Goal: Task Accomplishment & Management: Complete application form

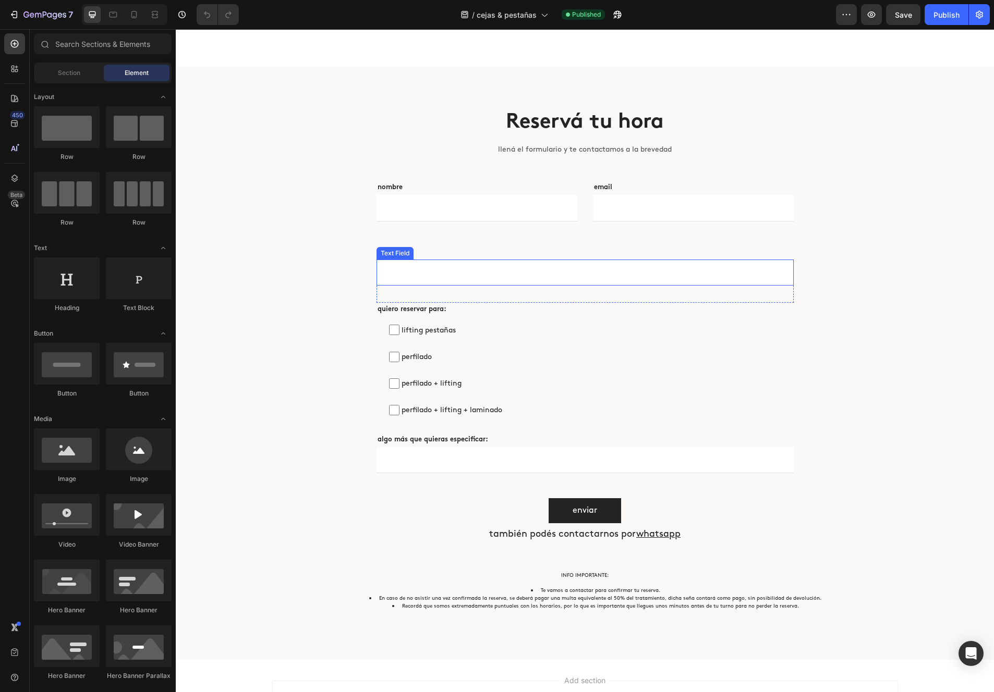
scroll to position [2202, 0]
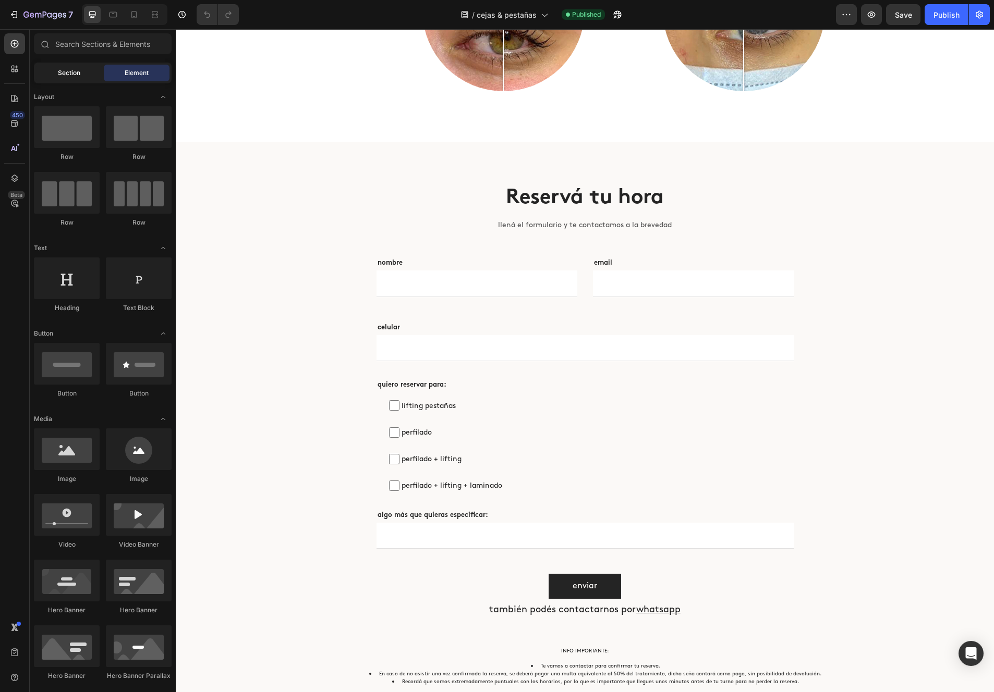
click at [63, 76] on span "Section" at bounding box center [69, 72] width 22 height 9
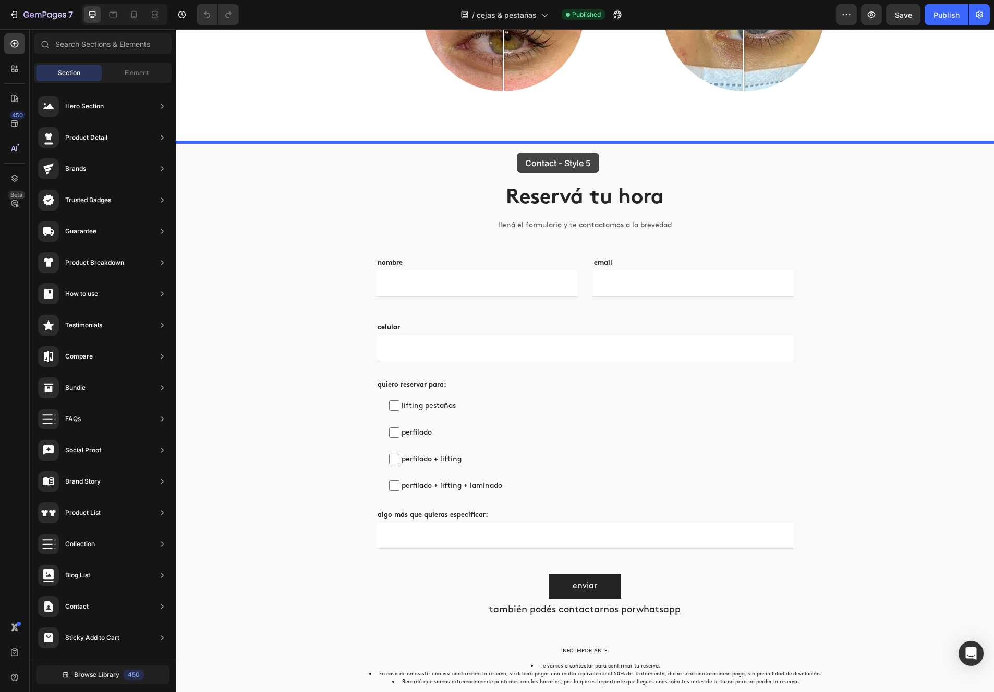
drag, startPoint x: 461, startPoint y: 212, endPoint x: 517, endPoint y: 153, distance: 81.2
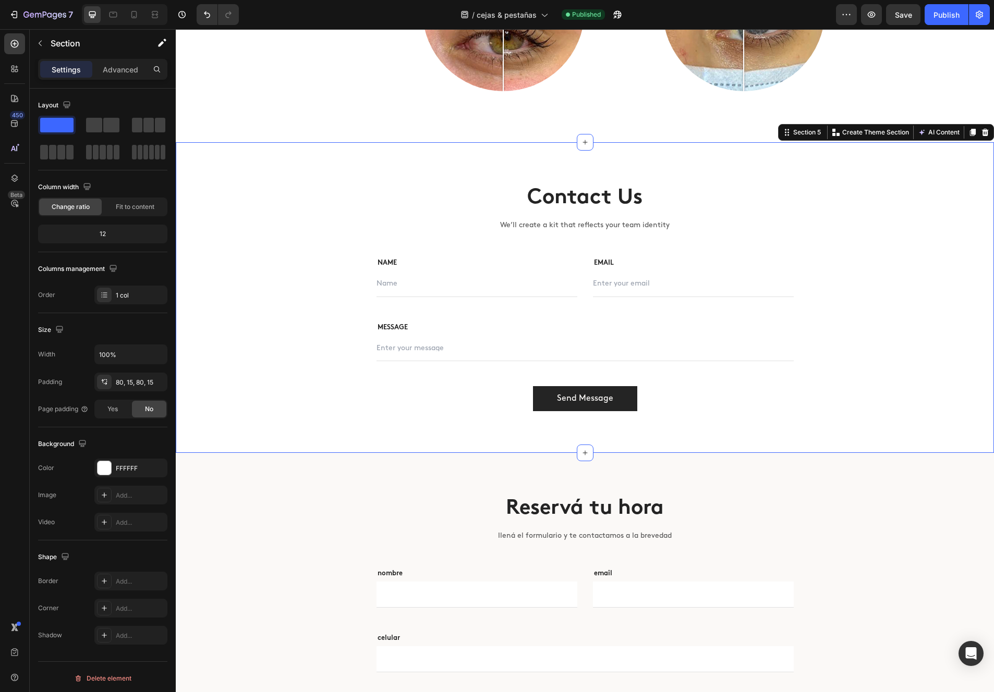
scroll to position [2215, 0]
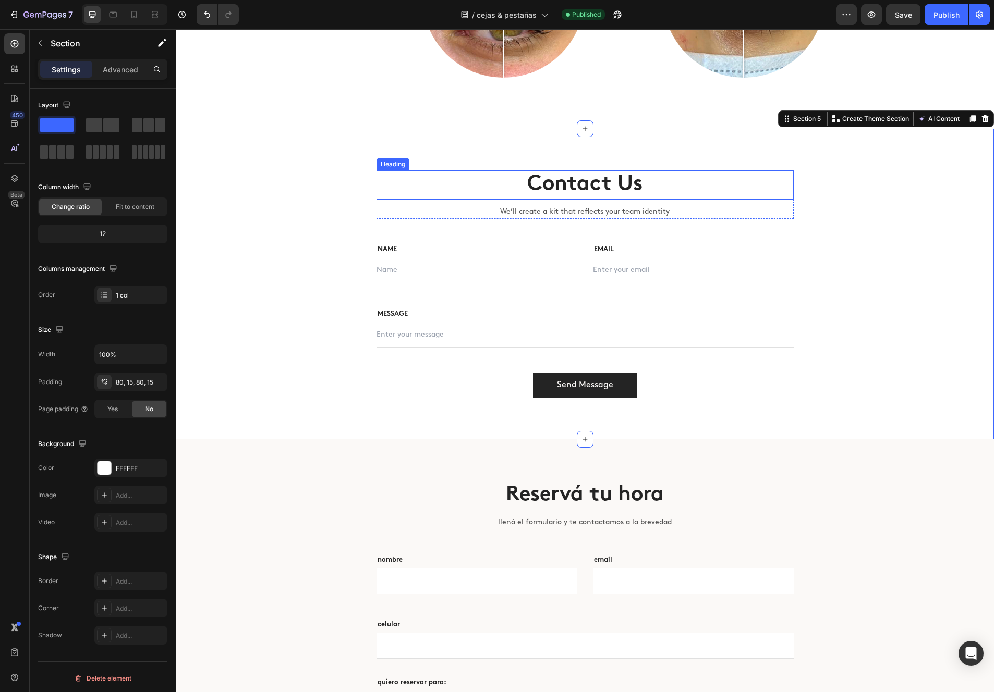
click at [558, 185] on p "Contact Us" at bounding box center [584, 185] width 415 height 27
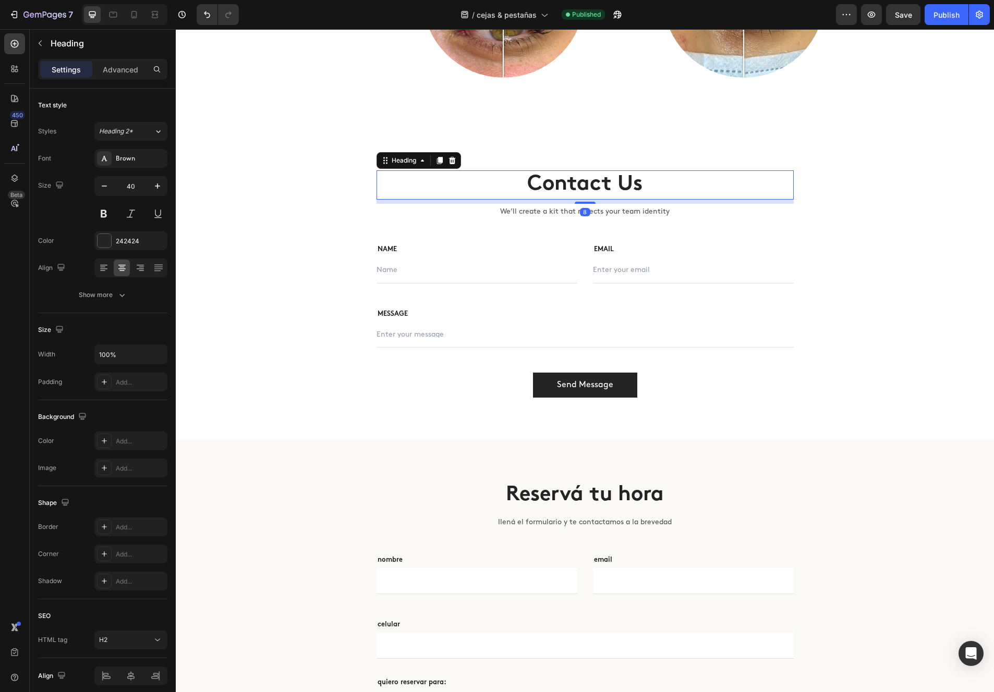
click at [558, 184] on p "Contact Us" at bounding box center [584, 185] width 415 height 27
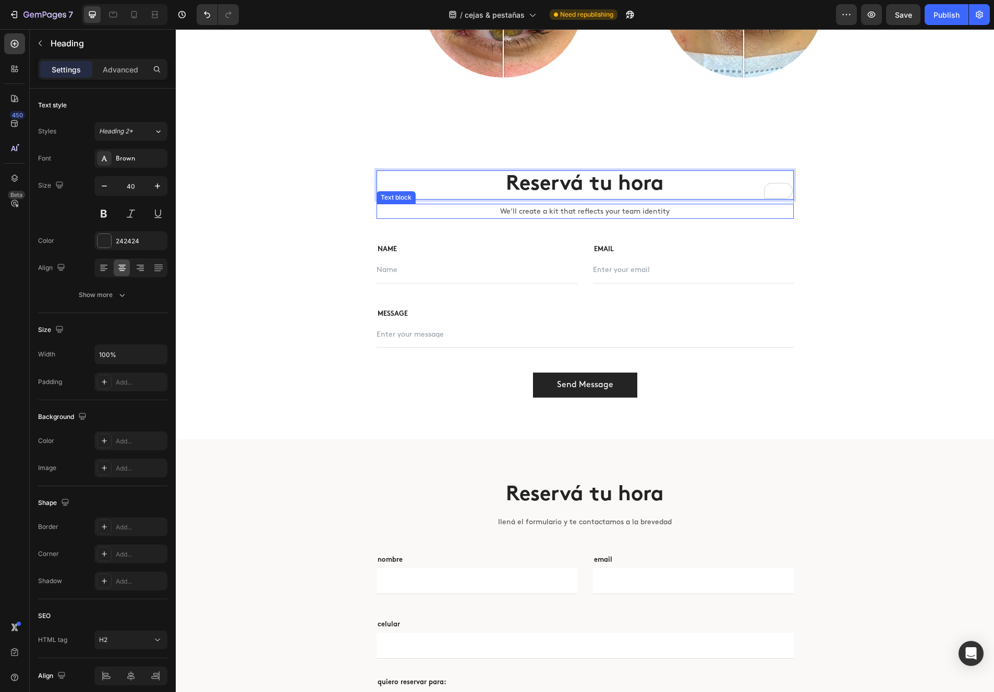
click at [595, 212] on p "We’ll create a kit that reflects your team identity" at bounding box center [584, 211] width 415 height 13
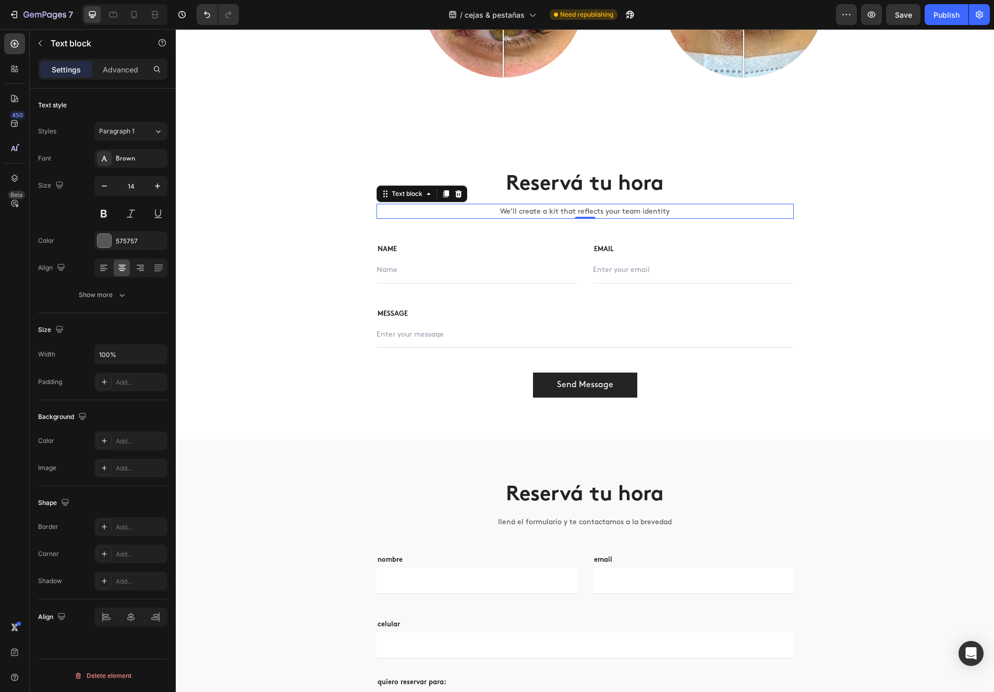
click at [595, 212] on p "We’ll create a kit that reflects your team identity" at bounding box center [584, 211] width 415 height 13
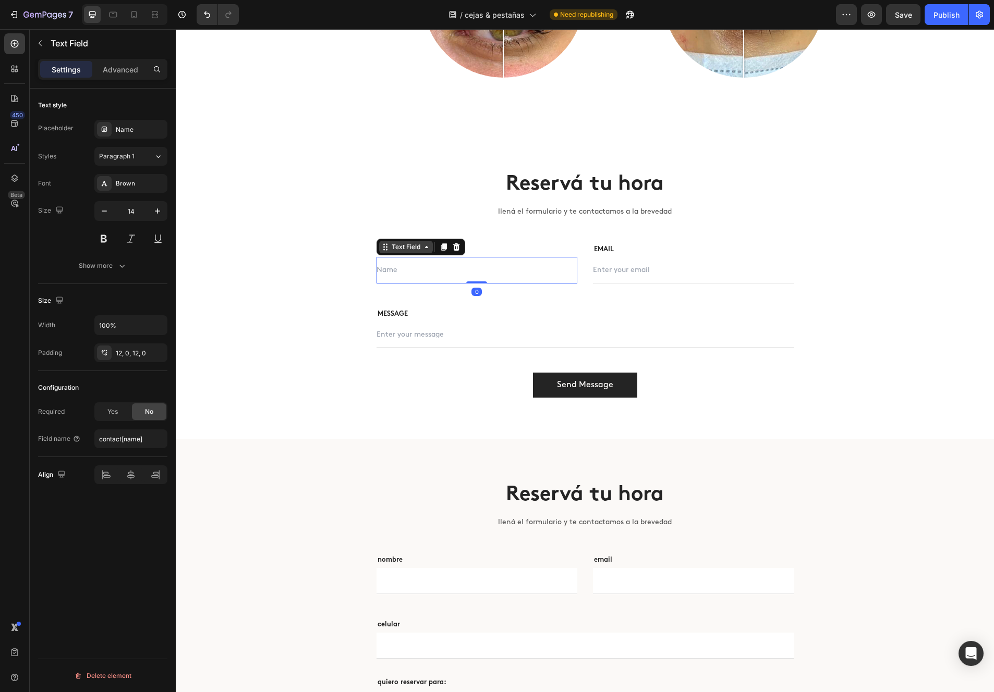
click at [392, 249] on div "Text Field" at bounding box center [405, 246] width 33 height 9
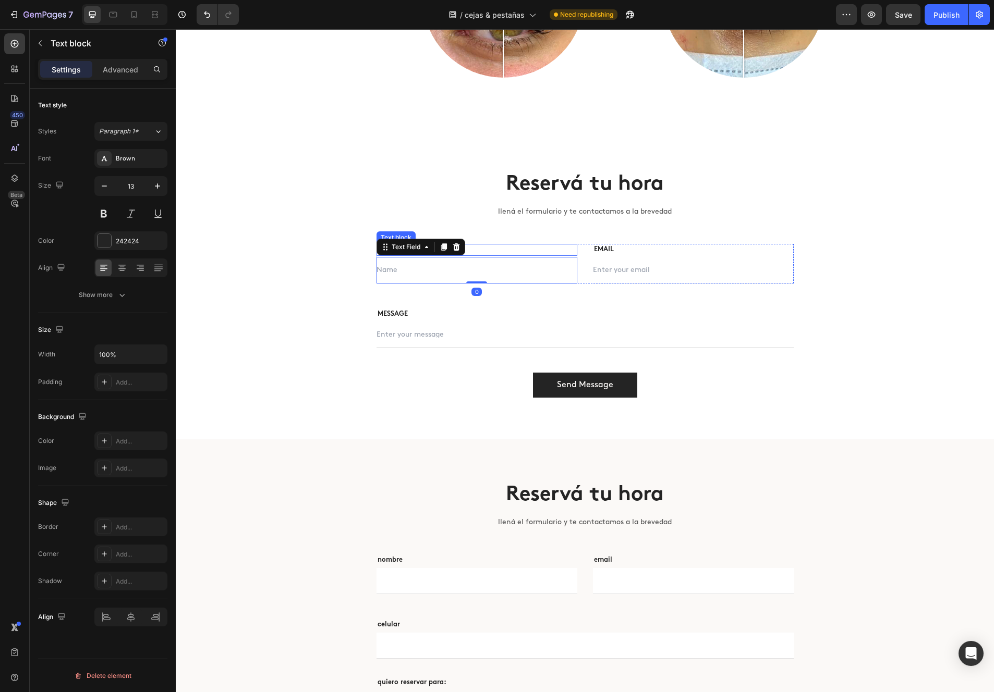
click at [496, 251] on p "NAME" at bounding box center [476, 250] width 199 height 10
click at [498, 250] on p "NAME" at bounding box center [476, 250] width 199 height 10
click at [651, 250] on p "EMAIL" at bounding box center [693, 250] width 199 height 10
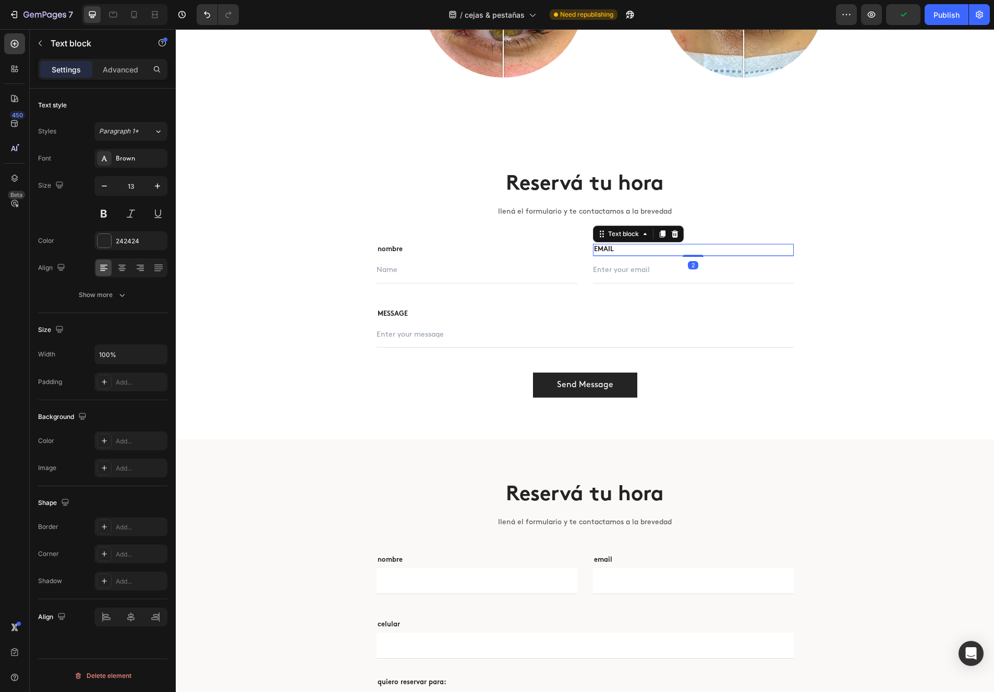
click at [651, 250] on p "EMAIL" at bounding box center [693, 250] width 199 height 10
click at [650, 251] on p "EMAIL" at bounding box center [693, 250] width 199 height 10
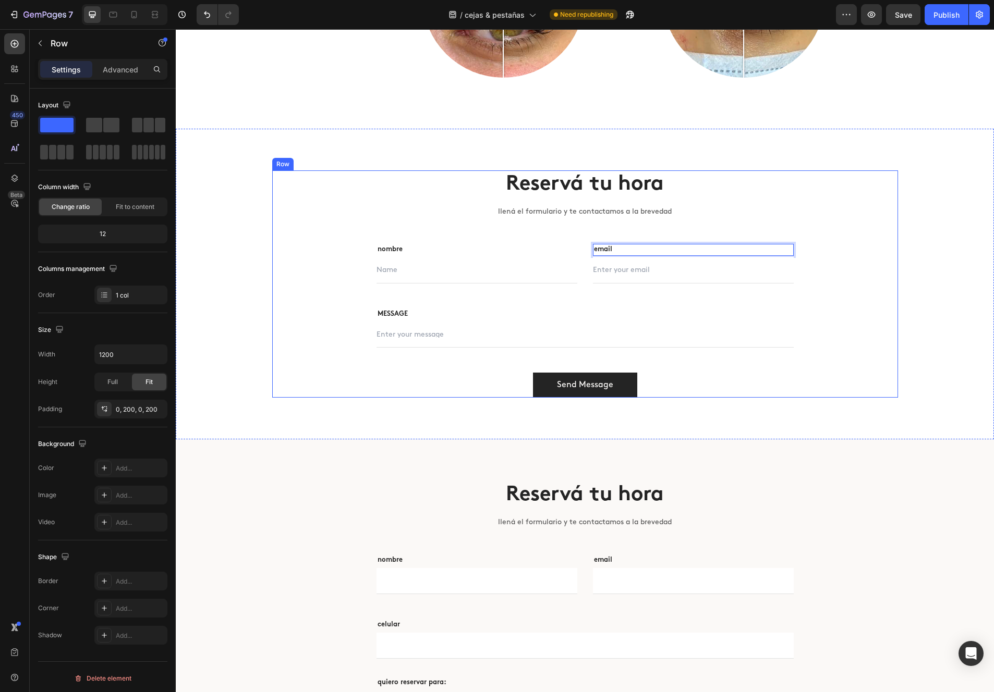
click at [357, 355] on div "Reservá tu hora Heading llená el formulario y te contactamos a la brevedad Text…" at bounding box center [585, 284] width 626 height 228
click at [225, 337] on div "Reservá tu hora Heading llená el formulario y te contactamos a la brevedad Text…" at bounding box center [585, 284] width 802 height 228
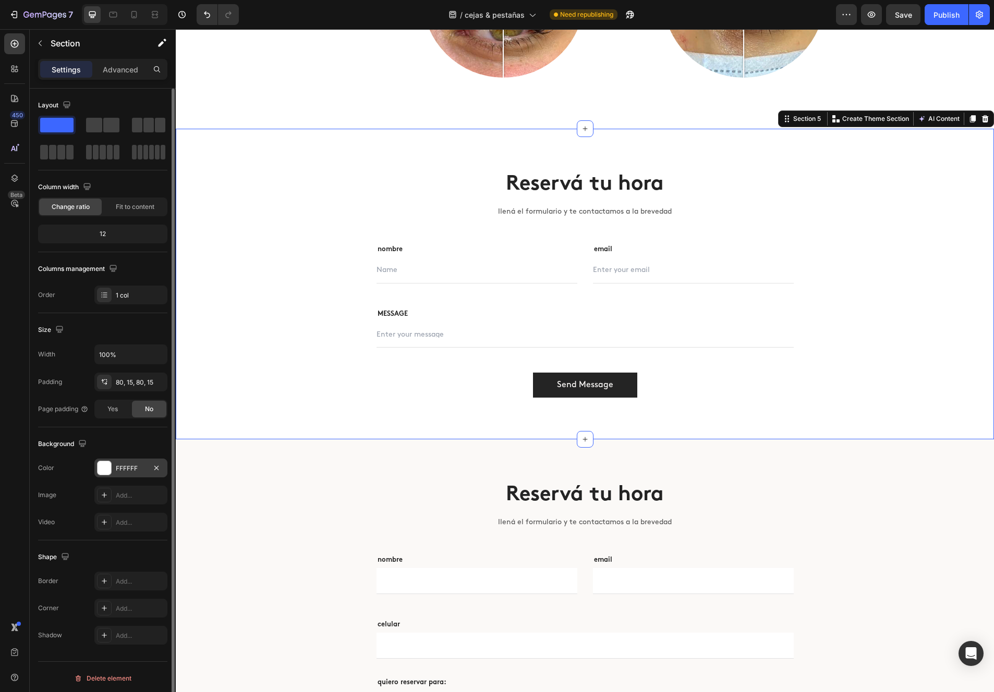
click at [109, 471] on div at bounding box center [104, 468] width 14 height 14
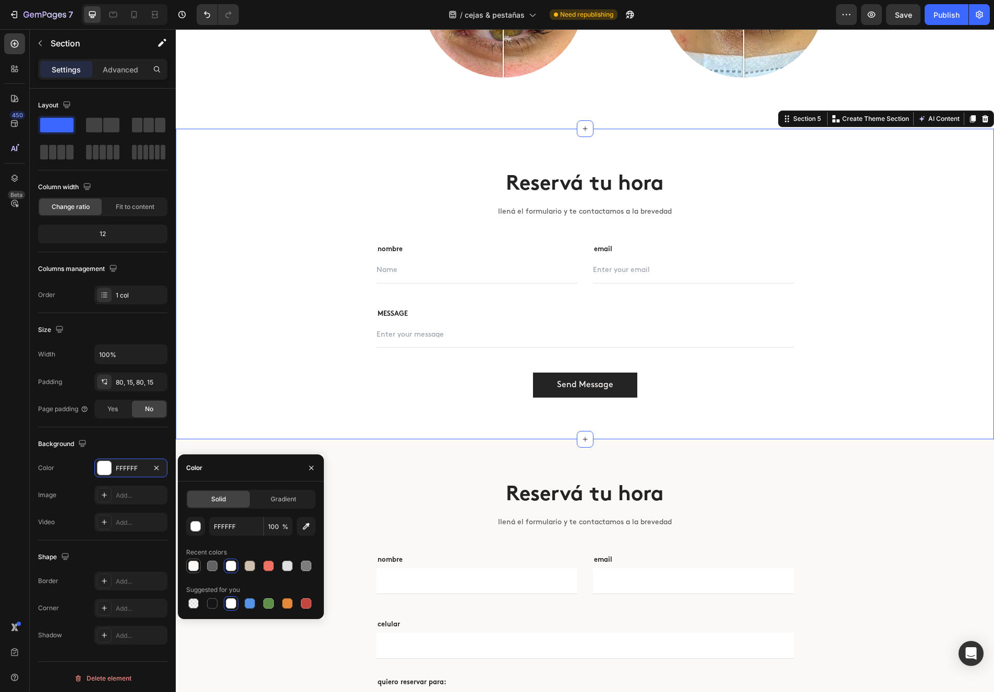
click at [194, 563] on div at bounding box center [193, 566] width 10 height 10
type input "FBF9F7"
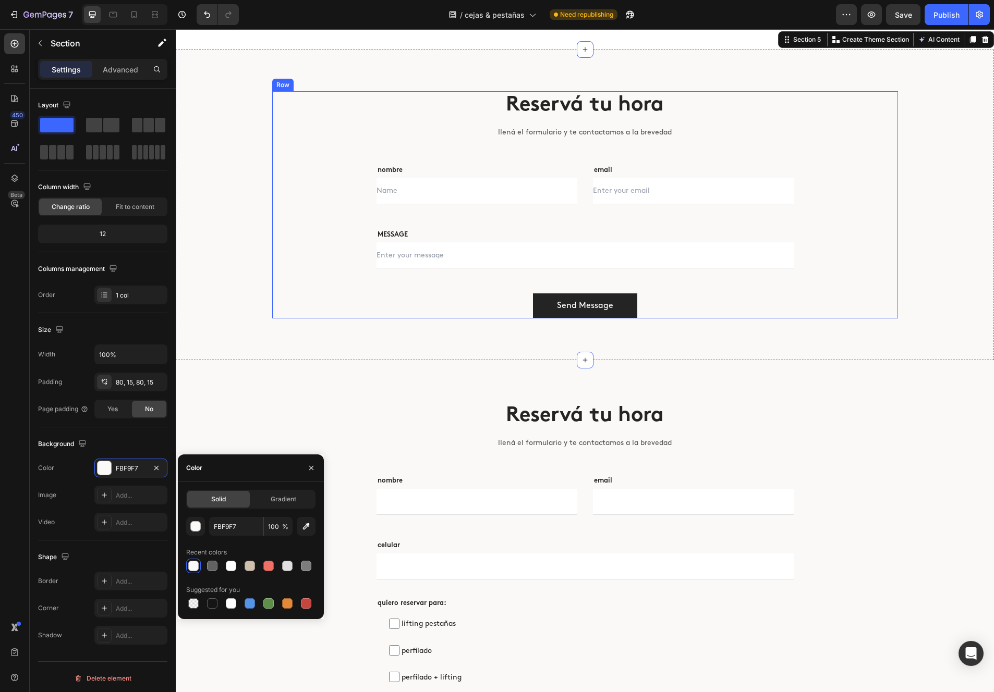
scroll to position [2296, 0]
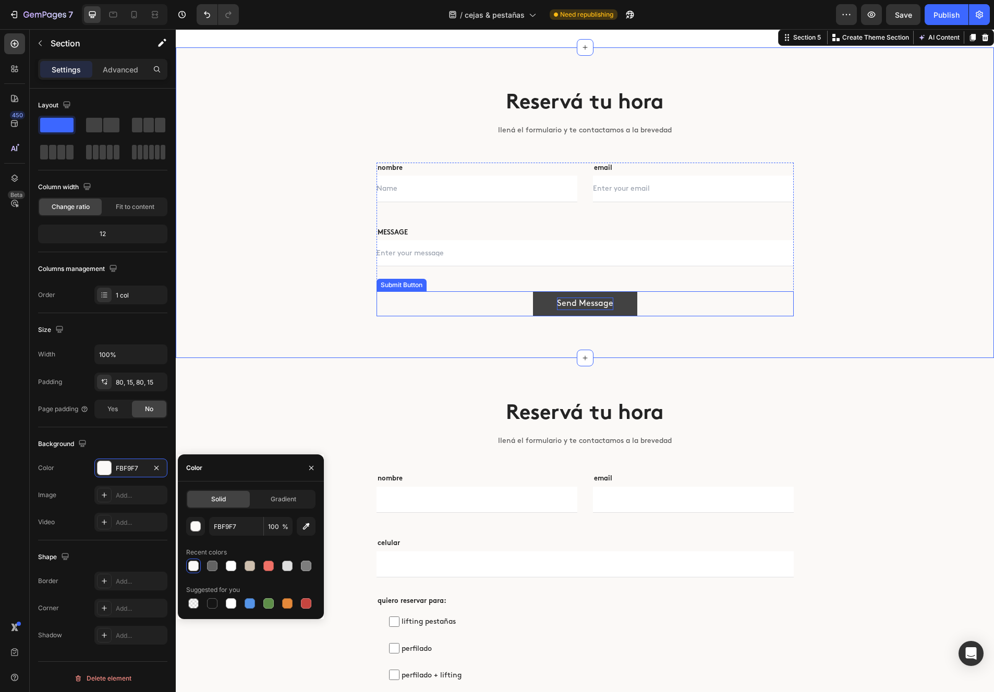
click at [573, 303] on div "Send Message" at bounding box center [585, 304] width 56 height 13
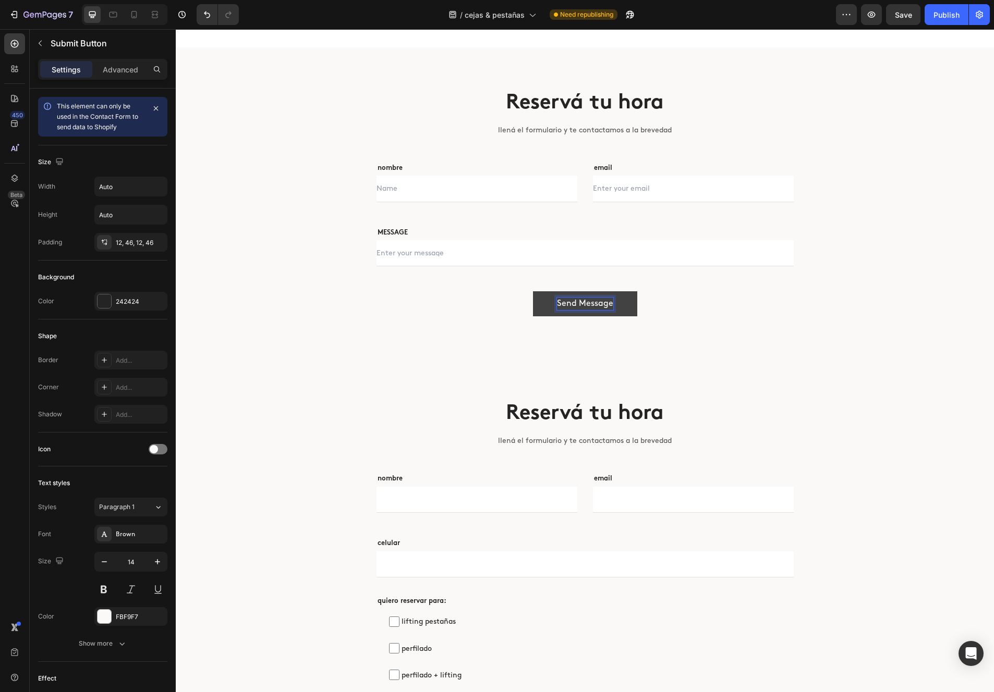
click at [573, 303] on div "Send Message" at bounding box center [585, 304] width 56 height 13
click at [291, 227] on div "Reservá tu hora Heading llená el formulario y te contactamos a la brevedad Text…" at bounding box center [585, 203] width 626 height 228
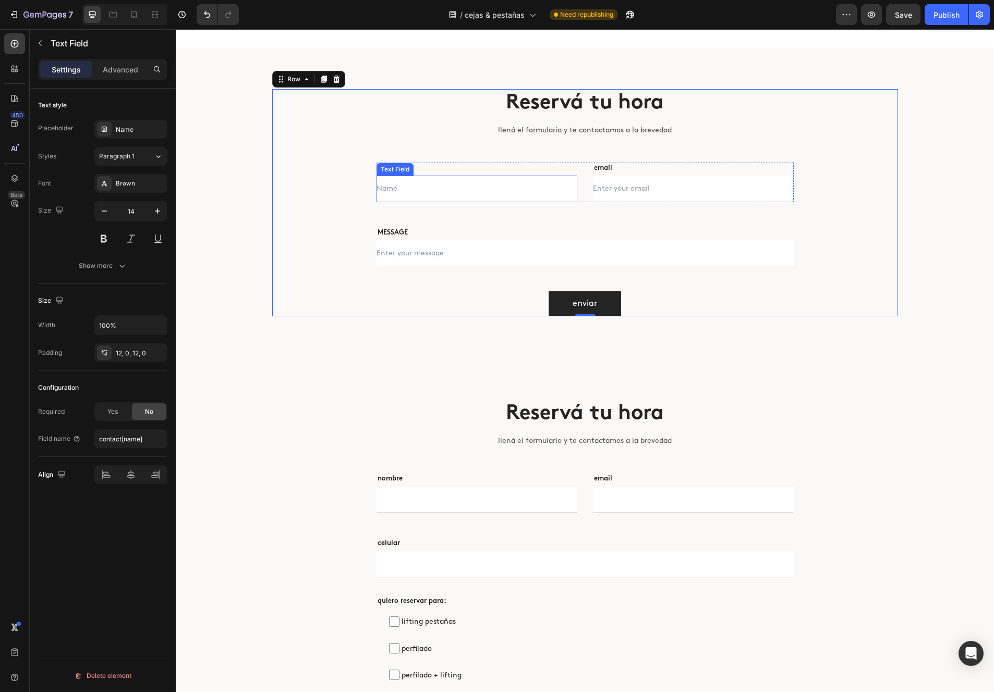
click at [405, 188] on input "text" at bounding box center [476, 189] width 201 height 26
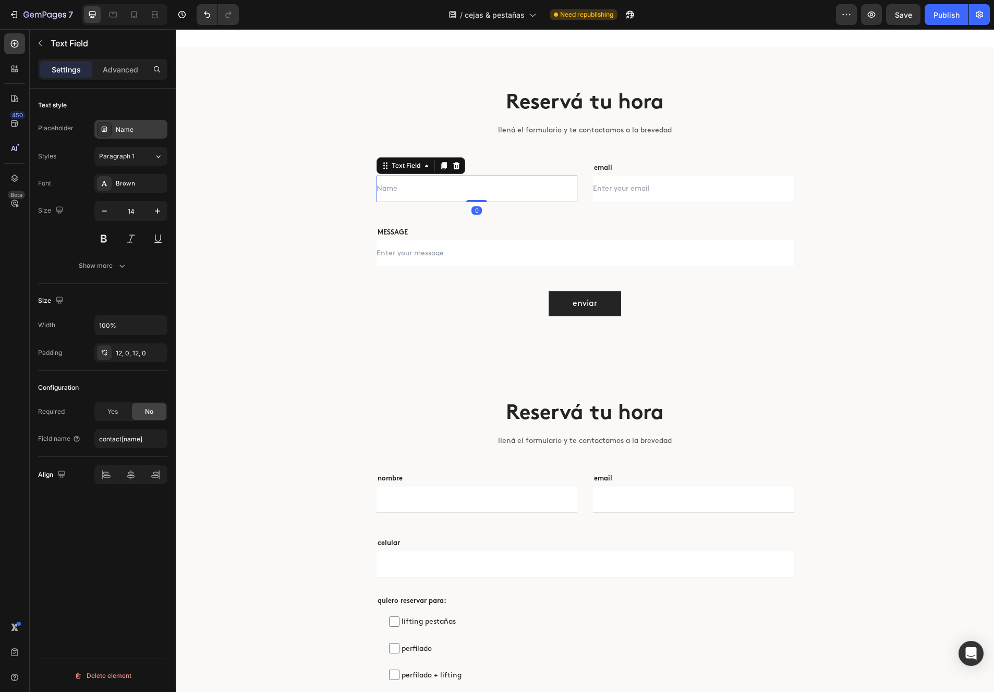
click at [116, 128] on div "Name" at bounding box center [140, 129] width 49 height 9
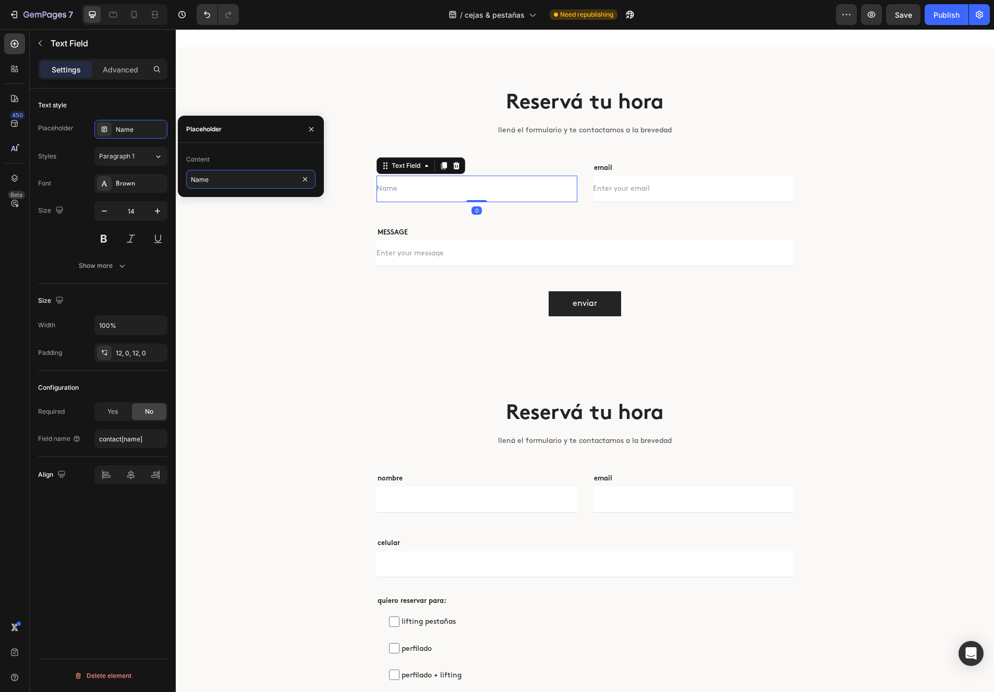
drag, startPoint x: 222, startPoint y: 179, endPoint x: 178, endPoint y: 178, distance: 43.8
click at [178, 178] on div "Content Name" at bounding box center [251, 170] width 146 height 38
type input "nombre"
drag, startPoint x: 668, startPoint y: 191, endPoint x: 659, endPoint y: 189, distance: 9.1
click at [668, 191] on input "email" at bounding box center [693, 189] width 201 height 26
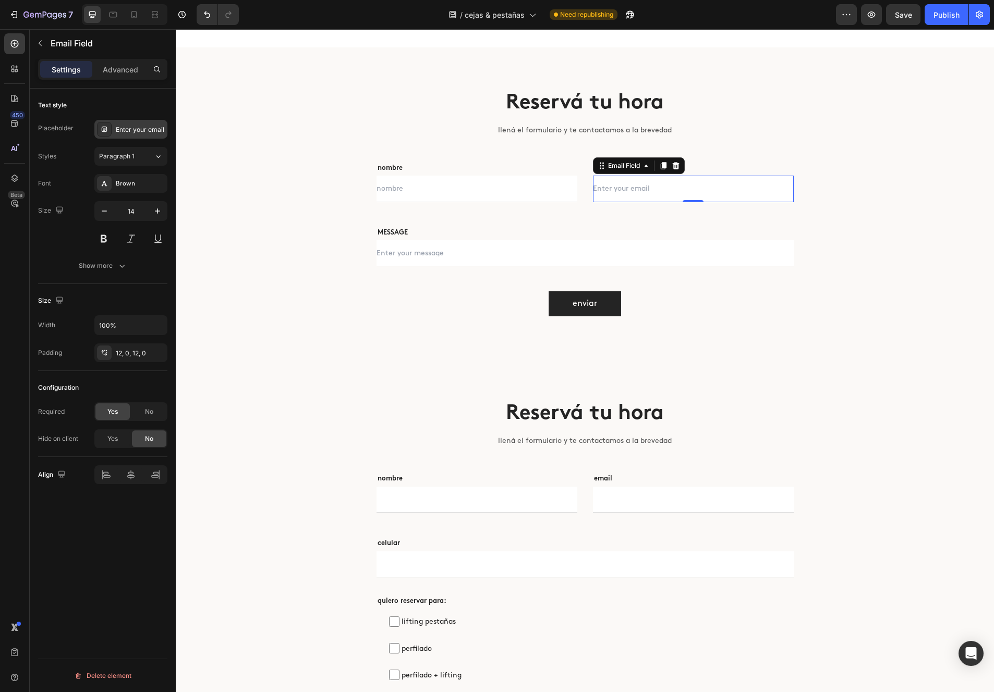
click at [128, 127] on div "Enter your email" at bounding box center [140, 129] width 49 height 9
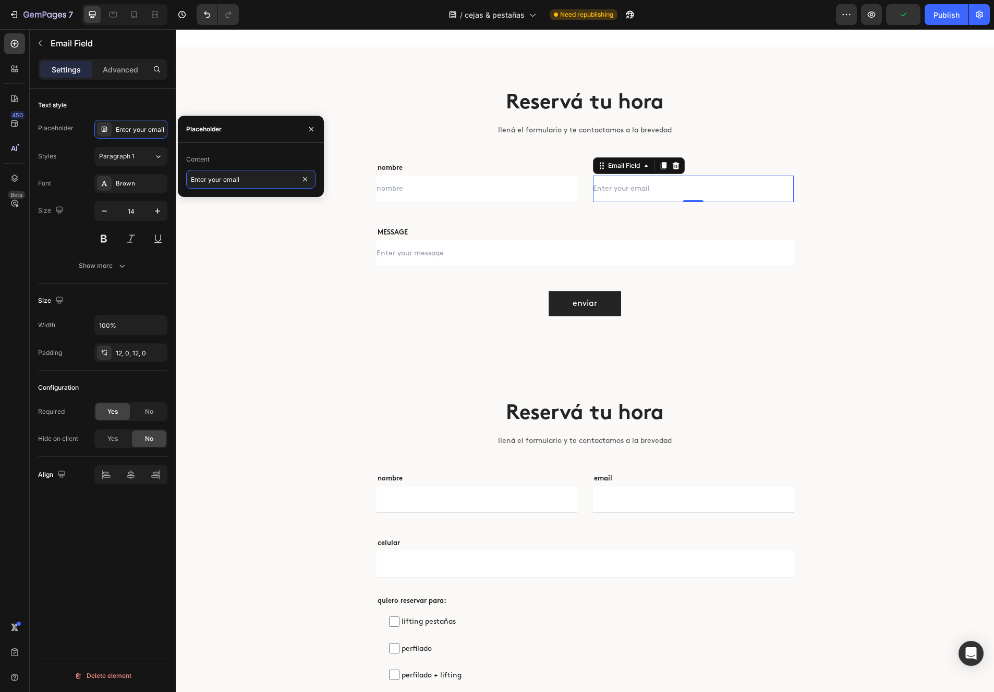
drag, startPoint x: 221, startPoint y: 178, endPoint x: 179, endPoint y: 177, distance: 41.7
click at [180, 178] on div "Content Enter your email" at bounding box center [251, 170] width 146 height 38
drag, startPoint x: 223, startPoint y: 180, endPoint x: 180, endPoint y: 178, distance: 43.3
click at [183, 179] on div "Content Enter your email" at bounding box center [251, 170] width 146 height 38
type input "email"
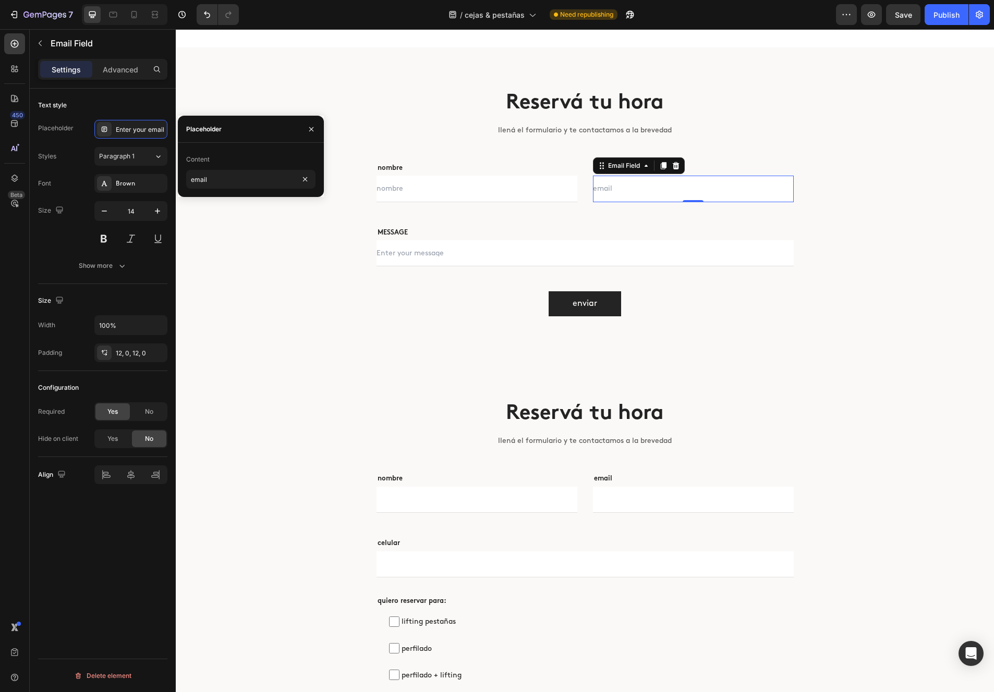
click at [268, 231] on div "Reservá tu hora Heading llená el formulario y te contactamos a la brevedad Text…" at bounding box center [585, 203] width 802 height 228
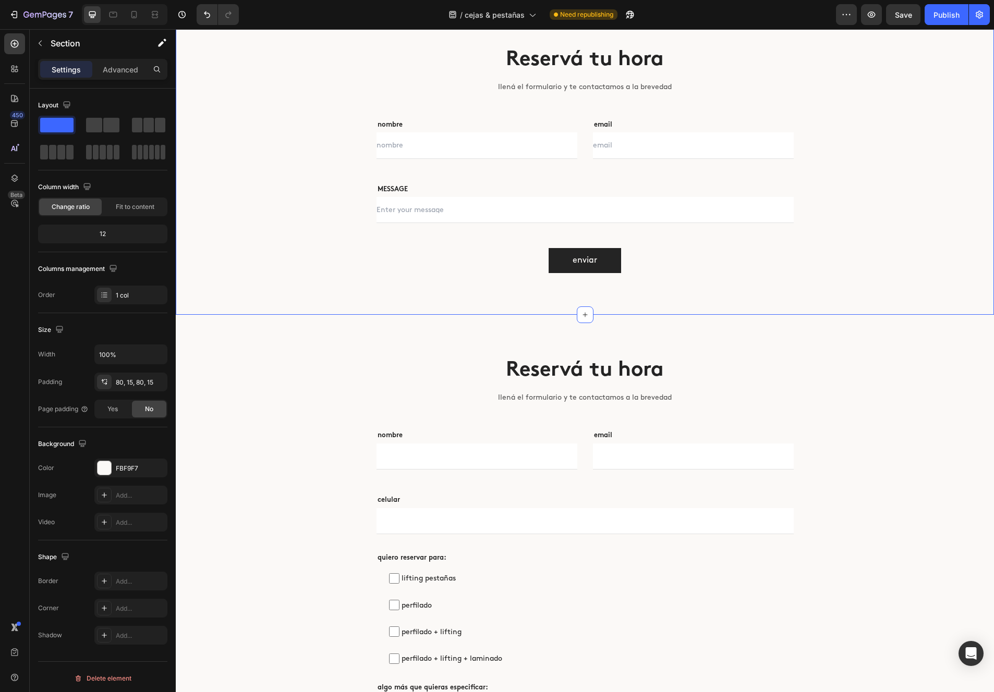
scroll to position [2342, 0]
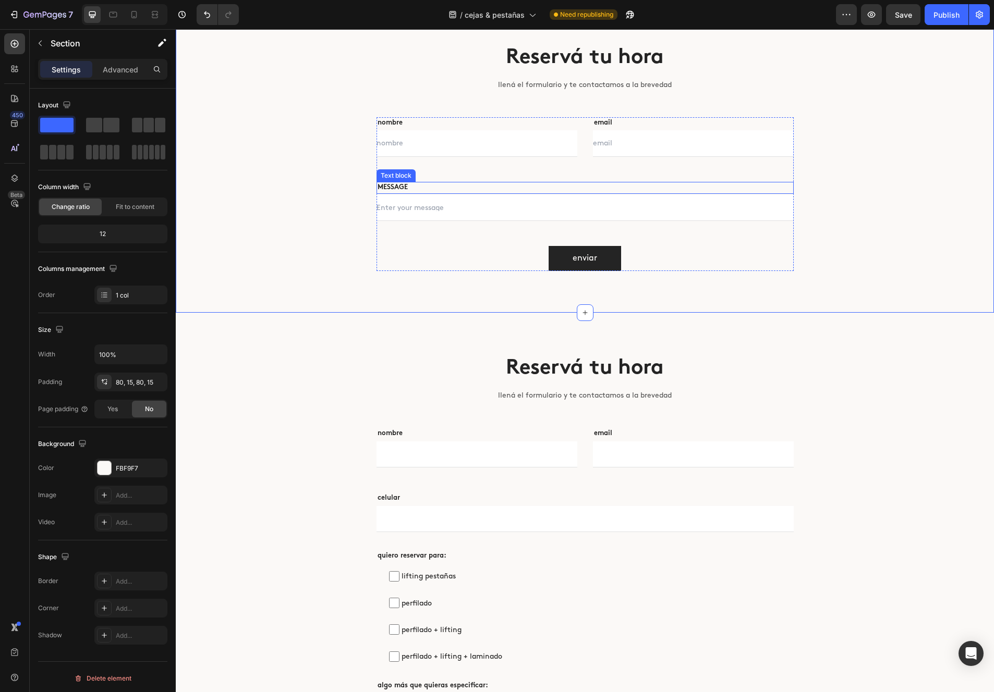
click at [398, 189] on p "MESSAGE" at bounding box center [584, 188] width 415 height 10
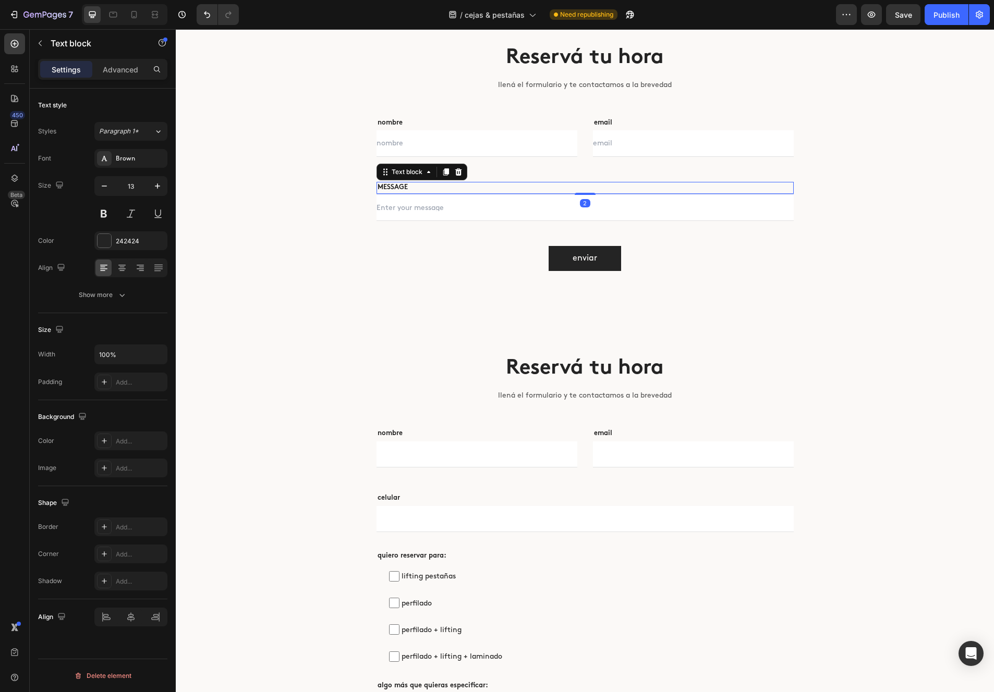
click at [398, 189] on p "MESSAGE" at bounding box center [584, 188] width 415 height 10
click at [447, 213] on input "text" at bounding box center [584, 208] width 417 height 26
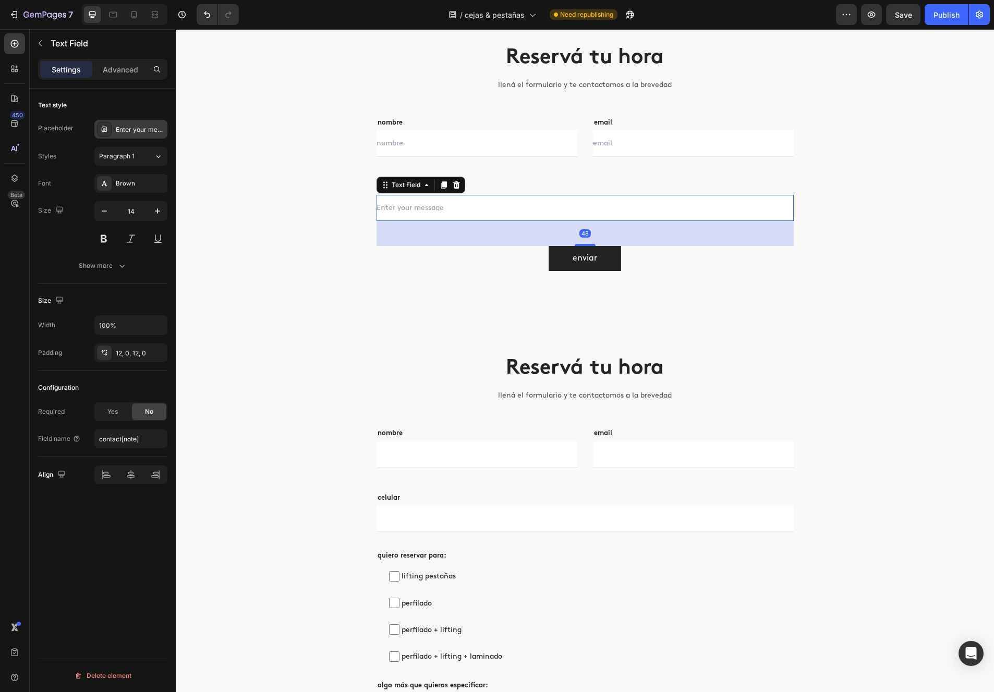
click at [151, 135] on div "Enter your message" at bounding box center [130, 129] width 73 height 19
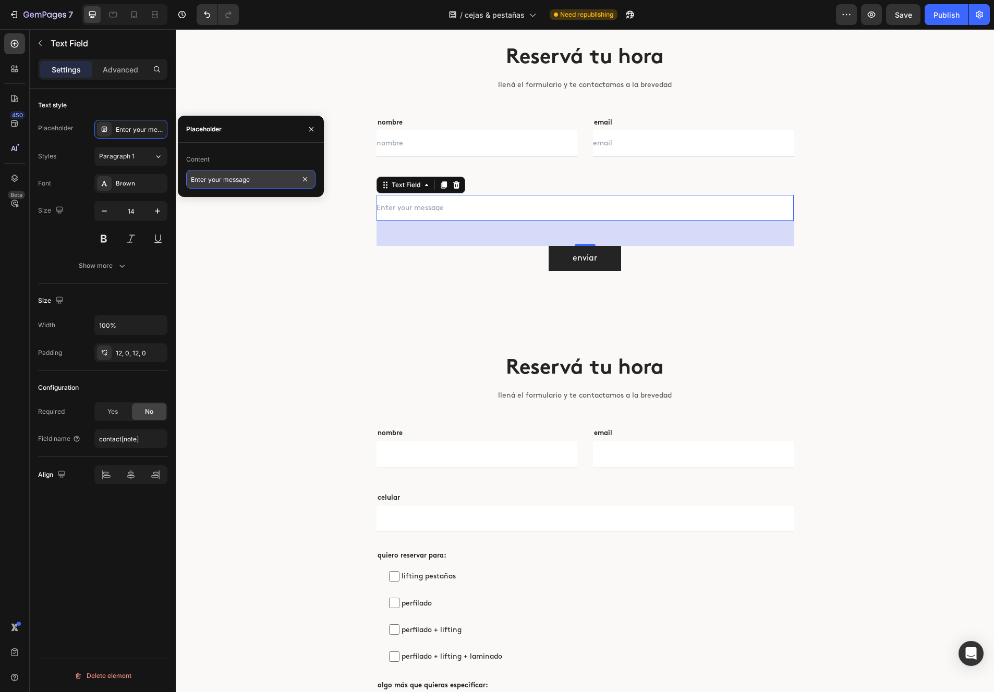
click at [258, 181] on input "Enter your message" at bounding box center [250, 179] width 129 height 19
type input "celular"
click at [130, 442] on input "contact[note]" at bounding box center [130, 439] width 73 height 19
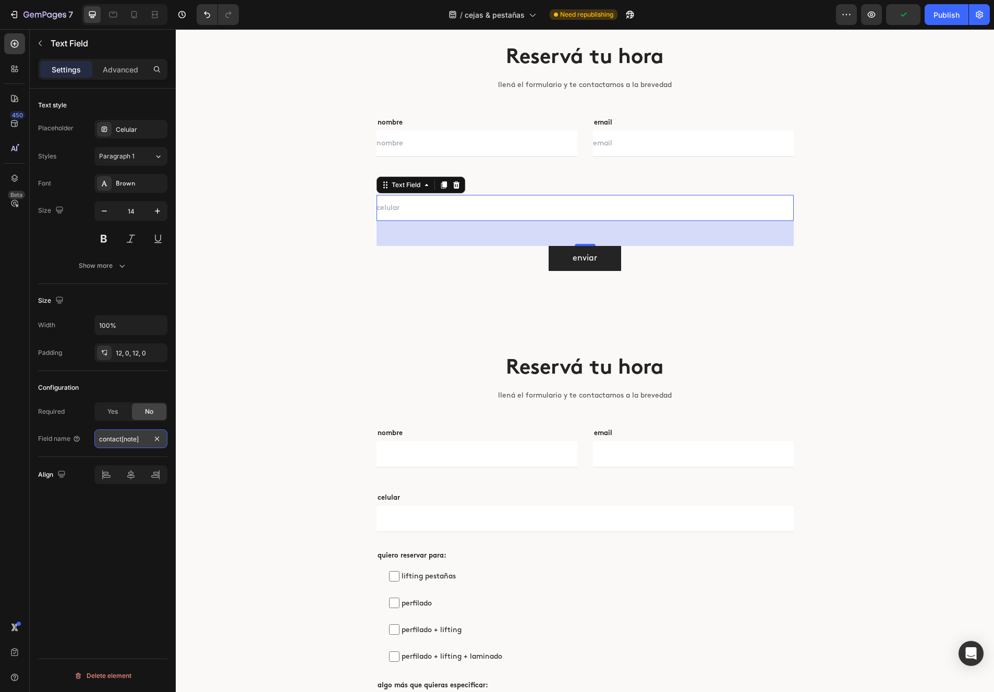
click at [130, 442] on input "contact[note]" at bounding box center [130, 439] width 73 height 19
click at [132, 440] on input "contact[note]" at bounding box center [130, 439] width 73 height 19
type input "contact[celular]"
click at [447, 186] on icon at bounding box center [443, 185] width 8 height 8
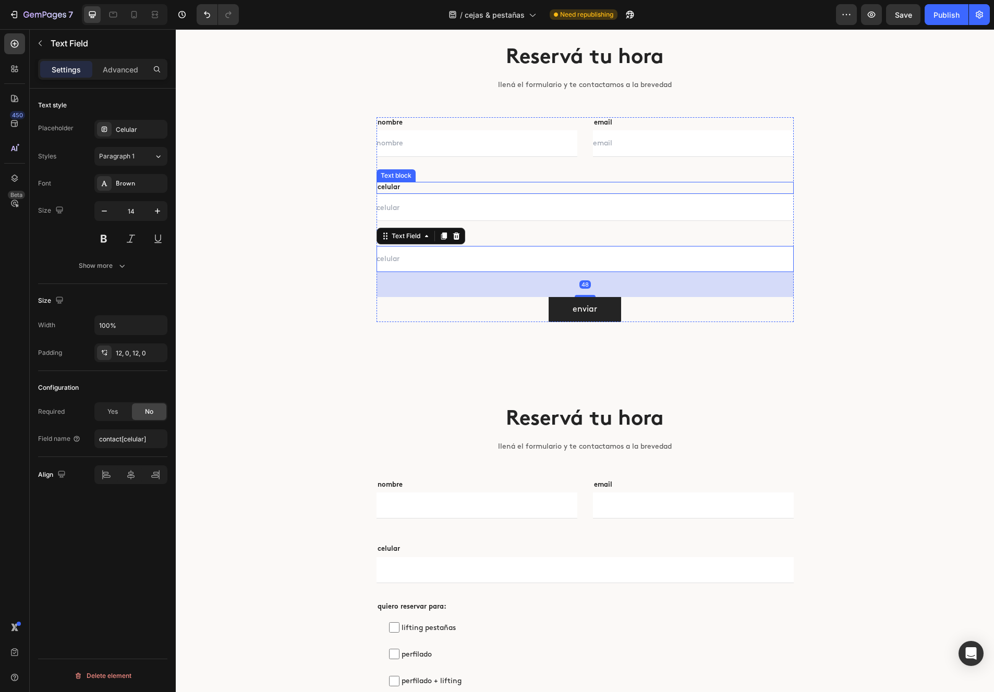
click at [418, 190] on p "celular" at bounding box center [584, 188] width 415 height 10
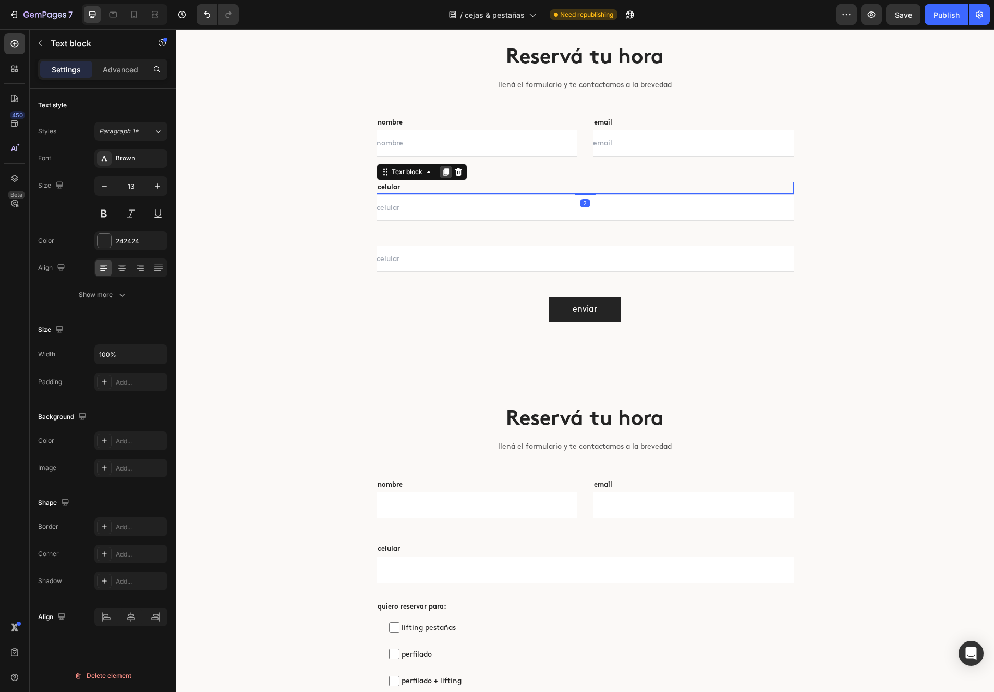
click at [449, 174] on icon at bounding box center [446, 172] width 8 height 8
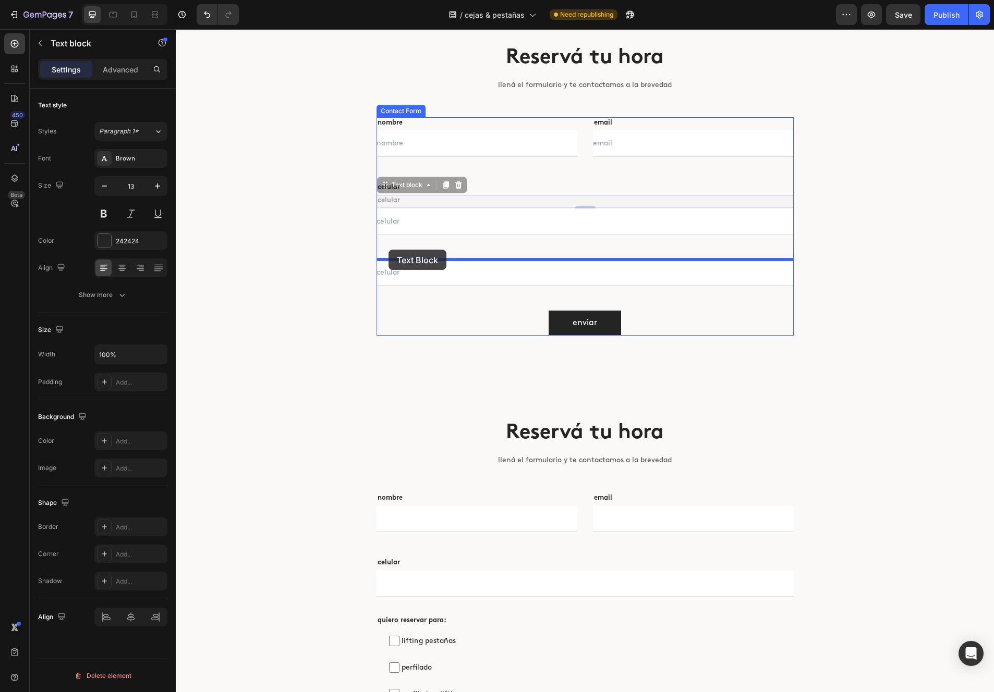
drag, startPoint x: 385, startPoint y: 192, endPoint x: 388, endPoint y: 250, distance: 57.4
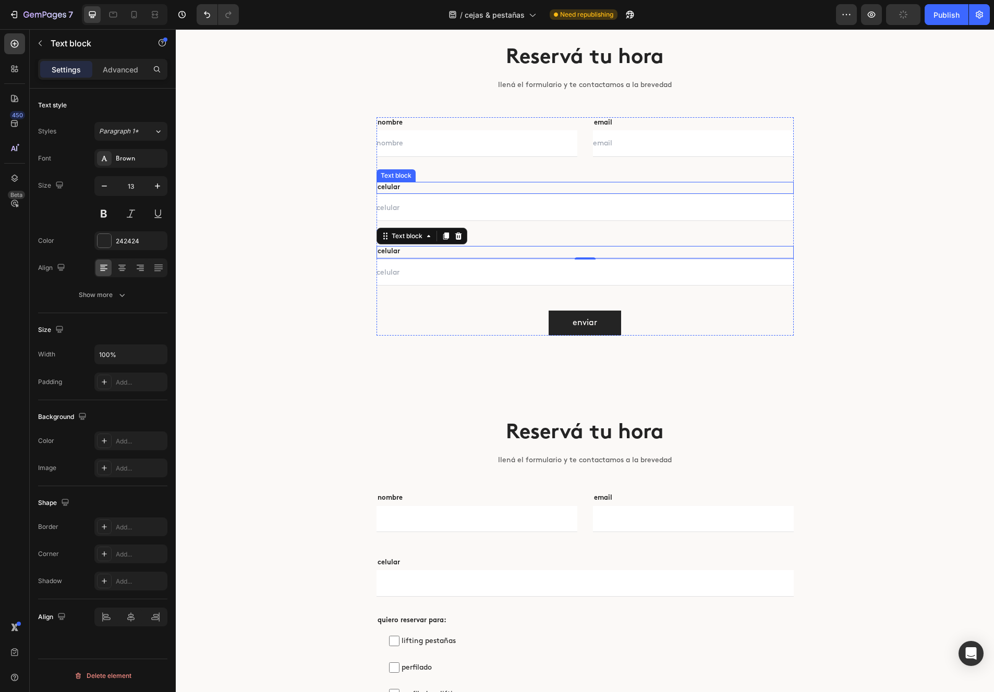
click at [430, 183] on p "celular" at bounding box center [584, 188] width 415 height 10
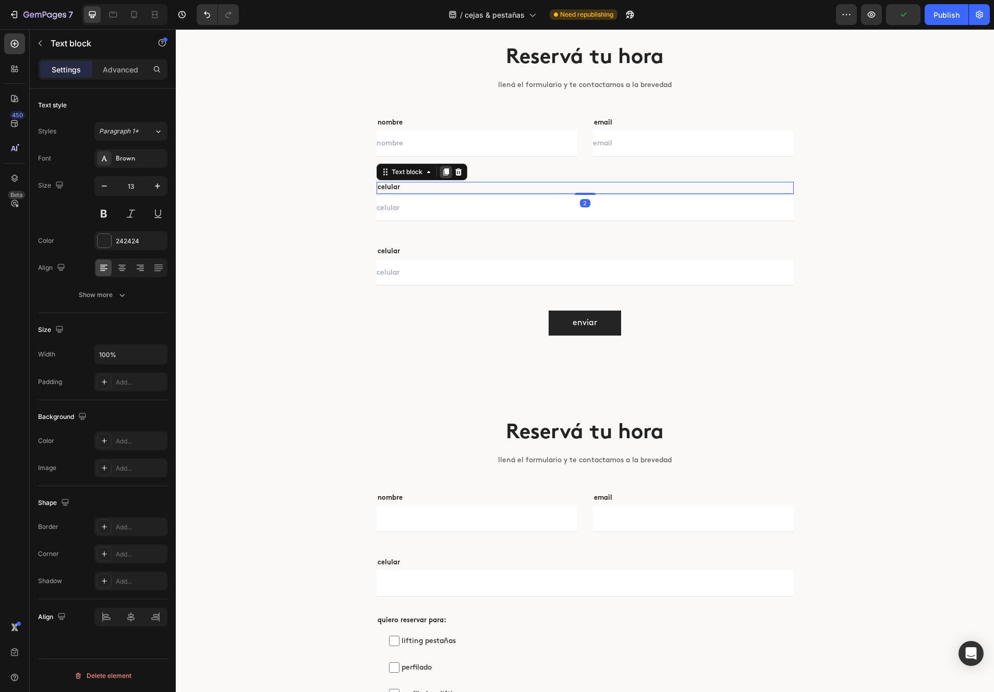
click at [446, 170] on icon at bounding box center [446, 171] width 6 height 7
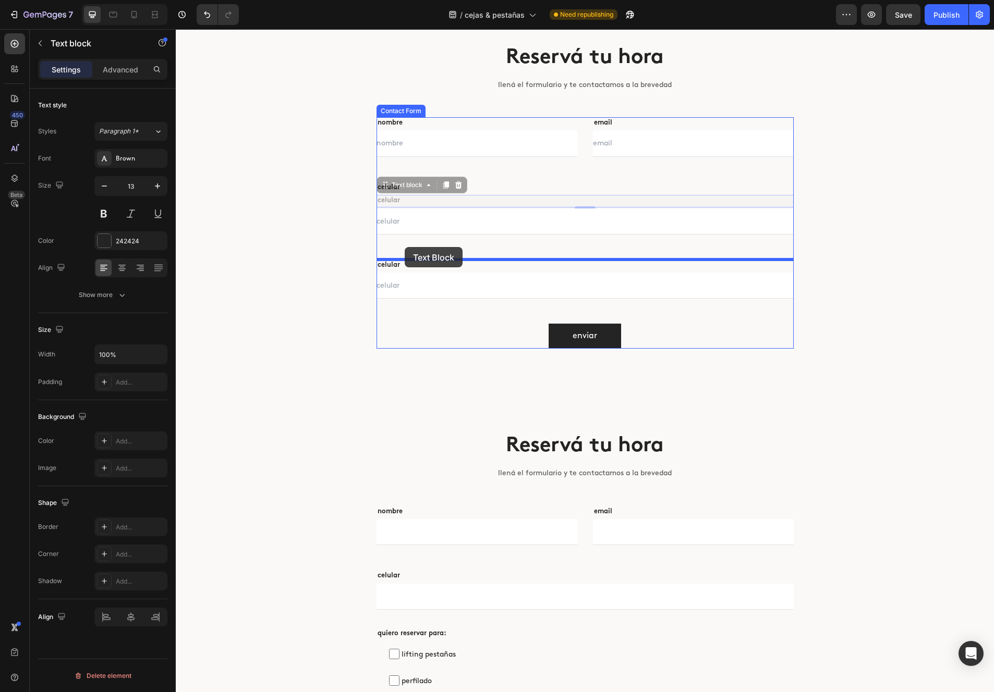
drag, startPoint x: 382, startPoint y: 185, endPoint x: 405, endPoint y: 247, distance: 66.1
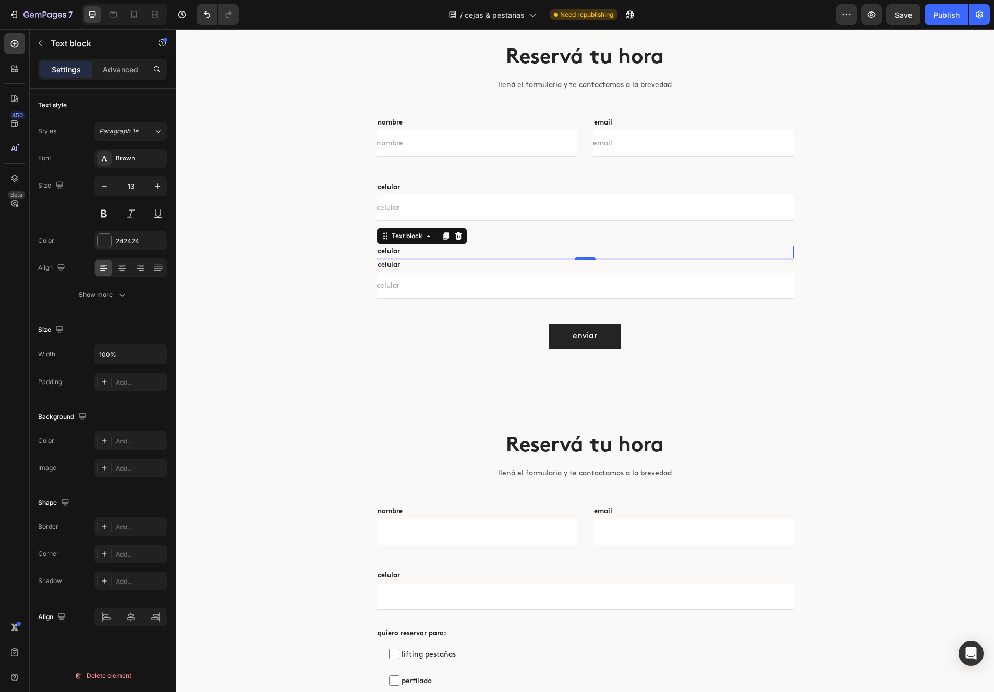
click at [394, 251] on p "celular" at bounding box center [584, 252] width 415 height 10
click at [313, 296] on div "Reservá tu hora Heading llená el formulario y te contactamos a la brevedad Text…" at bounding box center [585, 197] width 626 height 306
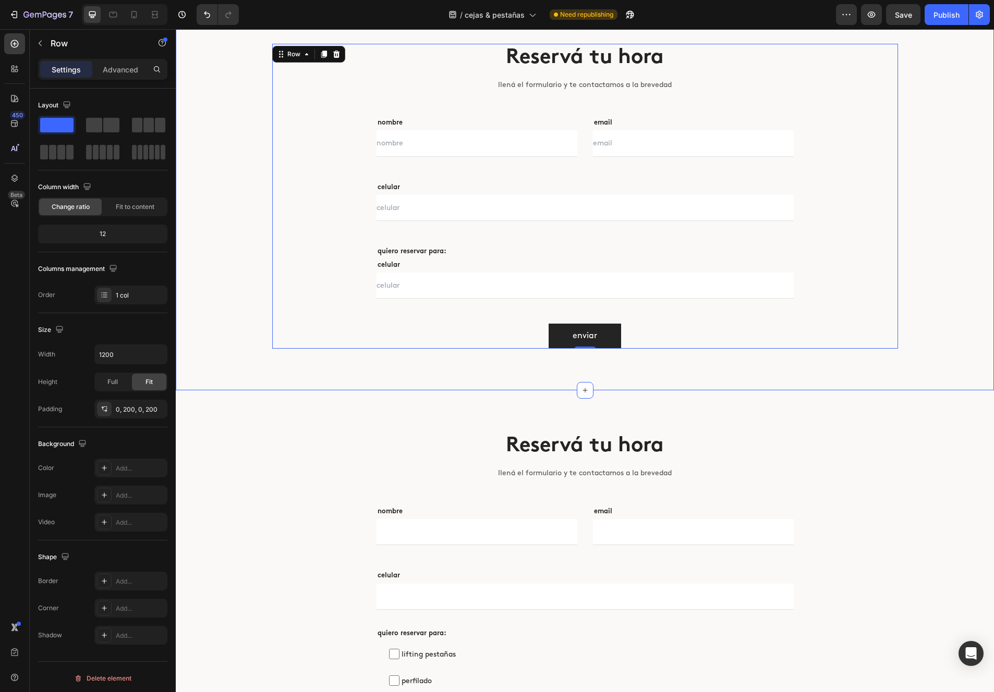
click at [225, 304] on div "Reservá tu hora Heading llená el formulario y te contactamos a la brevedad Text…" at bounding box center [585, 197] width 802 height 306
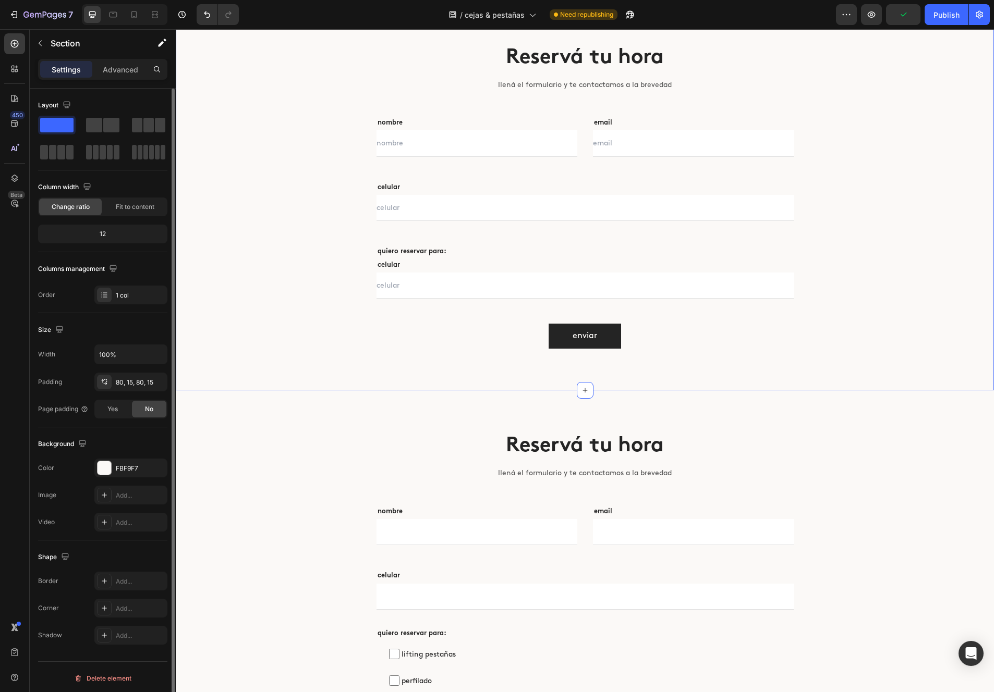
scroll to position [3, 0]
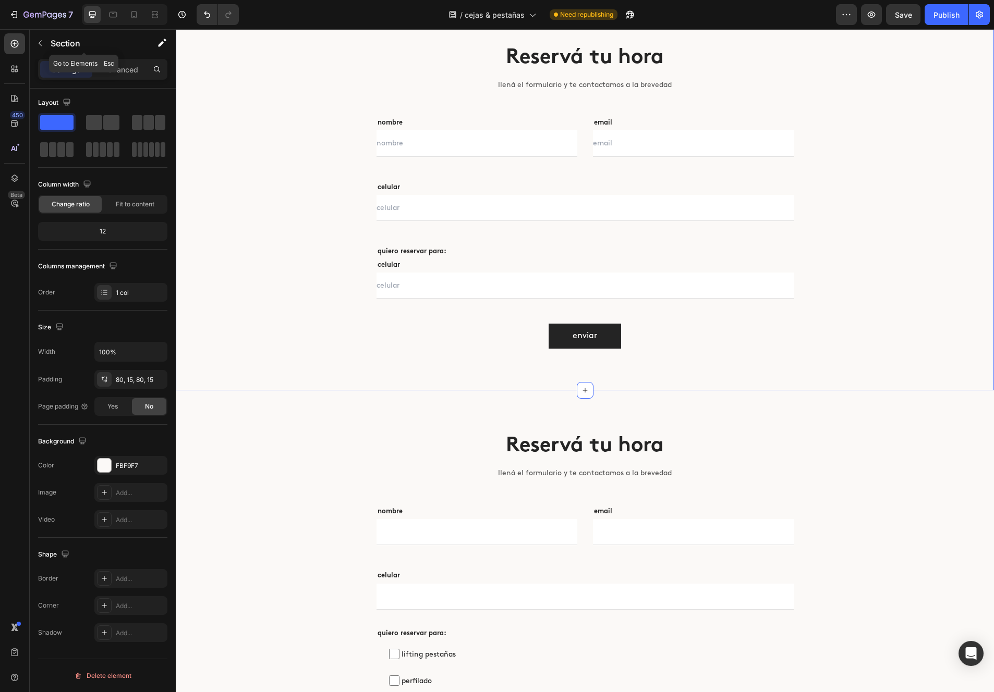
drag, startPoint x: 42, startPoint y: 47, endPoint x: 43, endPoint y: 57, distance: 10.0
click at [42, 47] on icon "button" at bounding box center [40, 43] width 8 height 8
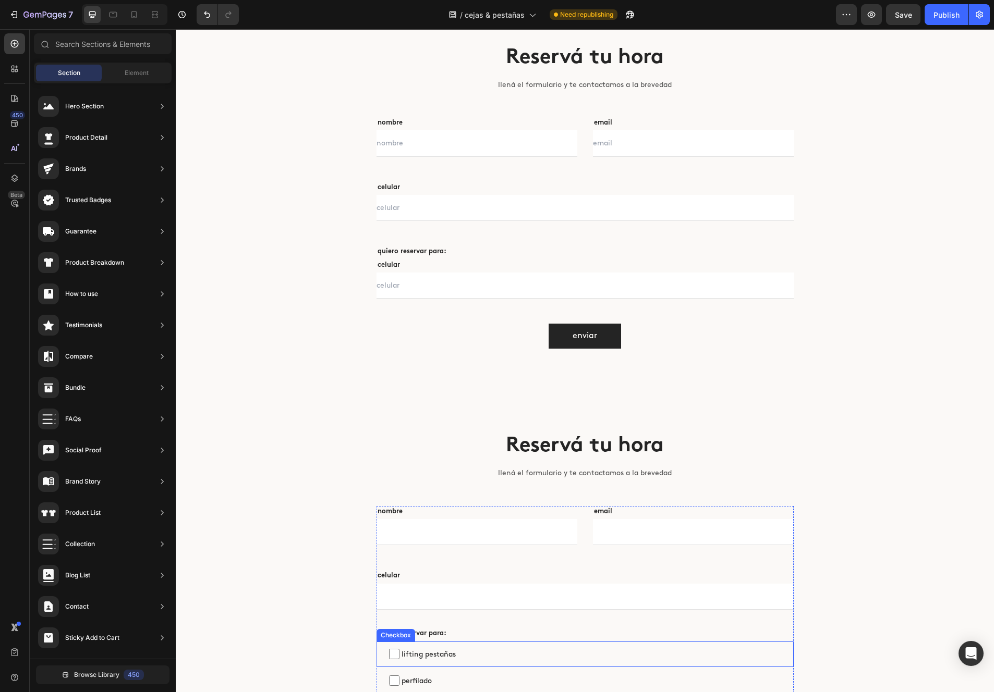
click at [419, 649] on span "lifting pestañas" at bounding box center [590, 654] width 382 height 13
click at [399, 649] on input "lifting pestañas" at bounding box center [394, 654] width 10 height 10
checkbox input "false"
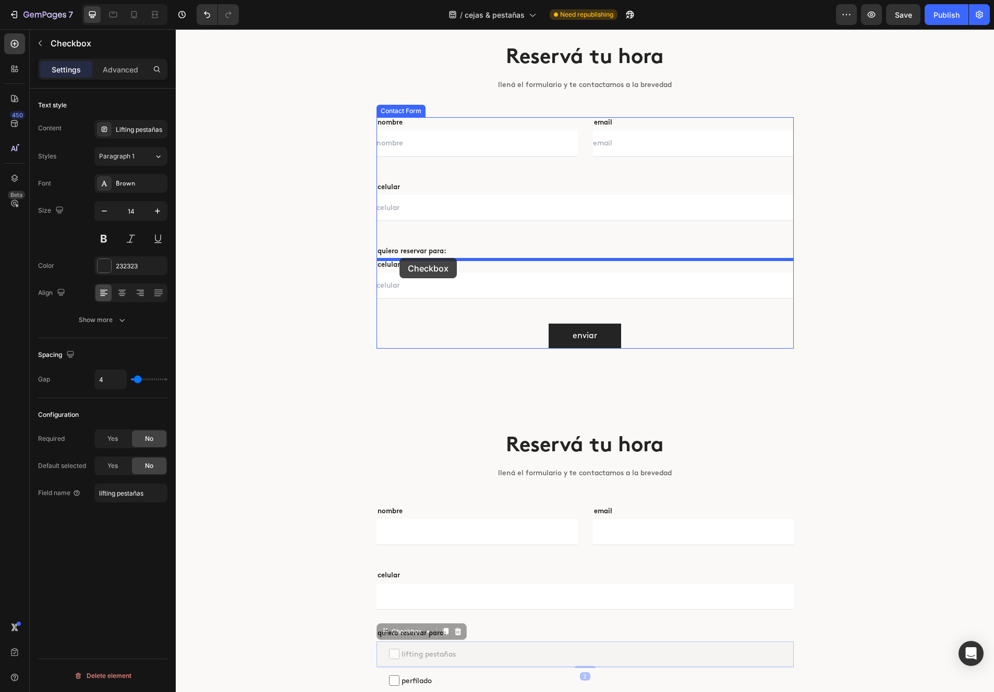
drag, startPoint x: 385, startPoint y: 633, endPoint x: 399, endPoint y: 258, distance: 375.1
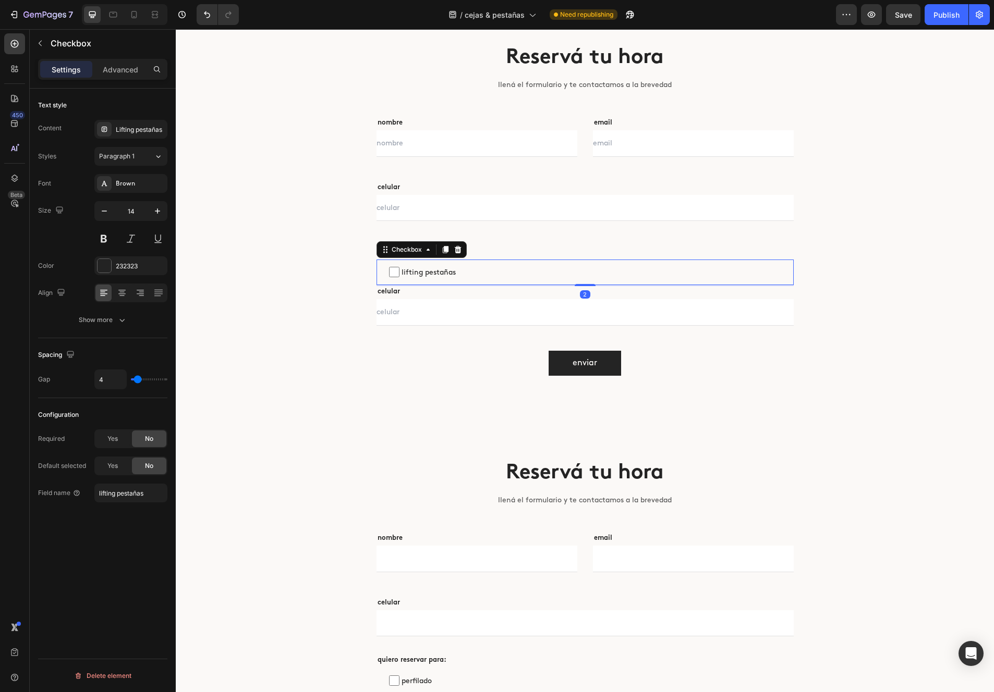
click at [438, 270] on span "lifting pestañas" at bounding box center [590, 272] width 382 height 13
click at [399, 270] on input "lifting pestañas" at bounding box center [394, 272] width 10 height 10
checkbox input "false"
click at [500, 250] on p "quiero reservar para:" at bounding box center [584, 252] width 415 height 10
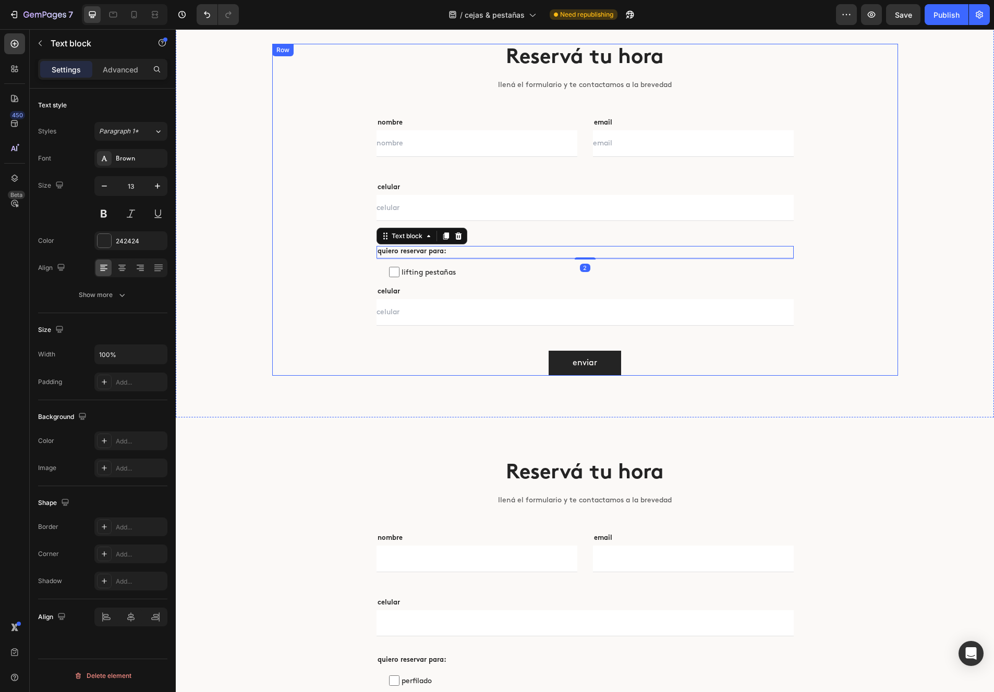
click at [303, 296] on div "Reservá tu hora Heading llená el formulario y te contactamos a la brevedad Text…" at bounding box center [585, 210] width 626 height 332
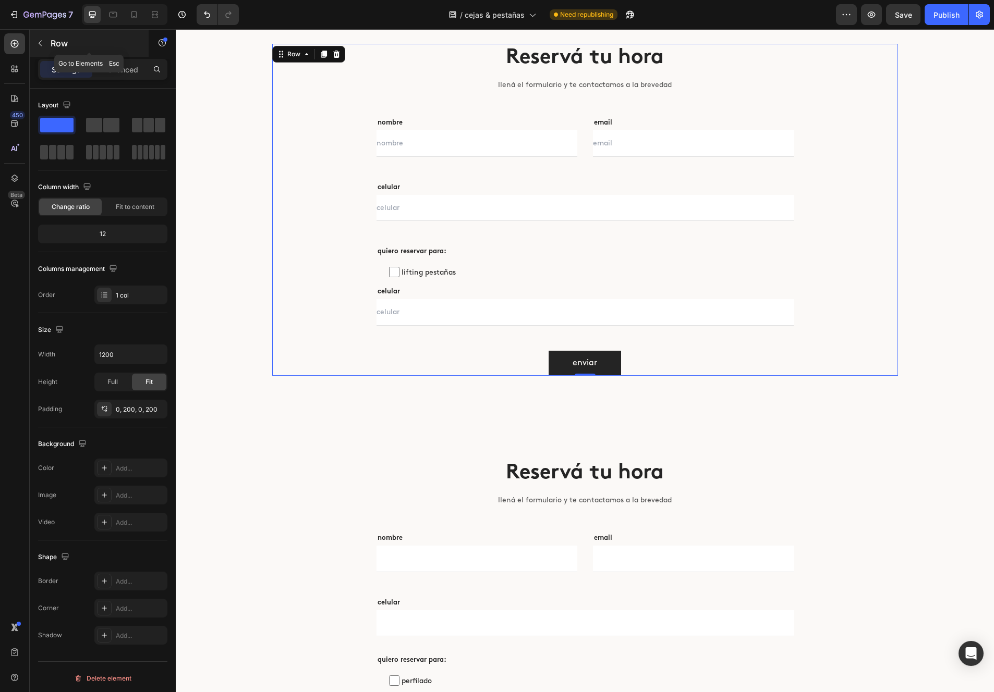
click at [42, 41] on icon "button" at bounding box center [40, 43] width 8 height 8
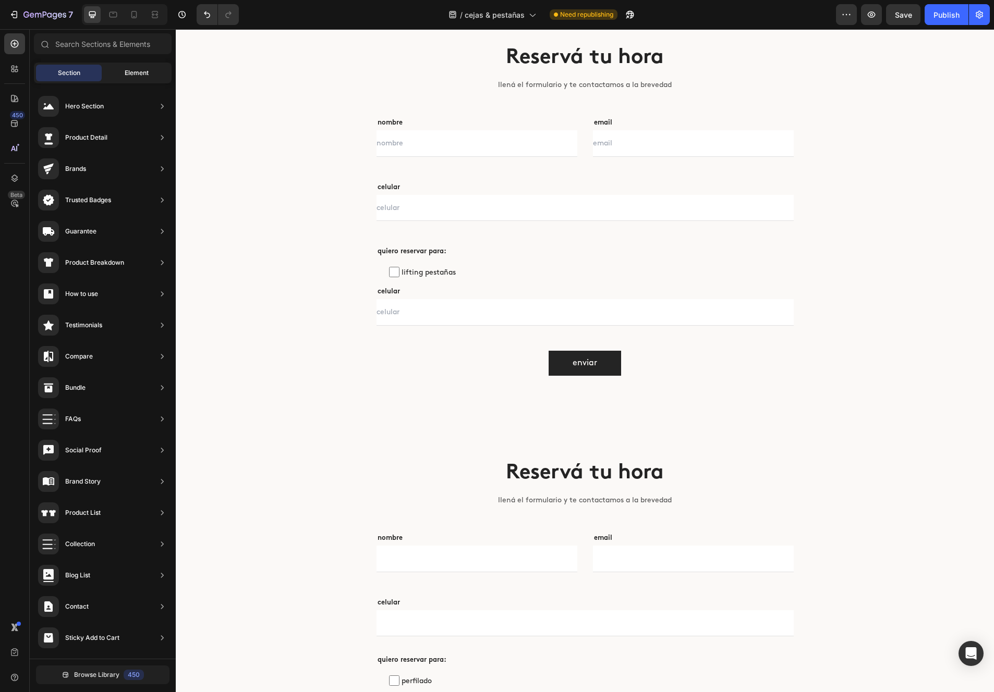
click at [107, 66] on div "Element" at bounding box center [137, 73] width 66 height 17
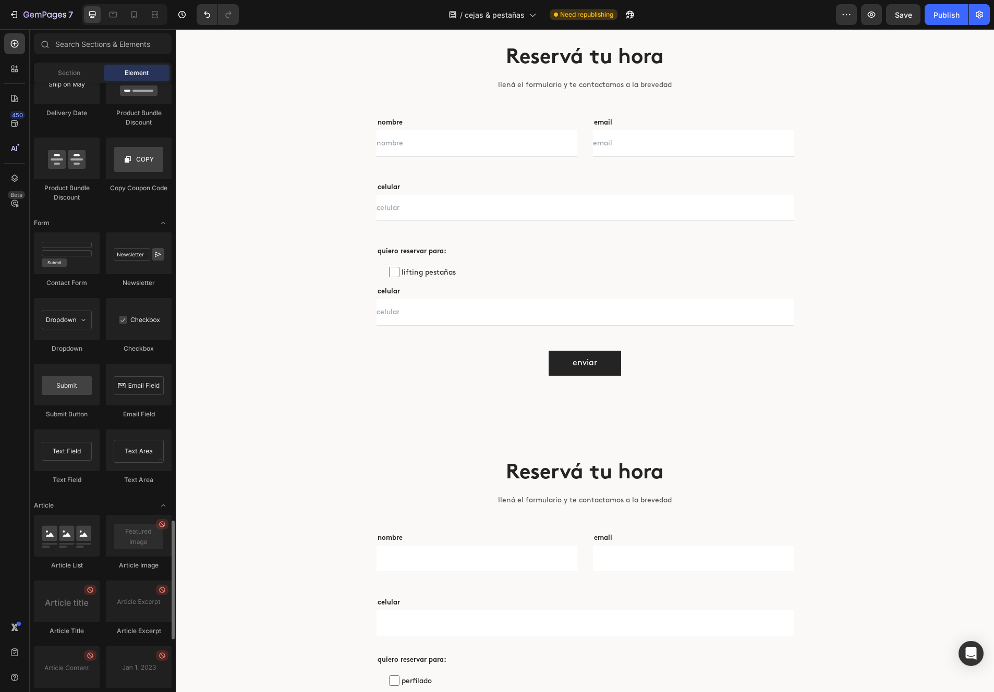
scroll to position [2247, 0]
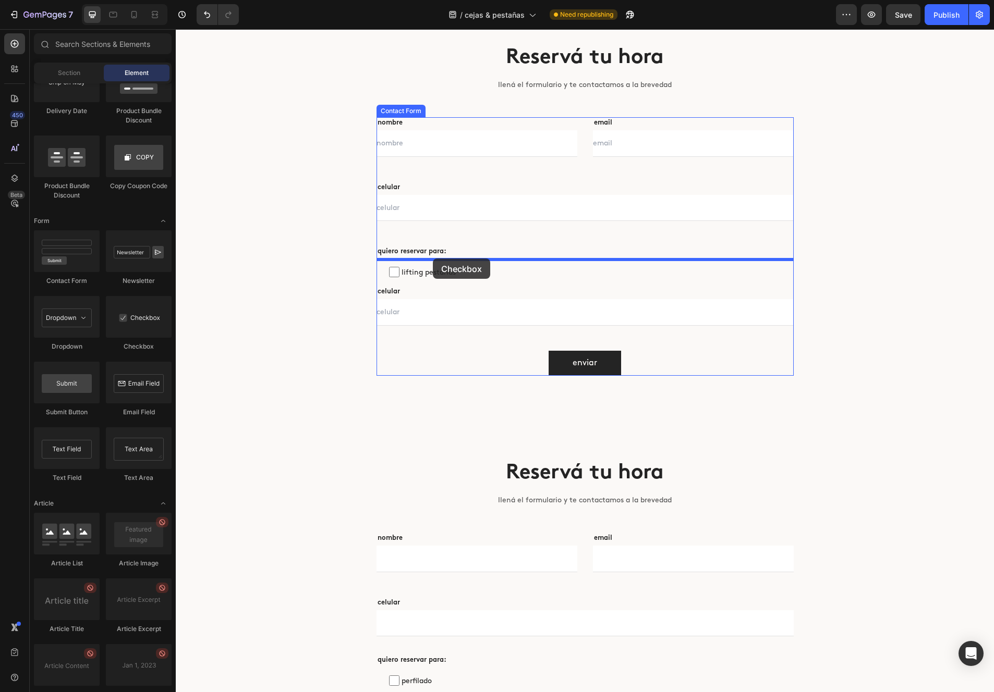
drag, startPoint x: 323, startPoint y: 347, endPoint x: 426, endPoint y: 259, distance: 136.1
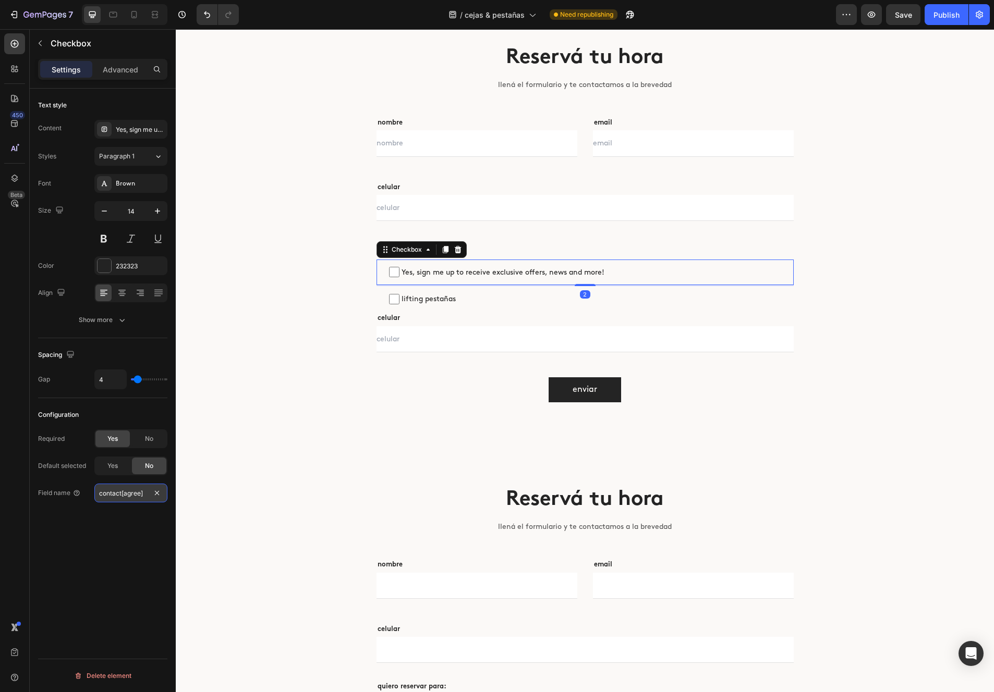
click at [135, 490] on input "contact[agree]" at bounding box center [130, 493] width 73 height 19
click at [136, 490] on input "contact[agree]" at bounding box center [130, 493] width 73 height 19
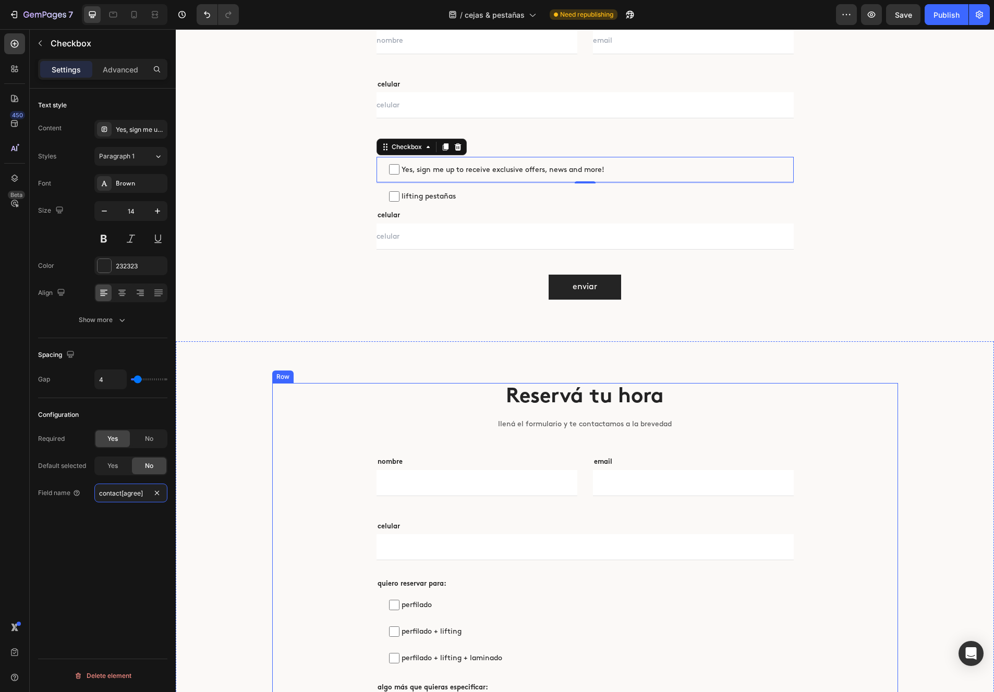
scroll to position [2452, 0]
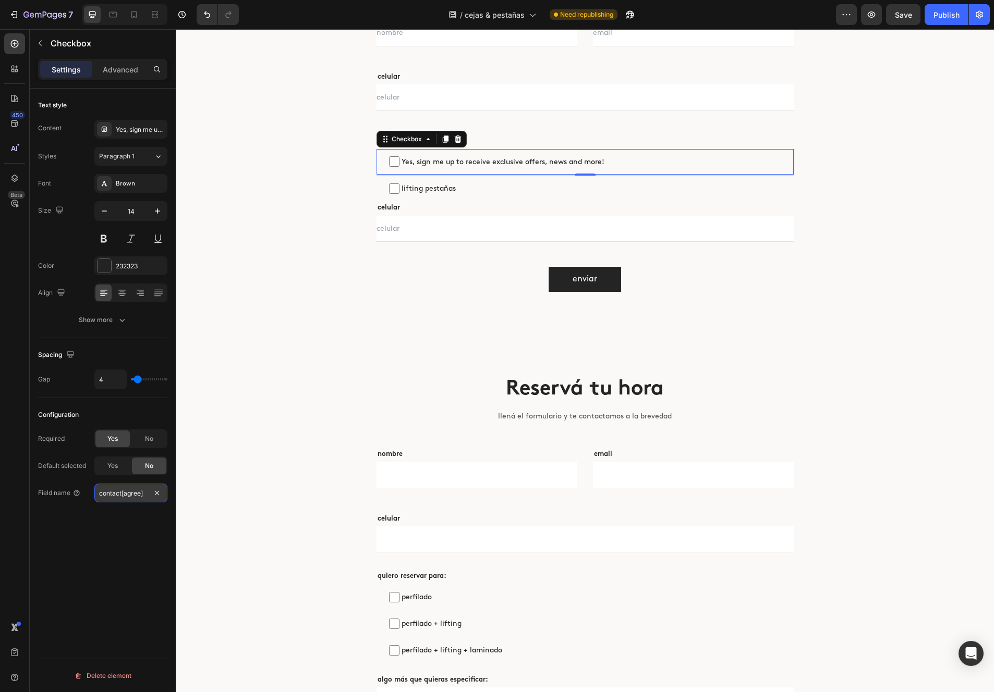
click at [130, 497] on input "contact[agree]" at bounding box center [130, 493] width 73 height 19
type input "contact[perfilado]"
drag, startPoint x: 148, startPoint y: 494, endPoint x: 88, endPoint y: 494, distance: 60.5
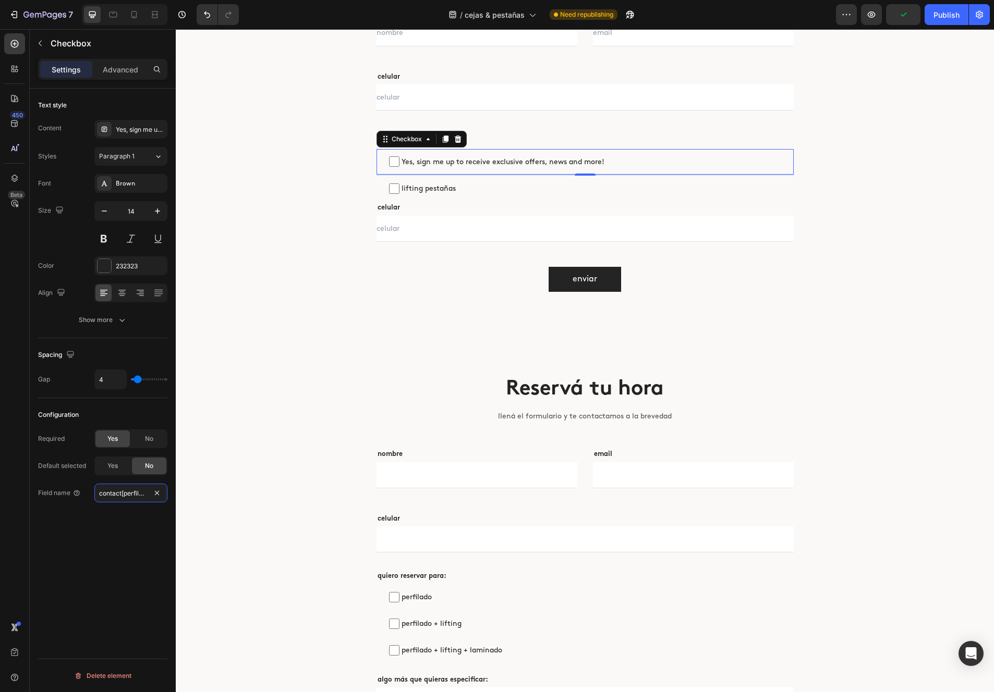
click at [87, 493] on div "Field name contact[perfilado]" at bounding box center [102, 493] width 129 height 19
click at [419, 181] on label "lifting pestañas" at bounding box center [584, 189] width 417 height 26
click at [399, 184] on input "lifting pestañas" at bounding box center [394, 189] width 10 height 10
checkbox input "false"
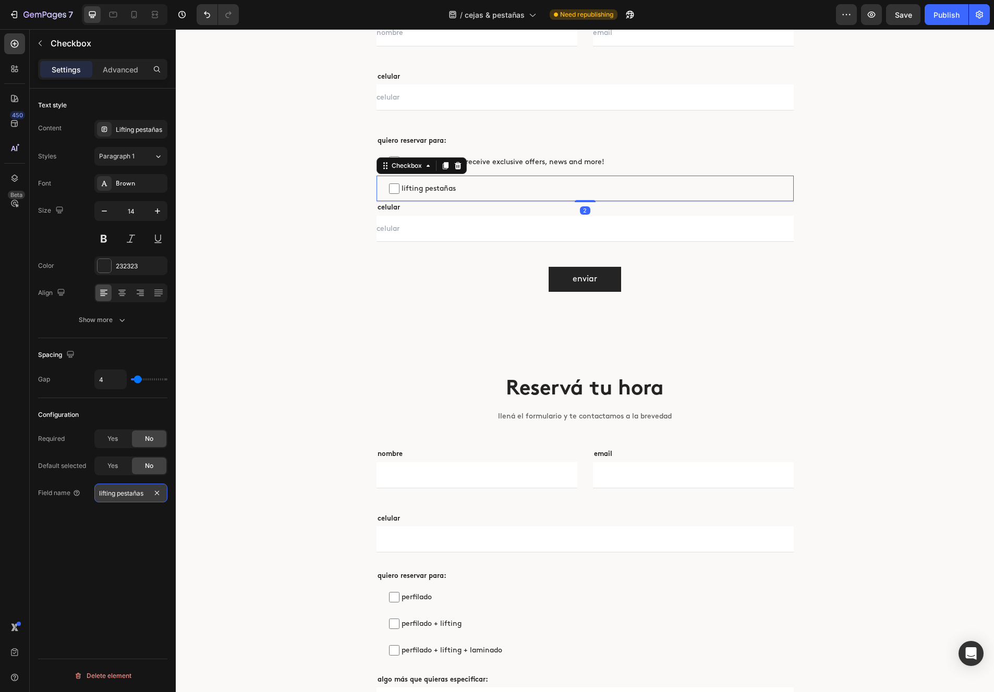
click at [136, 497] on input "lifting pestañas" at bounding box center [130, 493] width 73 height 19
click at [132, 493] on input "contact[perfilado]" at bounding box center [130, 493] width 73 height 19
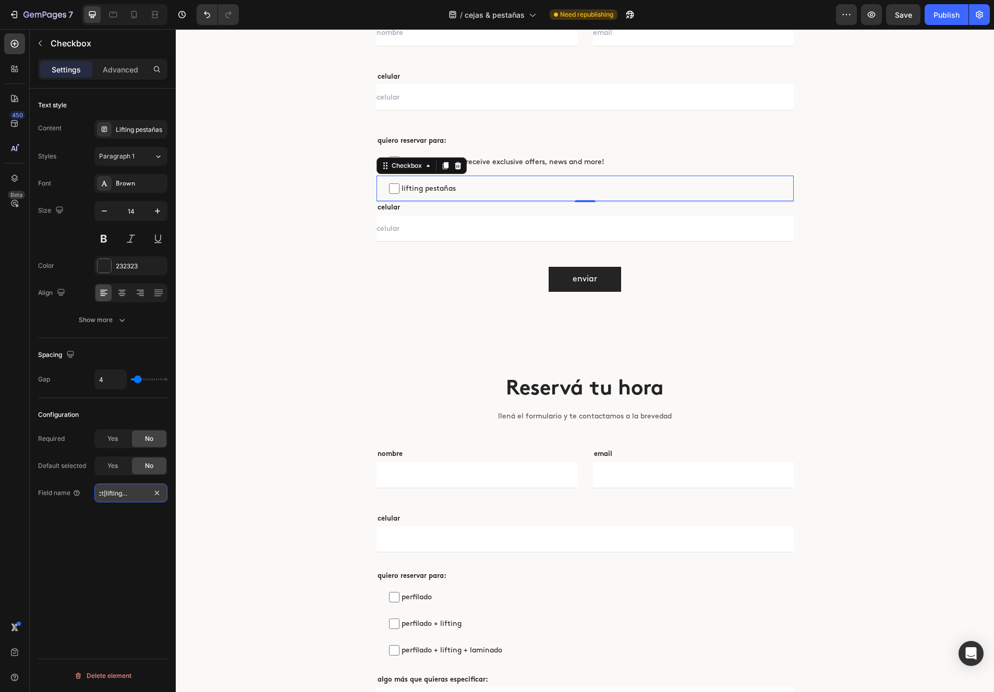
type input "contact[liftingpestanas]"
click at [512, 163] on span "Yes, sign me up to receive exclusive offers, news and more!" at bounding box center [590, 161] width 382 height 13
click at [399, 163] on input "Yes, sign me up to receive exclusive offers, news and more!" at bounding box center [394, 161] width 10 height 10
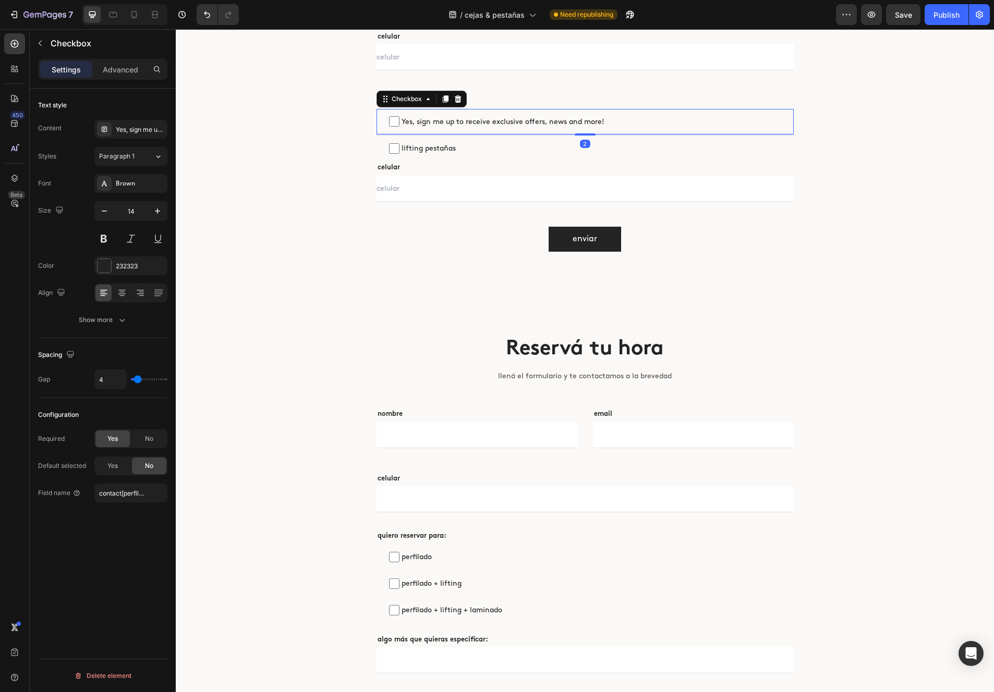
scroll to position [2497, 0]
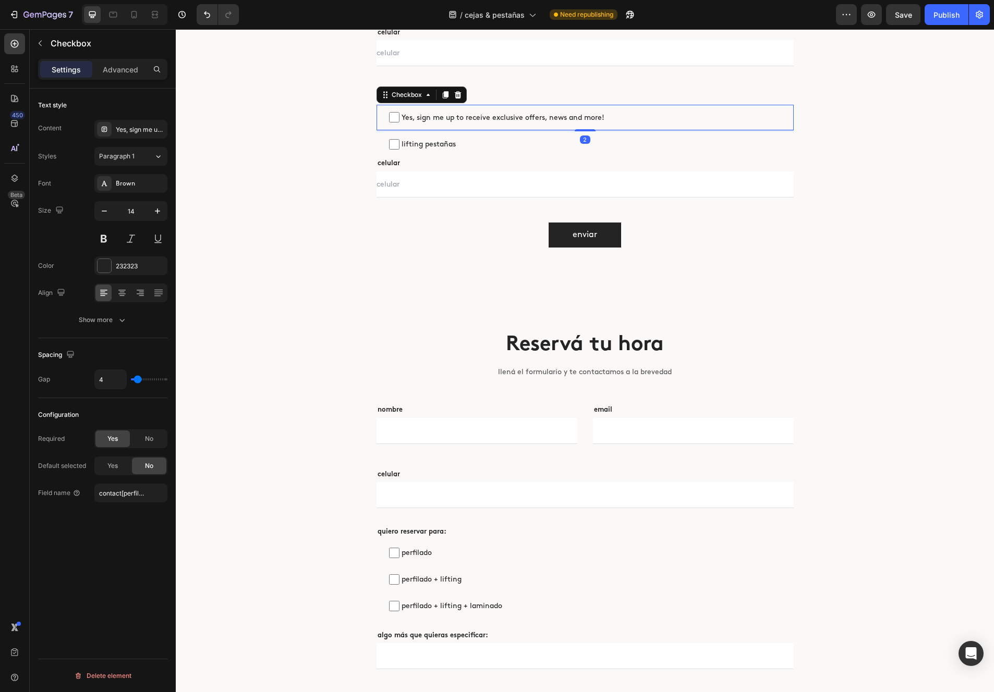
click at [486, 118] on span "Yes, sign me up to receive exclusive offers, news and more!" at bounding box center [590, 117] width 382 height 13
click at [399, 118] on input "Yes, sign me up to receive exclusive offers, news and more!" at bounding box center [394, 117] width 10 height 10
click at [486, 118] on span "Yes, sign me up to receive exclusive offers, news and more!" at bounding box center [590, 117] width 382 height 13
click at [399, 118] on input "Yes, sign me up to receive exclusive offers, news and more!" at bounding box center [394, 117] width 10 height 10
checkbox input "false"
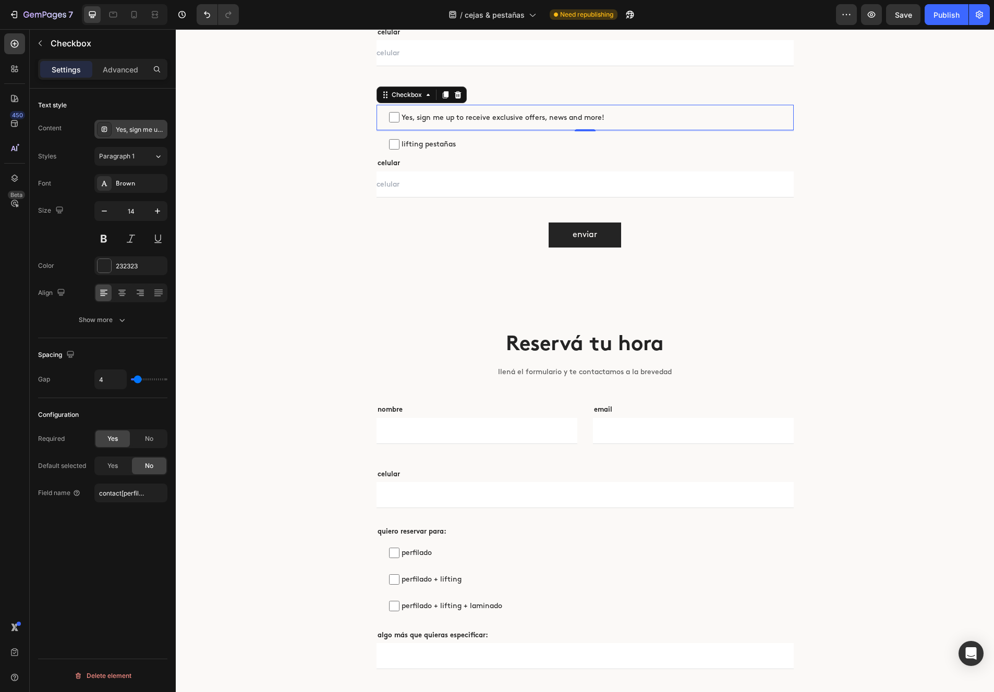
click at [129, 129] on div "Yes, sign me up to receive exclusive offers, news and more!" at bounding box center [140, 129] width 49 height 9
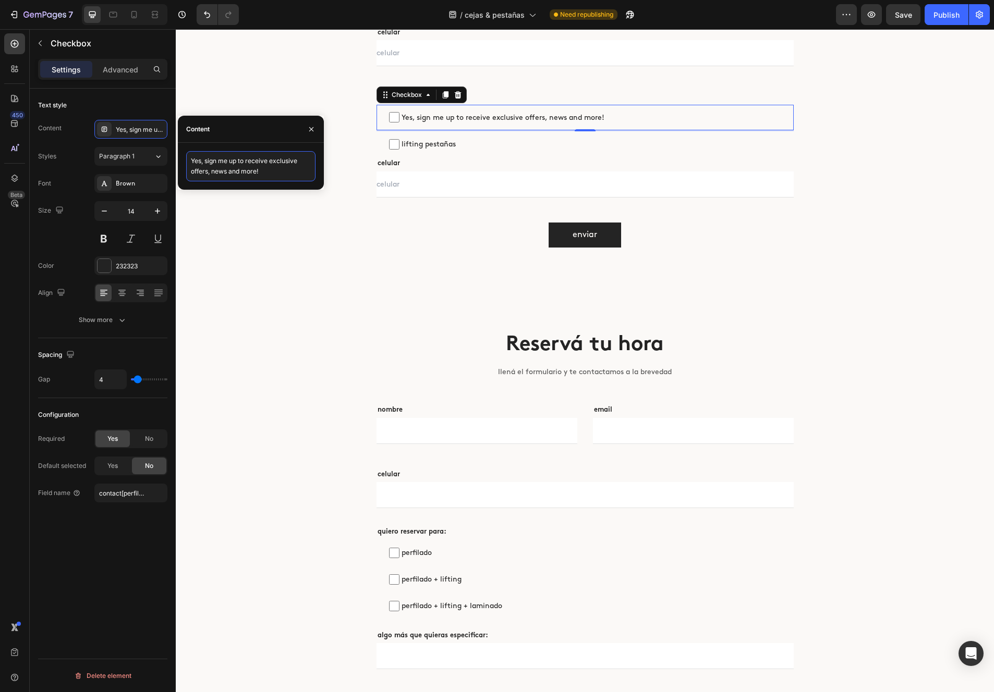
drag, startPoint x: 272, startPoint y: 172, endPoint x: 187, endPoint y: 158, distance: 86.0
click at [187, 158] on textarea "Yes, sign me up to receive exclusive offers, news and more!" at bounding box center [250, 166] width 129 height 30
type textarea "perfilado"
click at [129, 494] on input "contact[perfilado]" at bounding box center [130, 493] width 73 height 19
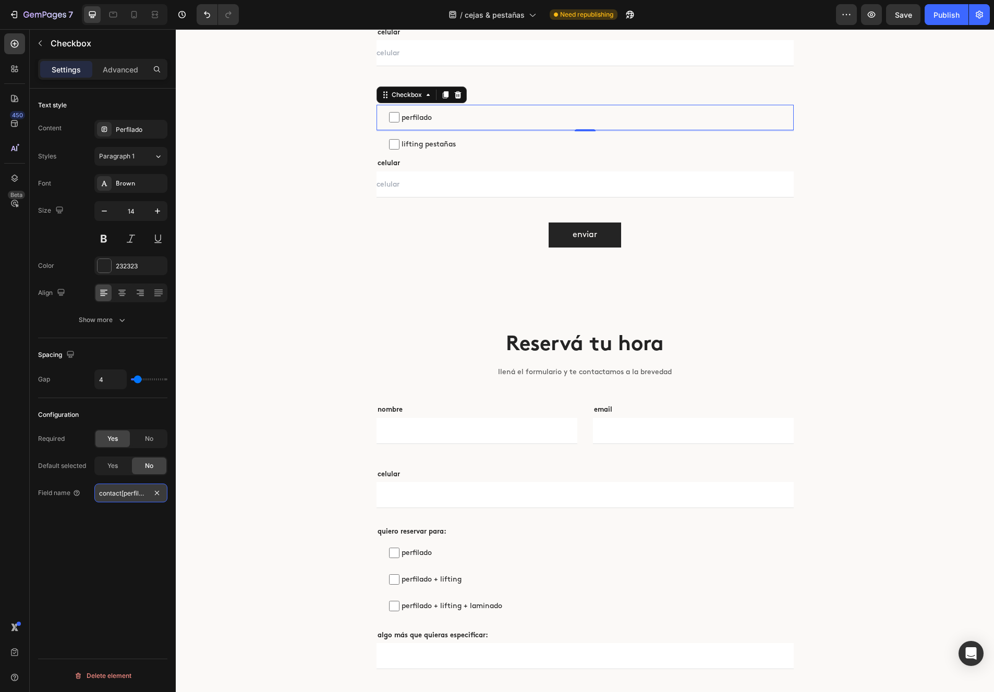
scroll to position [0, 6]
click at [463, 140] on span "lifting pestañas" at bounding box center [590, 144] width 382 height 13
click at [399, 140] on input "lifting pestañas" at bounding box center [394, 144] width 10 height 10
checkbox input "false"
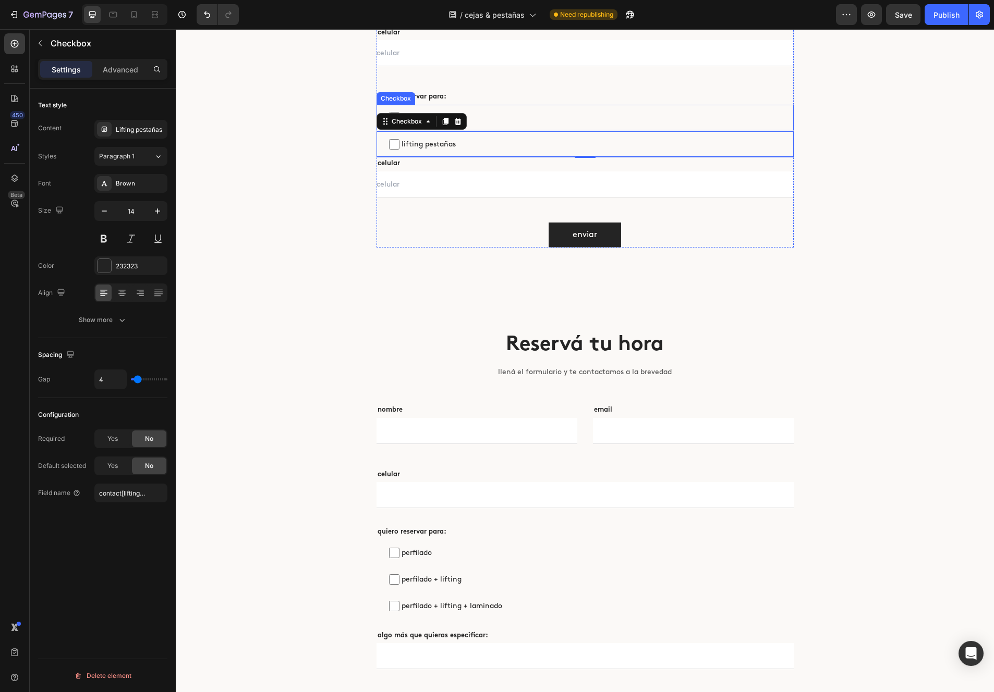
click at [490, 119] on span "perfilado" at bounding box center [590, 117] width 382 height 13
click at [399, 119] on input "perfilado" at bounding box center [394, 117] width 10 height 10
checkbox input "false"
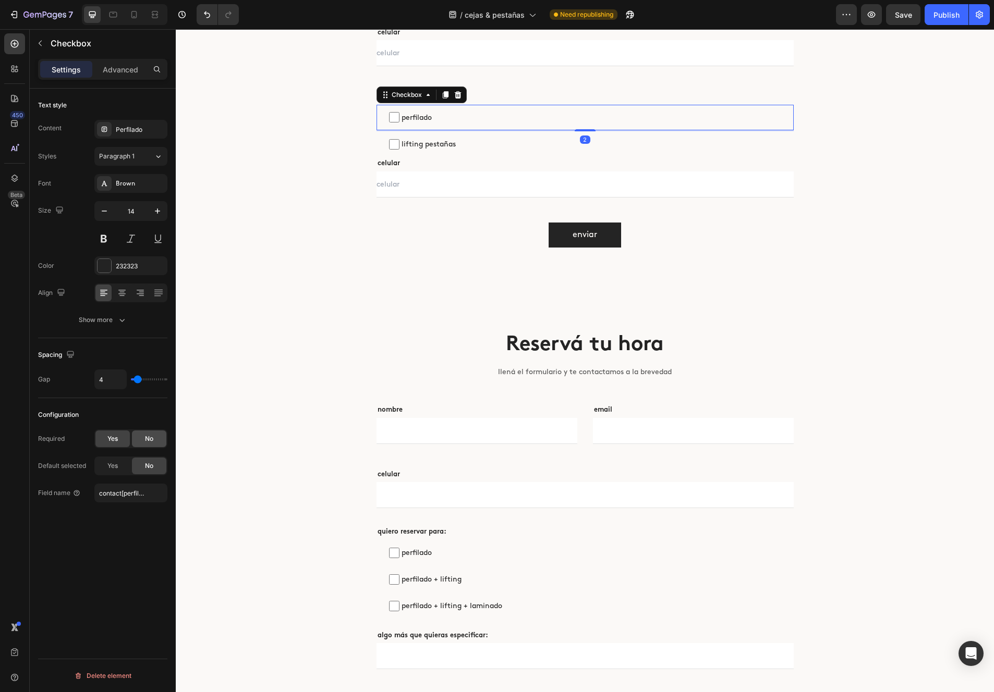
click at [150, 433] on div "No" at bounding box center [149, 439] width 34 height 17
click at [445, 97] on icon at bounding box center [445, 94] width 6 height 7
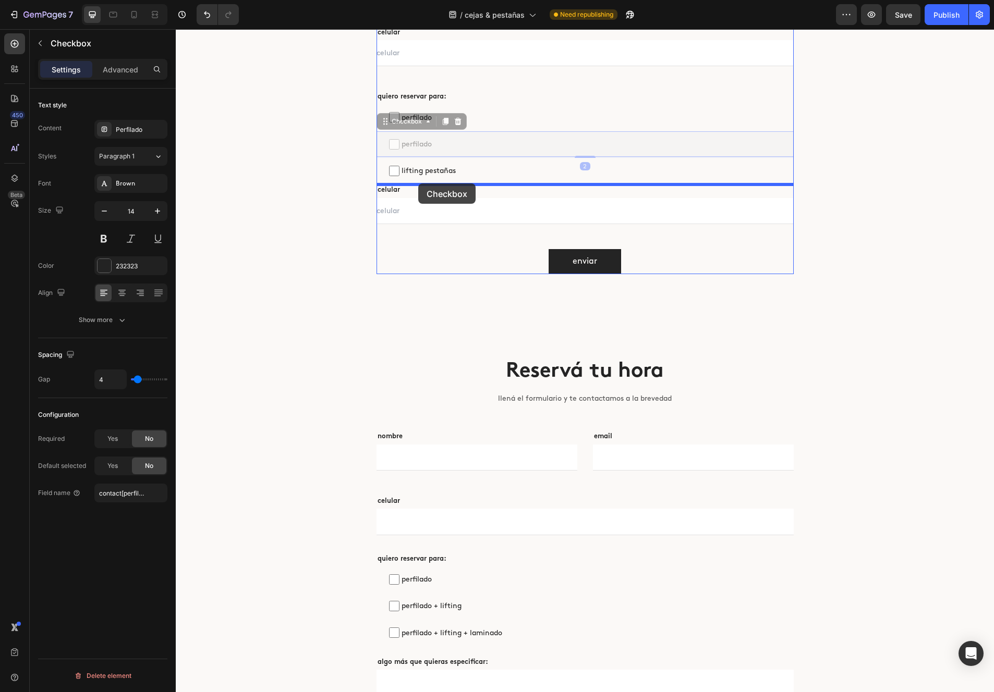
drag, startPoint x: 385, startPoint y: 121, endPoint x: 418, endPoint y: 184, distance: 70.9
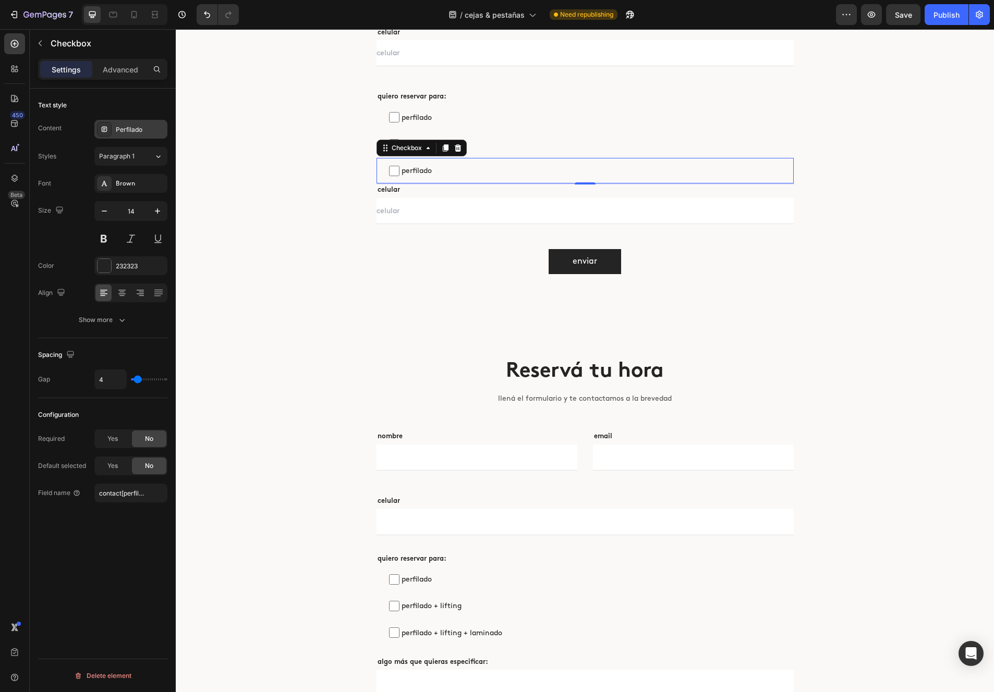
click at [134, 136] on div "Perfilado" at bounding box center [130, 129] width 73 height 19
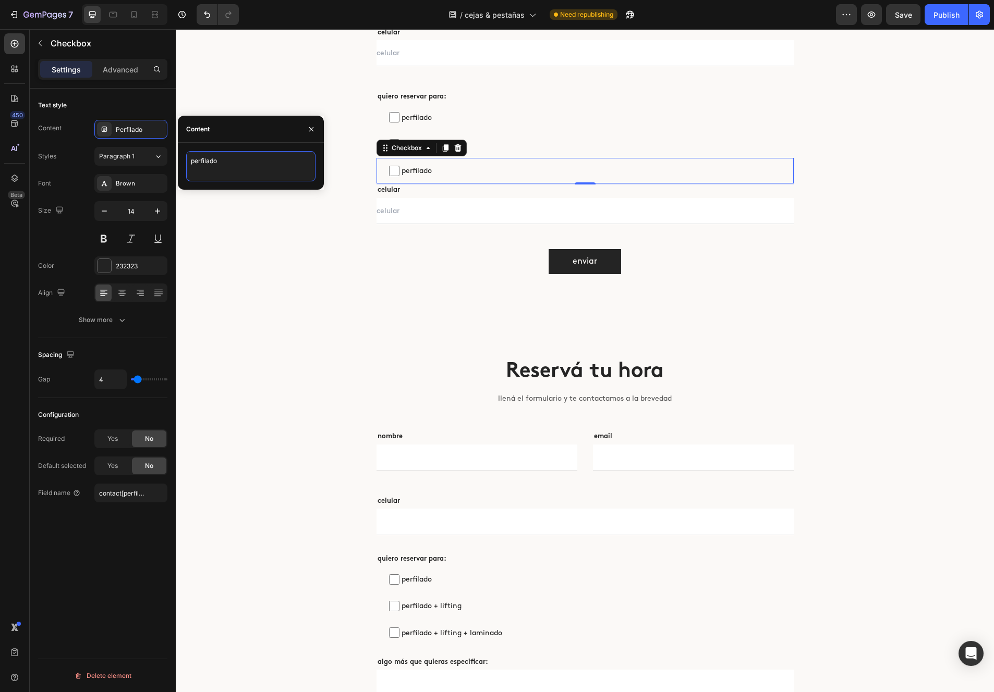
click at [236, 164] on textarea "perfilado" at bounding box center [250, 166] width 129 height 30
type textarea "perfilado + lifting"
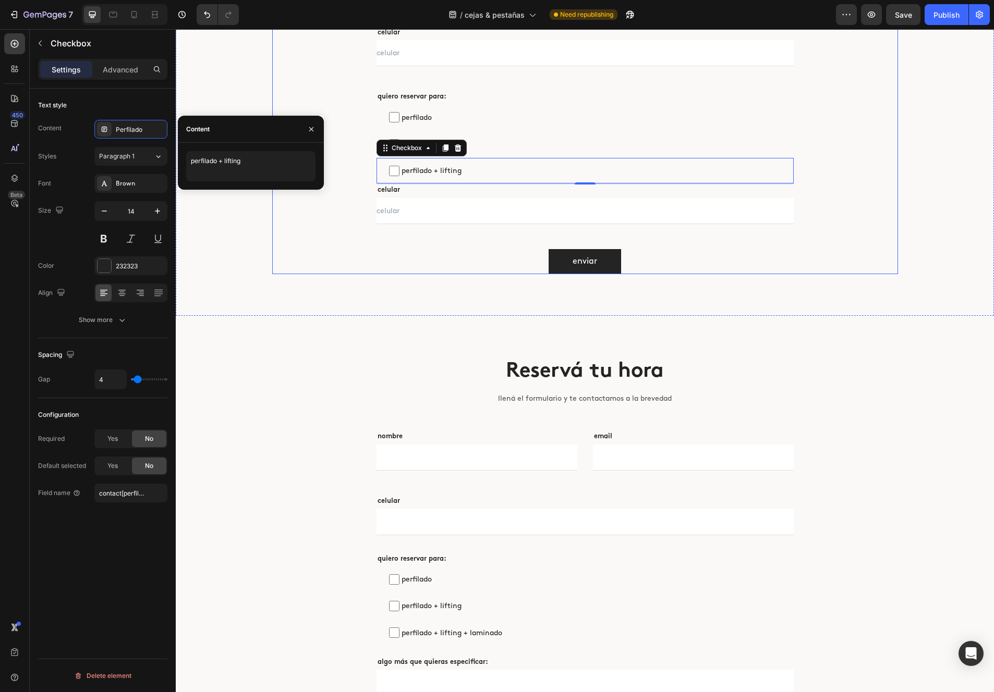
click at [356, 119] on div "Reservá tu hora Heading llená el formulario y te contactamos a la brevedad Text…" at bounding box center [585, 81] width 626 height 385
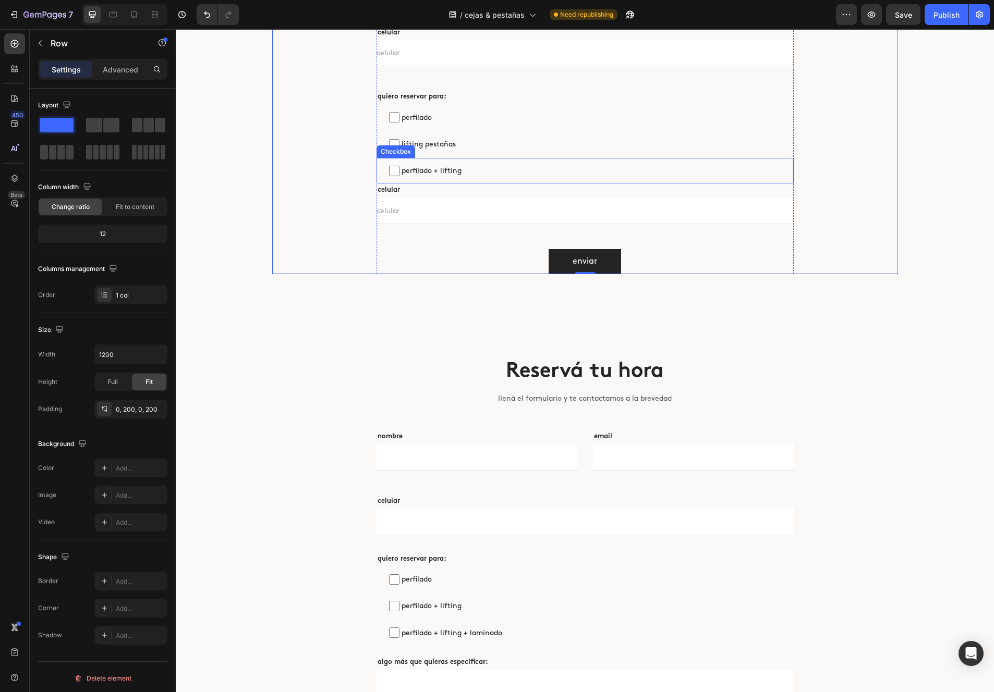
click at [459, 173] on span "perfilado + lifting" at bounding box center [590, 170] width 382 height 13
click at [399, 173] on input "perfilado + lifting" at bounding box center [394, 171] width 10 height 10
checkbox input "false"
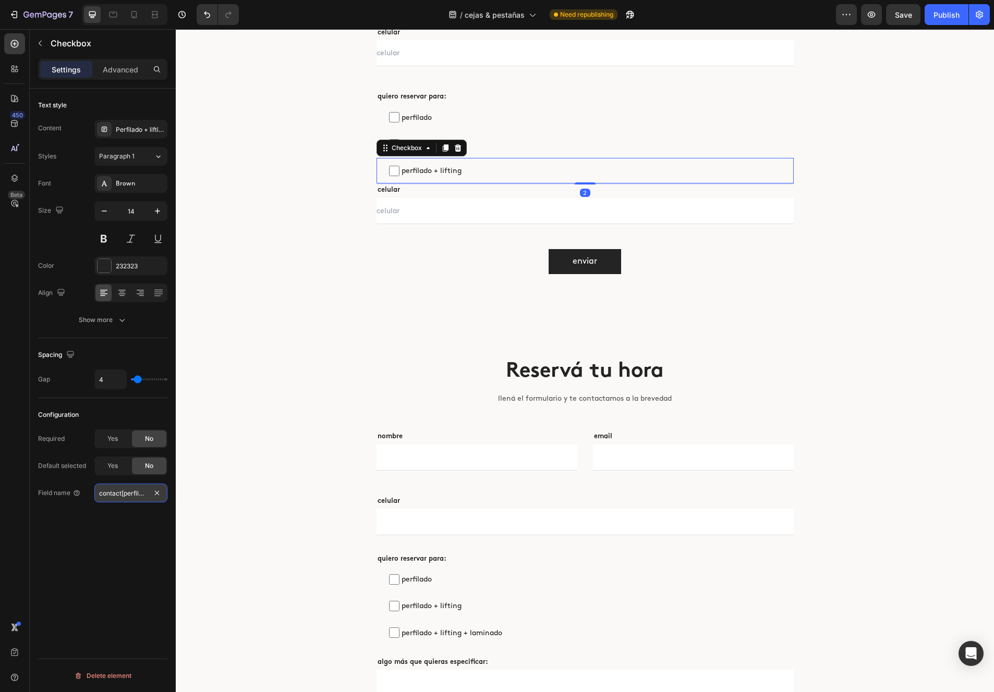
click at [125, 488] on input "contact[perfilado]" at bounding box center [130, 493] width 73 height 19
click at [133, 493] on input "contact[perfilado]" at bounding box center [130, 493] width 73 height 19
click at [143, 493] on input "contact[perfilado]" at bounding box center [130, 493] width 73 height 19
type input "contact[perfiladoylifting]"
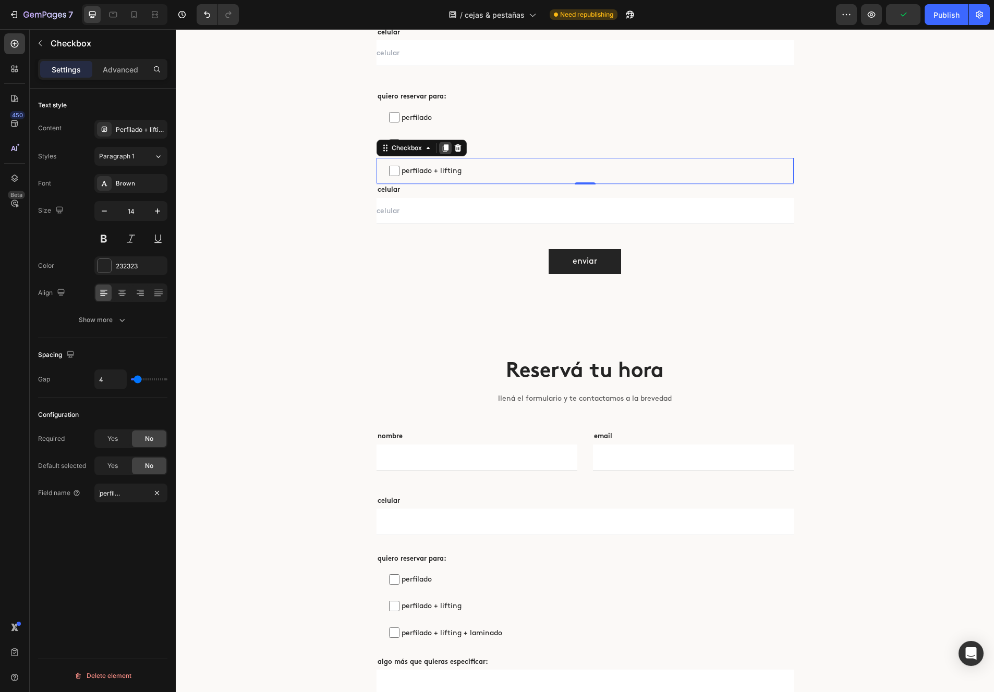
click at [448, 148] on icon at bounding box center [445, 147] width 6 height 7
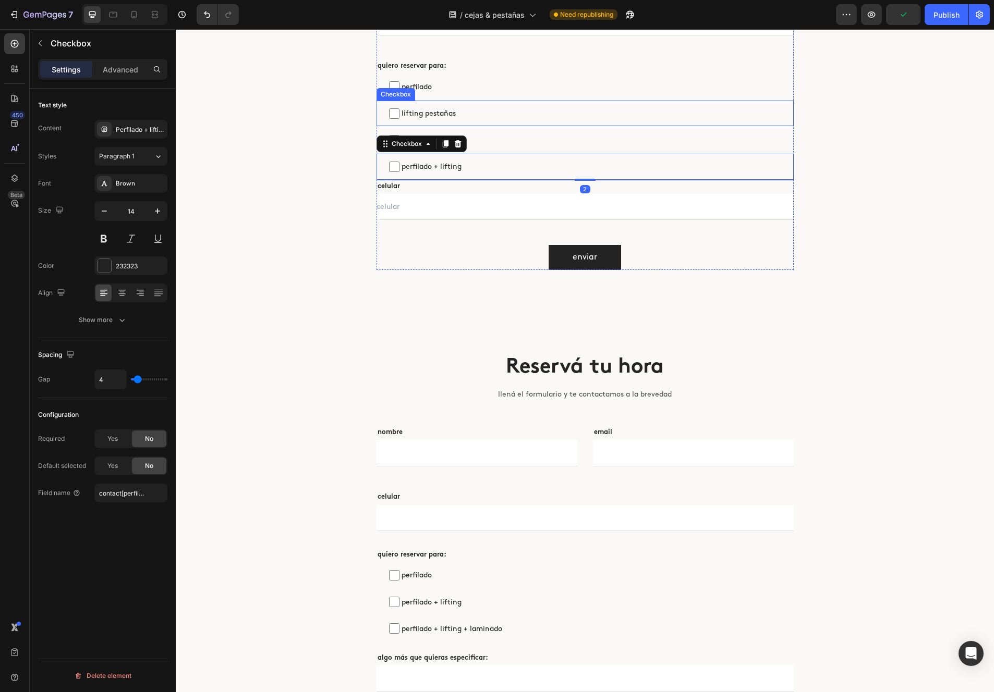
scroll to position [2533, 0]
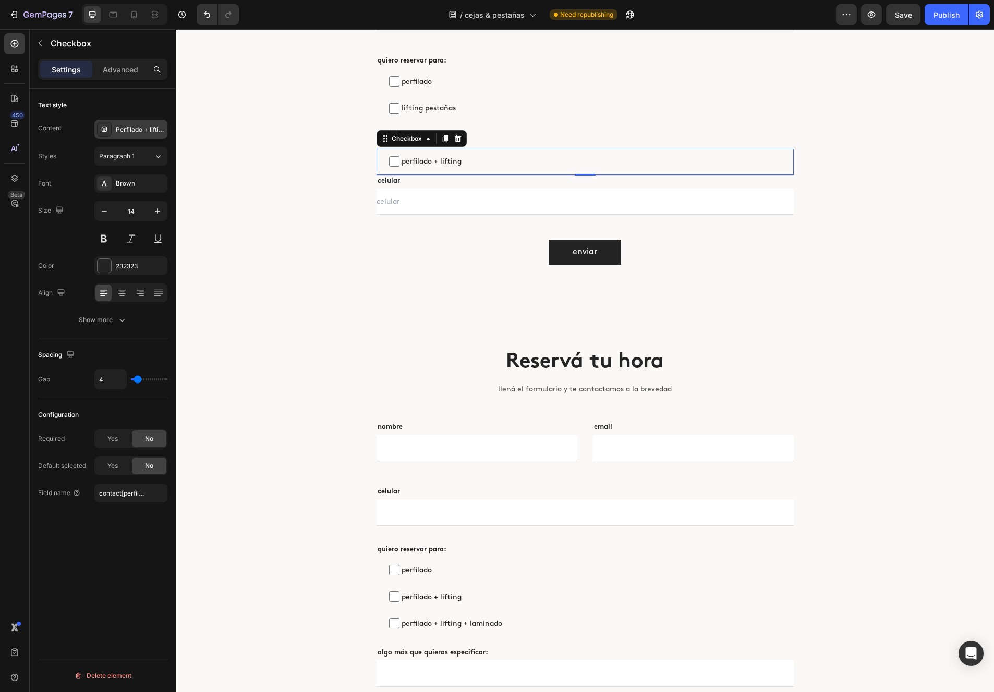
click at [115, 121] on div "Perfilado + lifting" at bounding box center [130, 129] width 73 height 19
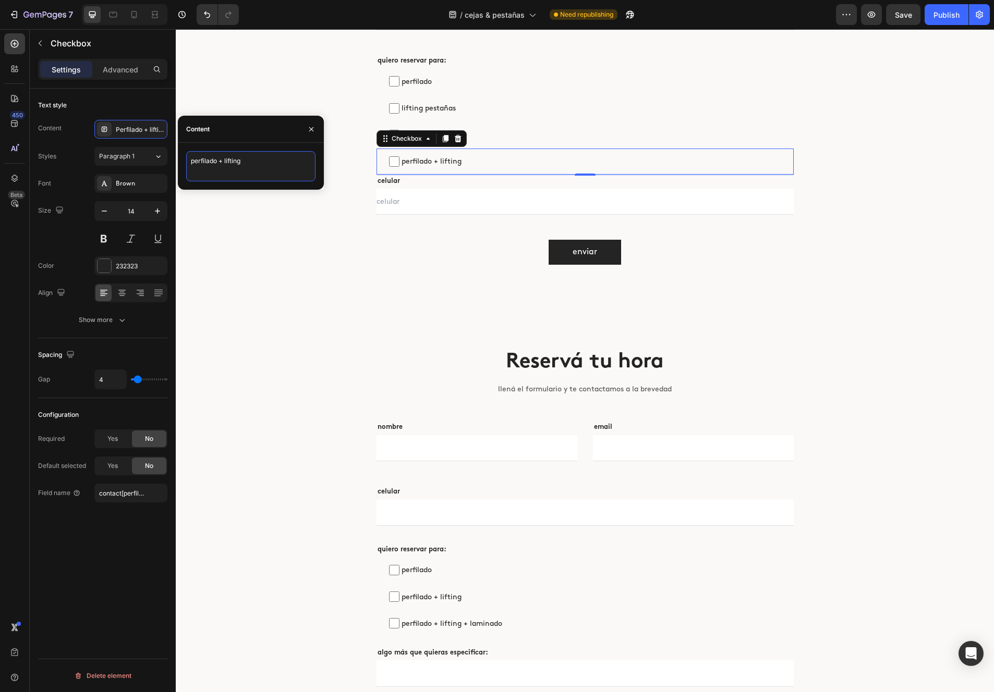
click at [264, 163] on textarea "perfilado + lifting" at bounding box center [250, 166] width 129 height 30
type textarea "perfilado + lifting + laminado"
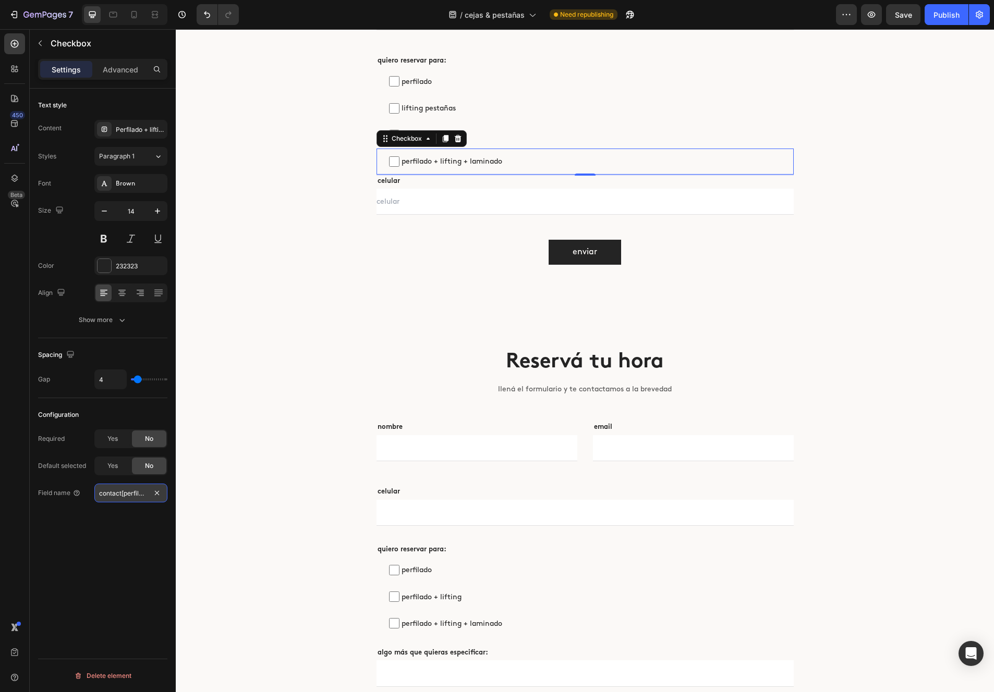
click at [135, 493] on input "contact[perfiladoylifting]" at bounding box center [130, 493] width 73 height 19
click at [136, 498] on input "contact[perfiladoylifting]" at bounding box center [130, 493] width 73 height 19
click at [143, 493] on input "contact[perfiladoylifting]" at bounding box center [130, 493] width 73 height 19
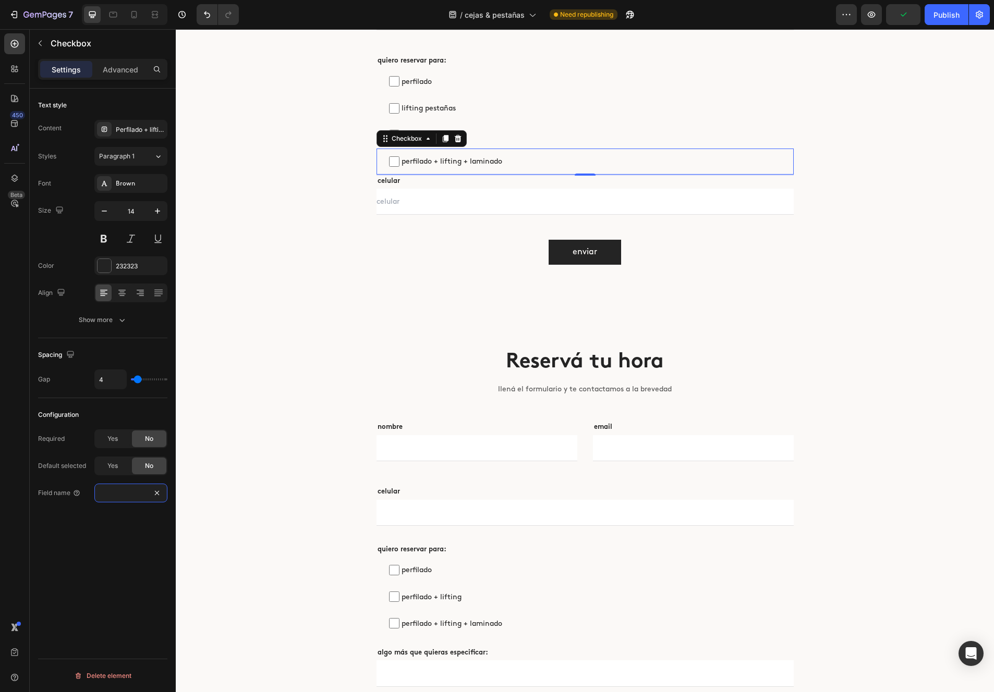
type input "contact[perfiladoyliftingylaminado]"
click at [137, 574] on div "Text style Content Perfilado + lifting + laminado Styles Paragraph 1 Font Brown…" at bounding box center [103, 405] width 146 height 633
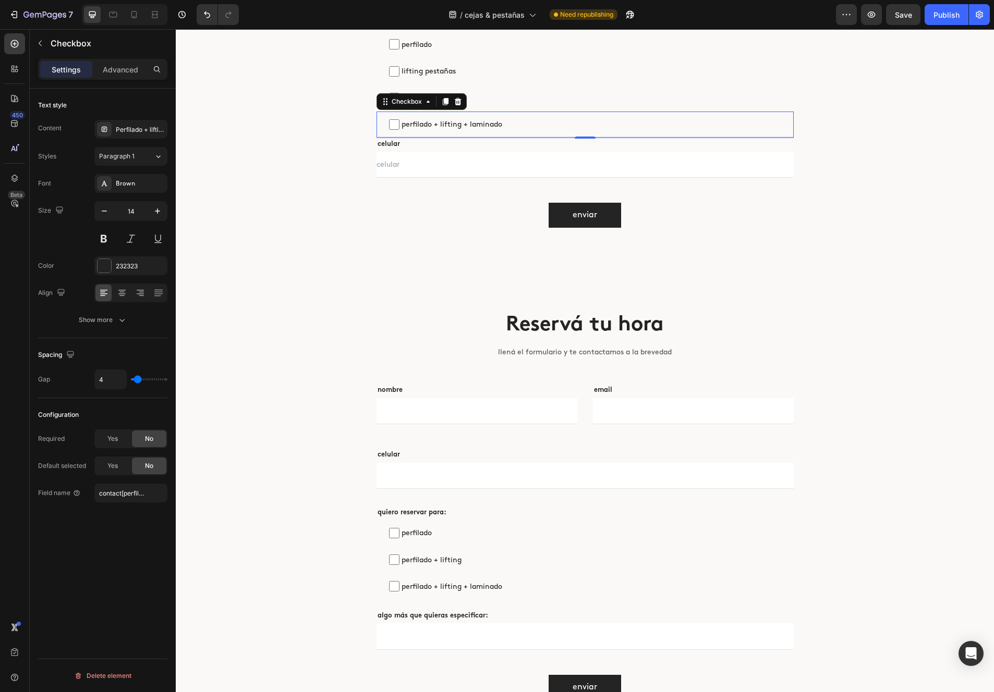
scroll to position [2575, 0]
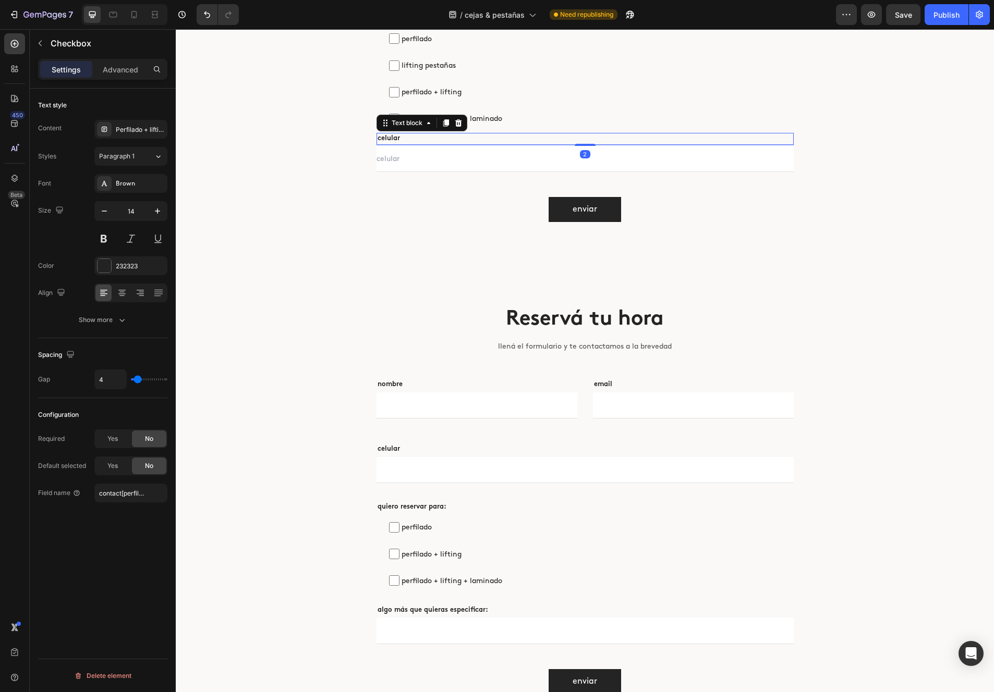
click at [395, 138] on p "celular" at bounding box center [584, 139] width 415 height 10
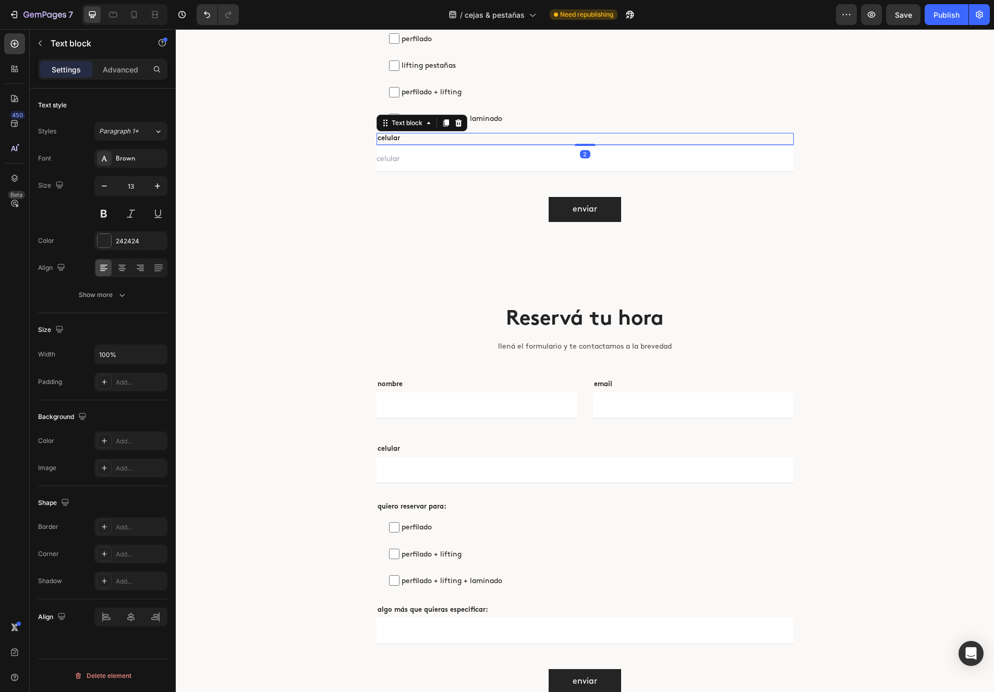
click at [426, 139] on p "celular" at bounding box center [584, 139] width 415 height 10
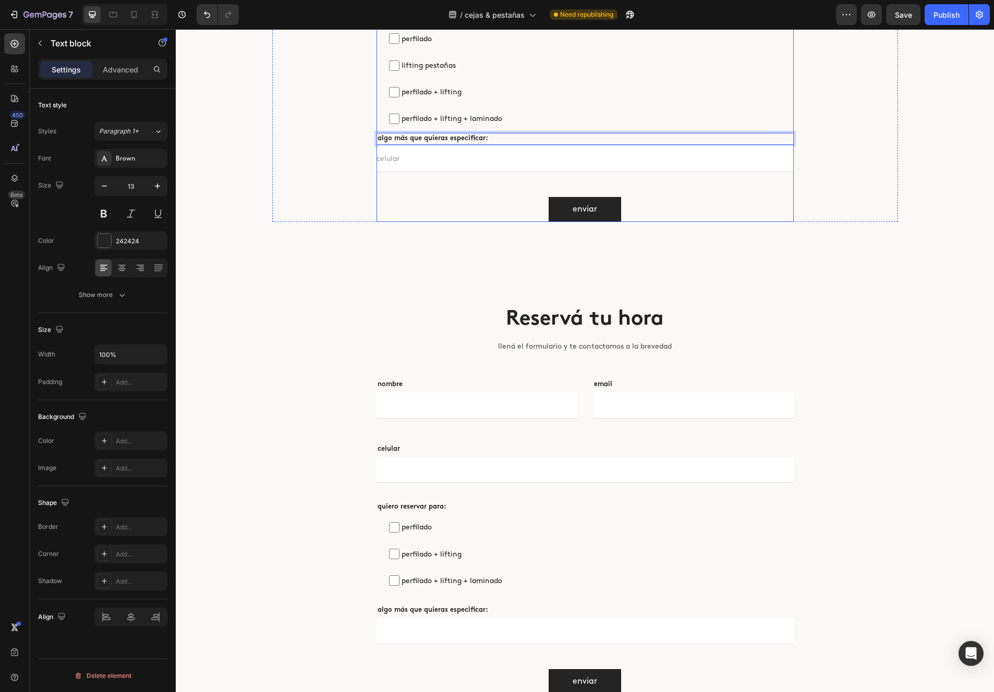
click at [436, 164] on input "text" at bounding box center [584, 159] width 417 height 26
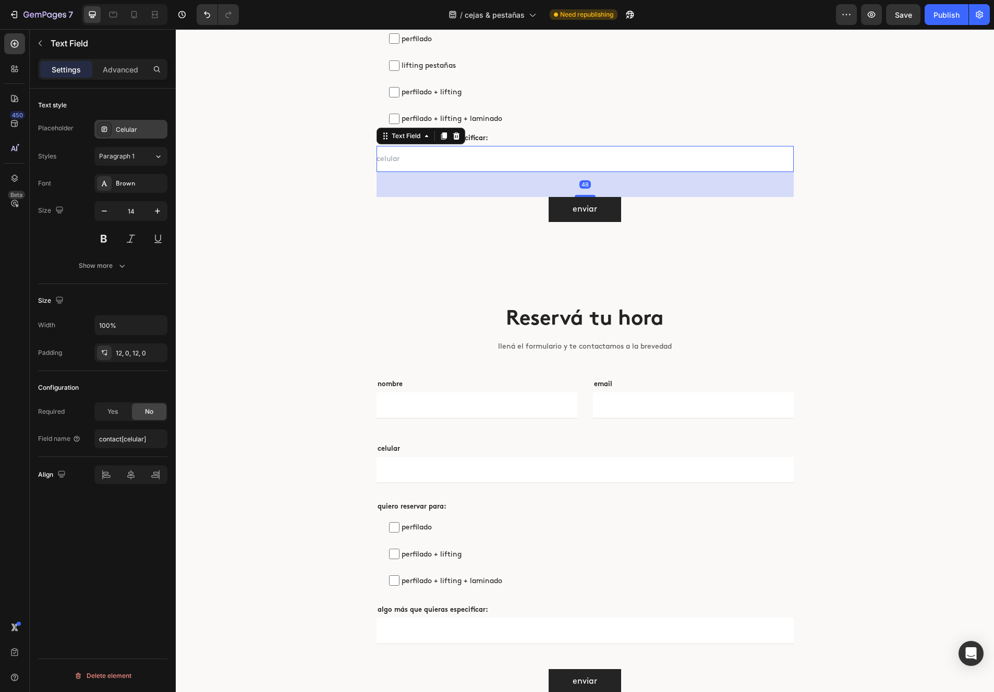
click at [161, 135] on div "Celular" at bounding box center [130, 129] width 73 height 19
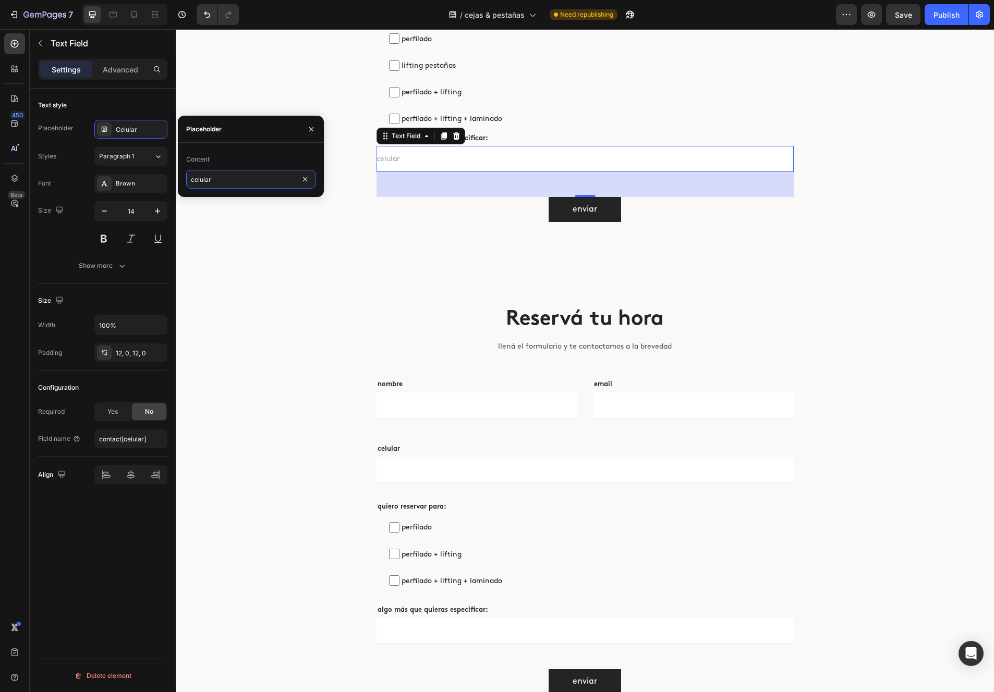
drag, startPoint x: 218, startPoint y: 180, endPoint x: 182, endPoint y: 179, distance: 36.0
click at [182, 180] on div "Content celular" at bounding box center [251, 170] width 146 height 38
type input "contanos acá"
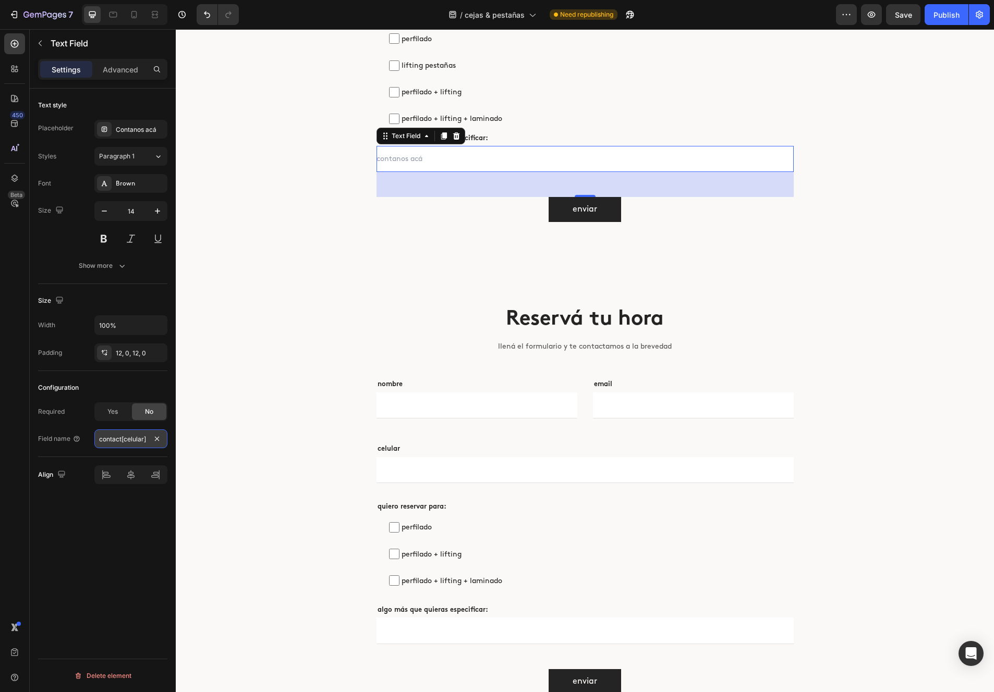
click at [132, 438] on input "contact[celular]" at bounding box center [130, 439] width 73 height 19
click at [135, 437] on input "contact[celular]" at bounding box center [130, 439] width 73 height 19
type input "contact[mensaje]"
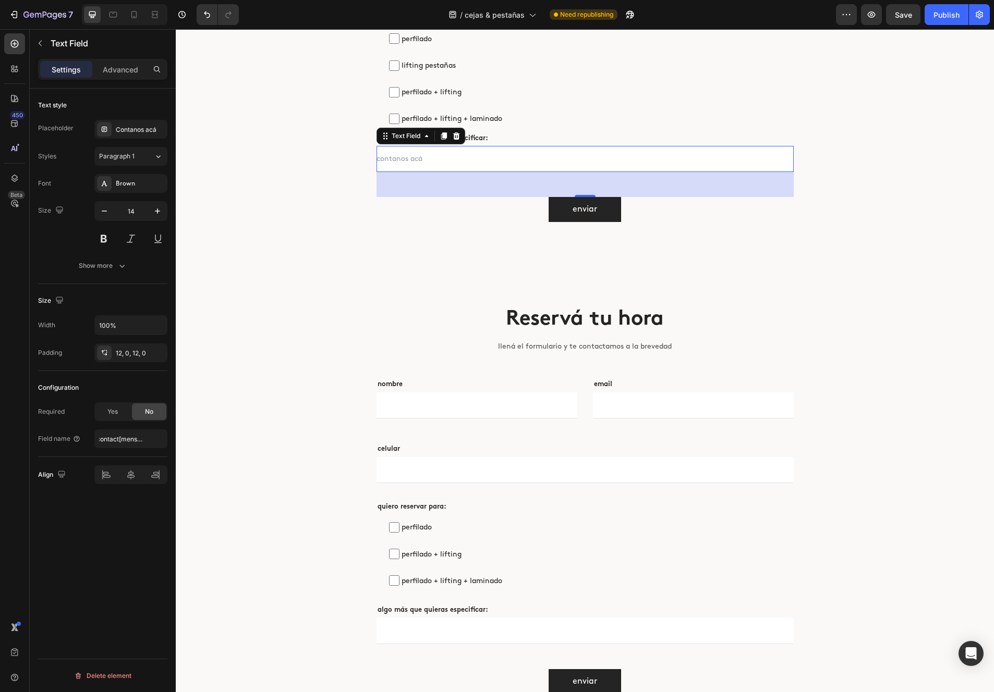
drag, startPoint x: 98, startPoint y: 509, endPoint x: 109, endPoint y: 501, distance: 13.5
click at [98, 509] on div "Text style Placeholder Contanos acá Styles Paragraph 1 Font Brown Size 14 Show …" at bounding box center [103, 405] width 146 height 633
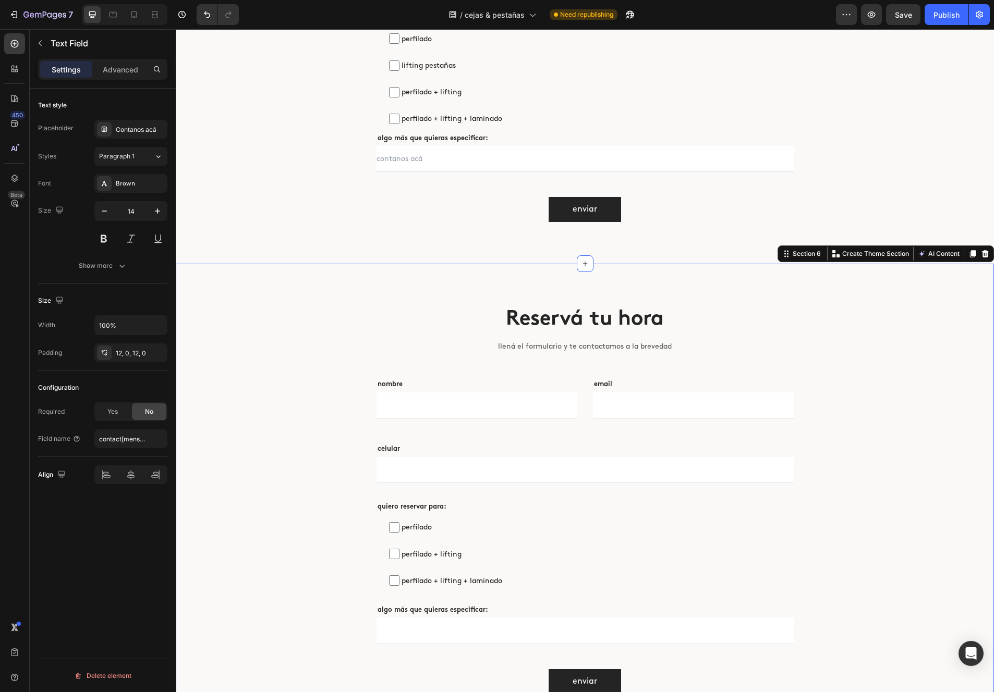
click at [387, 282] on div "Reservá tu hora Heading llená el formulario y te contactamos a la brevedad Text…" at bounding box center [585, 547] width 818 height 567
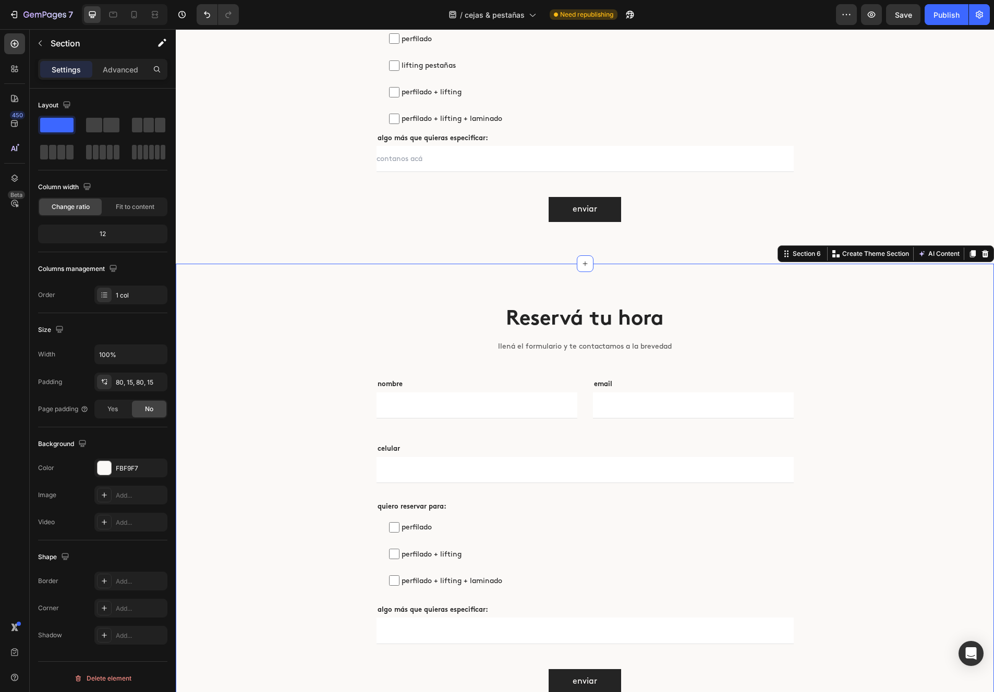
click at [983, 253] on icon at bounding box center [985, 253] width 7 height 7
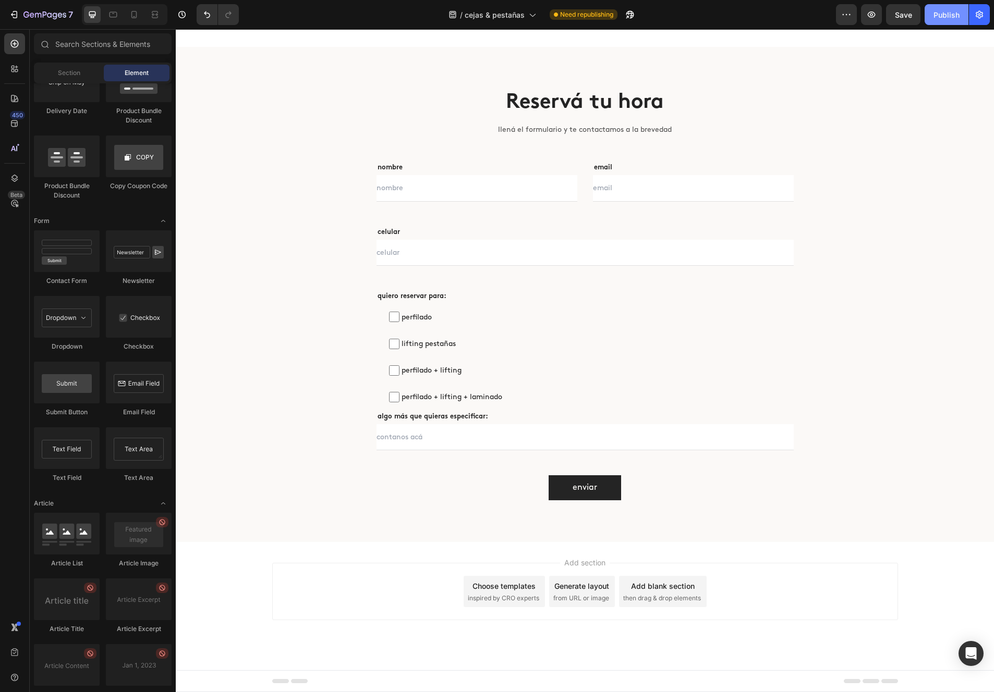
click at [956, 13] on div "Publish" at bounding box center [946, 14] width 26 height 11
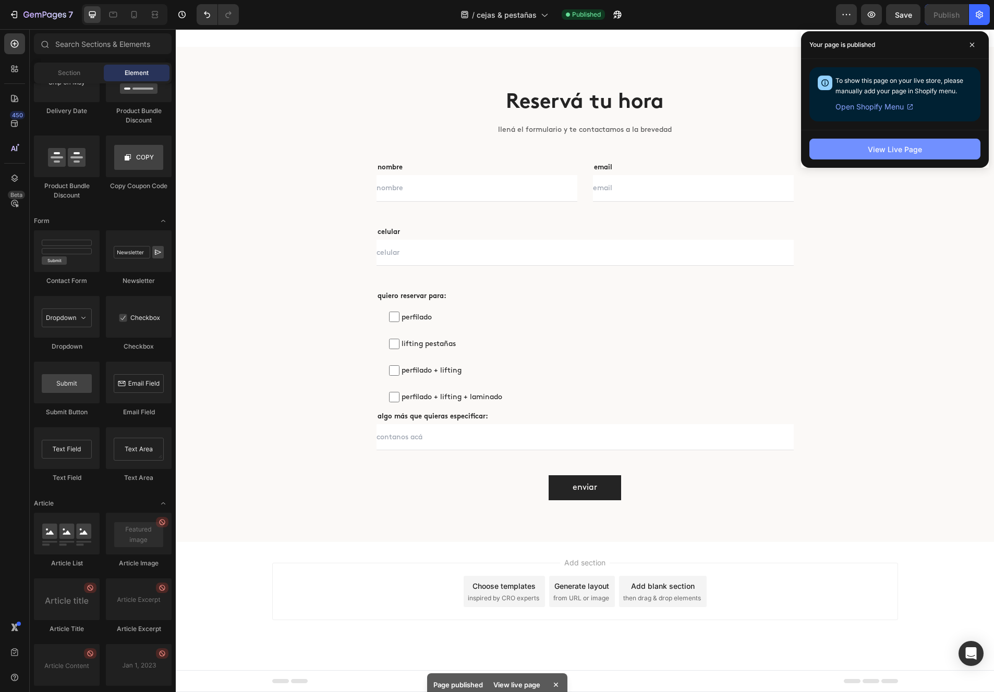
click at [873, 151] on div "View Live Page" at bounding box center [895, 149] width 54 height 11
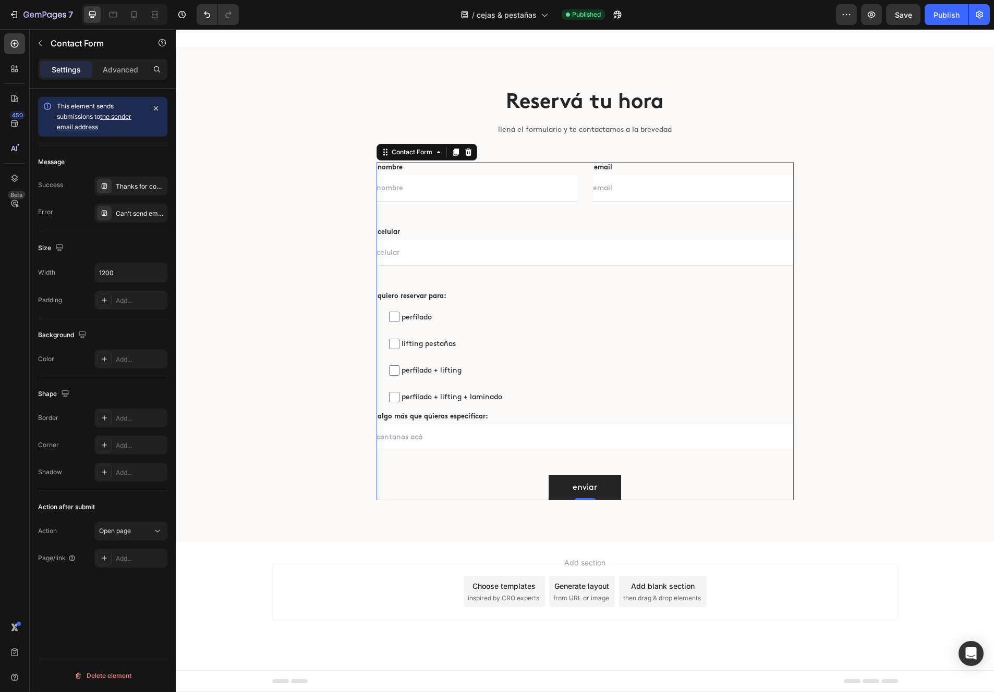
drag, startPoint x: 442, startPoint y: 283, endPoint x: 430, endPoint y: 282, distance: 11.5
click at [442, 283] on div "nombre Text block Text Field email Text block Email Field Row celular Text bloc…" at bounding box center [584, 331] width 417 height 338
drag, startPoint x: 145, startPoint y: 188, endPoint x: 163, endPoint y: 191, distance: 17.9
click at [145, 188] on div "Thanks for contacting us. We'll get back to you as soon as possible." at bounding box center [140, 186] width 49 height 9
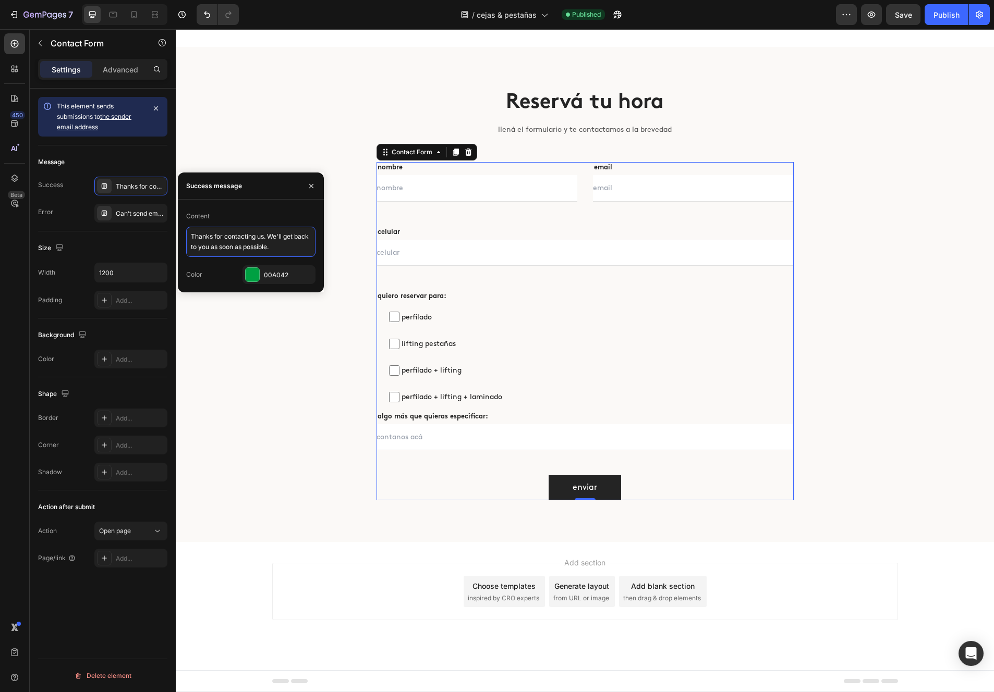
drag, startPoint x: 283, startPoint y: 249, endPoint x: 188, endPoint y: 233, distance: 96.3
click at [188, 233] on textarea "Thanks for contacting us. We'll get back to you as soon as possible." at bounding box center [250, 242] width 129 height 30
paste textarea "gracias por tu mensaje! nos comunicaremos pronto"
type textarea "gracias por tu mensaje! nos comunicaremos pronto"
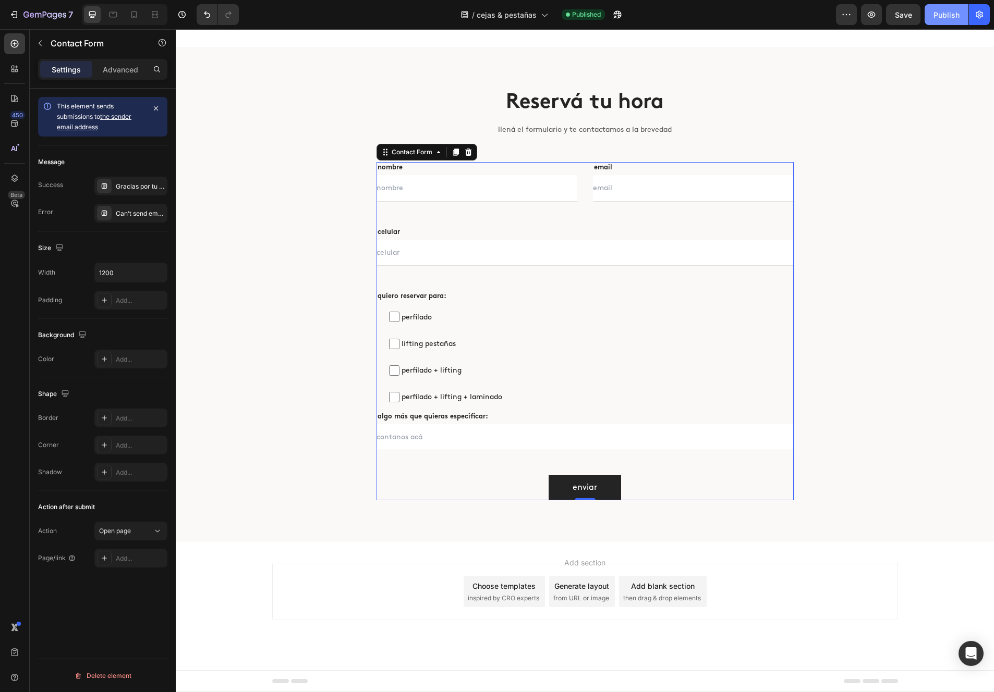
click at [941, 17] on div "Publish" at bounding box center [946, 14] width 26 height 11
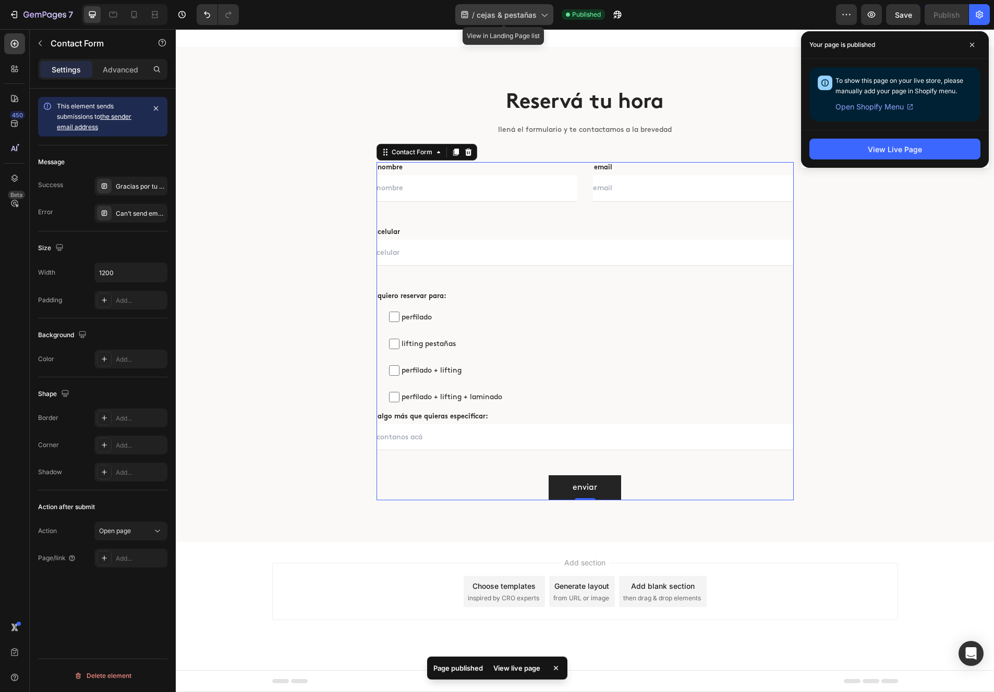
click at [486, 16] on span "cejas & pestañas" at bounding box center [507, 14] width 60 height 11
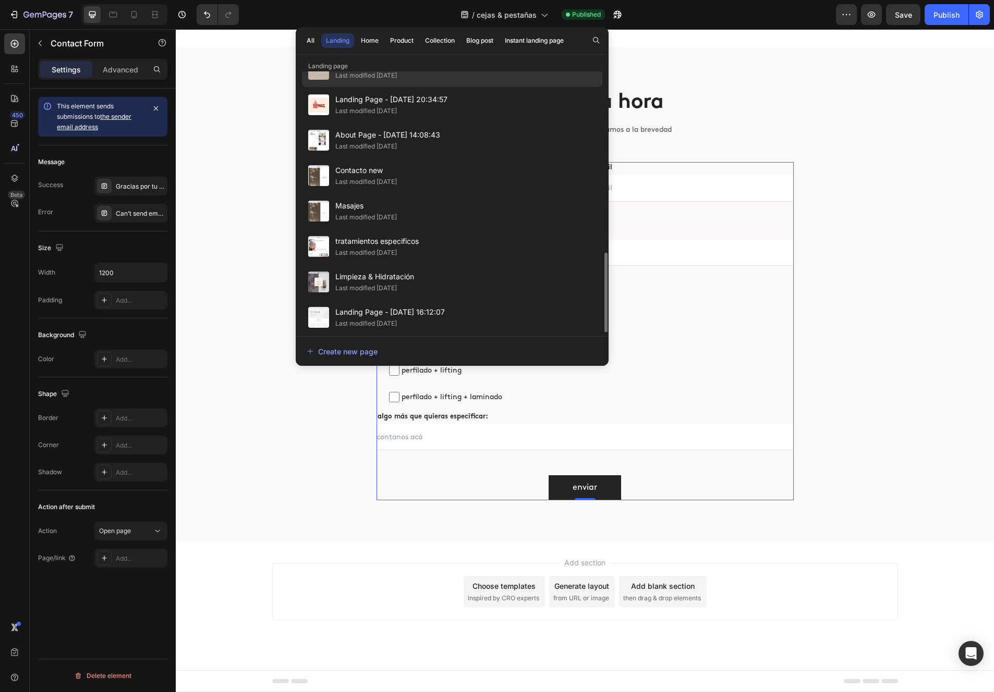
scroll to position [562, 0]
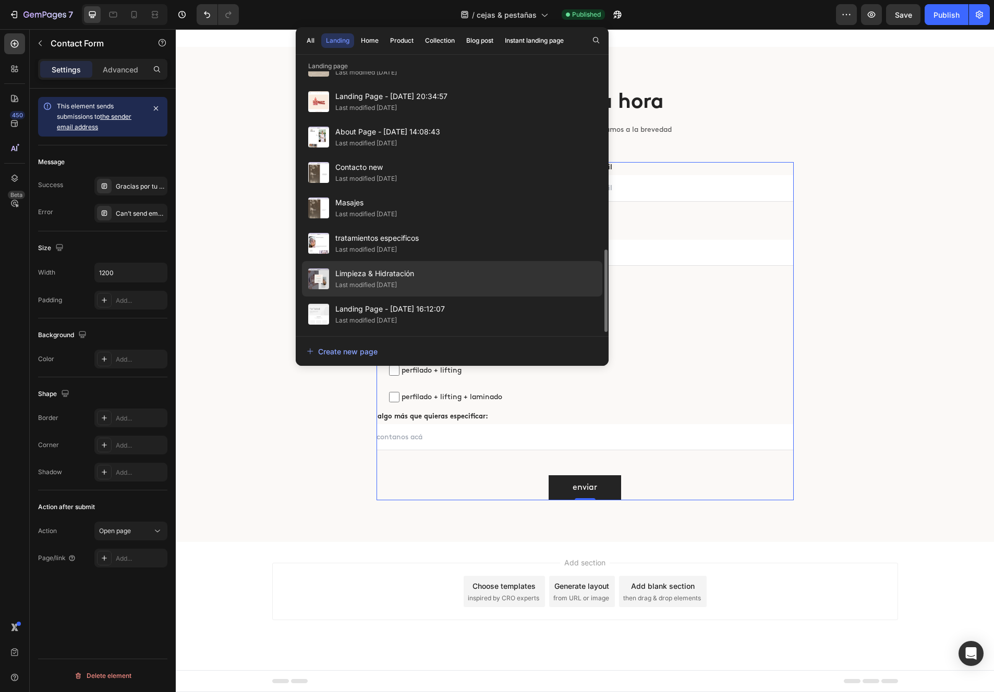
click at [421, 297] on div "Limpieza & Hidratación Last modified 6 months ago" at bounding box center [452, 314] width 300 height 35
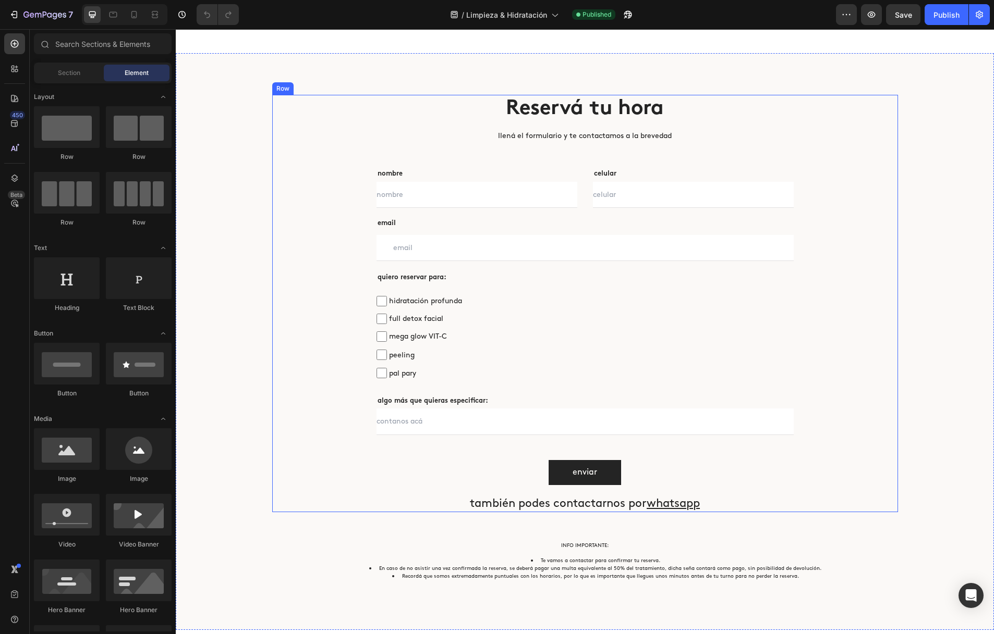
scroll to position [2459, 0]
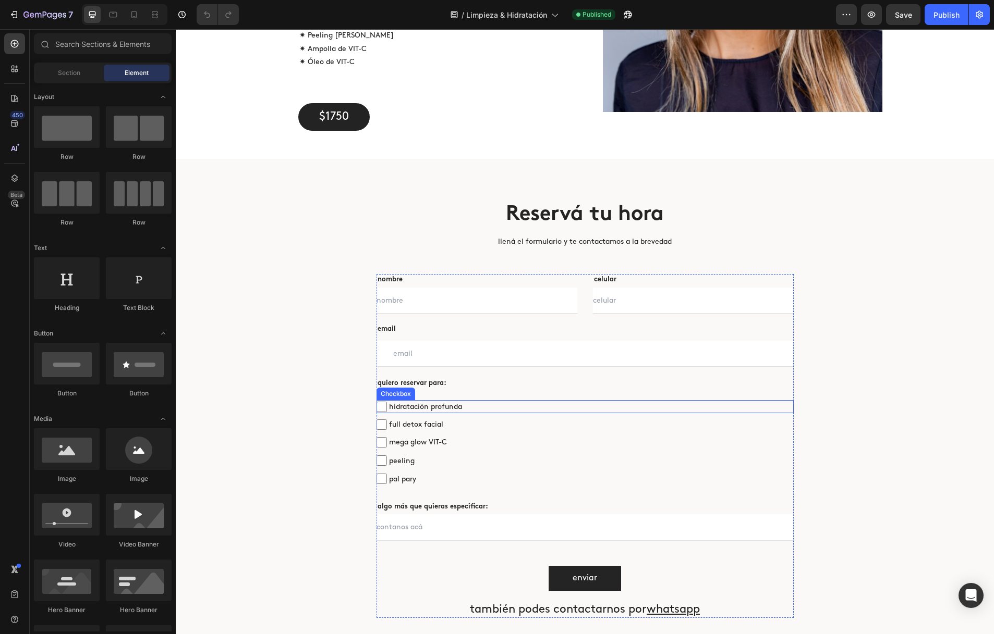
click at [438, 405] on span "hidratación profunda" at bounding box center [590, 406] width 407 height 13
click at [387, 405] on input "hidratación profunda" at bounding box center [381, 407] width 10 height 10
checkbox input "false"
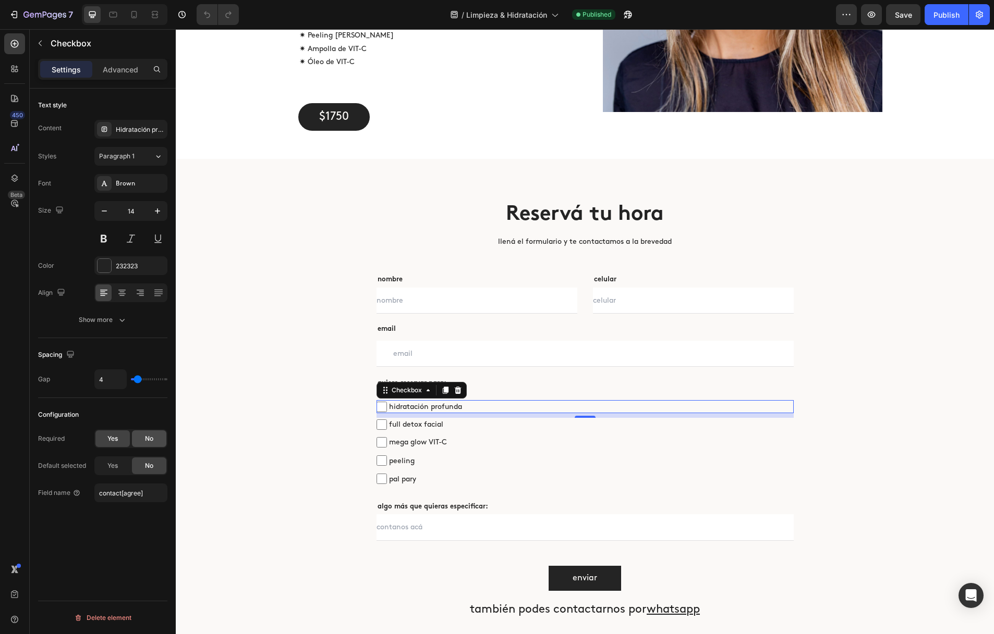
click at [141, 442] on div "No" at bounding box center [149, 439] width 34 height 17
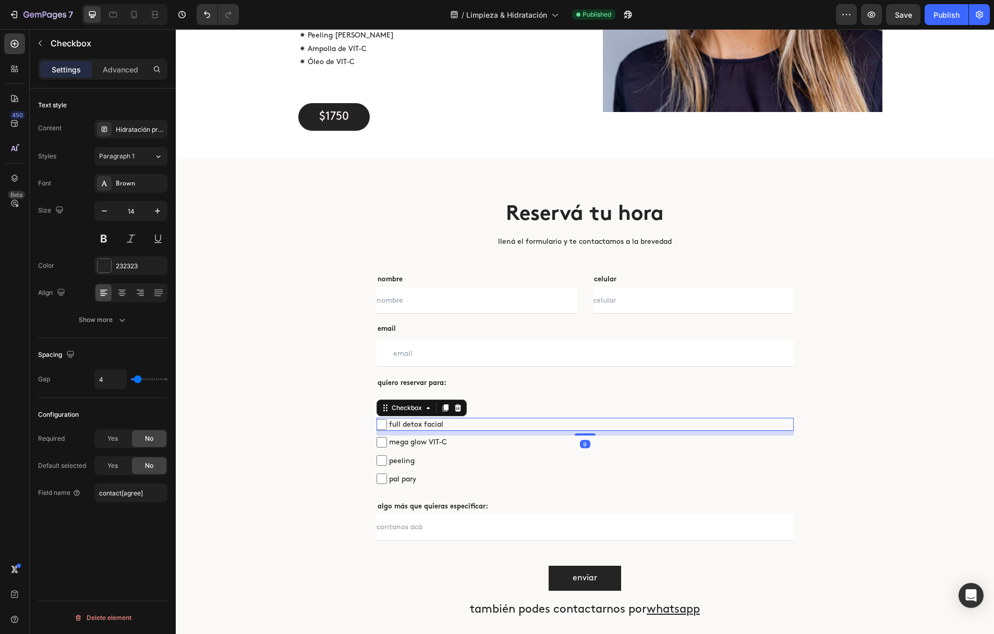
click at [410, 426] on span "full detox facial" at bounding box center [590, 424] width 407 height 13
click at [387, 426] on input "full detox facial" at bounding box center [381, 425] width 10 height 10
checkbox input "false"
drag, startPoint x: 137, startPoint y: 441, endPoint x: 156, endPoint y: 445, distance: 19.7
click at [137, 441] on div "No" at bounding box center [149, 439] width 34 height 17
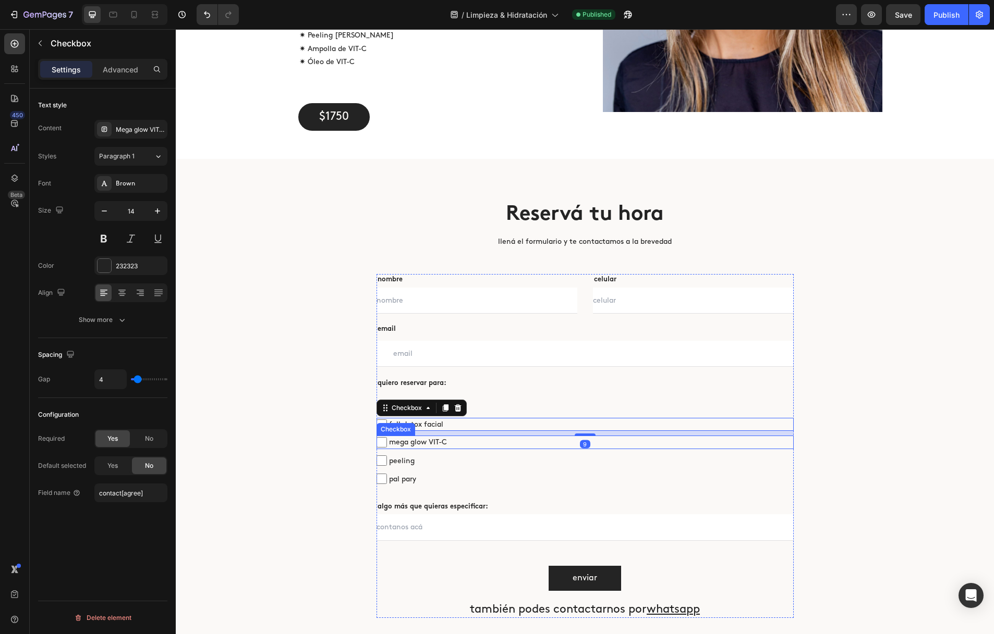
click at [406, 442] on span "mega glow VIT-C" at bounding box center [590, 442] width 407 height 13
click at [387, 442] on input "mega glow VIT-C" at bounding box center [381, 442] width 10 height 10
checkbox input "false"
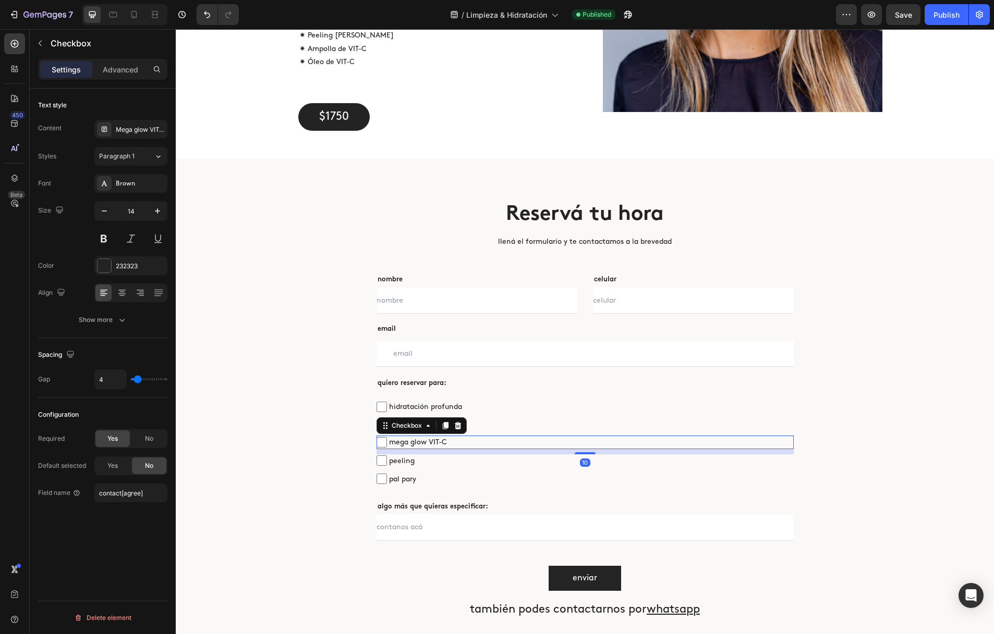
drag, startPoint x: 161, startPoint y: 442, endPoint x: 169, endPoint y: 445, distance: 8.7
click at [161, 442] on div "No" at bounding box center [149, 439] width 34 height 17
click at [413, 461] on span "peeling" at bounding box center [590, 461] width 407 height 13
click at [387, 461] on input "peeling" at bounding box center [381, 461] width 10 height 10
checkbox input "false"
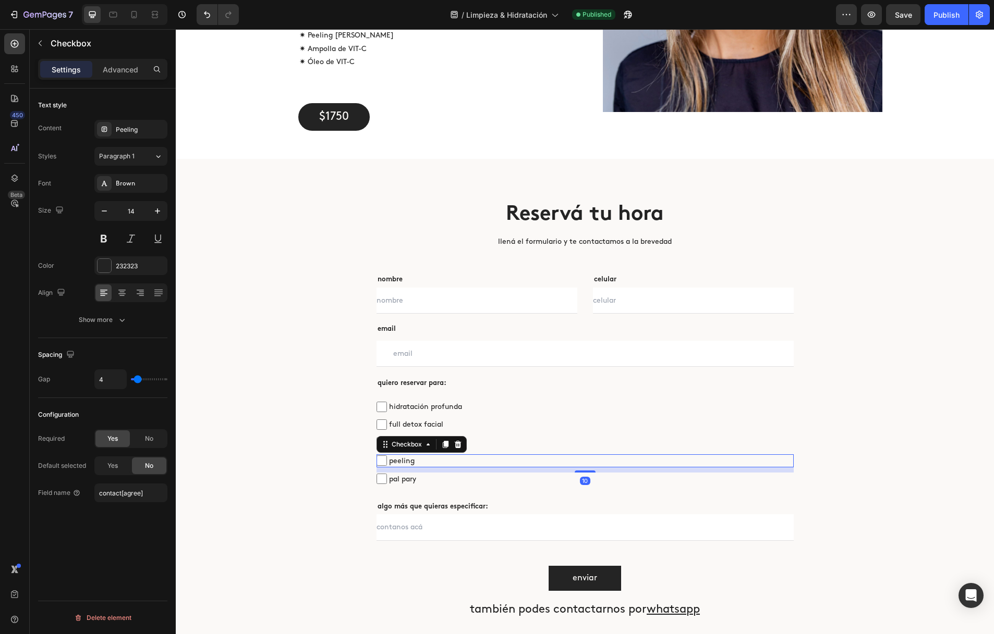
drag, startPoint x: 160, startPoint y: 438, endPoint x: 169, endPoint y: 442, distance: 10.3
click at [160, 438] on div "No" at bounding box center [149, 439] width 34 height 17
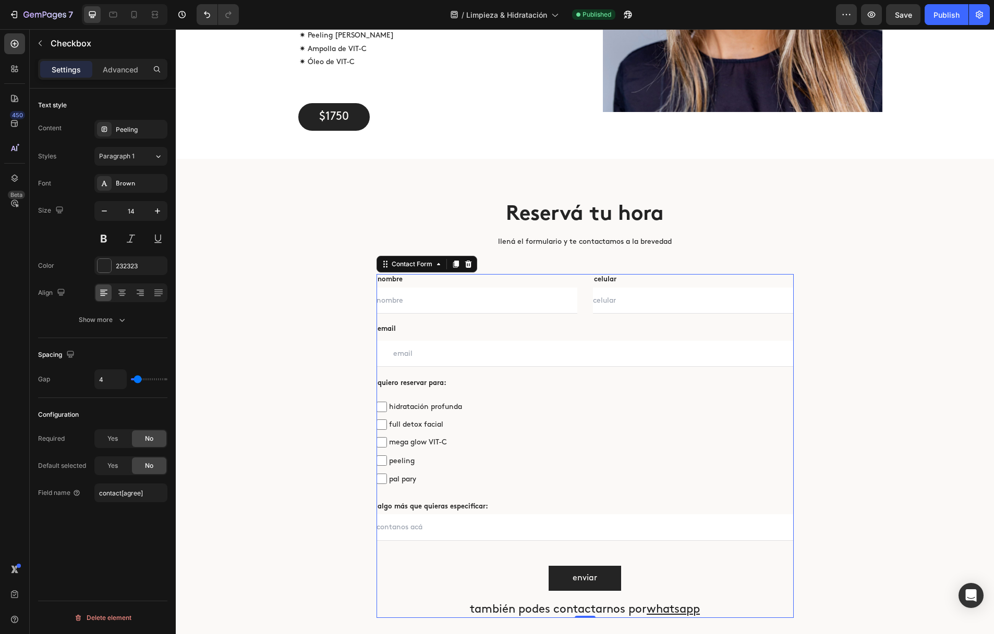
click at [404, 486] on div "nombre Text block Text Field celular Text block Text Field Row email Text block…" at bounding box center [584, 446] width 417 height 344
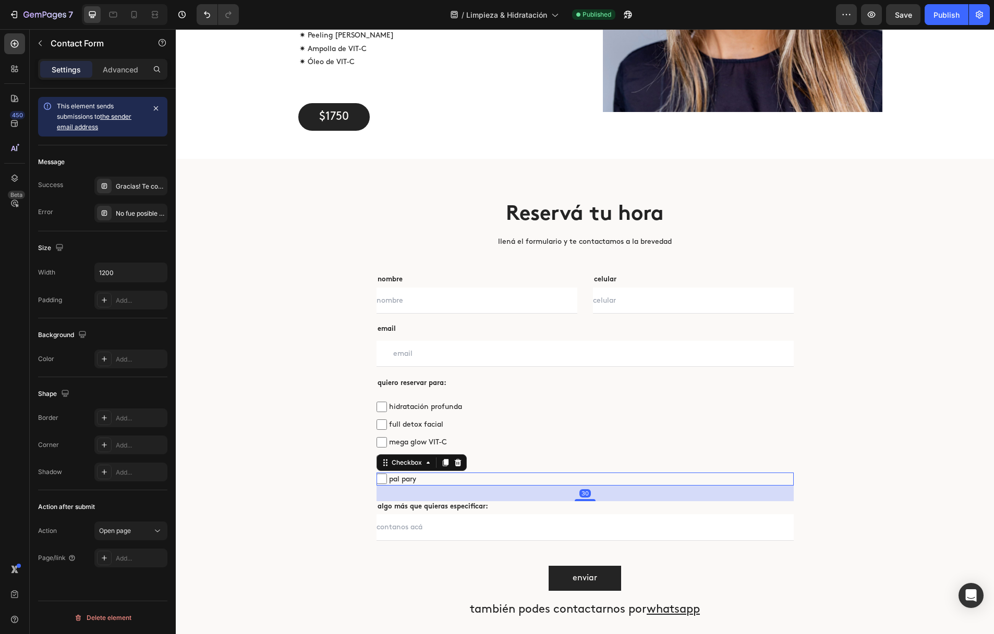
click at [401, 482] on span "pal pary" at bounding box center [590, 479] width 407 height 13
click at [387, 482] on input "pal pary" at bounding box center [381, 479] width 10 height 10
checkbox input "false"
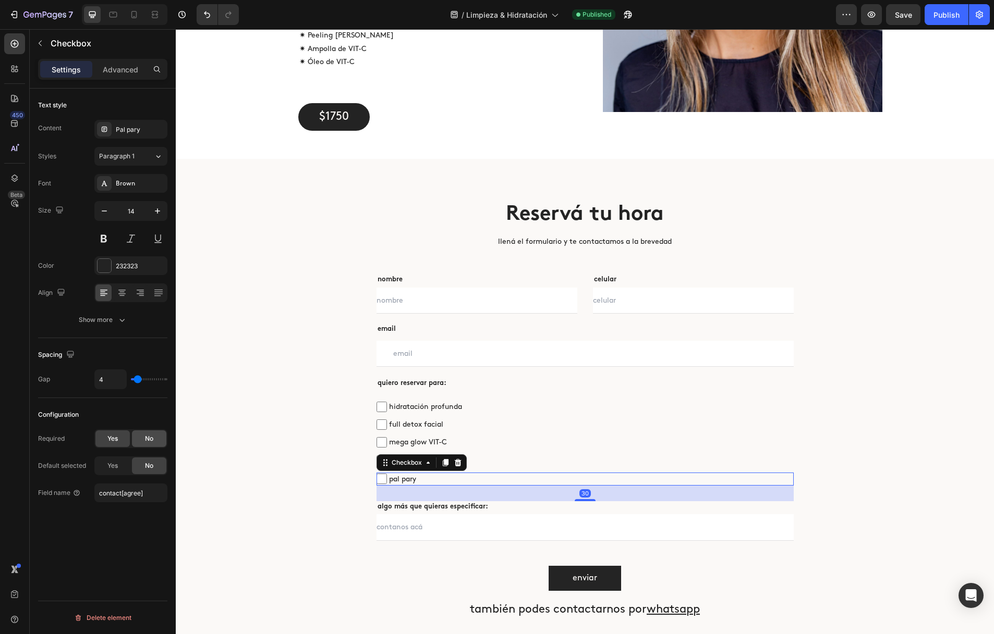
click at [153, 446] on div "No" at bounding box center [149, 439] width 34 height 17
click at [933, 16] on button "Publish" at bounding box center [946, 14] width 44 height 21
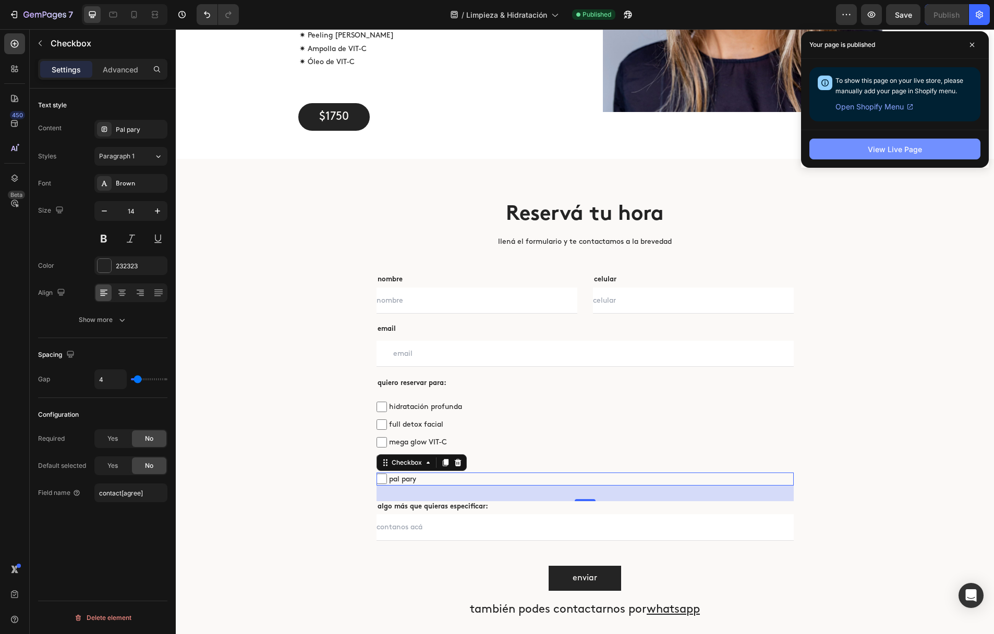
click at [830, 144] on button "View Live Page" at bounding box center [894, 149] width 171 height 21
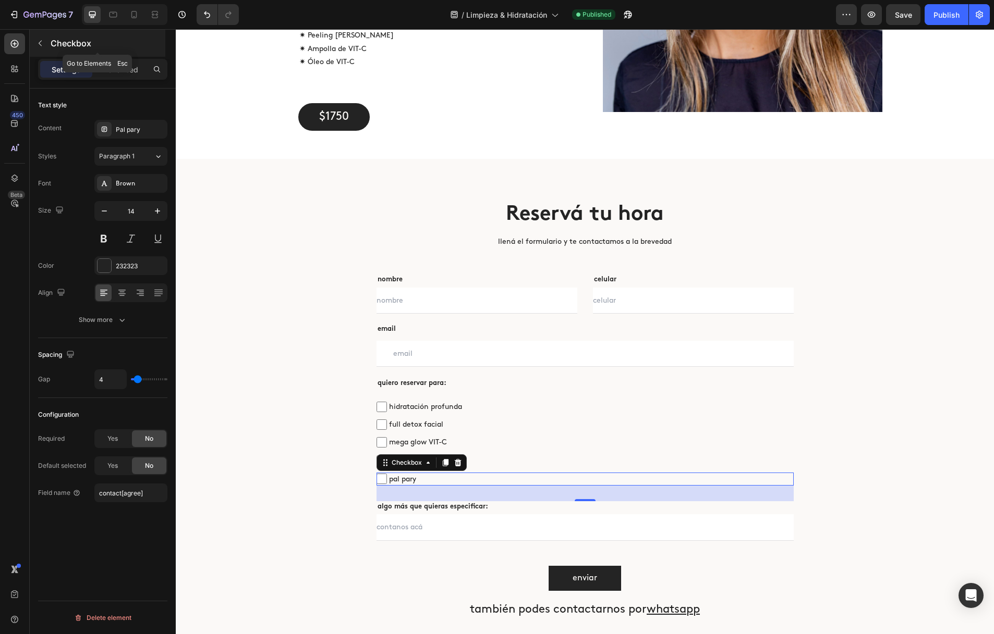
click at [46, 45] on button "button" at bounding box center [40, 43] width 17 height 17
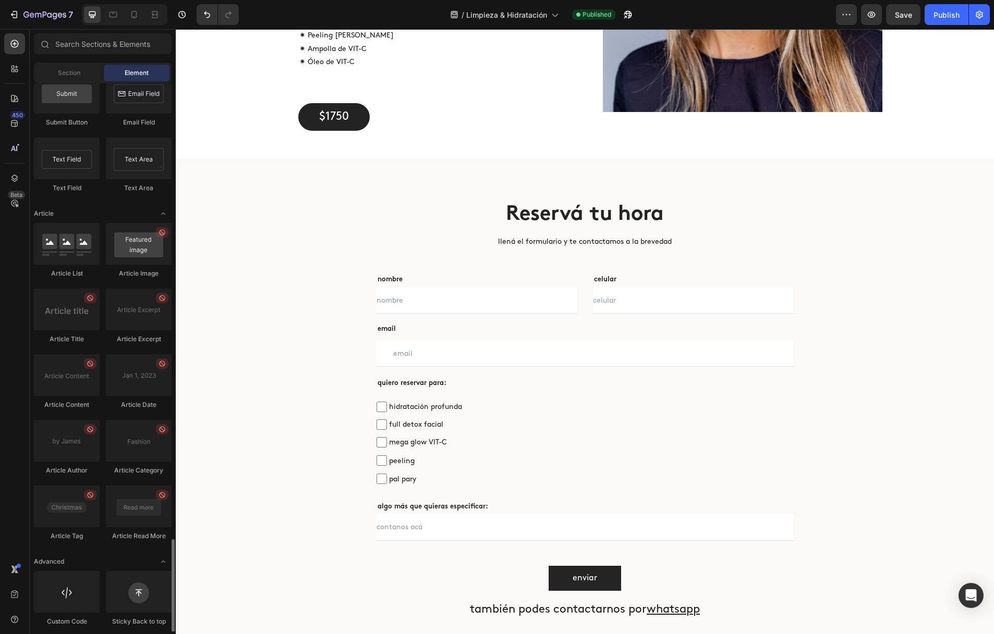
scroll to position [2542, 0]
click at [75, 80] on div "Section" at bounding box center [69, 73] width 66 height 17
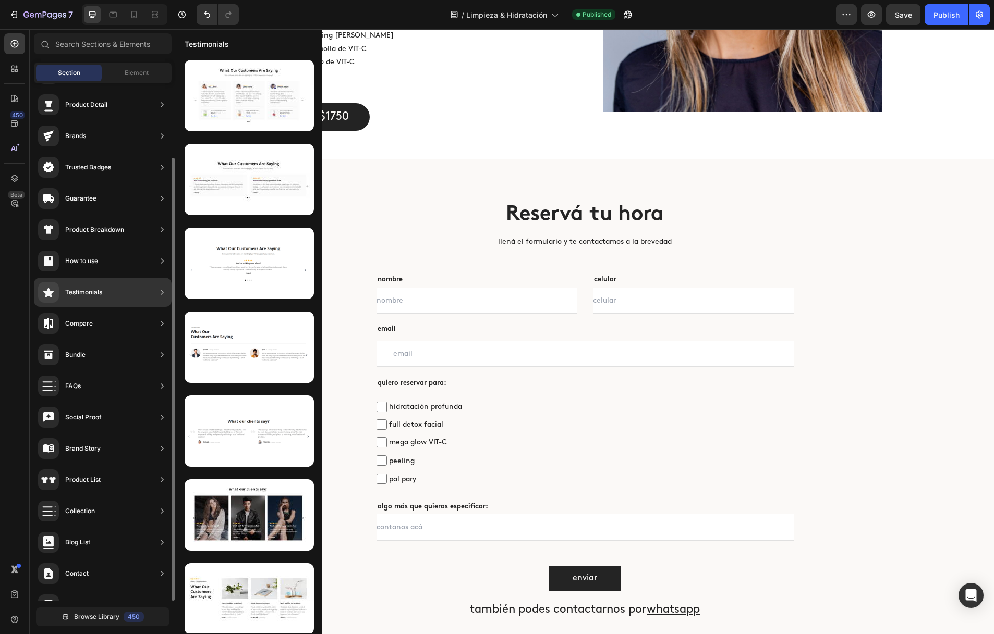
scroll to position [87, 0]
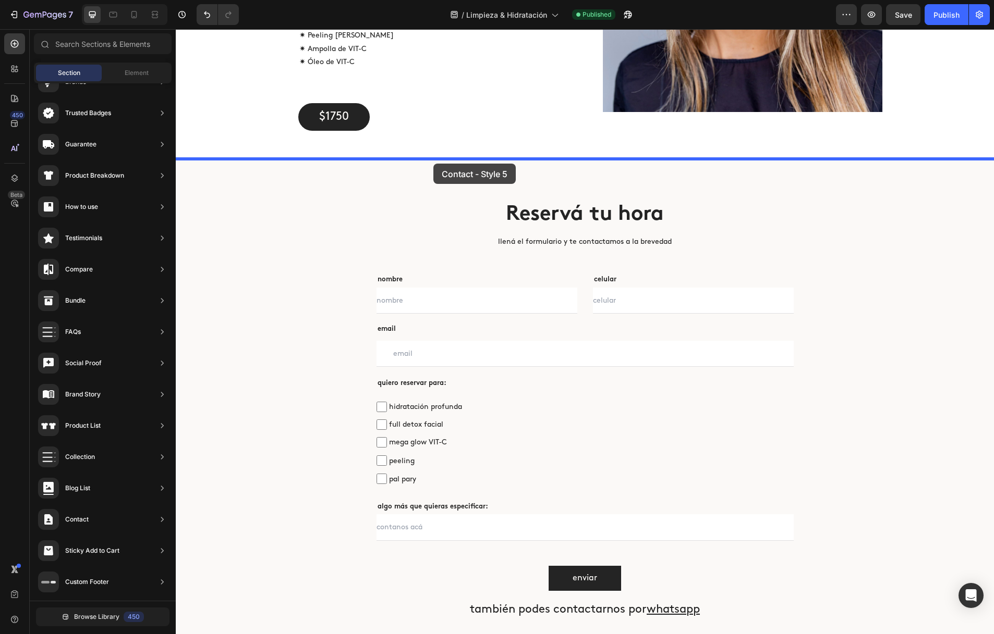
drag, startPoint x: 416, startPoint y: 217, endPoint x: 433, endPoint y: 164, distance: 55.9
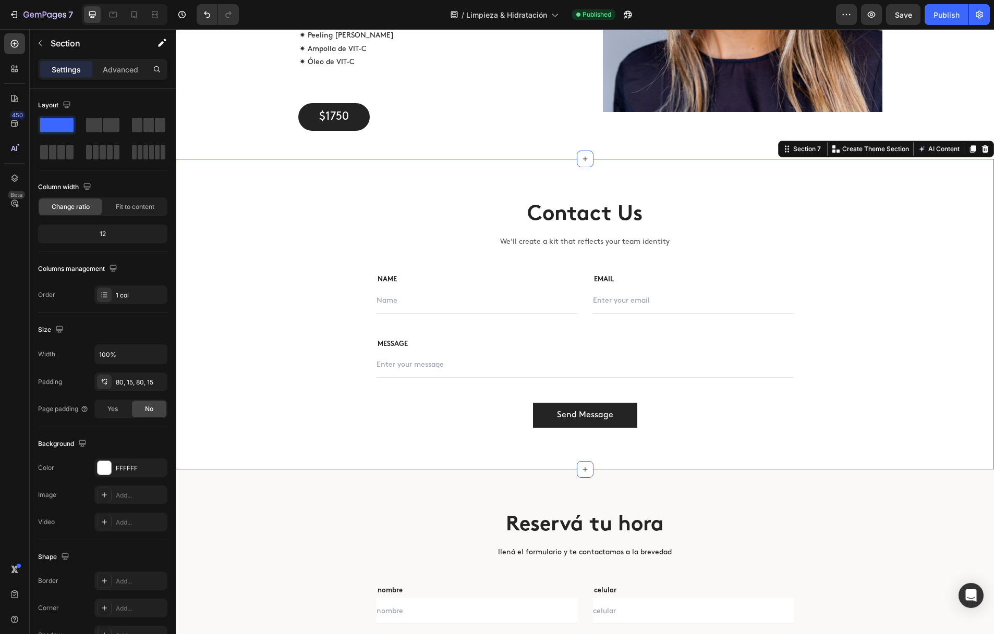
click at [261, 198] on div "Contact Us Heading We’ll create a kit that reflects your team identity Text blo…" at bounding box center [585, 314] width 818 height 311
click at [110, 470] on div at bounding box center [104, 468] width 14 height 14
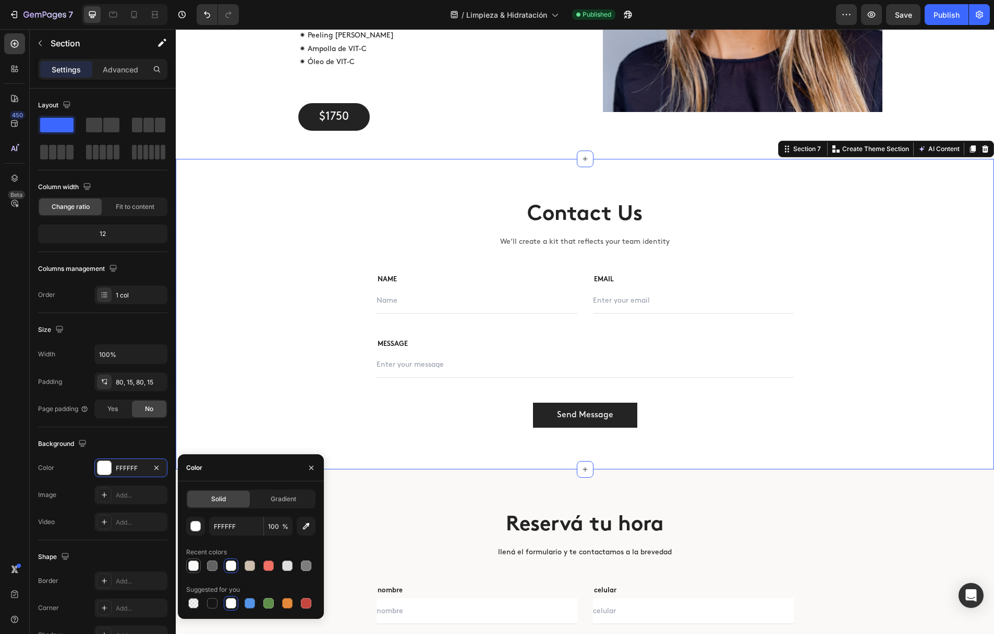
click at [191, 561] on div at bounding box center [193, 566] width 10 height 10
type input "FBF9F7"
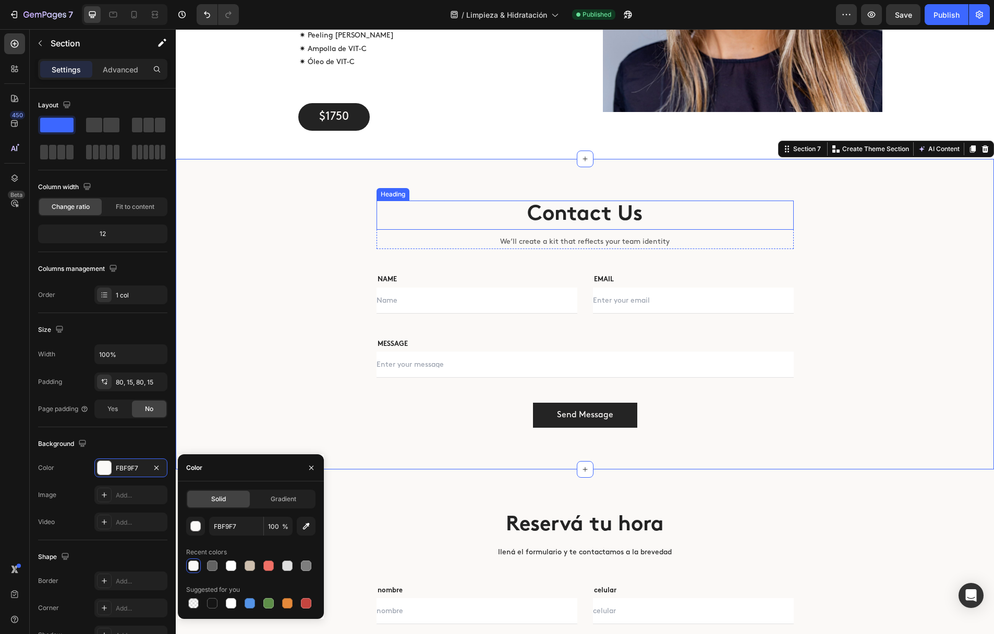
click at [630, 204] on p "Contact Us" at bounding box center [584, 215] width 415 height 27
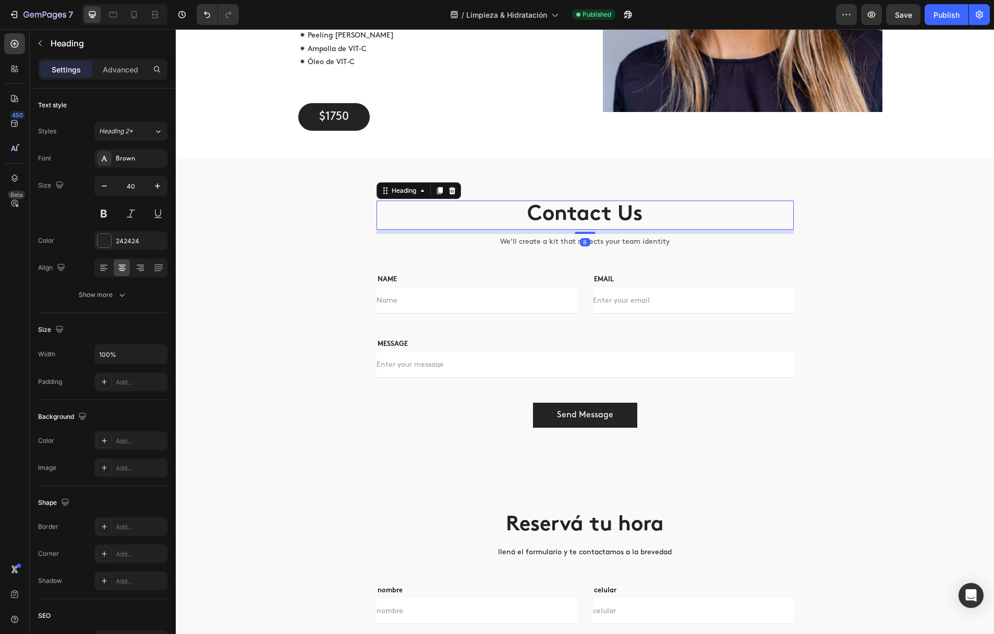
click at [613, 212] on p "Contact Us" at bounding box center [584, 215] width 415 height 27
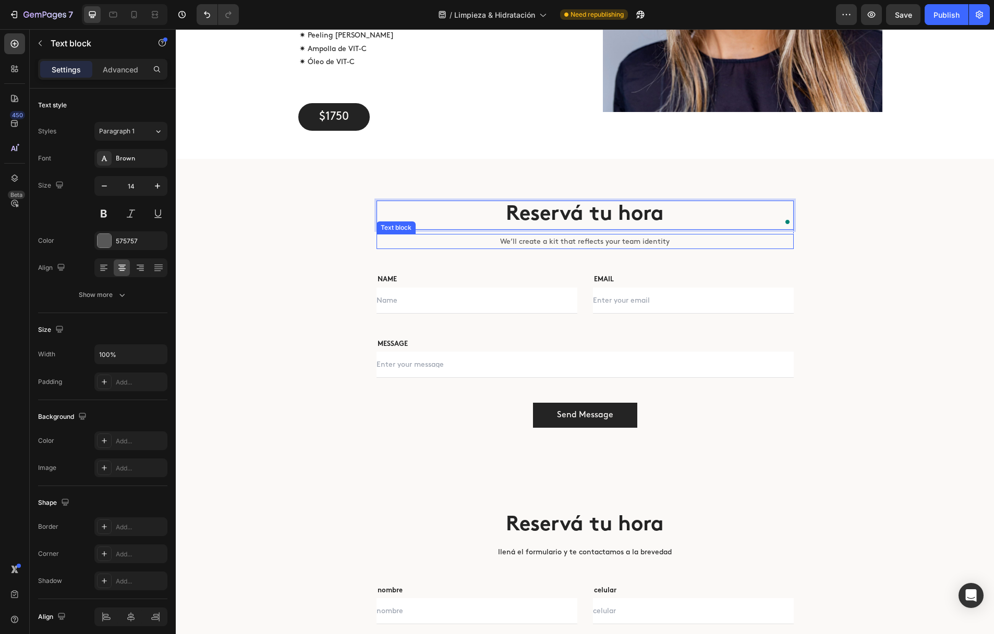
click at [593, 242] on p "We’ll create a kit that reflects your team identity" at bounding box center [584, 241] width 415 height 13
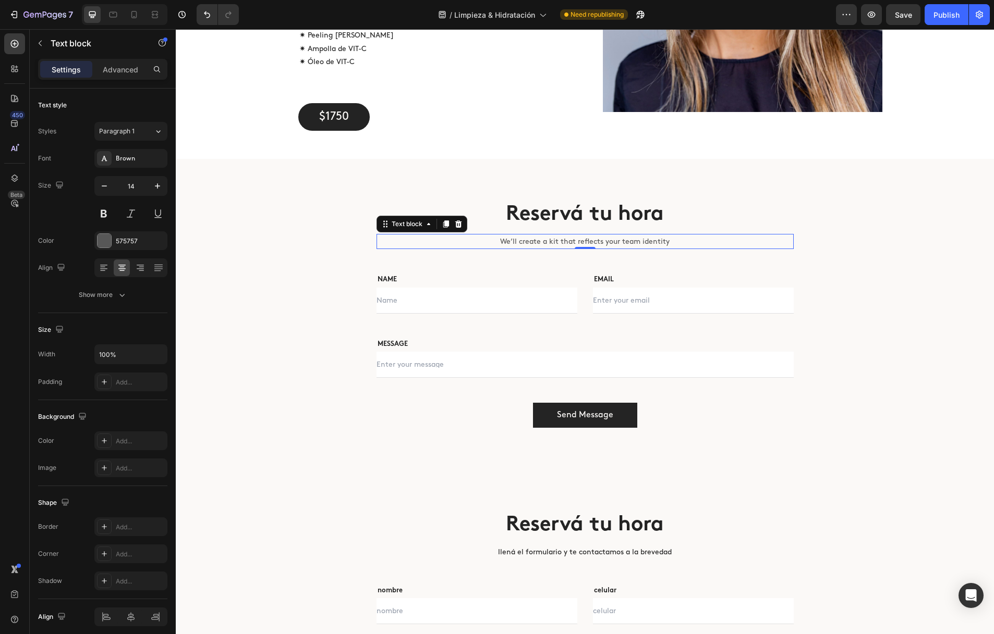
click at [583, 241] on p "We’ll create a kit that reflects your team identity" at bounding box center [584, 241] width 415 height 13
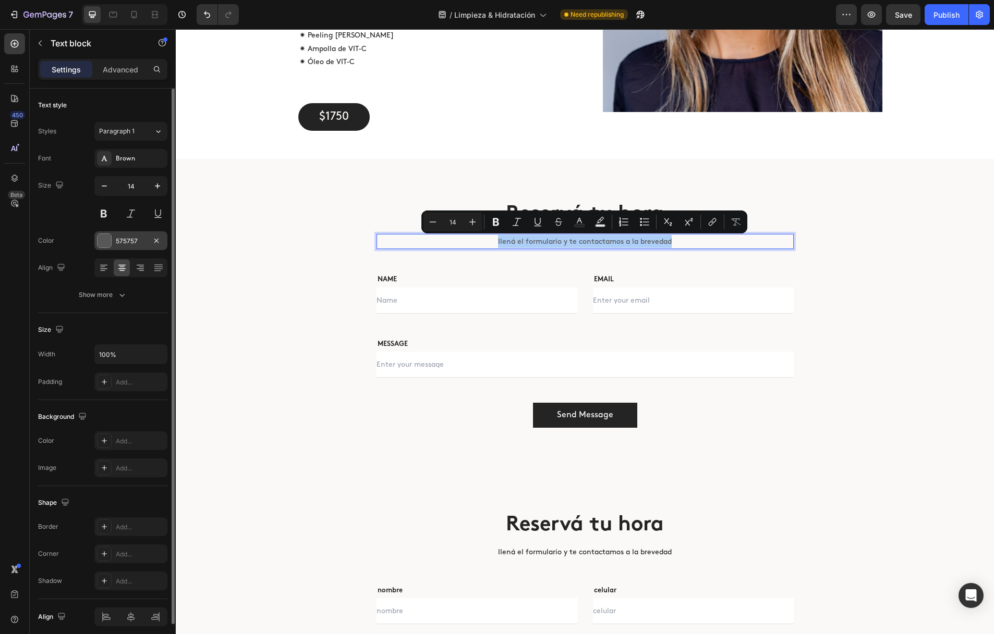
click at [105, 241] on div at bounding box center [104, 241] width 14 height 14
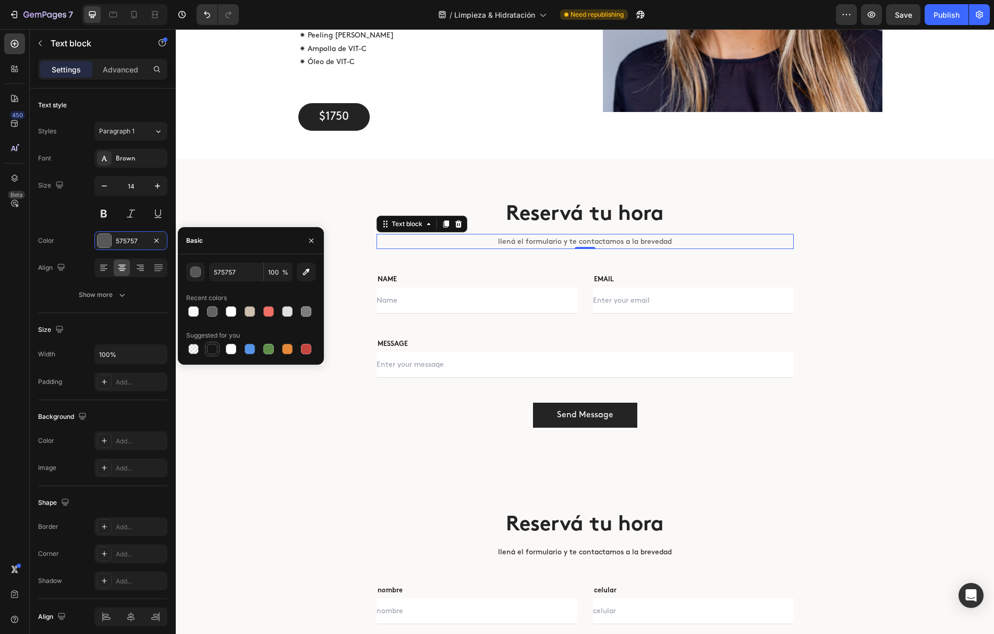
click at [209, 349] on div at bounding box center [212, 349] width 10 height 10
type input "151515"
click at [288, 414] on div "Reservá tu hora Heading llená el formulario y te contactamos a la brevedad Text…" at bounding box center [585, 315] width 626 height 228
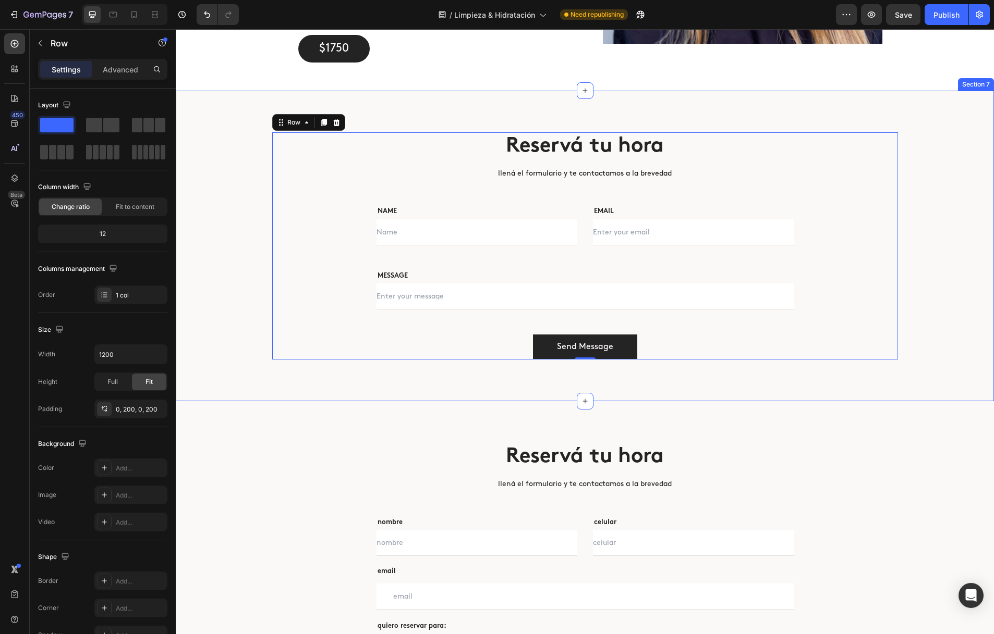
scroll to position [2528, 0]
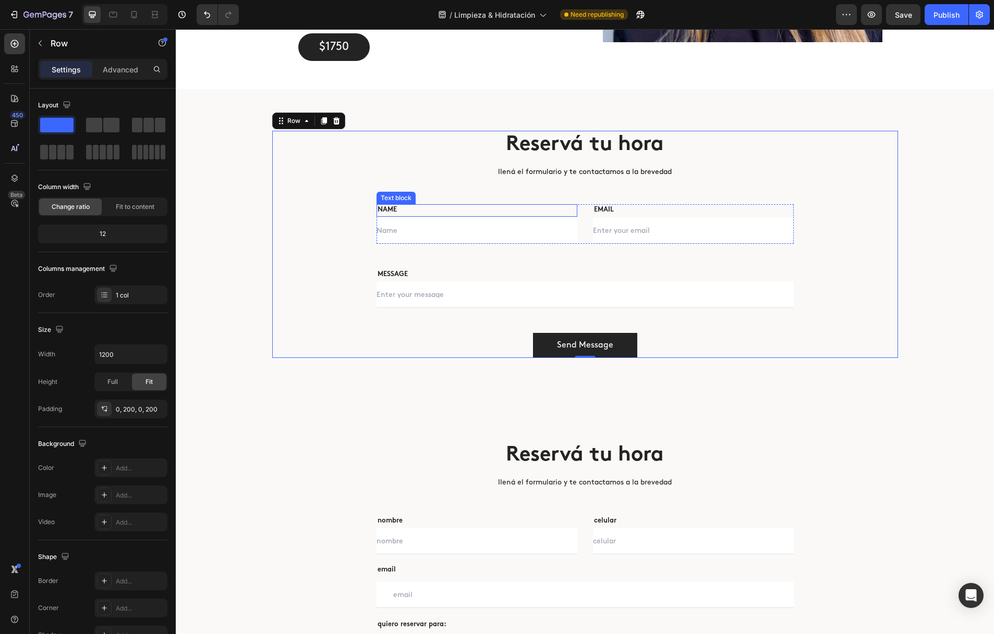
click at [387, 210] on p "NAME" at bounding box center [476, 210] width 199 height 10
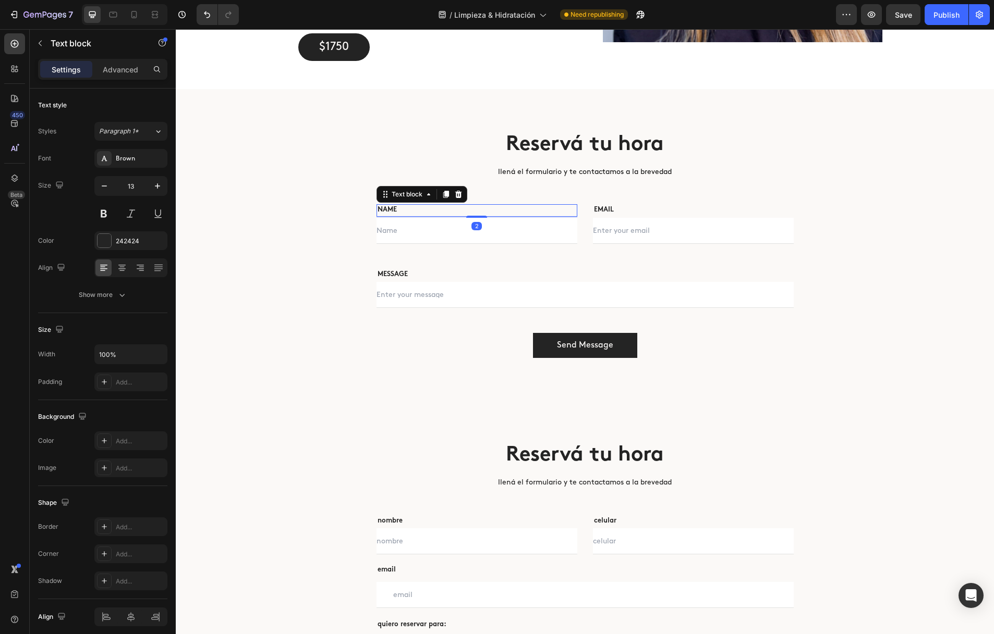
click at [387, 210] on p "NAME" at bounding box center [476, 210] width 199 height 10
click at [608, 207] on p "EMAIL" at bounding box center [693, 210] width 199 height 10
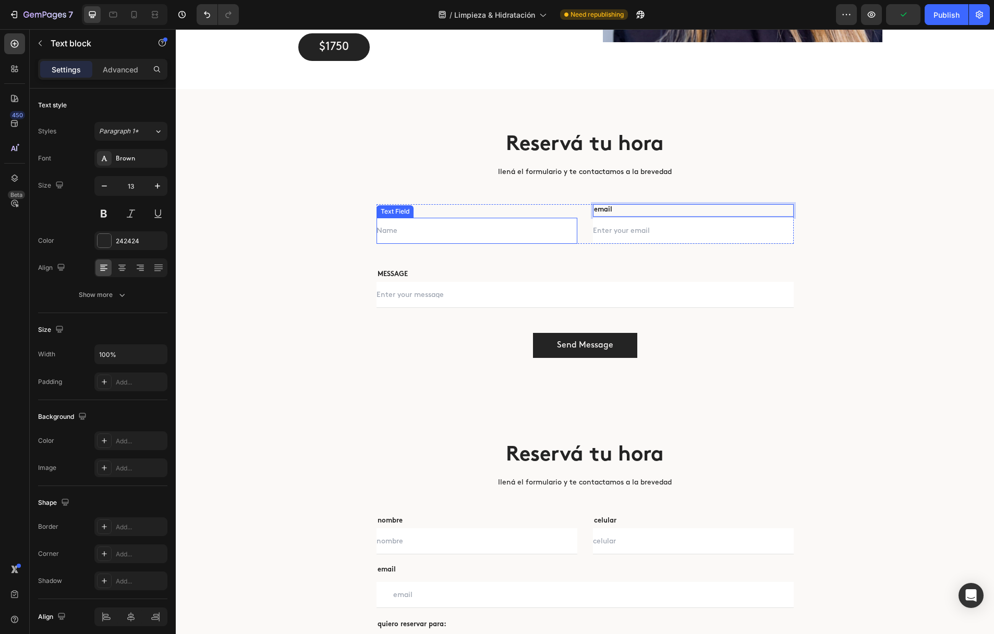
click at [518, 239] on input "text" at bounding box center [476, 231] width 201 height 26
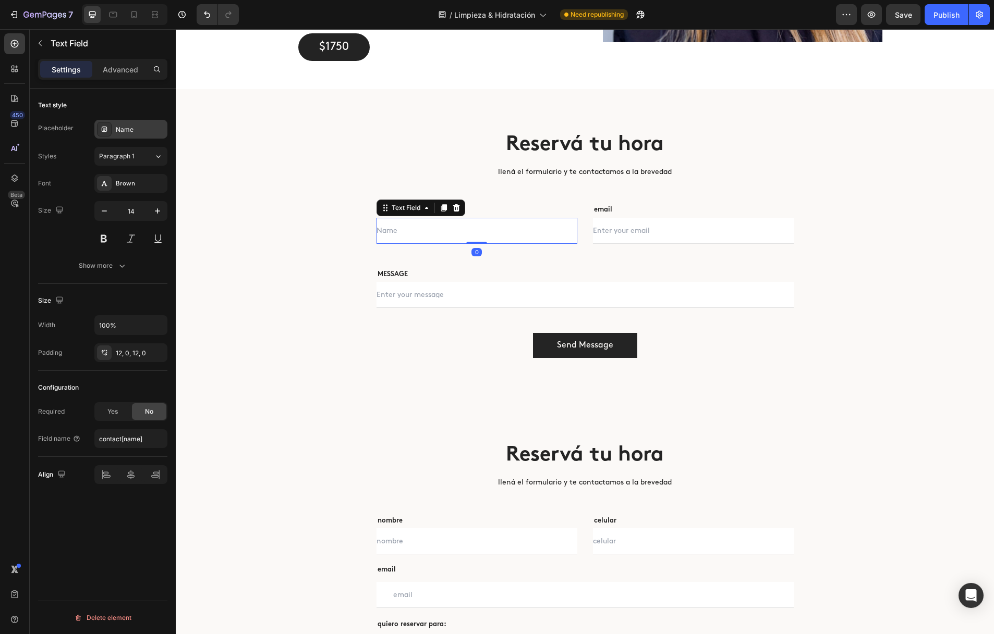
click at [143, 129] on div "Name" at bounding box center [140, 129] width 49 height 9
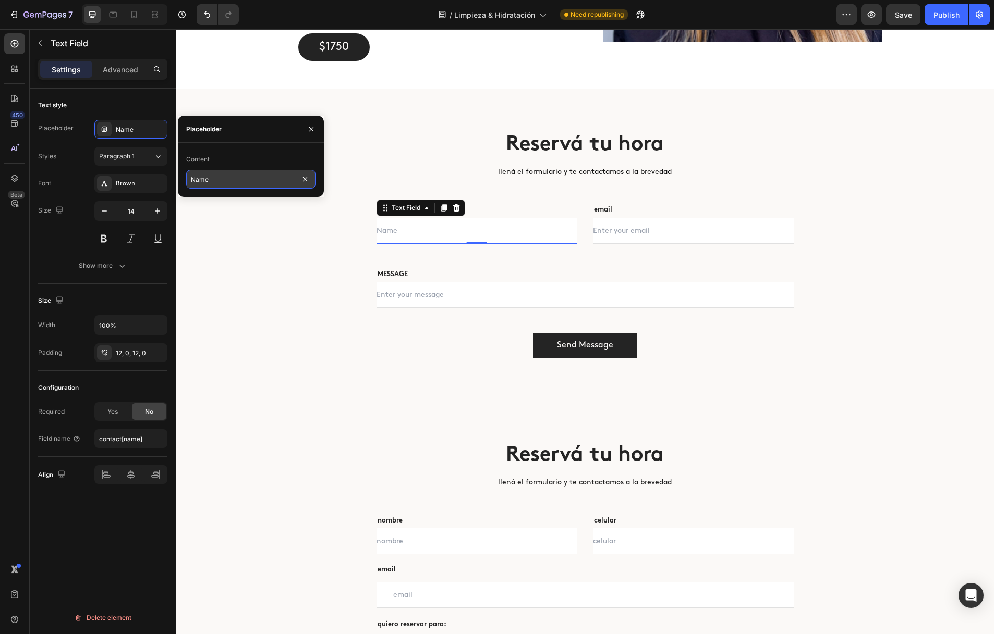
drag, startPoint x: 225, startPoint y: 181, endPoint x: 188, endPoint y: 178, distance: 37.7
click at [188, 178] on input "Name" at bounding box center [250, 179] width 129 height 19
drag, startPoint x: 211, startPoint y: 179, endPoint x: 192, endPoint y: 177, distance: 18.8
click at [192, 177] on input "Name" at bounding box center [250, 179] width 129 height 19
type input "nombre"
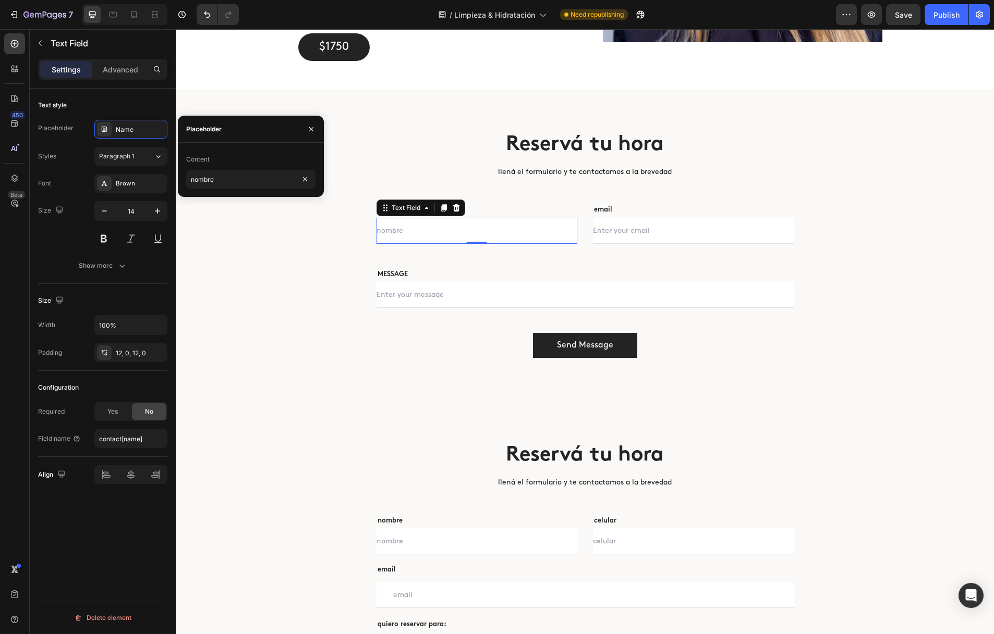
click at [631, 236] on input "email" at bounding box center [693, 231] width 201 height 26
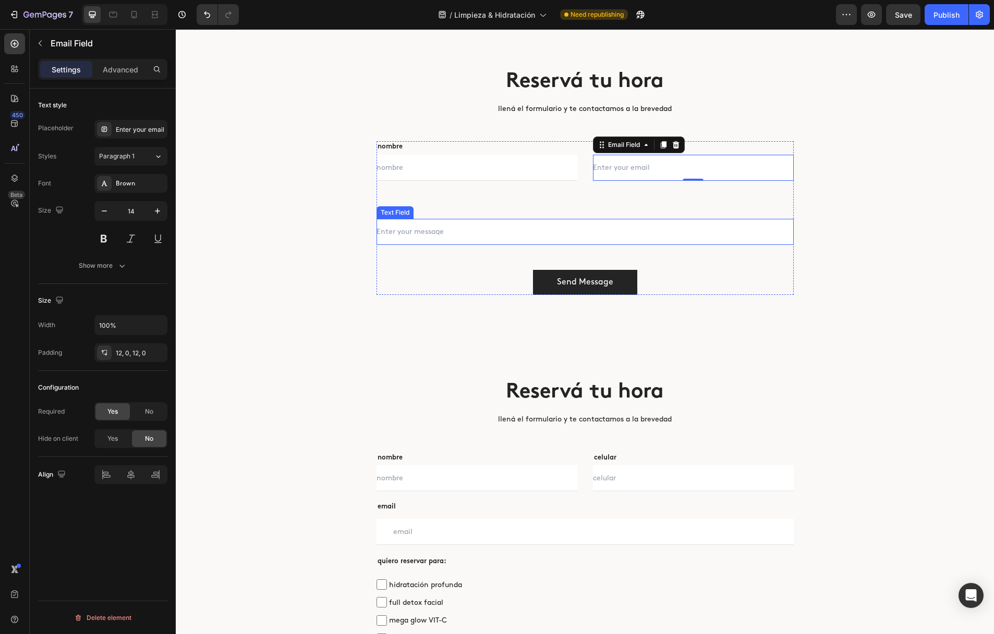
scroll to position [2608, 0]
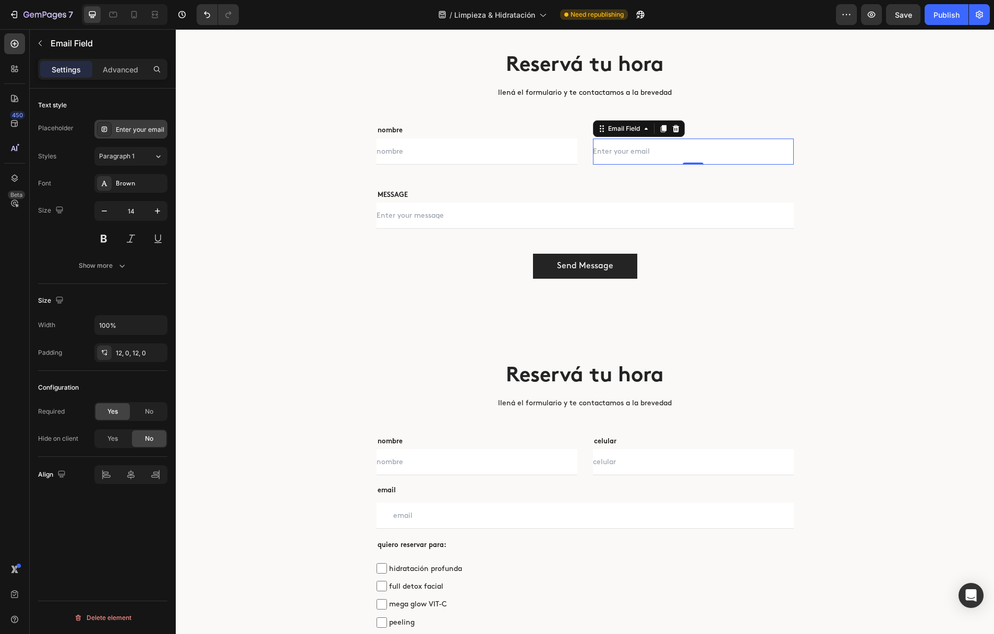
click at [129, 135] on div "Enter your email" at bounding box center [130, 129] width 73 height 19
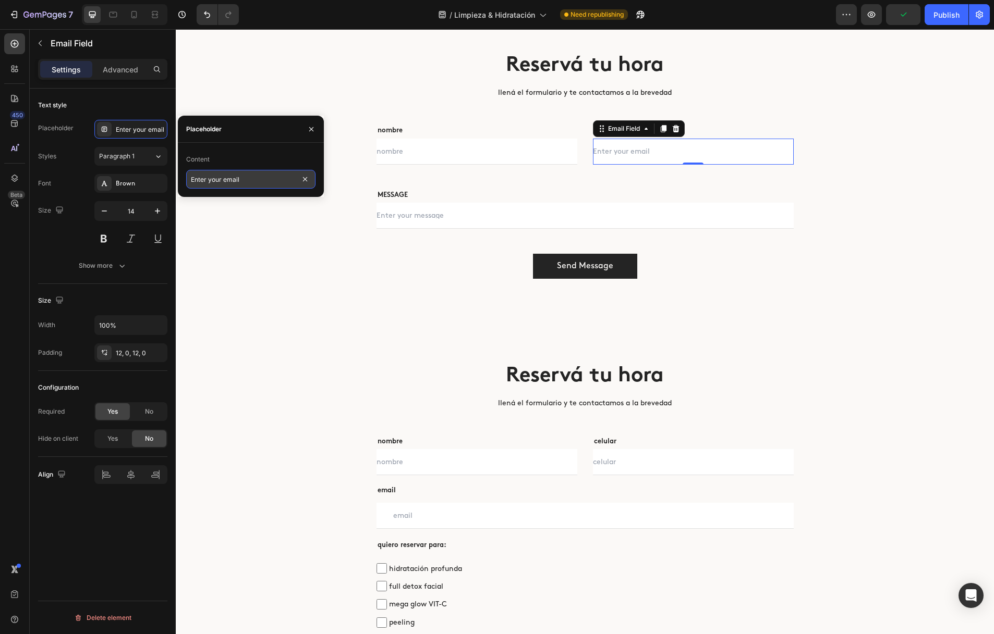
click at [222, 180] on input "Enter your email" at bounding box center [250, 179] width 129 height 19
click at [224, 180] on input "Enter your email" at bounding box center [250, 179] width 129 height 19
type input "email"
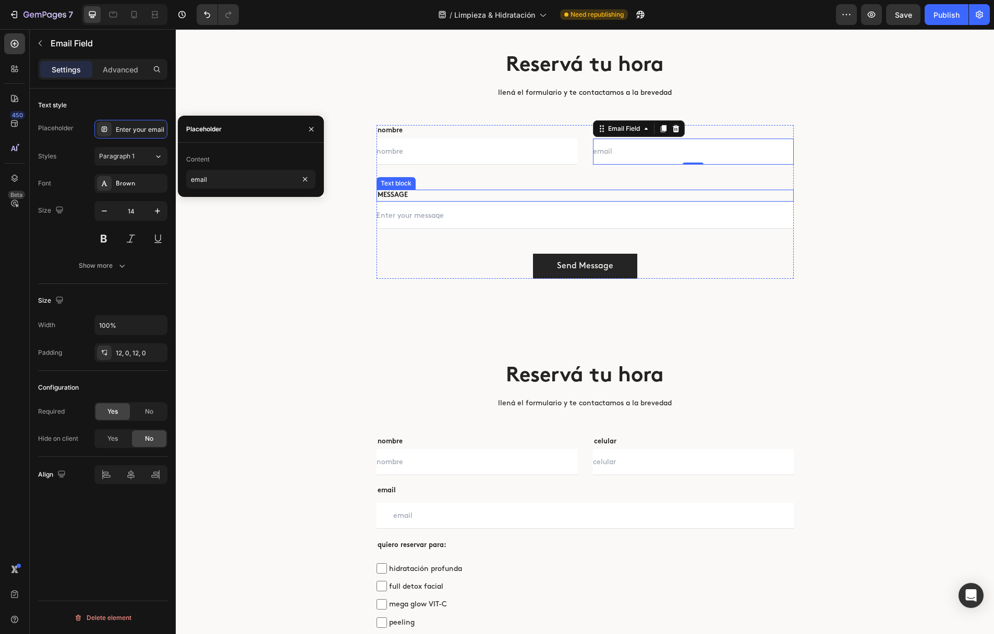
click at [411, 196] on p "MESSAGE" at bounding box center [584, 196] width 415 height 10
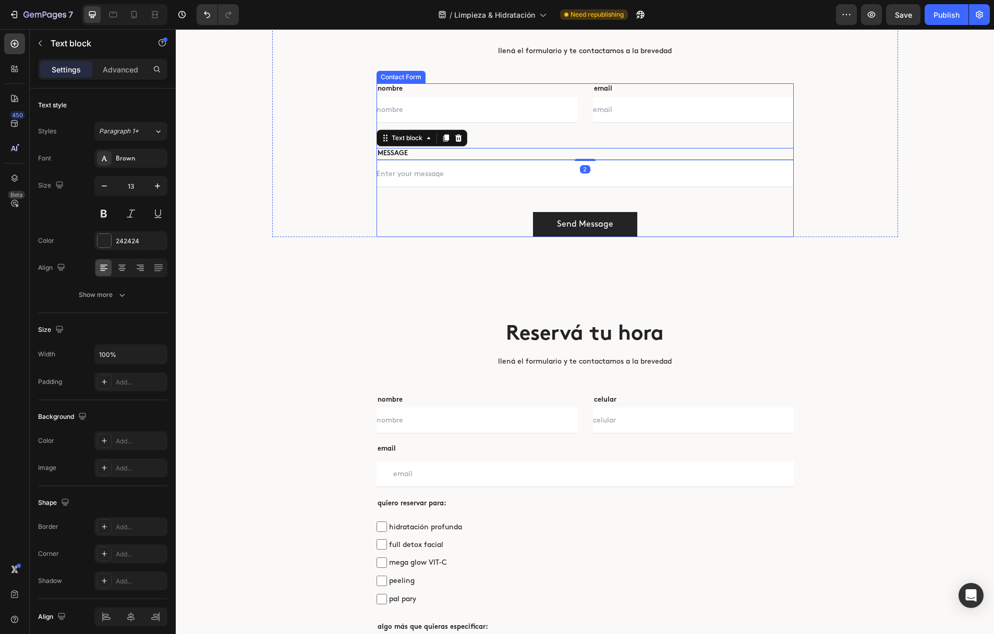
scroll to position [2653, 0]
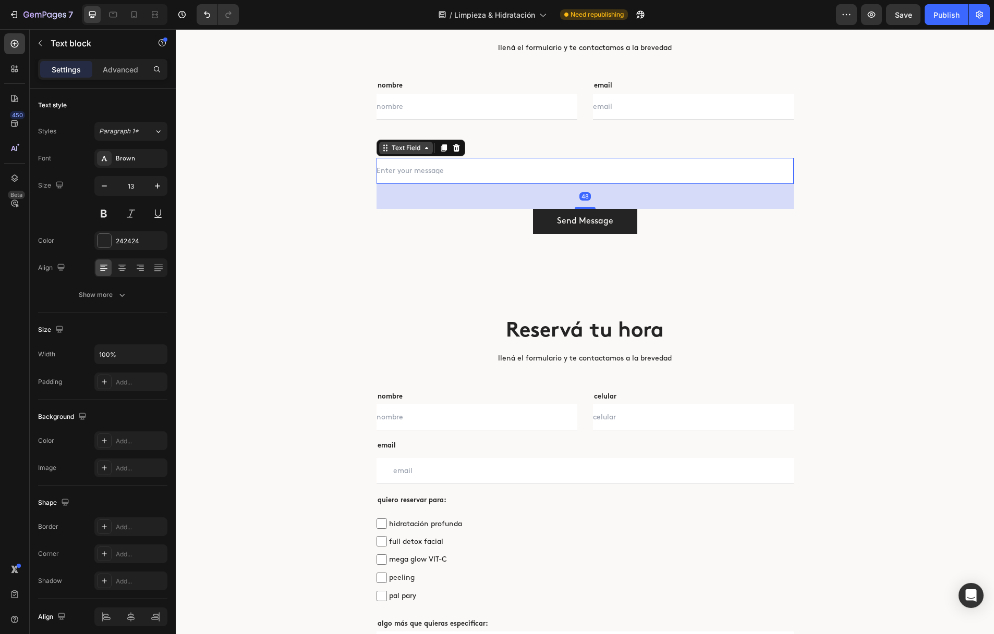
click at [395, 148] on div "Text Field" at bounding box center [405, 147] width 33 height 9
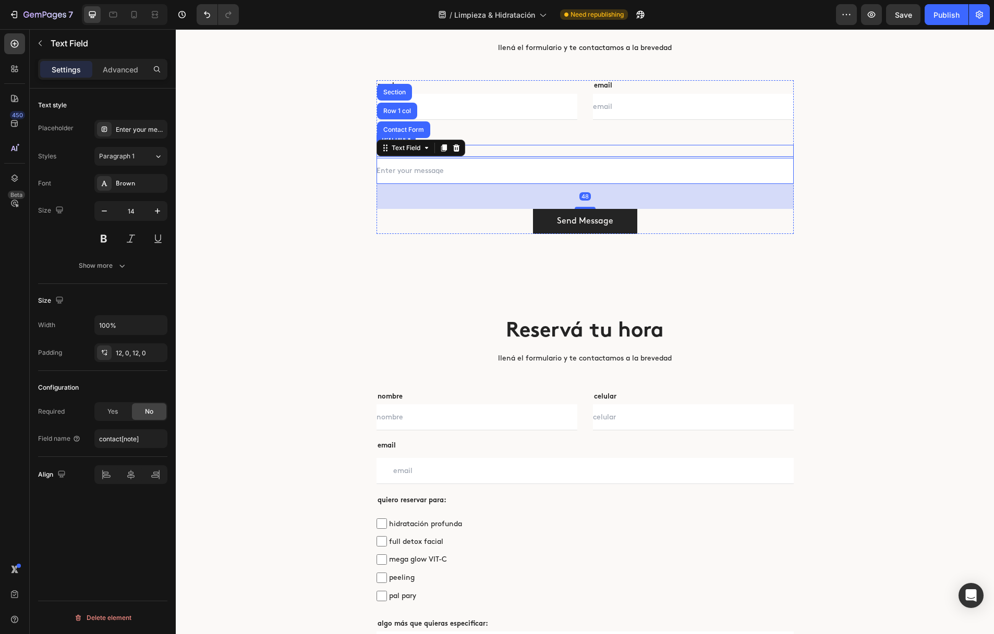
click at [491, 149] on p "MESSAGE" at bounding box center [584, 151] width 415 height 10
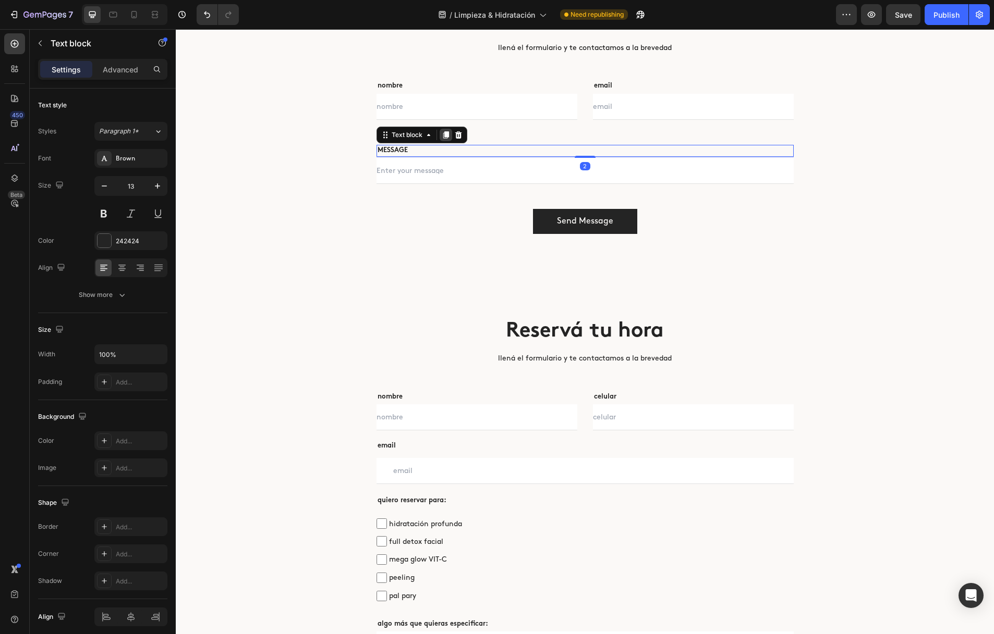
click at [445, 137] on icon at bounding box center [446, 134] width 6 height 7
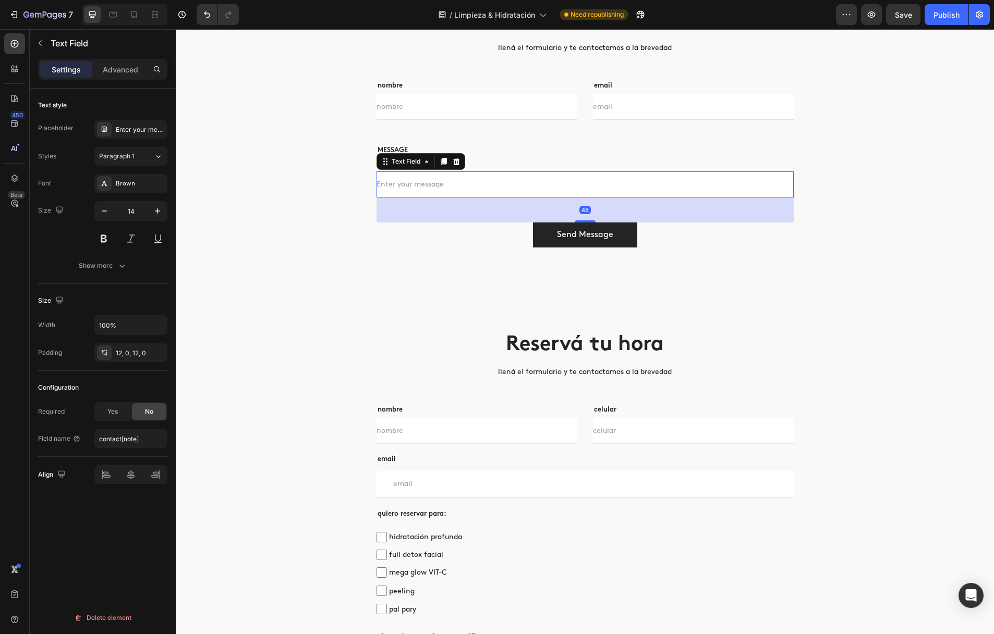
click at [475, 195] on input "text" at bounding box center [584, 185] width 417 height 26
click at [442, 165] on icon at bounding box center [443, 161] width 8 height 8
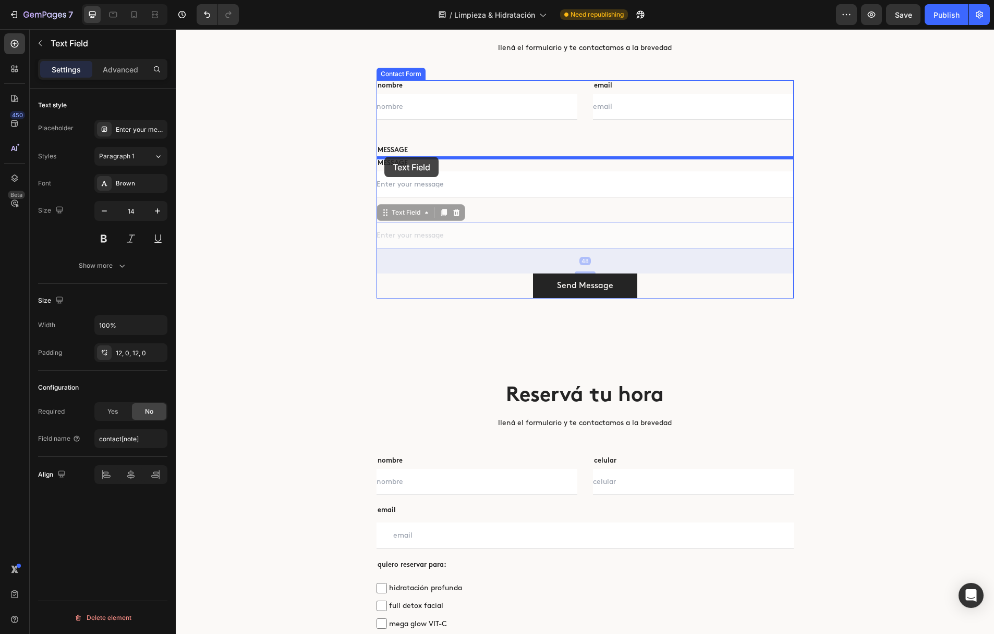
drag, startPoint x: 385, startPoint y: 212, endPoint x: 384, endPoint y: 156, distance: 55.3
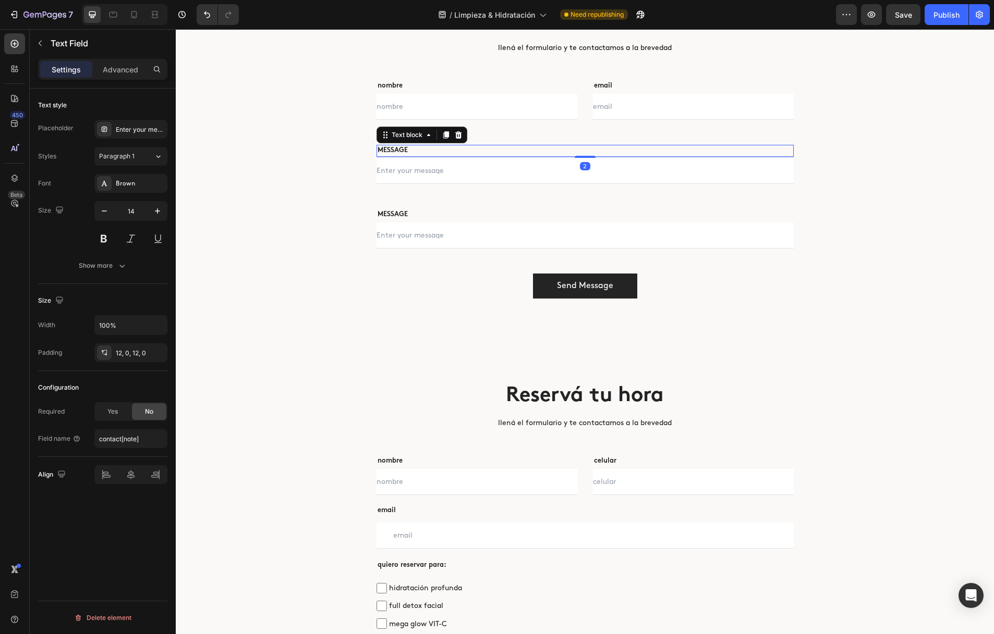
click at [476, 150] on p "MESSAGE" at bounding box center [584, 151] width 415 height 10
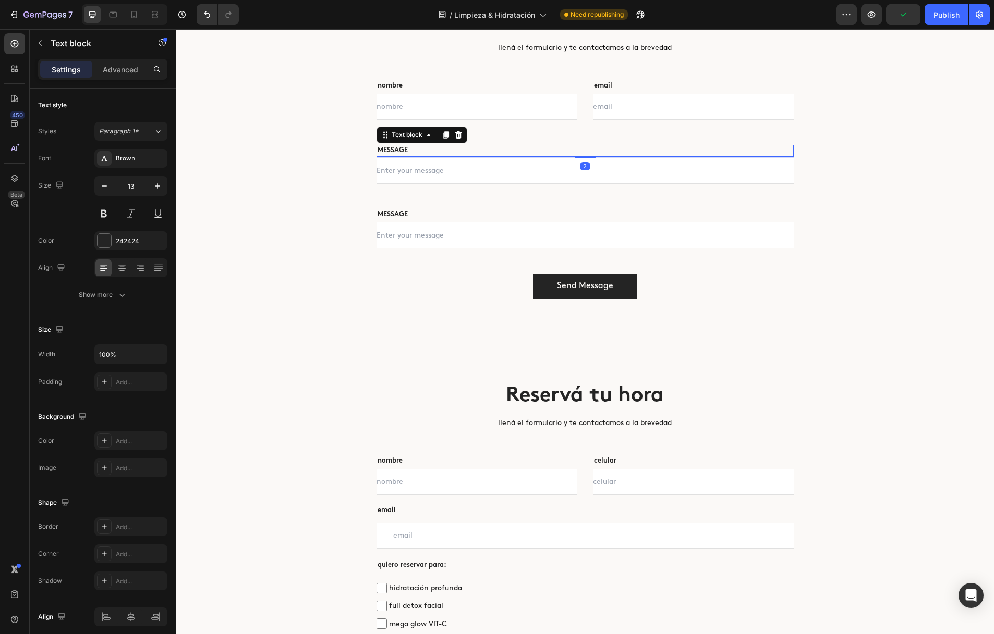
click at [400, 149] on p "MESSAGE" at bounding box center [584, 151] width 415 height 10
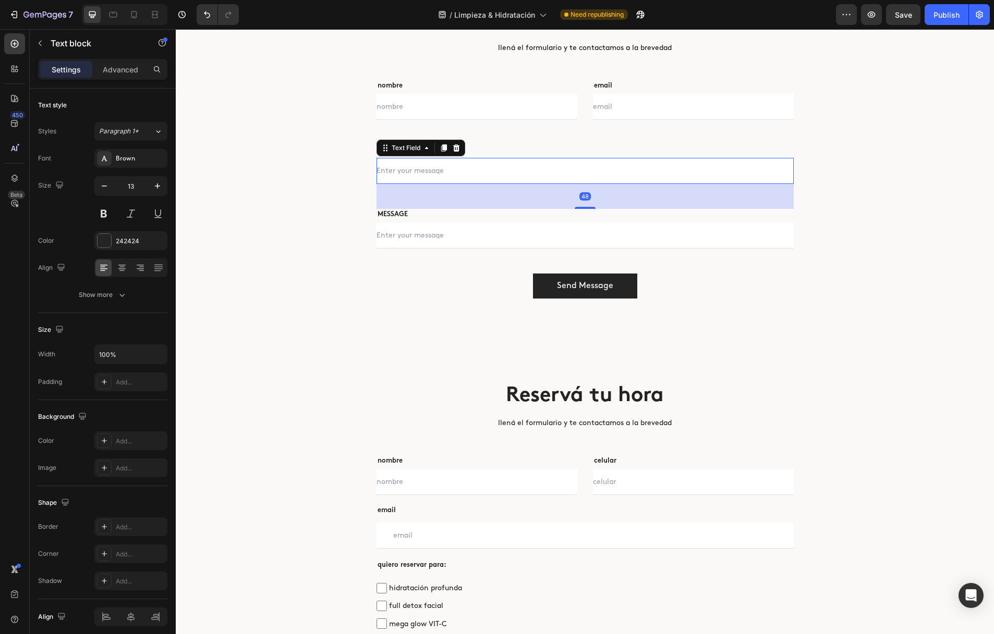
click at [427, 179] on input "text" at bounding box center [584, 171] width 417 height 26
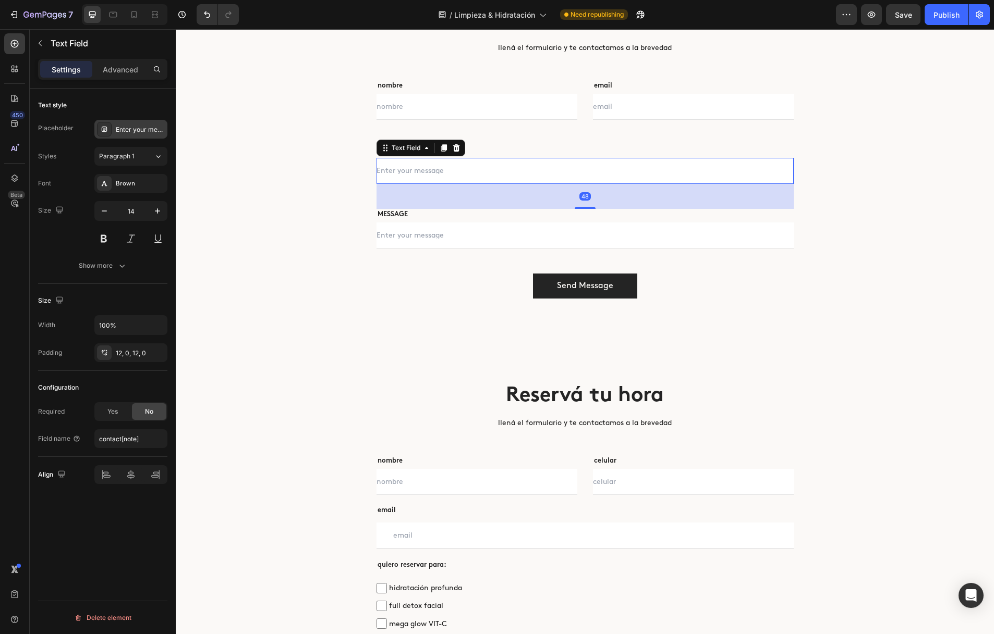
click at [130, 128] on div "Enter your message" at bounding box center [140, 129] width 49 height 9
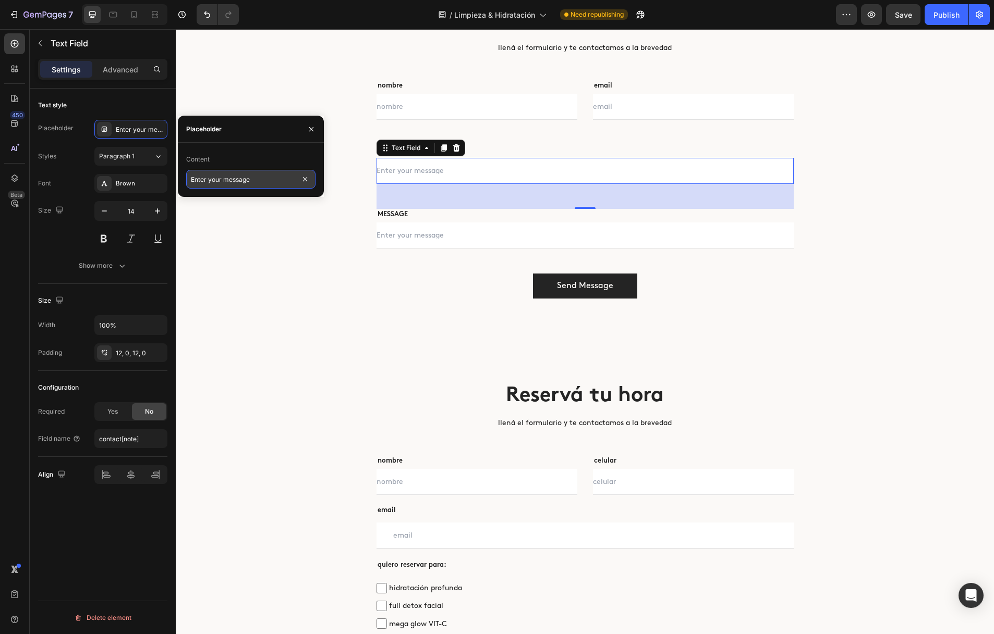
drag, startPoint x: 223, startPoint y: 178, endPoint x: 257, endPoint y: 179, distance: 33.9
click at [255, 179] on input "Enter your message" at bounding box center [250, 179] width 129 height 19
drag, startPoint x: 422, startPoint y: 209, endPoint x: 176, endPoint y: 178, distance: 248.4
type input "celular"
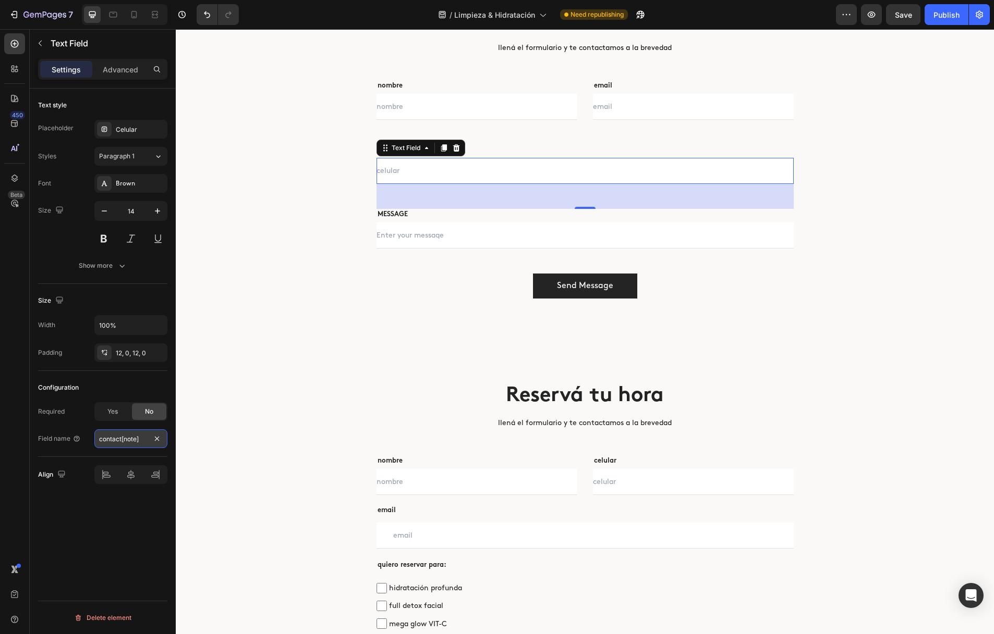
click at [131, 437] on input "contact[note]" at bounding box center [130, 439] width 73 height 19
click at [133, 439] on input "contact[note]" at bounding box center [130, 439] width 73 height 19
type input "contact[celular]"
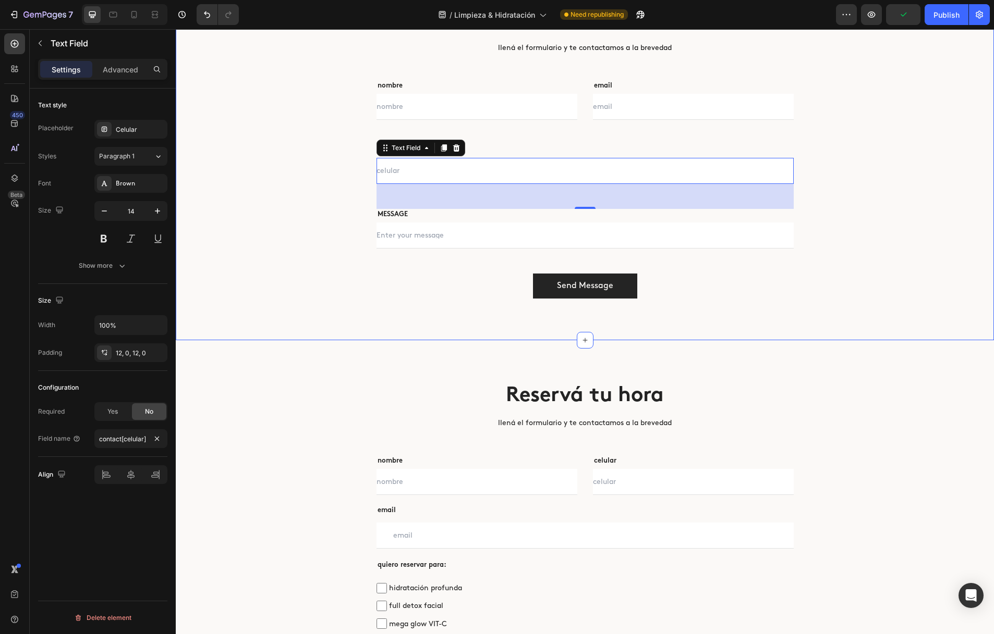
click at [249, 288] on div "Reservá tu hora Heading llená el formulario y te contactamos a la brevedad Text…" at bounding box center [585, 153] width 802 height 292
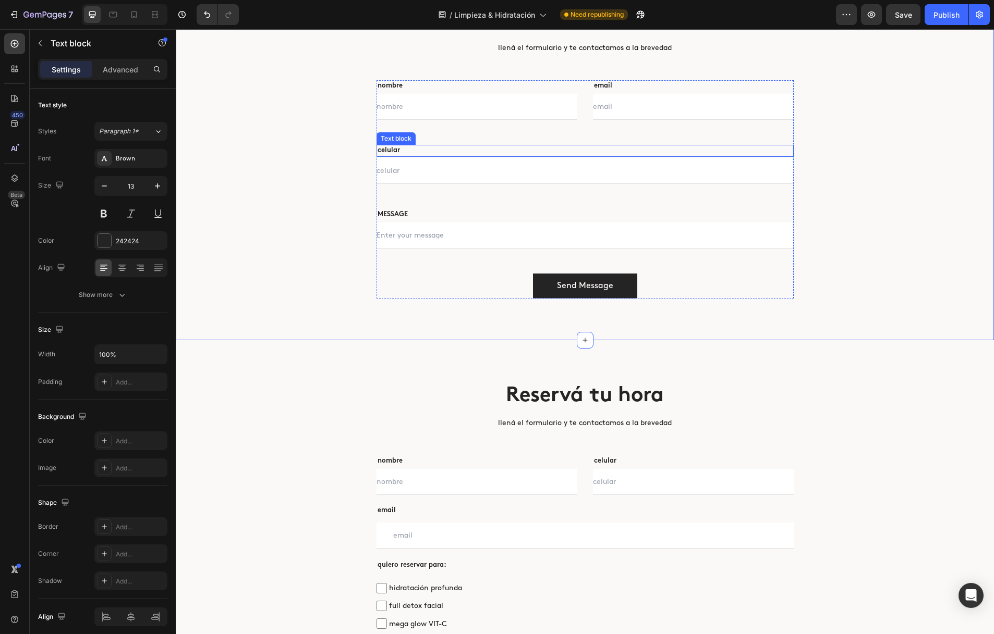
click at [433, 146] on p "celular" at bounding box center [584, 151] width 415 height 10
click at [442, 134] on icon at bounding box center [446, 135] width 8 height 8
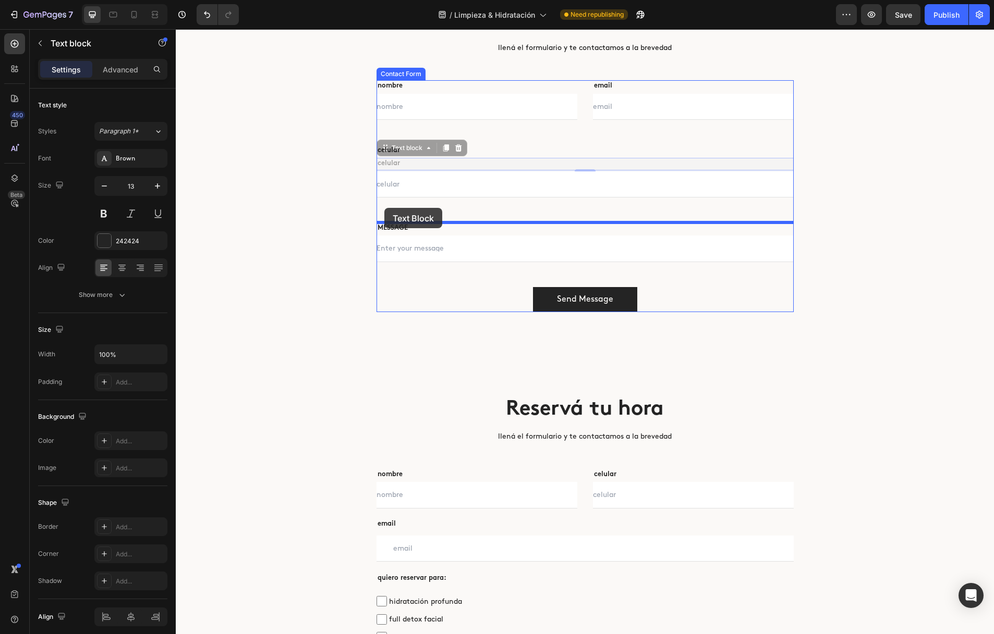
drag, startPoint x: 383, startPoint y: 149, endPoint x: 384, endPoint y: 208, distance: 59.5
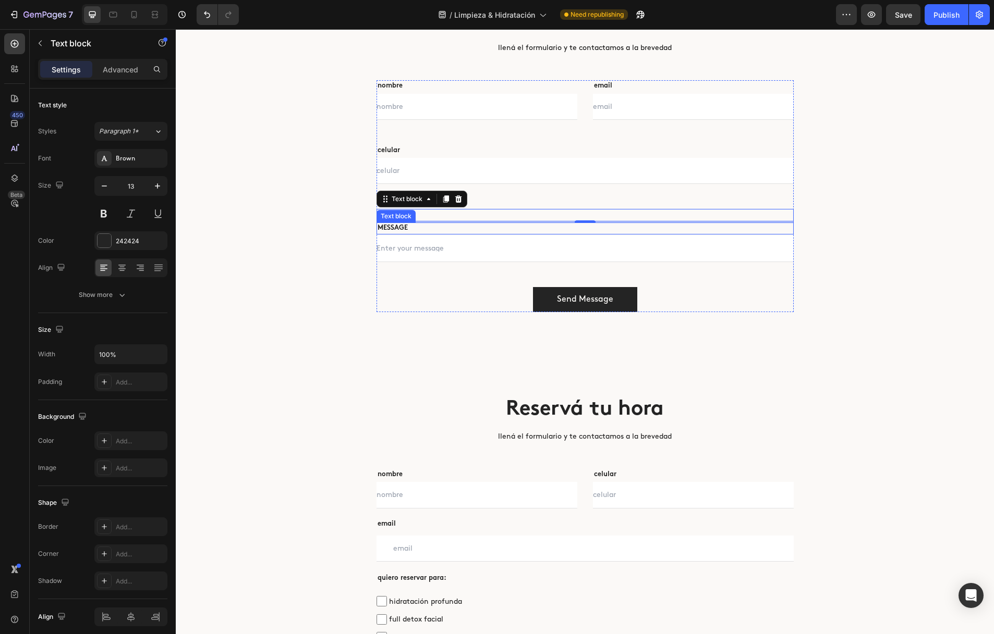
click at [398, 228] on p "MESSAGE" at bounding box center [584, 229] width 415 height 10
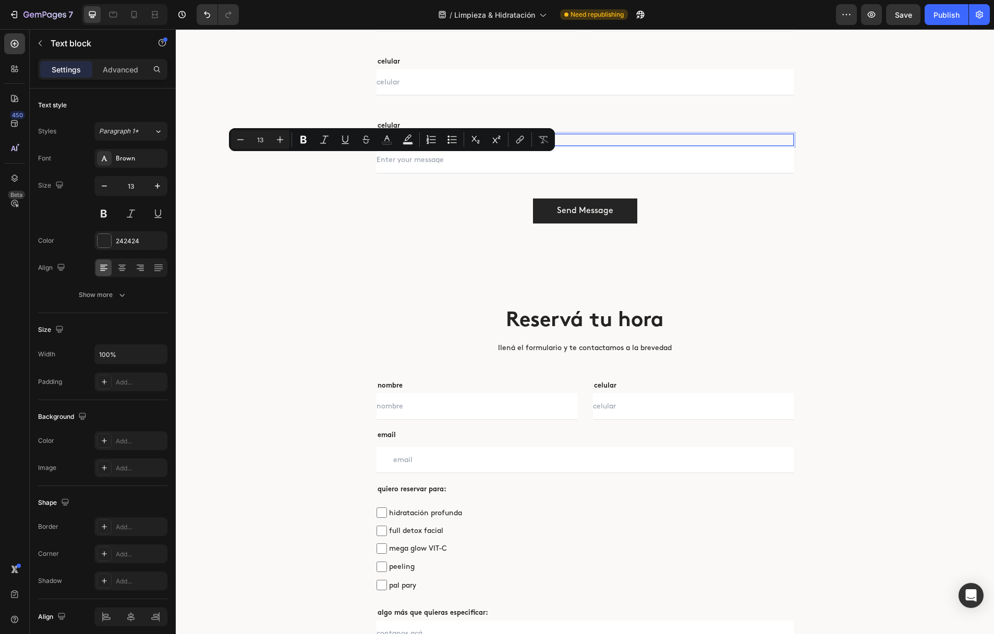
scroll to position [2742, 0]
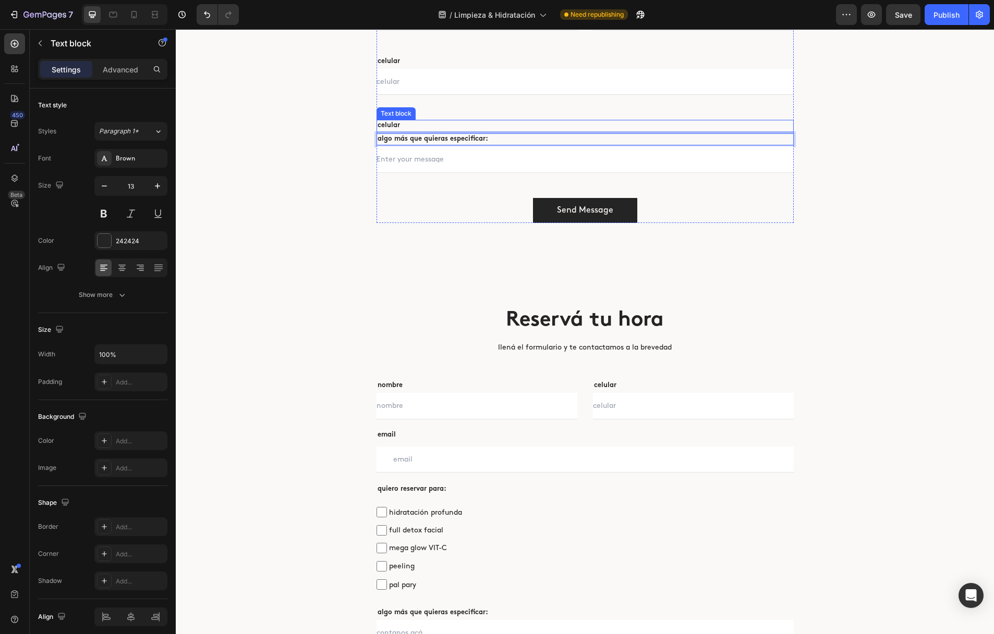
click at [421, 123] on p "celular" at bounding box center [584, 126] width 415 height 10
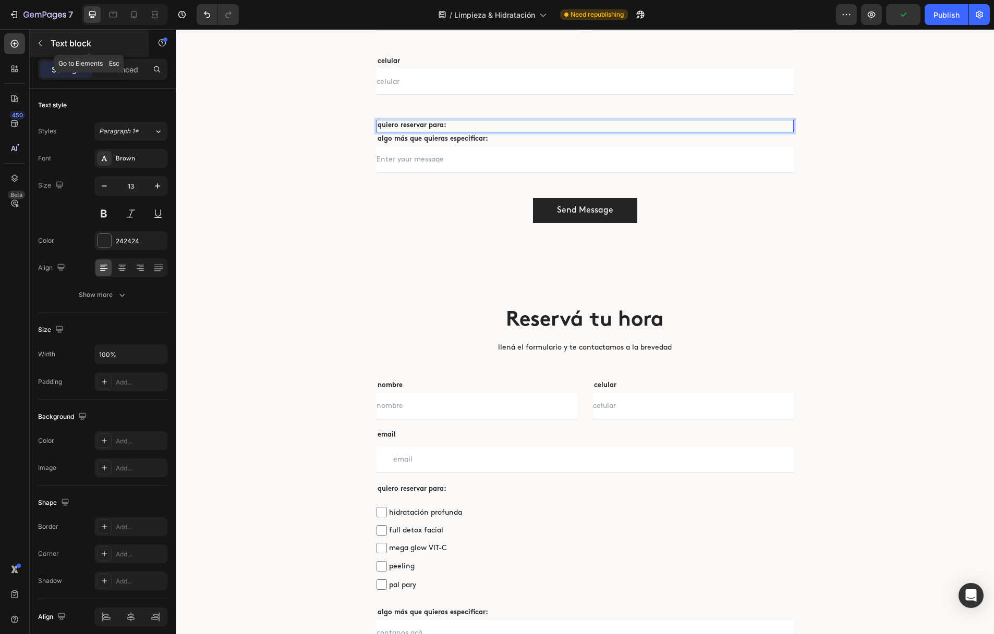
click at [47, 46] on button "button" at bounding box center [40, 43] width 17 height 17
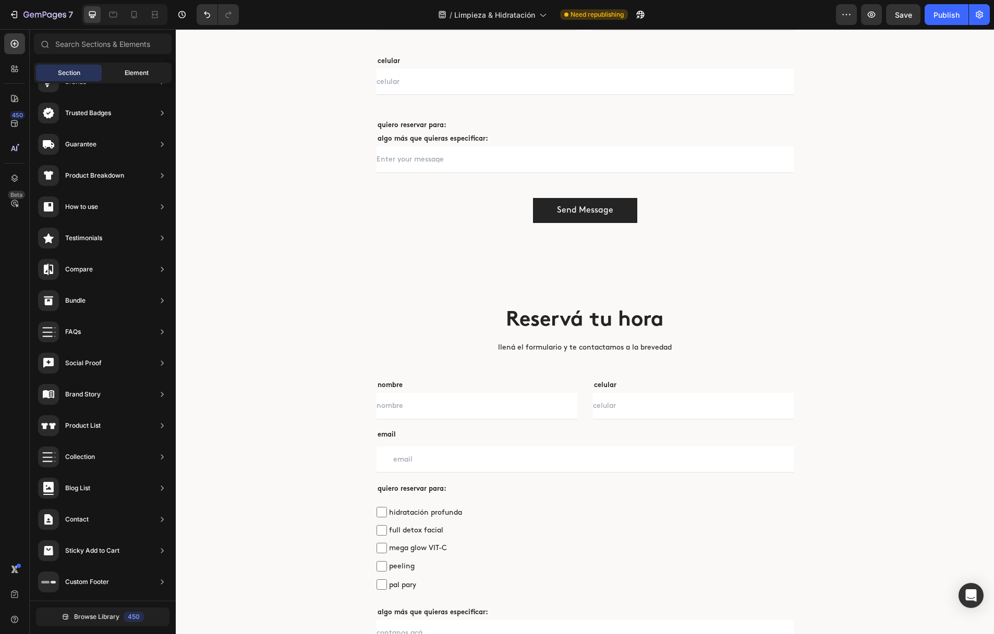
drag, startPoint x: 115, startPoint y: 68, endPoint x: 114, endPoint y: 74, distance: 6.3
click at [115, 68] on div "Element" at bounding box center [137, 73] width 66 height 17
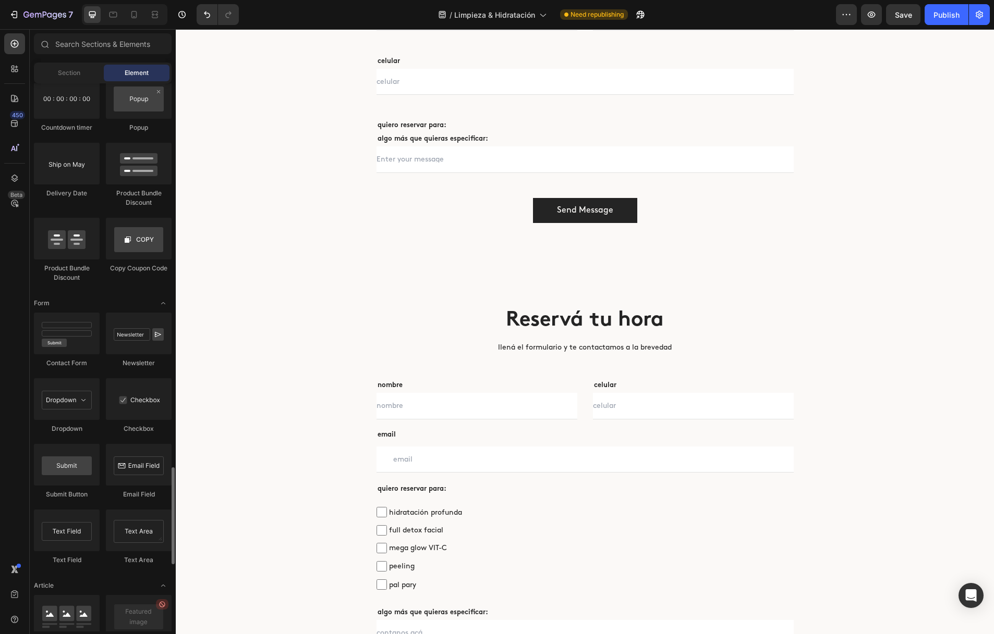
scroll to position [2128, 0]
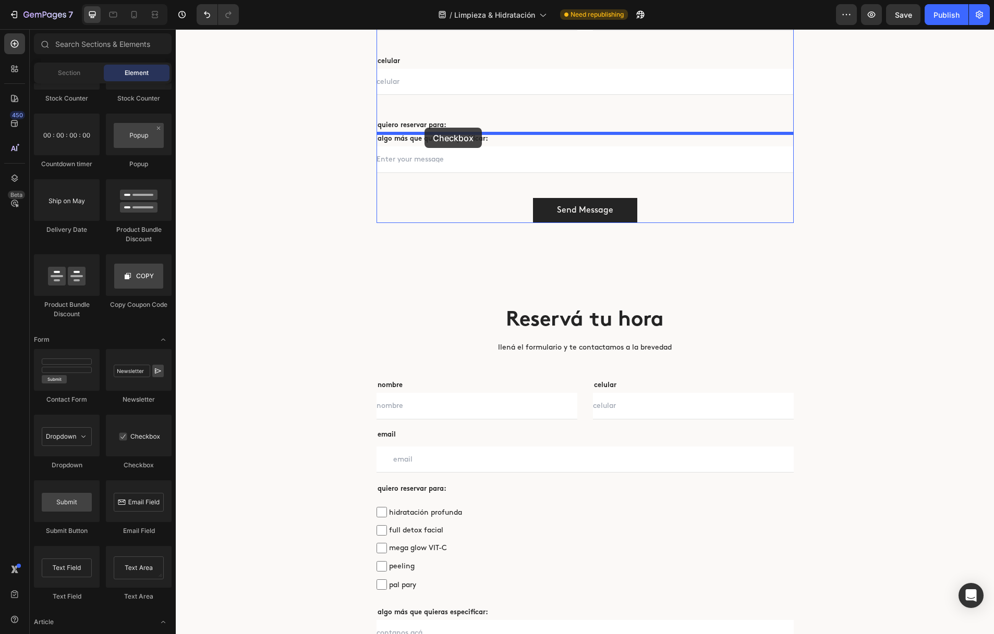
drag, startPoint x: 303, startPoint y: 467, endPoint x: 425, endPoint y: 127, distance: 360.8
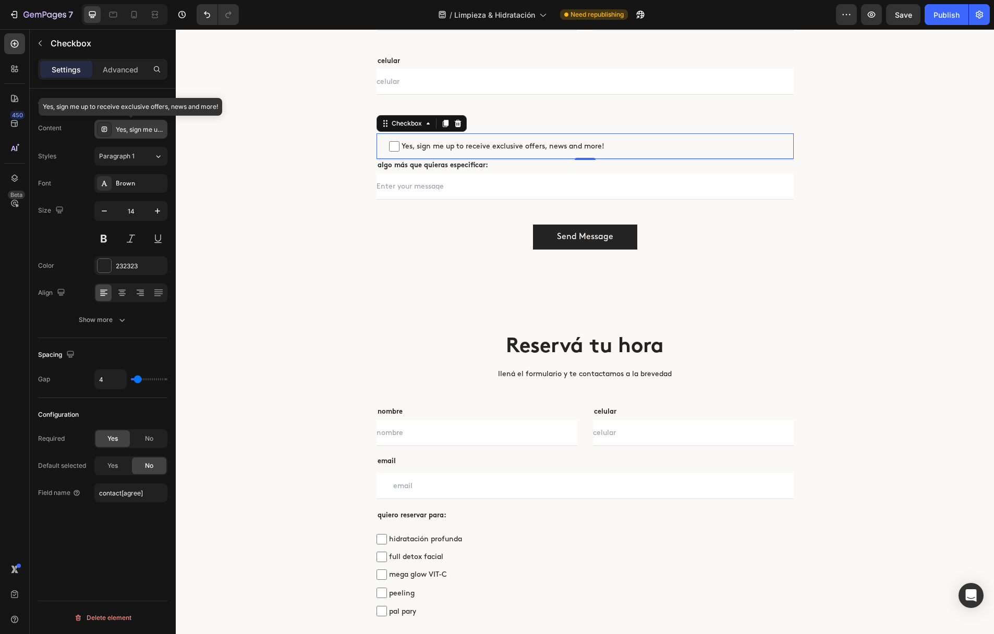
click at [145, 133] on div "Yes, sign me up to receive exclusive offers, news and more!" at bounding box center [140, 129] width 49 height 9
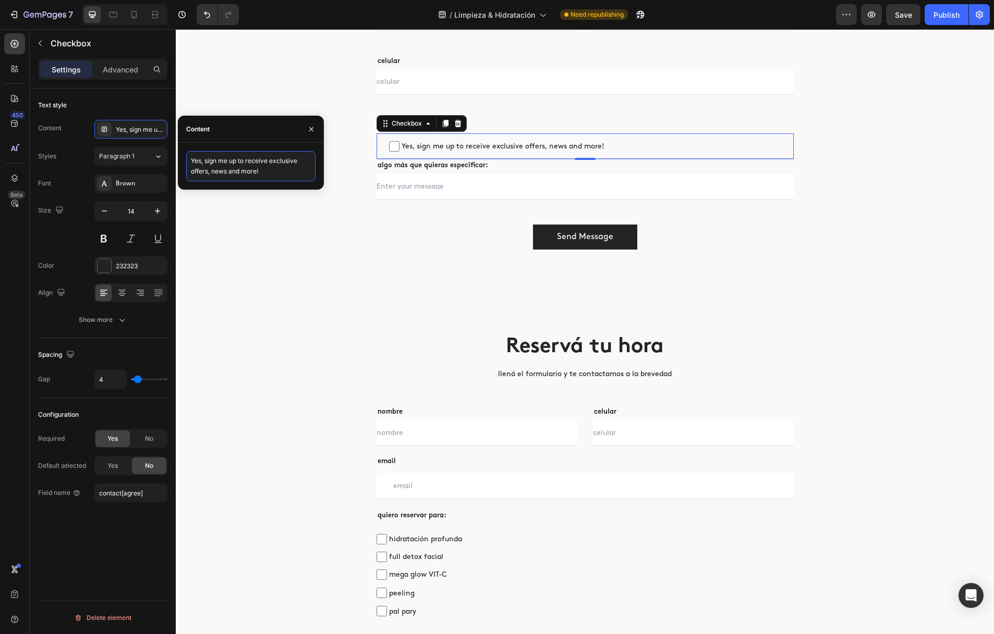
drag, startPoint x: 271, startPoint y: 174, endPoint x: 187, endPoint y: 157, distance: 85.6
click at [187, 157] on textarea "Yes, sign me up to receive exclusive offers, news and more!" at bounding box center [250, 166] width 129 height 30
type textarea "hidratación profunda"
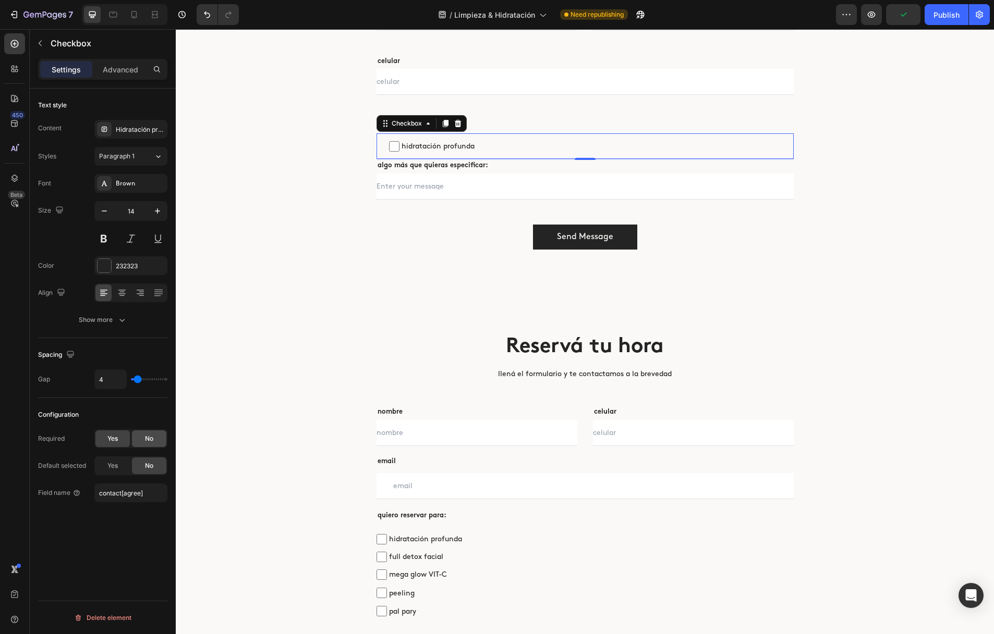
click at [148, 437] on span "No" at bounding box center [149, 438] width 8 height 9
click at [130, 495] on input "contact[agree]" at bounding box center [130, 493] width 73 height 19
click at [136, 495] on input "contact[agree]" at bounding box center [130, 493] width 73 height 19
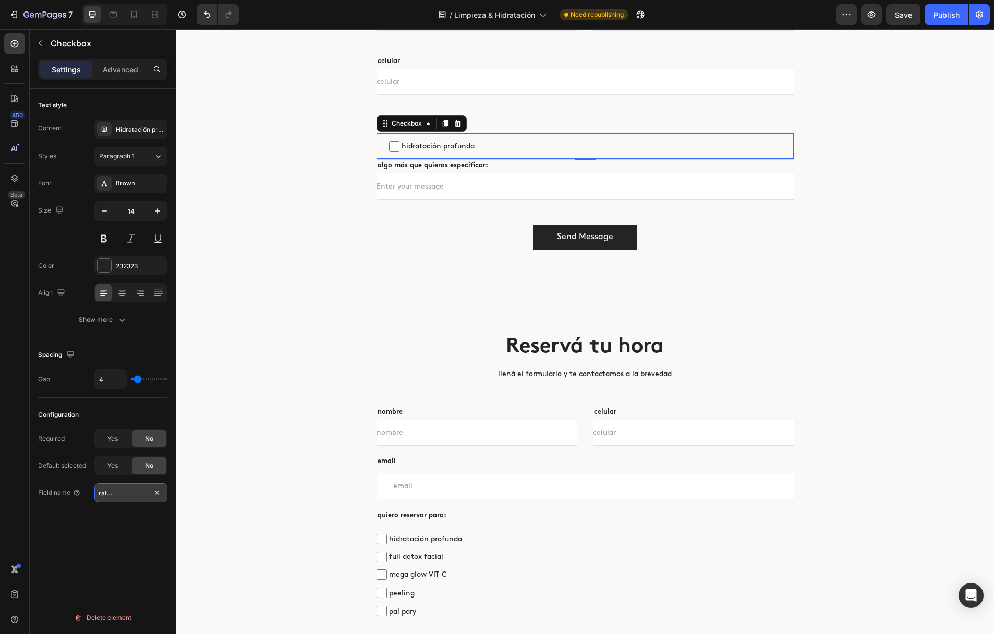
type input "contact[hidratacionprofunda]"
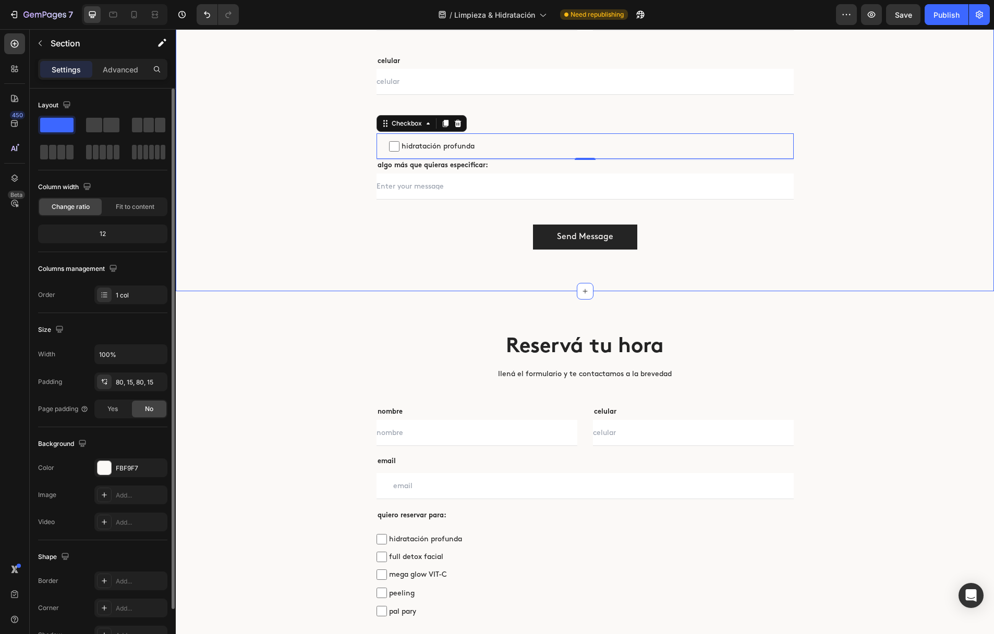
click at [248, 222] on div "Reservá tu hora Heading llená el formulario y te contactamos a la brevedad Text…" at bounding box center [585, 84] width 802 height 332
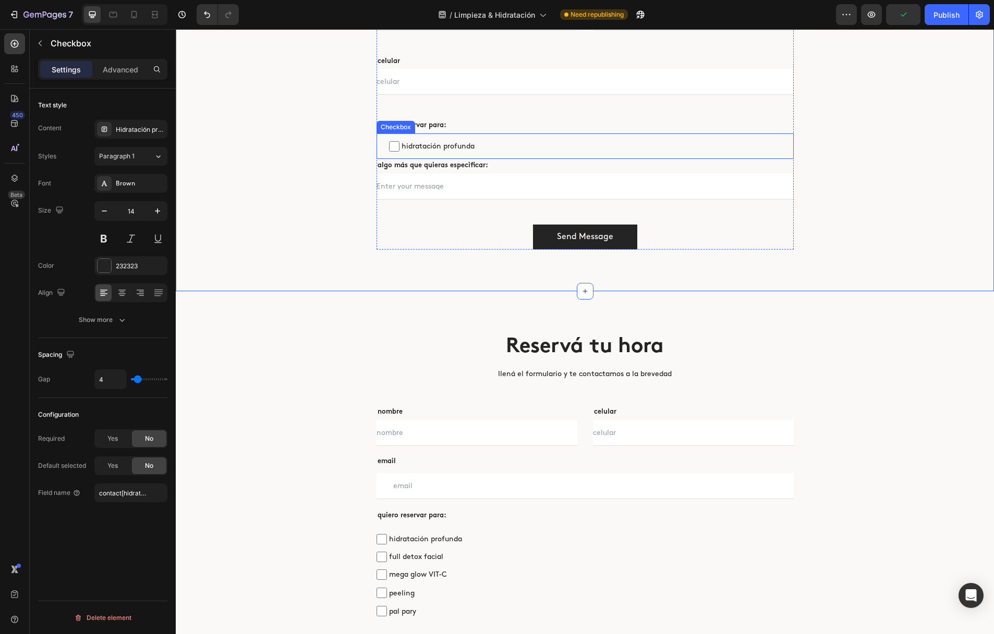
click at [493, 144] on span "hidratación profunda" at bounding box center [590, 146] width 382 height 13
click at [399, 144] on input "hidratación profunda" at bounding box center [394, 146] width 10 height 10
checkbox input "false"
click at [448, 124] on icon at bounding box center [445, 123] width 8 height 8
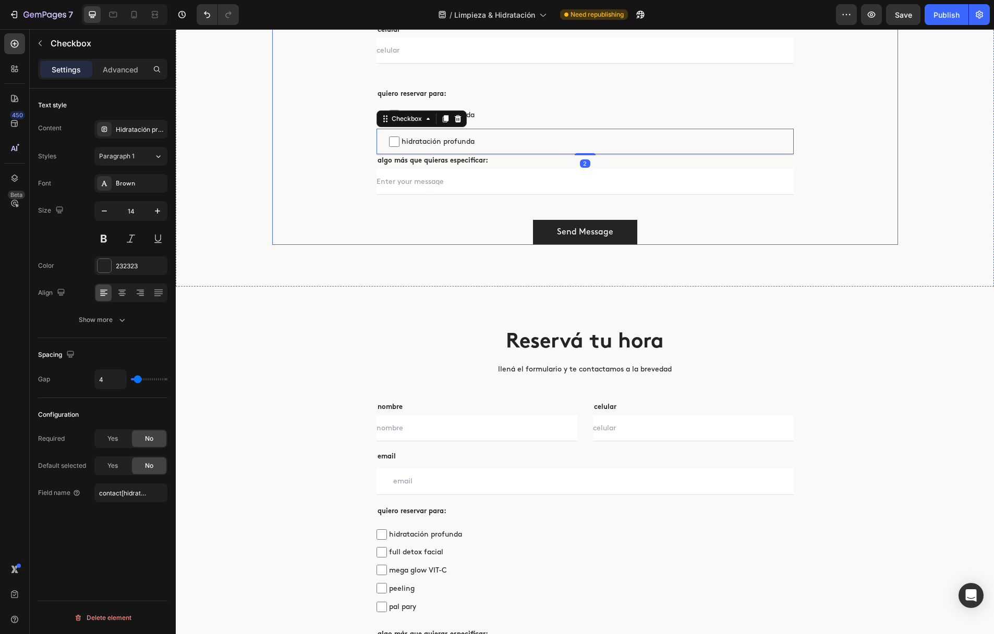
scroll to position [2779, 0]
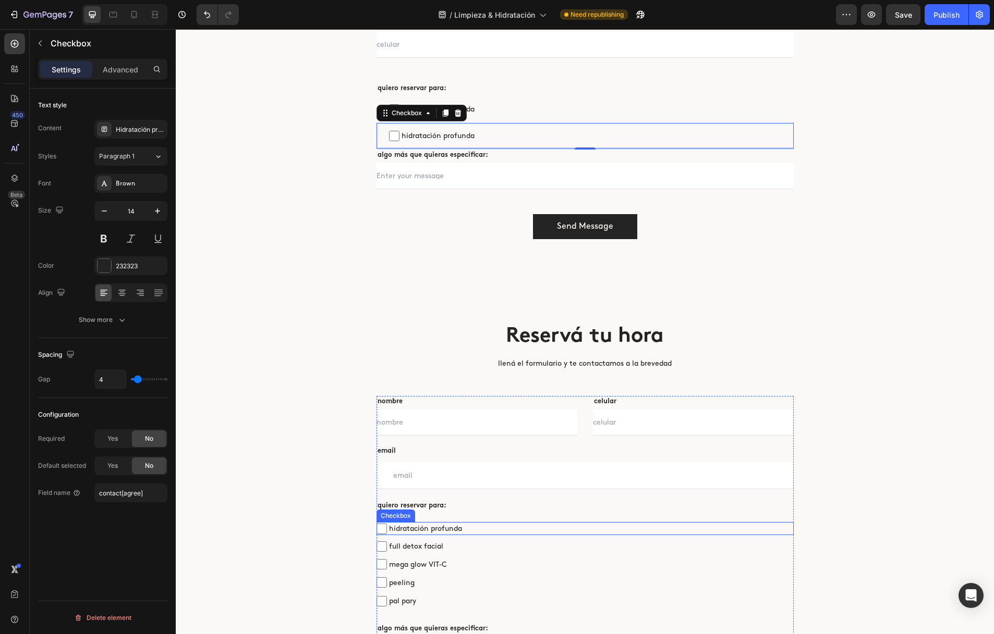
click at [487, 528] on span "hidratación profunda" at bounding box center [590, 528] width 407 height 13
click at [387, 528] on input "hidratación profunda" at bounding box center [381, 529] width 10 height 10
checkbox input "false"
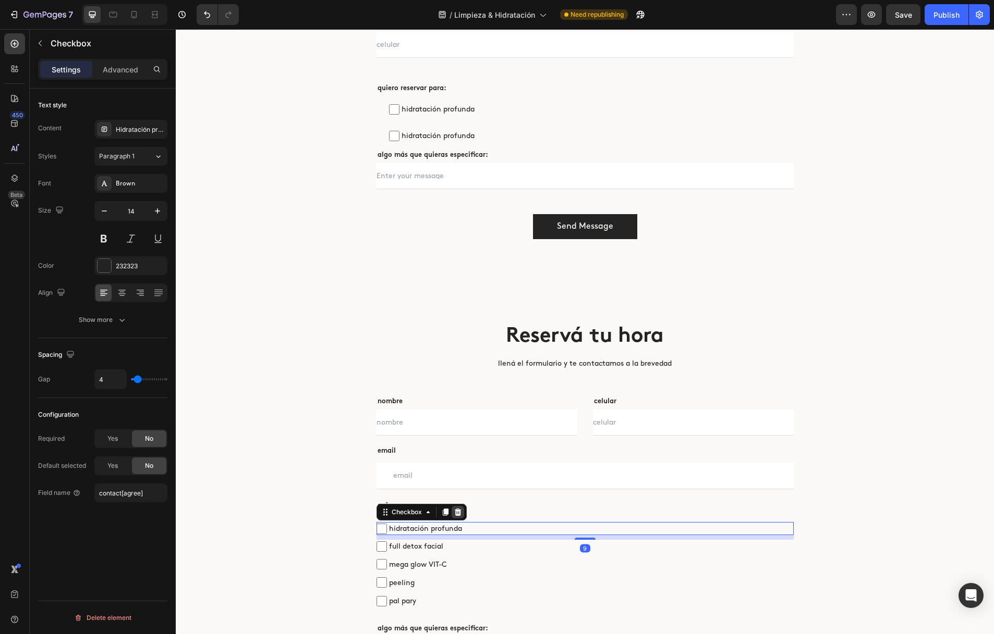
click at [458, 512] on icon at bounding box center [457, 512] width 7 height 7
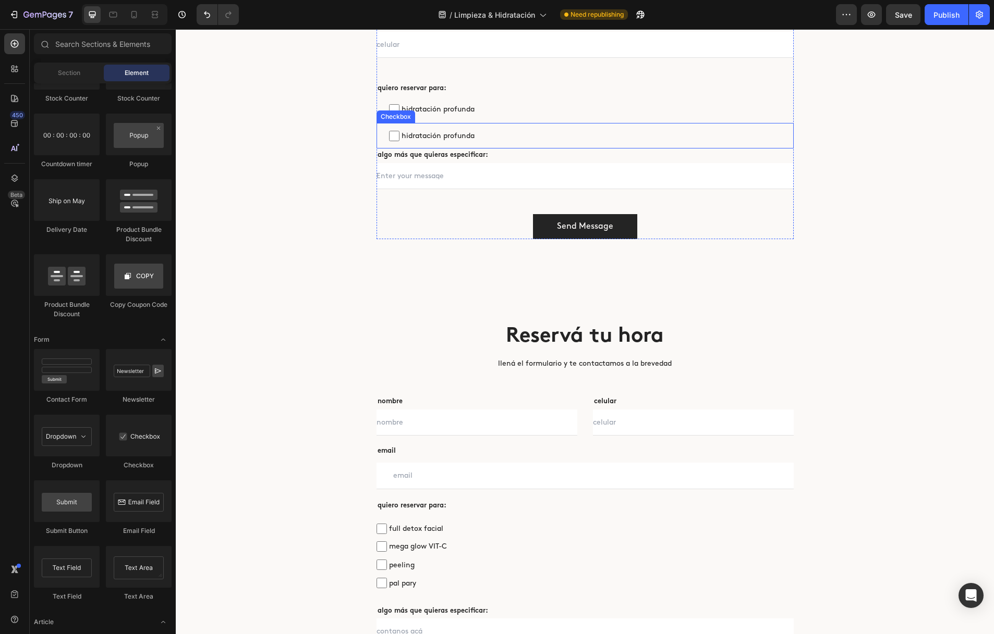
click at [457, 137] on span "hidratación profunda" at bounding box center [590, 135] width 382 height 13
click at [399, 137] on input "hidratación profunda" at bounding box center [394, 136] width 10 height 10
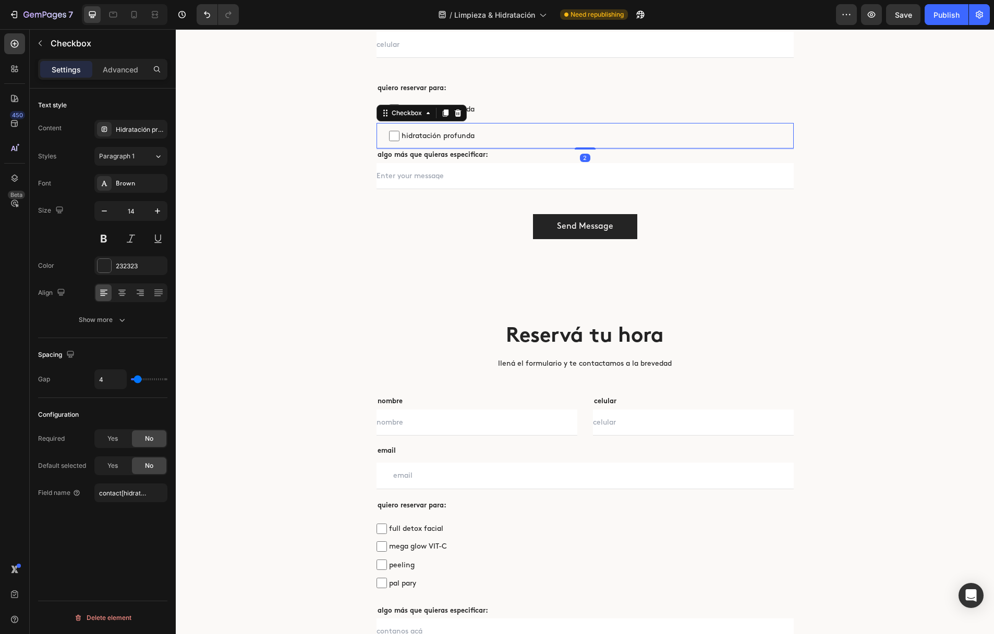
click at [457, 137] on span "hidratación profunda" at bounding box center [590, 135] width 382 height 13
click at [399, 137] on input "hidratación profunda" at bounding box center [394, 136] width 10 height 10
click at [439, 136] on span "hidratación profunda" at bounding box center [590, 135] width 382 height 13
click at [399, 136] on input "hidratación profunda" at bounding box center [394, 136] width 10 height 10
click at [439, 136] on span "hidratación profunda" at bounding box center [590, 135] width 382 height 13
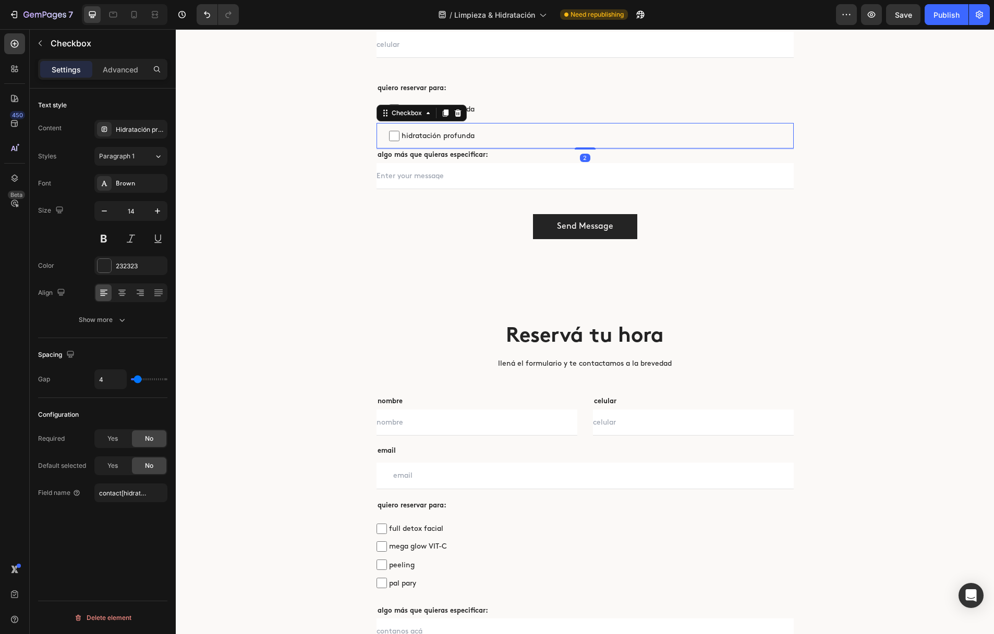
click at [399, 136] on input "hidratación profunda" at bounding box center [394, 136] width 10 height 10
checkbox input "false"
click at [139, 130] on div "Hidratación profunda" at bounding box center [140, 129] width 49 height 9
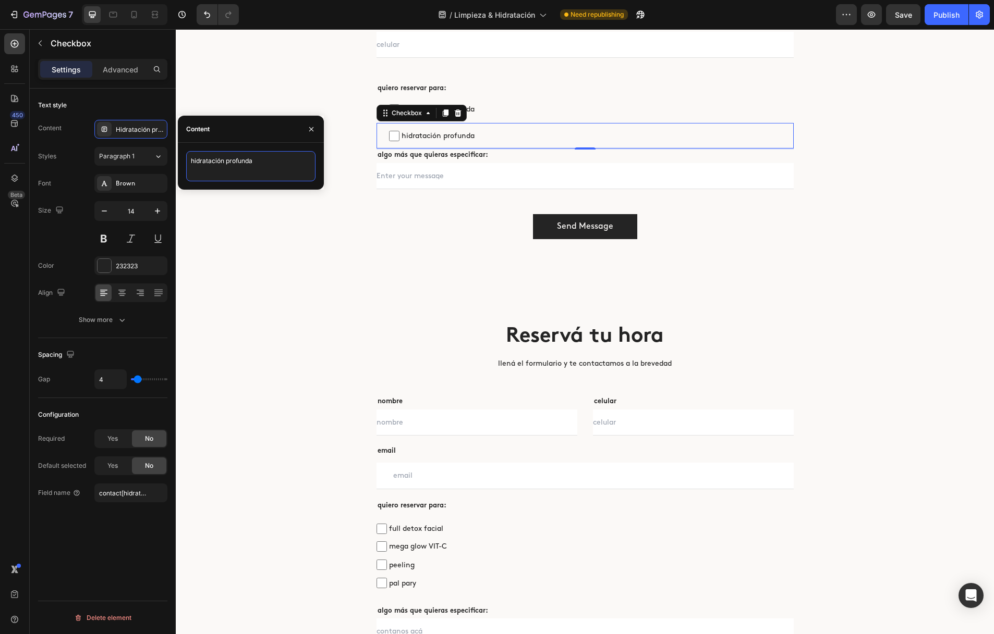
drag, startPoint x: 254, startPoint y: 160, endPoint x: 179, endPoint y: 158, distance: 75.1
click at [179, 158] on div "hidratación profunda" at bounding box center [251, 166] width 146 height 30
type textarea "full detox facial"
click at [125, 500] on input "contact[hidratacionprofunda]" at bounding box center [130, 493] width 73 height 19
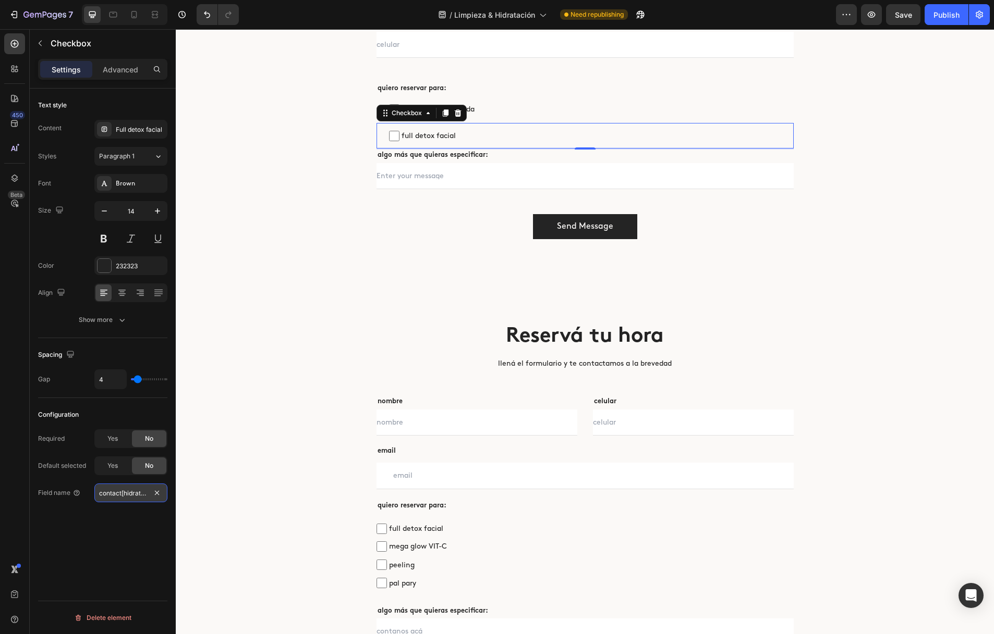
click at [132, 495] on input "contact[hidratacionprofunda]" at bounding box center [130, 493] width 73 height 19
type input "contact[fulldetox]"
click at [265, 271] on div "Reservá tu hora Heading llená el formulario y te contactamos a la brevedad Text…" at bounding box center [585, 60] width 818 height 442
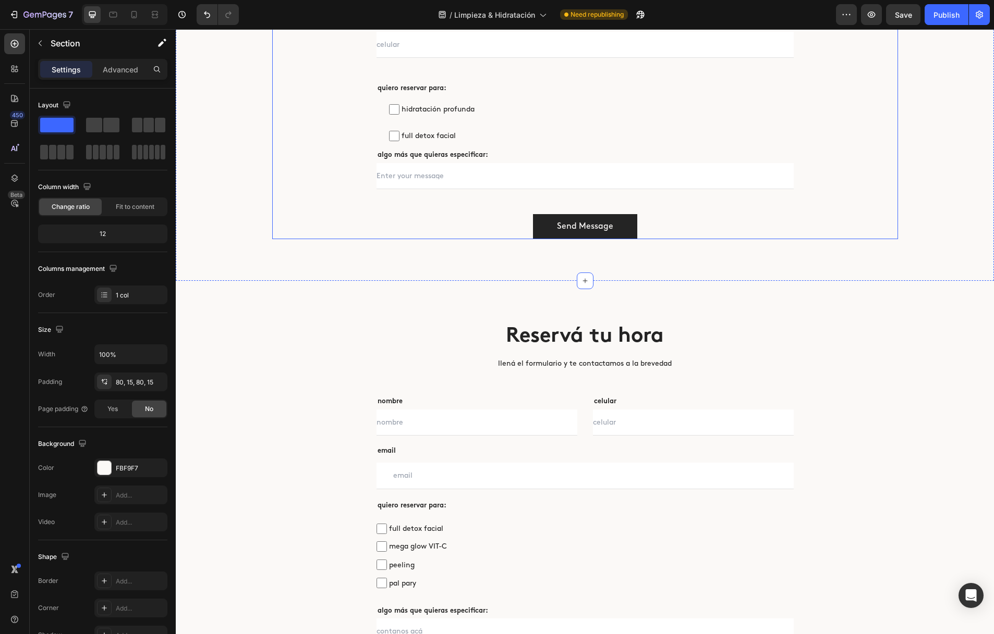
click at [278, 184] on div "Reservá tu hora Heading llená el formulario y te contactamos a la brevedad Text…" at bounding box center [585, 60] width 626 height 359
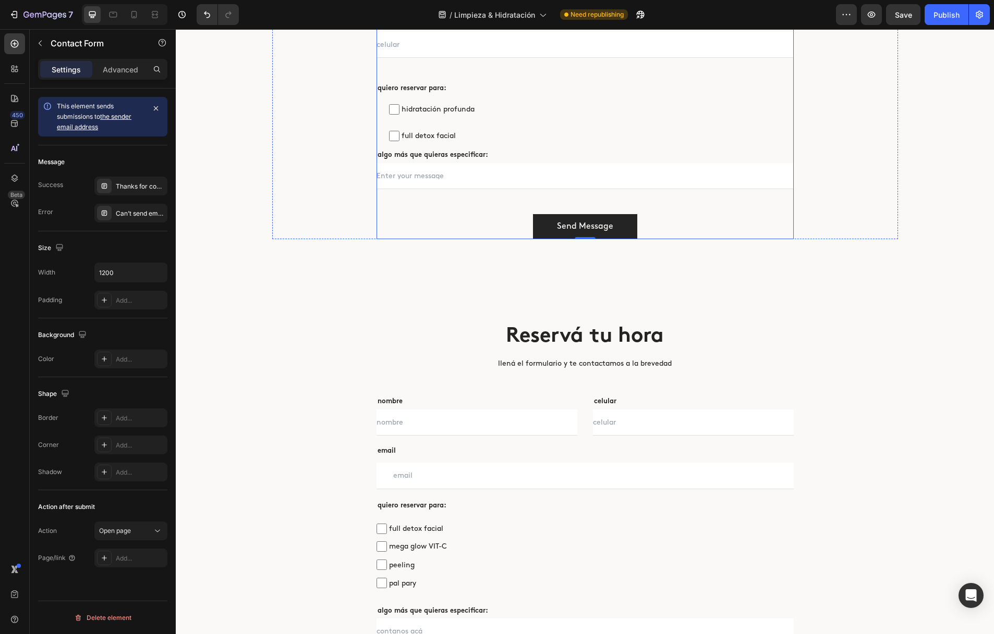
click at [427, 197] on div "nombre Text block Text Field email Text block Email Field Row celular Text bloc…" at bounding box center [584, 96] width 417 height 285
click at [147, 189] on div "Thanks for contacting us. We'll get back to you as soon as possible." at bounding box center [140, 186] width 49 height 9
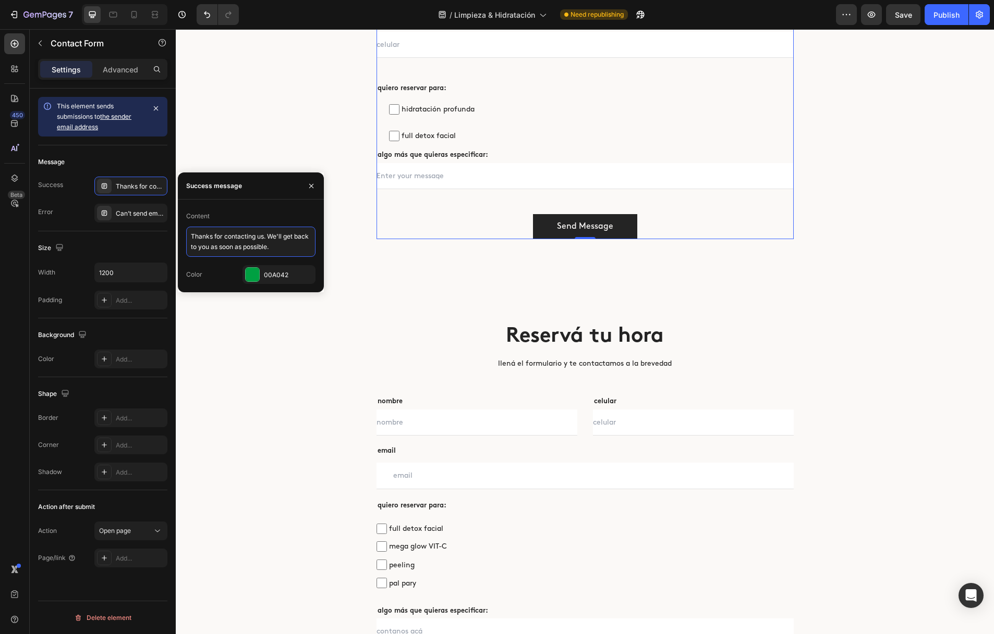
drag, startPoint x: 263, startPoint y: 243, endPoint x: 187, endPoint y: 234, distance: 76.7
click at [187, 234] on textarea "Thanks for contacting us. We'll get back to you as soon as possible." at bounding box center [250, 242] width 129 height 30
paste textarea "gracias por tu mensaje! nos comunicaremos pronto"
type textarea "gracias por tu mensaje! nos comunicaremos pronto"
click at [242, 101] on div "Reservá tu hora Heading llená el formulario y te contactamos a la brevedad Text…" at bounding box center [585, 60] width 802 height 359
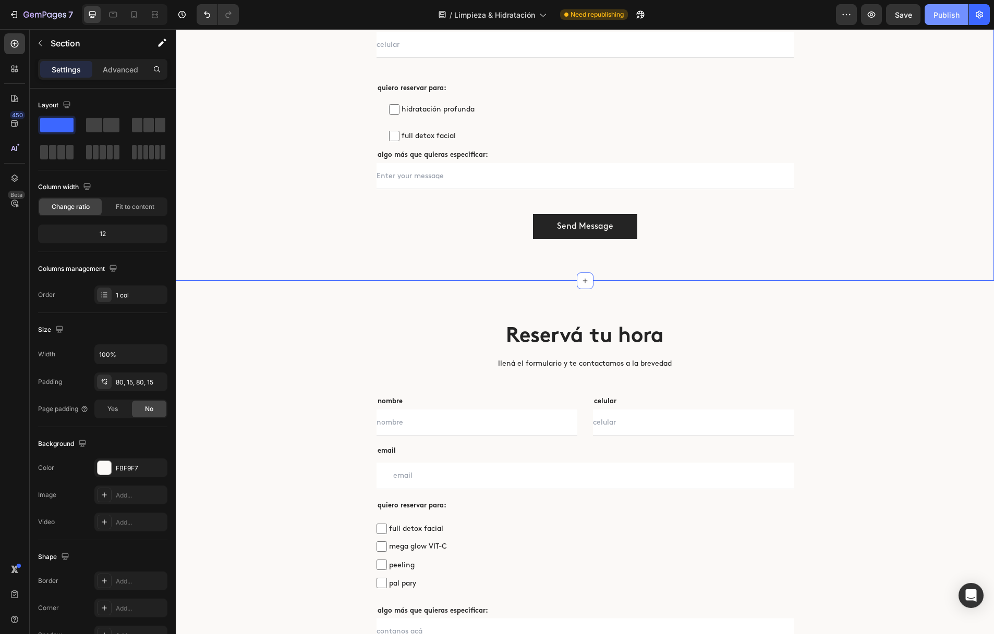
click at [942, 17] on div "Publish" at bounding box center [946, 14] width 26 height 11
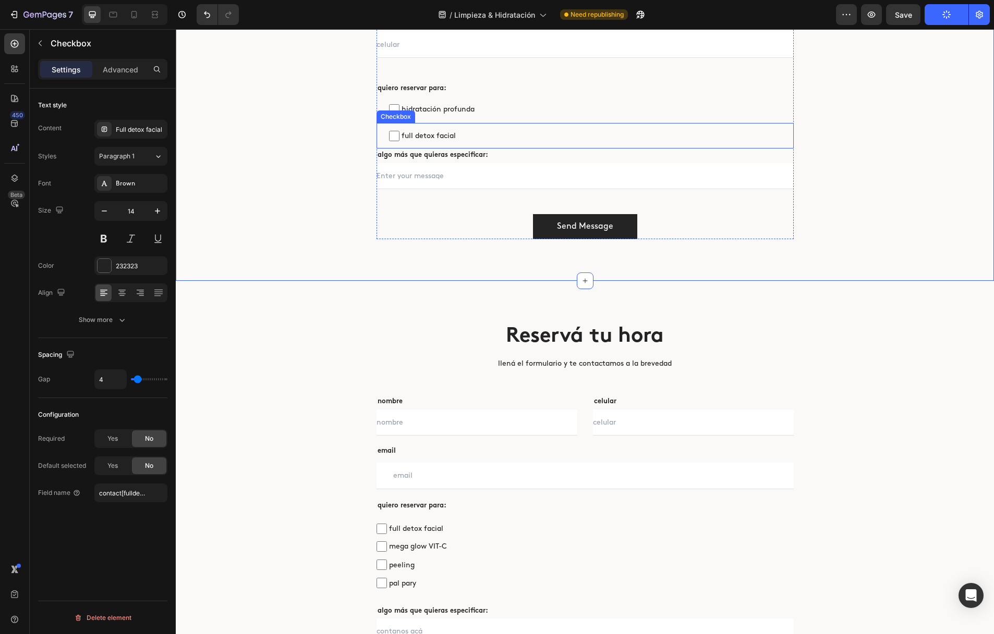
click at [459, 139] on span "full detox facial" at bounding box center [590, 135] width 382 height 13
click at [399, 139] on input "full detox facial" at bounding box center [394, 136] width 10 height 10
checkbox input "false"
click at [445, 113] on icon at bounding box center [445, 112] width 6 height 7
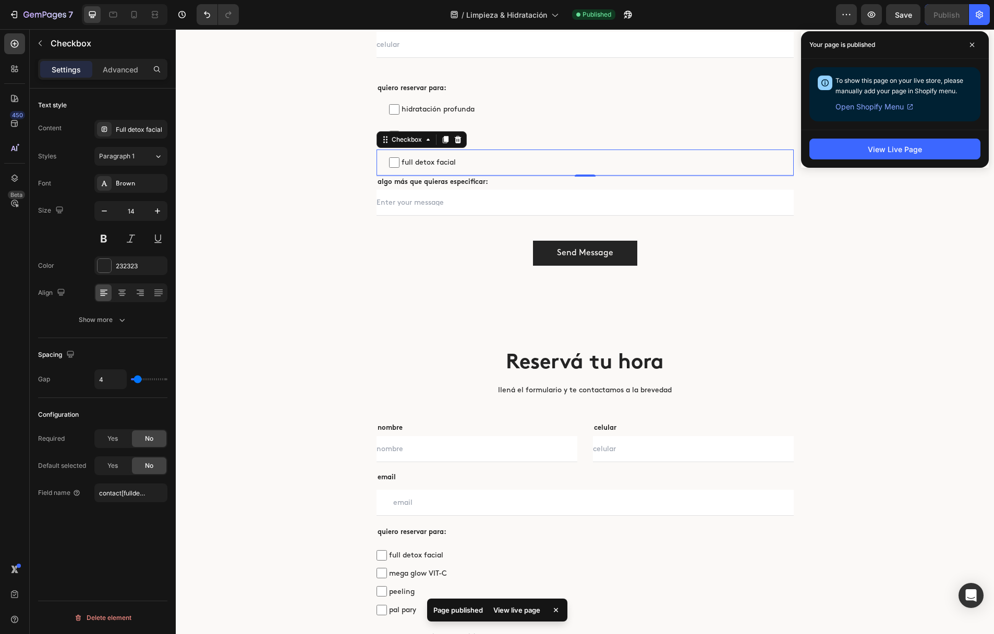
click at [432, 161] on span "full detox facial" at bounding box center [590, 162] width 382 height 13
click at [399, 161] on input "full detox facial" at bounding box center [394, 162] width 10 height 10
checkbox input "false"
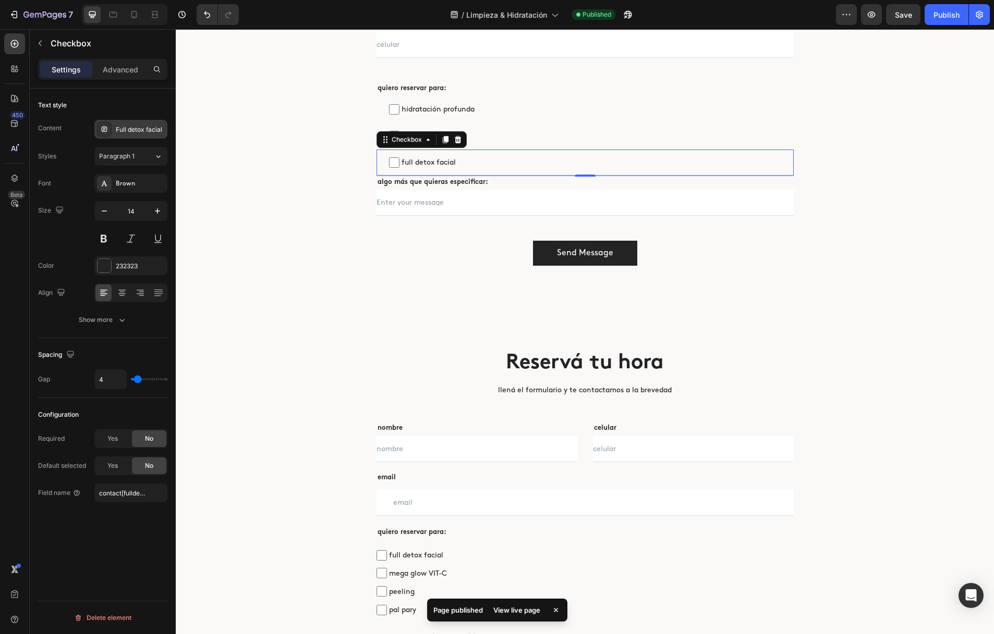
click at [132, 129] on div "Full detox facial" at bounding box center [140, 129] width 49 height 9
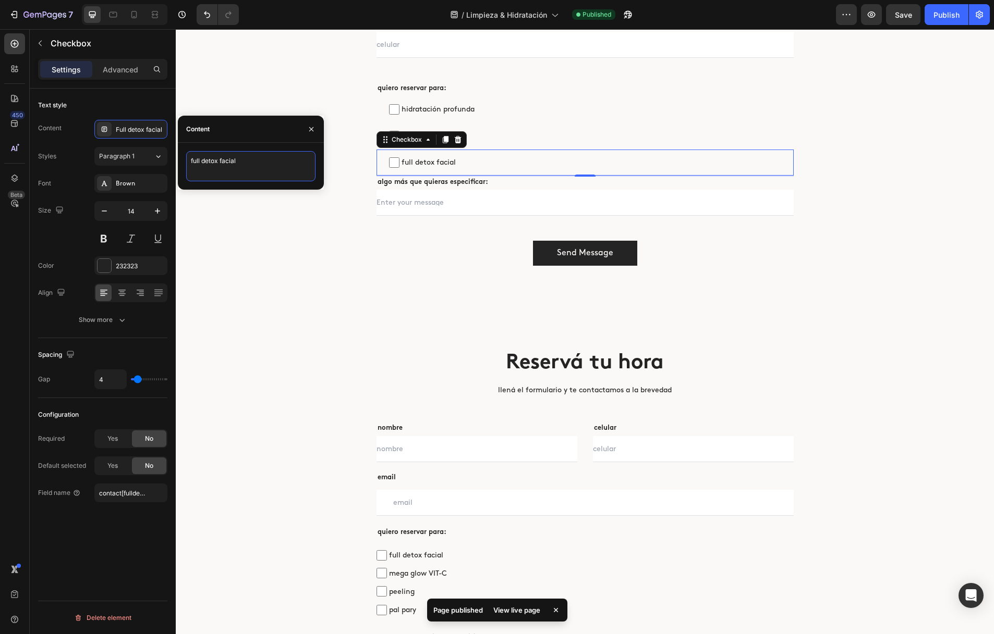
drag, startPoint x: 246, startPoint y: 161, endPoint x: 175, endPoint y: 161, distance: 71.4
click at [175, 161] on div "450 Beta Sections(18) Elements(83) Section Element Hero Section Product Detail …" at bounding box center [88, 331] width 176 height 605
type textarea "mega glow VIT-C"
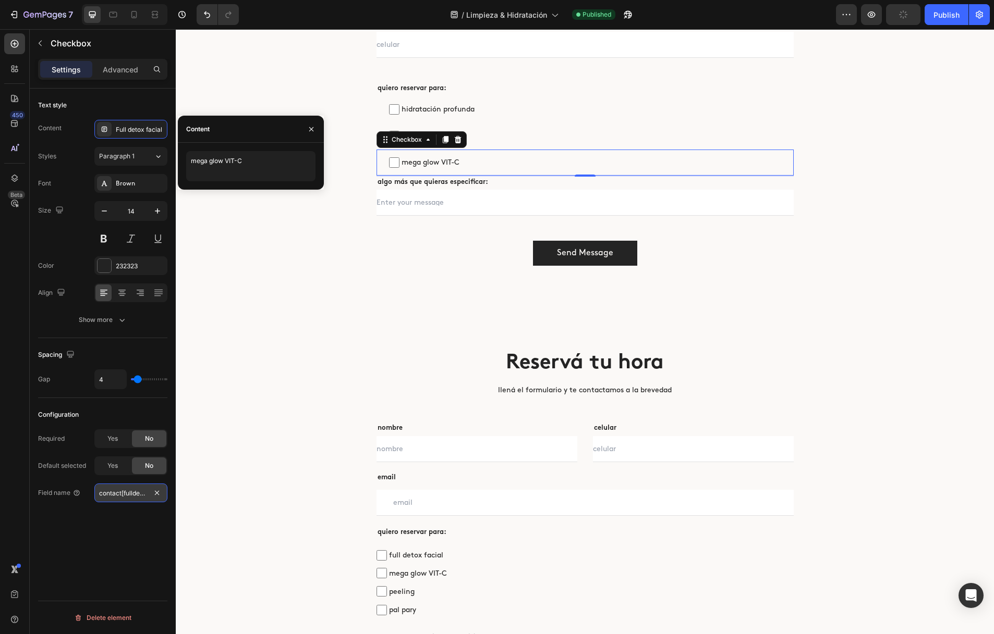
click at [139, 498] on input "contact[fulldetox]" at bounding box center [130, 493] width 73 height 19
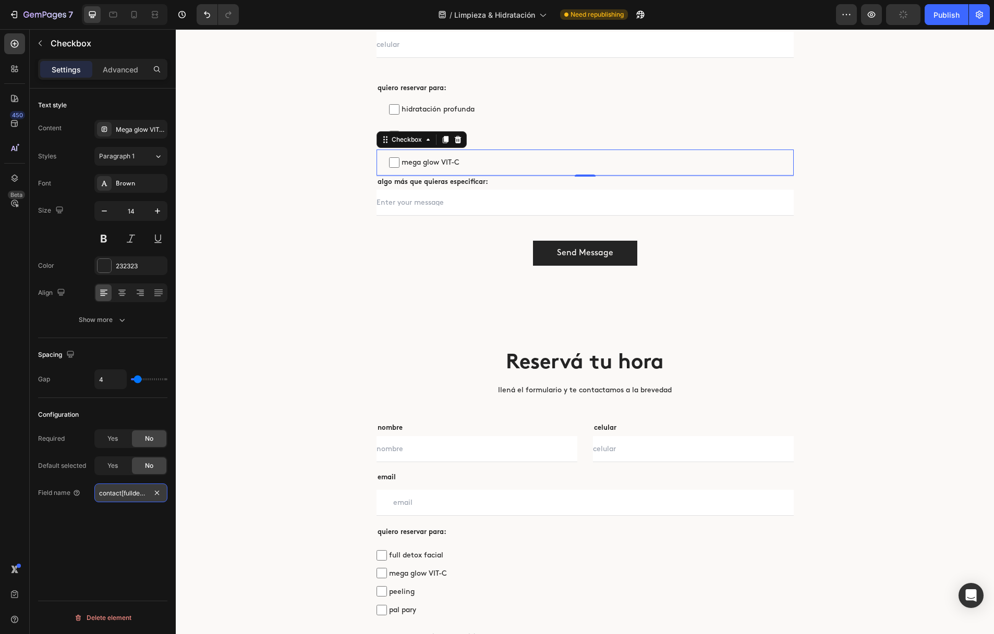
click at [133, 495] on input "contact[fulldetox]" at bounding box center [130, 493] width 73 height 19
type input "contact[megaglow]"
click at [445, 139] on icon at bounding box center [445, 140] width 6 height 7
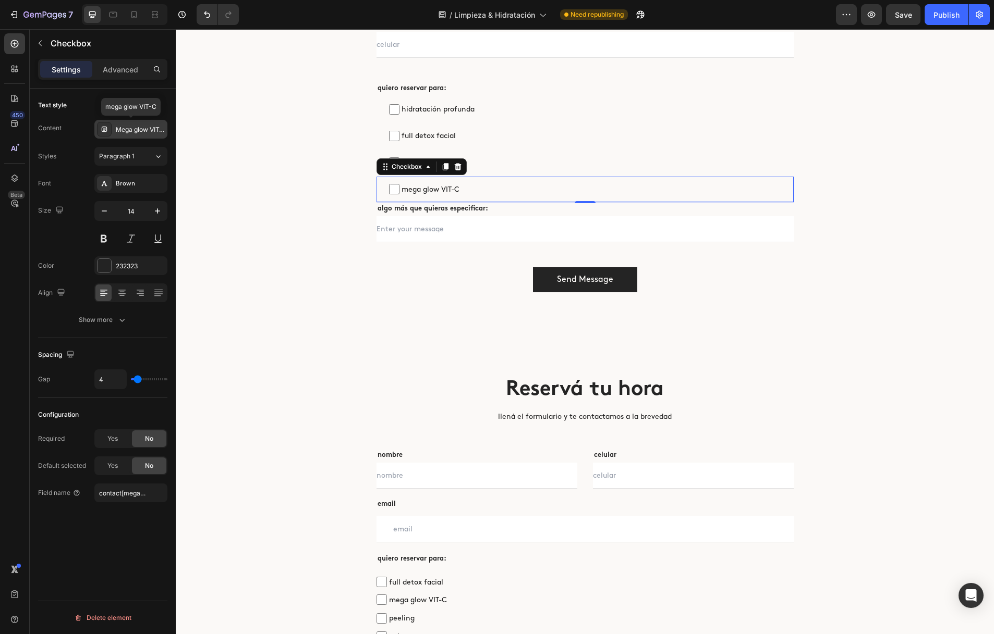
click at [130, 127] on div "Mega glow VIT-C" at bounding box center [140, 129] width 49 height 9
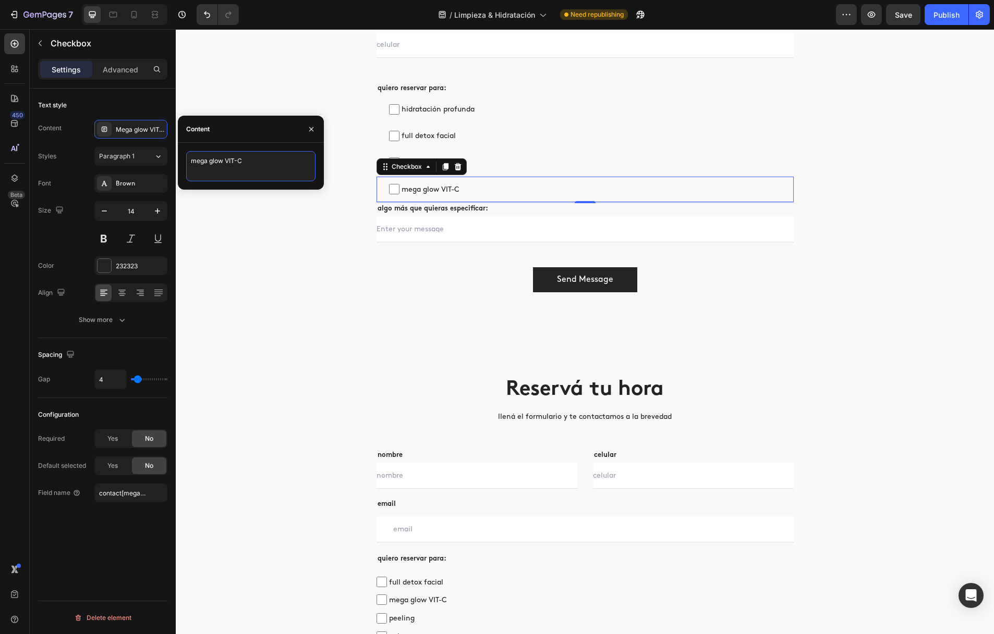
drag, startPoint x: 266, startPoint y: 163, endPoint x: 192, endPoint y: 161, distance: 74.1
click at [192, 161] on textarea "mega glow VIT-C" at bounding box center [250, 166] width 129 height 30
type textarea "peeling"
click at [142, 495] on input "contact[megaglow]" at bounding box center [130, 493] width 73 height 19
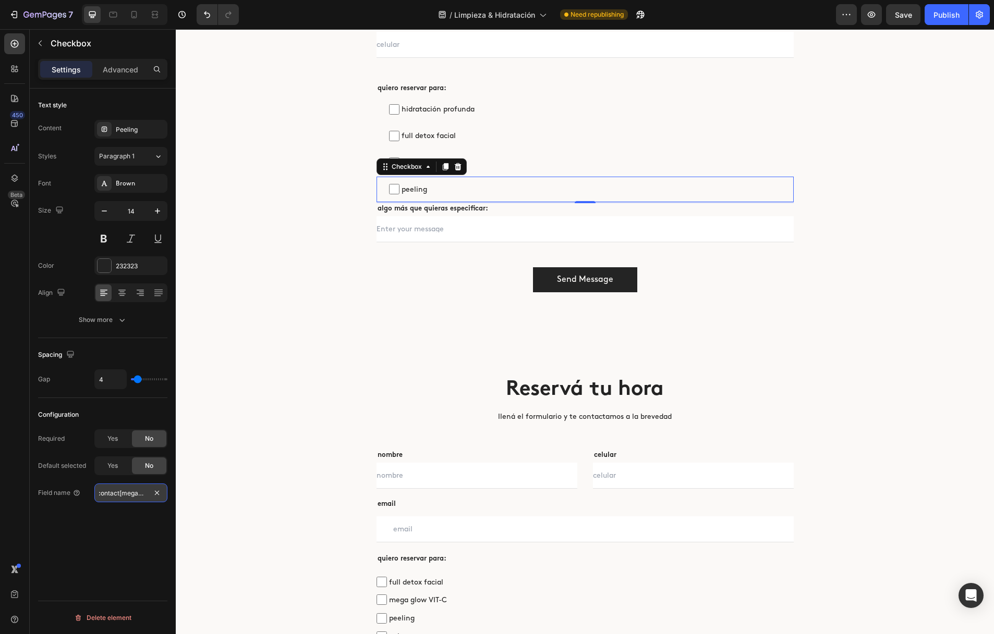
scroll to position [0, 10]
click at [136, 492] on input "contact[megaglow]" at bounding box center [130, 493] width 73 height 19
type input "contact[peeling]"
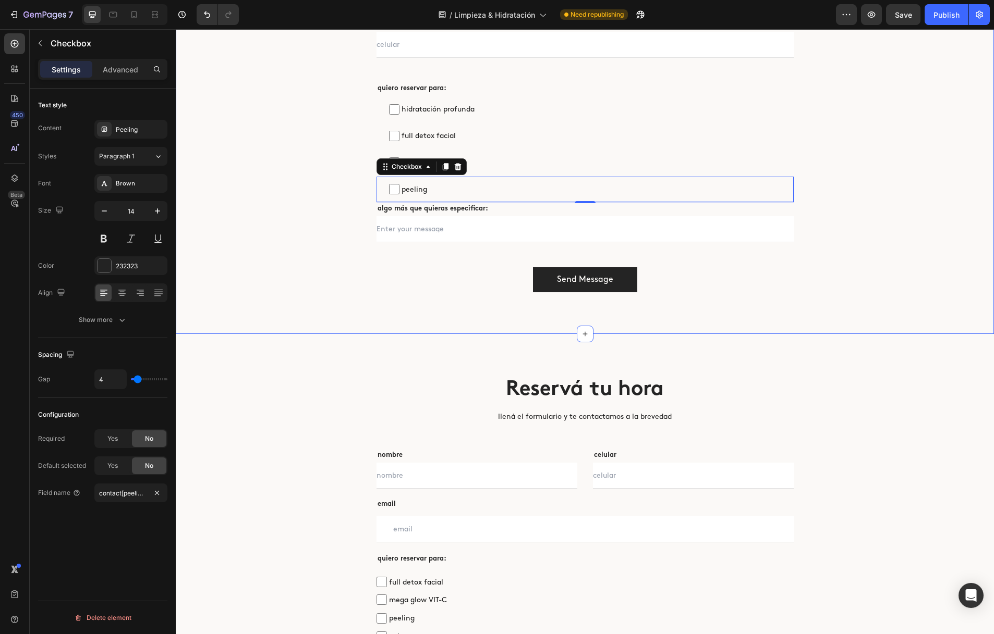
click at [304, 325] on div "Reservá tu hora Heading llená el formulario y te contactamos a la brevedad Text…" at bounding box center [585, 87] width 818 height 496
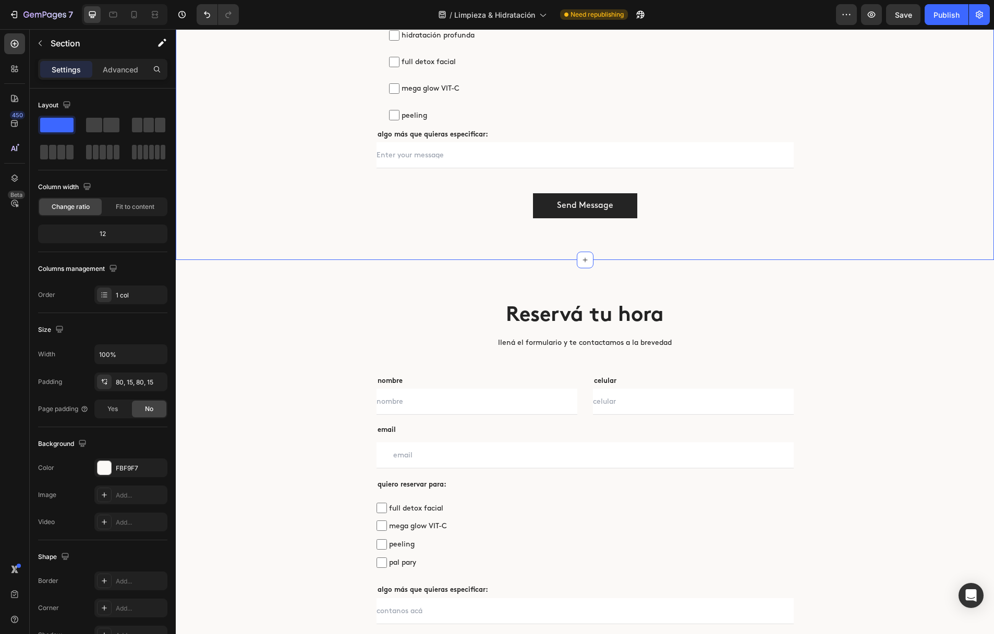
scroll to position [2854, 0]
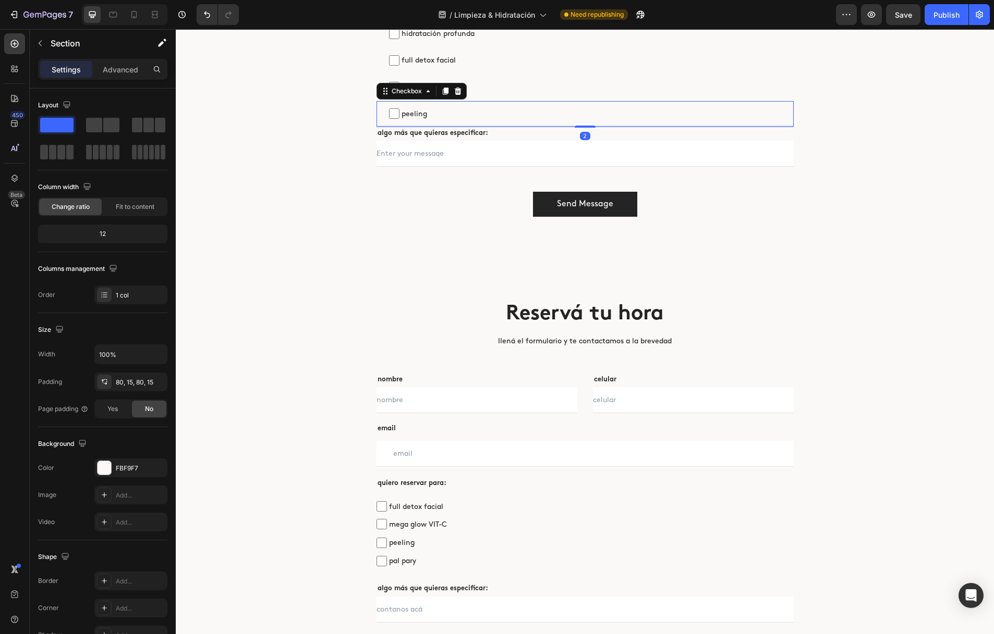
click at [434, 109] on span "peeling" at bounding box center [590, 113] width 382 height 13
click at [399, 109] on input "peeling" at bounding box center [394, 113] width 10 height 10
checkbox input "false"
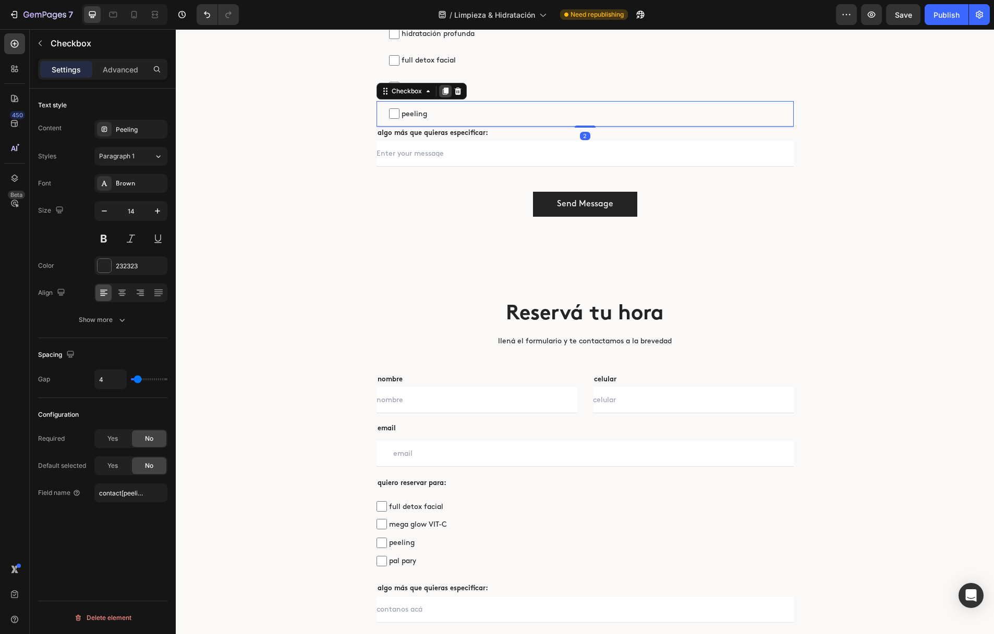
click at [444, 88] on icon at bounding box center [445, 91] width 6 height 7
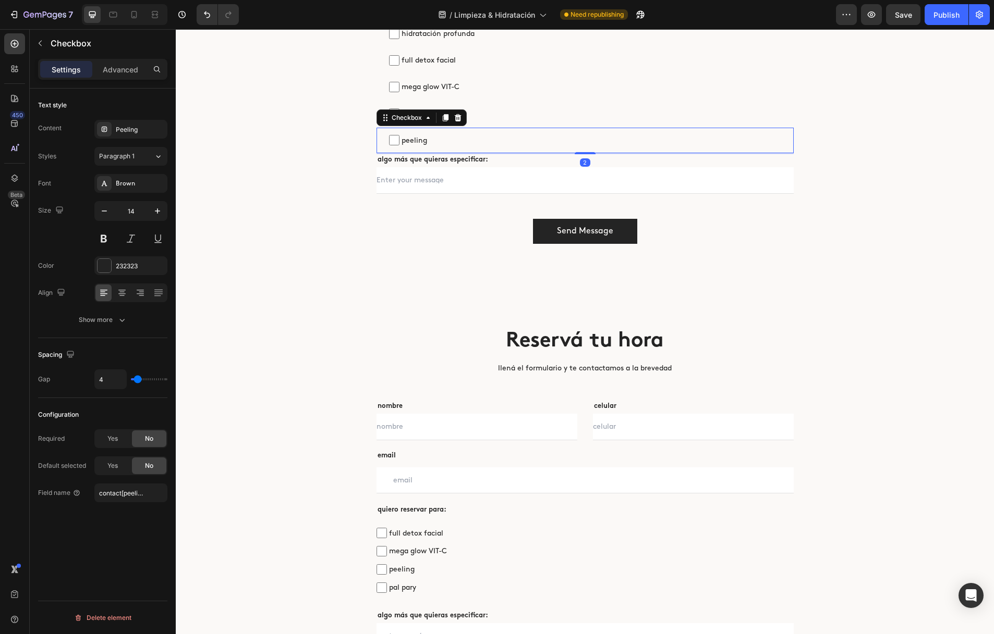
click at [130, 118] on div "Text style Content Peeling Styles Paragraph 1 Font Brown Size 14 Color 232323 A…" at bounding box center [102, 214] width 129 height 250
click at [133, 132] on div "Peeling" at bounding box center [140, 129] width 49 height 9
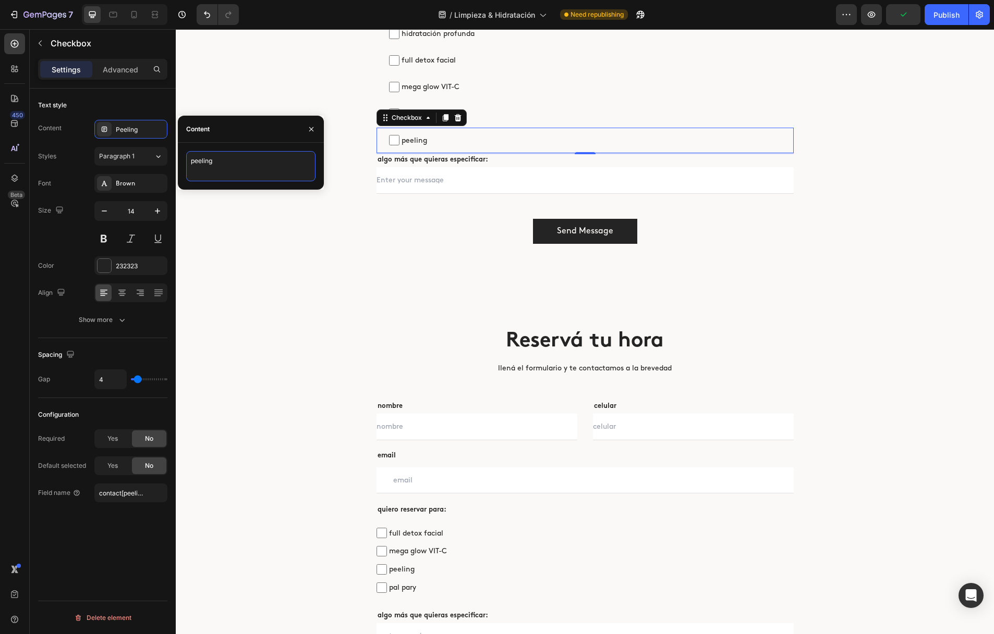
click at [233, 162] on textarea "peeling" at bounding box center [250, 166] width 129 height 30
drag, startPoint x: 224, startPoint y: 160, endPoint x: 182, endPoint y: 158, distance: 41.7
click at [182, 158] on div "peeling" at bounding box center [251, 166] width 146 height 30
type textarea "pal party"
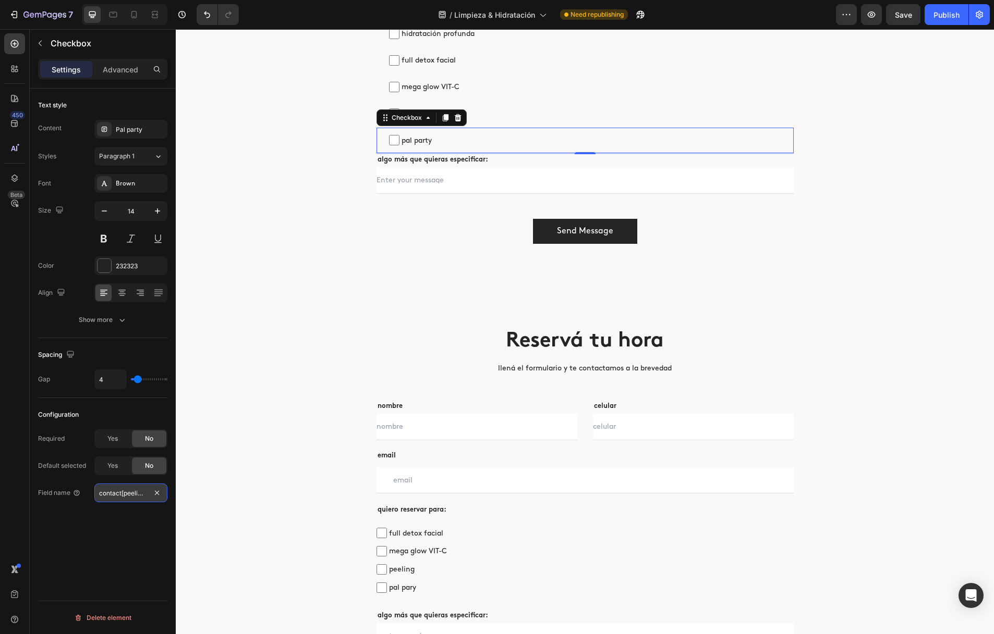
click at [130, 494] on input "contact[peeling]" at bounding box center [130, 493] width 73 height 19
click at [129, 495] on input "contact[peeling]" at bounding box center [130, 493] width 73 height 19
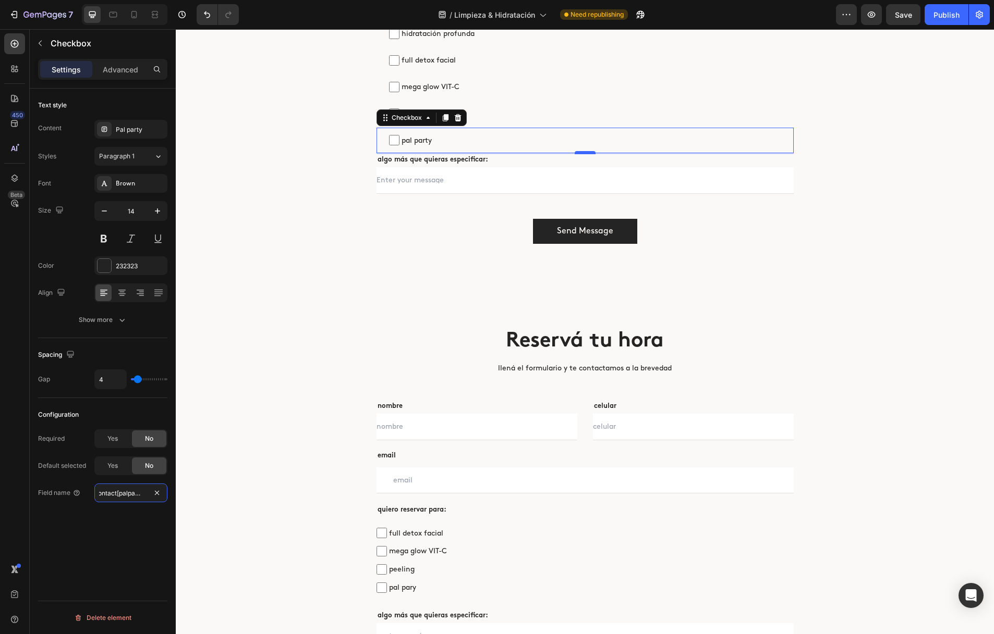
type input "contact[palparrty]"
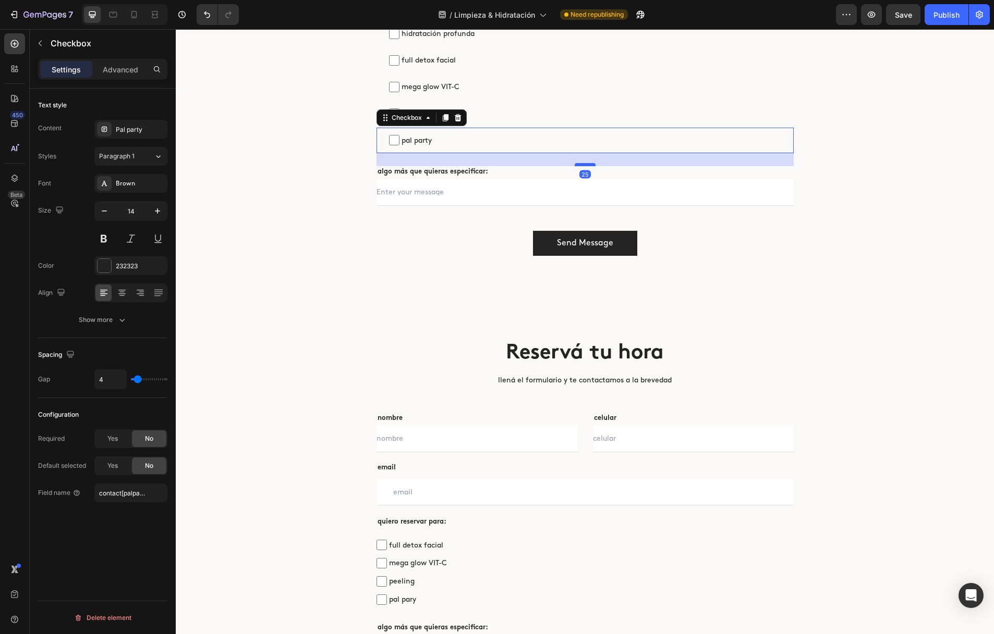
drag, startPoint x: 588, startPoint y: 154, endPoint x: 588, endPoint y: 165, distance: 11.0
click at [588, 165] on div at bounding box center [585, 164] width 21 height 3
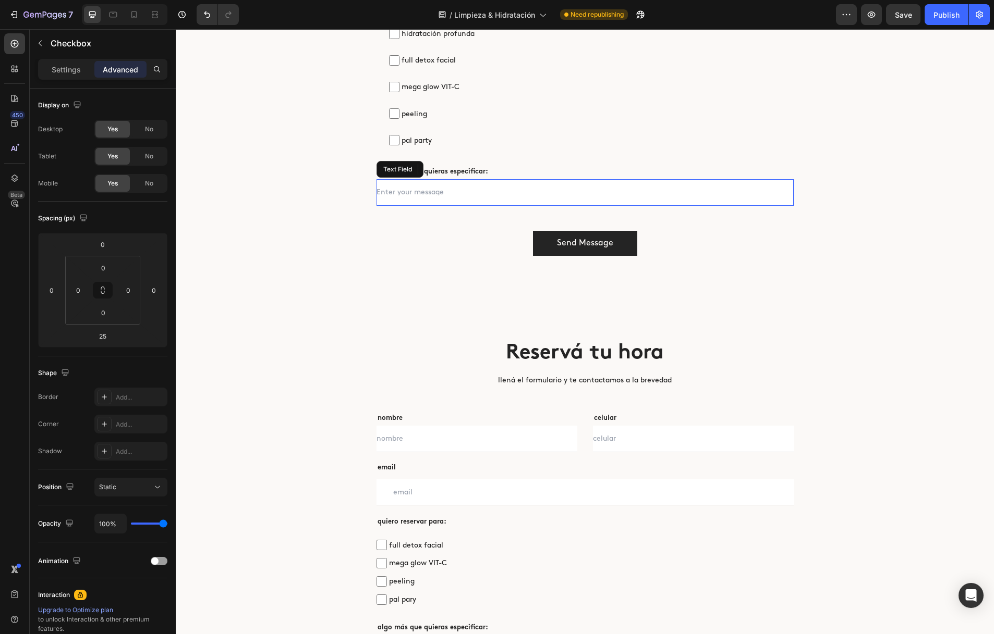
click at [410, 193] on input "text" at bounding box center [584, 192] width 417 height 26
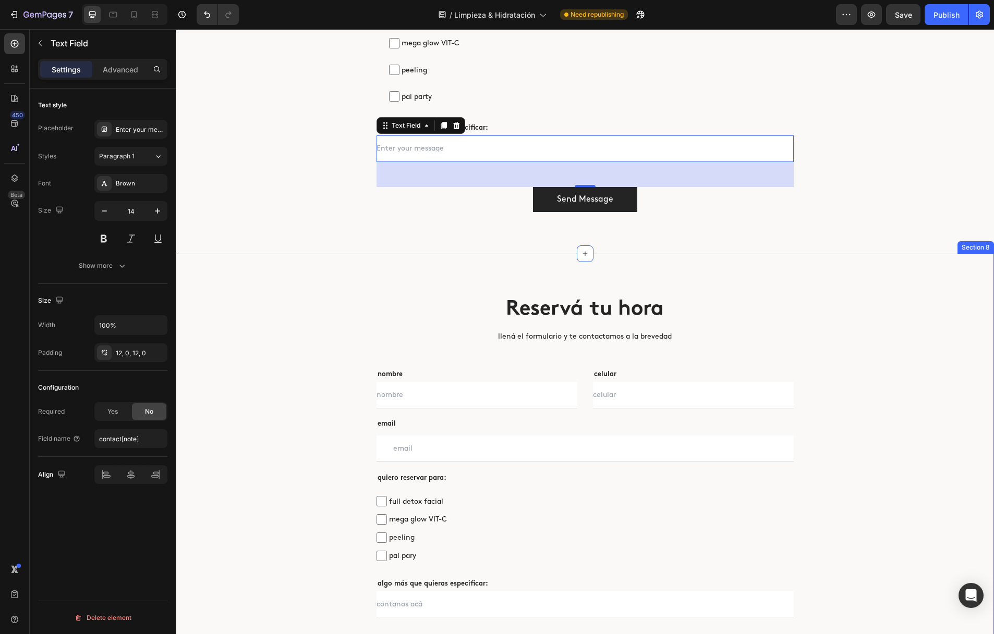
scroll to position [2902, 0]
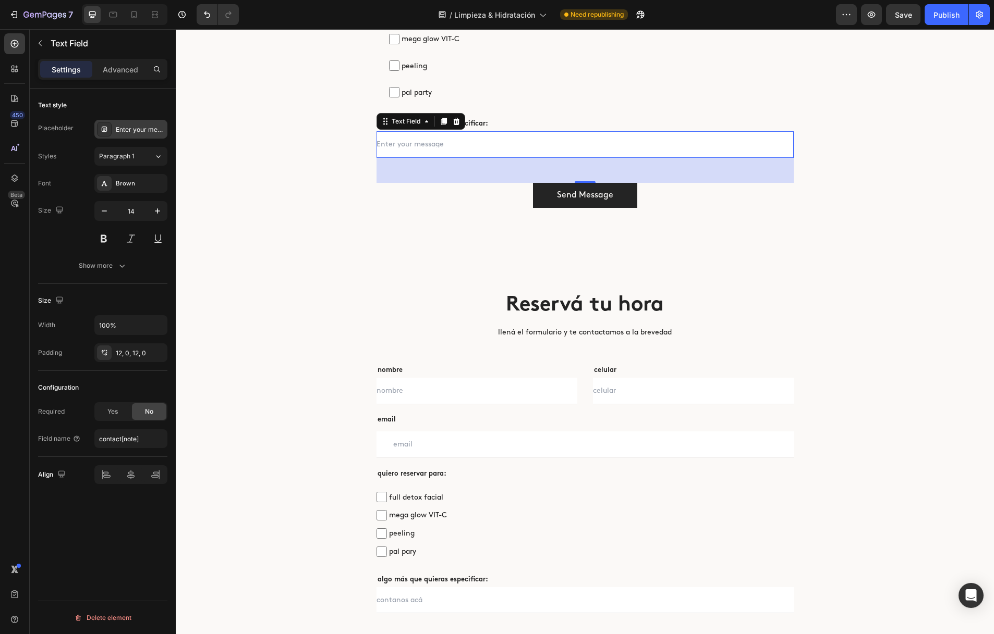
click at [140, 129] on div "Enter your message" at bounding box center [140, 129] width 49 height 9
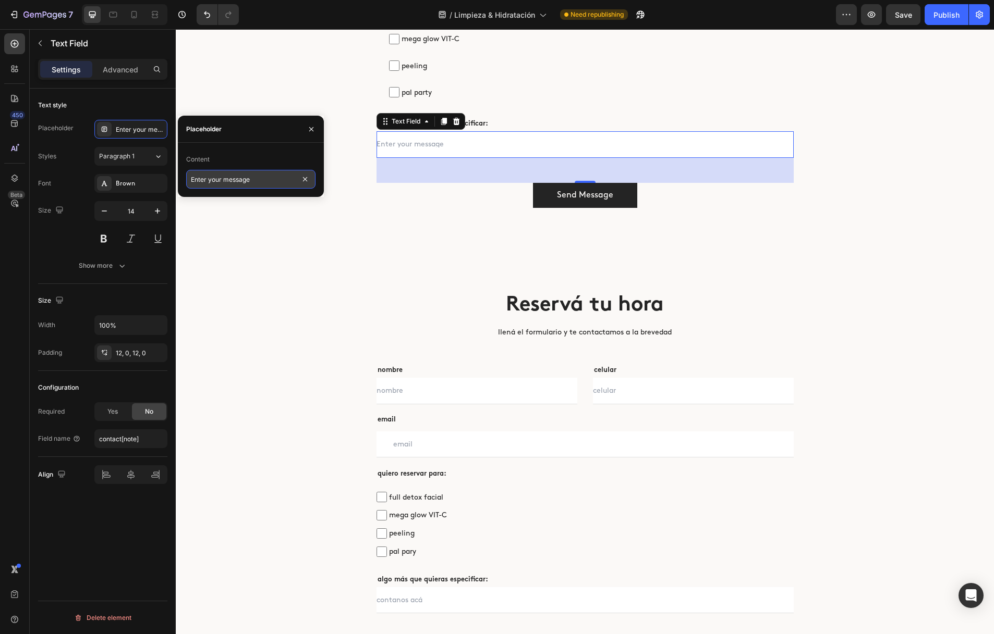
drag, startPoint x: 265, startPoint y: 182, endPoint x: 254, endPoint y: 181, distance: 10.5
click at [254, 181] on input "Enter your message" at bounding box center [250, 179] width 129 height 19
type input "contanos acá"
click at [595, 195] on div "Send Message" at bounding box center [585, 195] width 56 height 13
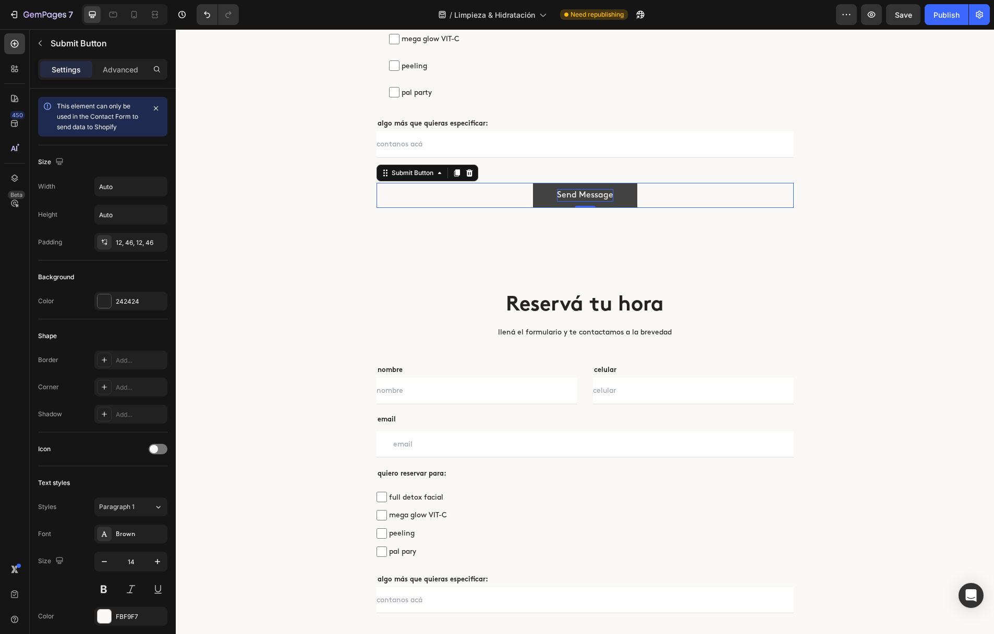
click at [595, 195] on div "Send Message" at bounding box center [585, 195] width 56 height 13
click at [595, 195] on p "Send Message" at bounding box center [585, 195] width 56 height 13
click at [521, 203] on div "enviar Submit Button 0" at bounding box center [584, 195] width 417 height 25
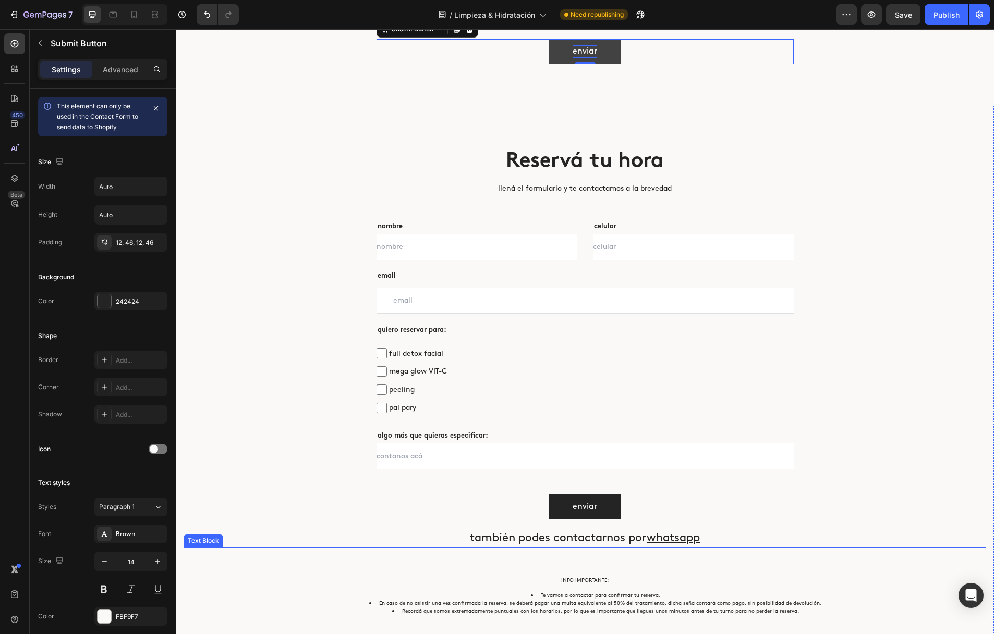
scroll to position [3037, 0]
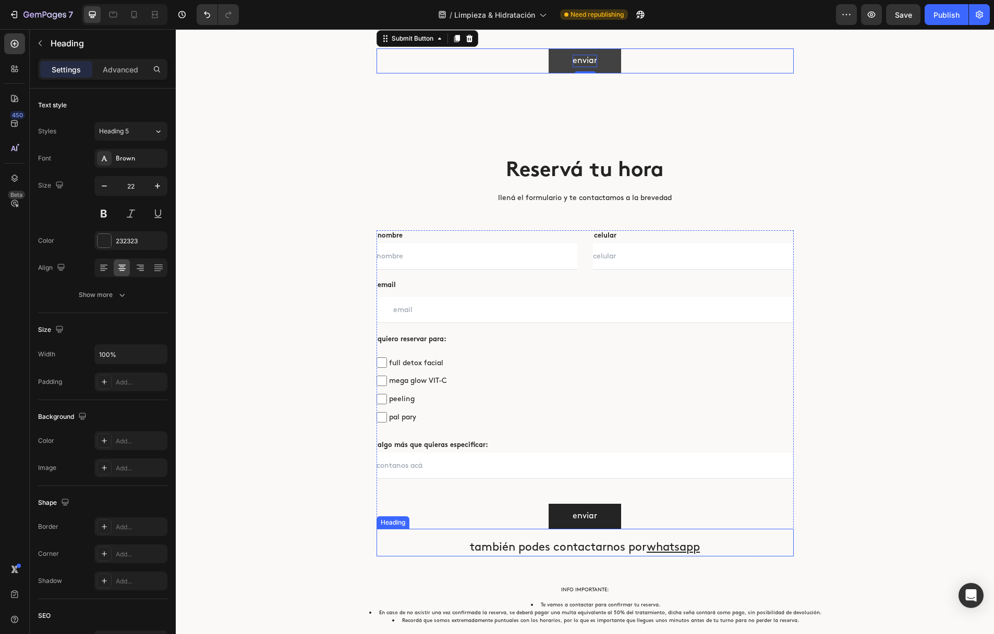
click at [448, 544] on h2 "también podes contactarnos por whatsapp" at bounding box center [584, 548] width 417 height 17
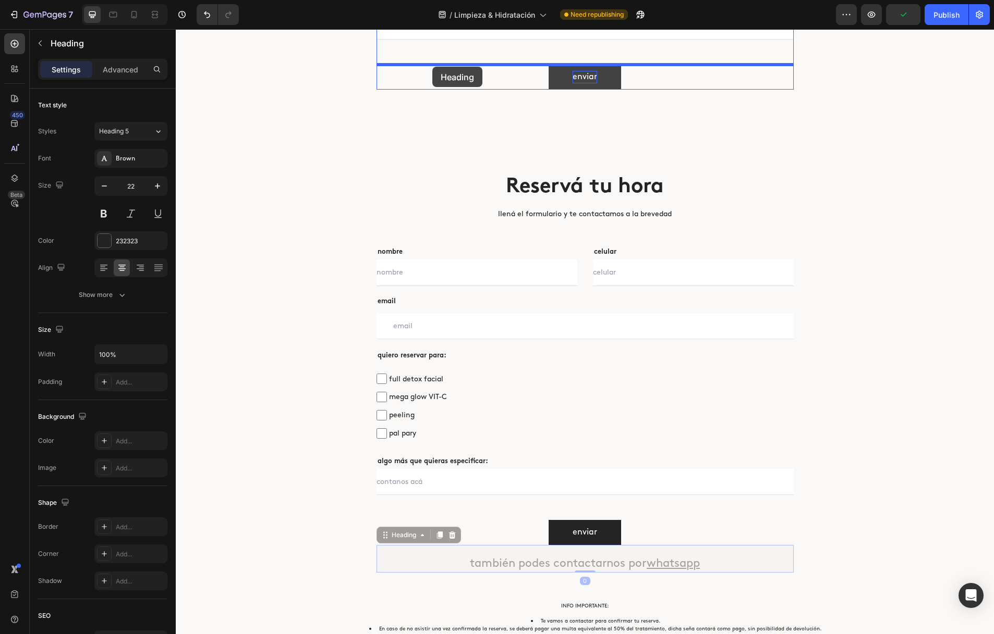
scroll to position [3003, 0]
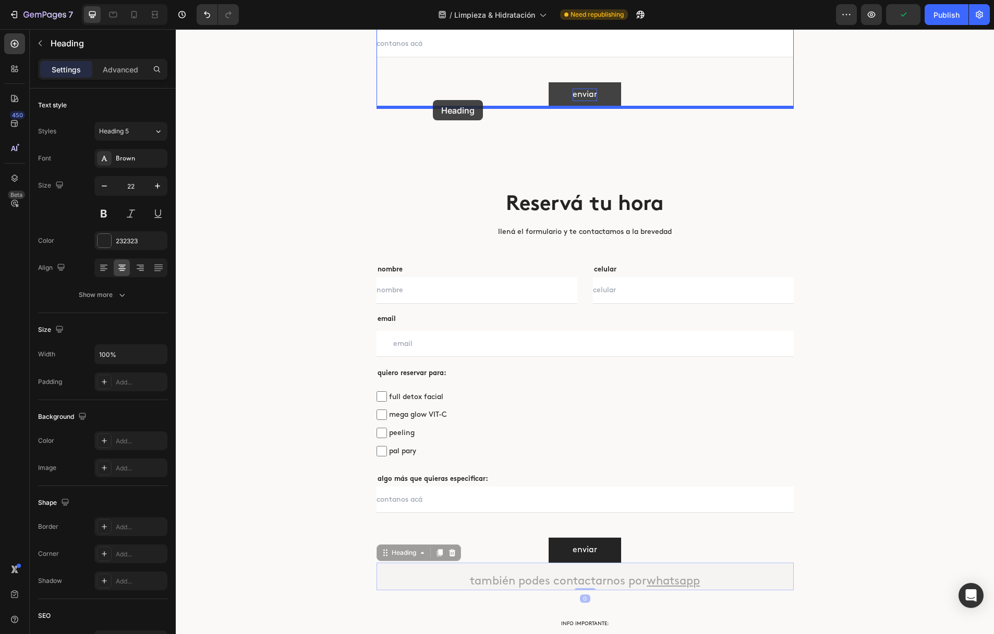
drag, startPoint x: 388, startPoint y: 491, endPoint x: 433, endPoint y: 100, distance: 393.5
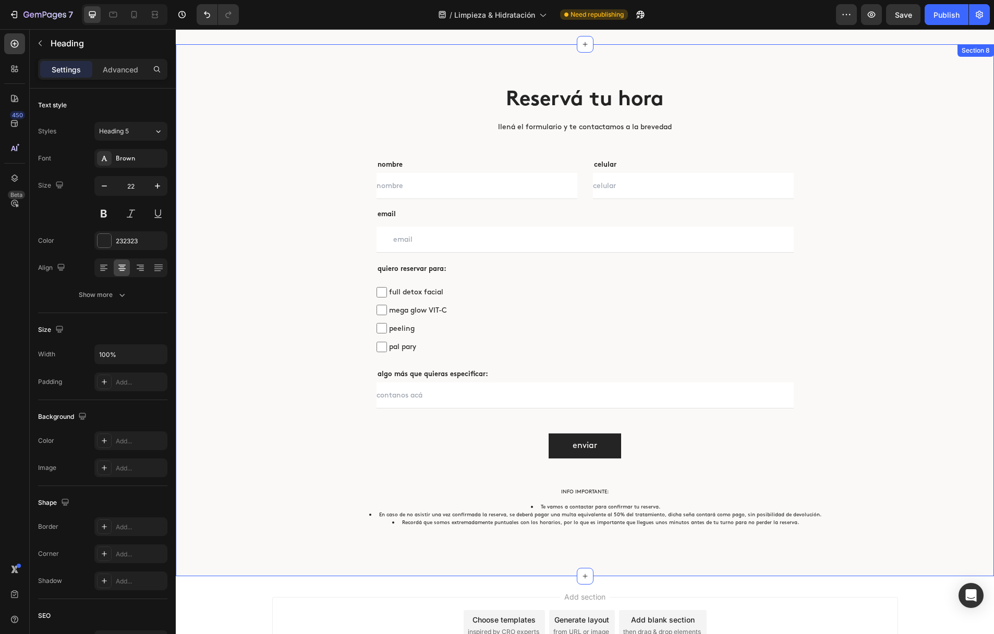
scroll to position [3141, 0]
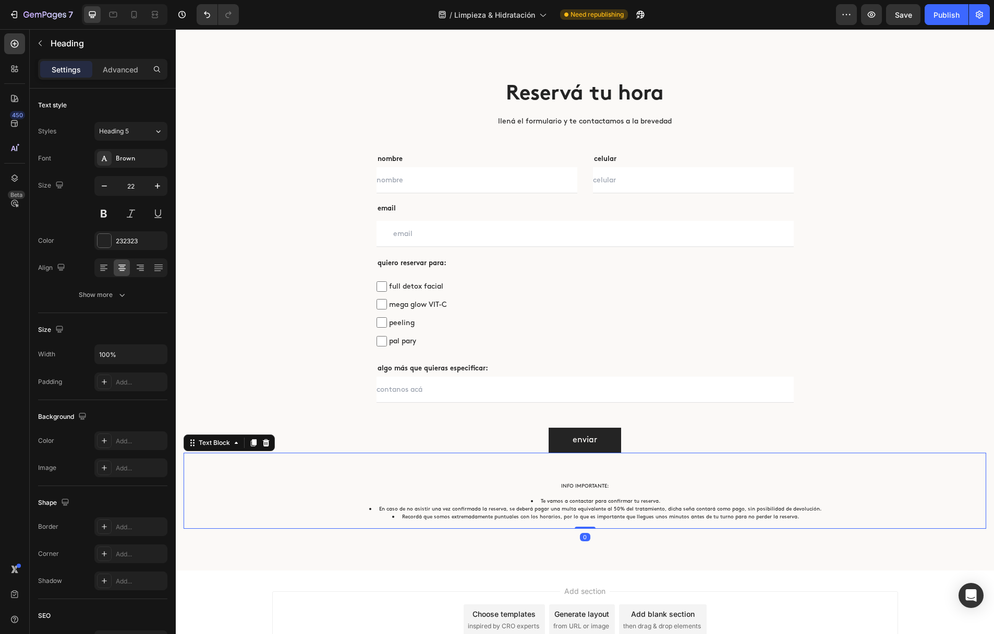
click at [427, 501] on li "Te vamos a contactar para confirmar tu reserva." at bounding box center [594, 501] width 727 height 8
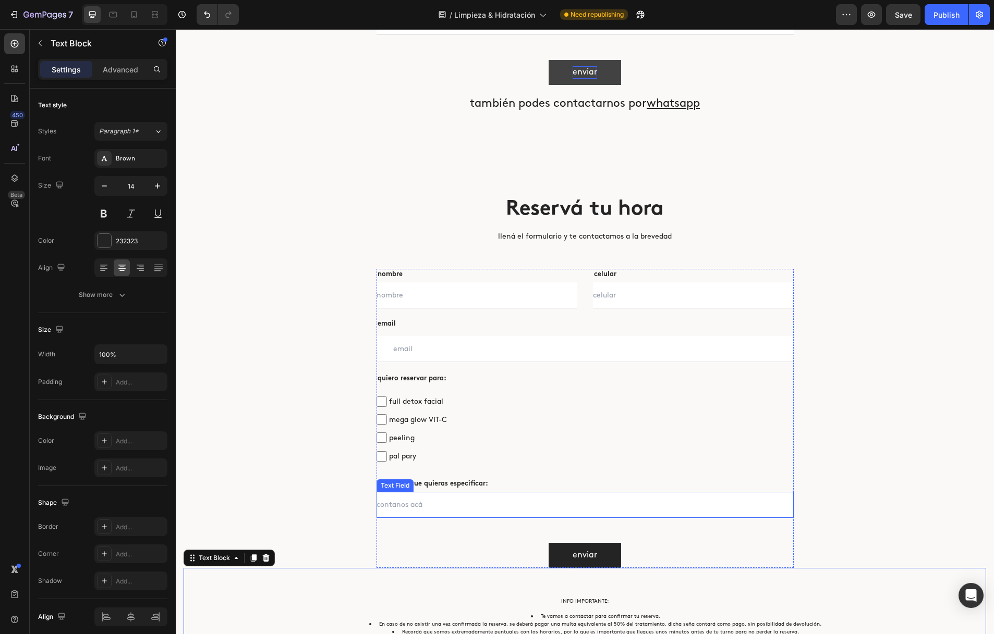
scroll to position [3020, 0]
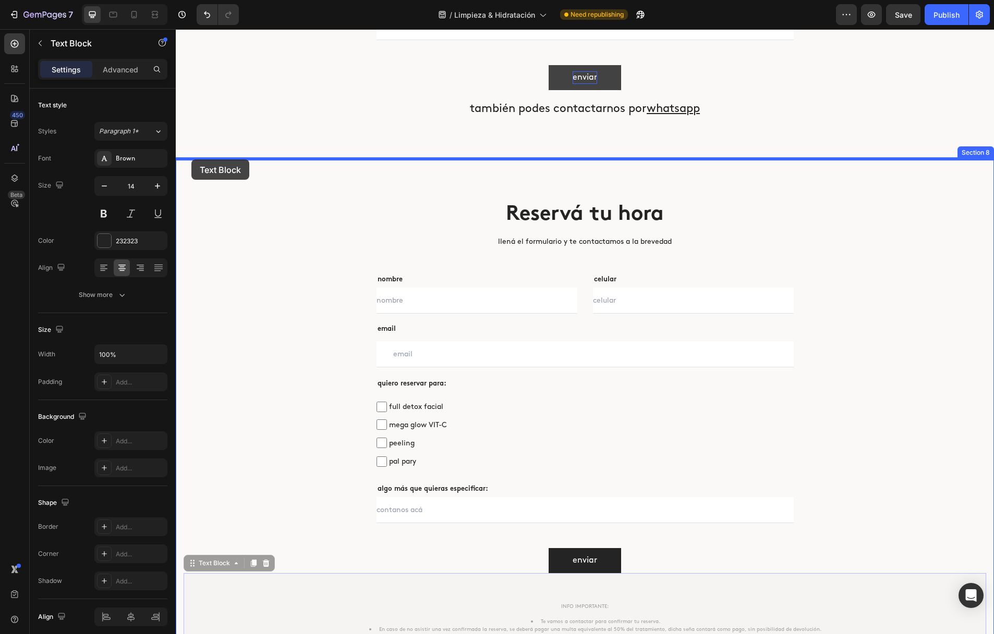
drag, startPoint x: 191, startPoint y: 565, endPoint x: 191, endPoint y: 160, distance: 405.1
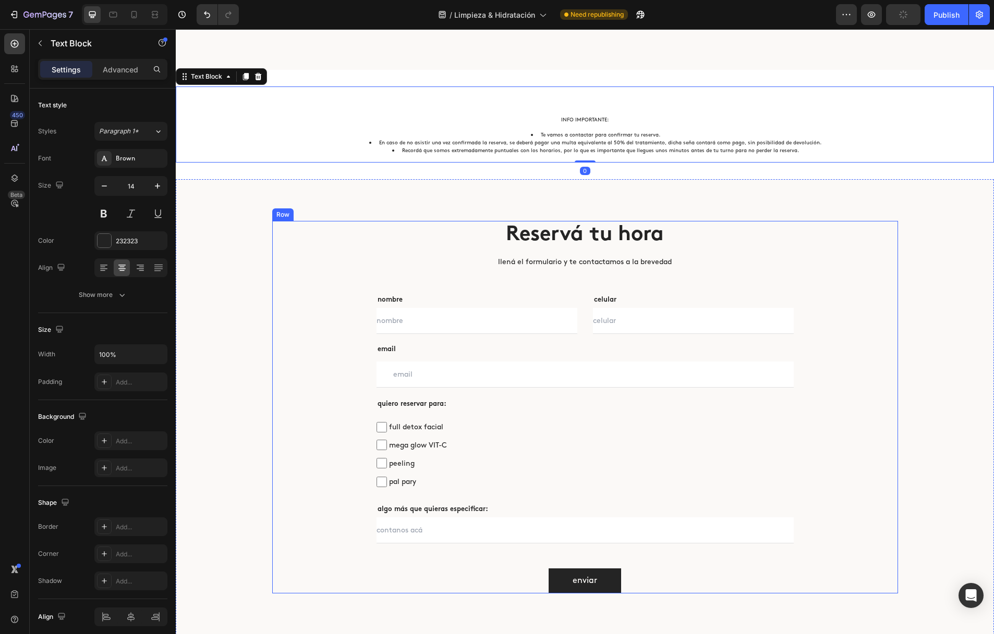
scroll to position [3116, 0]
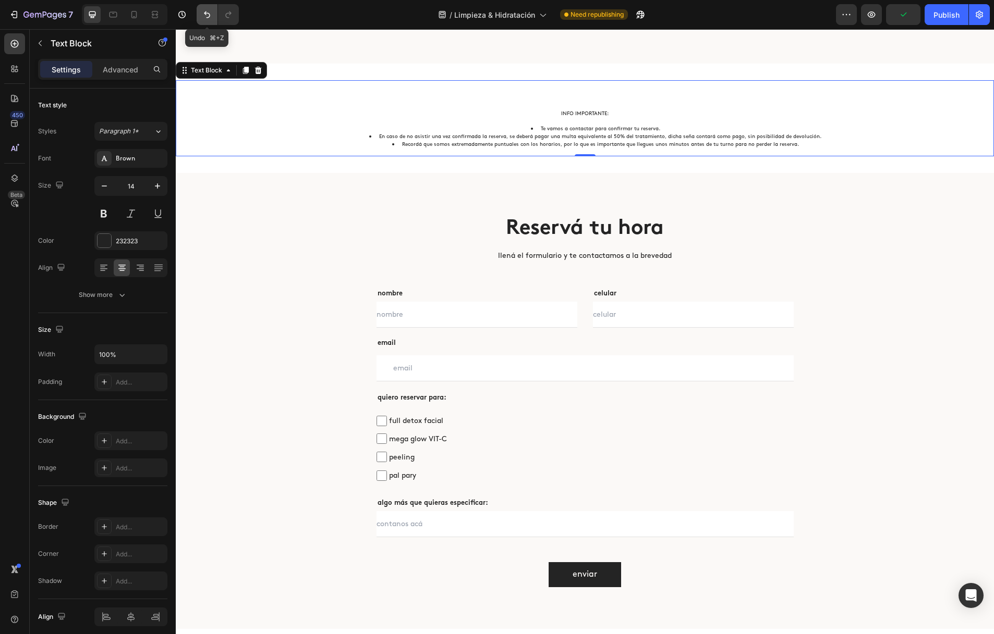
drag, startPoint x: 213, startPoint y: 19, endPoint x: 62, endPoint y: 25, distance: 150.8
click at [213, 19] on button "Undo/Redo" at bounding box center [207, 14] width 21 height 21
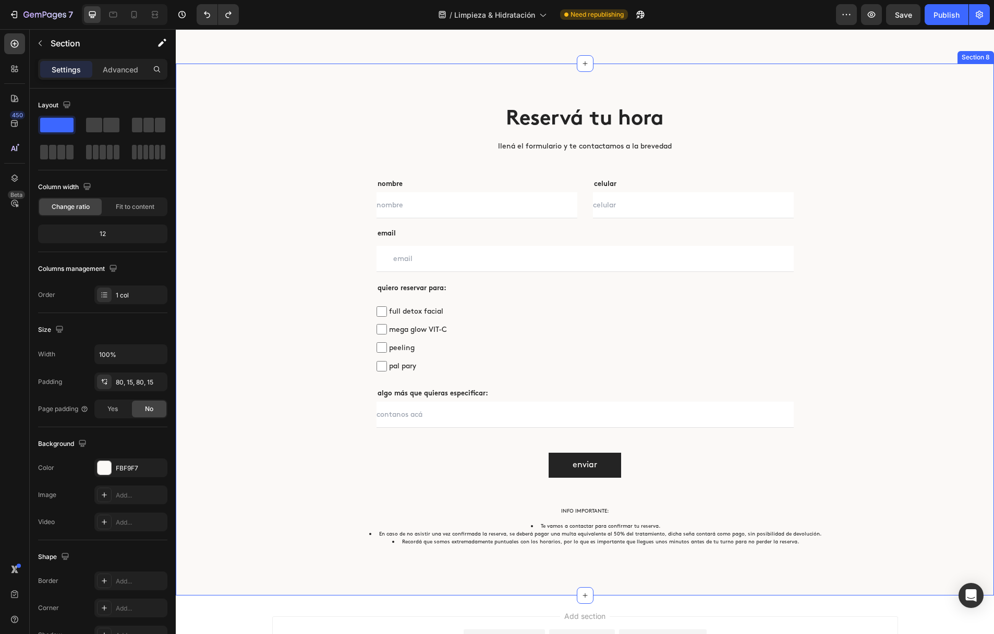
click at [256, 297] on div "Reservá tu hora Heading llená el formulario y te contactamos a la brevedad Text…" at bounding box center [585, 329] width 802 height 449
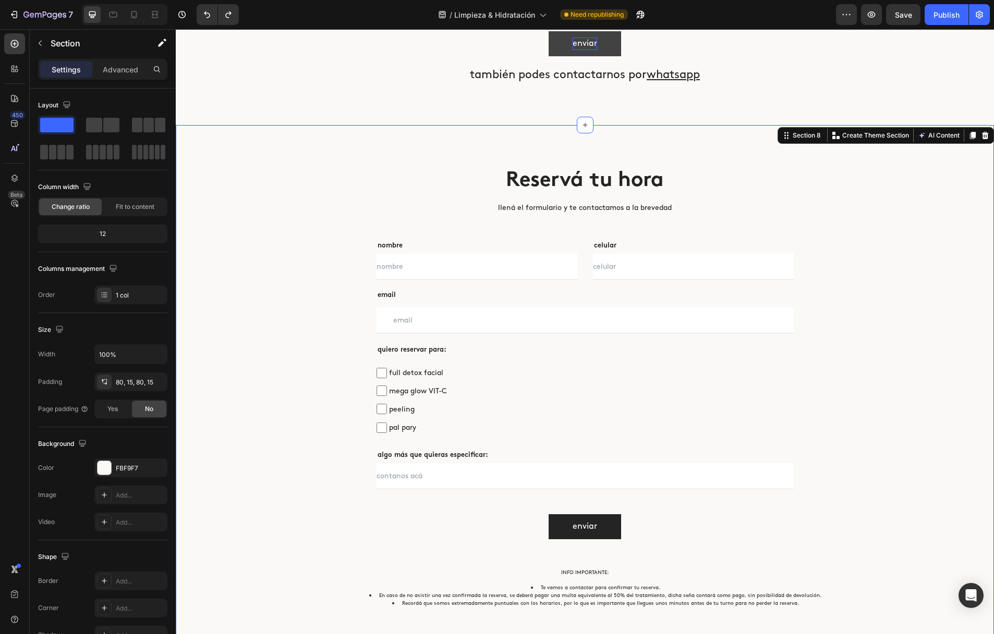
scroll to position [3051, 0]
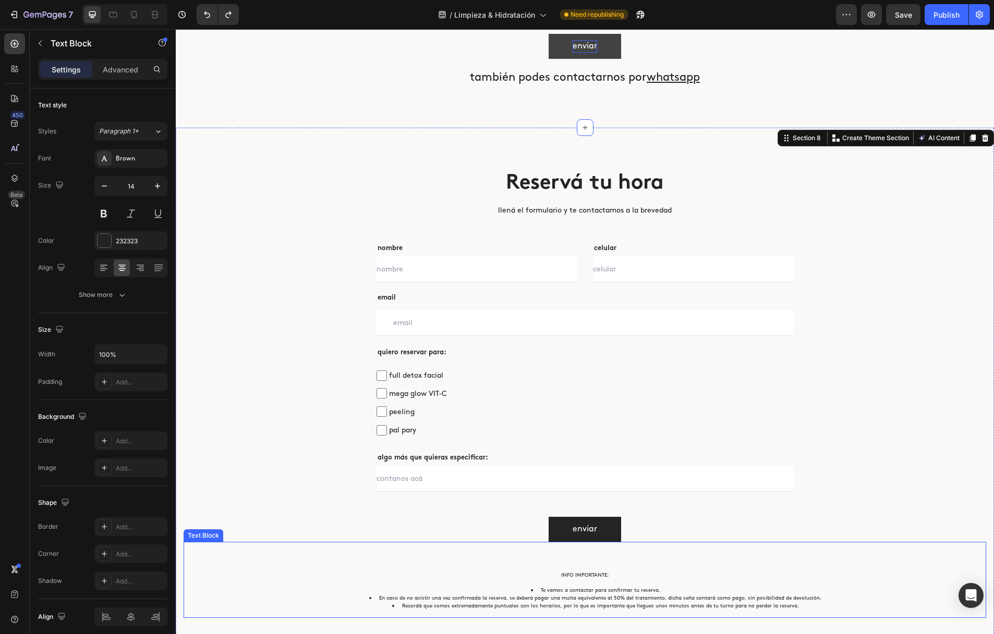
click at [198, 547] on div "INFO IMPORTANTE: Te vamos a contactar para confirmar tu reserva. En caso de no …" at bounding box center [585, 580] width 802 height 76
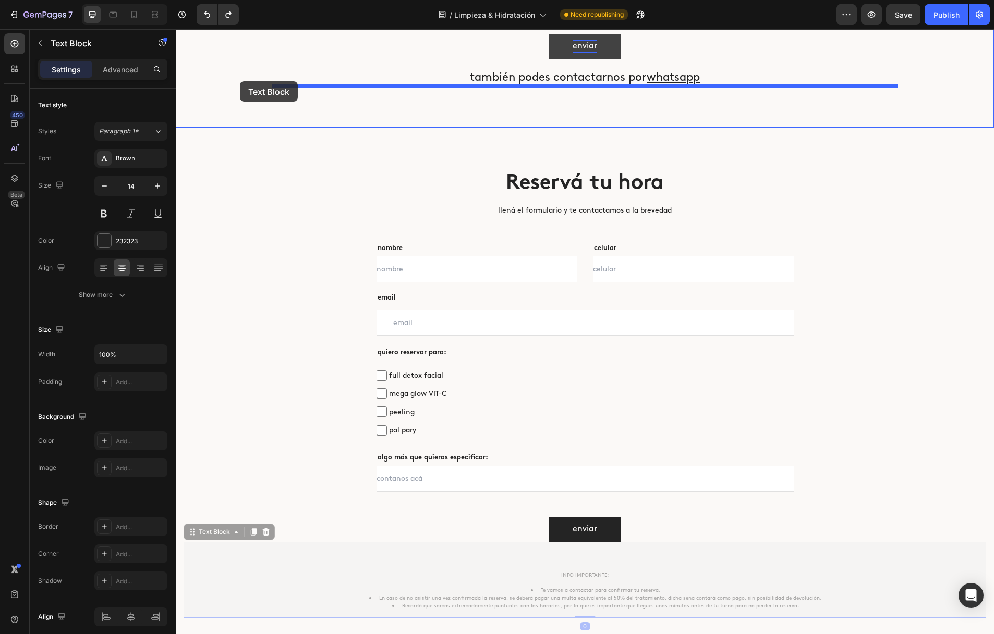
drag, startPoint x: 192, startPoint y: 534, endPoint x: 240, endPoint y: 82, distance: 455.1
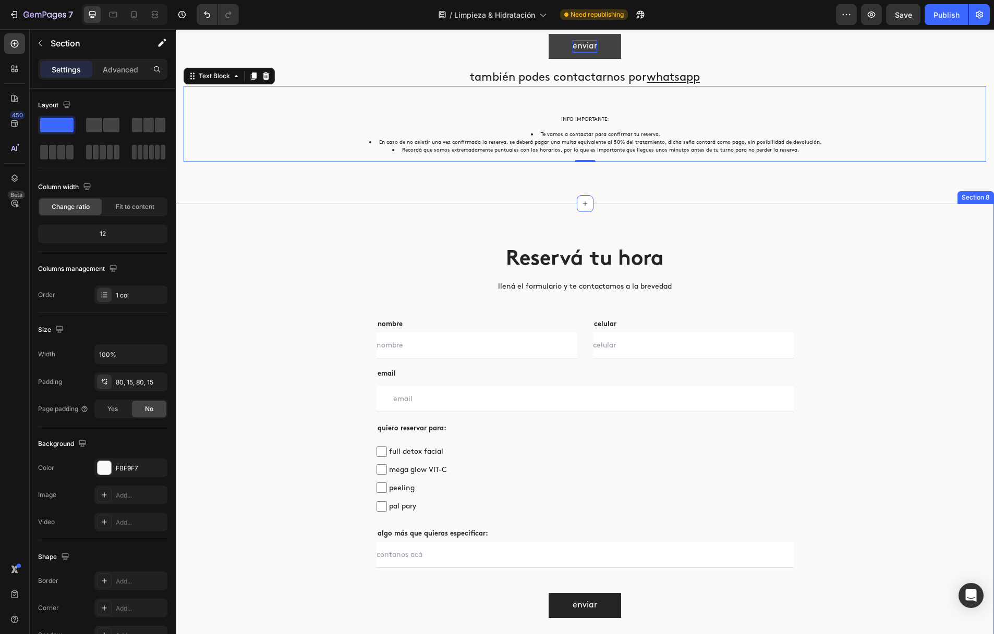
click at [883, 226] on div "Reservá tu hora Heading llená el formulario y te contactamos a la brevedad Text…" at bounding box center [585, 432] width 818 height 456
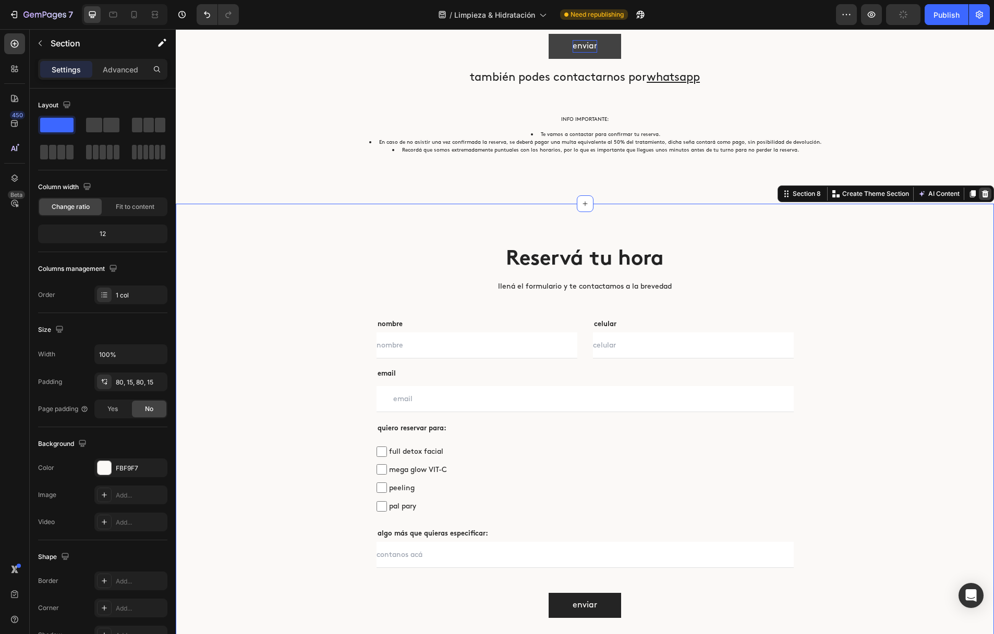
click at [987, 191] on icon at bounding box center [985, 193] width 7 height 7
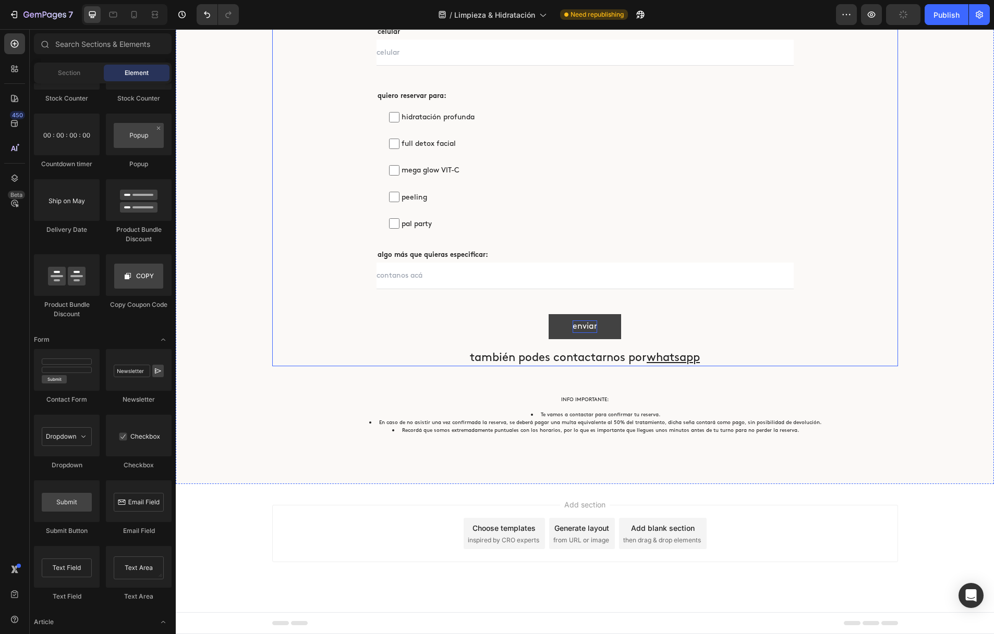
scroll to position [2753, 0]
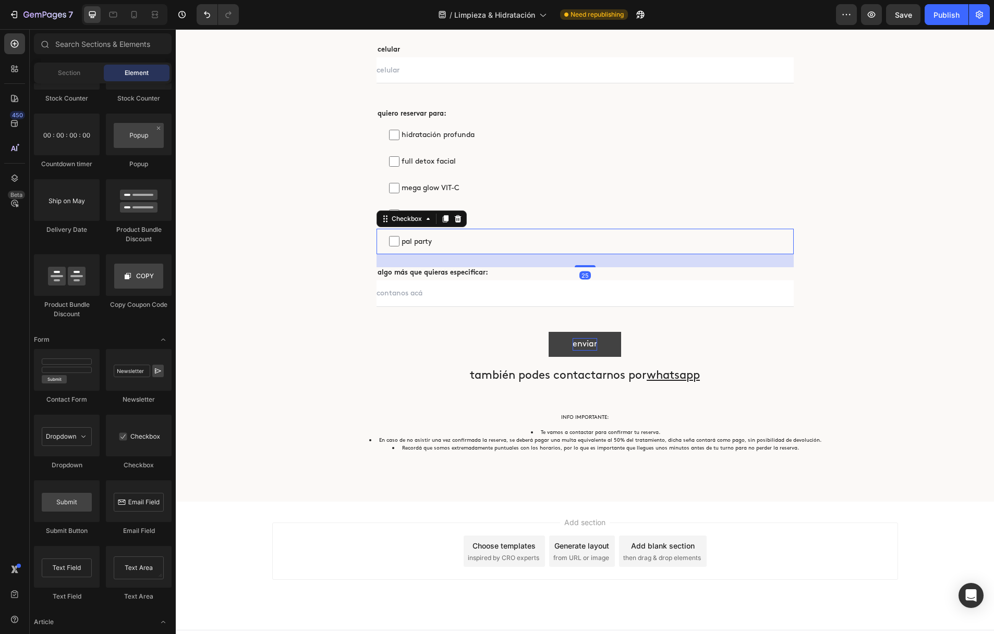
click at [448, 238] on span "pal party" at bounding box center [590, 241] width 382 height 13
click at [399, 238] on input "pal party" at bounding box center [394, 241] width 10 height 10
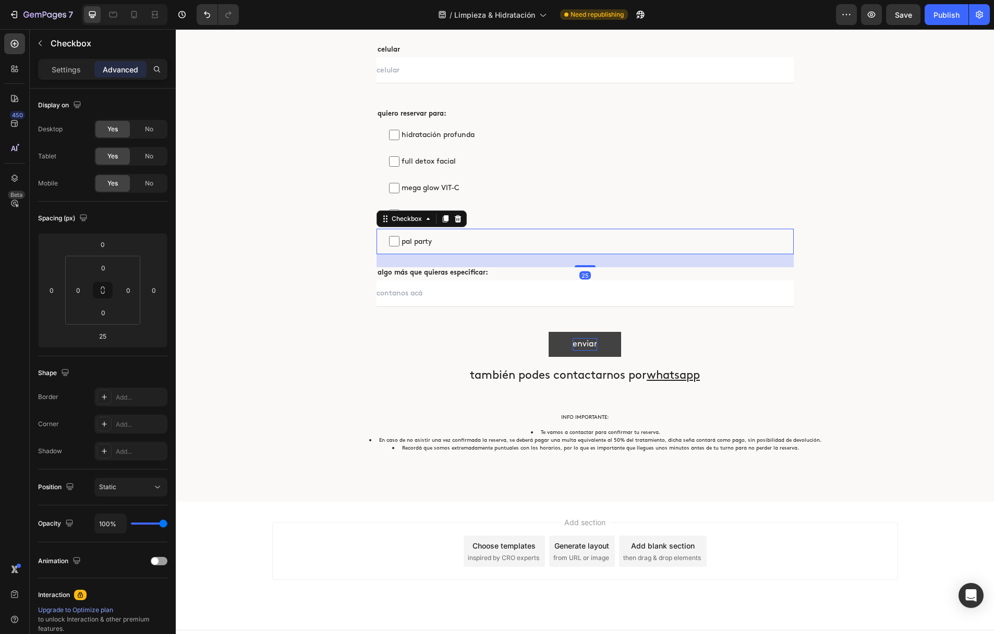
click at [443, 241] on span "pal party" at bounding box center [590, 241] width 382 height 13
click at [399, 241] on input "pal party" at bounding box center [394, 241] width 10 height 10
checkbox input "false"
click at [72, 65] on p "Settings" at bounding box center [66, 69] width 29 height 11
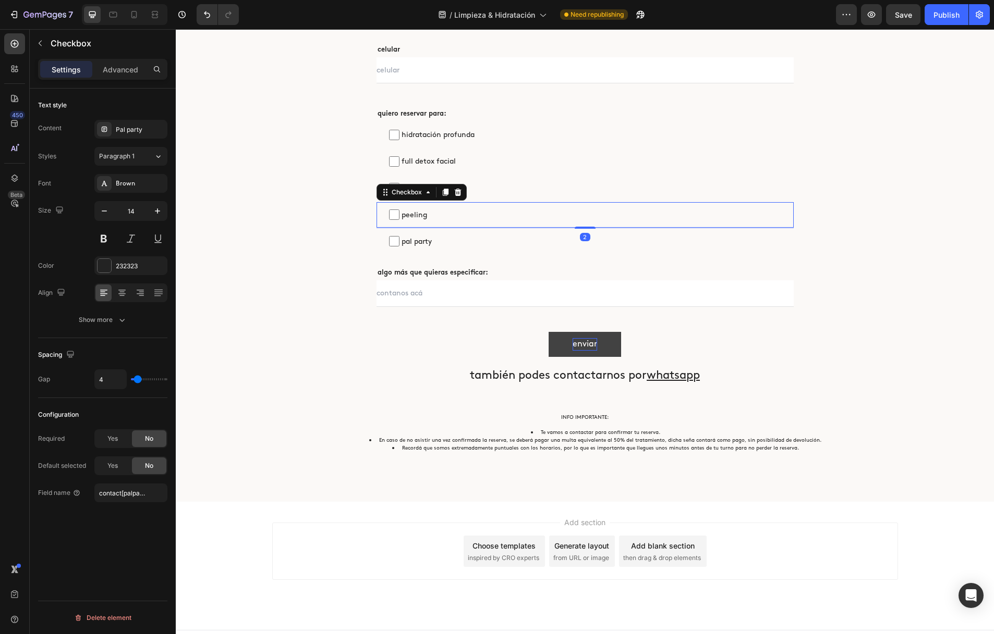
click at [550, 218] on span "peeling" at bounding box center [590, 215] width 382 height 13
click at [399, 218] on input "peeling" at bounding box center [394, 215] width 10 height 10
checkbox input "false"
click at [545, 192] on span "mega glow VIT-C" at bounding box center [590, 187] width 382 height 13
click at [399, 192] on input "mega glow VIT-C" at bounding box center [394, 188] width 10 height 10
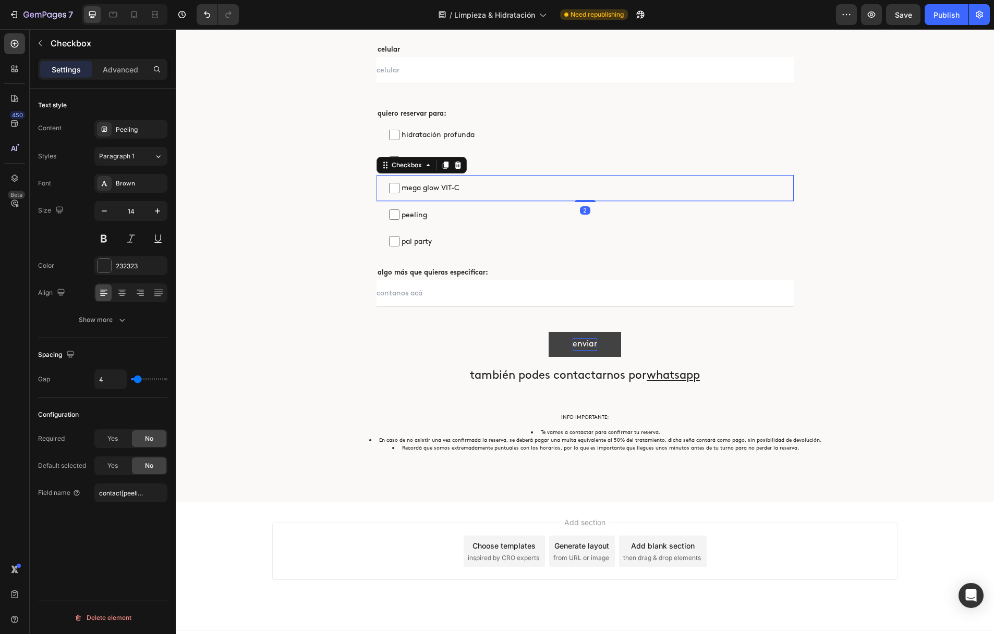
checkbox input "false"
click at [537, 169] on label "full detox facial" at bounding box center [584, 162] width 417 height 26
click at [399, 167] on input "full detox facial" at bounding box center [394, 161] width 10 height 10
checkbox input "false"
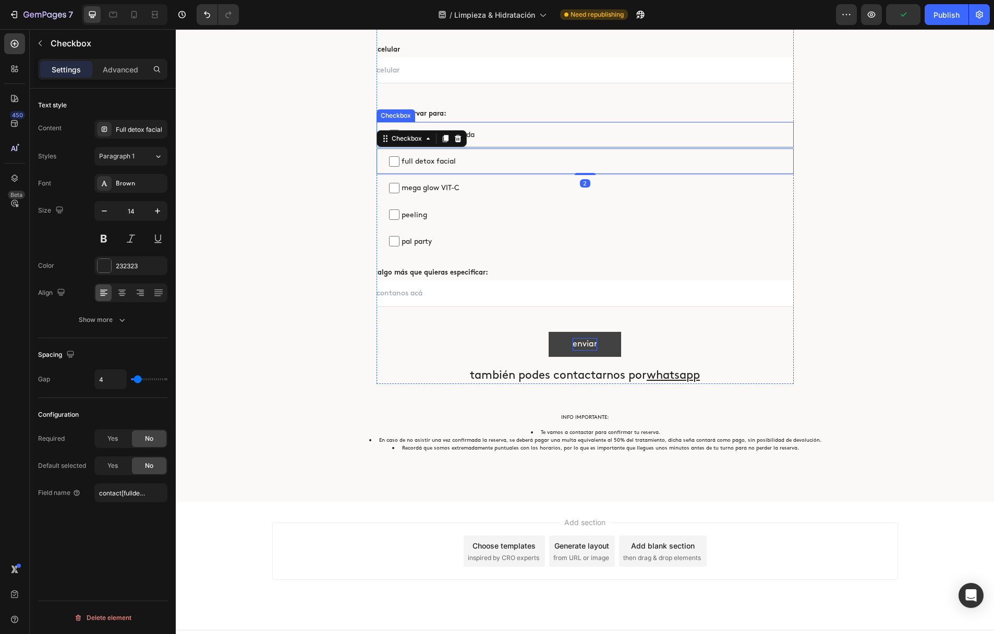
click at [530, 137] on span "hidratación profunda" at bounding box center [590, 134] width 382 height 13
click at [399, 137] on input "hidratación profunda" at bounding box center [394, 135] width 10 height 10
checkbox input "false"
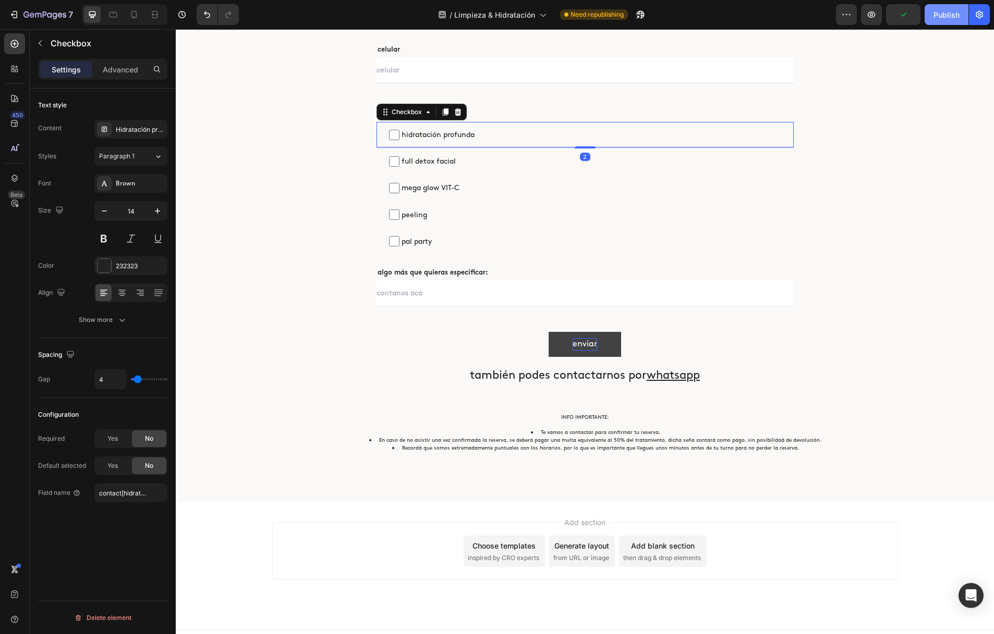
click at [956, 10] on div "Publish" at bounding box center [946, 14] width 26 height 11
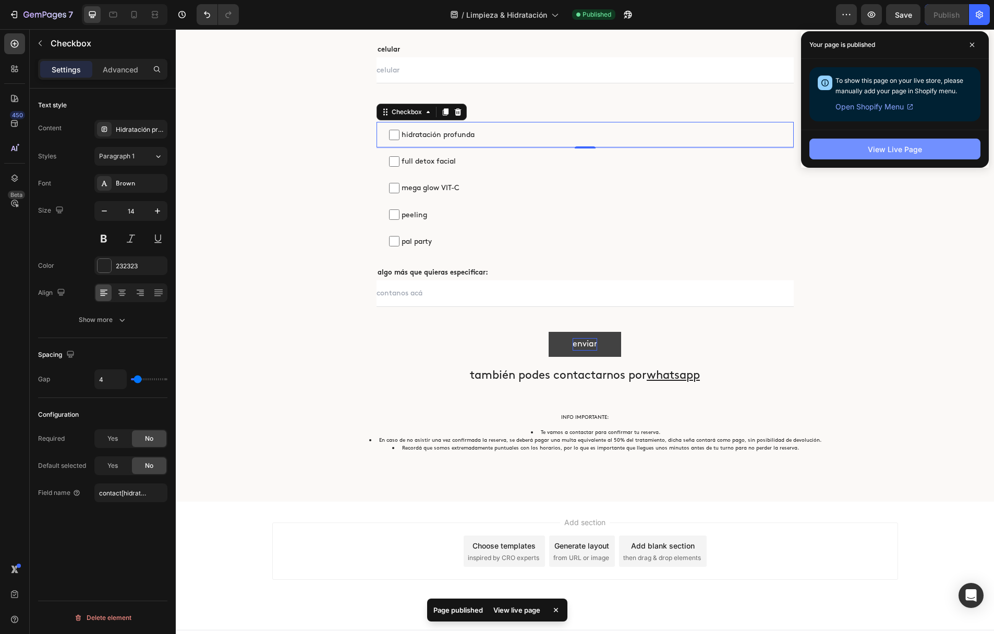
click at [921, 151] on button "View Live Page" at bounding box center [894, 149] width 171 height 21
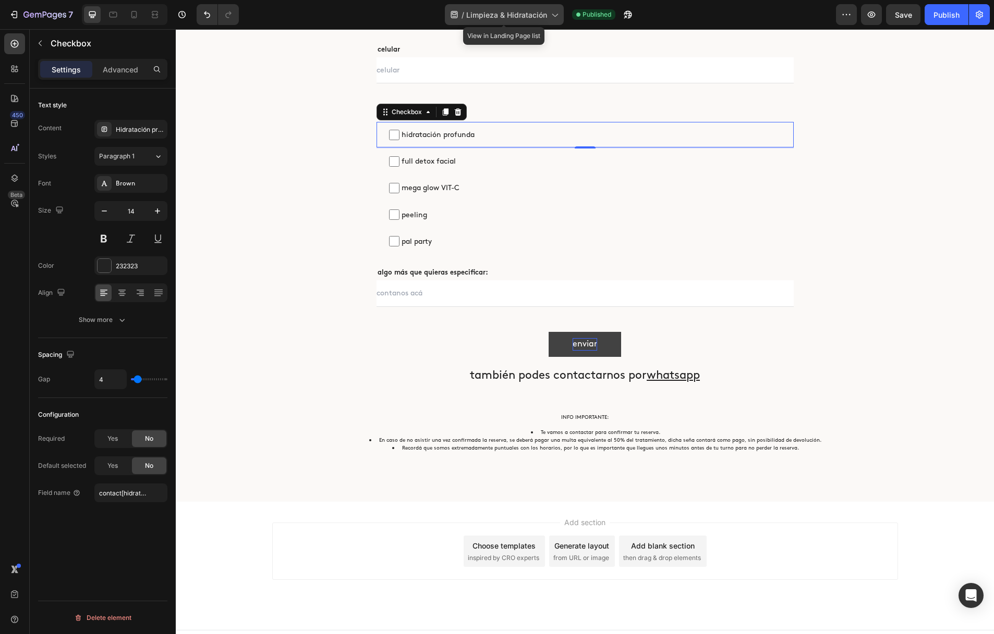
click at [479, 18] on span "Limpieza & Hidratación" at bounding box center [506, 14] width 81 height 11
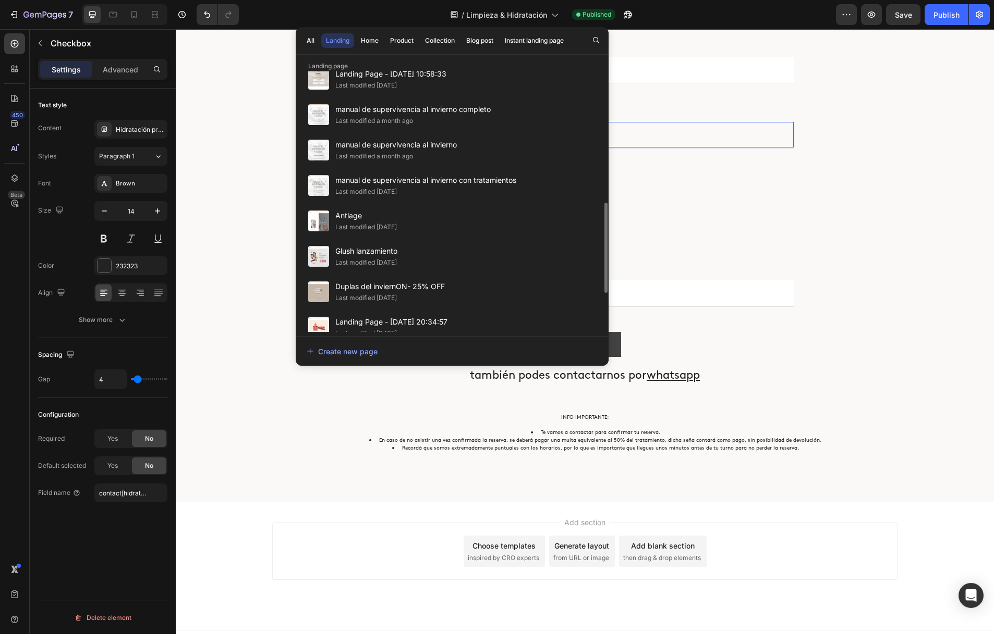
scroll to position [375, 0]
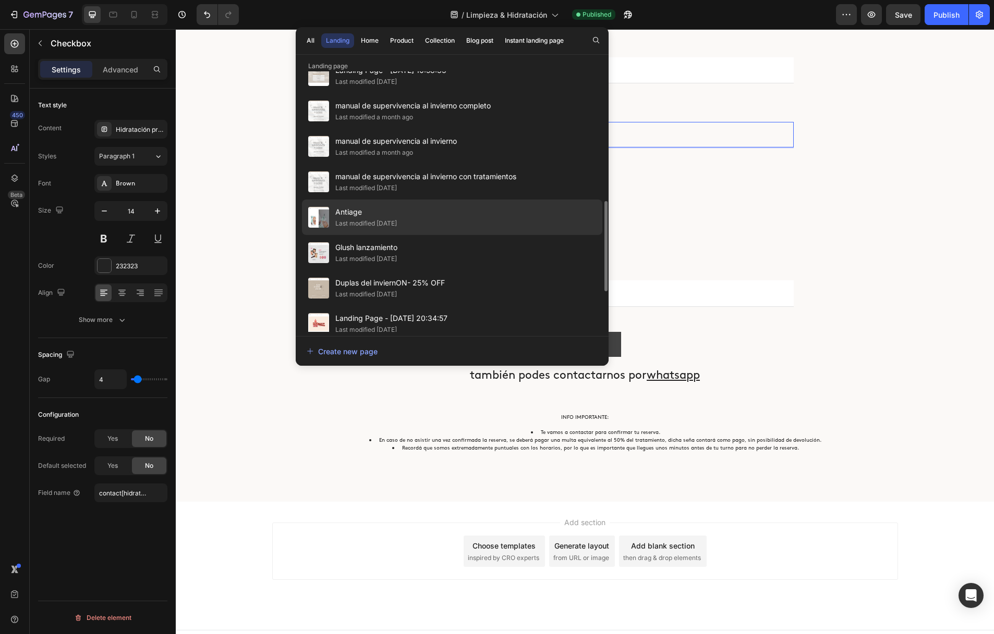
click at [454, 235] on div "Antiage Last modified 2 months ago" at bounding box center [452, 252] width 300 height 35
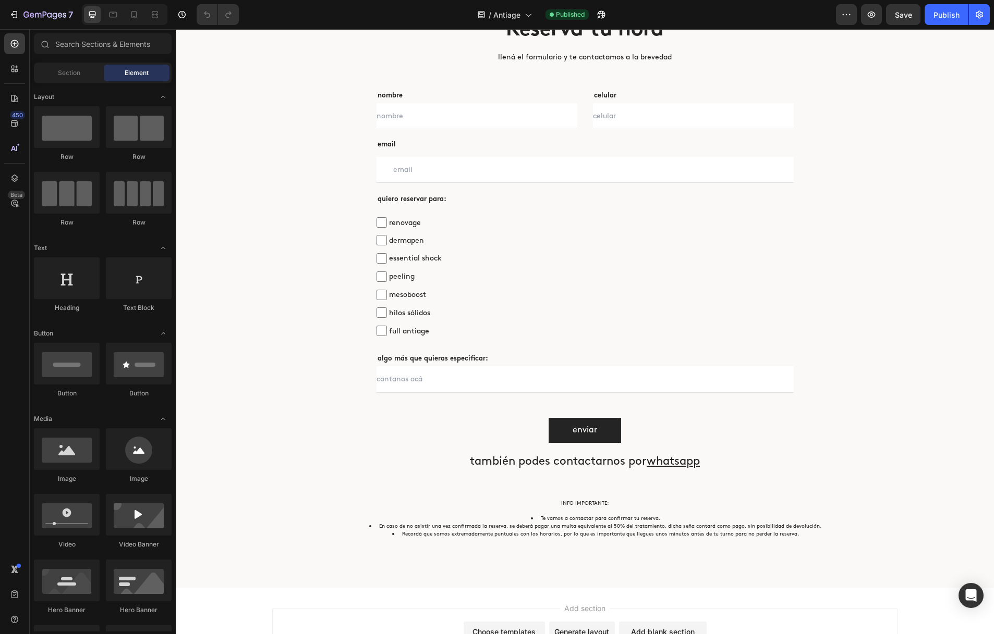
scroll to position [3418, 0]
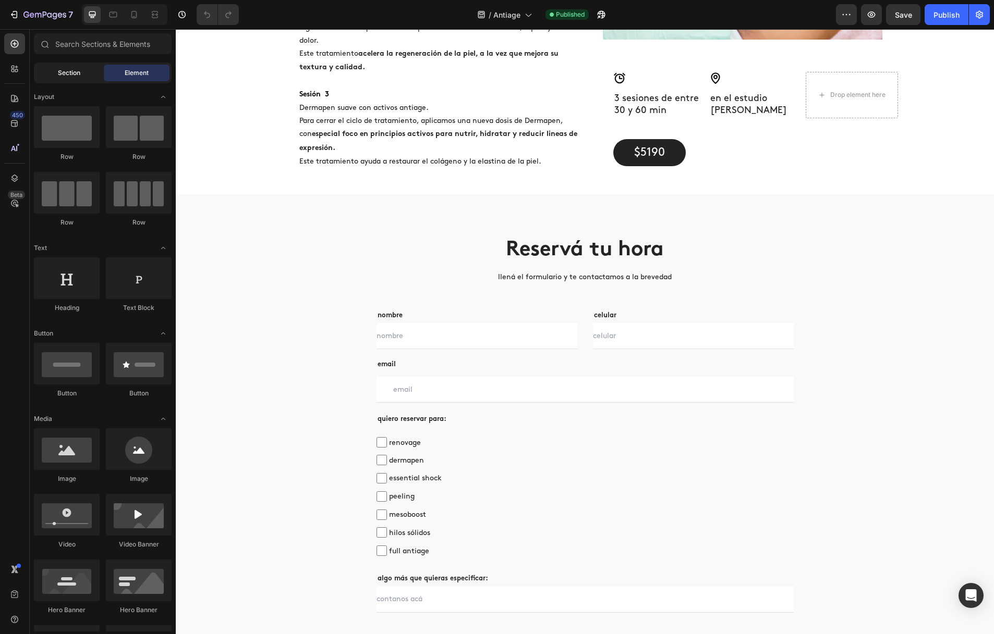
click at [78, 72] on span "Section" at bounding box center [69, 72] width 22 height 9
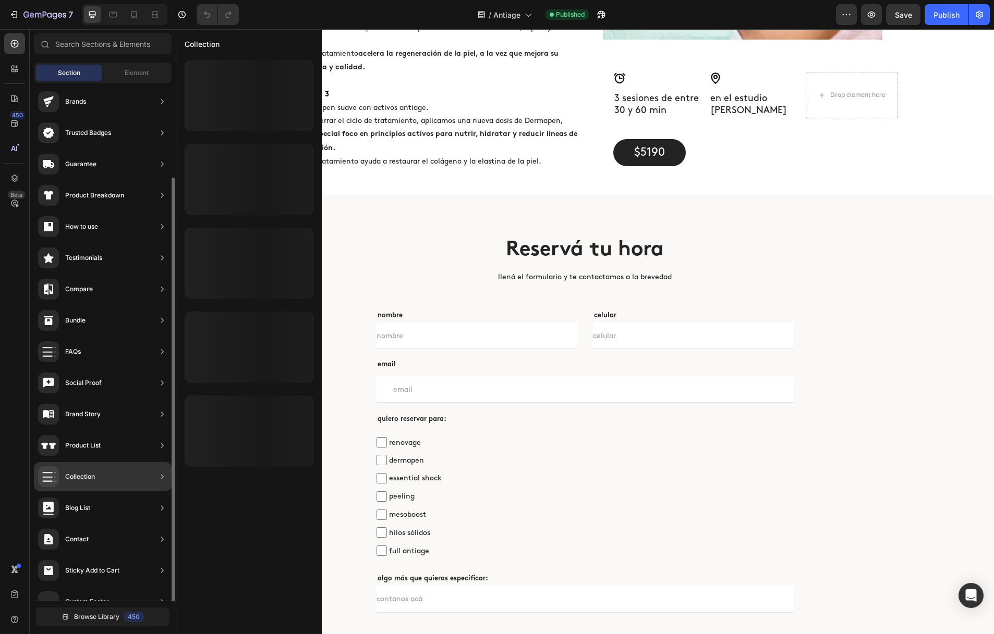
scroll to position [87, 0]
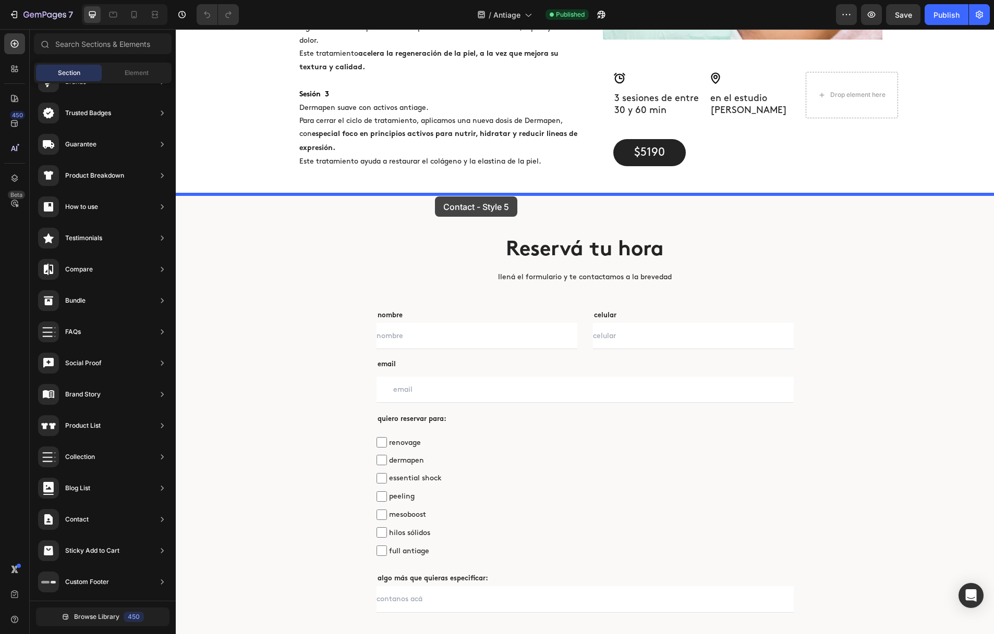
drag, startPoint x: 453, startPoint y: 210, endPoint x: 435, endPoint y: 197, distance: 21.7
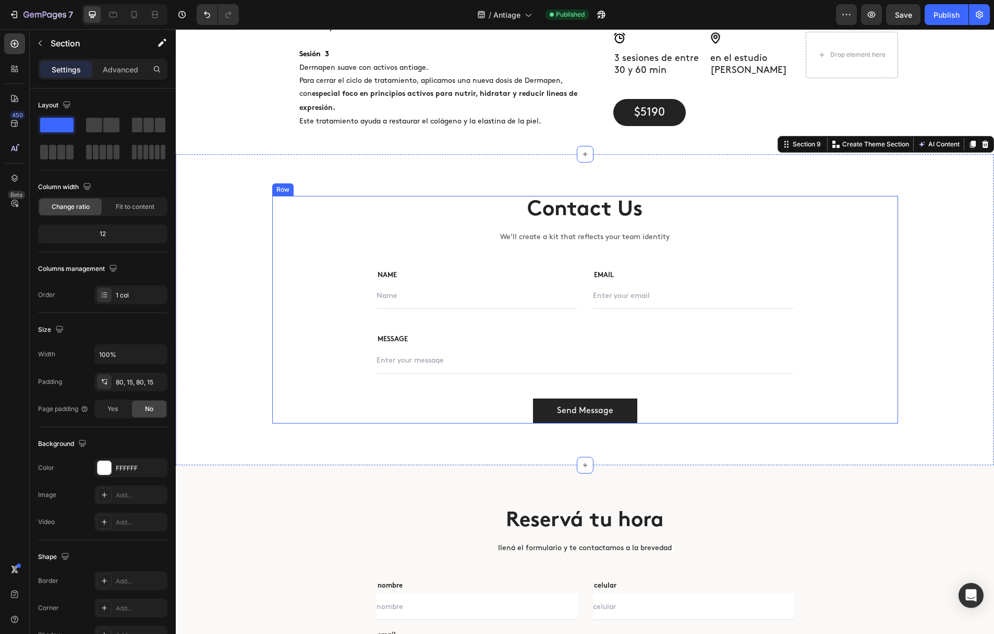
scroll to position [3468, 0]
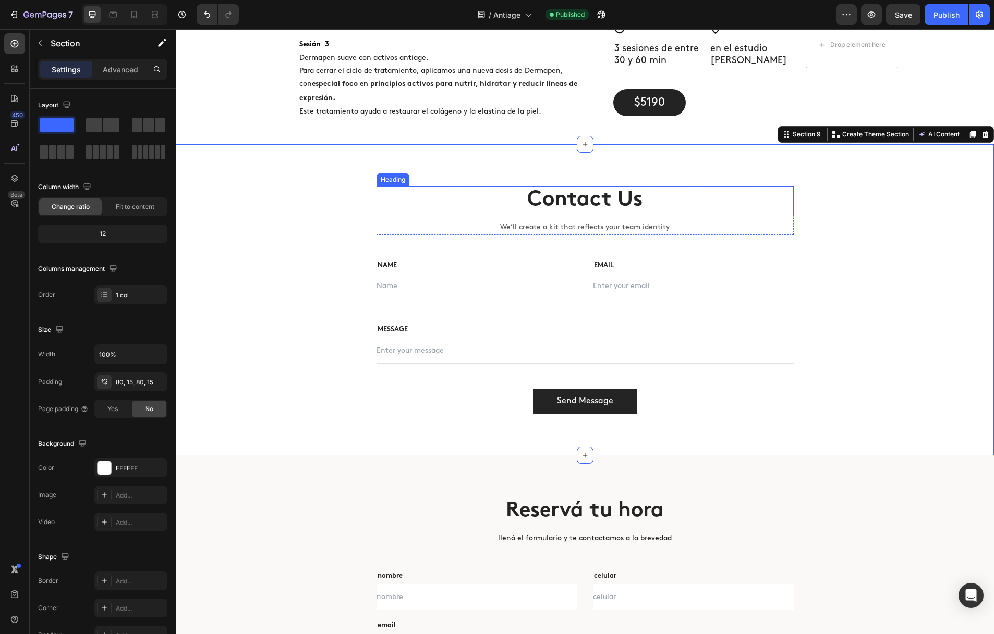
click at [557, 202] on p "Contact Us" at bounding box center [584, 200] width 415 height 27
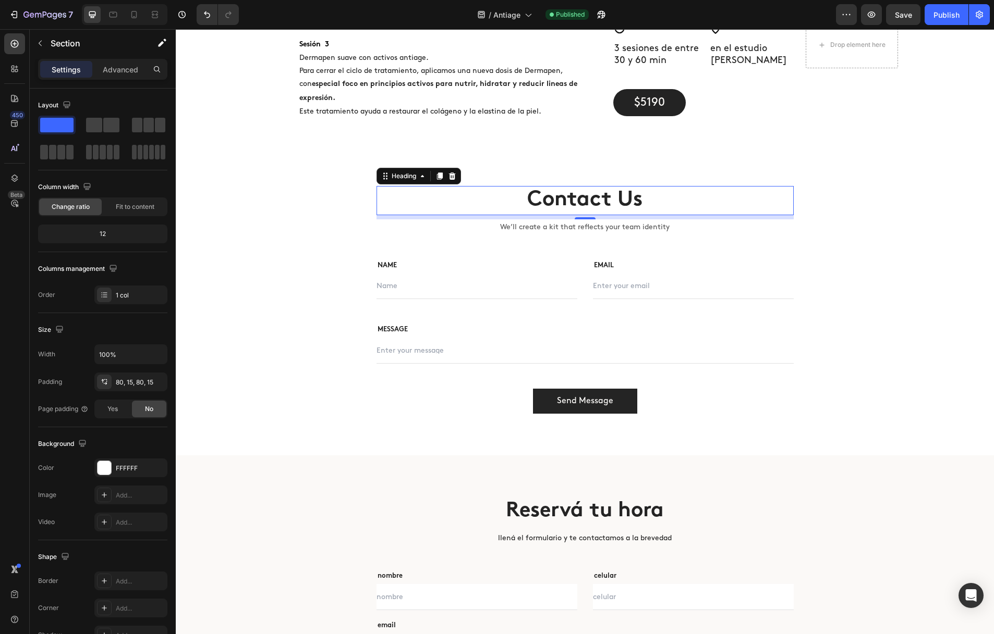
click at [557, 202] on p "Contact Us" at bounding box center [584, 200] width 415 height 27
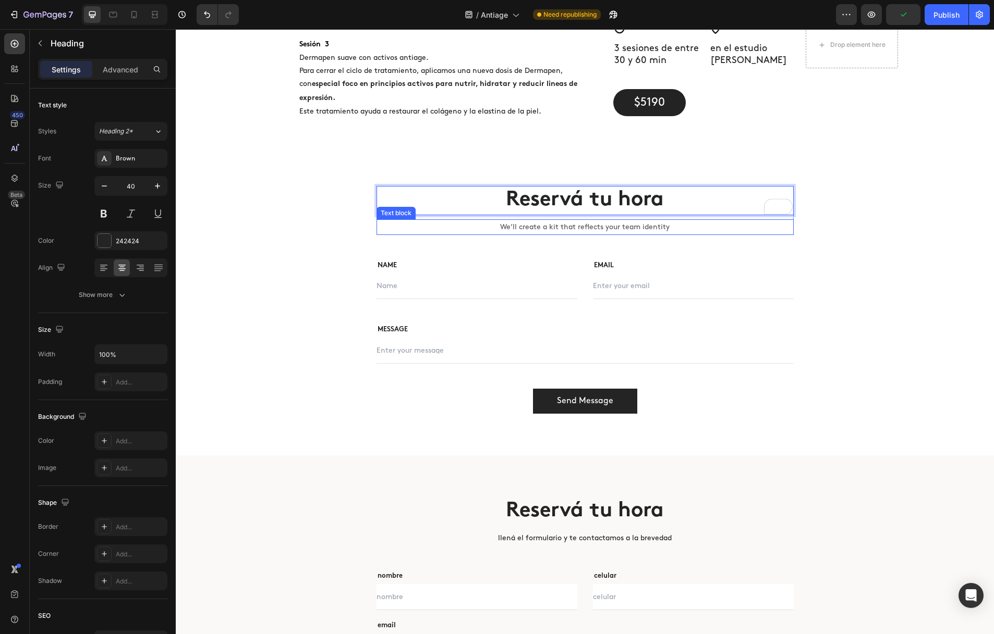
click at [589, 227] on p "We’ll create a kit that reflects your team identity" at bounding box center [584, 227] width 415 height 13
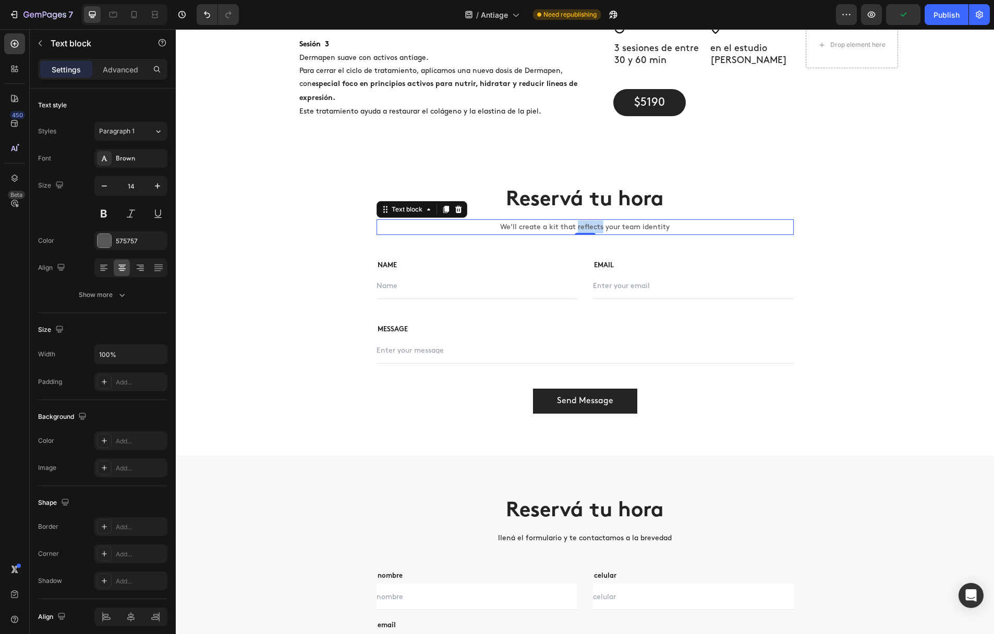
click at [589, 227] on p "We’ll create a kit that reflects your team identity" at bounding box center [584, 227] width 415 height 13
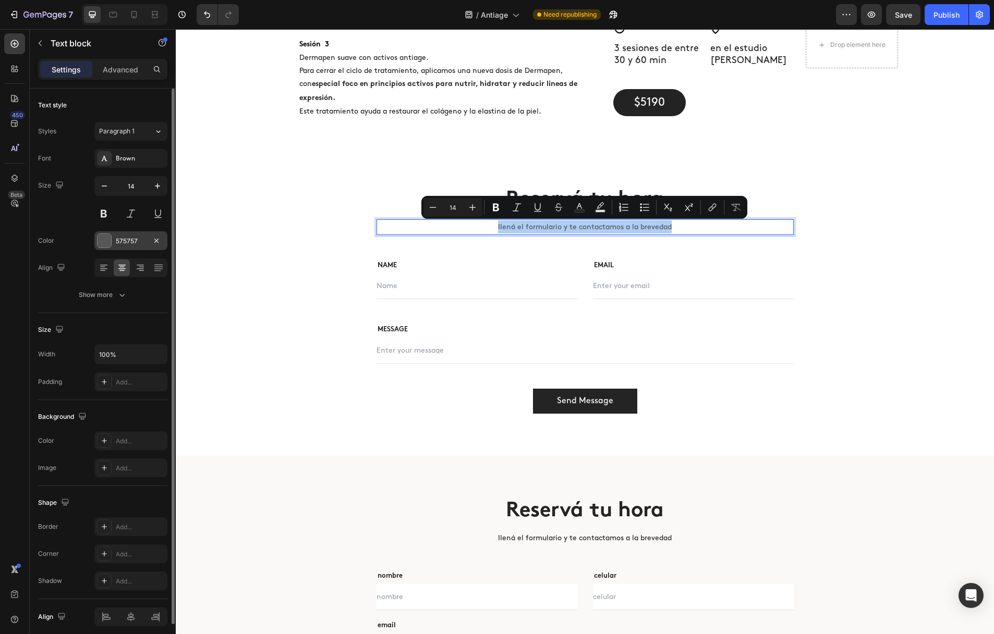
click at [102, 241] on div at bounding box center [104, 241] width 14 height 14
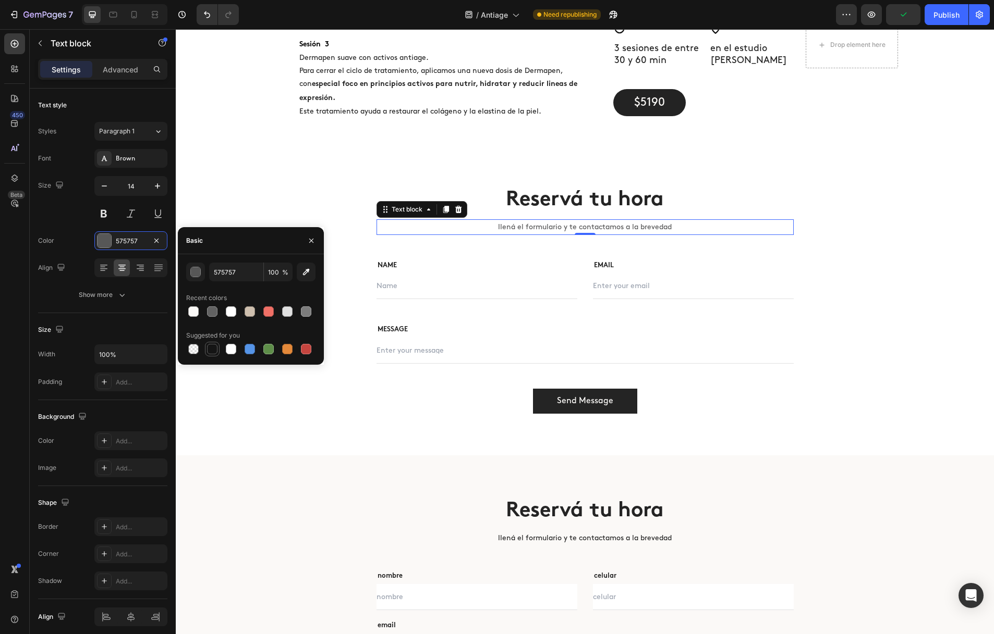
click at [213, 350] on div at bounding box center [212, 349] width 10 height 10
type input "151515"
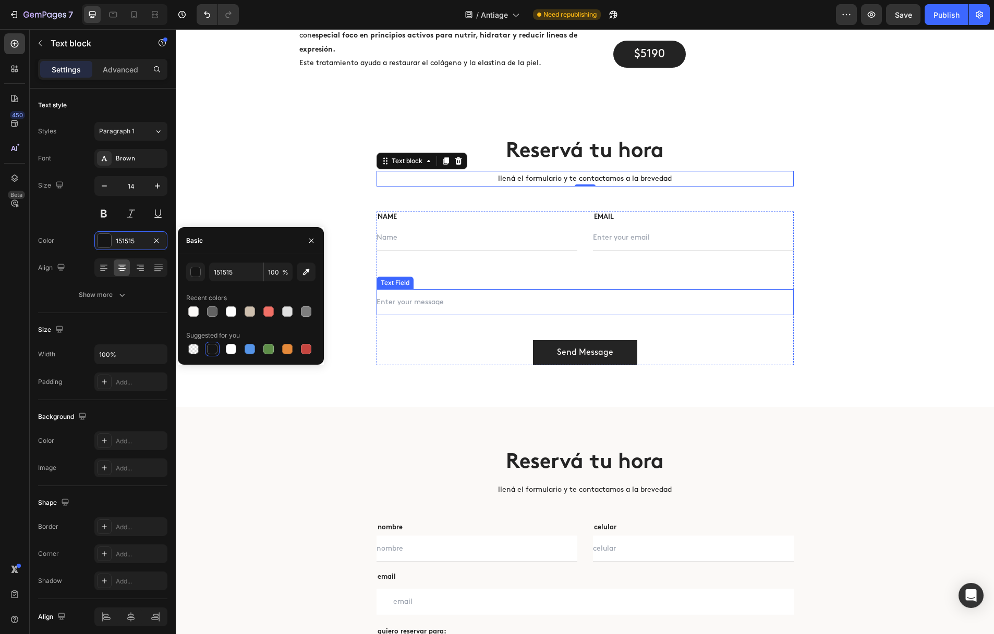
scroll to position [3517, 0]
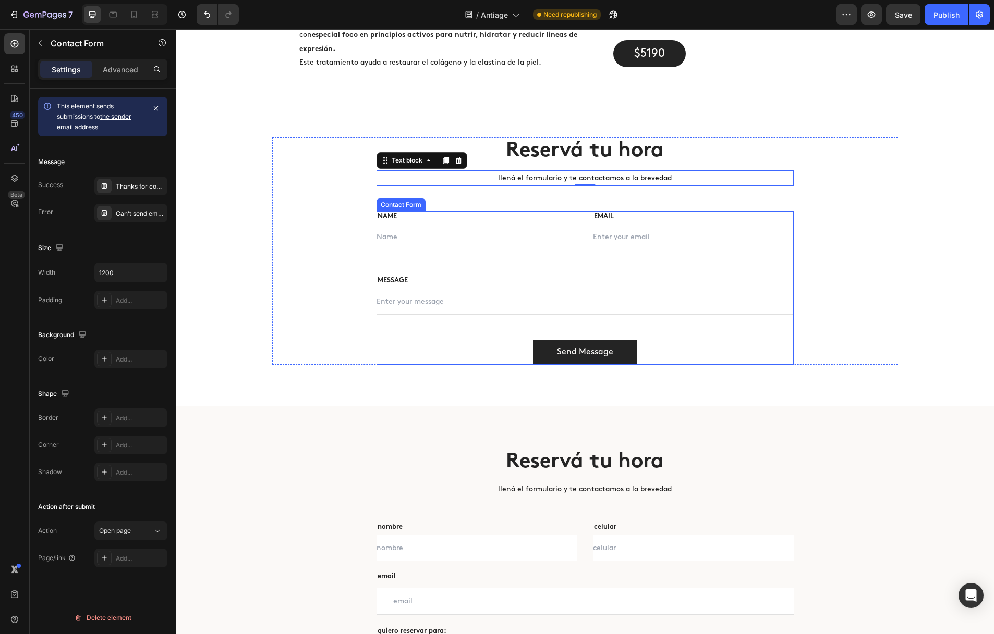
click at [447, 336] on div "NAME Text block Text Field EMAIL Text block Email Field Row MESSAGE Text block …" at bounding box center [584, 288] width 417 height 154
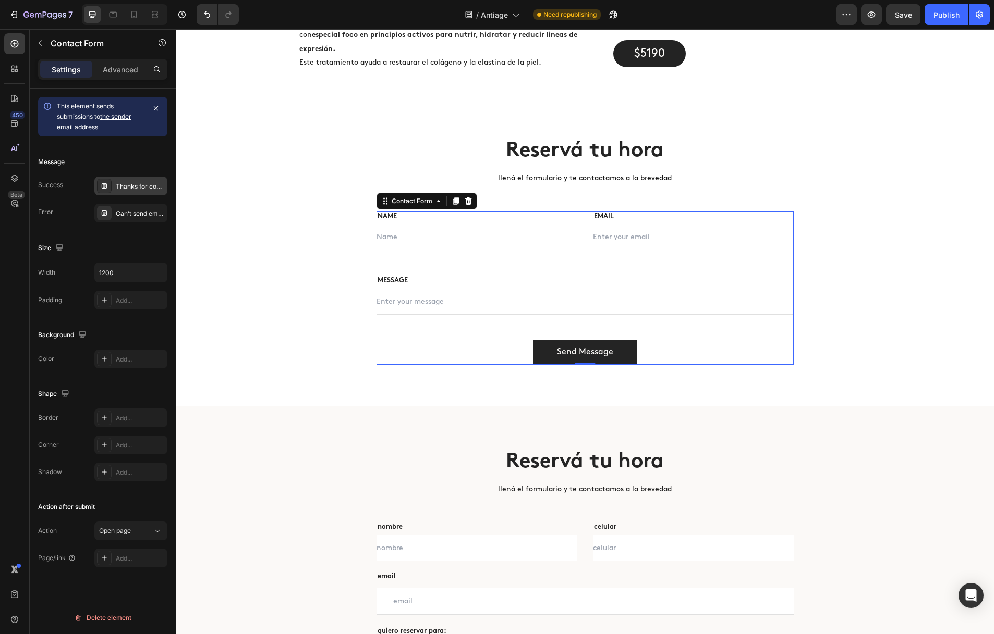
click at [126, 186] on div "Thanks for contacting us. We'll get back to you as soon as possible." at bounding box center [140, 186] width 49 height 9
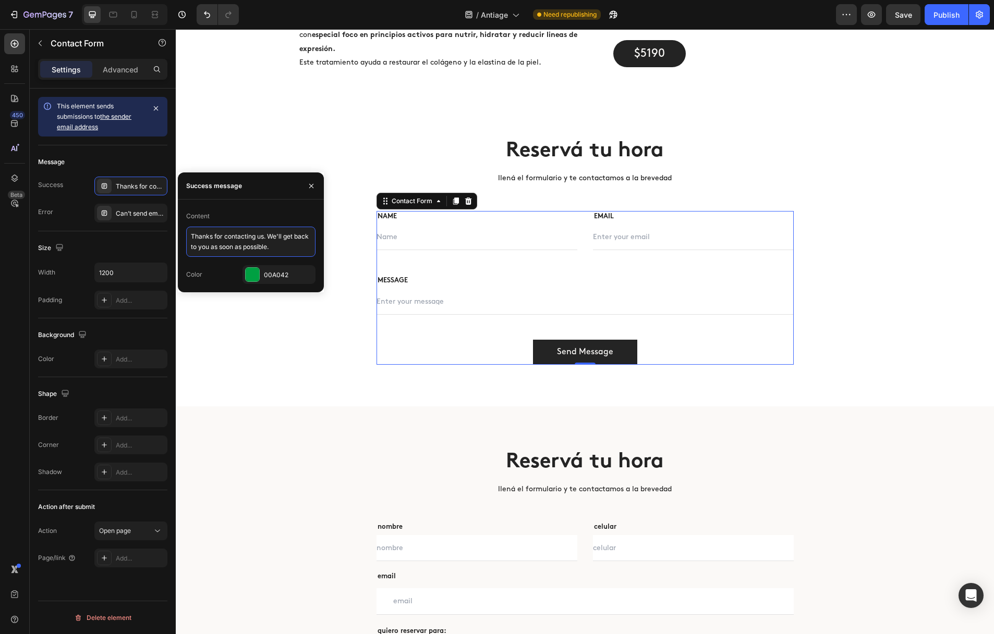
drag, startPoint x: 444, startPoint y: 275, endPoint x: 176, endPoint y: 230, distance: 271.7
paste textarea "gracias por tu mensaje! nos comunicaremos pronto"
type textarea "gracias por tu mensaje! nos comunicaremos pronto"
click at [386, 216] on p "NAME" at bounding box center [476, 217] width 199 height 10
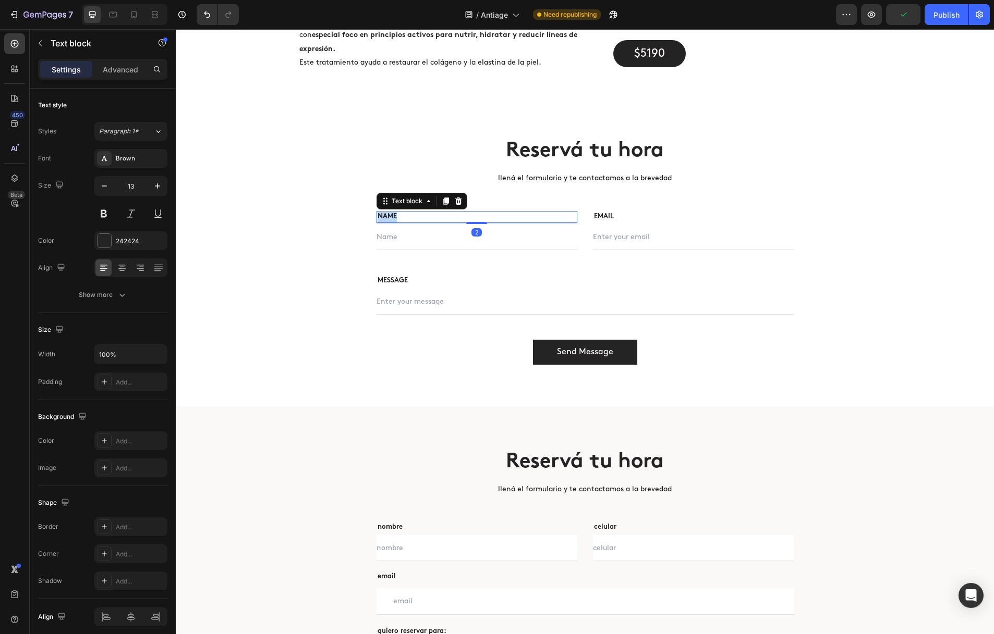
click at [386, 216] on p "NAME" at bounding box center [476, 217] width 199 height 10
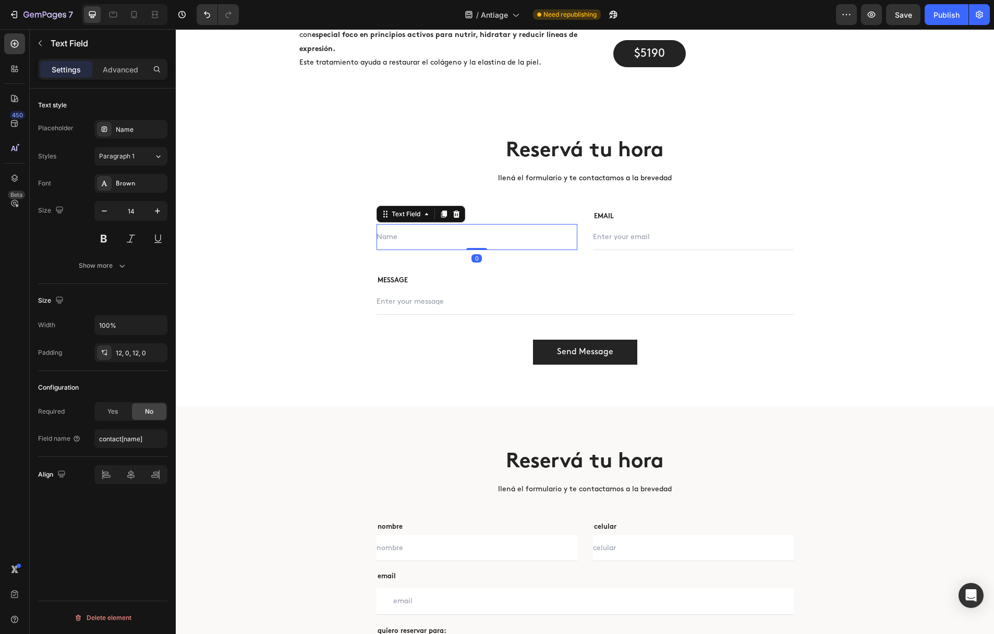
click at [449, 233] on input "text" at bounding box center [476, 237] width 201 height 26
click at [118, 123] on div "Name" at bounding box center [130, 129] width 73 height 19
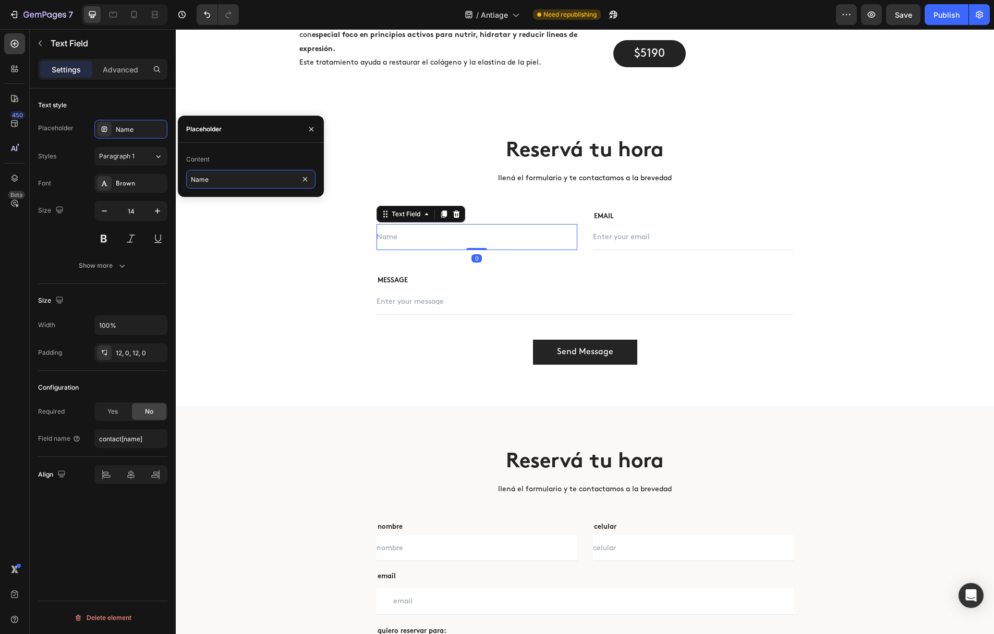
drag, startPoint x: 216, startPoint y: 180, endPoint x: 185, endPoint y: 180, distance: 31.8
click at [185, 180] on div "Content Name" at bounding box center [251, 170] width 146 height 38
type input "nombre"
click at [131, 437] on input "contact[name]" at bounding box center [130, 439] width 73 height 19
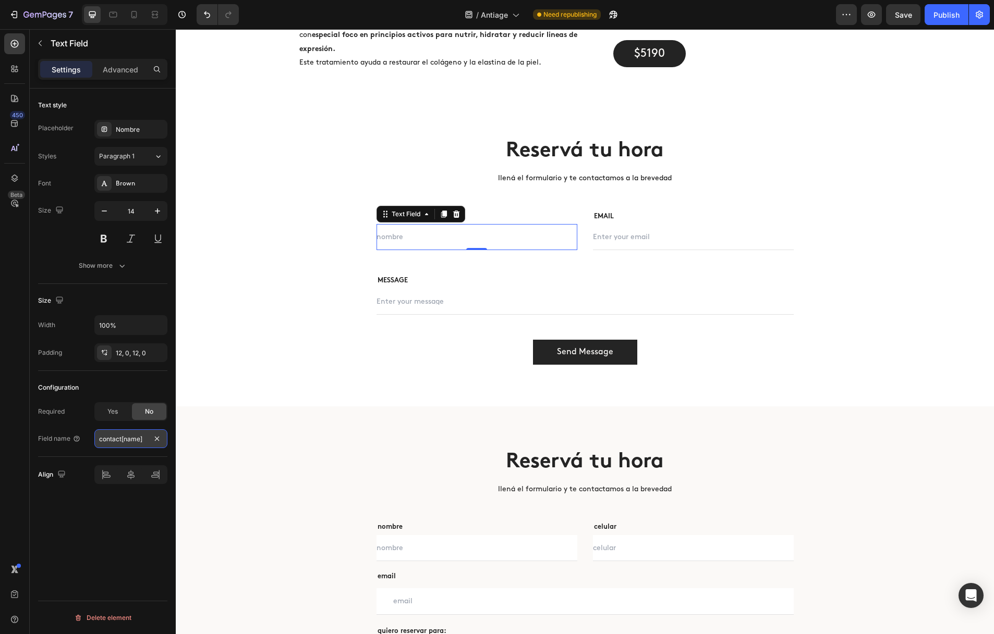
click at [131, 437] on input "contact[name]" at bounding box center [130, 439] width 73 height 19
click at [133, 442] on input "contact[name]" at bounding box center [130, 439] width 73 height 19
type input "contact[nombre]"
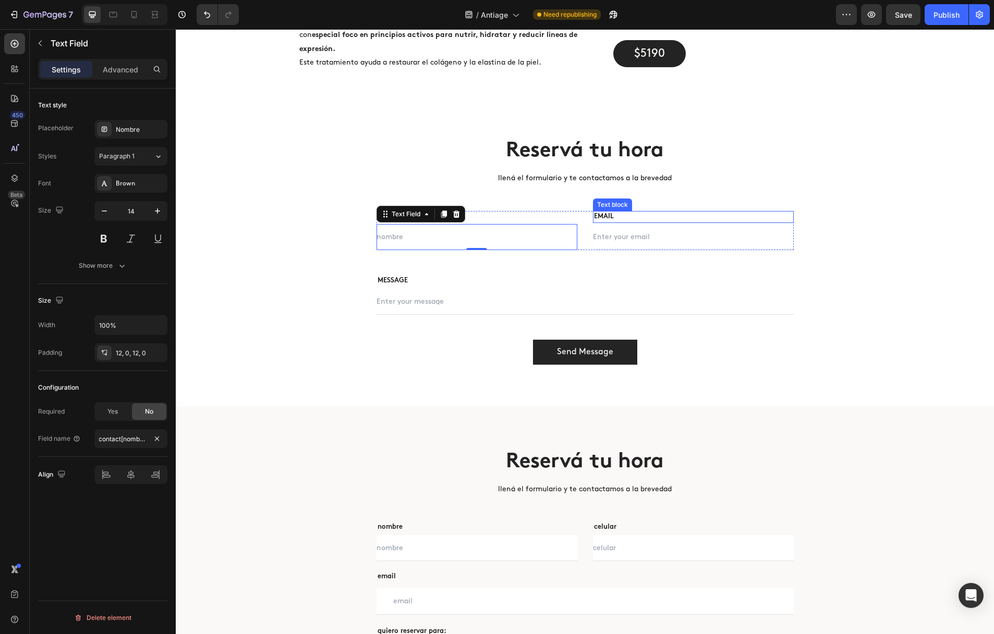
click at [625, 215] on p "EMAIL" at bounding box center [693, 217] width 199 height 10
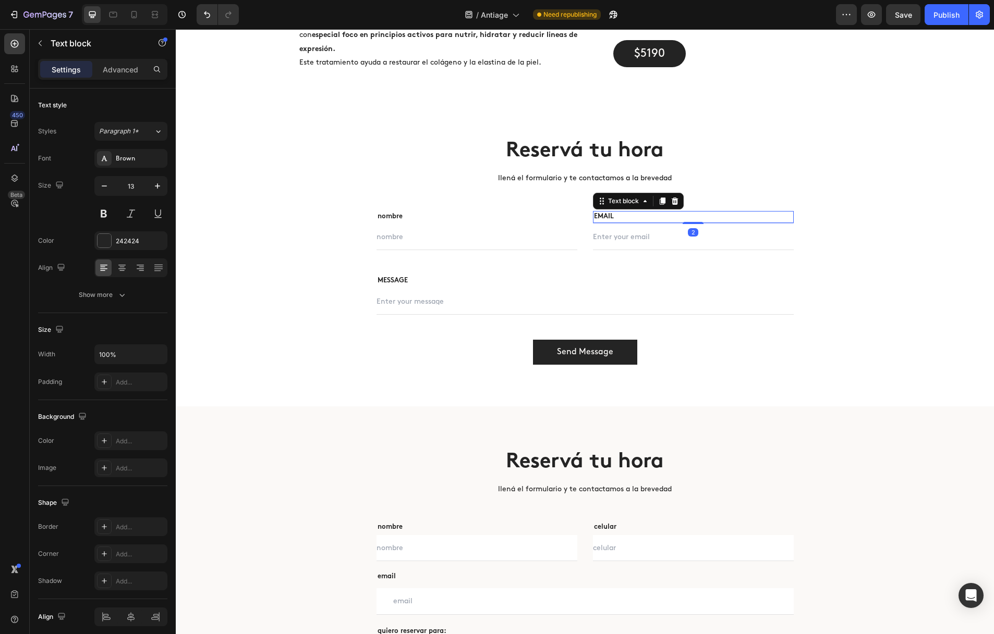
click at [609, 216] on p "EMAIL" at bounding box center [693, 217] width 199 height 10
click at [636, 233] on input "email" at bounding box center [693, 237] width 201 height 26
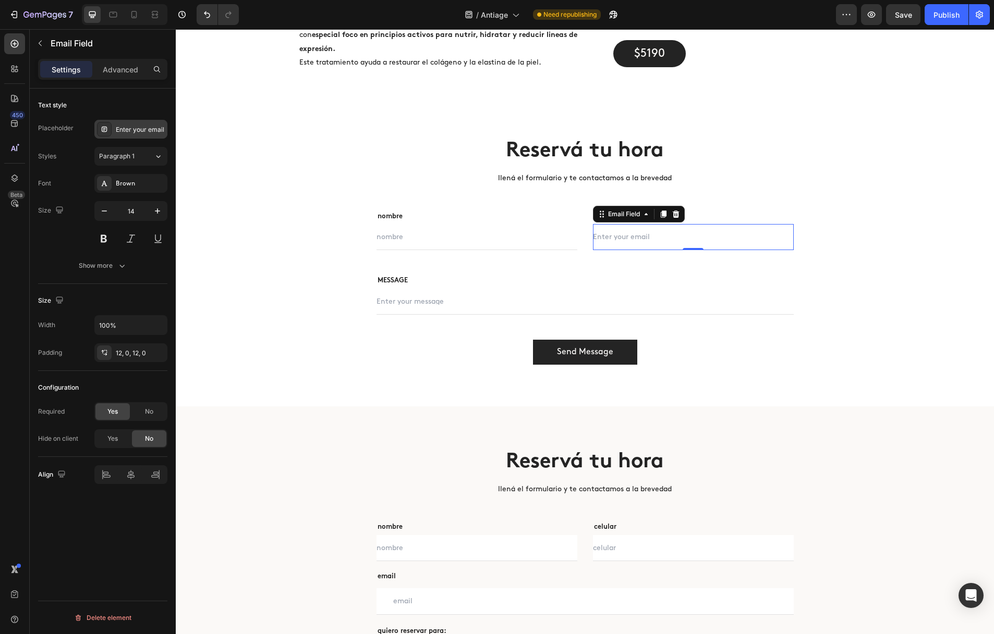
click at [141, 129] on div "Enter your email" at bounding box center [140, 129] width 49 height 9
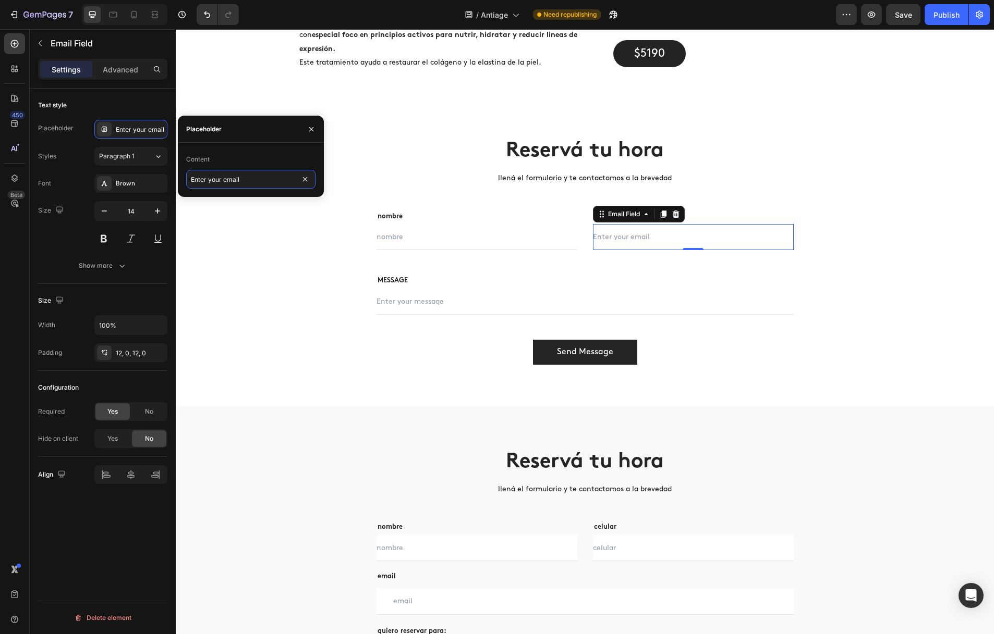
drag, startPoint x: 223, startPoint y: 181, endPoint x: 173, endPoint y: 180, distance: 50.6
click at [173, 180] on div "450 Beta Sections(18) Elements(83) Section Element Hero Section Product Detail …" at bounding box center [88, 331] width 176 height 605
drag, startPoint x: 223, startPoint y: 180, endPoint x: 188, endPoint y: 179, distance: 35.5
click at [188, 179] on input "Enter your email" at bounding box center [250, 179] width 129 height 19
type input "email"
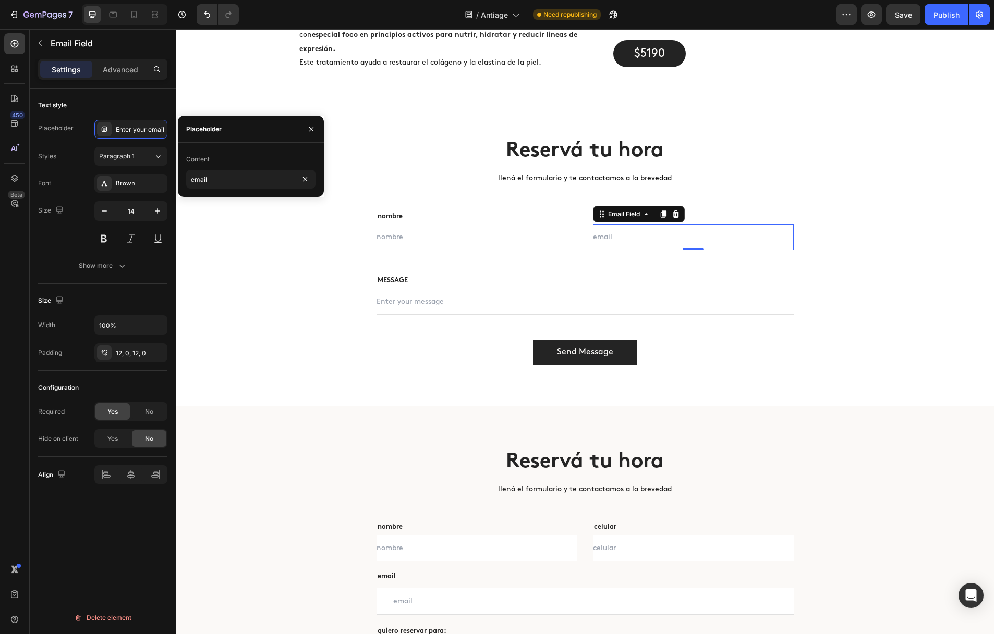
click at [659, 237] on input "email" at bounding box center [693, 237] width 201 height 26
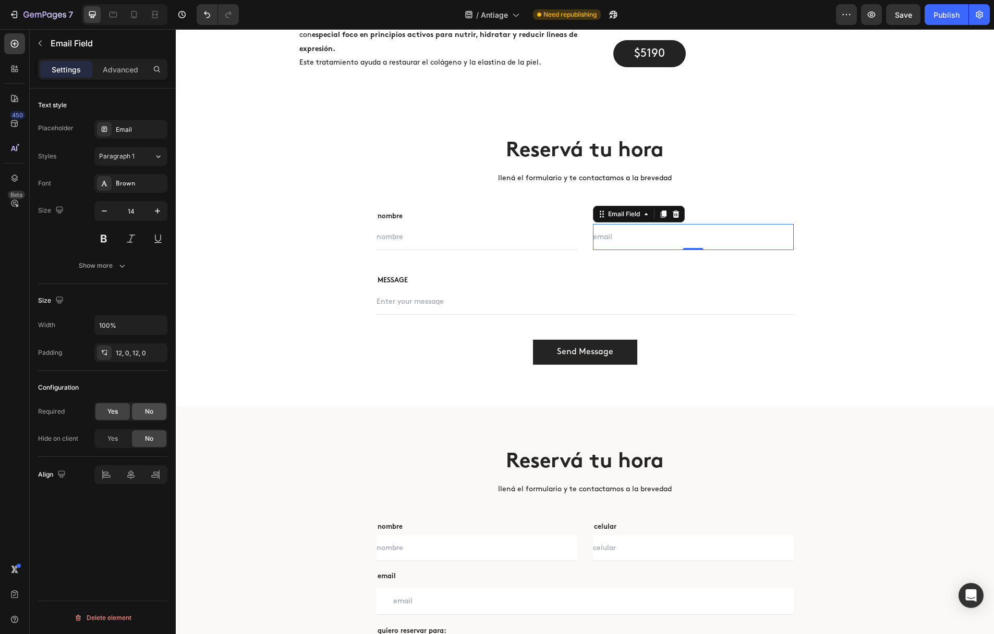
click at [142, 417] on div "No" at bounding box center [149, 412] width 34 height 17
click at [620, 238] on input "email" at bounding box center [693, 237] width 201 height 26
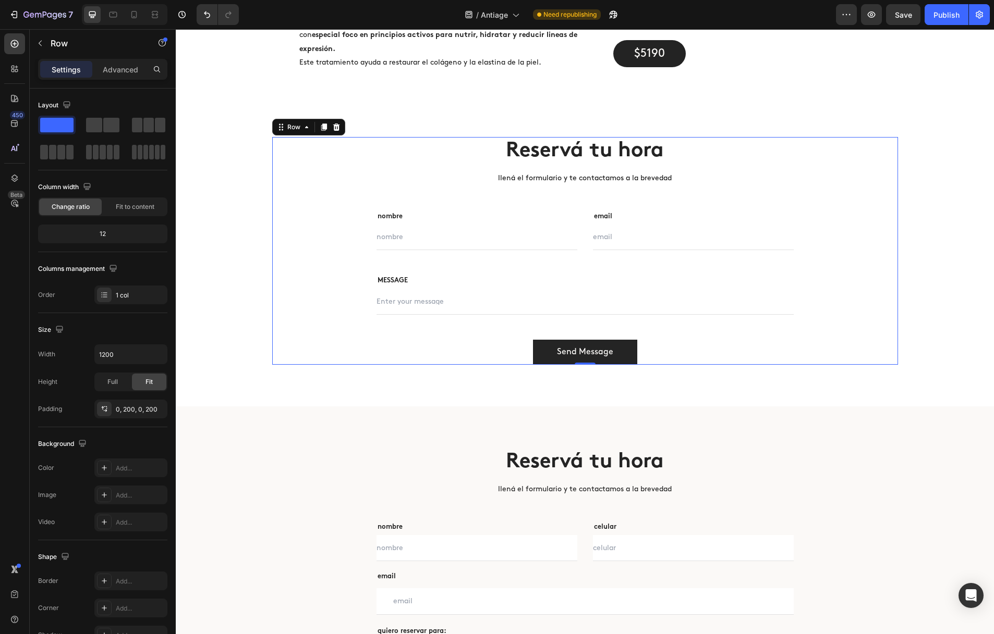
click at [839, 248] on div "Reservá tu hora Heading llená el formulario y te contactamos a la brevedad Text…" at bounding box center [585, 251] width 626 height 228
click at [748, 249] on input "email" at bounding box center [693, 237] width 201 height 26
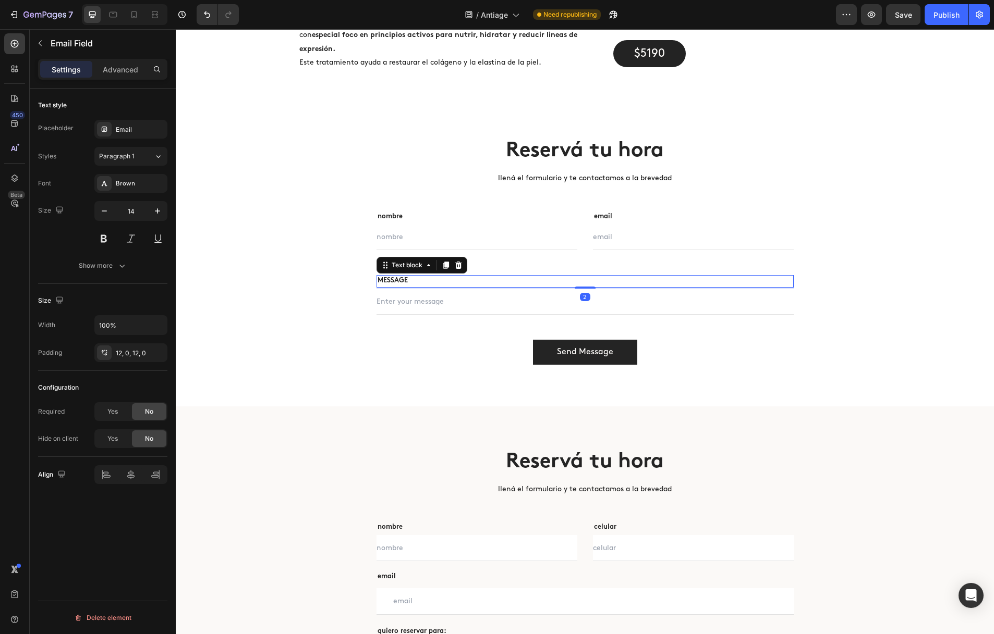
click at [441, 280] on p "MESSAGE" at bounding box center [584, 281] width 415 height 10
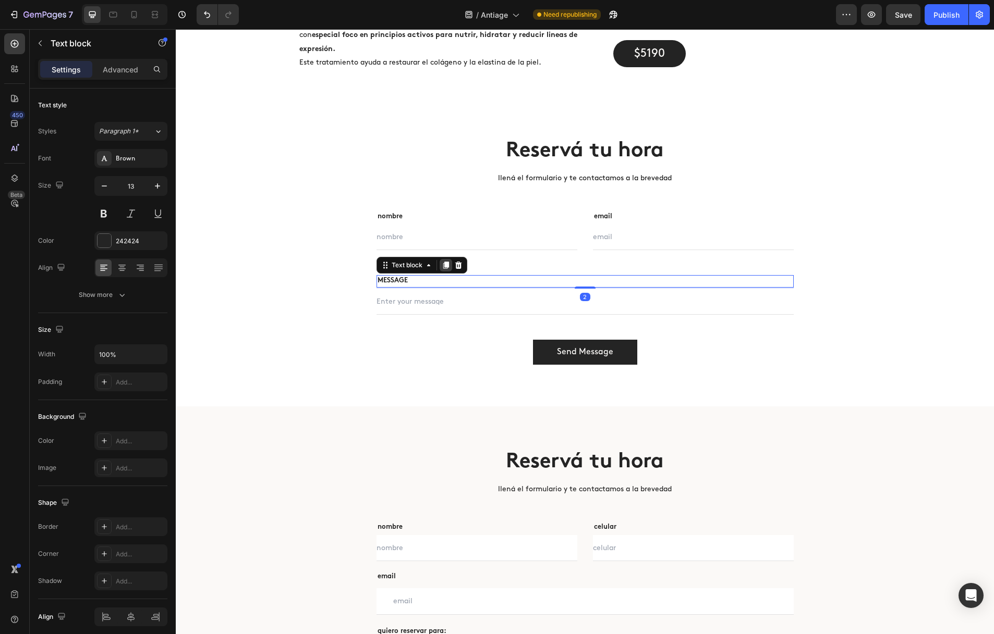
click at [444, 266] on icon at bounding box center [446, 265] width 6 height 7
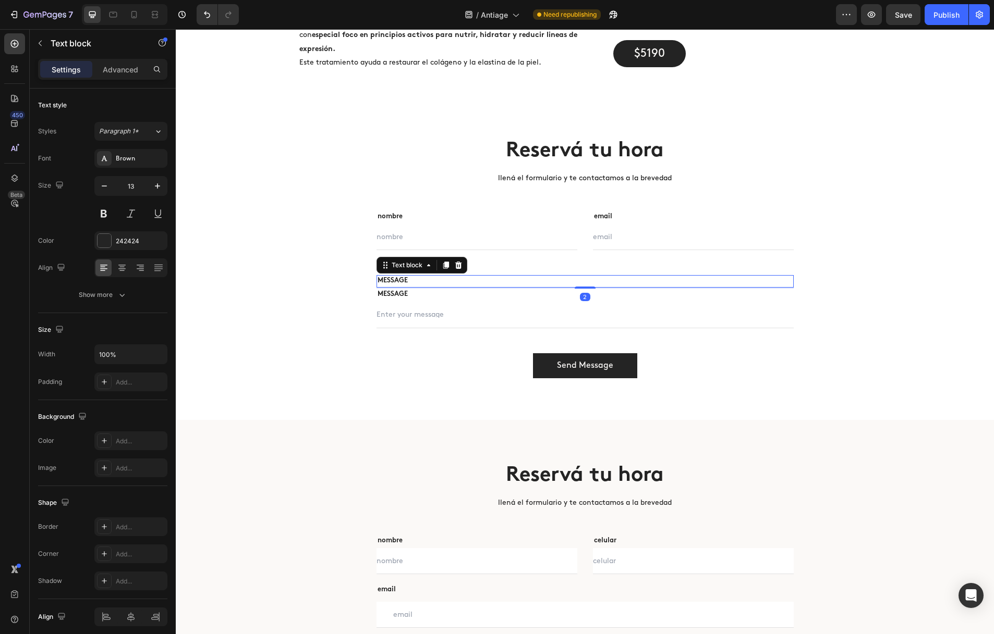
click at [495, 276] on p "MESSAGE" at bounding box center [584, 281] width 415 height 10
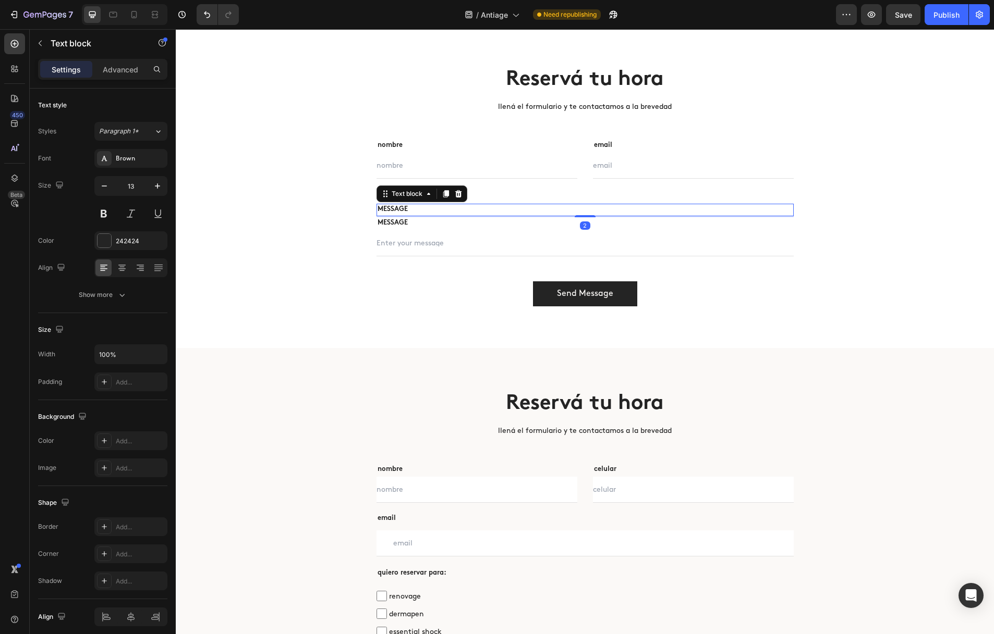
scroll to position [3595, 0]
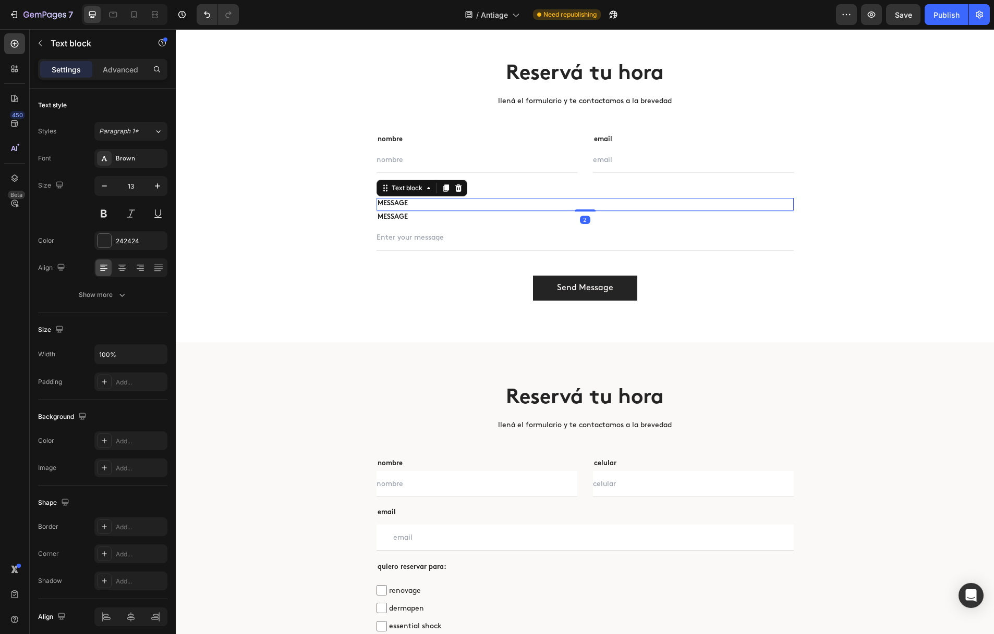
click at [405, 205] on p "MESSAGE" at bounding box center [584, 204] width 415 height 10
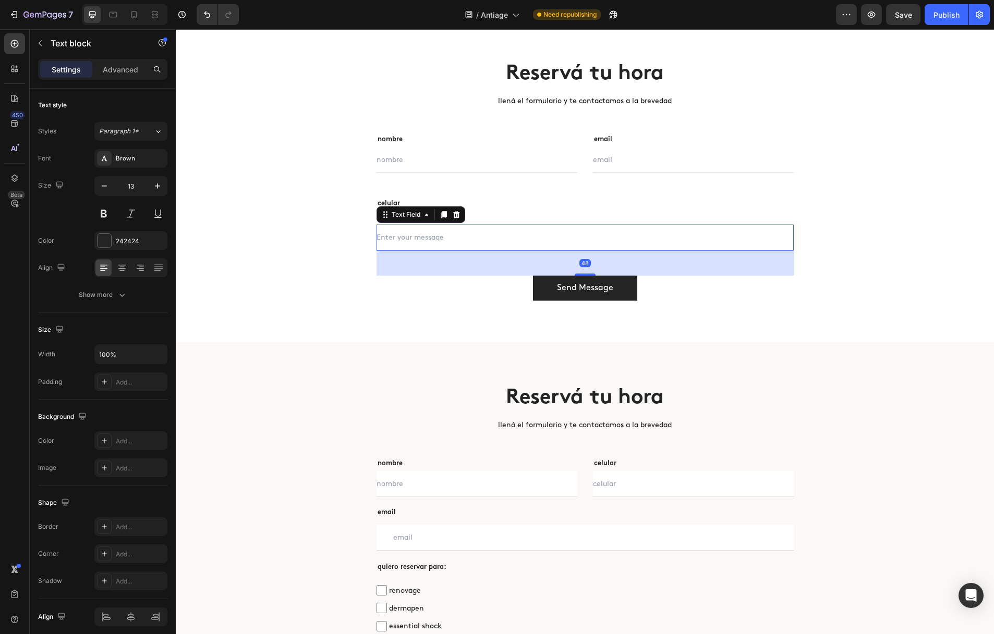
click at [397, 247] on input "text" at bounding box center [584, 238] width 417 height 26
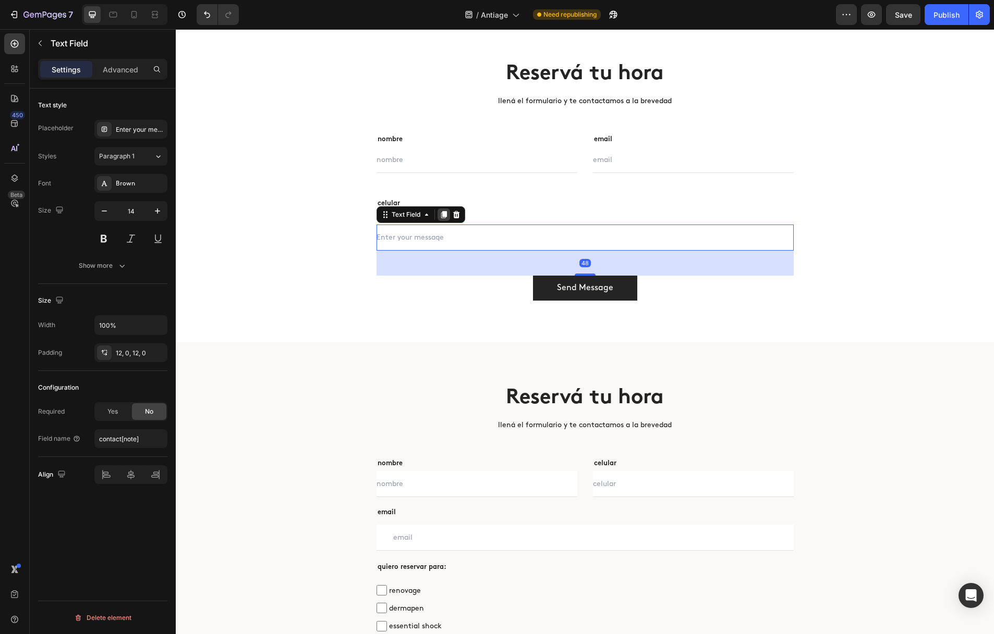
click at [443, 218] on icon at bounding box center [443, 215] width 8 height 8
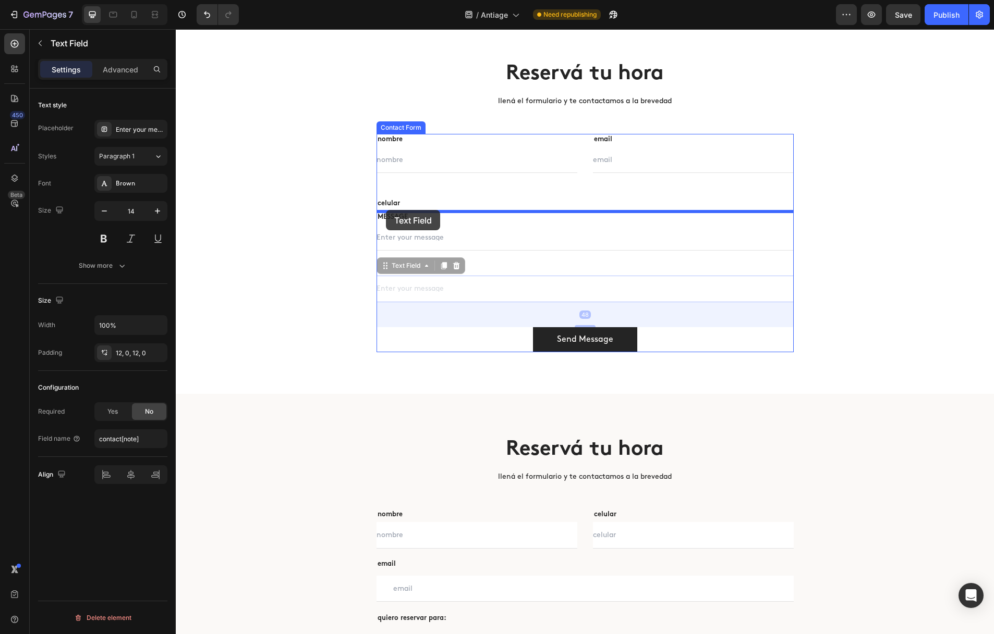
drag, startPoint x: 383, startPoint y: 268, endPoint x: 386, endPoint y: 210, distance: 58.0
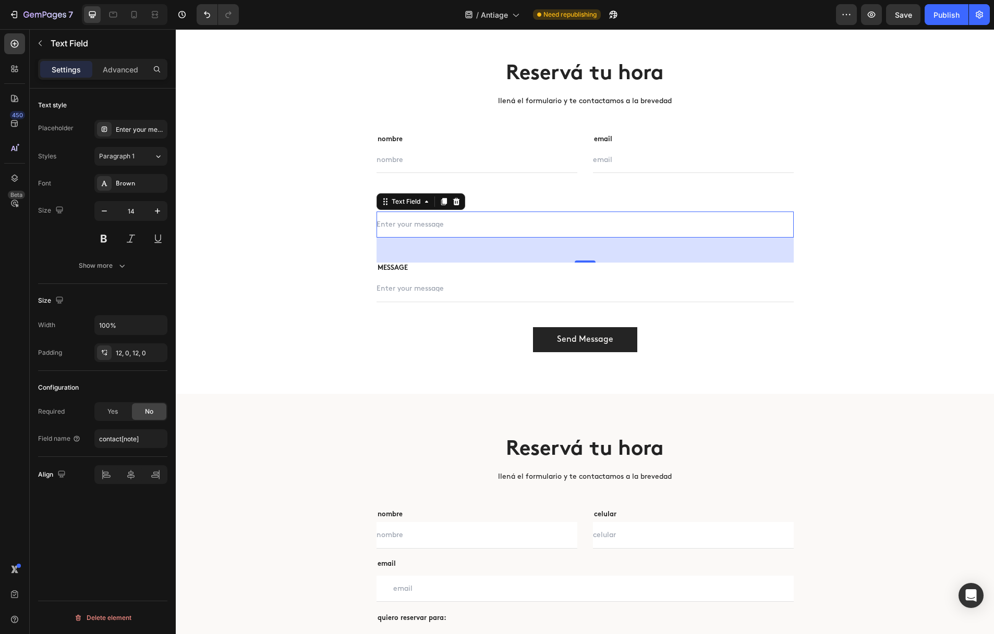
click at [421, 224] on input "text" at bounding box center [584, 225] width 417 height 26
click at [137, 125] on div "Enter your message" at bounding box center [140, 129] width 49 height 9
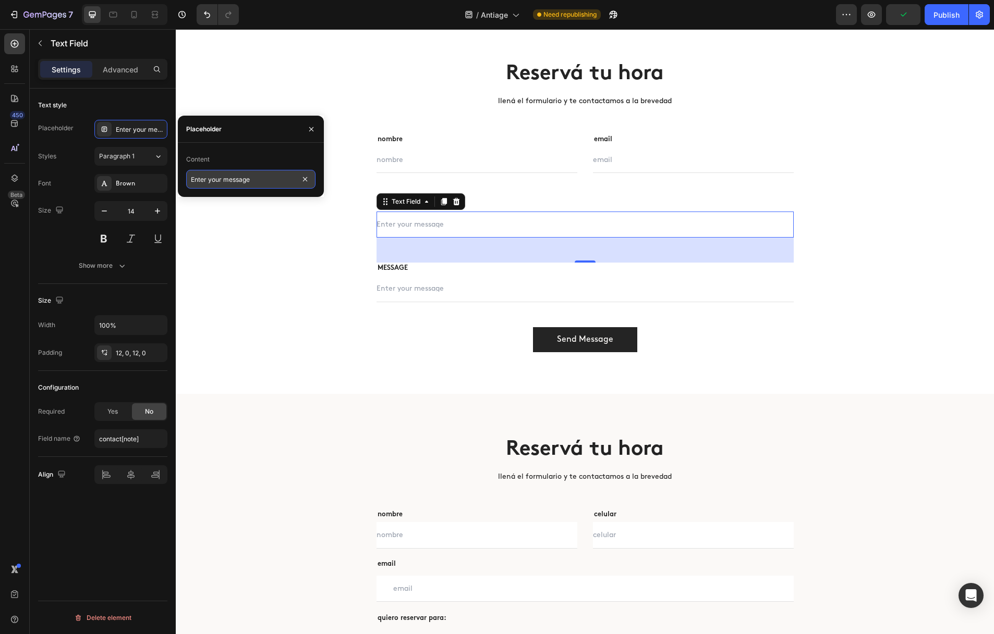
click at [268, 181] on input "Enter your message" at bounding box center [250, 179] width 129 height 19
type input "celular"
click at [496, 194] on div "nombre Text block Text Field email Text block Email Field Row celular Text bloc…" at bounding box center [584, 243] width 417 height 218
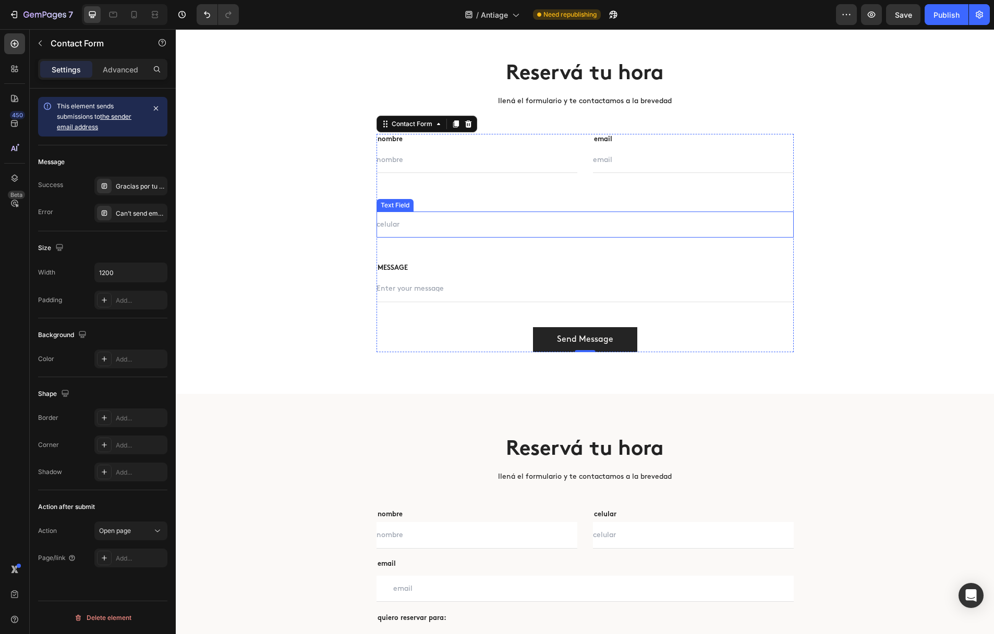
click at [467, 225] on input "text" at bounding box center [584, 225] width 417 height 26
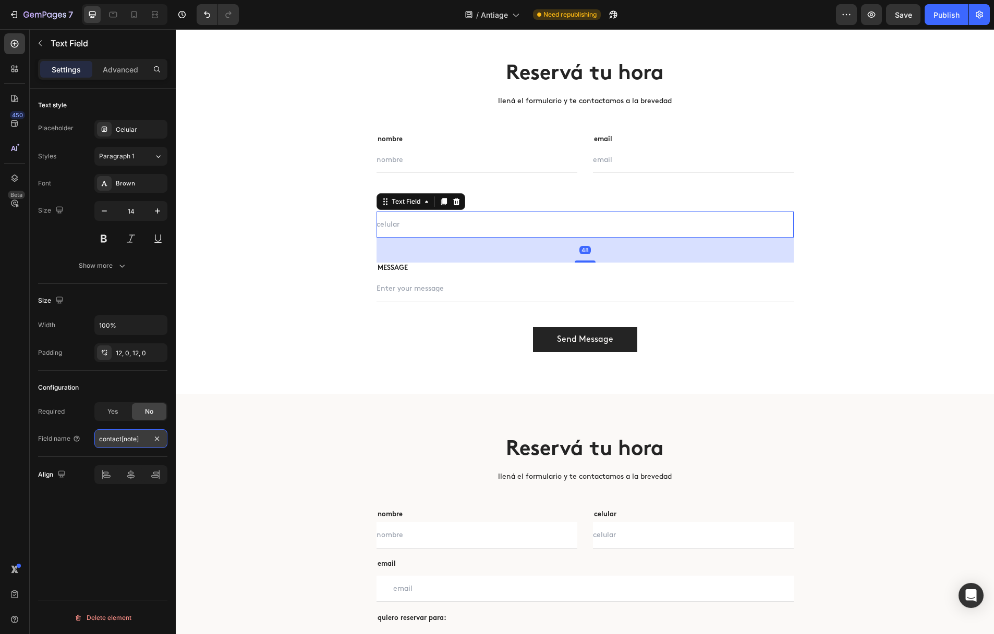
click at [130, 440] on input "contact[note]" at bounding box center [130, 439] width 73 height 19
click at [135, 441] on input "contact[note]" at bounding box center [130, 439] width 73 height 19
type input "contact[celular]"
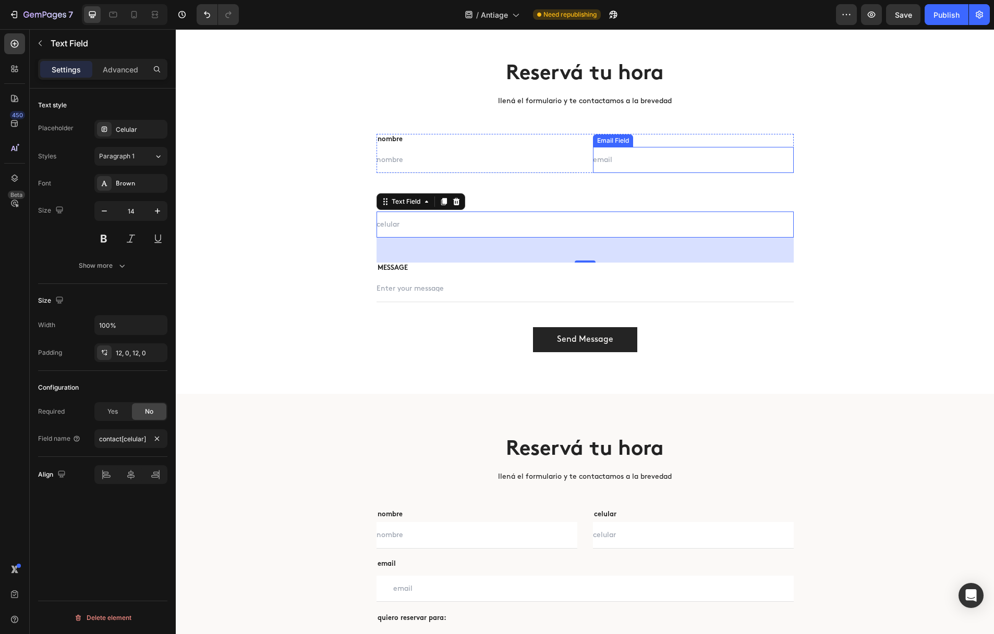
click at [637, 154] on input "email" at bounding box center [693, 160] width 201 height 26
click at [485, 222] on input "text" at bounding box center [584, 225] width 417 height 26
click at [124, 412] on div "Yes" at bounding box center [112, 412] width 34 height 17
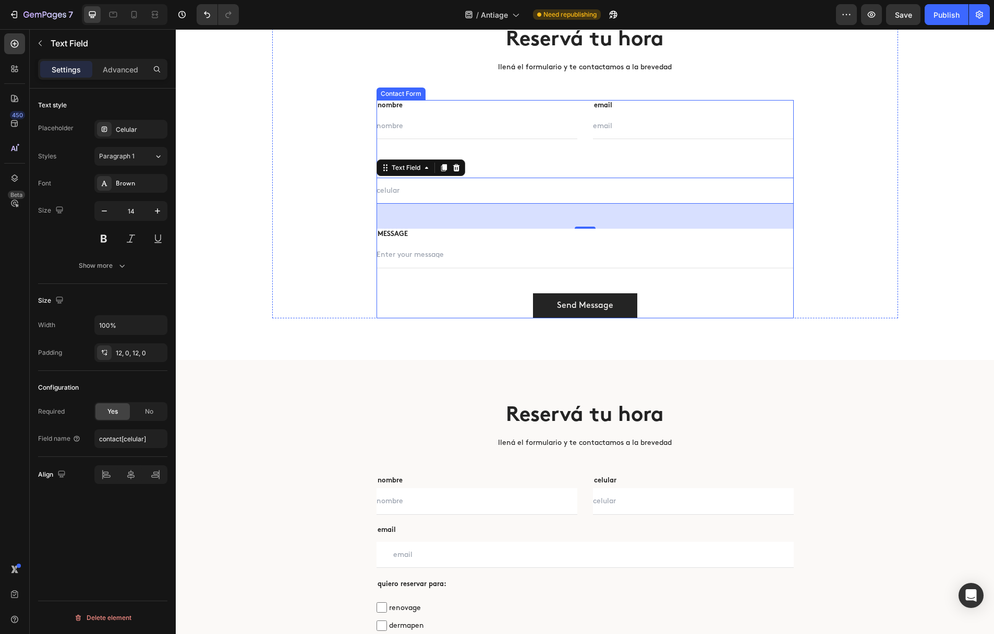
scroll to position [3636, 0]
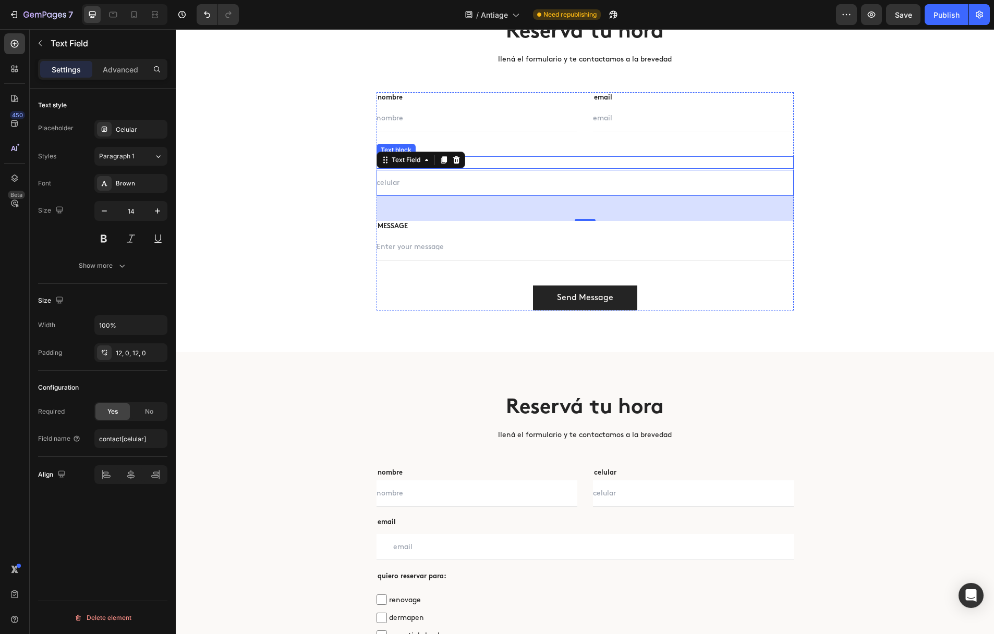
click at [496, 161] on p "celular" at bounding box center [584, 162] width 415 height 10
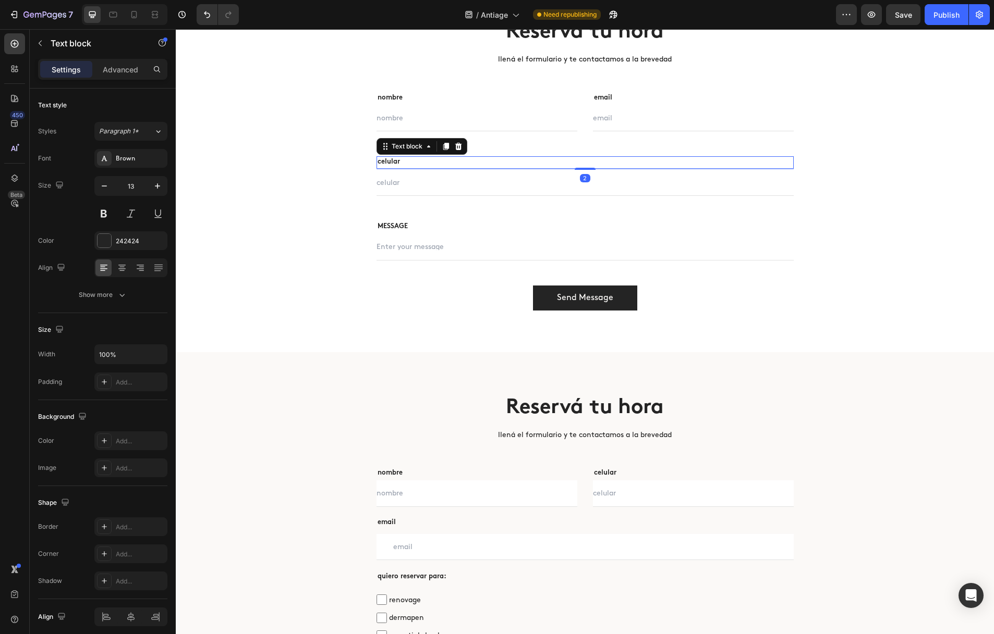
click at [444, 149] on icon at bounding box center [446, 146] width 8 height 8
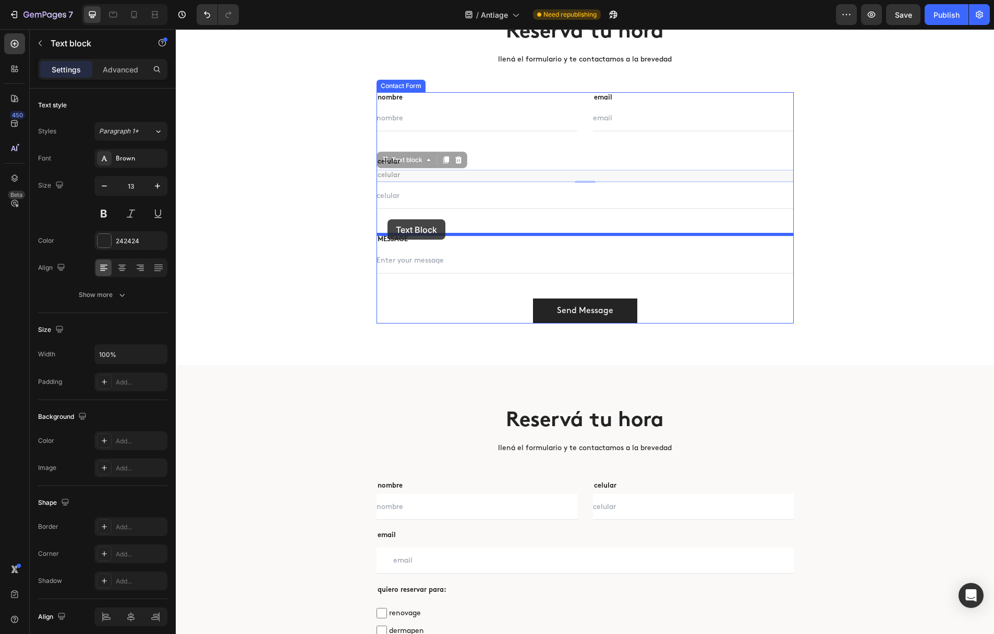
drag, startPoint x: 384, startPoint y: 160, endPoint x: 387, endPoint y: 219, distance: 59.5
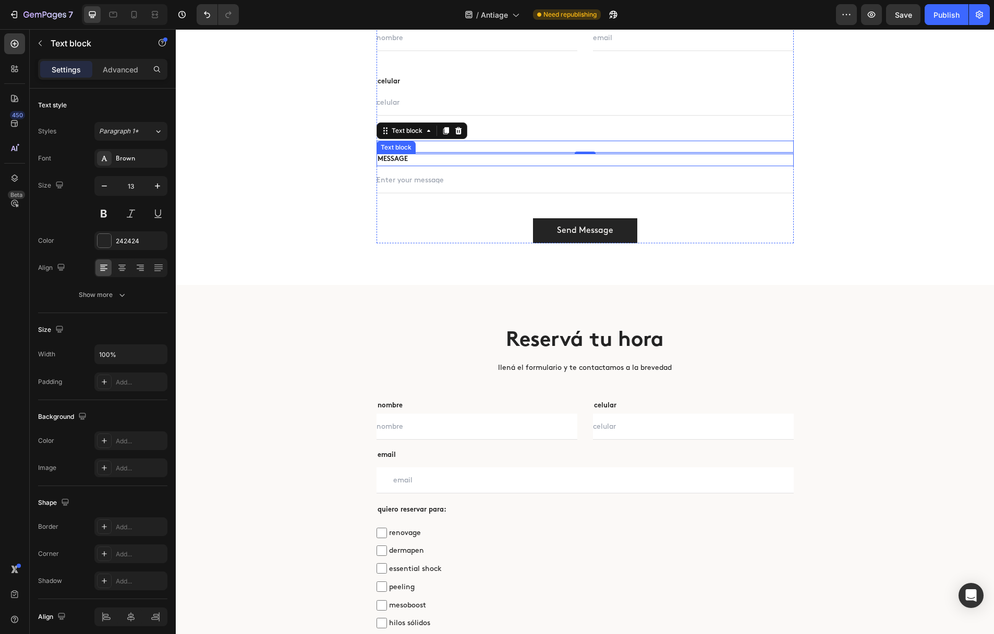
scroll to position [3718, 0]
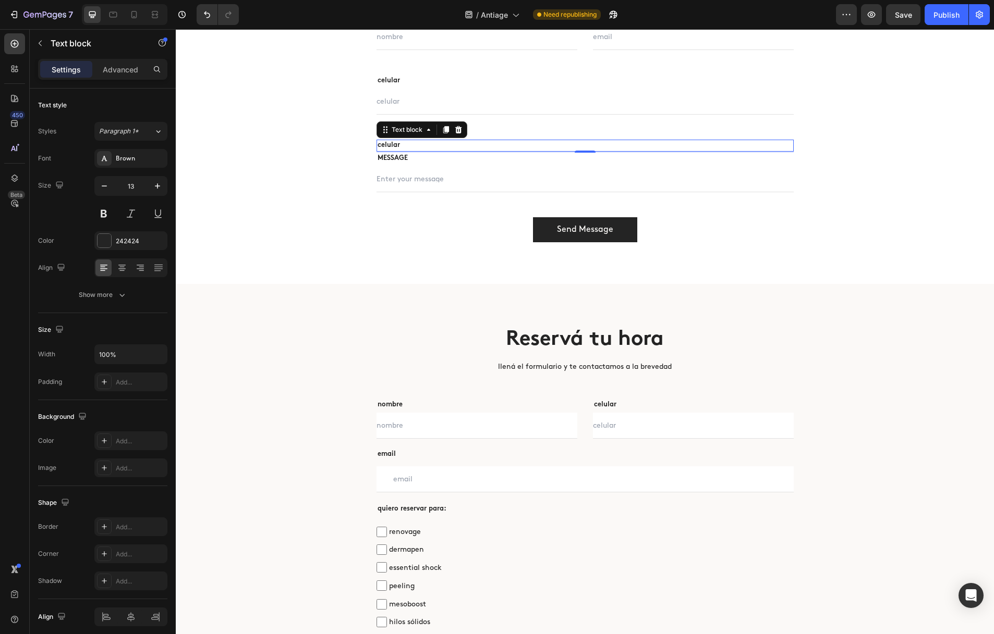
click at [442, 141] on p "celular" at bounding box center [584, 146] width 415 height 10
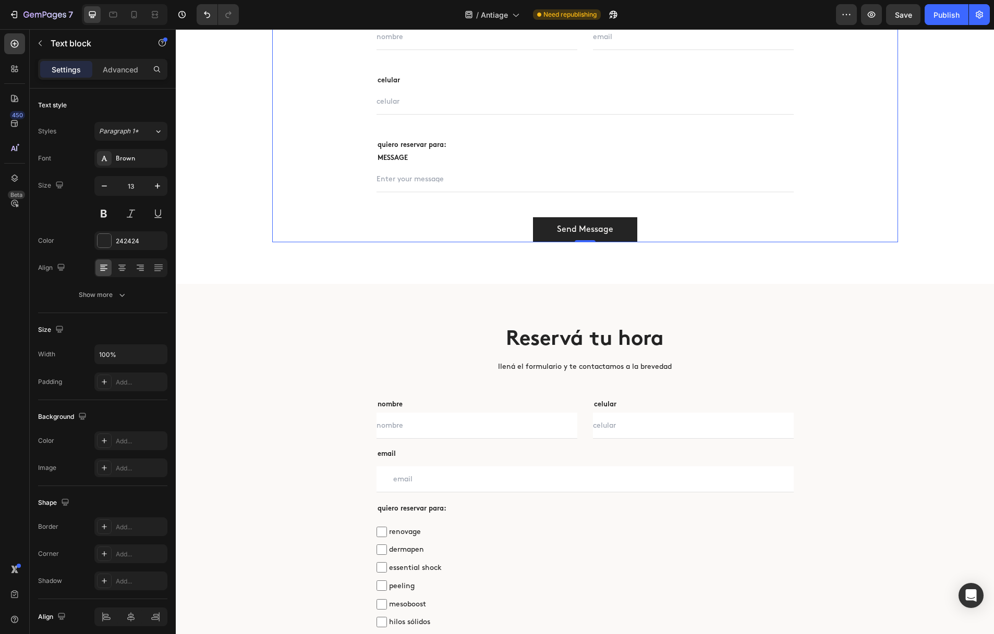
click at [340, 166] on div "Reservá tu hora Heading llená el formulario y te contactamos a la brevedad Text…" at bounding box center [585, 90] width 626 height 306
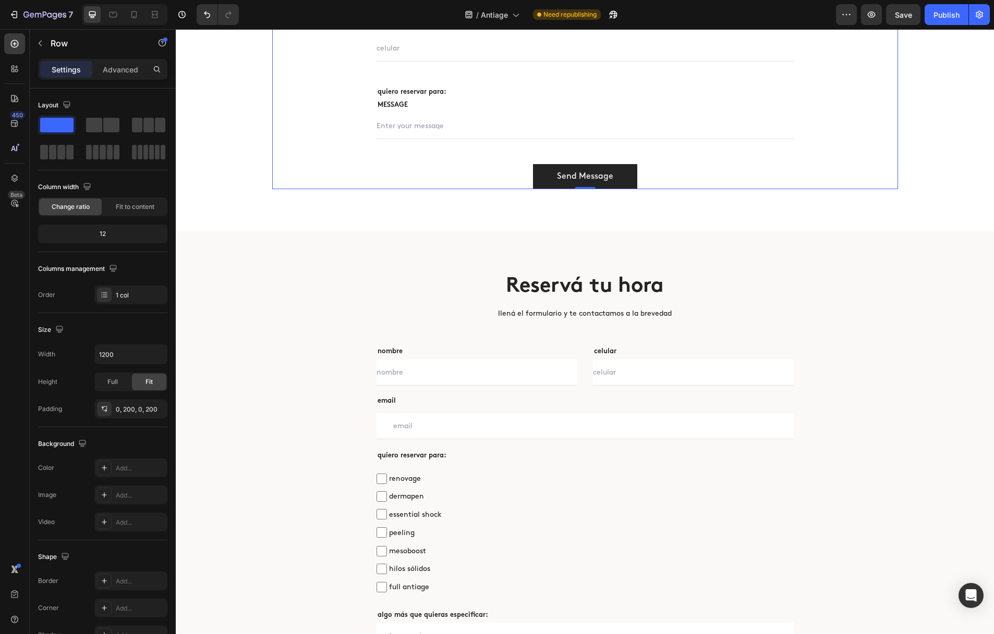
scroll to position [3772, 0]
click at [44, 40] on button "button" at bounding box center [40, 43] width 17 height 17
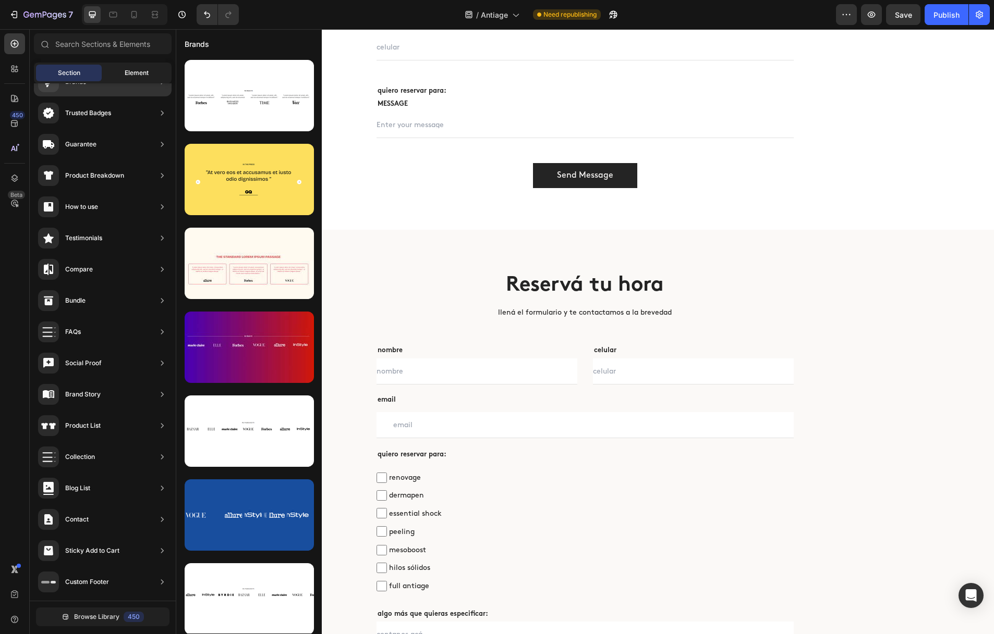
click at [126, 79] on div "Element" at bounding box center [137, 73] width 66 height 17
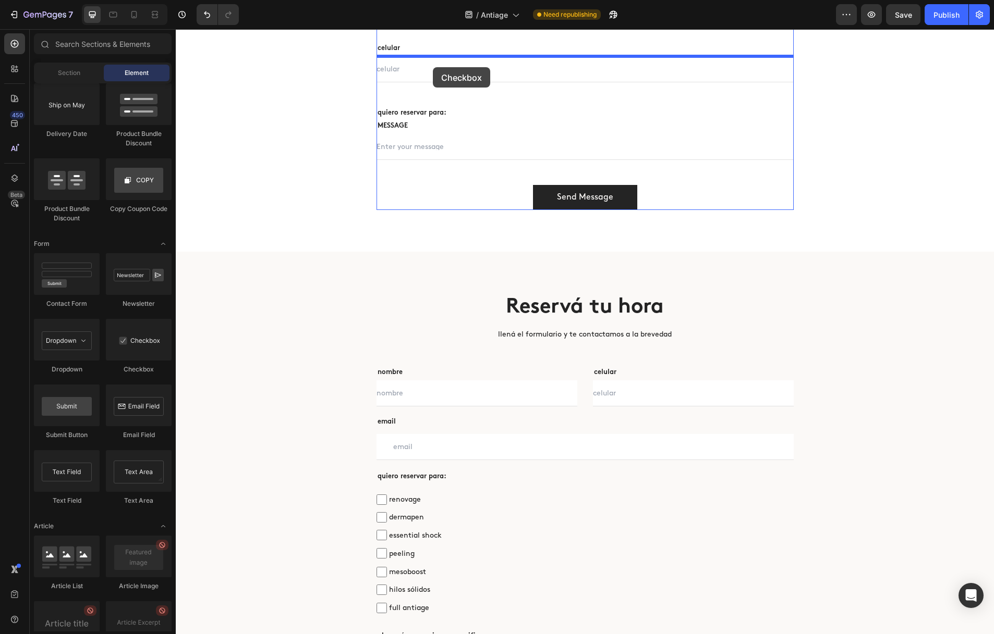
scroll to position [3731, 0]
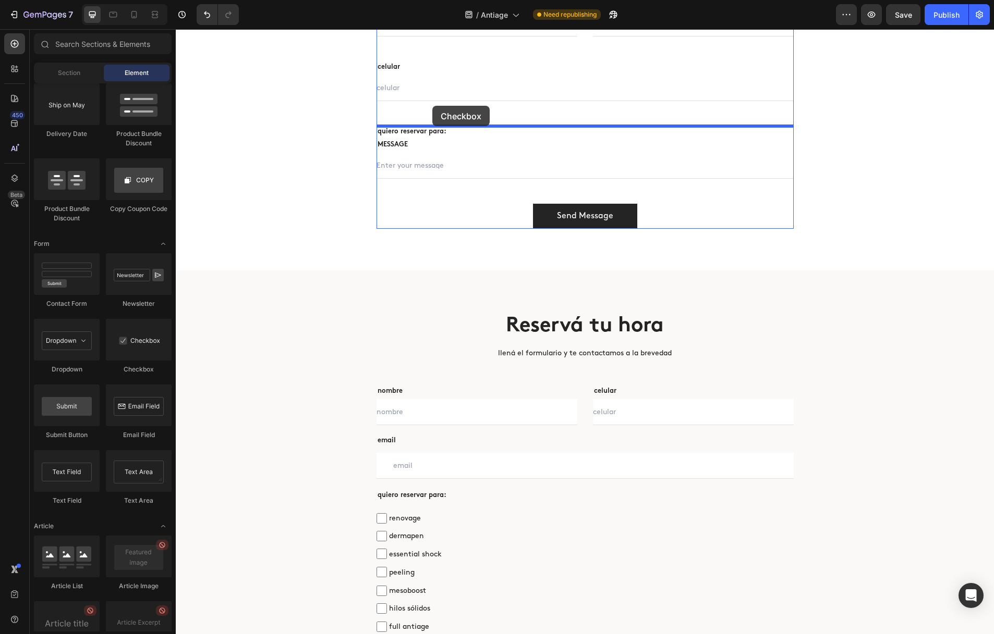
drag, startPoint x: 315, startPoint y: 362, endPoint x: 432, endPoint y: 106, distance: 281.6
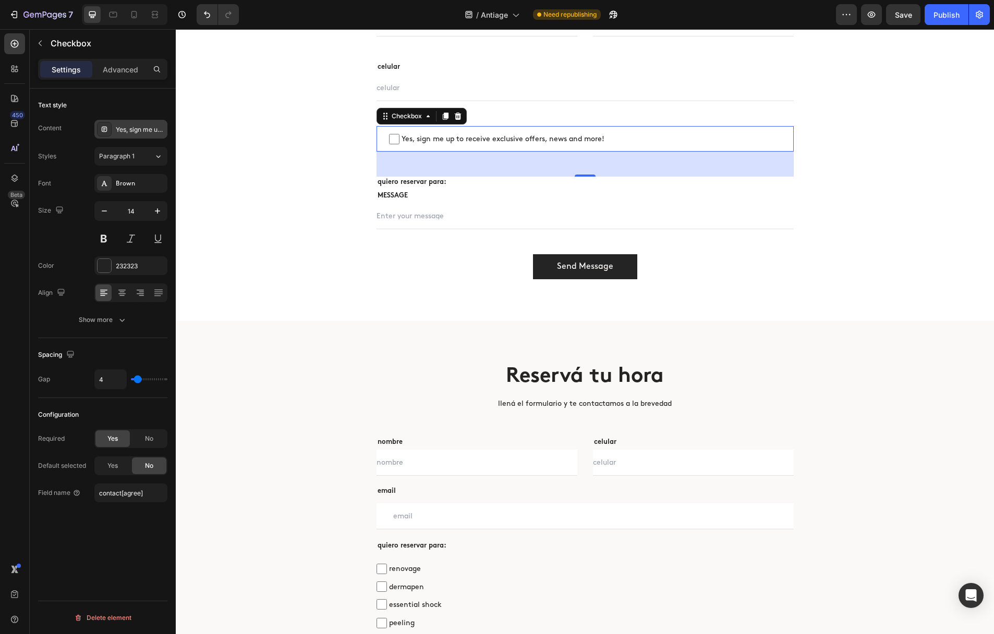
click at [138, 132] on div "Yes, sign me up to receive exclusive offers, news and more!" at bounding box center [140, 129] width 49 height 9
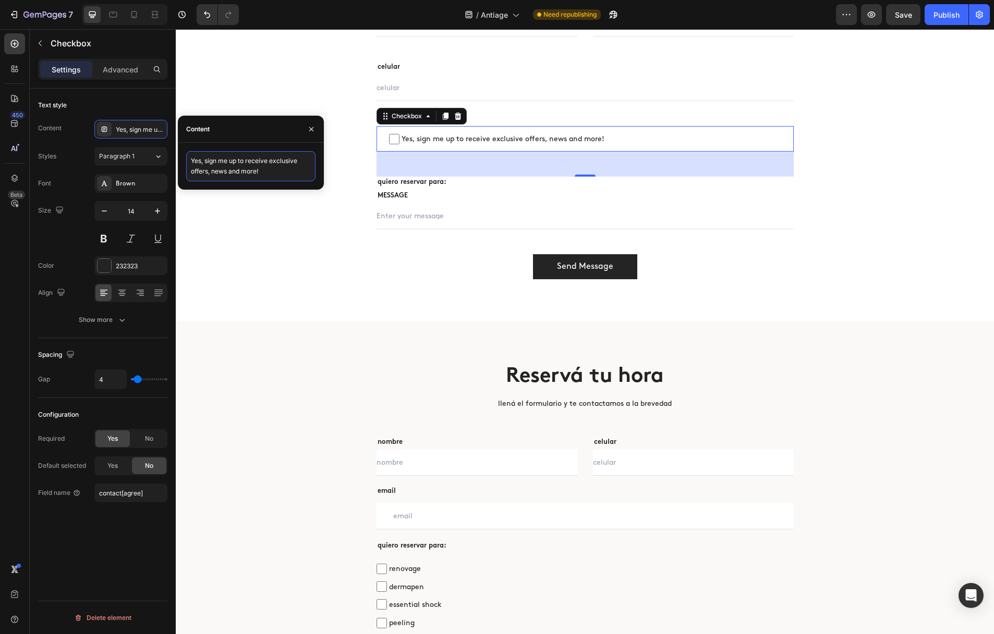
drag, startPoint x: 273, startPoint y: 171, endPoint x: 193, endPoint y: 155, distance: 81.3
click at [193, 155] on textarea "Yes, sign me up to receive exclusive offers, news and more!" at bounding box center [250, 166] width 129 height 30
type textarea "e"
type textarea "renovage"
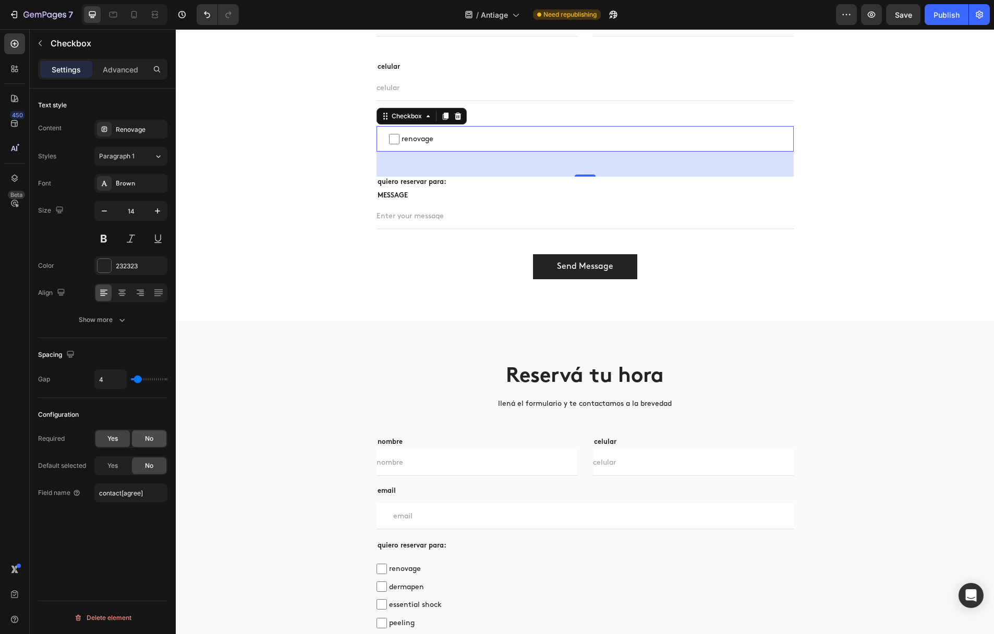
drag, startPoint x: 140, startPoint y: 444, endPoint x: 139, endPoint y: 472, distance: 28.2
click at [140, 443] on div "No" at bounding box center [149, 439] width 34 height 17
click at [135, 490] on input "contact[agree]" at bounding box center [130, 493] width 73 height 19
click at [132, 493] on input "contact[agree]" at bounding box center [130, 493] width 73 height 19
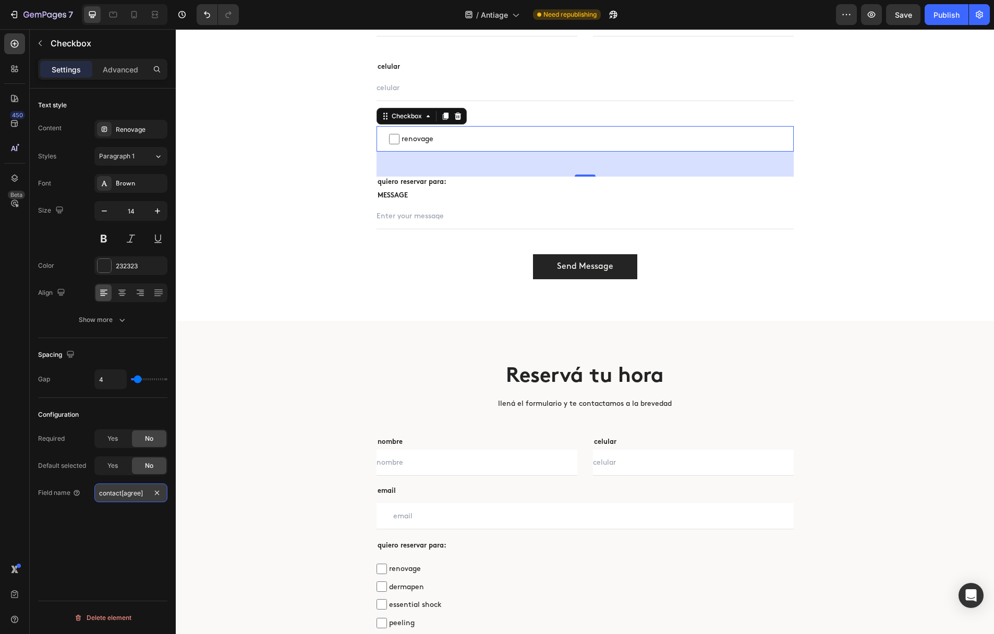
click at [132, 493] on input "contact[agree]" at bounding box center [130, 493] width 73 height 19
type input "contact[renovage]"
click at [444, 117] on icon at bounding box center [445, 116] width 6 height 7
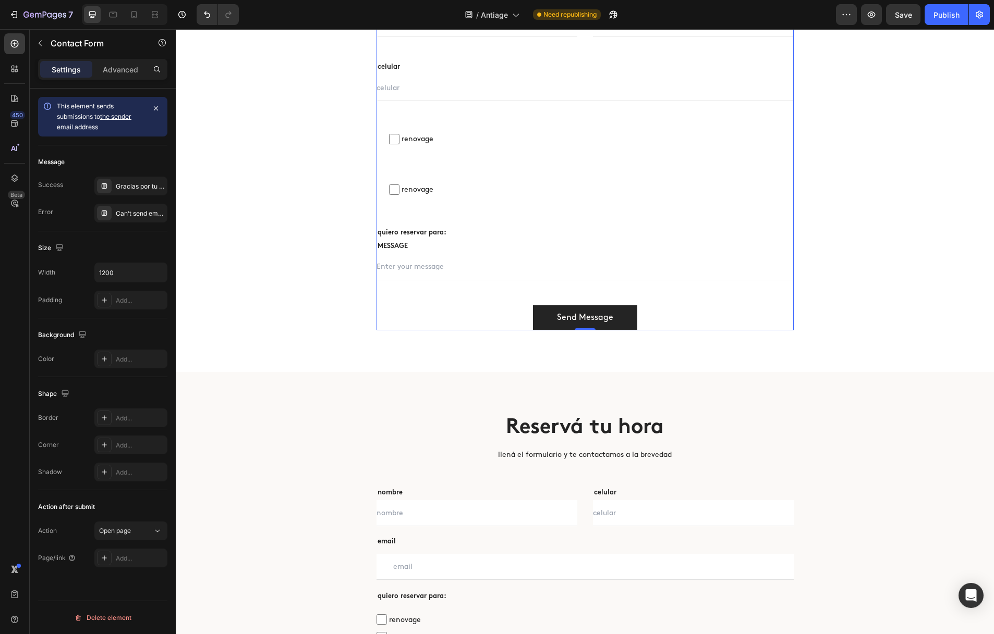
click at [519, 165] on div "nombre Text block Text Field email Text block Email Field Row celular Text bloc…" at bounding box center [584, 163] width 417 height 333
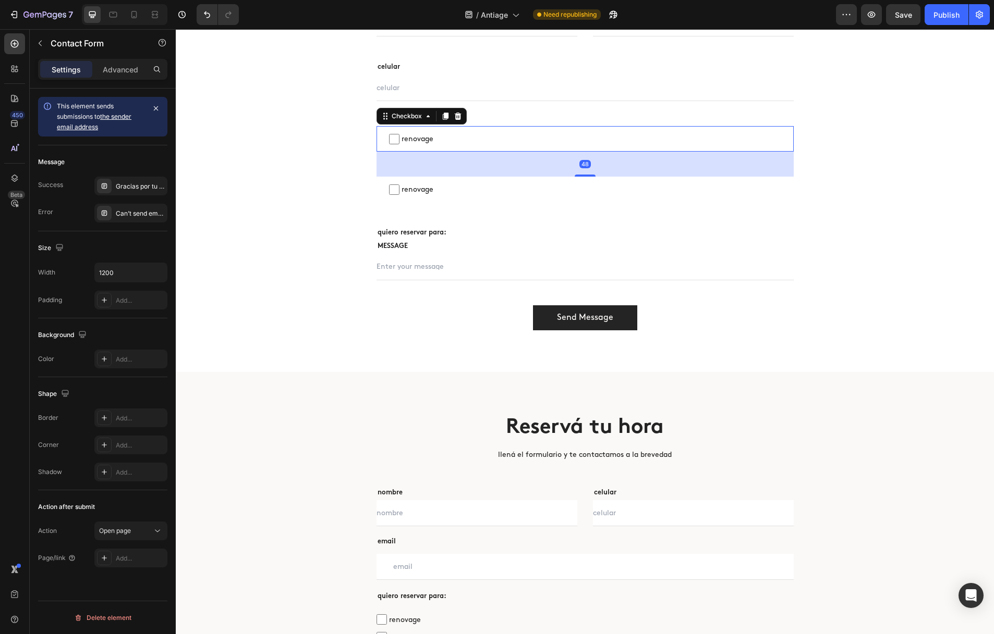
click at [528, 133] on span "renovage" at bounding box center [590, 138] width 382 height 13
click at [399, 134] on input "renovage" at bounding box center [394, 139] width 10 height 10
checkbox input "false"
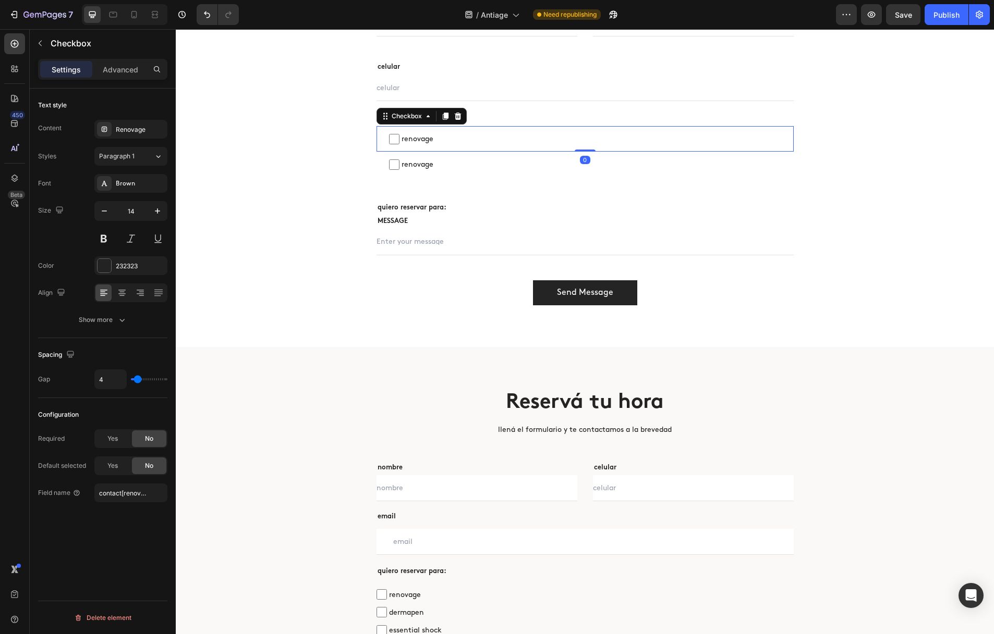
drag, startPoint x: 586, startPoint y: 173, endPoint x: 542, endPoint y: 152, distance: 49.0
click at [585, 150] on div at bounding box center [585, 151] width 21 height 2
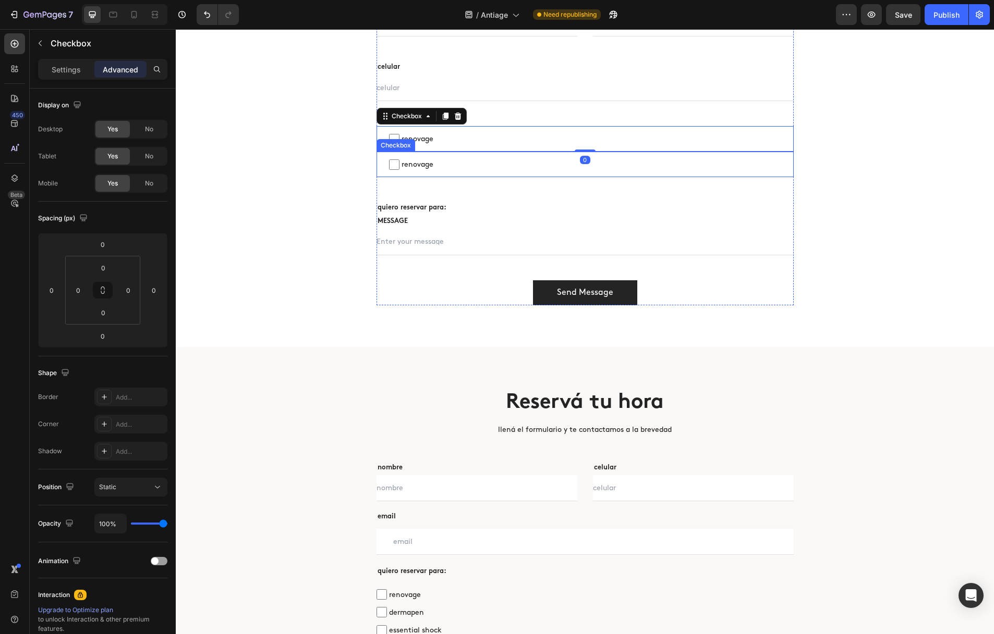
click at [434, 163] on span "renovage" at bounding box center [590, 164] width 382 height 13
click at [399, 163] on input "renovage" at bounding box center [394, 165] width 10 height 10
checkbox input "false"
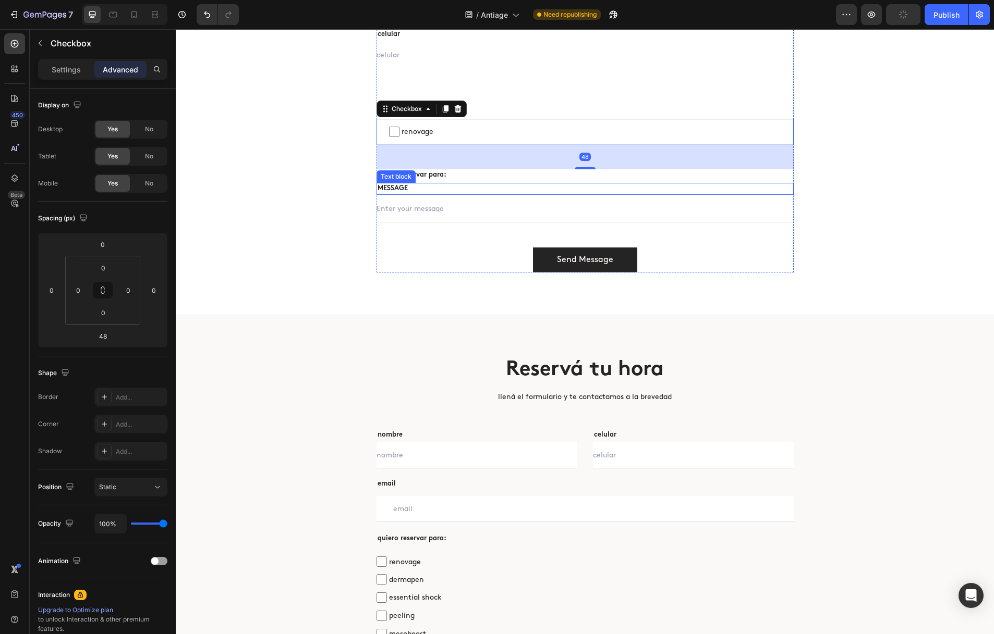
scroll to position [3769, 0]
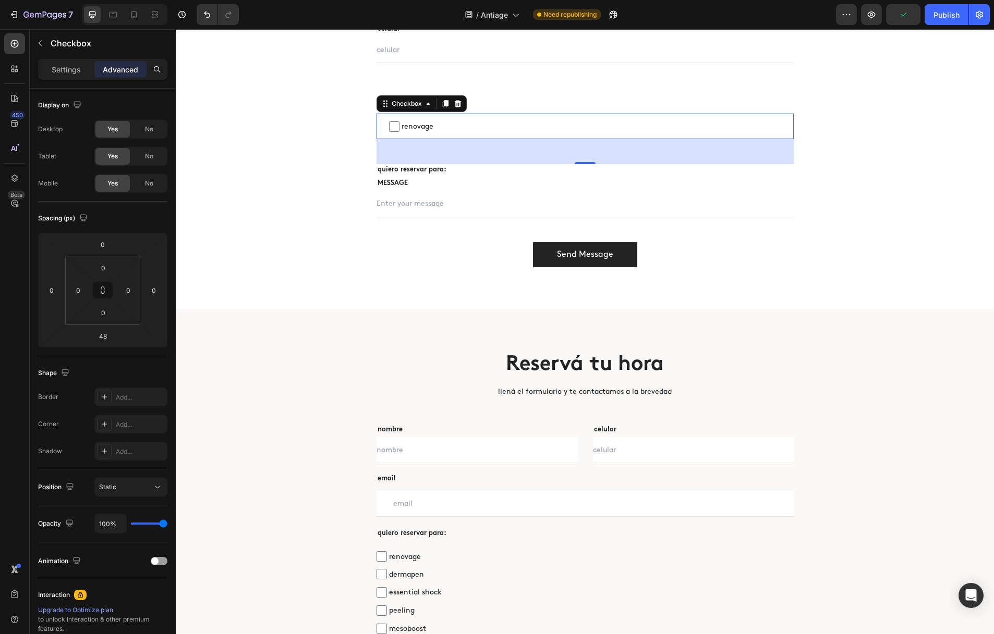
click at [74, 70] on p "Settings" at bounding box center [66, 69] width 29 height 11
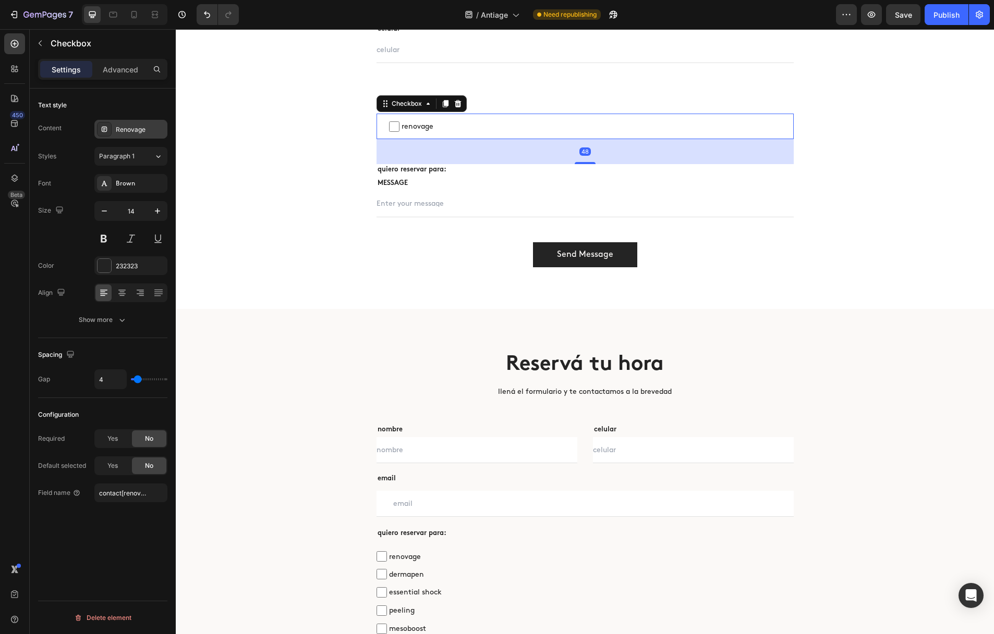
click at [127, 130] on div "Renovage" at bounding box center [140, 129] width 49 height 9
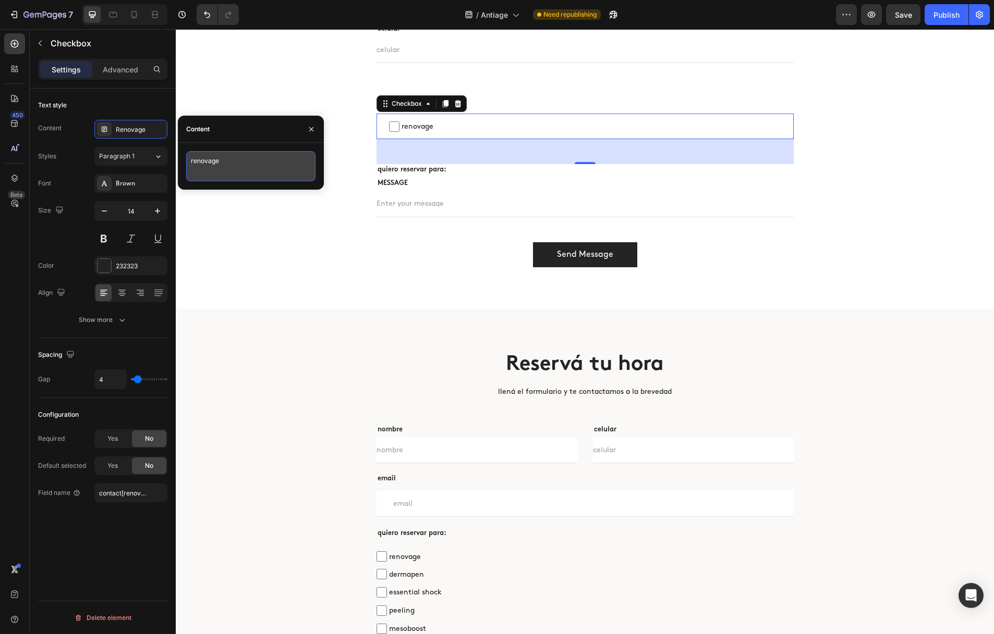
click at [226, 164] on textarea "renovage" at bounding box center [250, 166] width 129 height 30
drag, startPoint x: 226, startPoint y: 162, endPoint x: 186, endPoint y: 160, distance: 40.2
click at [186, 160] on textarea "renovage" at bounding box center [250, 166] width 129 height 30
type textarea "dermapen"
click at [137, 497] on input "contact[renovage]" at bounding box center [130, 493] width 73 height 19
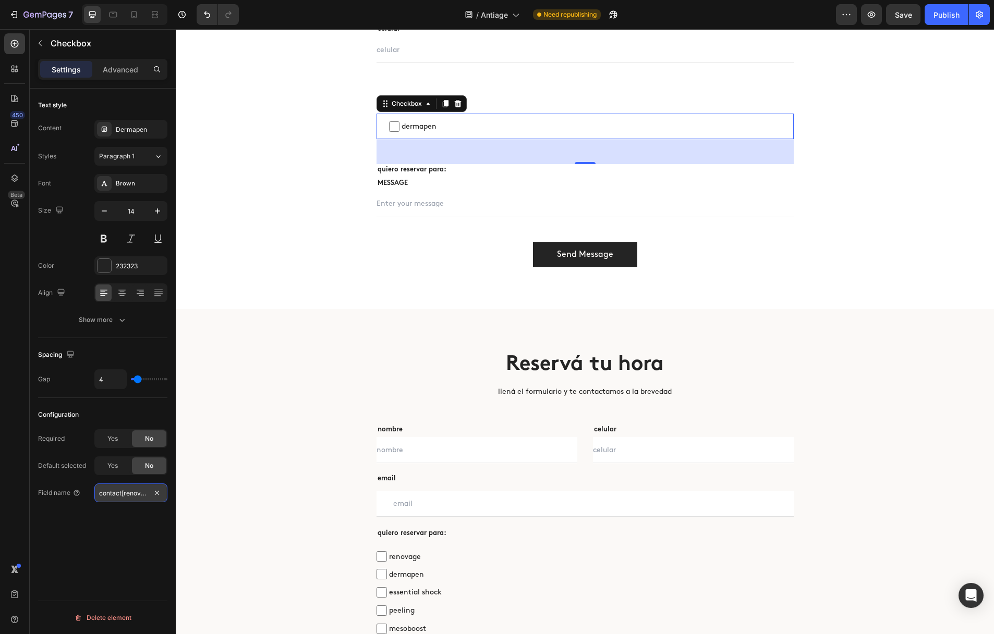
click at [139, 496] on input "contact[renovage]" at bounding box center [130, 493] width 73 height 19
type input "contact[dermapen]"
click at [445, 103] on icon at bounding box center [445, 103] width 6 height 7
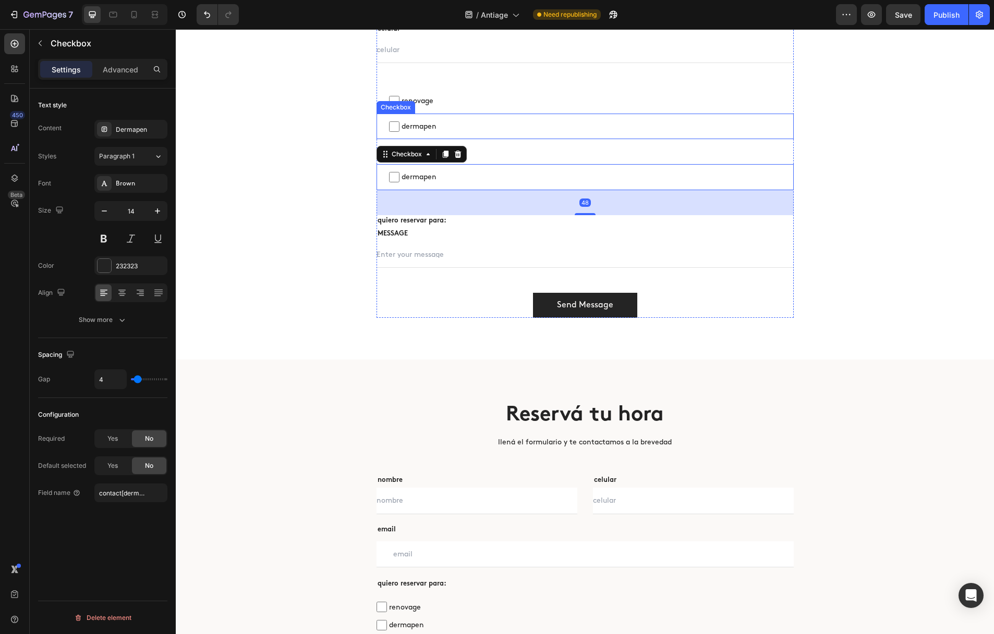
click at [478, 128] on span "dermapen" at bounding box center [590, 126] width 382 height 13
click at [399, 128] on input "dermapen" at bounding box center [394, 126] width 10 height 10
checkbox input "false"
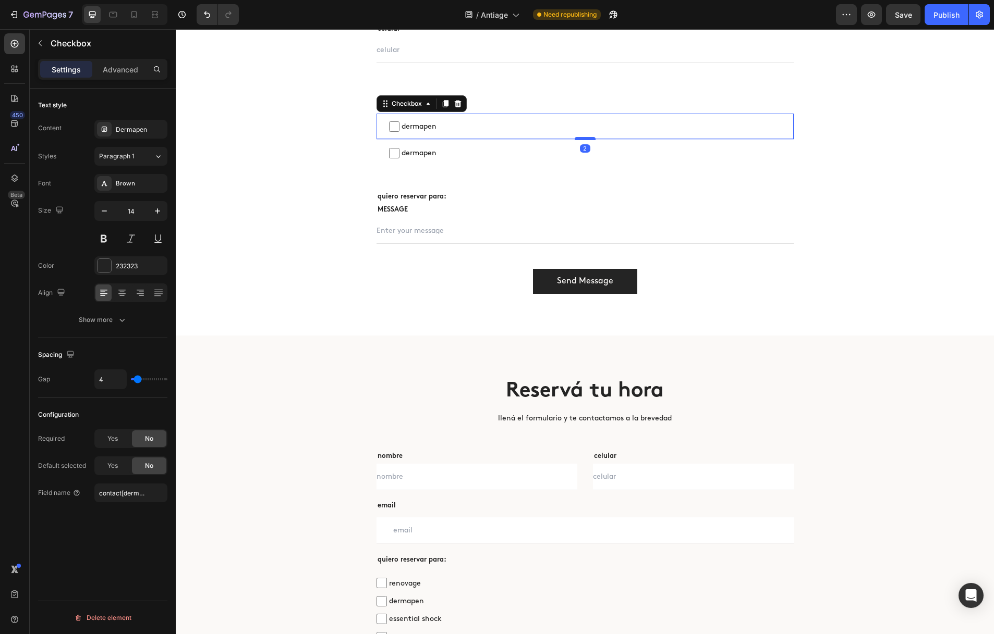
drag, startPoint x: 587, startPoint y: 159, endPoint x: 587, endPoint y: 139, distance: 20.3
click at [587, 139] on div at bounding box center [585, 138] width 21 height 3
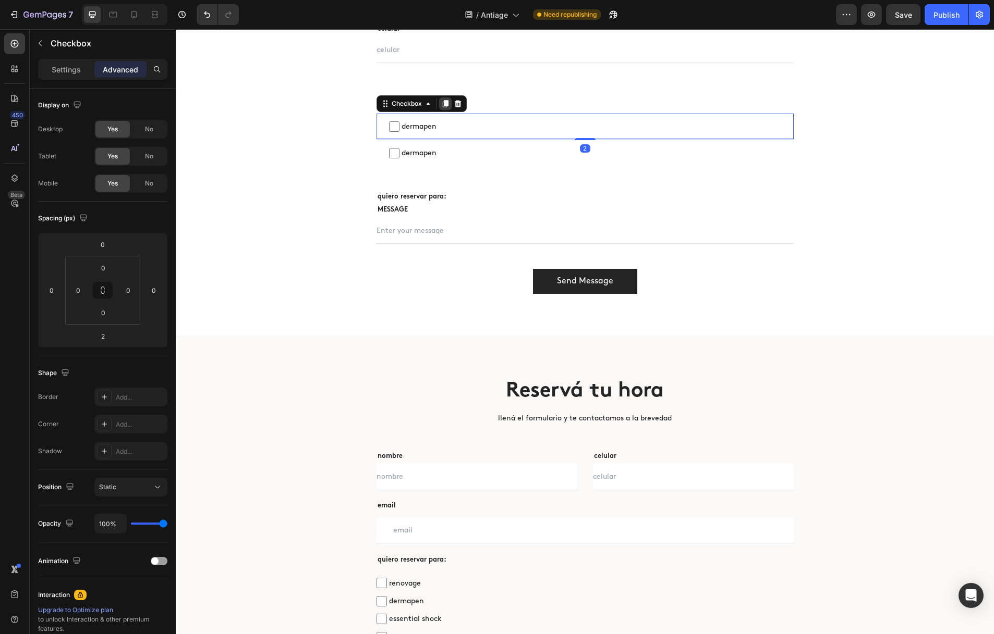
click at [448, 104] on icon at bounding box center [445, 104] width 8 height 8
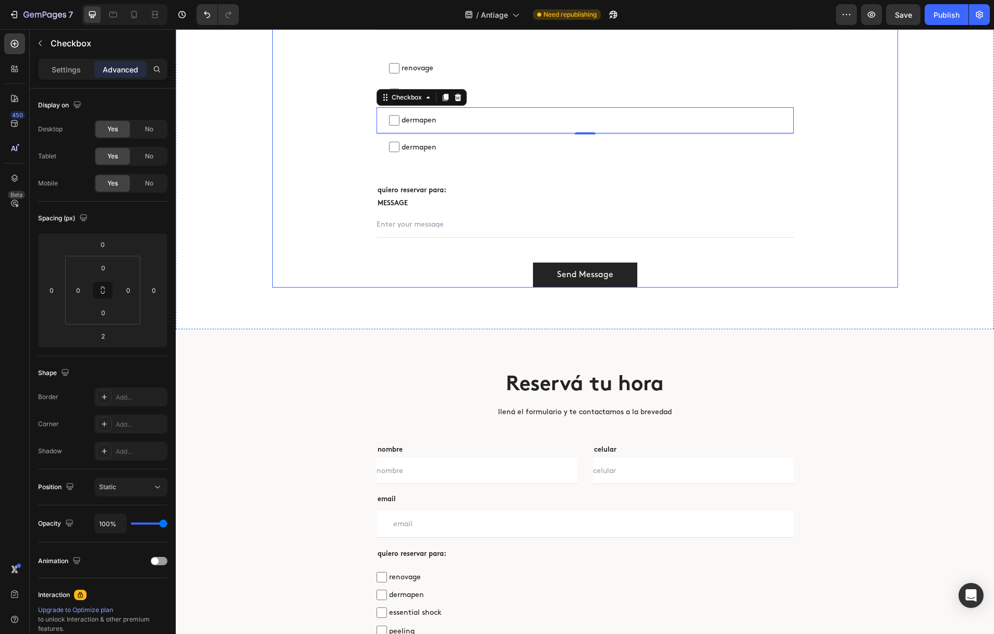
scroll to position [3801, 0]
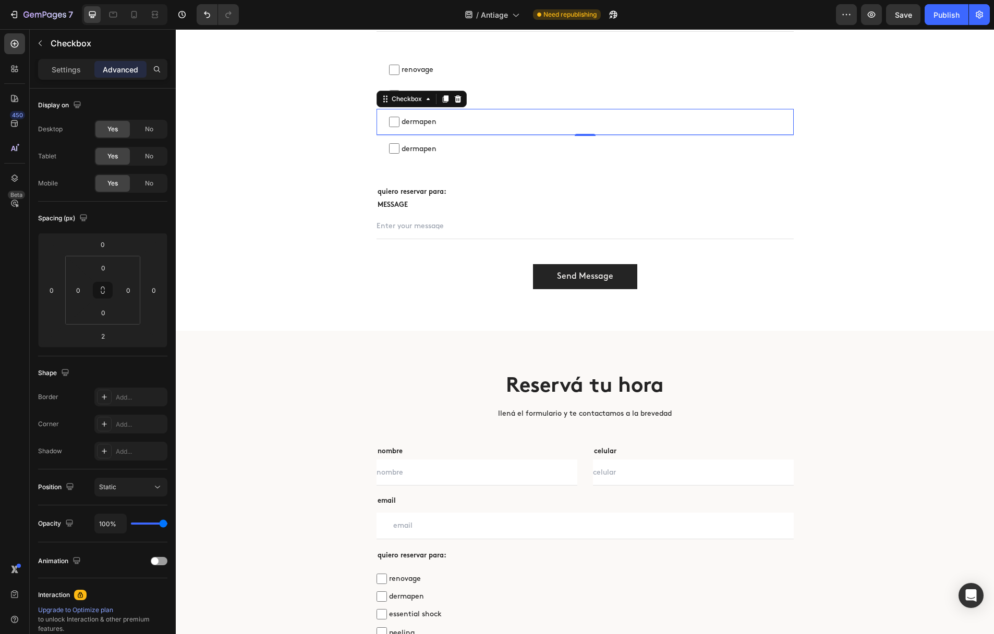
click at [78, 78] on div "Settings Advanced" at bounding box center [102, 69] width 129 height 21
click at [78, 75] on div "Settings" at bounding box center [66, 69] width 52 height 17
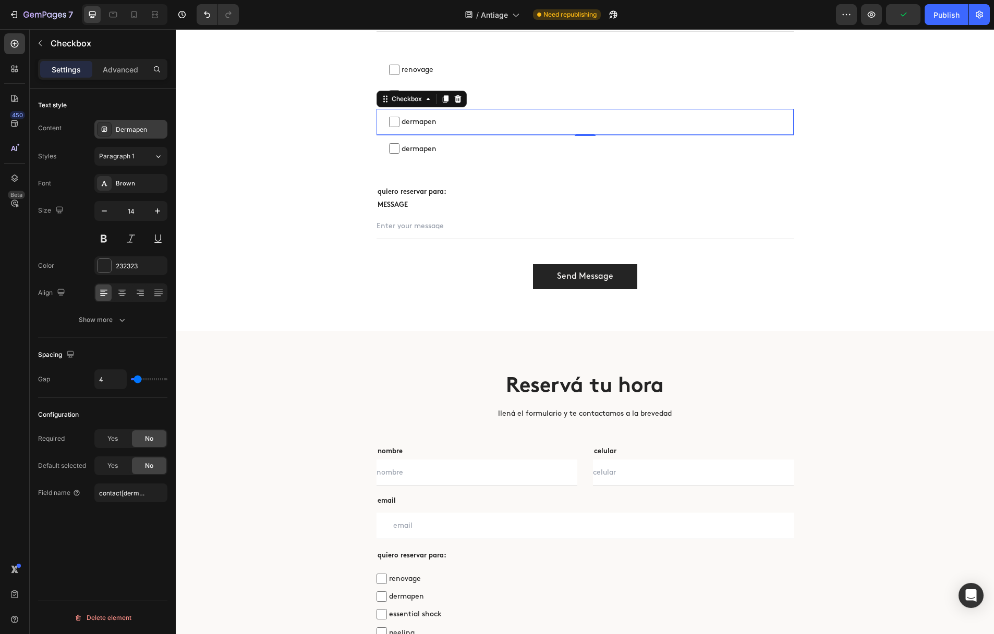
click at [119, 125] on div "Dermapen" at bounding box center [140, 129] width 49 height 9
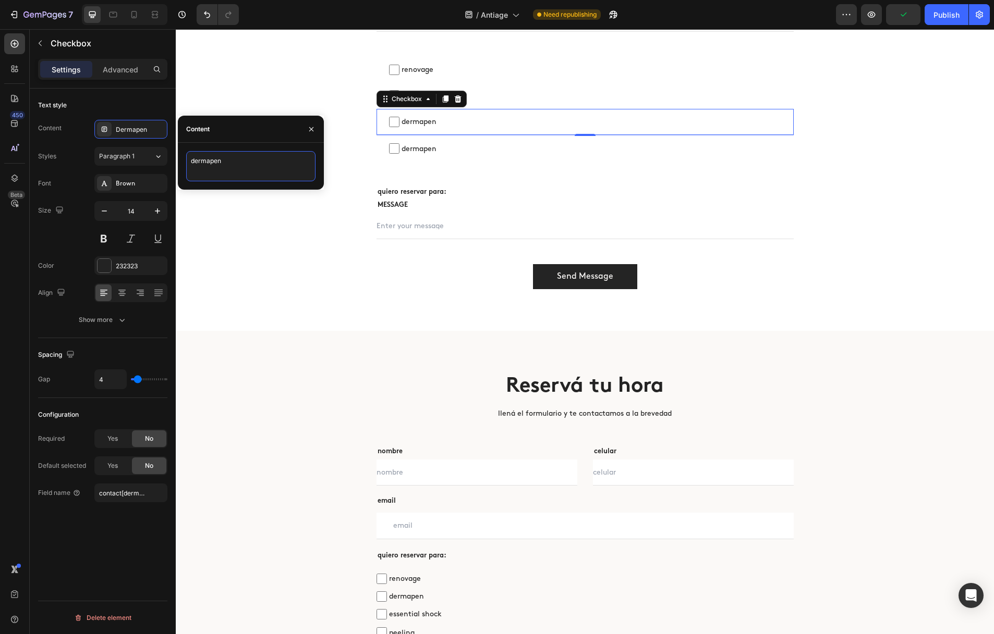
click at [223, 157] on textarea "dermapen" at bounding box center [250, 166] width 129 height 30
type textarea "essential shock"
click at [130, 488] on input "contact[dermapen]" at bounding box center [130, 493] width 73 height 19
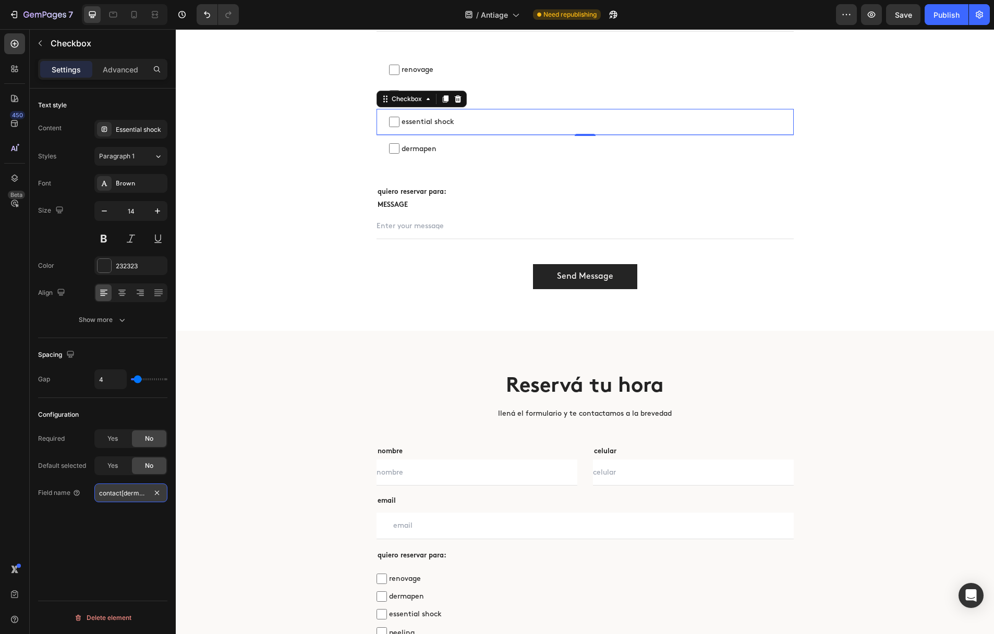
click at [134, 495] on input "contact[dermapen]" at bounding box center [130, 493] width 73 height 19
type input "contact[essentialshock]"
click at [444, 97] on icon at bounding box center [445, 99] width 6 height 7
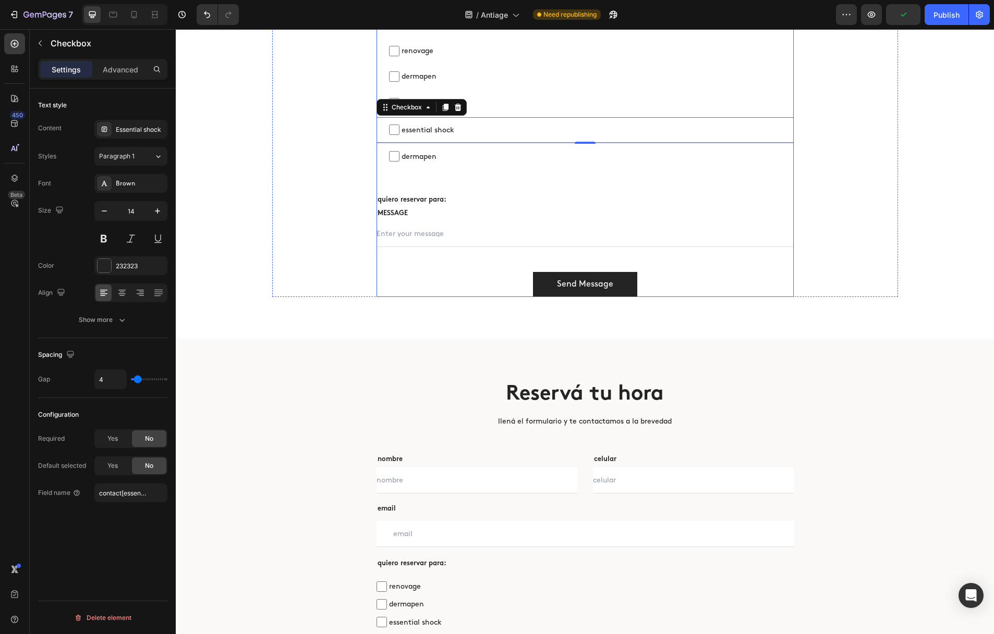
scroll to position [3820, 0]
click at [425, 586] on span "renovage" at bounding box center [590, 586] width 407 height 13
click at [387, 586] on input "renovage" at bounding box center [381, 586] width 10 height 10
checkbox input "false"
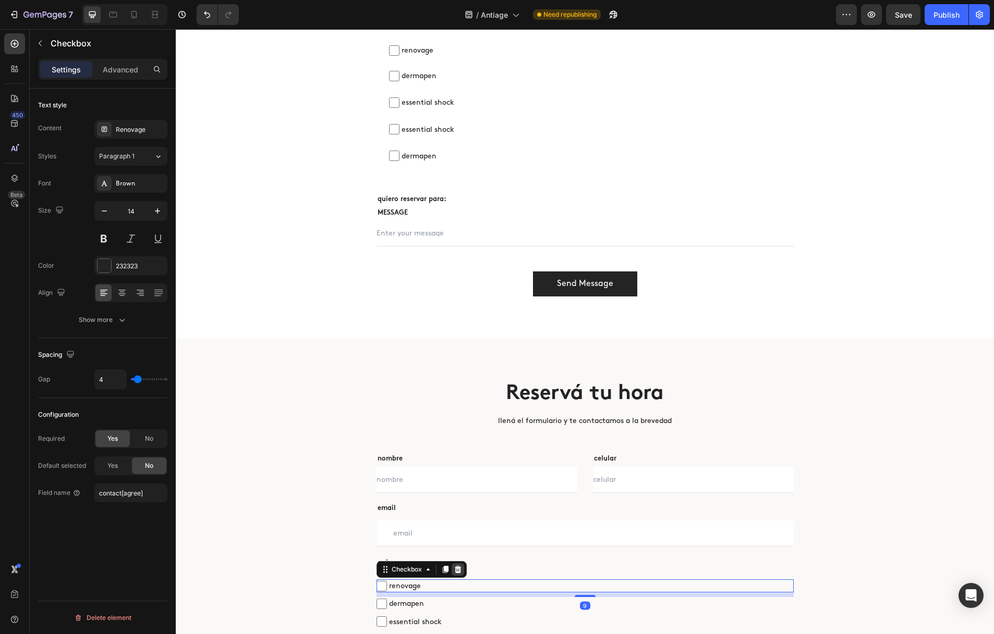
click at [458, 570] on icon at bounding box center [458, 570] width 8 height 8
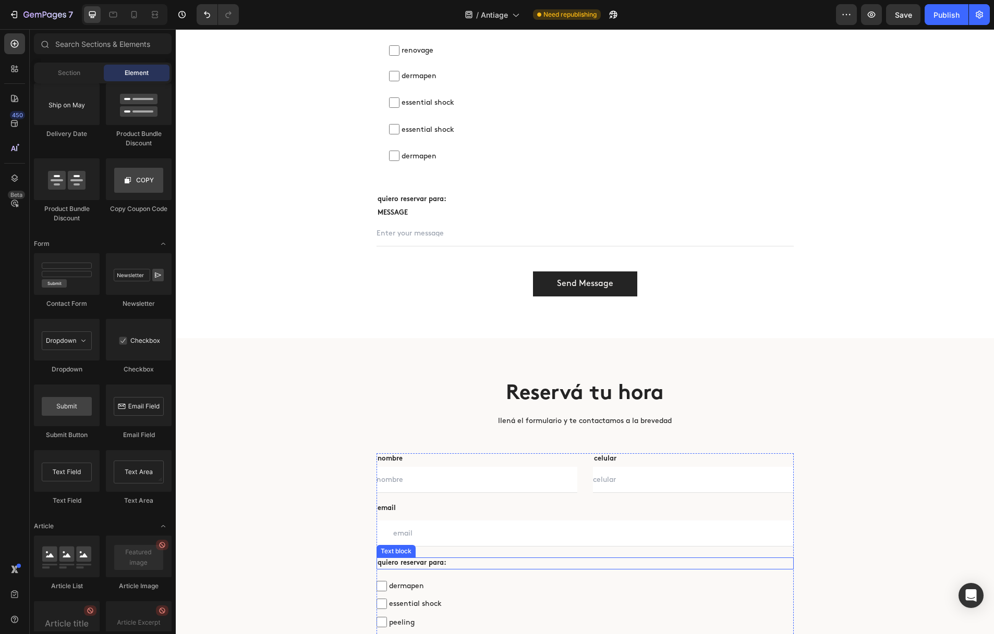
click at [469, 566] on p "quiero reservar para:" at bounding box center [584, 564] width 415 height 10
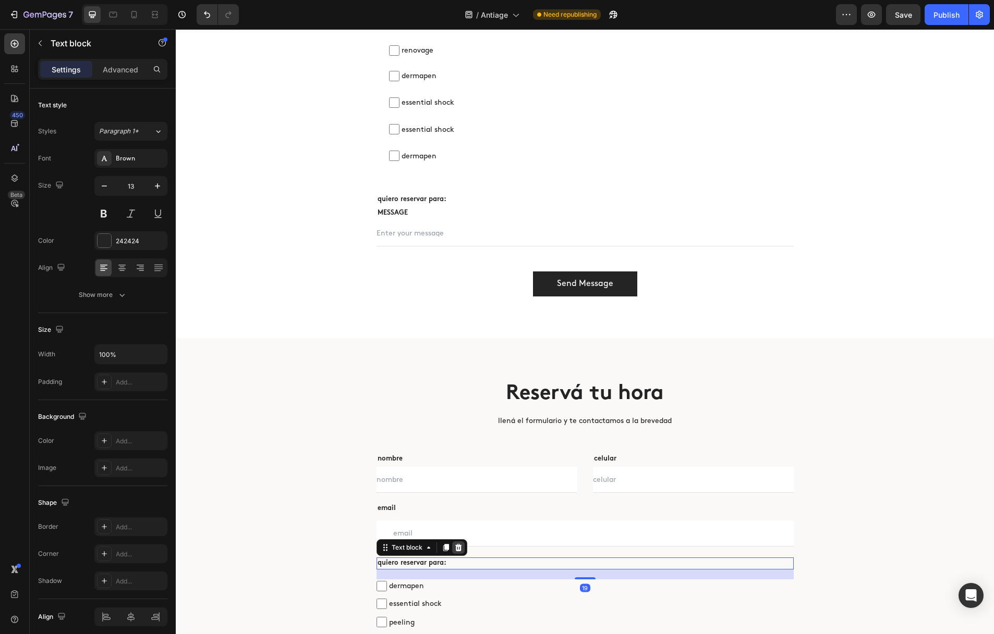
click at [456, 550] on icon at bounding box center [458, 547] width 7 height 7
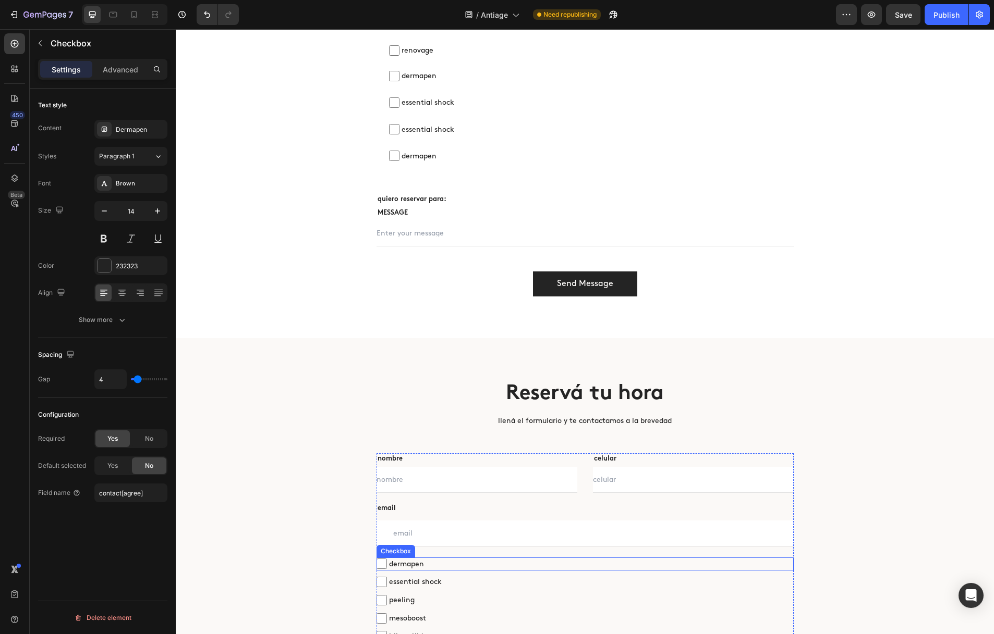
click at [453, 568] on span "dermapen" at bounding box center [590, 564] width 407 height 13
click at [387, 568] on input "dermapen" at bounding box center [381, 564] width 10 height 10
checkbox input "false"
click at [455, 549] on icon at bounding box center [458, 548] width 8 height 8
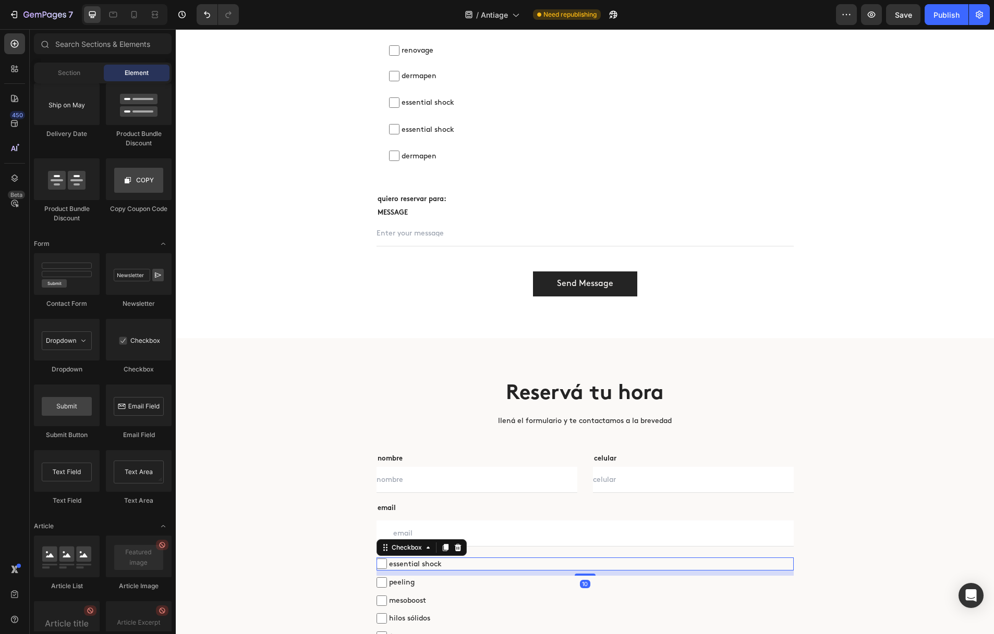
click at [451, 565] on span "essential shock" at bounding box center [590, 564] width 407 height 13
click at [387, 565] on input "essential shock" at bounding box center [381, 564] width 10 height 10
checkbox input "false"
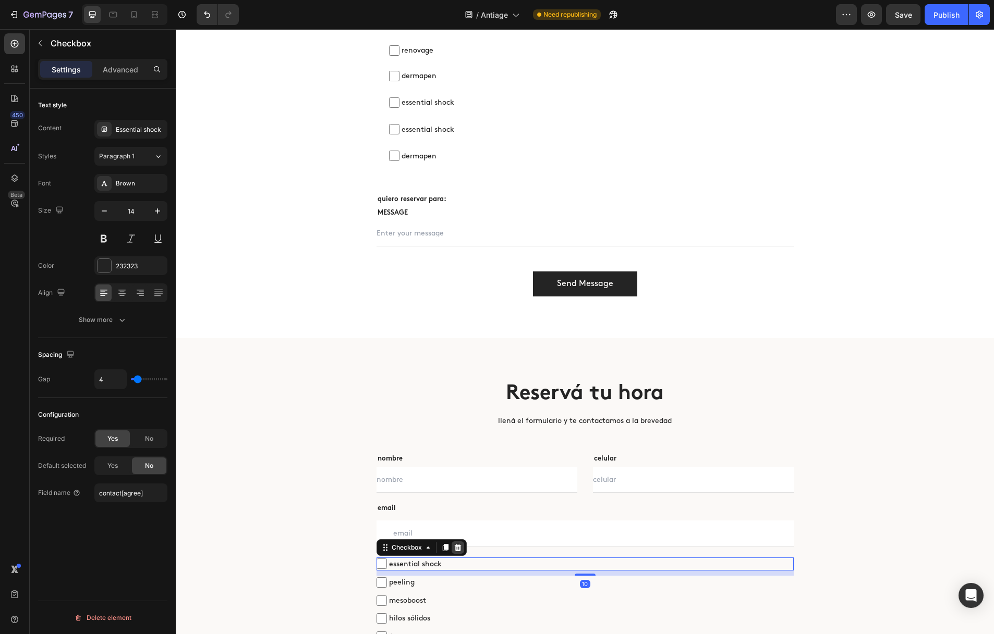
click at [459, 545] on icon at bounding box center [457, 547] width 7 height 7
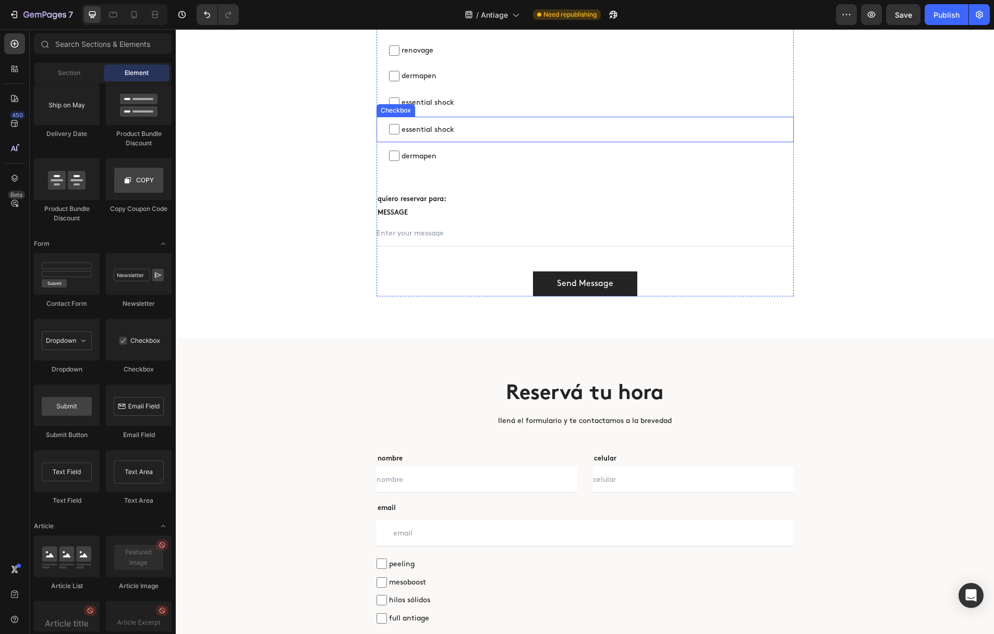
click at [433, 126] on span "essential shock" at bounding box center [590, 129] width 382 height 13
click at [399, 126] on input "essential shock" at bounding box center [394, 129] width 10 height 10
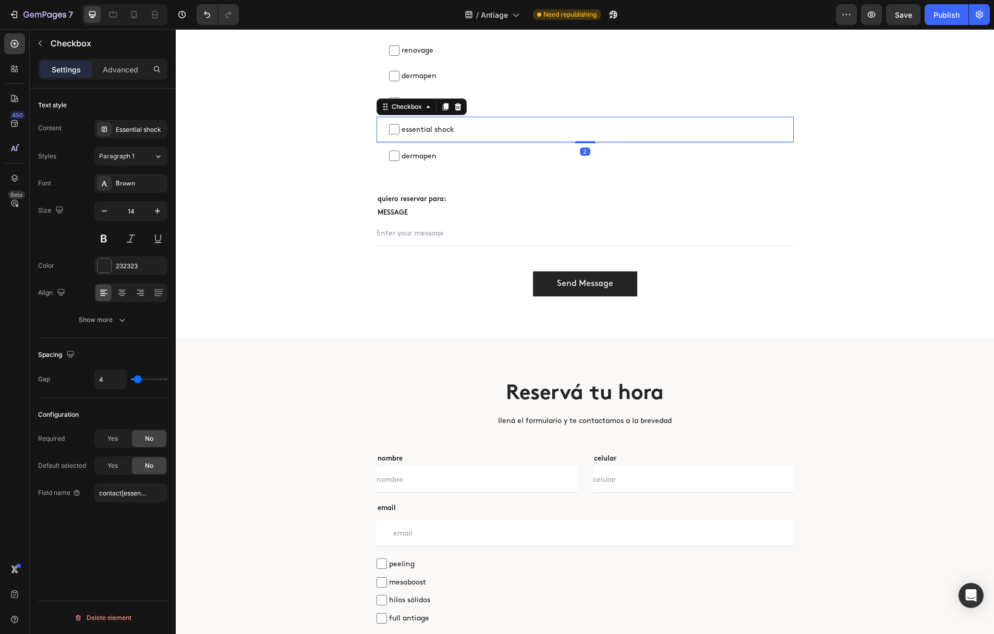
click at [424, 130] on span "essential shock" at bounding box center [590, 129] width 382 height 13
click at [399, 130] on input "essential shock" at bounding box center [394, 129] width 10 height 10
click at [424, 130] on span "essential shock" at bounding box center [590, 129] width 382 height 13
click at [399, 130] on input "essential shock" at bounding box center [394, 129] width 10 height 10
checkbox input "false"
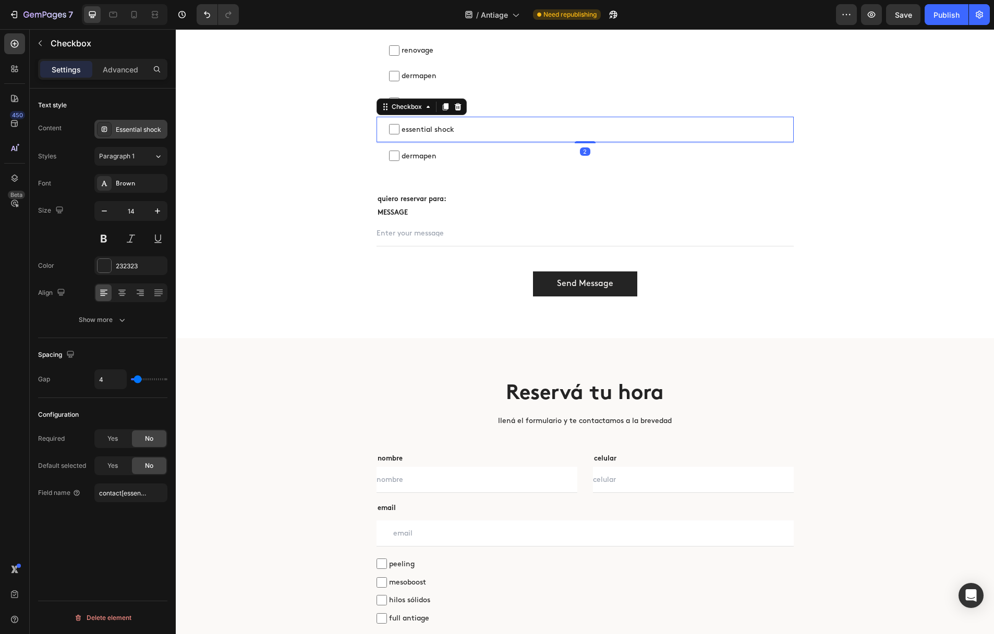
click at [126, 133] on div "Essential shock" at bounding box center [140, 129] width 49 height 9
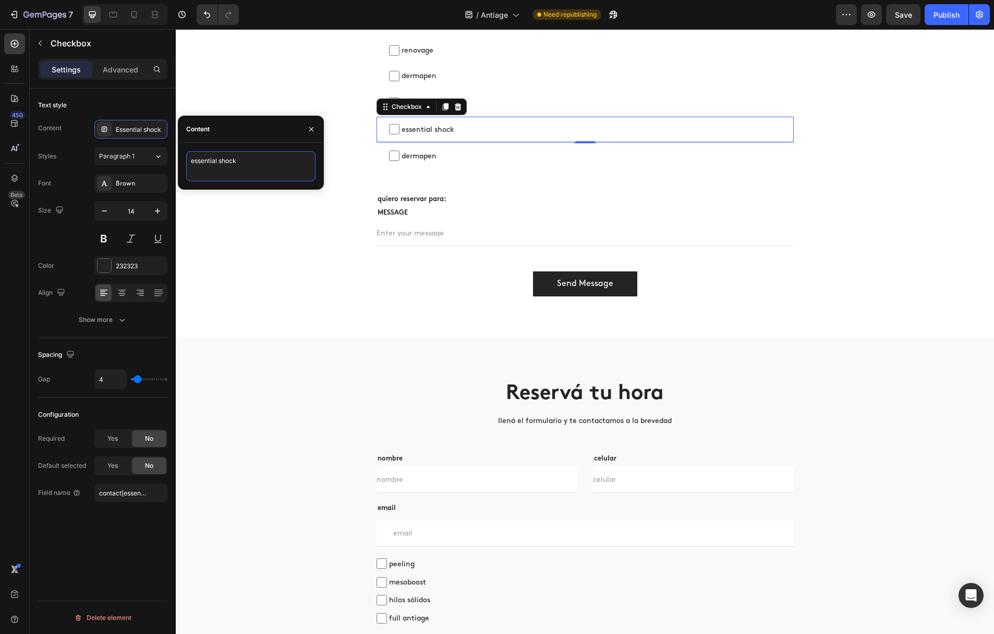
drag, startPoint x: 219, startPoint y: 162, endPoint x: 190, endPoint y: 161, distance: 29.7
click at [190, 161] on textarea "essential shock" at bounding box center [250, 166] width 129 height 30
type textarea "peeling"
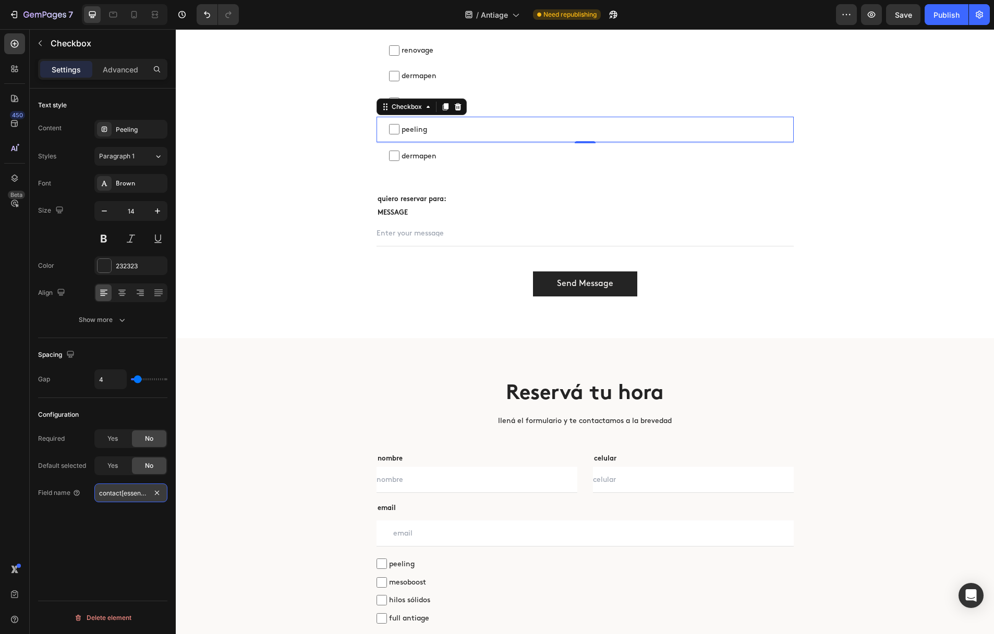
click at [133, 498] on input "contact[essentialshock]" at bounding box center [130, 493] width 73 height 19
click at [133, 493] on input "contact[essentialshock]" at bounding box center [130, 493] width 73 height 19
type input "contact[peeling]"
click at [902, 15] on span "Save" at bounding box center [903, 14] width 17 height 9
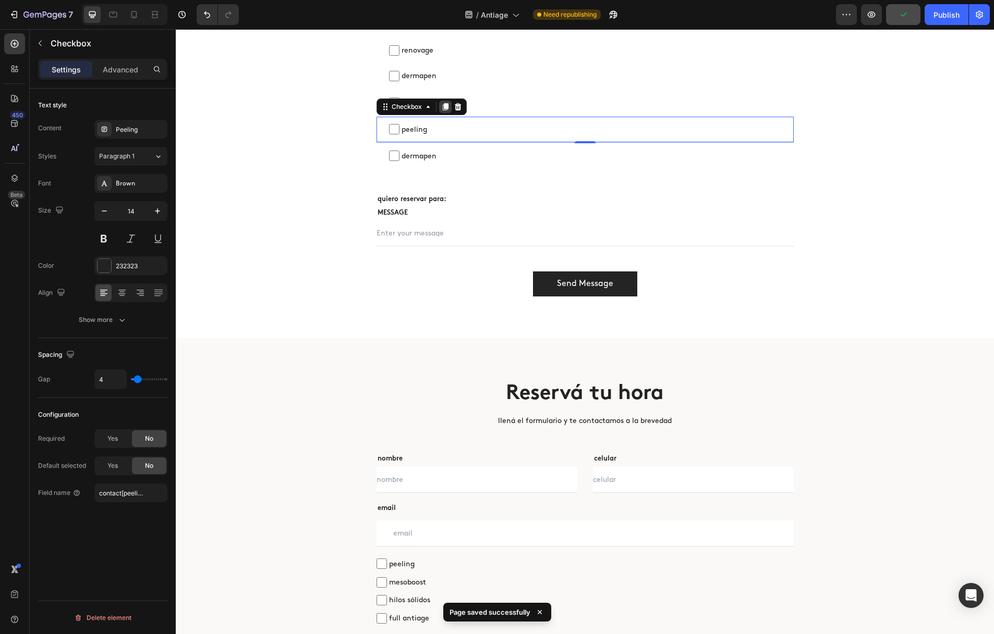
click at [443, 105] on icon at bounding box center [445, 106] width 6 height 7
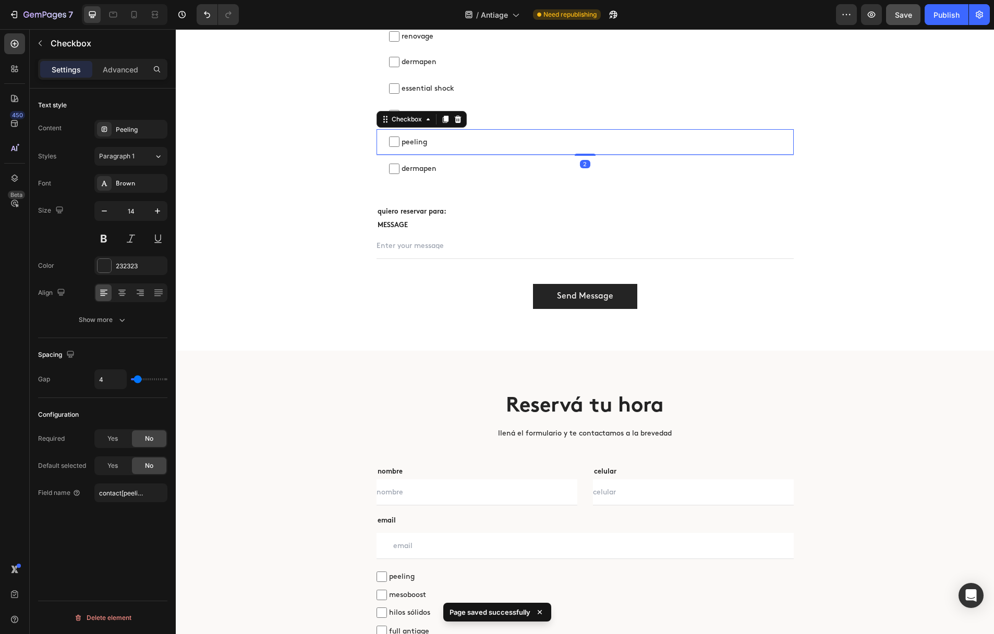
scroll to position [3835, 0]
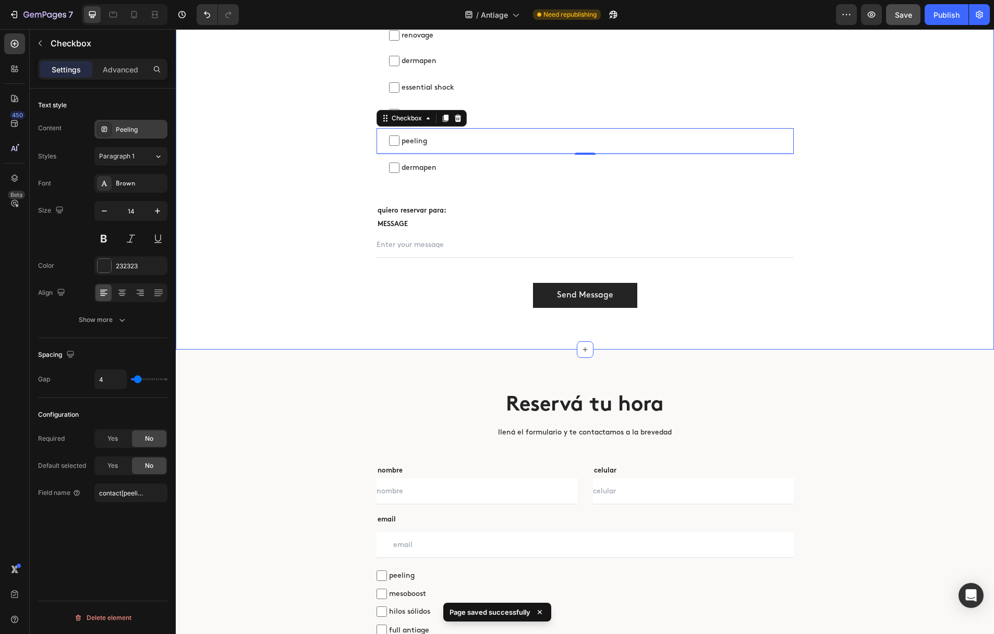
drag, startPoint x: 140, startPoint y: 134, endPoint x: 146, endPoint y: 135, distance: 6.3
click at [140, 134] on div "Peeling" at bounding box center [130, 129] width 73 height 19
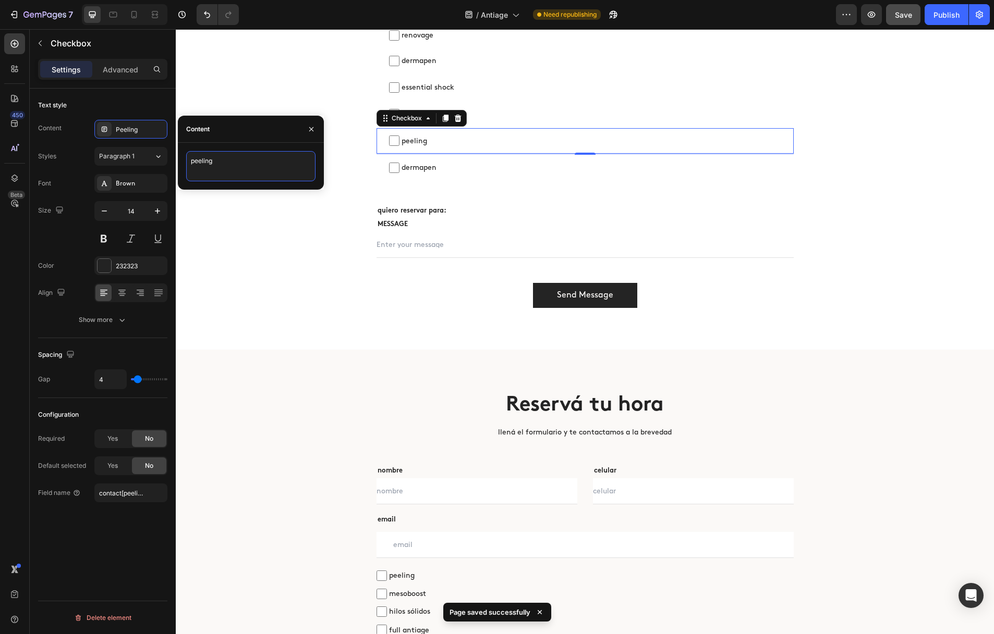
drag, startPoint x: 213, startPoint y: 163, endPoint x: 191, endPoint y: 161, distance: 22.6
click at [191, 161] on textarea "peeling" at bounding box center [250, 166] width 129 height 30
type textarea "mesoboost"
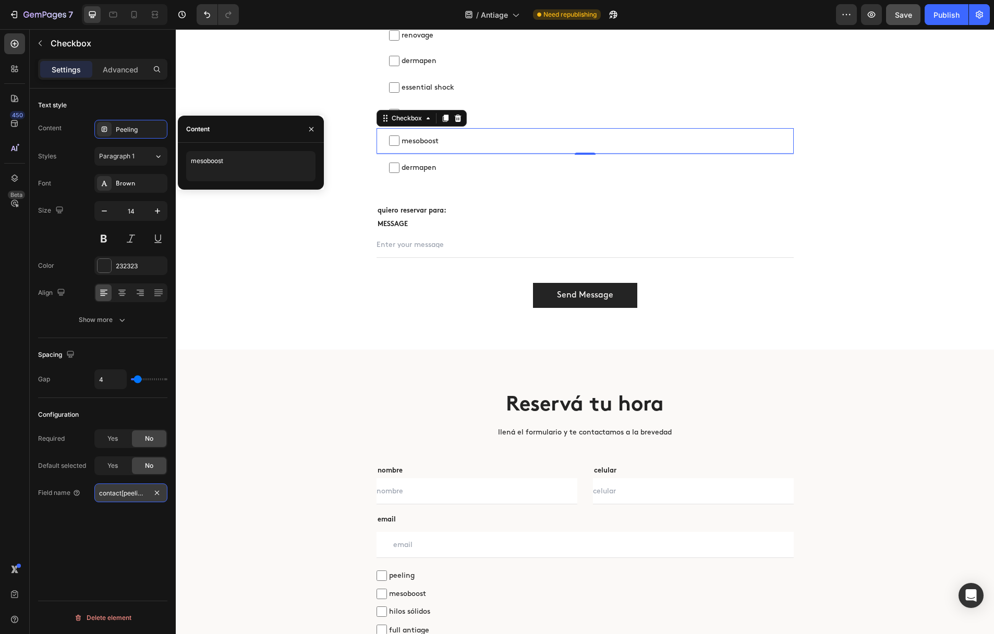
click at [131, 495] on input "contact[peeling]" at bounding box center [130, 493] width 73 height 19
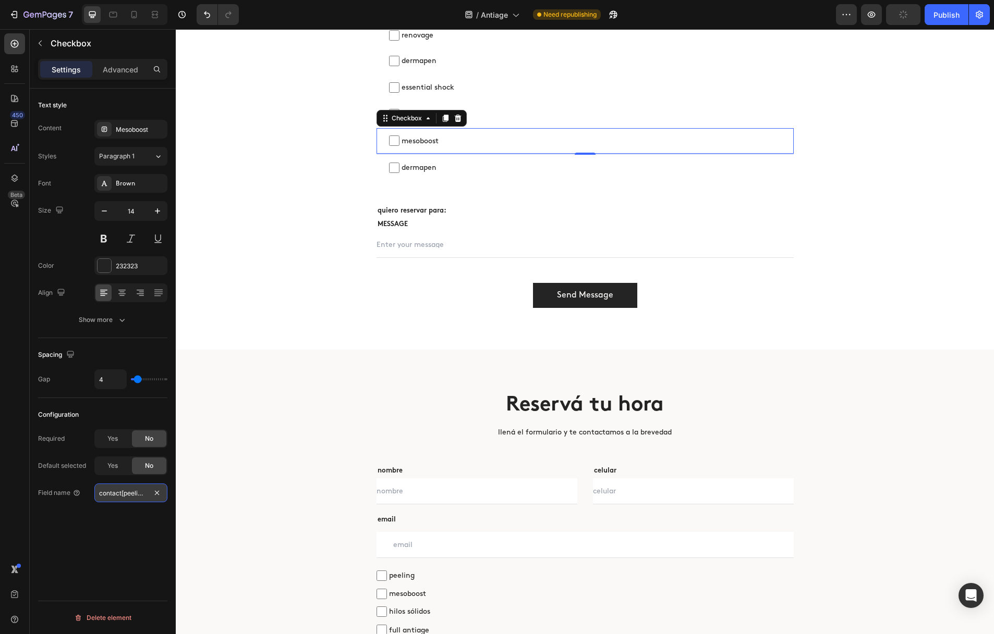
scroll to position [0, 2]
click at [134, 494] on input "contact[peeling]" at bounding box center [130, 493] width 73 height 19
type input "contact[mesoboost]"
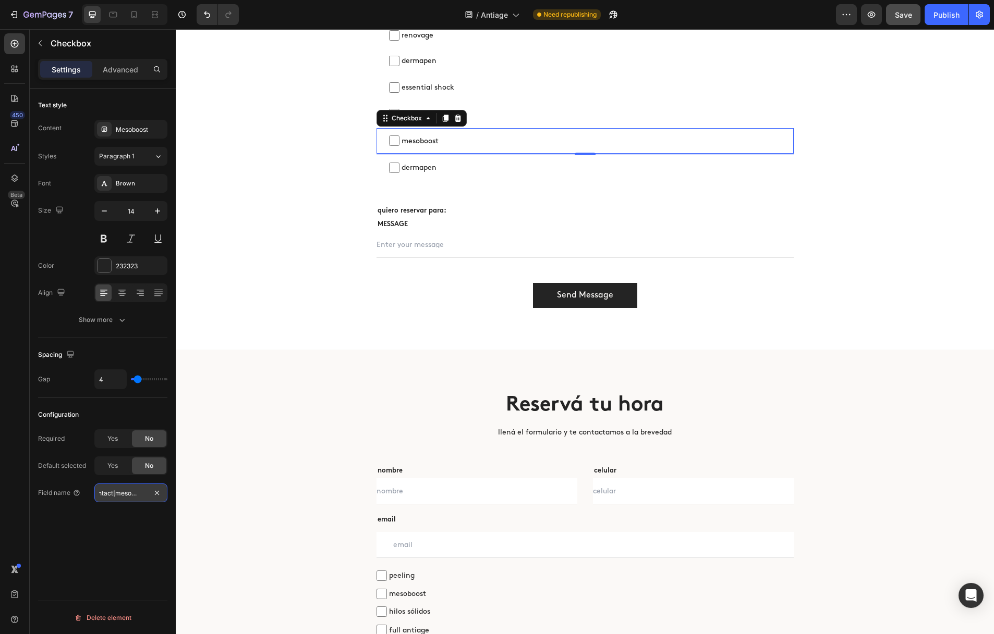
scroll to position [0, 10]
click at [447, 118] on icon at bounding box center [445, 118] width 6 height 7
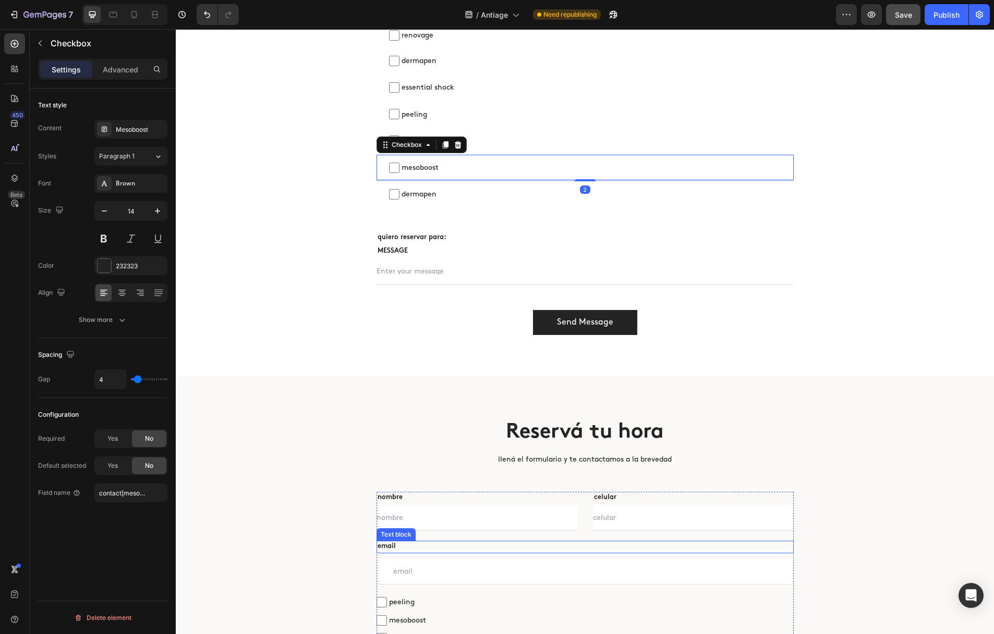
click at [423, 549] on p "email" at bounding box center [584, 547] width 415 height 10
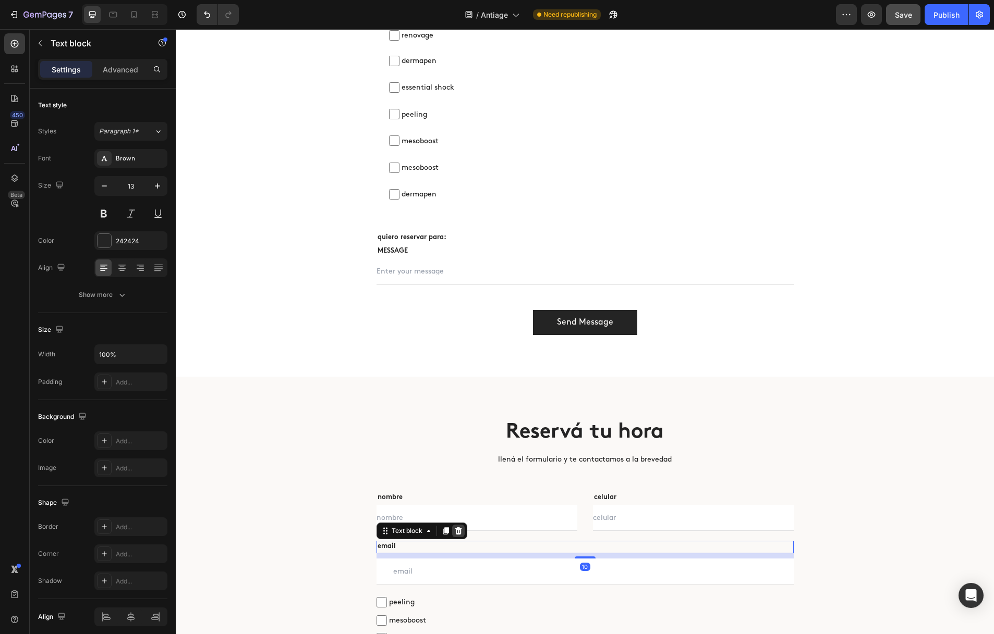
click at [456, 532] on icon at bounding box center [458, 531] width 7 height 7
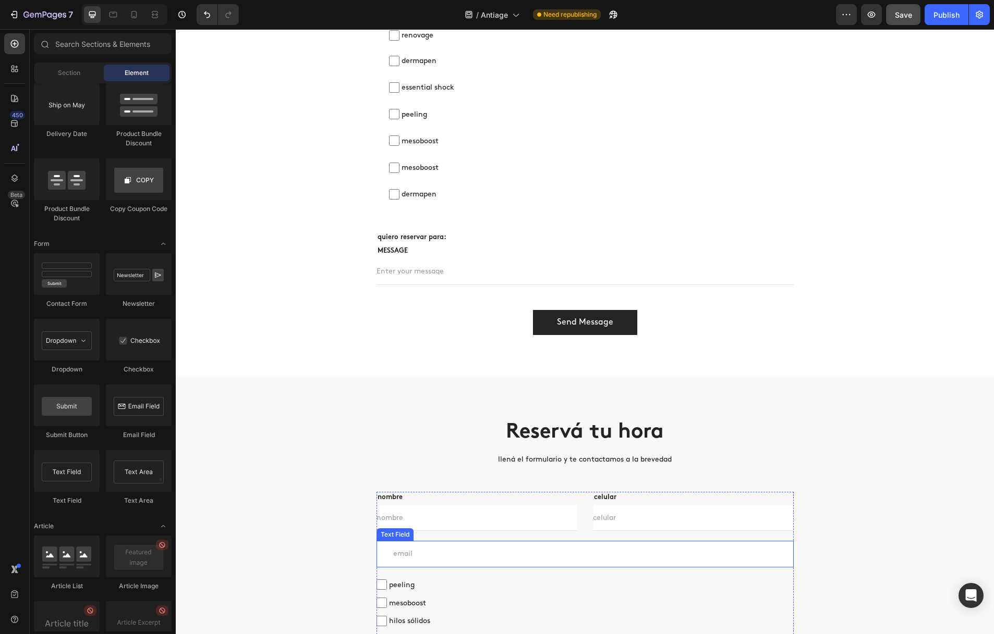
click at [445, 543] on input "text" at bounding box center [584, 554] width 417 height 26
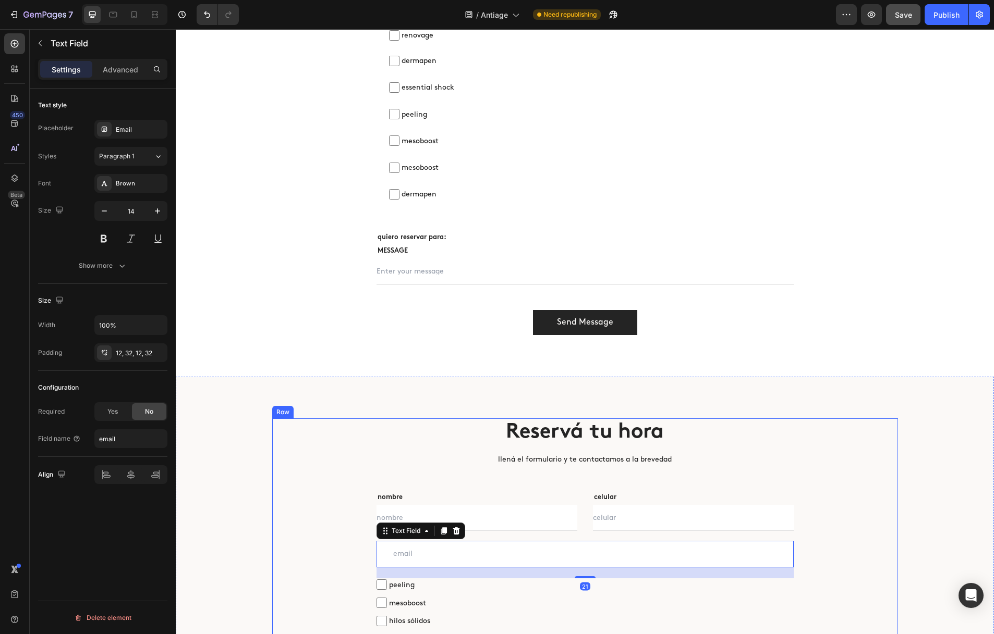
click at [345, 555] on div "Reservá tu hora Heading llená el formulario y te contactamos a la brevedad Text…" at bounding box center [585, 599] width 626 height 360
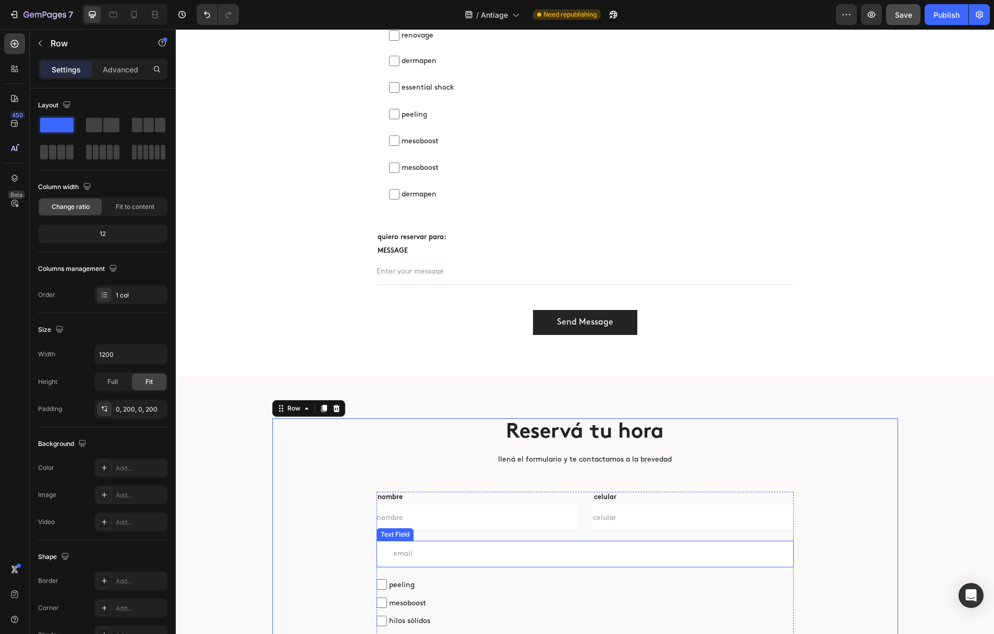
click at [429, 558] on input "text" at bounding box center [584, 554] width 417 height 26
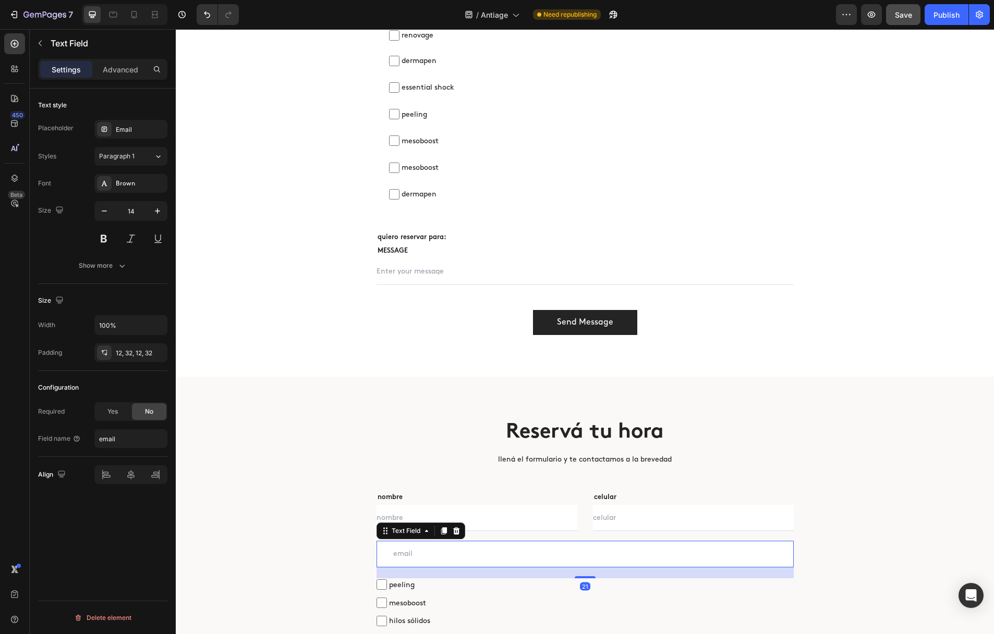
click at [451, 573] on div "21" at bounding box center [584, 573] width 417 height 11
click at [454, 533] on icon at bounding box center [456, 531] width 8 height 8
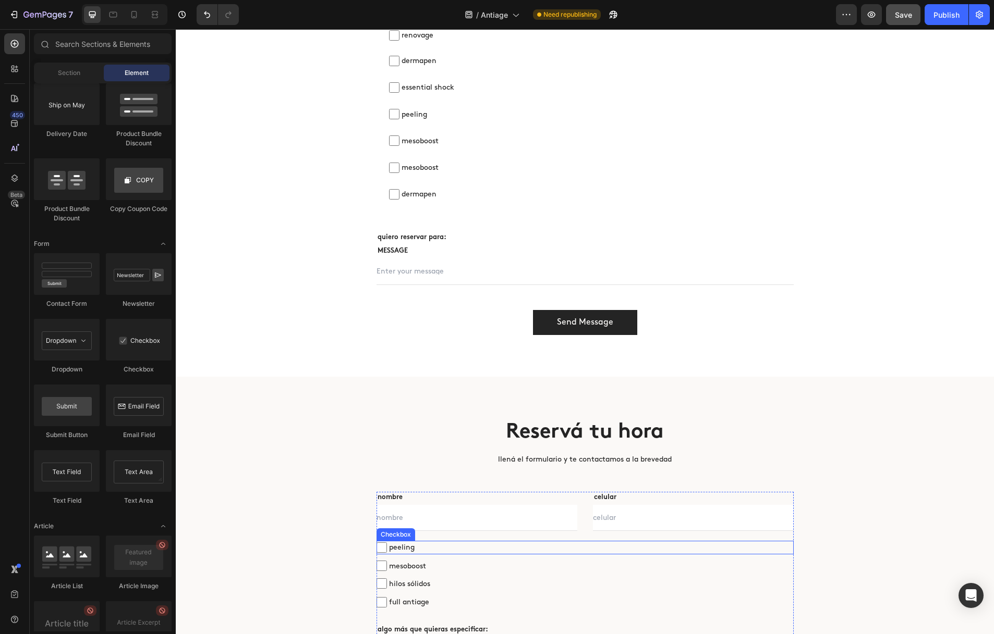
click at [439, 546] on span "peeling" at bounding box center [590, 547] width 407 height 13
click at [387, 546] on input "peeling" at bounding box center [381, 548] width 10 height 10
checkbox input "false"
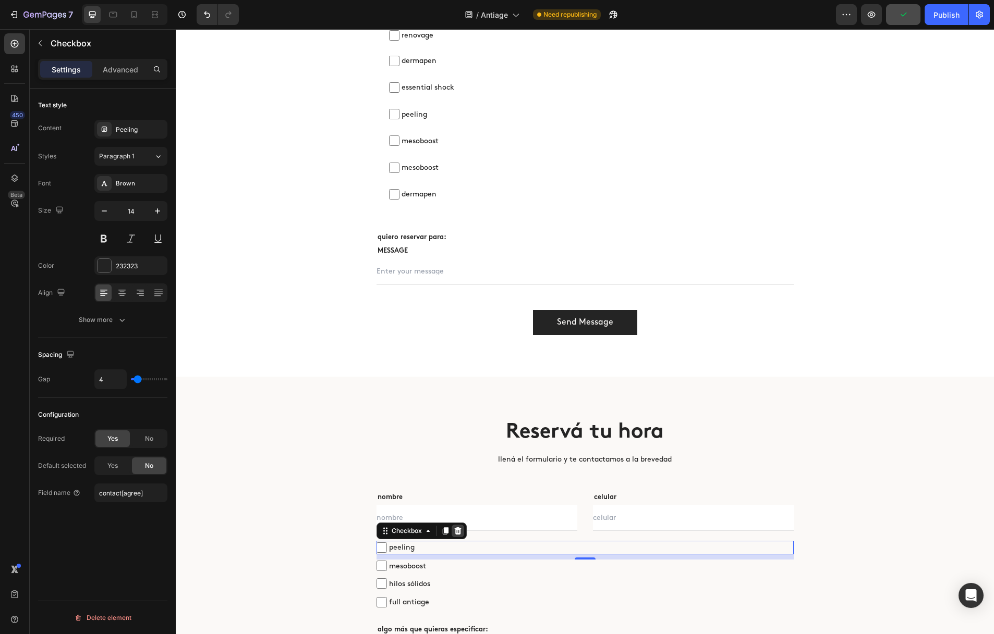
click at [459, 529] on icon at bounding box center [457, 531] width 7 height 7
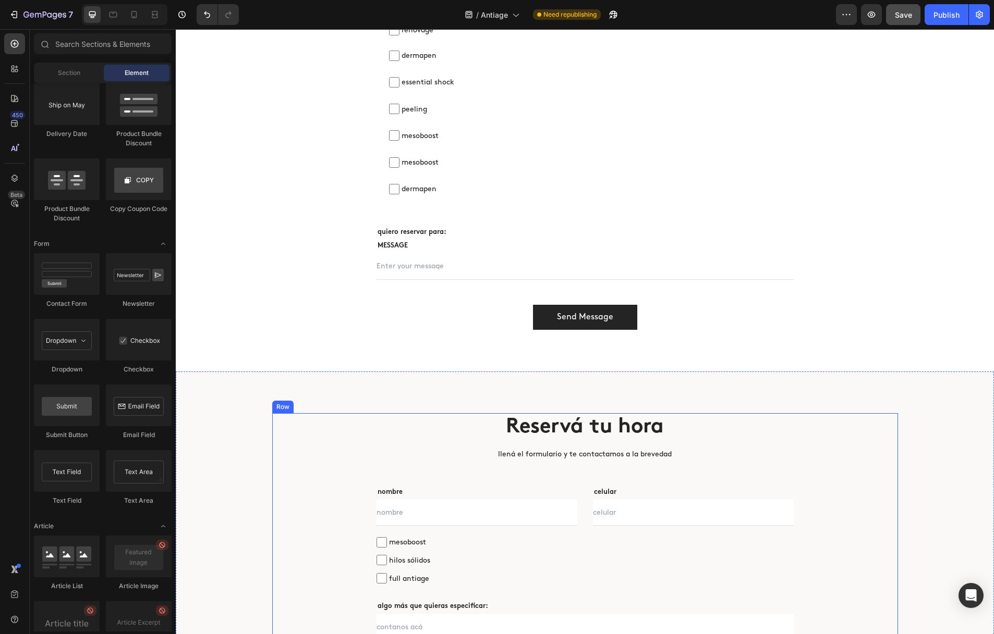
scroll to position [3840, 0]
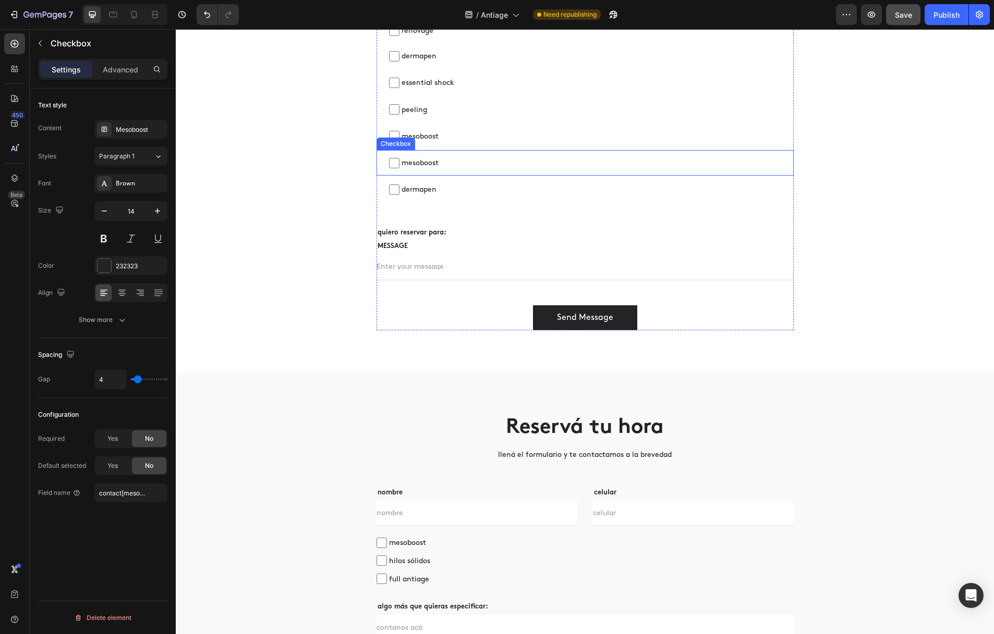
click at [425, 166] on span "mesoboost" at bounding box center [590, 162] width 382 height 13
click at [399, 166] on input "mesoboost" at bounding box center [394, 163] width 10 height 10
checkbox input "false"
click at [128, 131] on div "Mesoboost" at bounding box center [140, 129] width 49 height 9
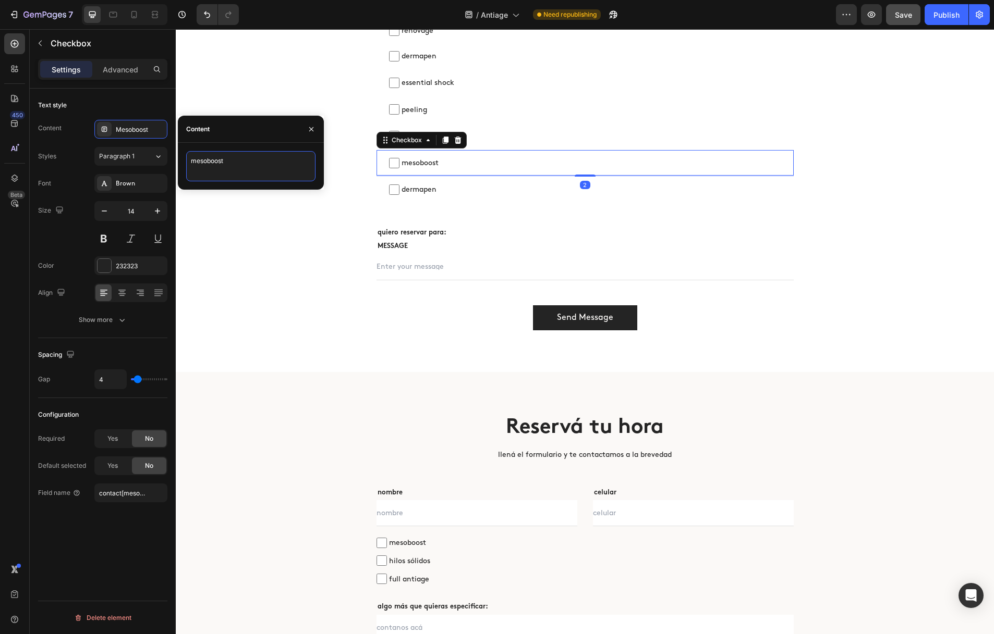
drag, startPoint x: 229, startPoint y: 163, endPoint x: 186, endPoint y: 161, distance: 42.8
click at [186, 161] on textarea "mesoboost" at bounding box center [250, 166] width 129 height 30
type textarea "hilos sólidos"
click at [133, 494] on input "contact[mesoboost]" at bounding box center [130, 493] width 73 height 19
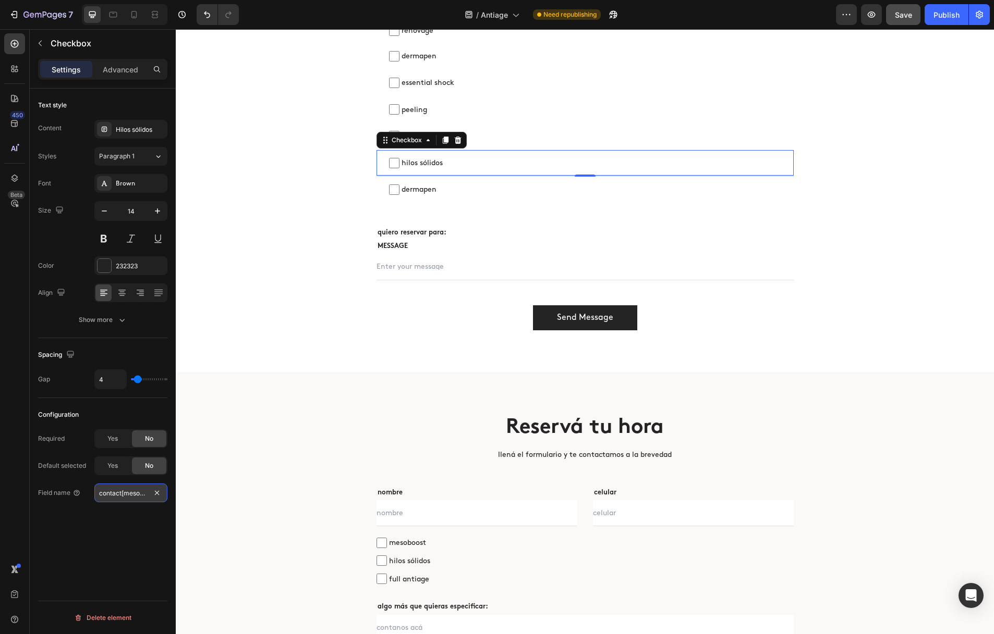
click at [138, 494] on input "contact[mesoboost]" at bounding box center [130, 493] width 73 height 19
type input "contact[hilossolidos]"
click at [441, 139] on icon at bounding box center [445, 140] width 8 height 8
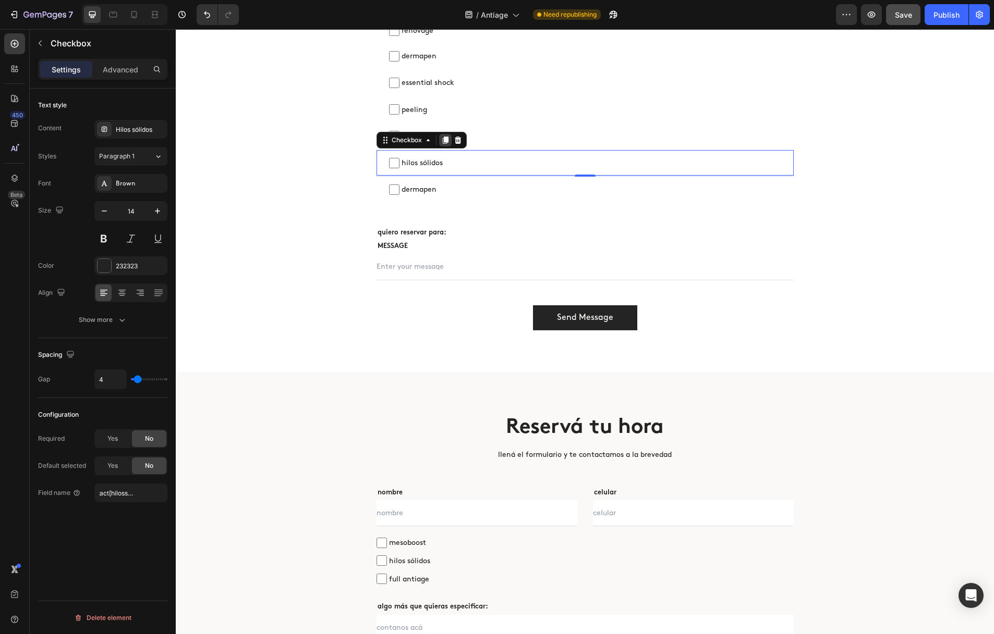
scroll to position [0, 0]
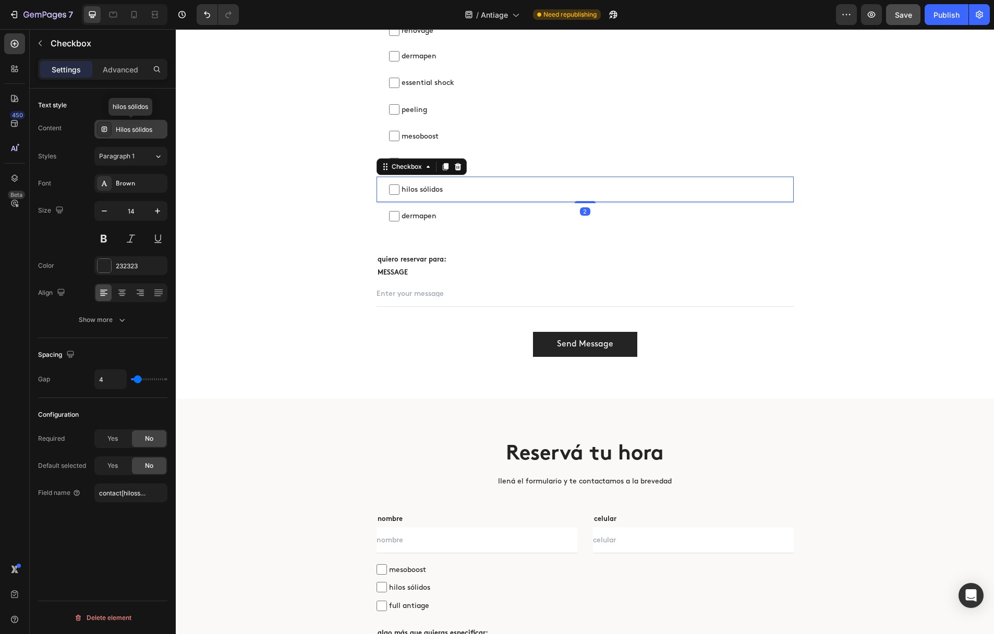
click at [154, 134] on div "Hilos sólidos" at bounding box center [130, 129] width 73 height 19
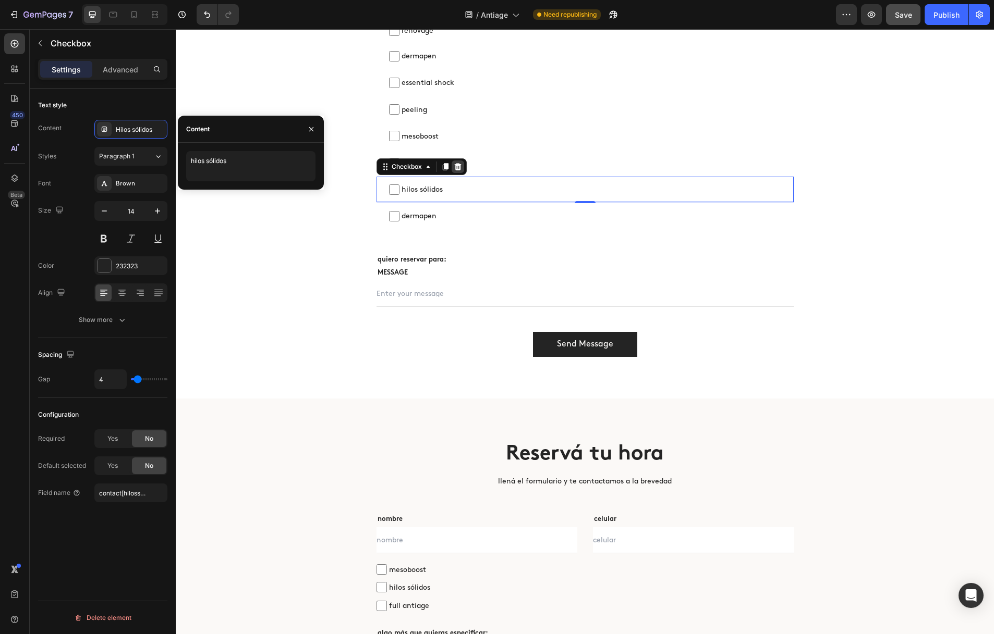
click at [461, 168] on div at bounding box center [457, 167] width 13 height 13
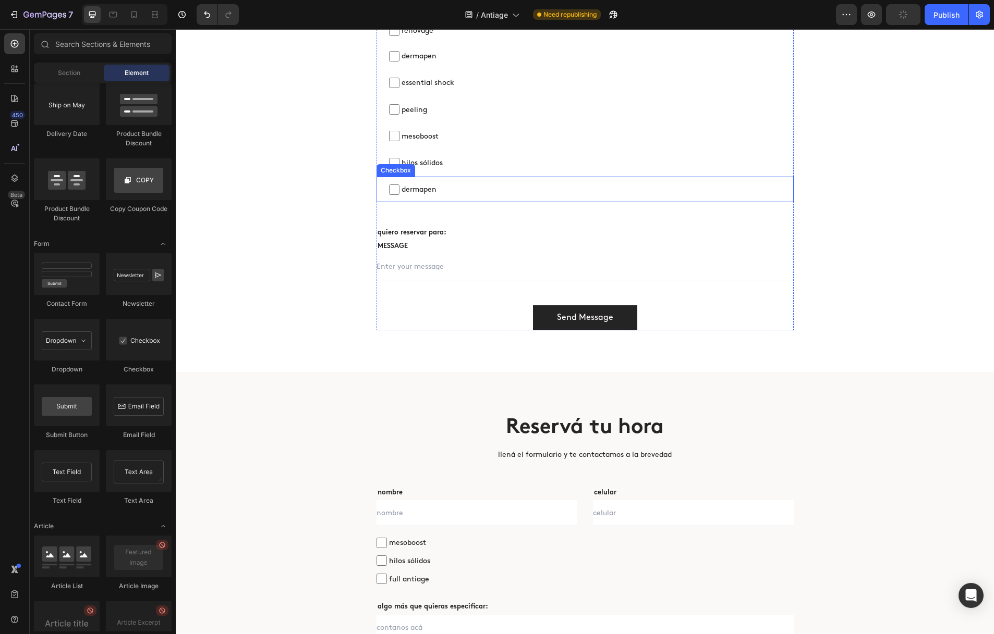
click at [434, 193] on span "dermapen" at bounding box center [590, 189] width 382 height 13
click at [399, 193] on input "dermapen" at bounding box center [394, 190] width 10 height 10
checkbox input "false"
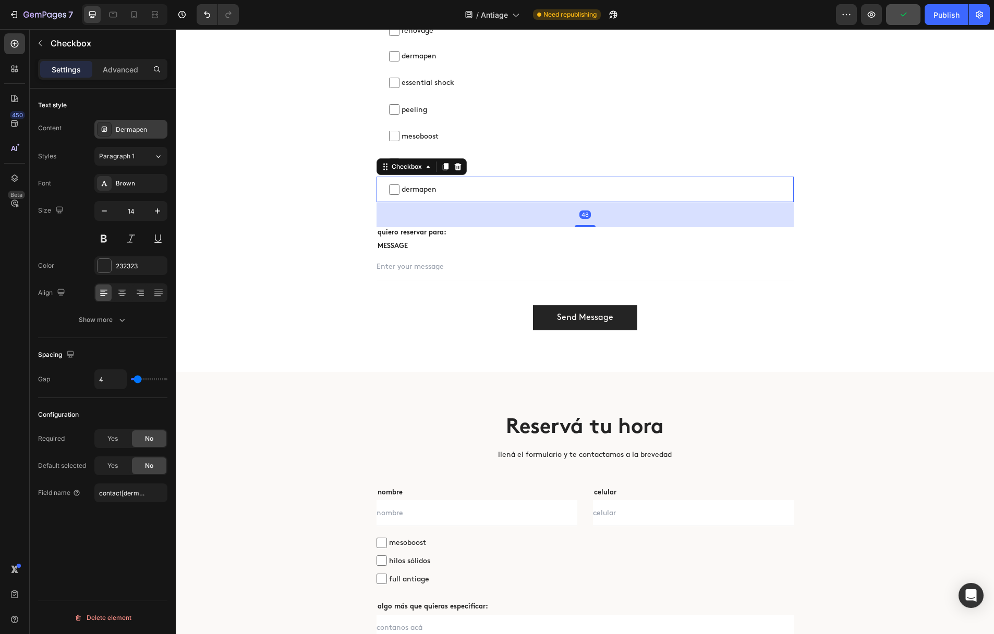
click at [137, 136] on div "Dermapen" at bounding box center [130, 129] width 73 height 19
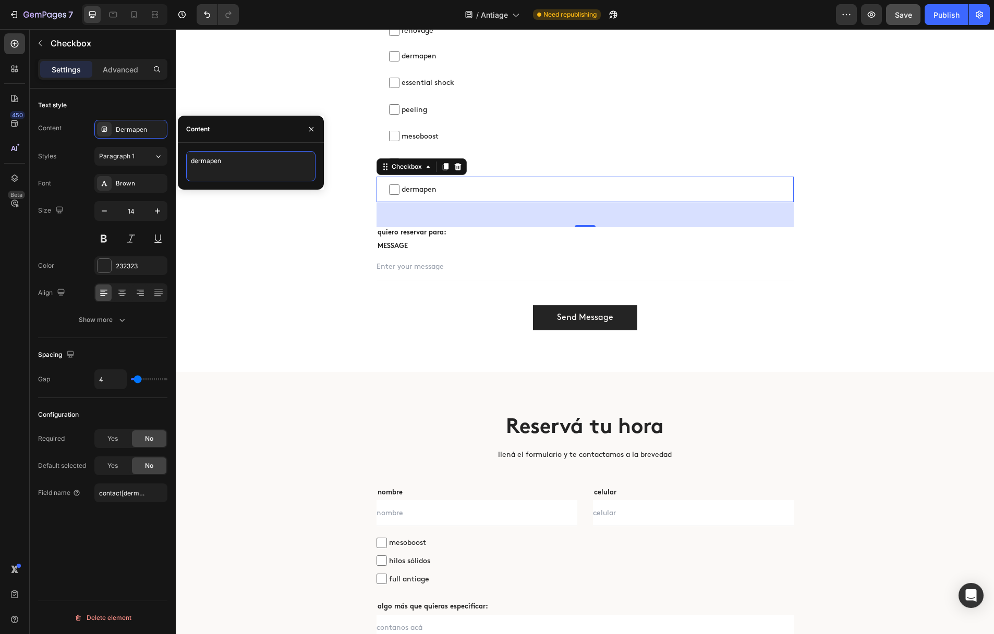
drag, startPoint x: 205, startPoint y: 160, endPoint x: 178, endPoint y: 160, distance: 27.1
click at [178, 160] on div "dermapen" at bounding box center [251, 166] width 146 height 30
type textarea "full antiage"
click at [128, 499] on input "contact[dermapen]" at bounding box center [130, 493] width 73 height 19
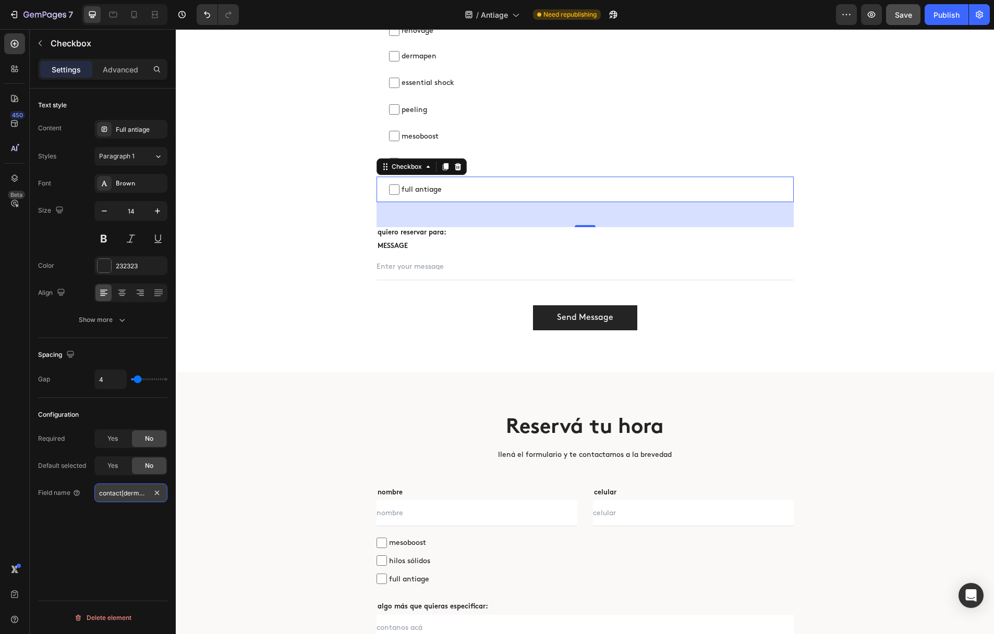
click at [135, 495] on input "contact[dermapen]" at bounding box center [130, 493] width 73 height 19
type input "contact[fullantiage]"
click at [264, 203] on div "Reservá tu hora Heading llená el formulario y te contactamos a la brevedad Text…" at bounding box center [585, 72] width 802 height 515
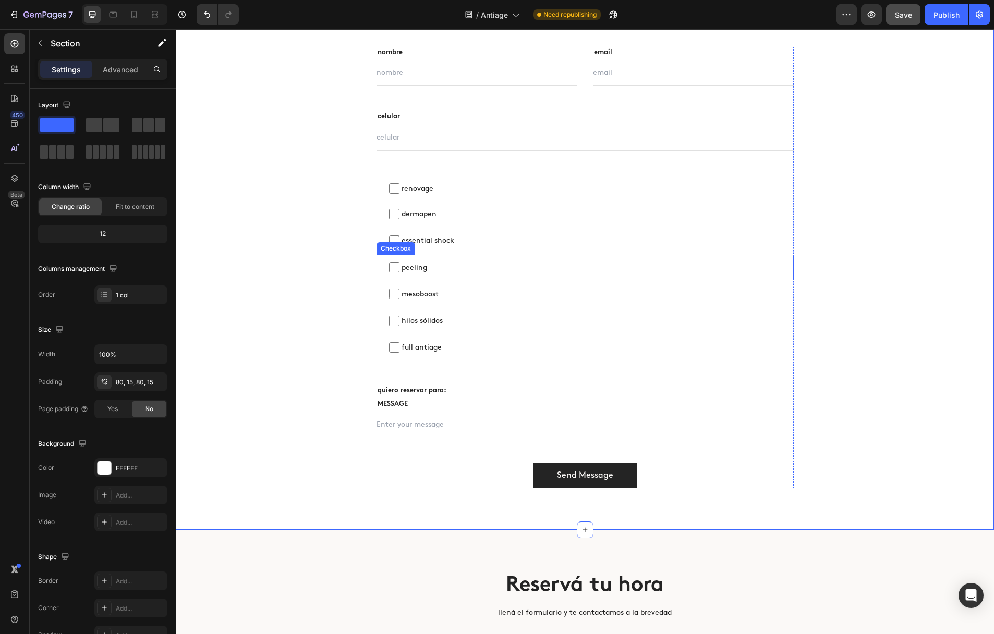
scroll to position [3676, 0]
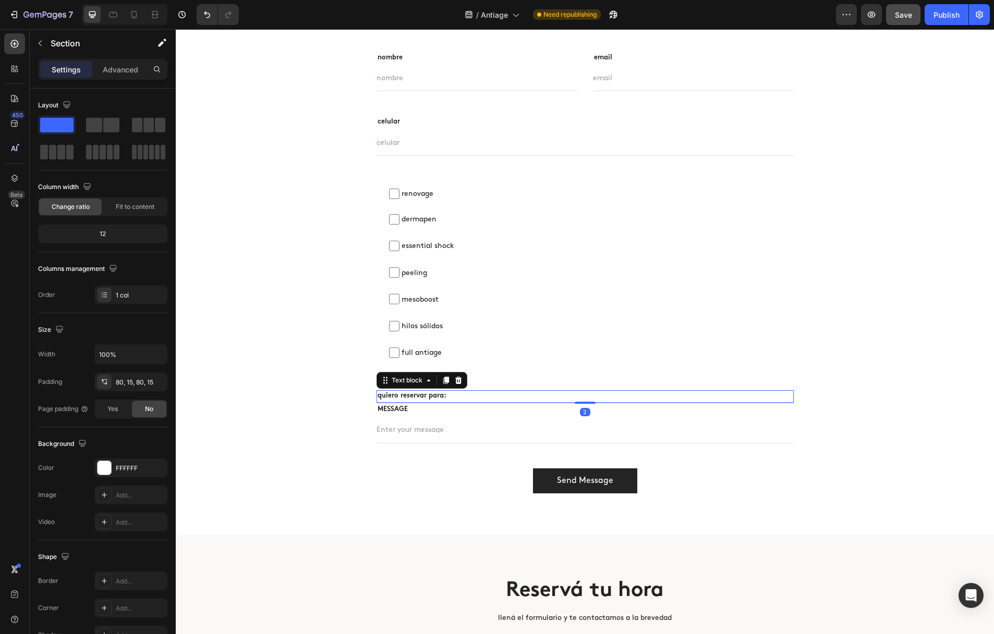
click at [410, 394] on p "quiero reservar para:" at bounding box center [584, 397] width 415 height 10
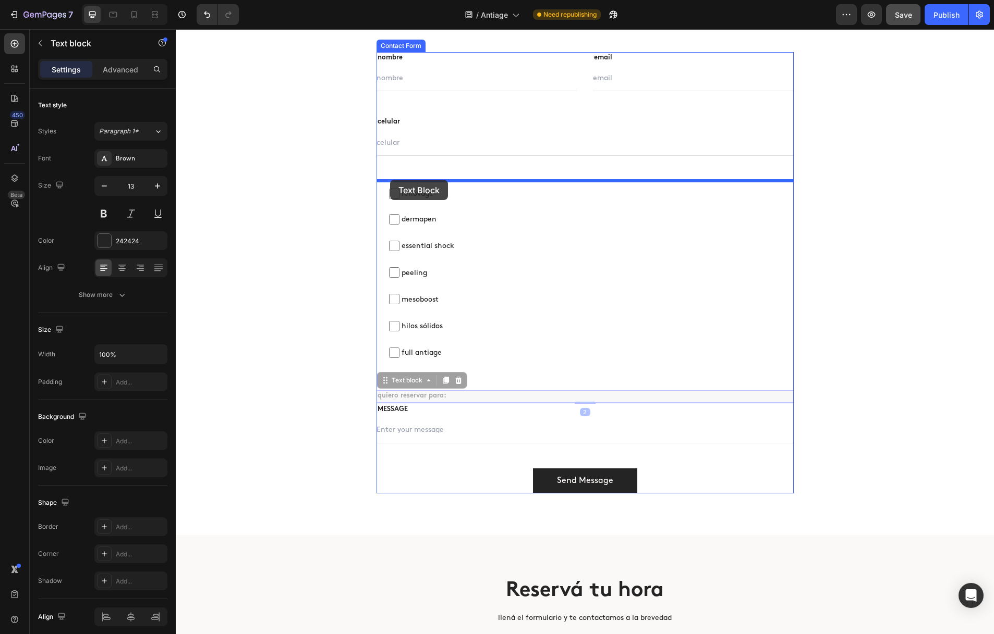
drag, startPoint x: 384, startPoint y: 380, endPoint x: 390, endPoint y: 180, distance: 199.8
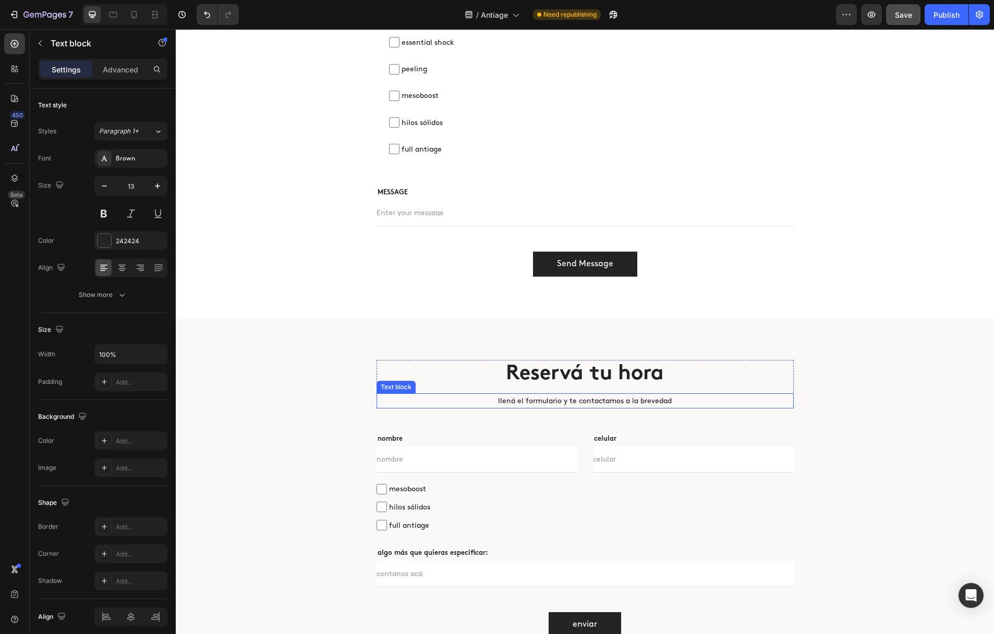
scroll to position [3868, 0]
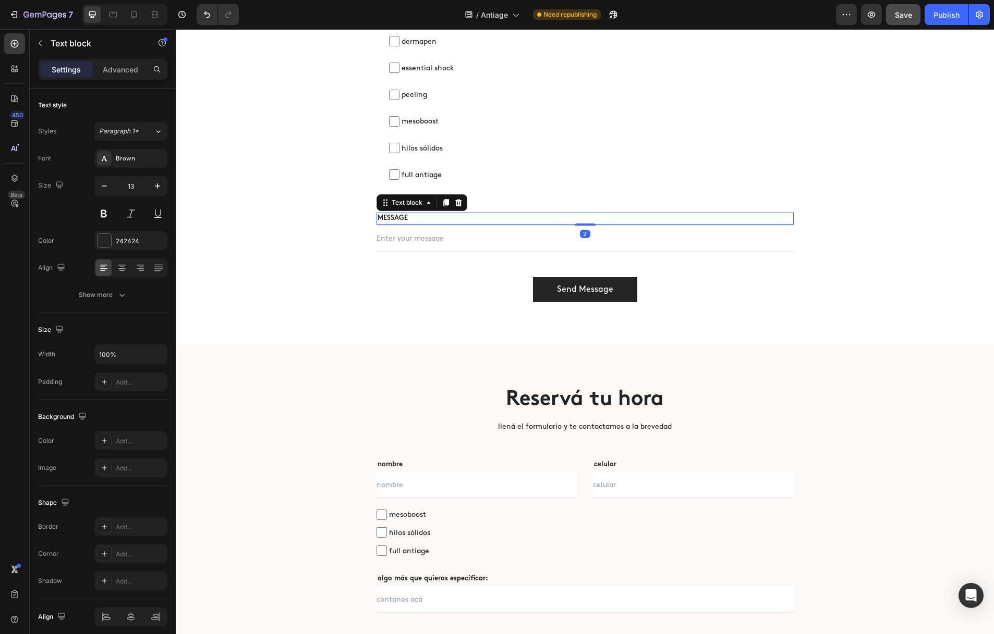
click at [401, 218] on p "MESSAGE" at bounding box center [584, 219] width 415 height 10
click at [446, 243] on input "text" at bounding box center [584, 239] width 417 height 26
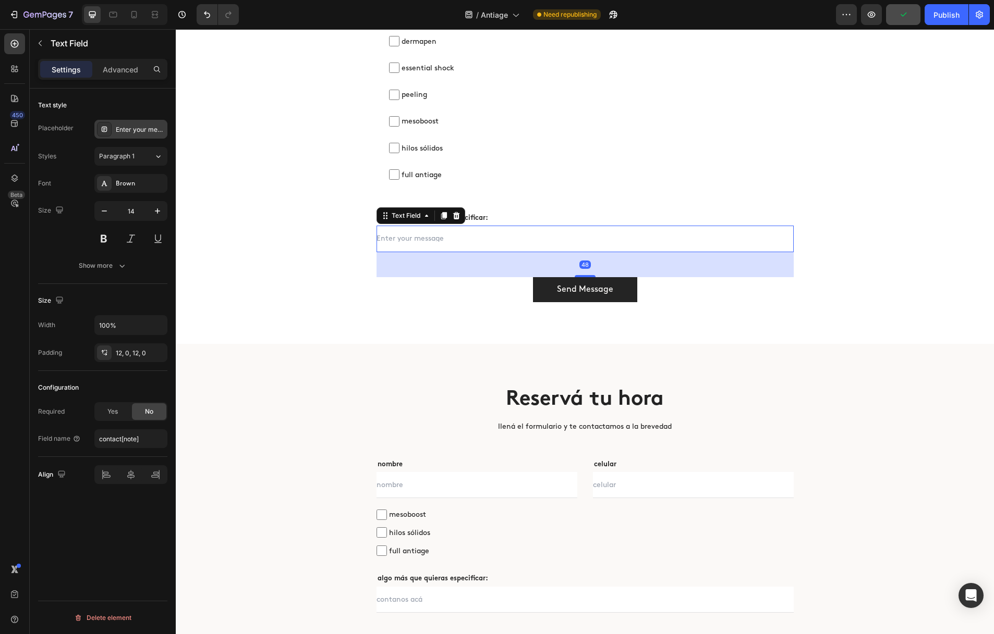
click at [120, 131] on div "Enter your message" at bounding box center [140, 129] width 49 height 9
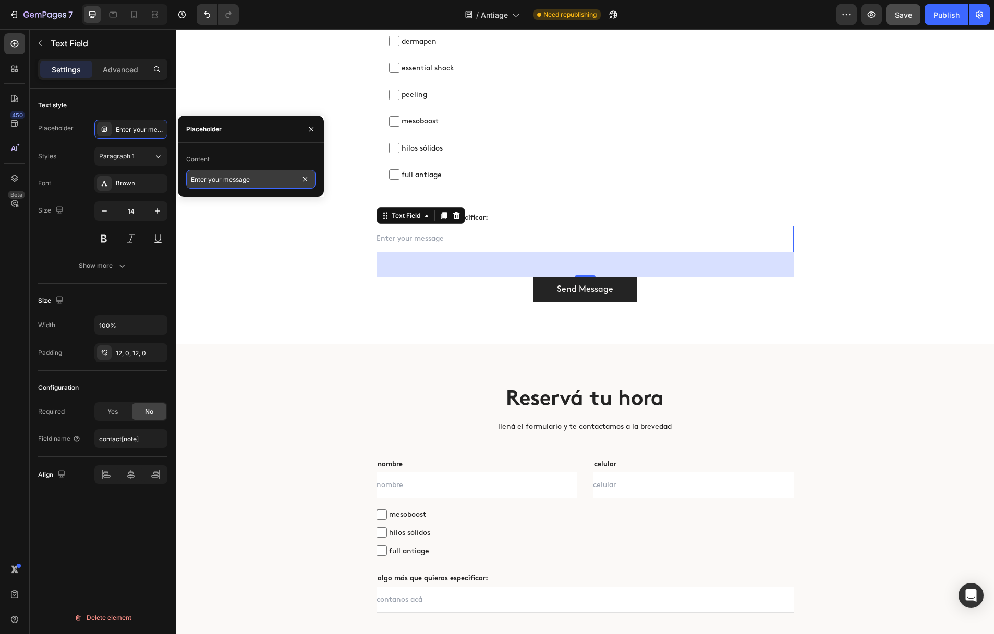
drag, startPoint x: 261, startPoint y: 175, endPoint x: 255, endPoint y: 179, distance: 6.8
click at [260, 179] on input "Enter your message" at bounding box center [250, 179] width 129 height 19
type input "contanos acá"
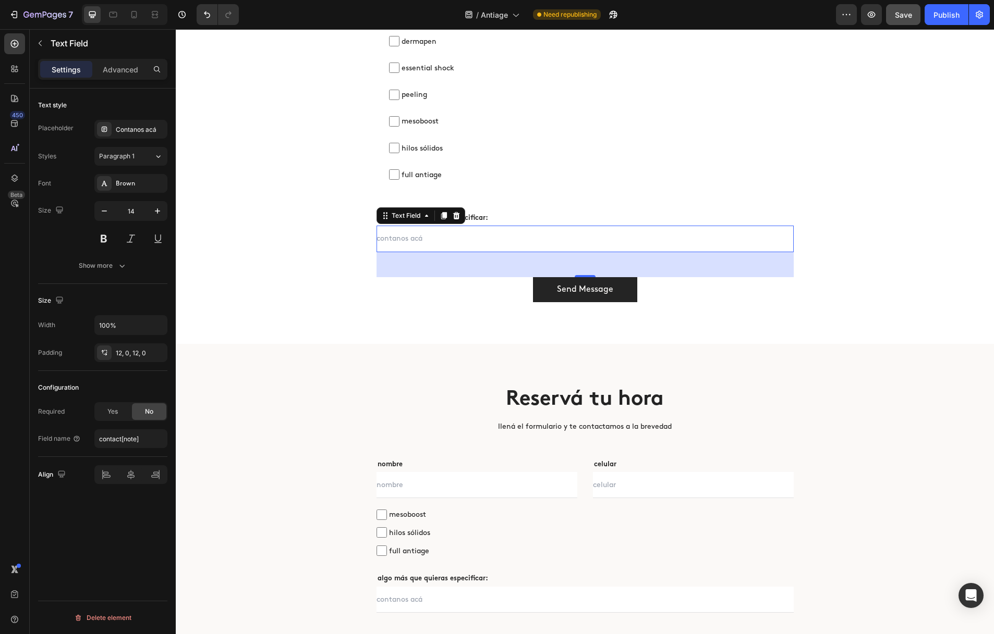
click at [121, 519] on div "Text style Placeholder Contanos acá Styles Paragraph 1 Font Brown Size 14 Show …" at bounding box center [103, 377] width 146 height 576
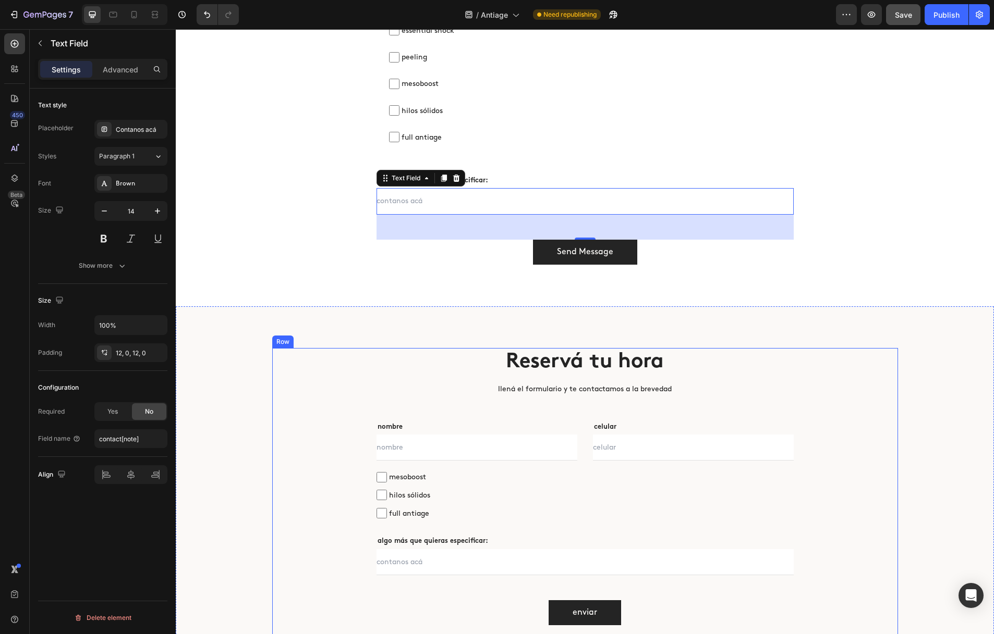
scroll to position [3904, 0]
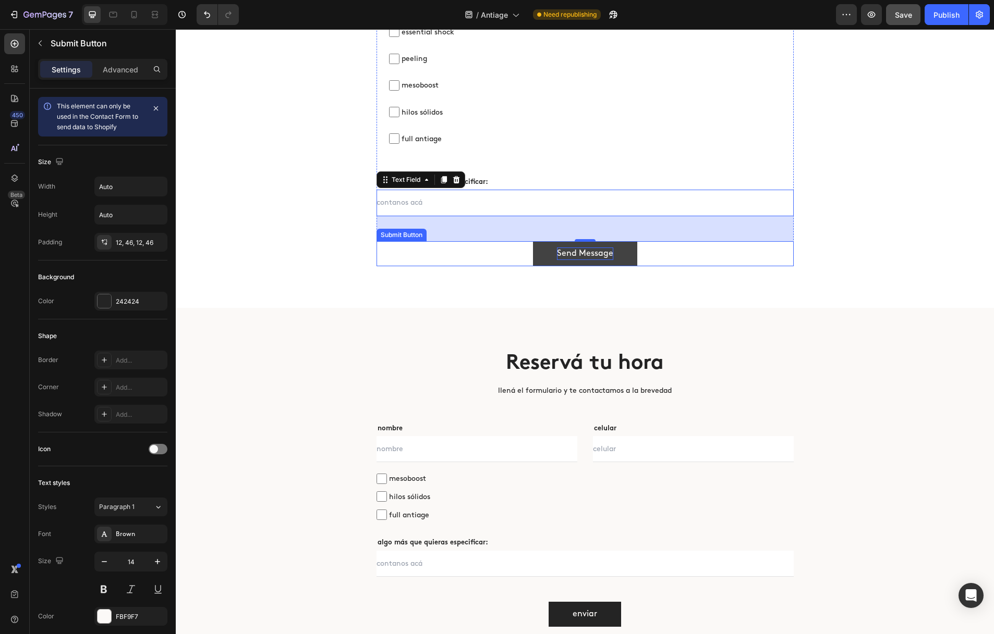
click at [596, 251] on div "Send Message" at bounding box center [585, 254] width 56 height 13
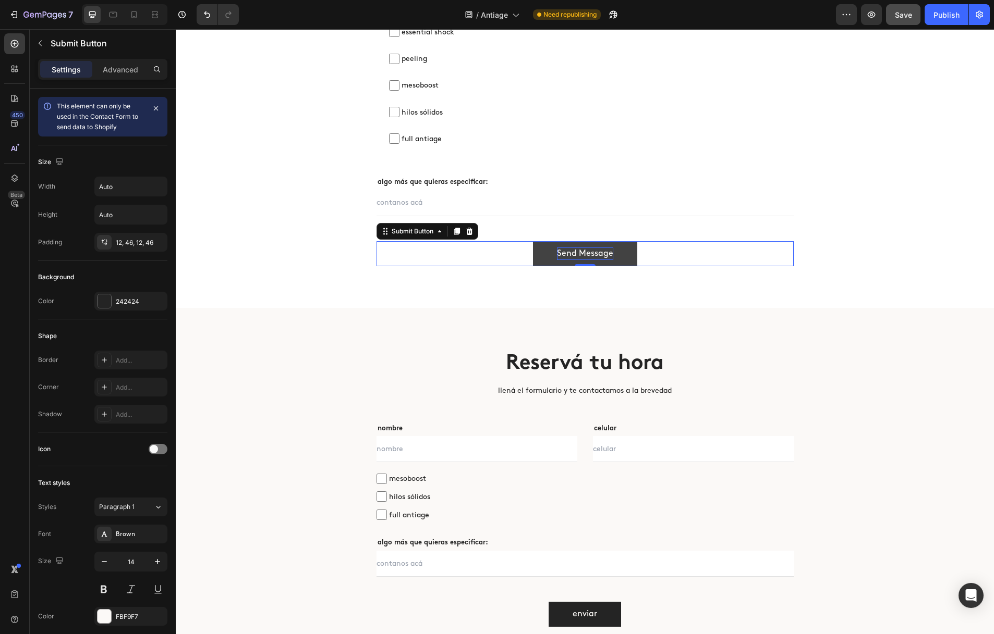
click at [596, 251] on div "Send Message" at bounding box center [585, 254] width 56 height 13
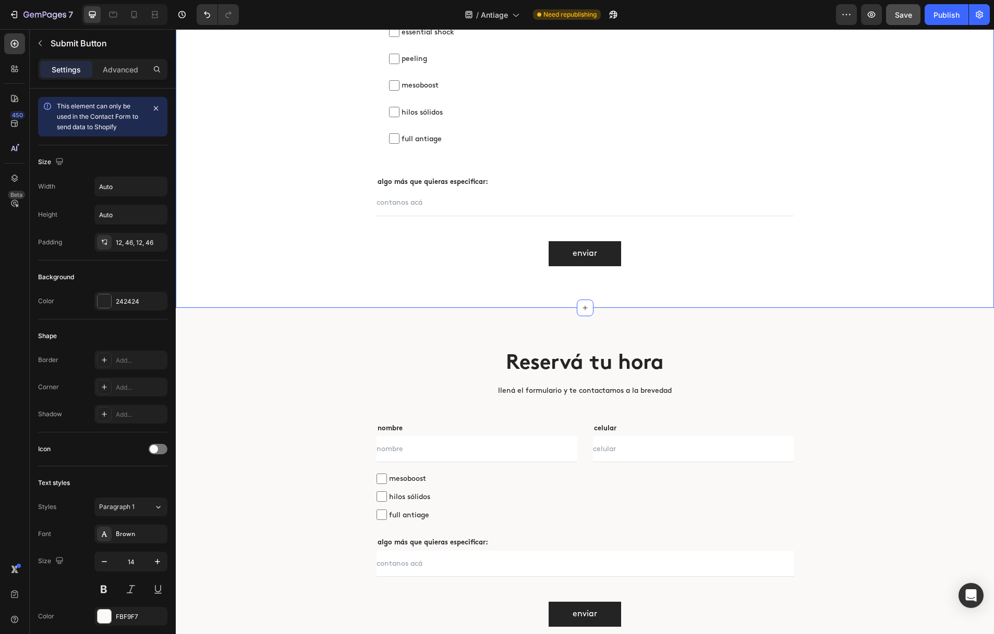
click at [290, 274] on div "Reservá tu hora Heading llená el formulario y te contactamos a la brevedad Text…" at bounding box center [585, 8] width 818 height 598
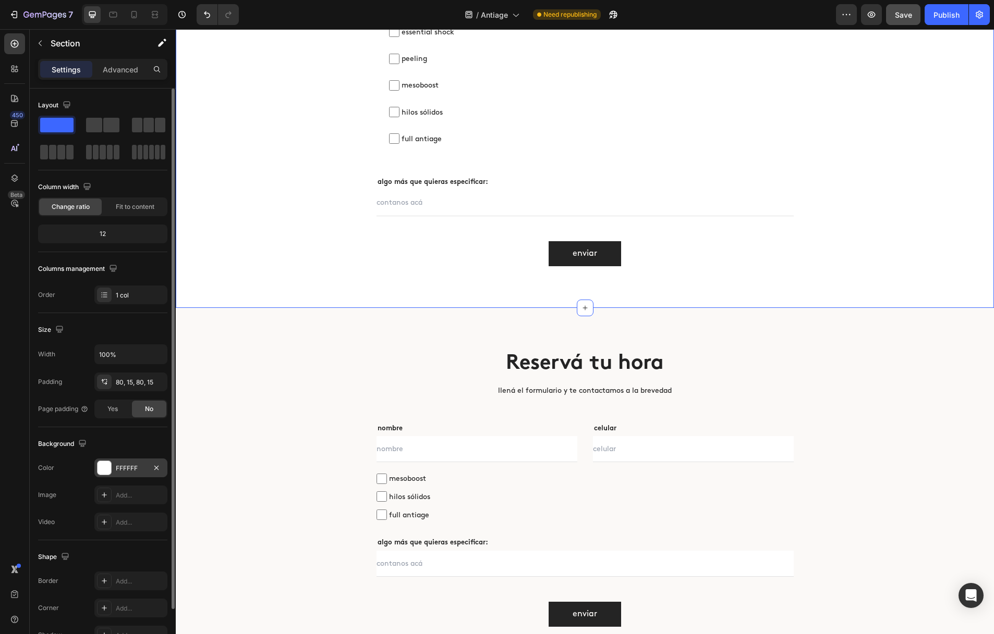
click at [102, 471] on div at bounding box center [104, 468] width 14 height 14
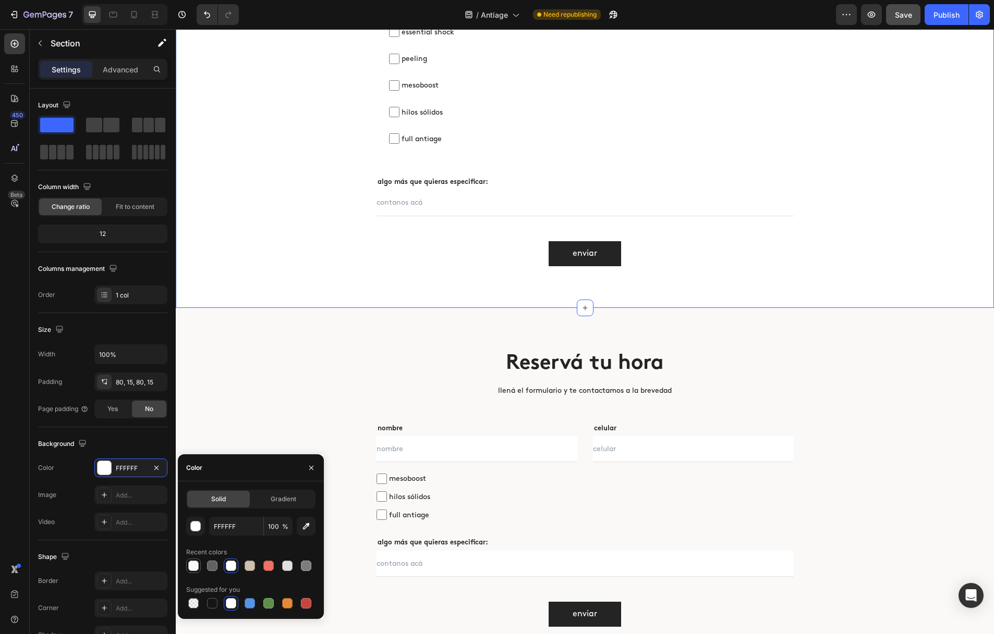
click at [194, 565] on div at bounding box center [193, 566] width 10 height 10
type input "FBF9F7"
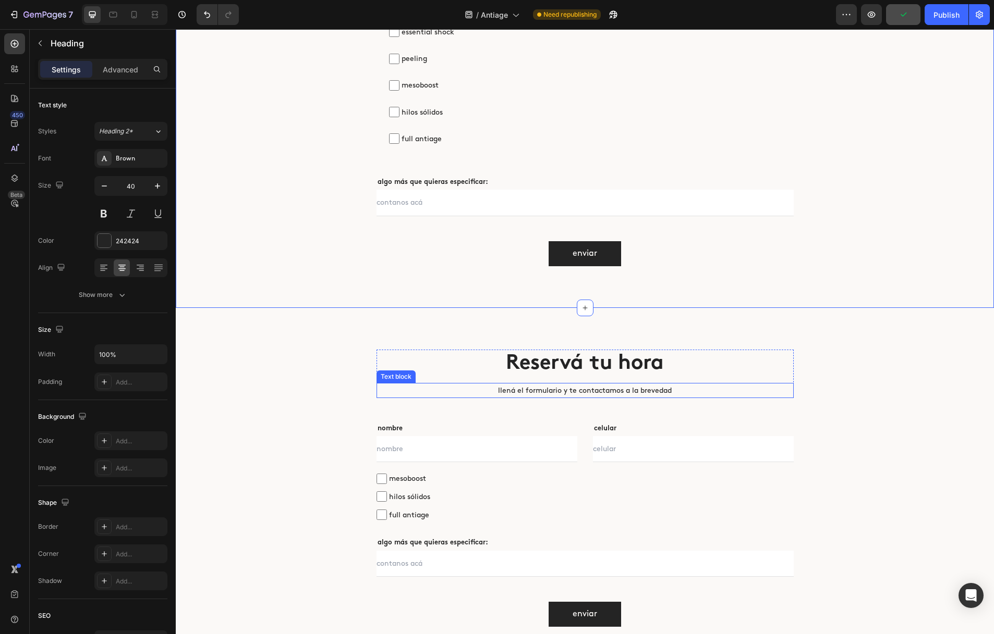
click at [424, 369] on h2 "Reservá tu hora" at bounding box center [584, 364] width 417 height 29
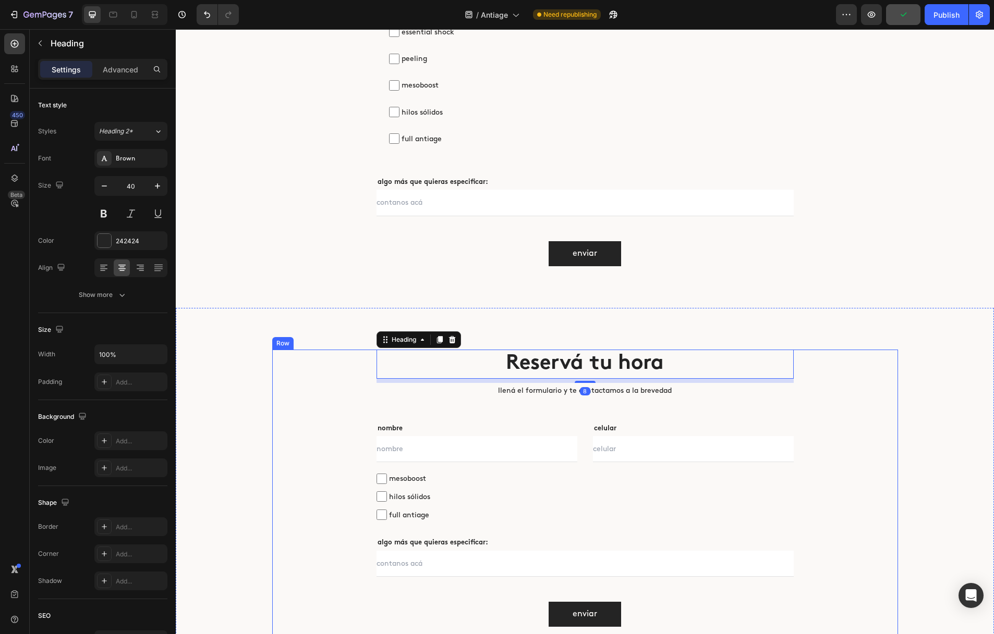
click at [324, 385] on div "Reservá tu hora Heading 8 llená el formulario y te contactamos a la brevedad Te…" at bounding box center [585, 502] width 626 height 305
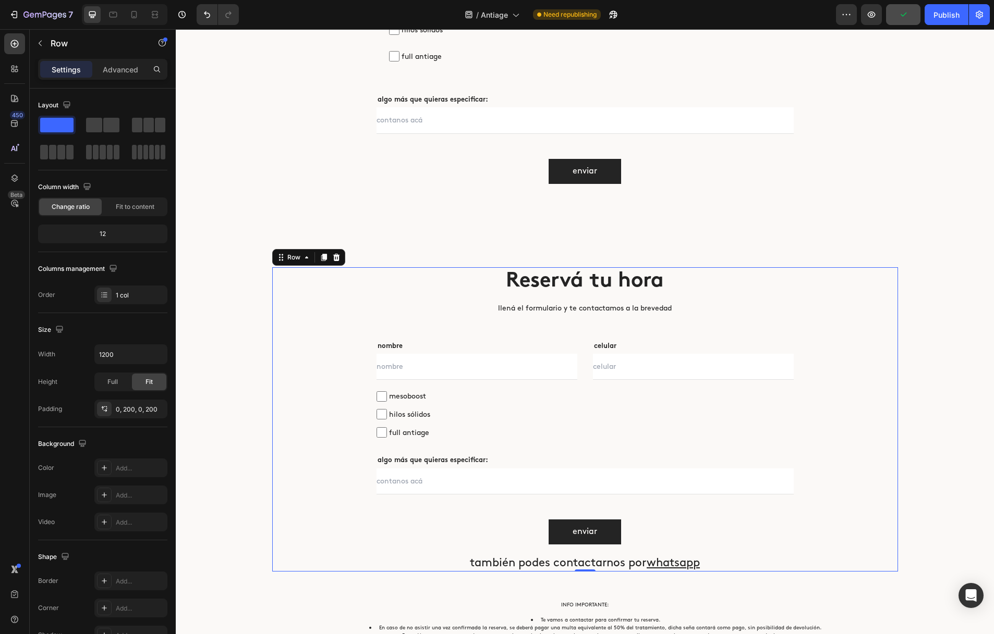
scroll to position [4013, 0]
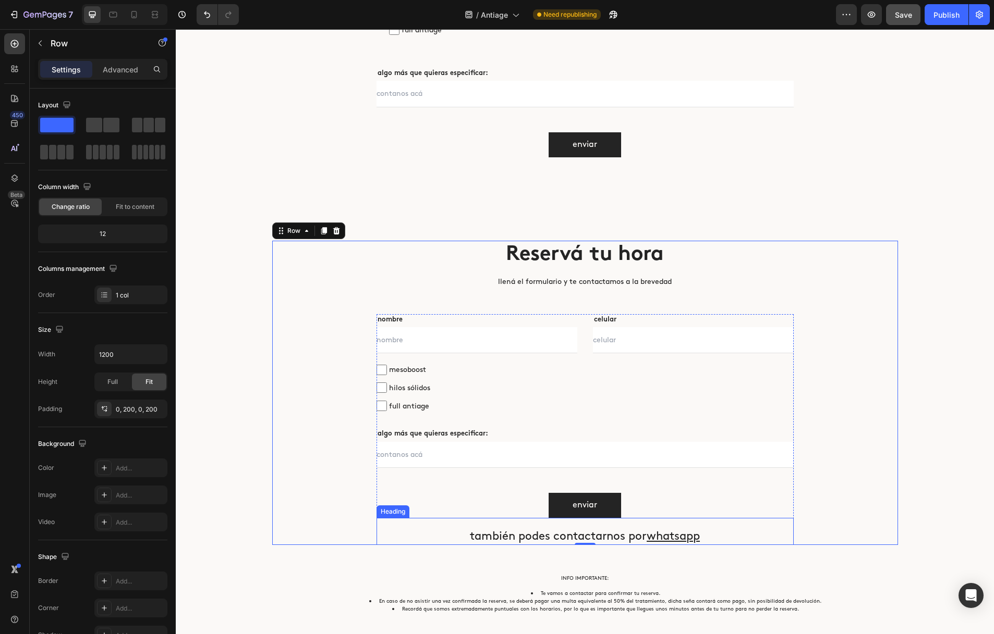
click at [480, 534] on h2 "también podes contactarnos por whatsapp" at bounding box center [584, 537] width 417 height 17
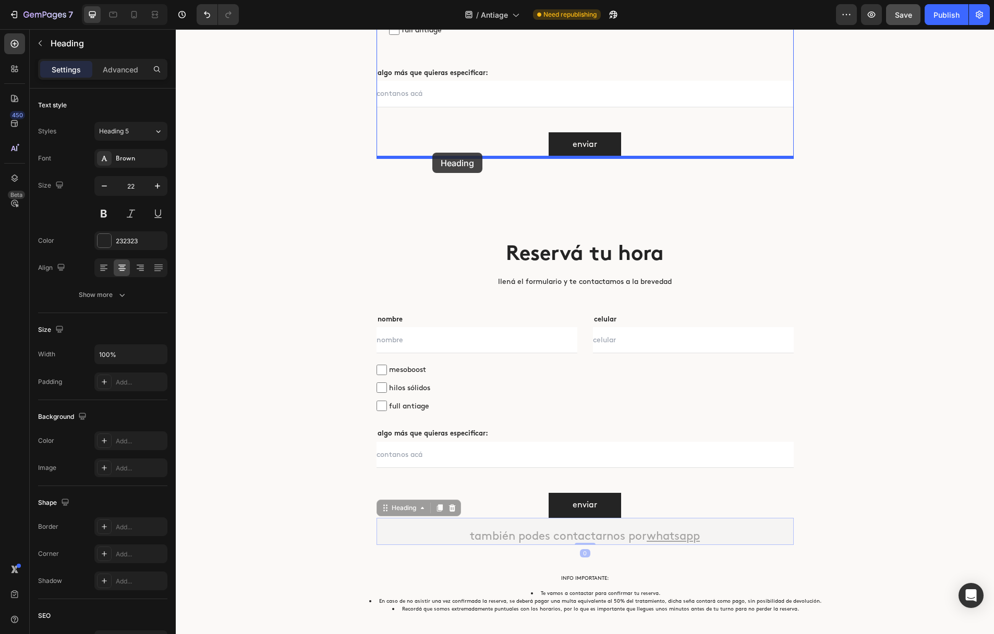
drag, startPoint x: 386, startPoint y: 510, endPoint x: 432, endPoint y: 153, distance: 360.1
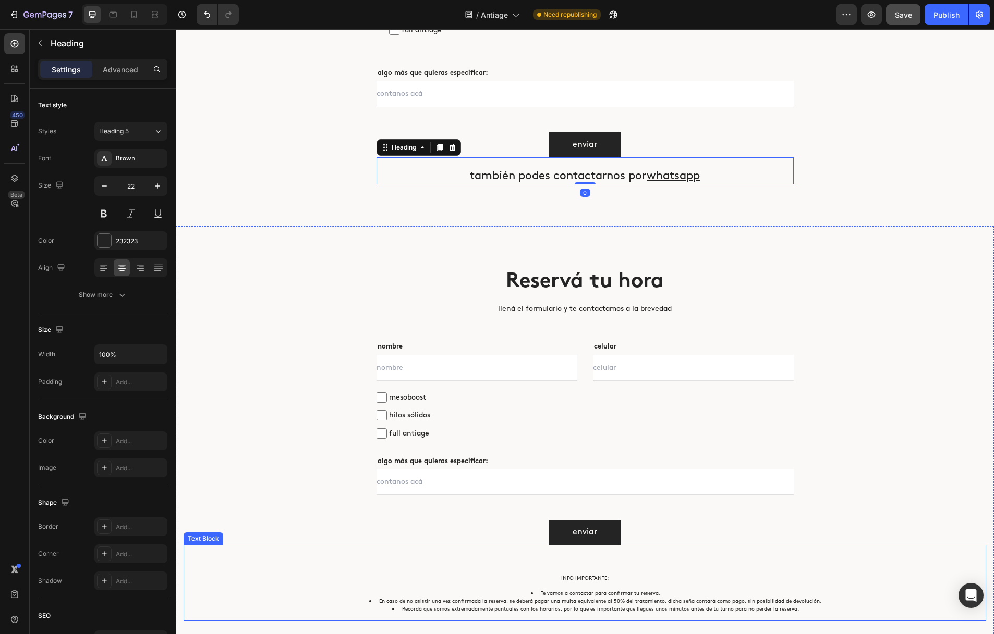
click at [362, 606] on li "Recordá que somos extremadamente puntuales con los horarios, por lo que es impo…" at bounding box center [594, 609] width 727 height 8
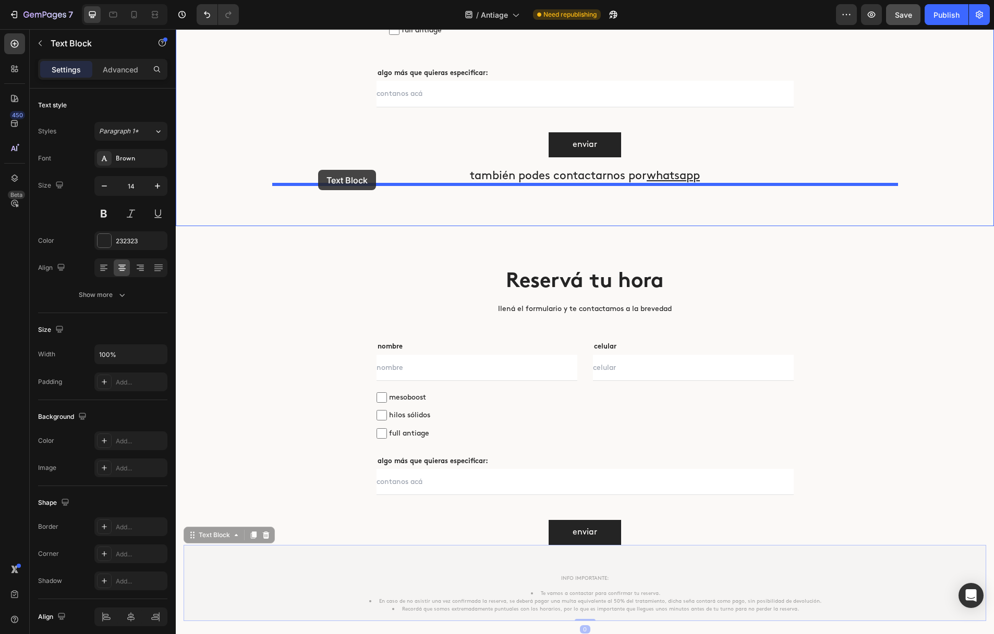
drag, startPoint x: 189, startPoint y: 536, endPoint x: 318, endPoint y: 170, distance: 388.5
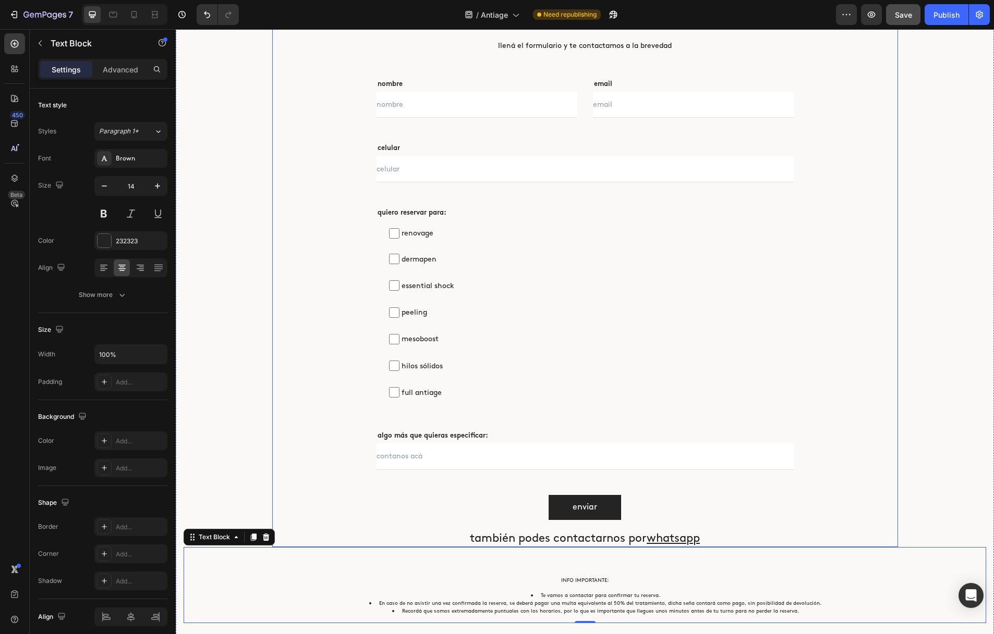
scroll to position [3649, 0]
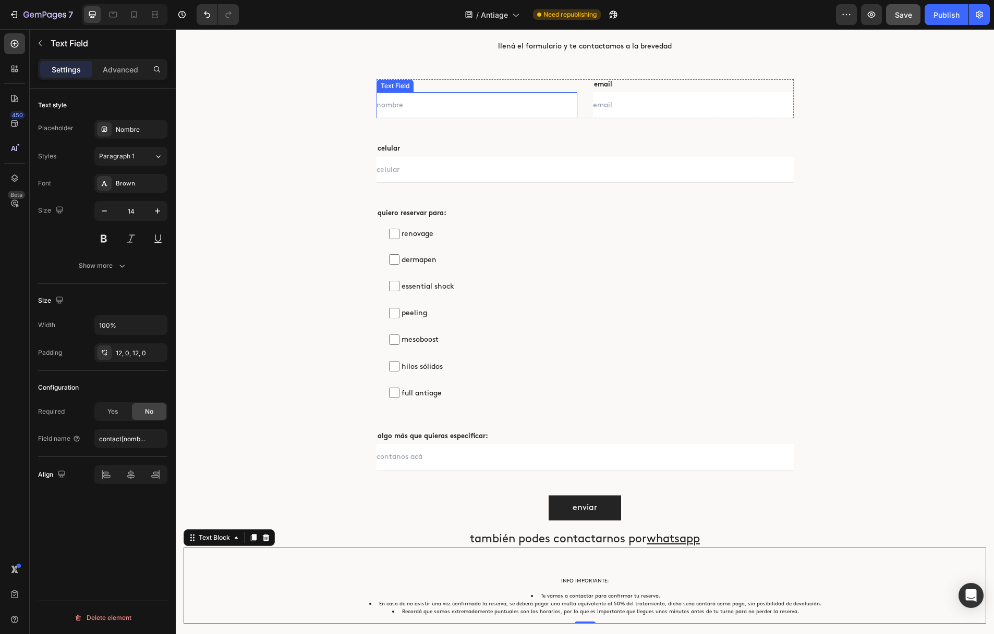
click at [421, 105] on input "text" at bounding box center [476, 105] width 201 height 26
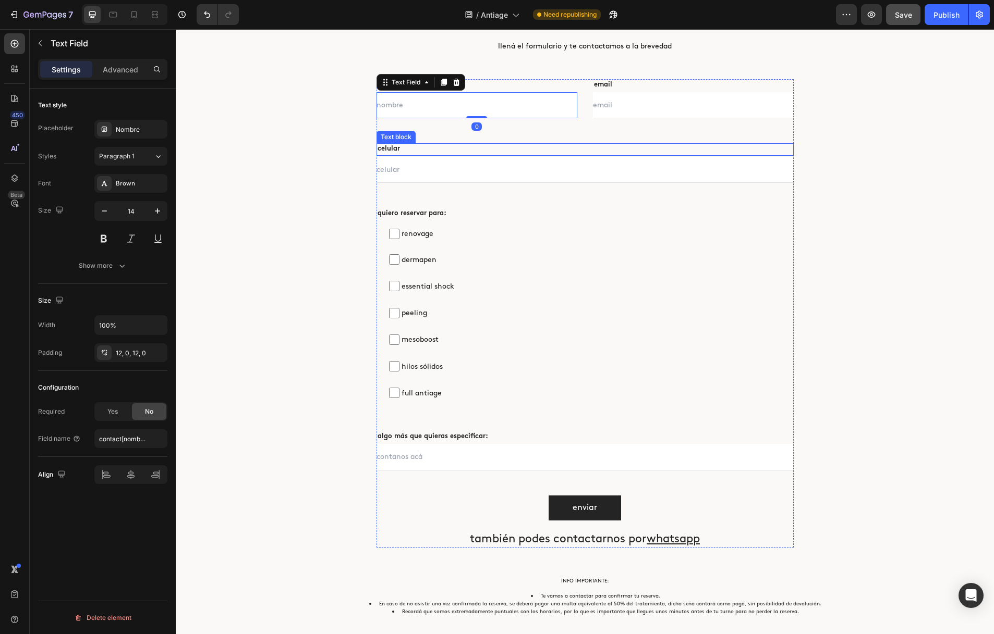
click at [433, 143] on div "celular" at bounding box center [584, 149] width 417 height 13
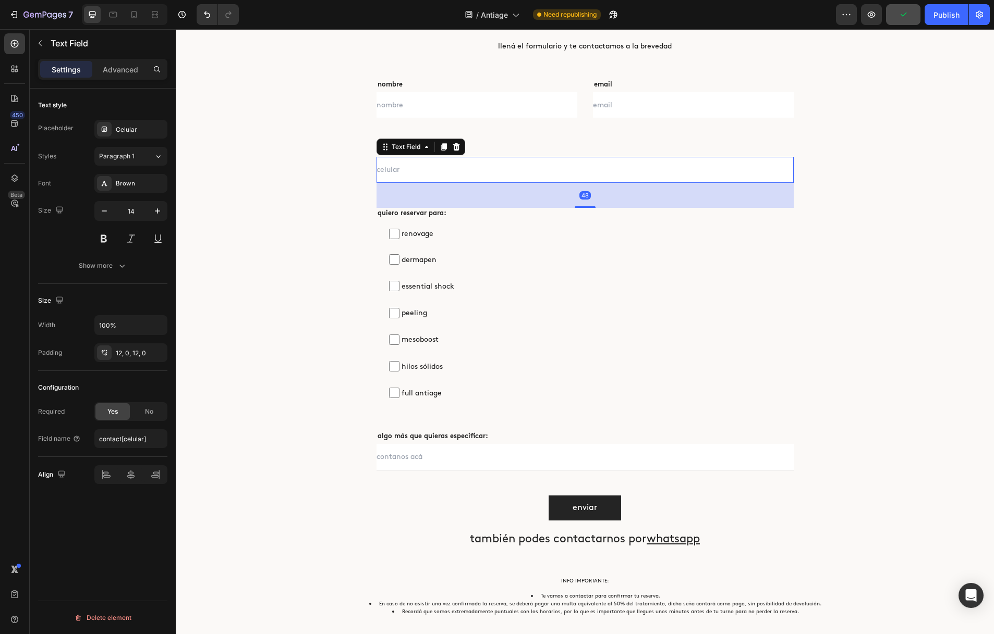
click at [438, 167] on input "text" at bounding box center [584, 170] width 417 height 26
click at [499, 239] on span "renovage" at bounding box center [590, 233] width 382 height 13
click at [399, 239] on input "renovage" at bounding box center [394, 234] width 10 height 10
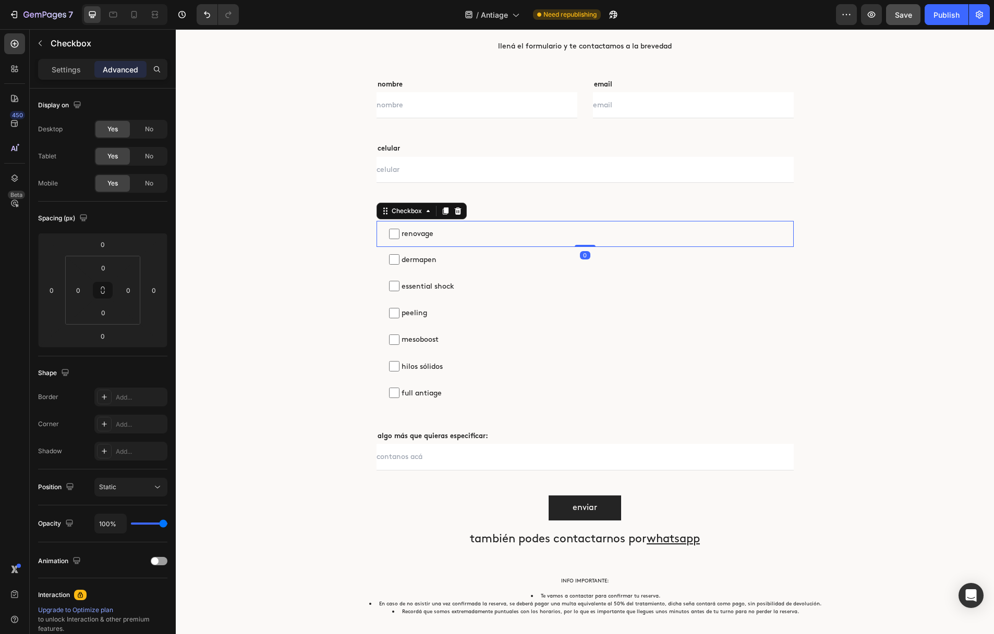
click at [417, 234] on span "renovage" at bounding box center [590, 233] width 382 height 13
click at [399, 234] on input "renovage" at bounding box center [394, 234] width 10 height 10
checkbox input "false"
click at [70, 72] on p "Settings" at bounding box center [66, 69] width 29 height 11
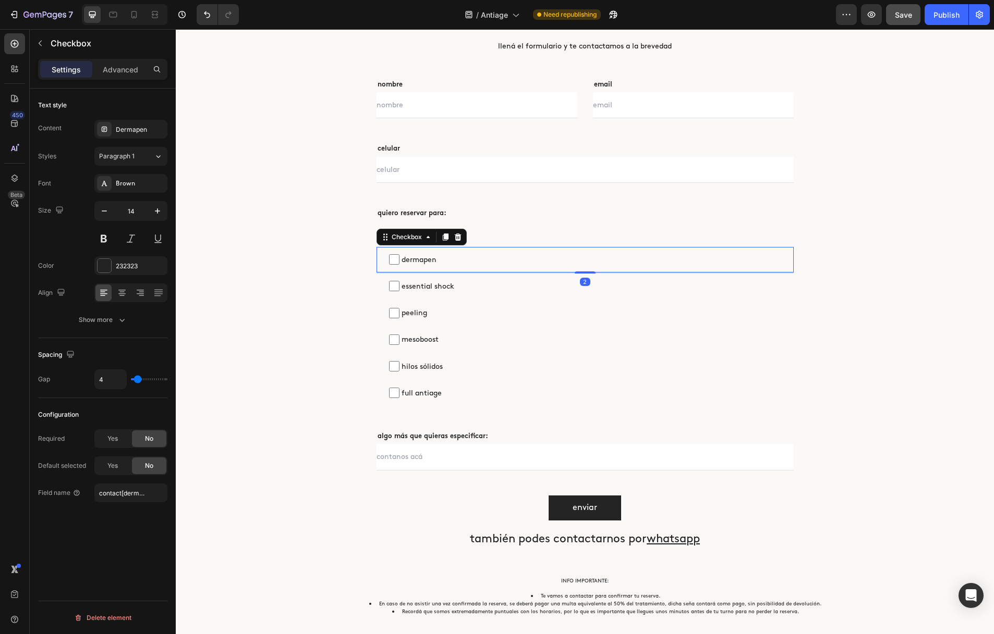
click at [472, 262] on span "dermapen" at bounding box center [590, 259] width 382 height 13
click at [399, 262] on input "dermapen" at bounding box center [394, 259] width 10 height 10
checkbox input "false"
click at [481, 284] on span "essential shock" at bounding box center [590, 286] width 382 height 13
click at [399, 284] on input "essential shock" at bounding box center [394, 286] width 10 height 10
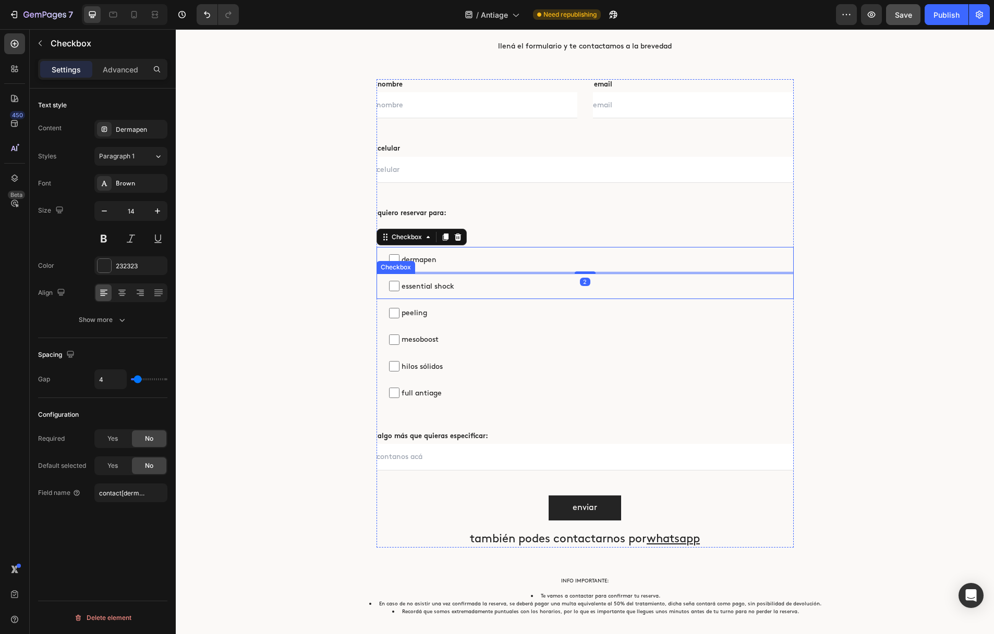
checkbox input "false"
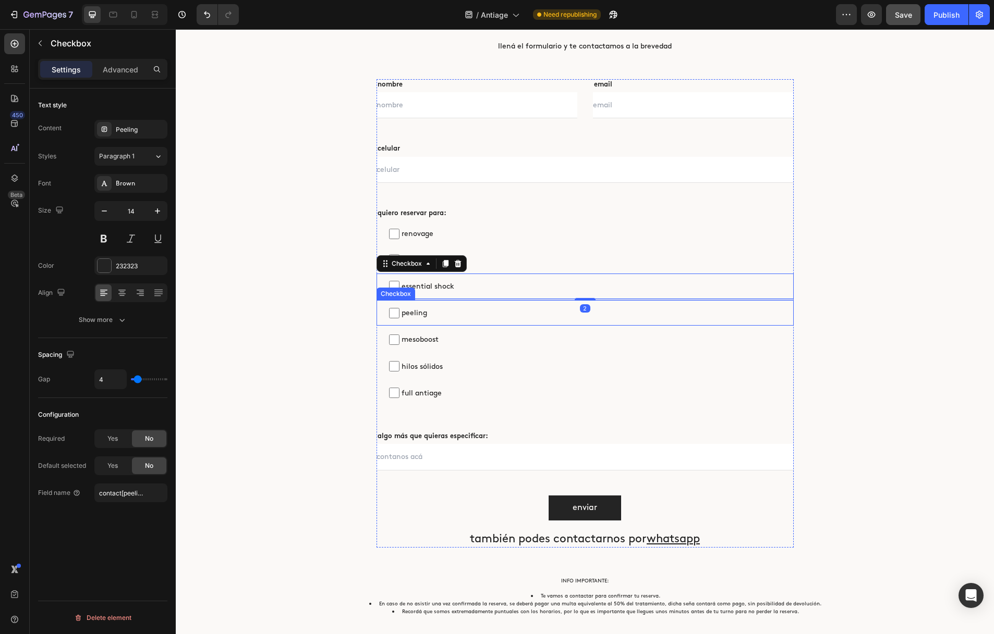
click at [484, 305] on label "peeling" at bounding box center [584, 313] width 417 height 26
click at [399, 308] on input "peeling" at bounding box center [394, 313] width 10 height 10
checkbox input "false"
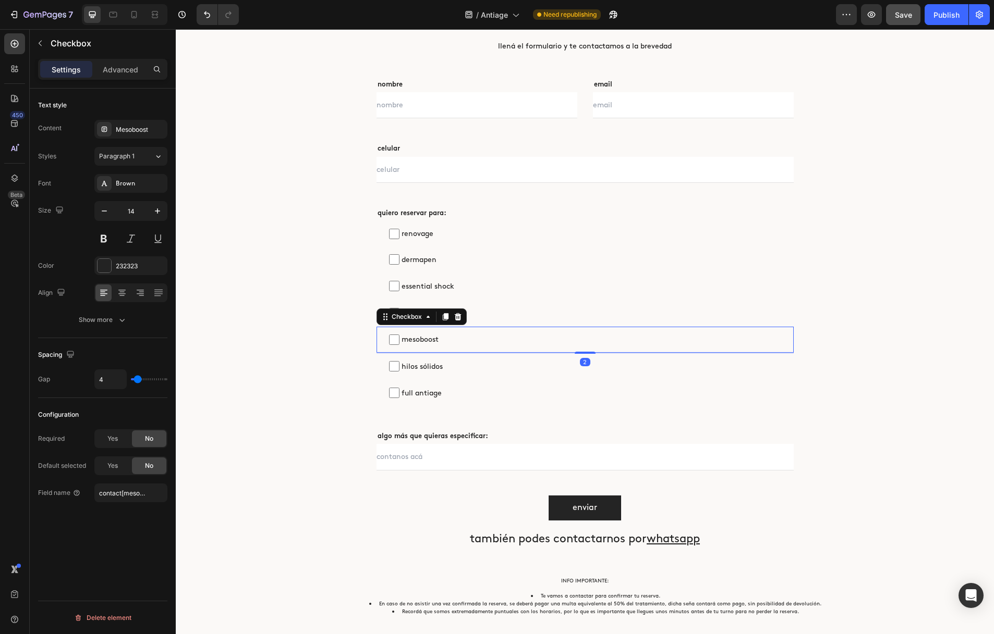
click at [486, 333] on label "mesoboost" at bounding box center [584, 340] width 417 height 26
click at [399, 335] on input "mesoboost" at bounding box center [394, 340] width 10 height 10
checkbox input "false"
click at [491, 368] on span "hilos sólidos" at bounding box center [590, 366] width 382 height 13
click at [399, 368] on input "hilos sólidos" at bounding box center [394, 366] width 10 height 10
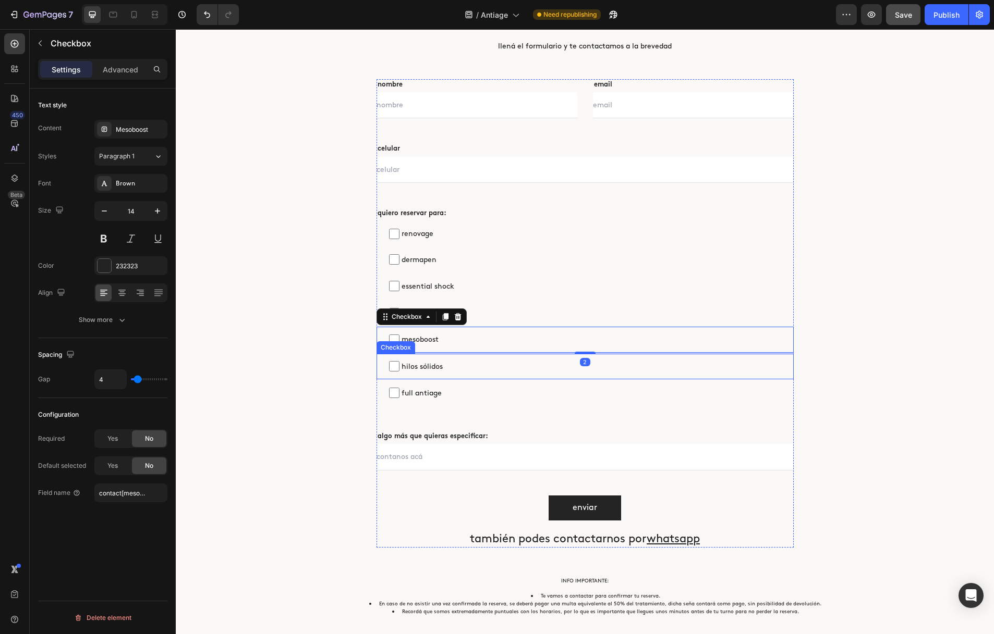
checkbox input "false"
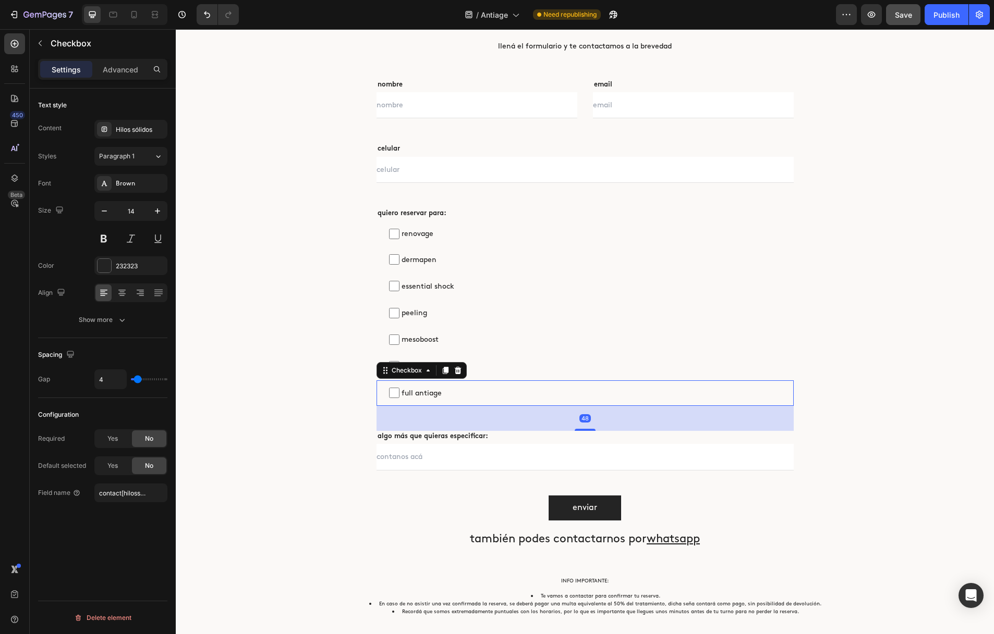
click at [492, 392] on span "full antiage" at bounding box center [590, 393] width 382 height 13
click at [399, 392] on input "full antiage" at bounding box center [394, 393] width 10 height 10
checkbox input "false"
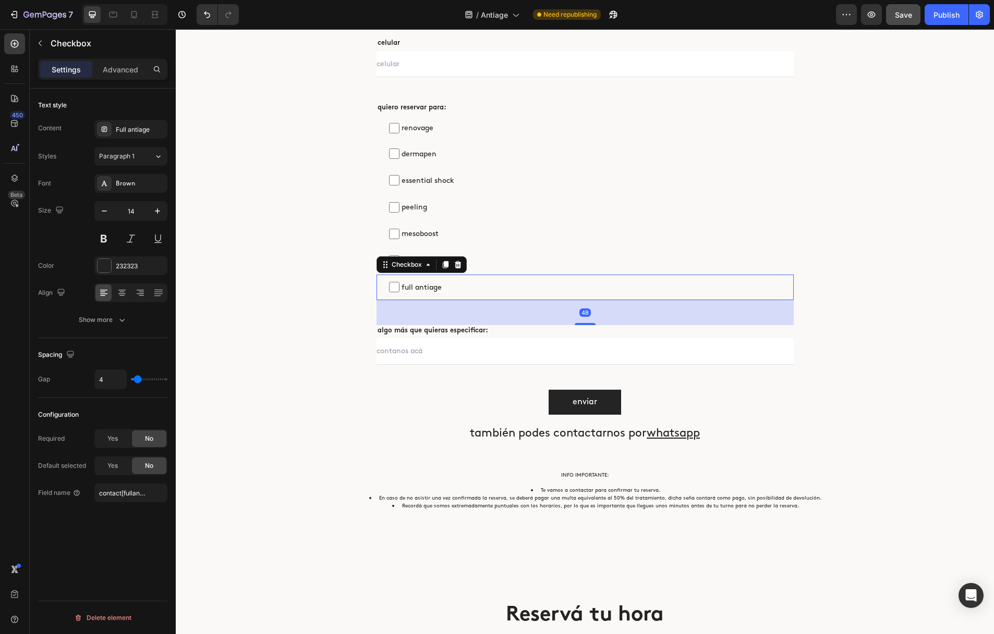
scroll to position [3945, 0]
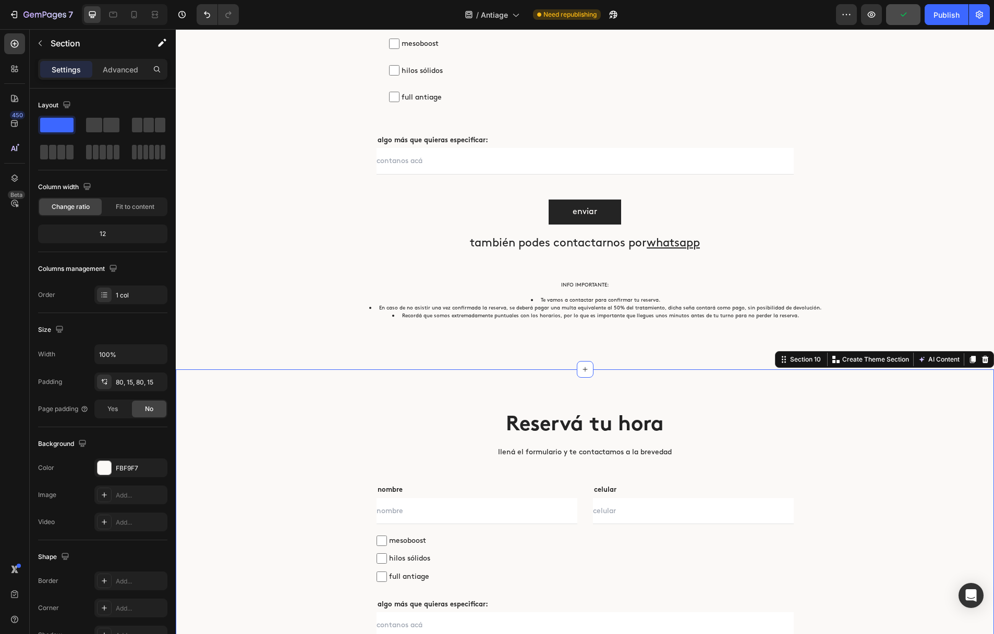
click at [438, 382] on div "Reservá tu hora Heading llená el formulario y te contactamos a la brevedad Text…" at bounding box center [585, 550] width 818 height 361
drag, startPoint x: 987, startPoint y: 359, endPoint x: 982, endPoint y: 359, distance: 5.7
click at [987, 359] on icon at bounding box center [985, 359] width 7 height 7
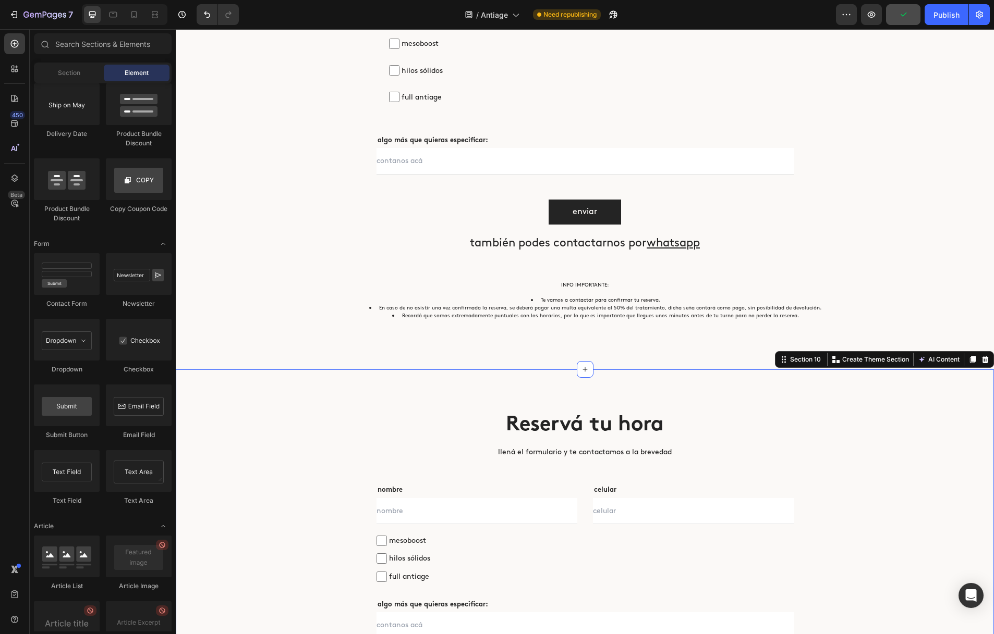
scroll to position [3831, 0]
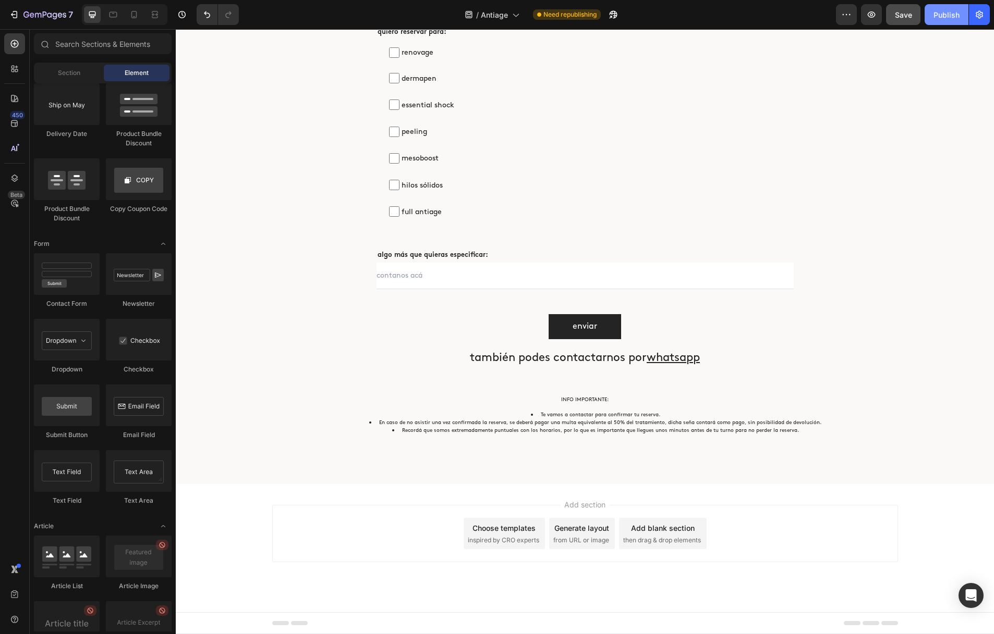
click at [947, 12] on div "Publish" at bounding box center [946, 14] width 26 height 11
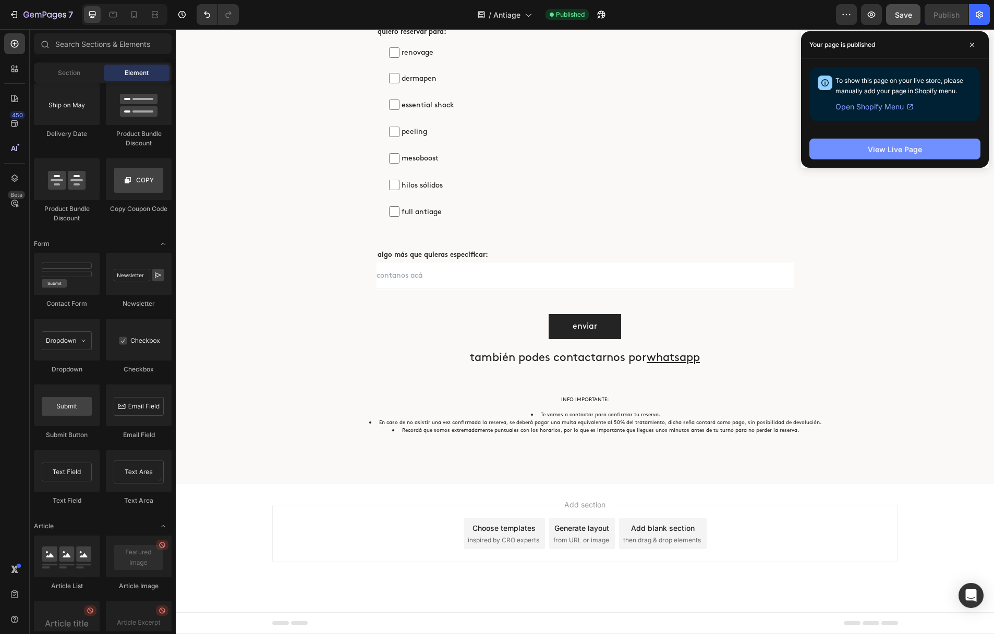
click at [923, 141] on button "View Live Page" at bounding box center [894, 149] width 171 height 21
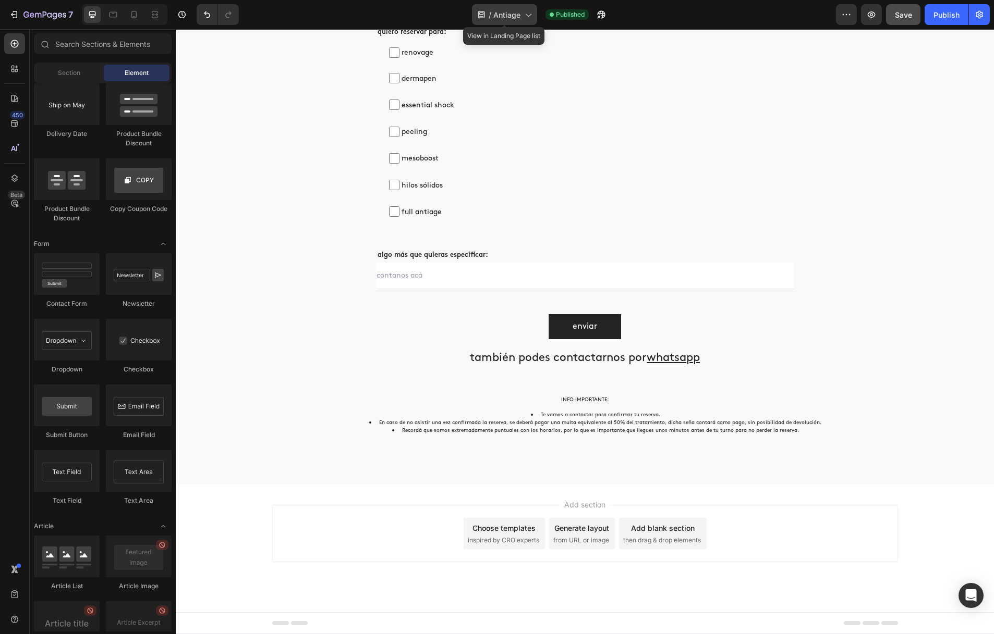
click at [489, 18] on span "/" at bounding box center [489, 14] width 3 height 11
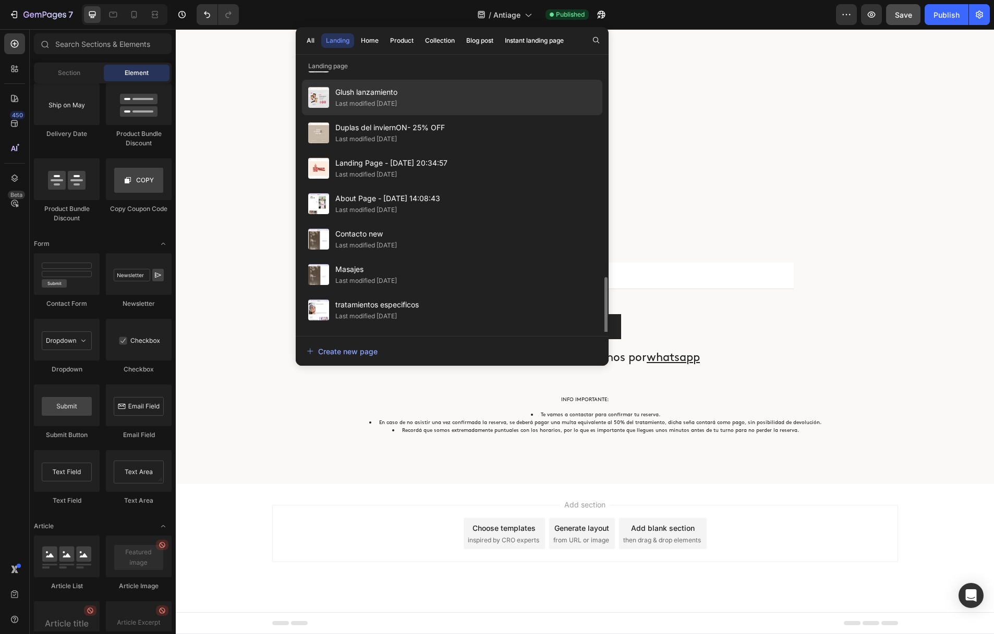
scroll to position [562, 0]
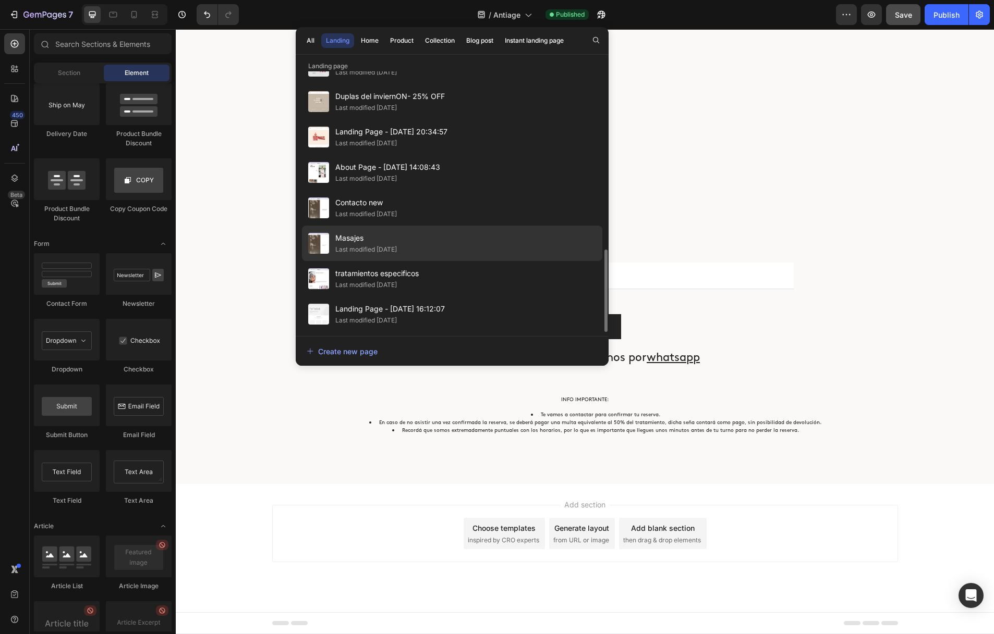
click at [484, 261] on div "Masajes Last modified 6 months ago" at bounding box center [452, 278] width 300 height 35
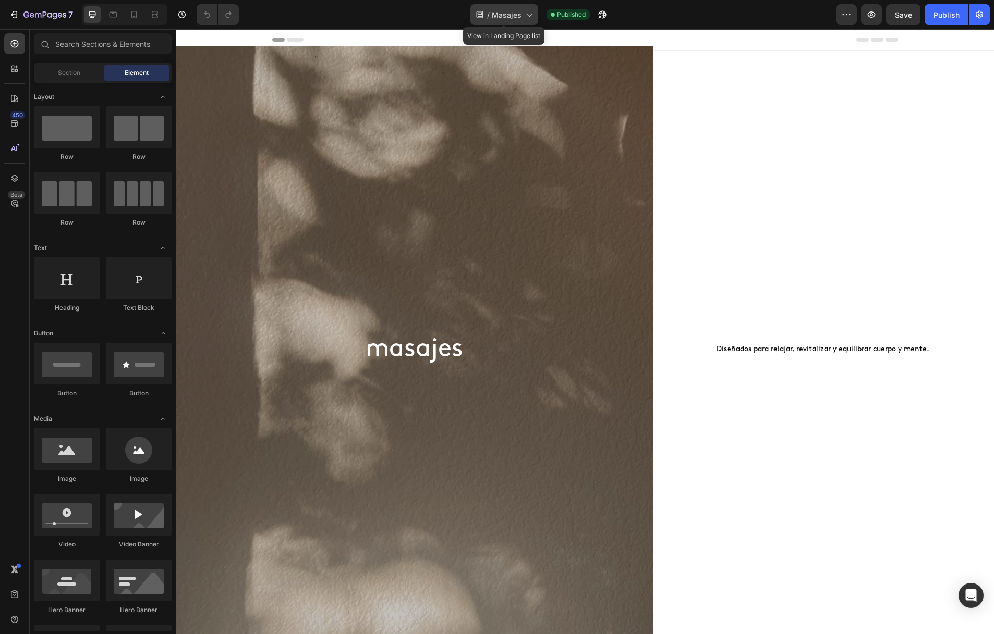
click at [520, 13] on span "Masajes" at bounding box center [507, 14] width 30 height 11
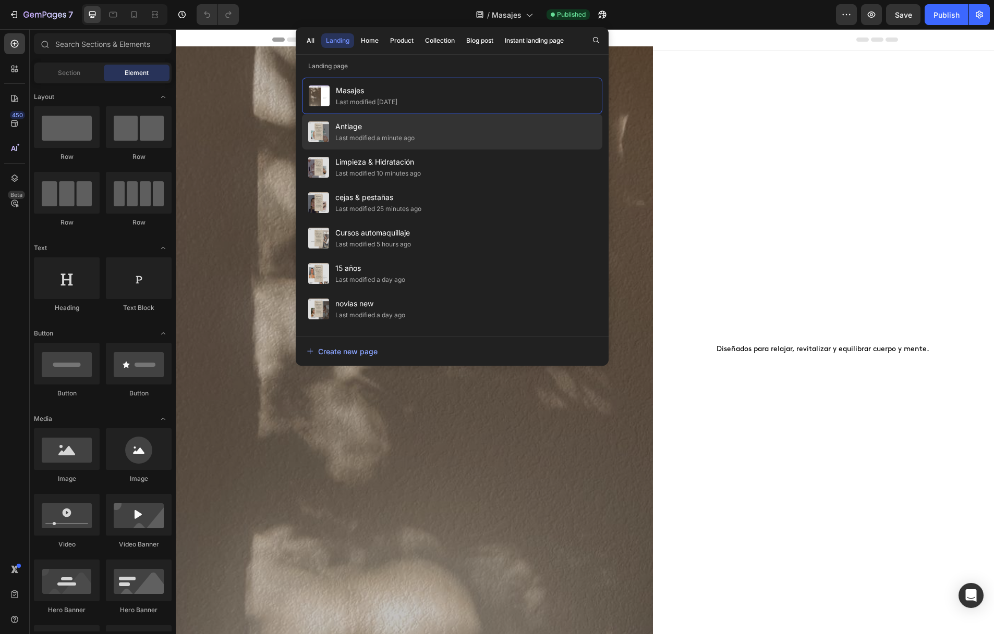
click at [450, 150] on div "Antiage Last modified a minute ago" at bounding box center [452, 167] width 300 height 35
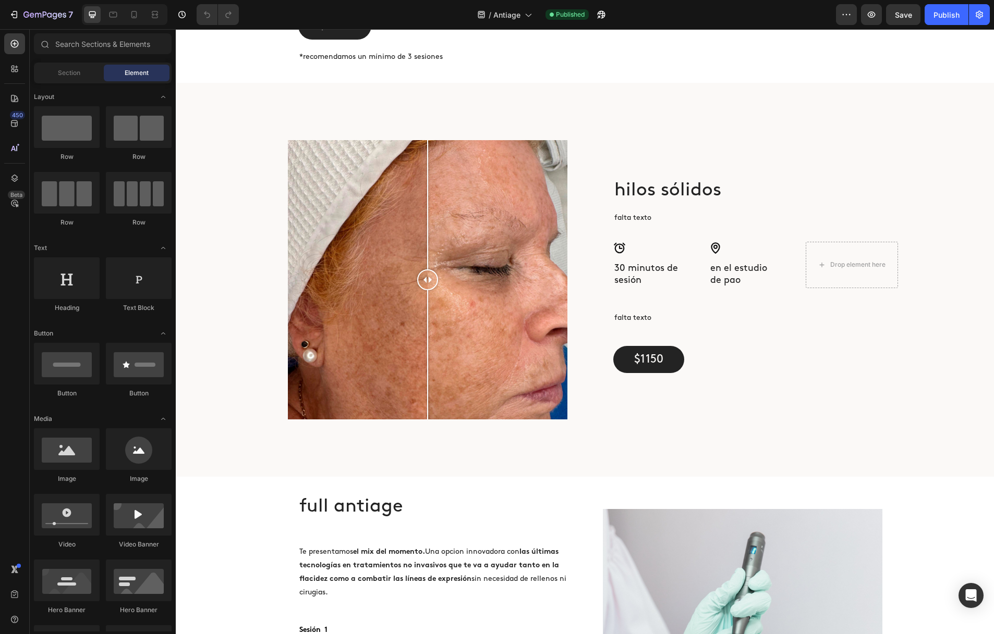
scroll to position [2657, 0]
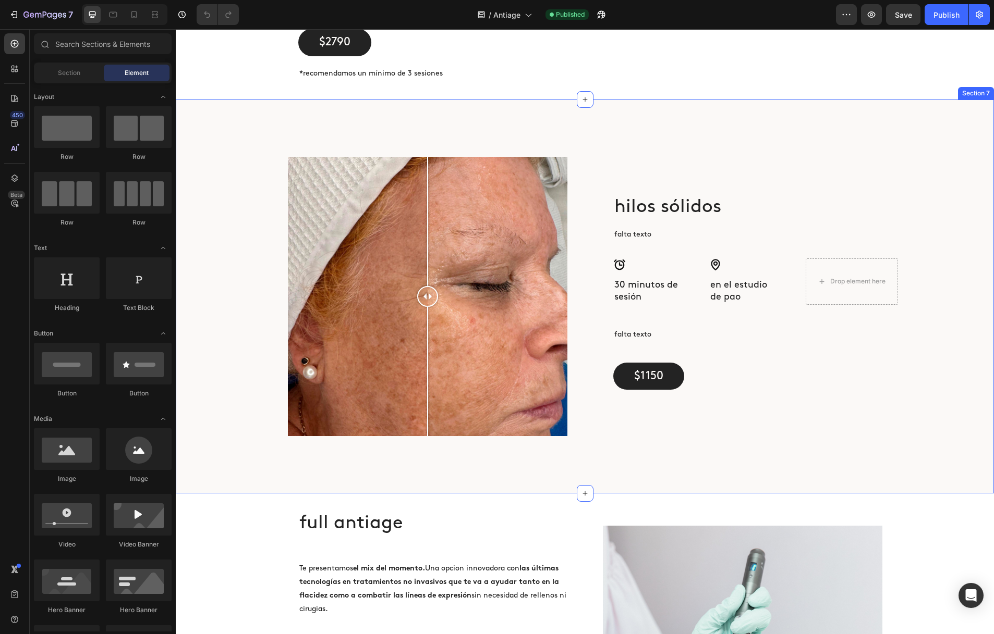
click at [547, 113] on div "hilos sólidos Heading falta texto Text Block Icon 30 minutos de sesión Heading …" at bounding box center [585, 297] width 818 height 394
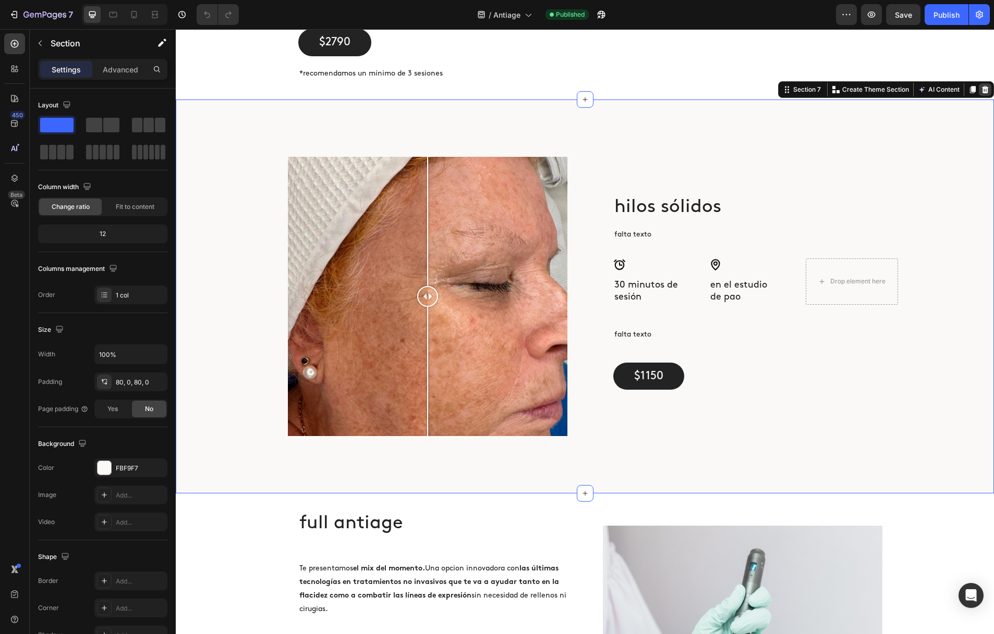
click at [984, 86] on icon at bounding box center [985, 89] width 7 height 7
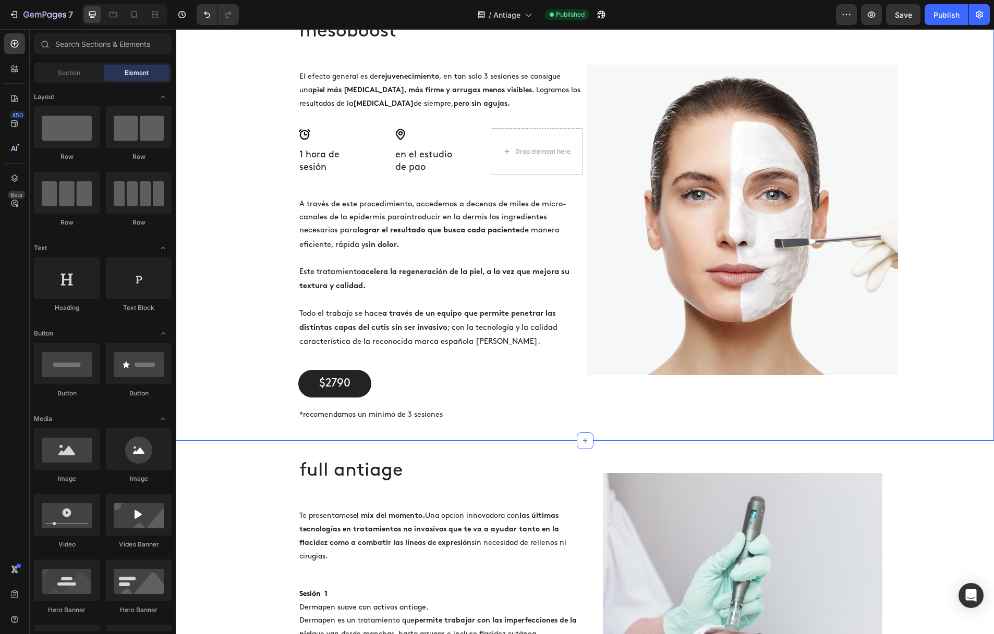
scroll to position [2314, 0]
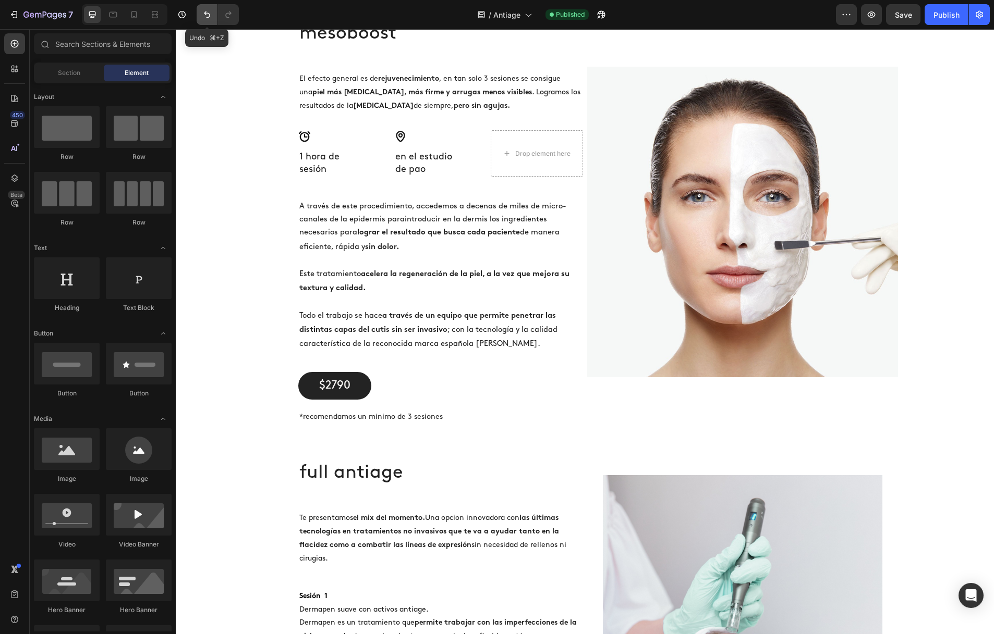
click at [205, 8] on button "Undo/Redo" at bounding box center [207, 14] width 21 height 21
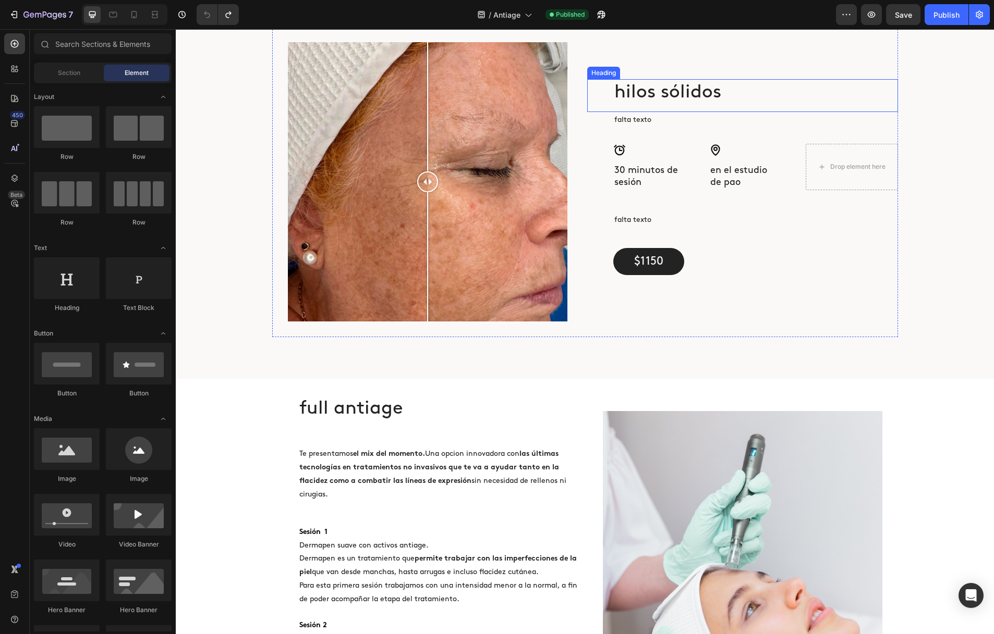
scroll to position [2835, 0]
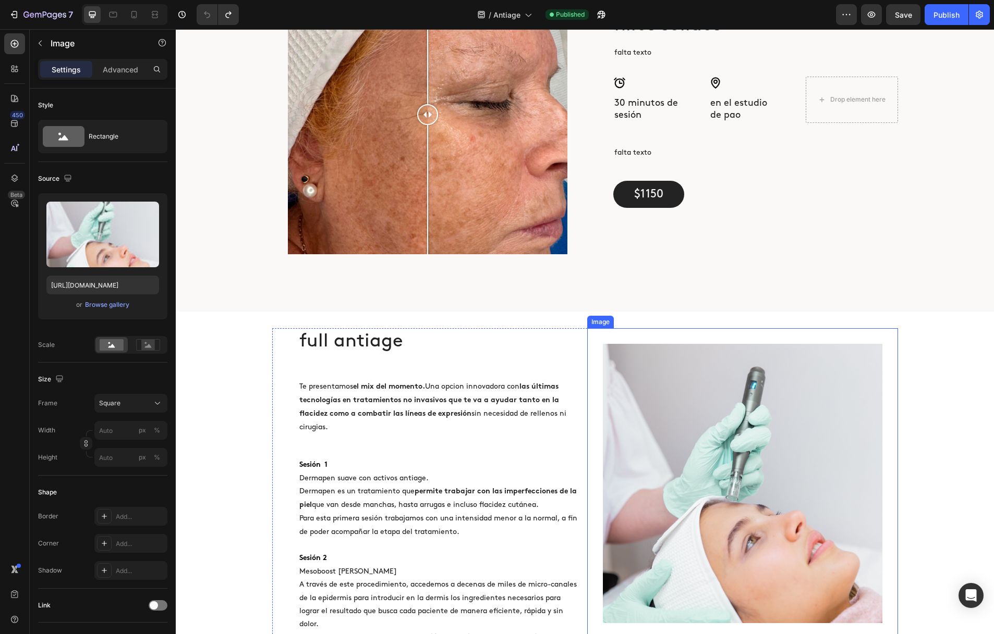
click at [684, 358] on img at bounding box center [742, 483] width 279 height 279
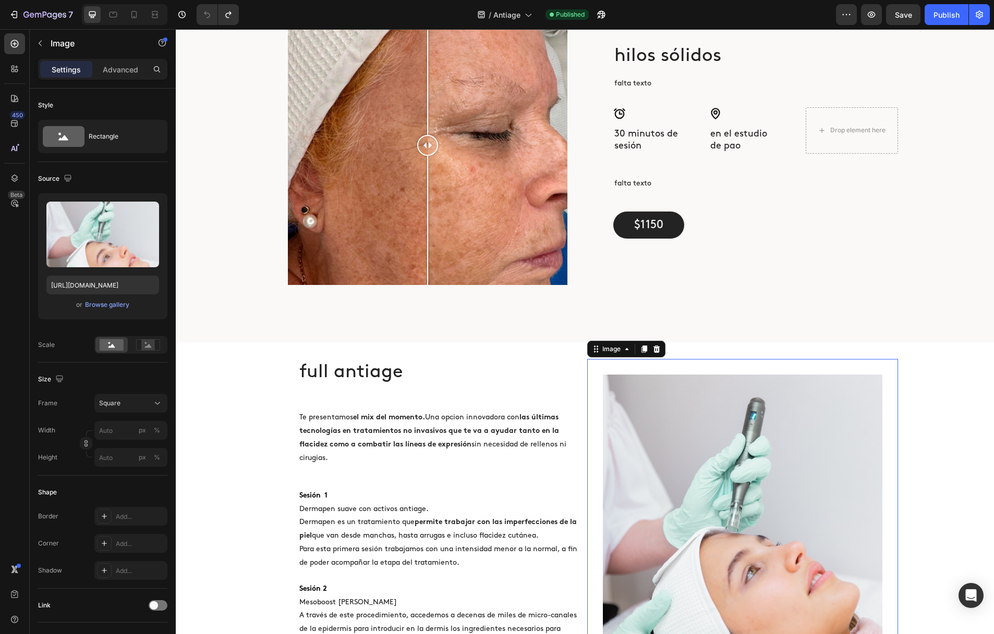
scroll to position [2746, 0]
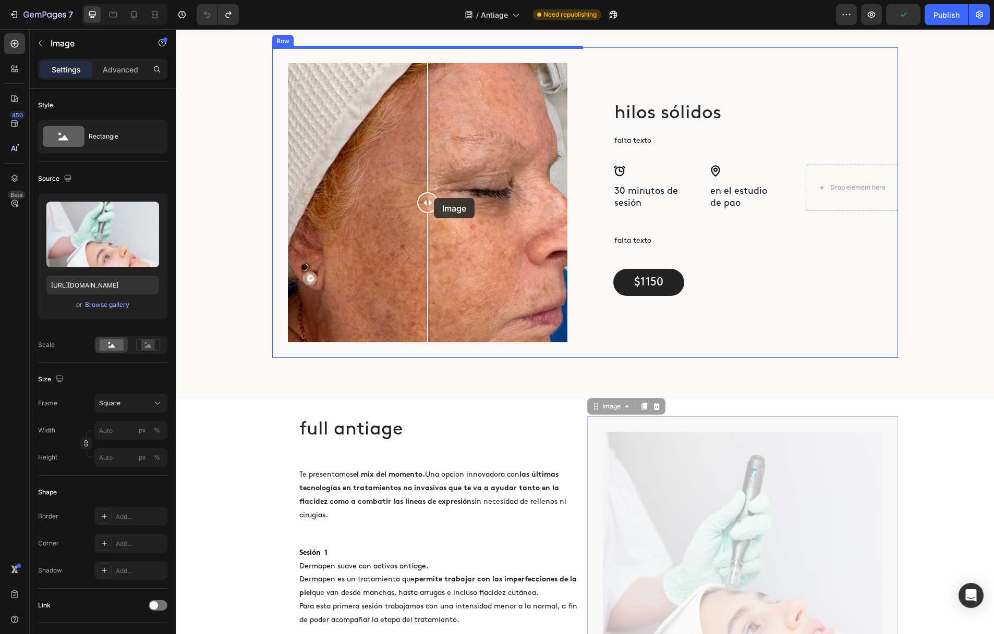
drag, startPoint x: 678, startPoint y: 536, endPoint x: 433, endPoint y: 198, distance: 417.4
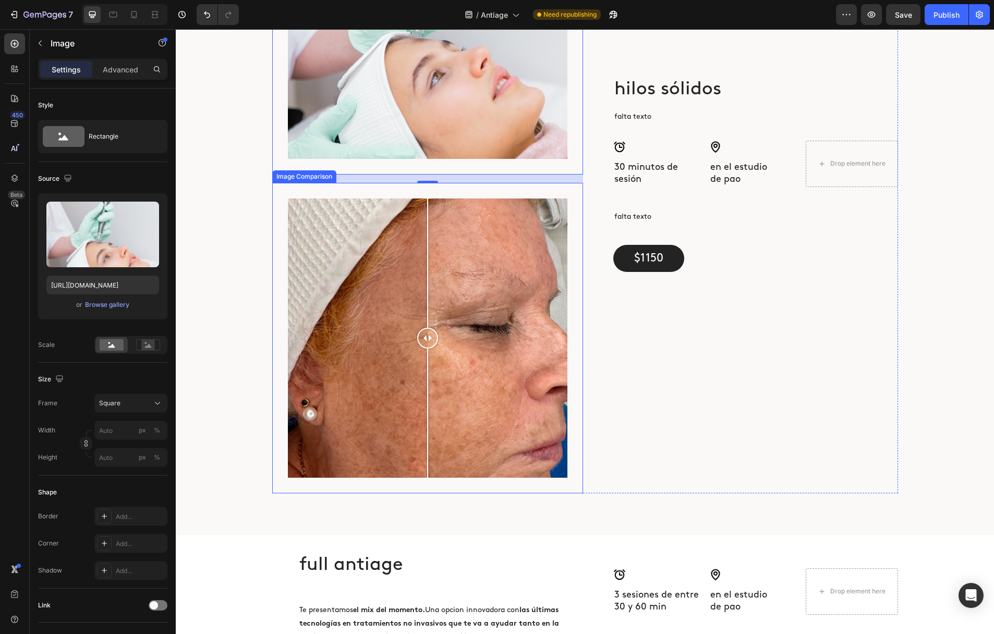
scroll to position [2837, 0]
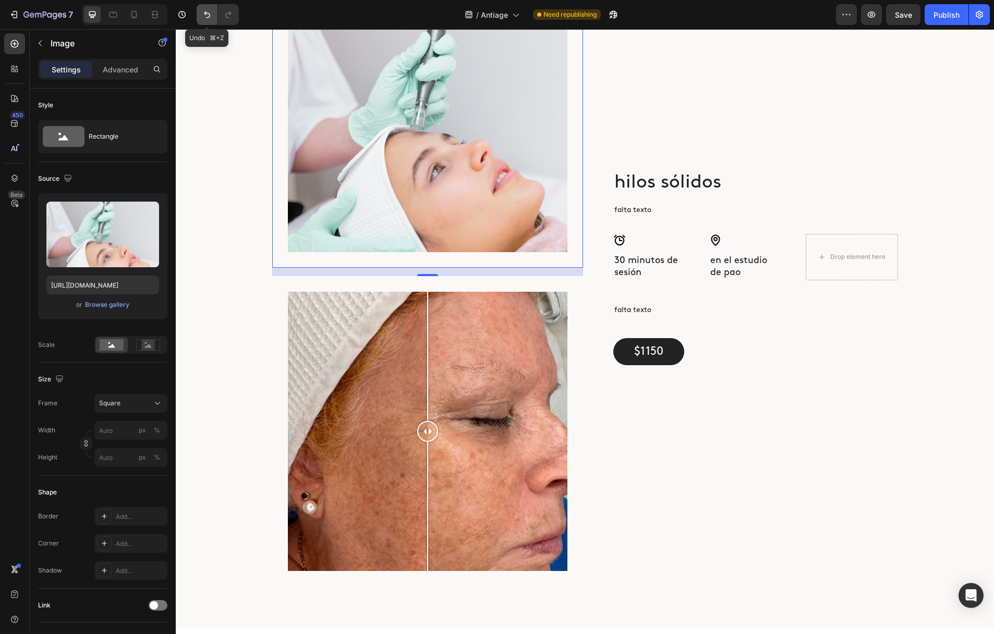
click at [206, 12] on icon "Undo/Redo" at bounding box center [207, 14] width 10 height 10
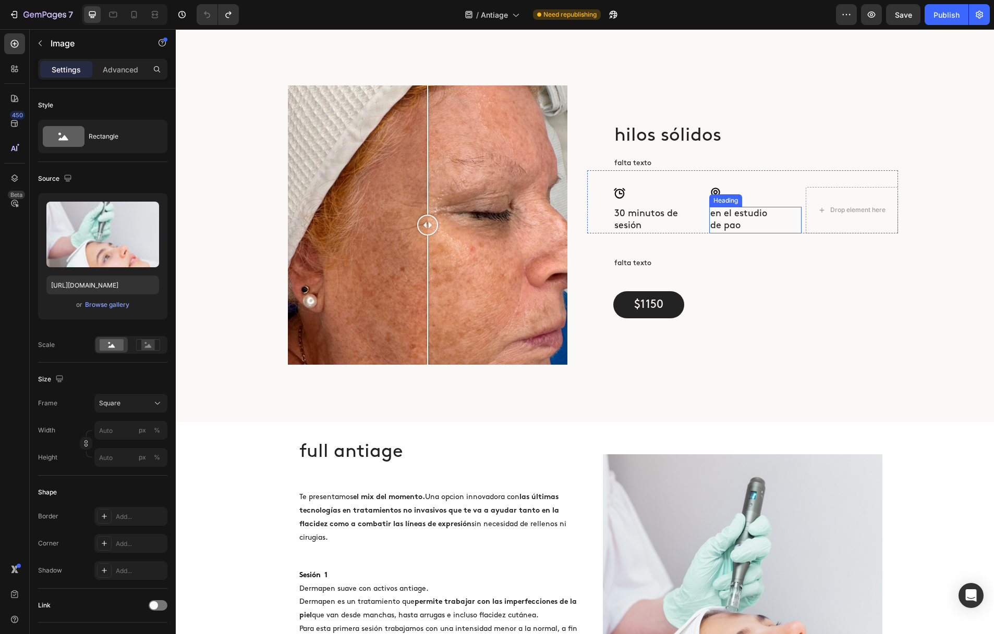
scroll to position [2738, 0]
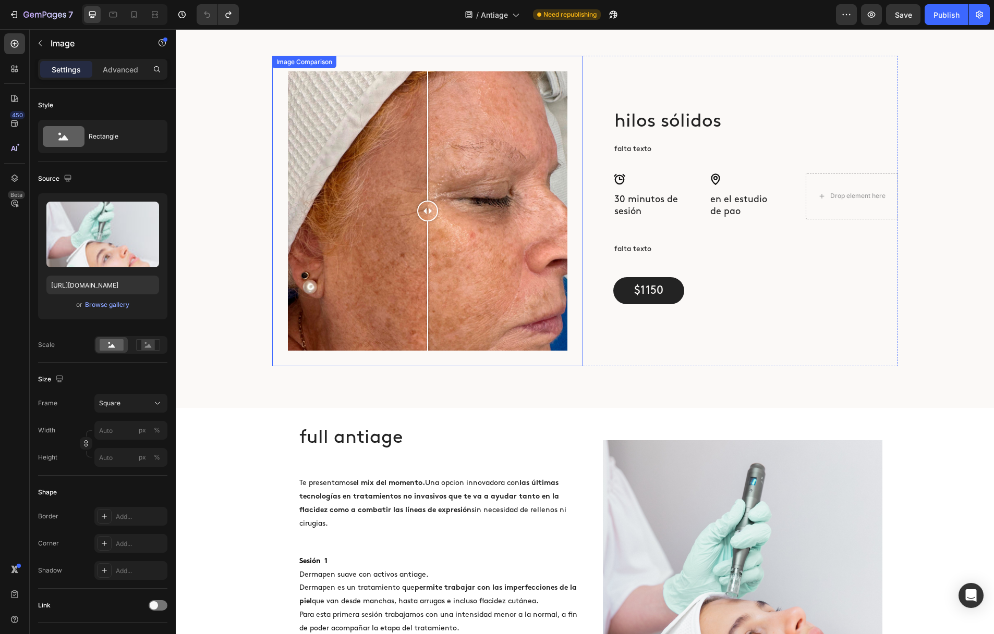
click at [454, 250] on div at bounding box center [427, 210] width 279 height 279
click at [454, 250] on div at bounding box center [453, 286] width 1 height 129
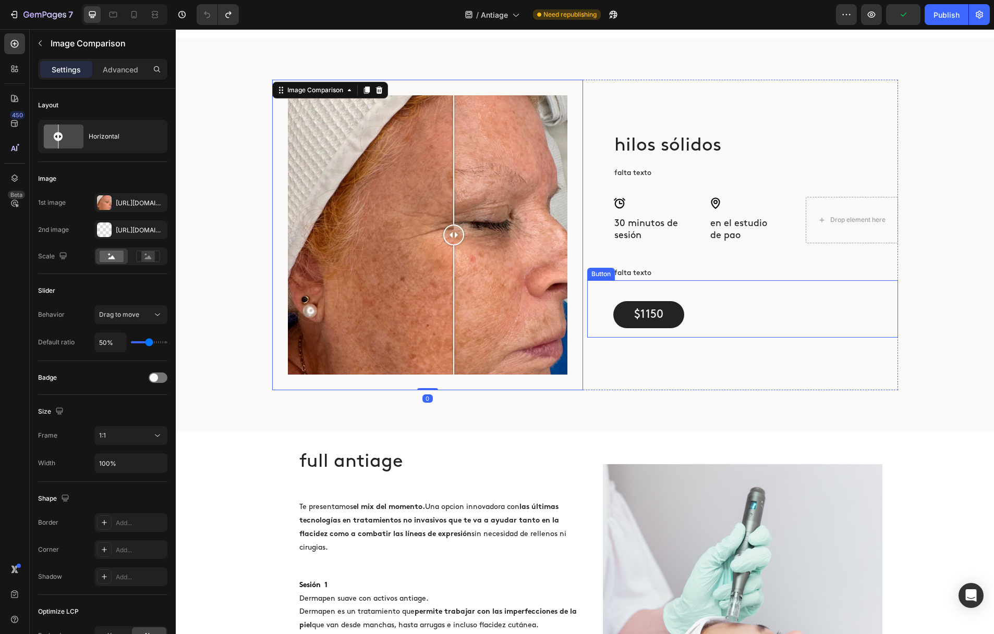
scroll to position [2718, 0]
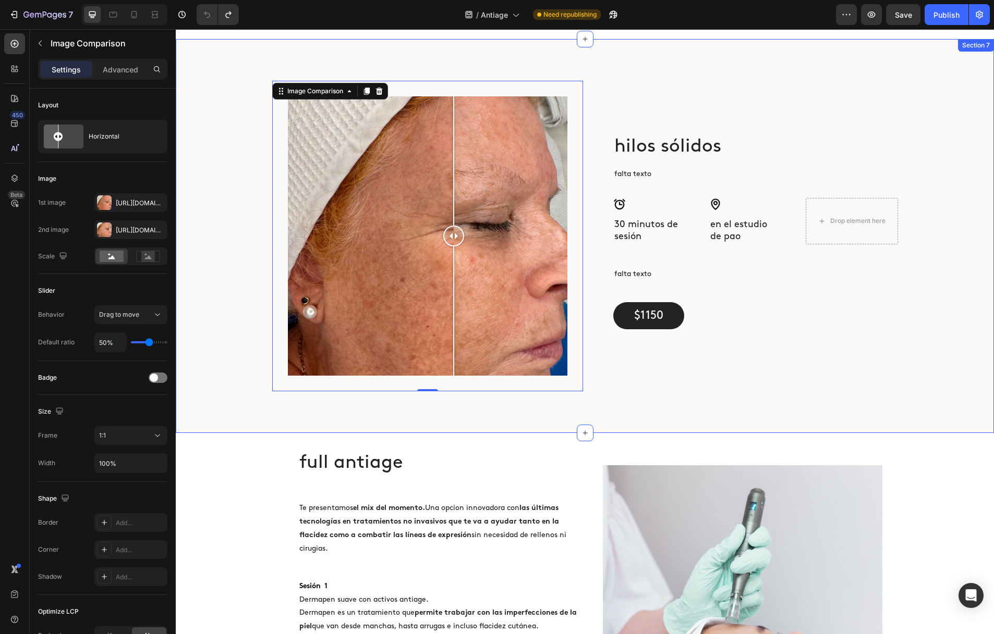
click at [736, 402] on div "hilos sólidos Heading falta texto Text Block Icon 30 minutos de sesión Heading …" at bounding box center [585, 236] width 818 height 394
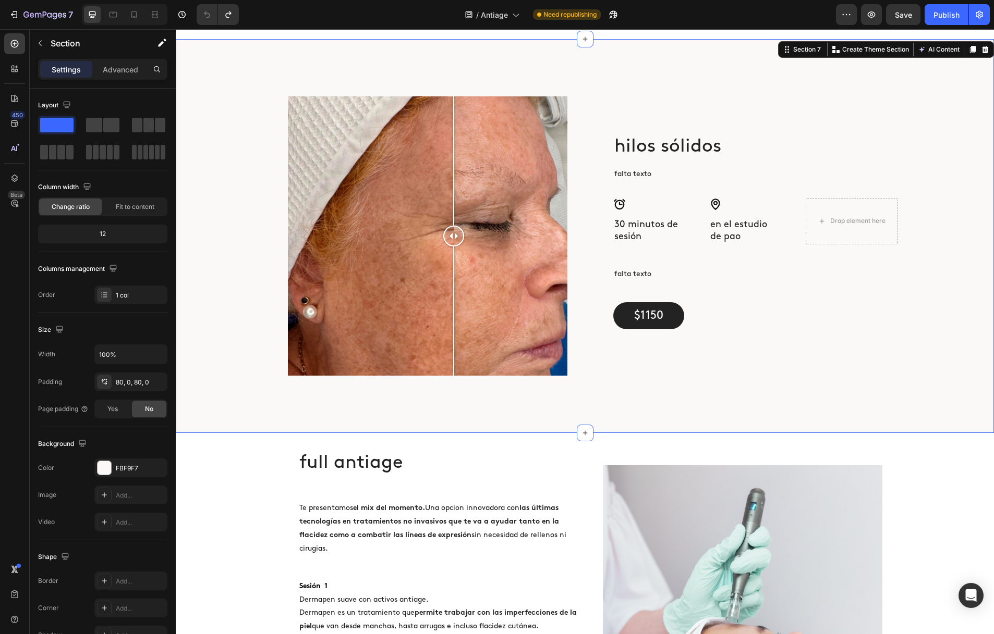
click at [973, 46] on icon at bounding box center [973, 49] width 6 height 7
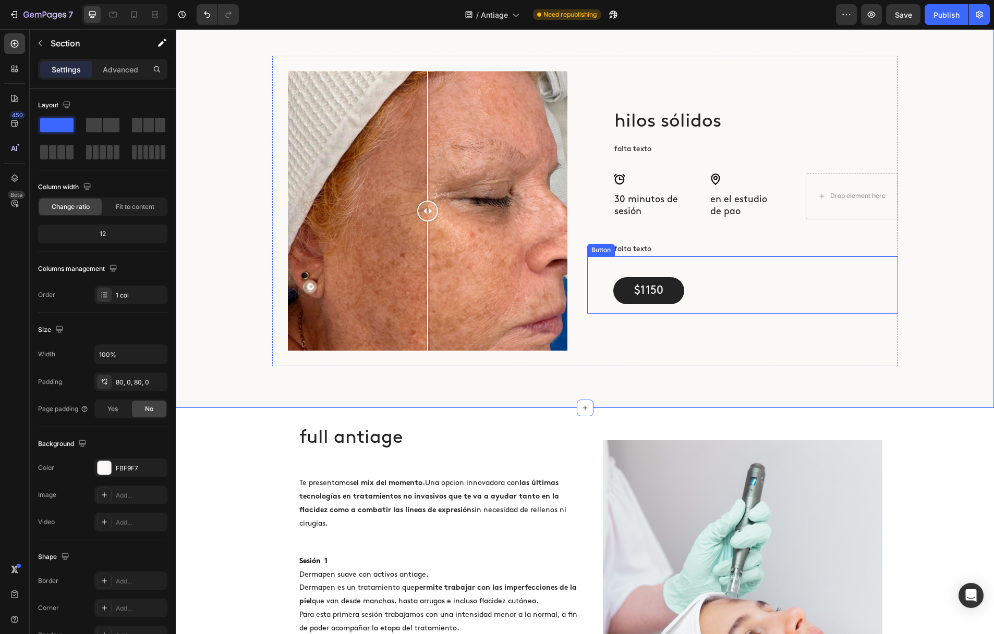
scroll to position [3043, 0]
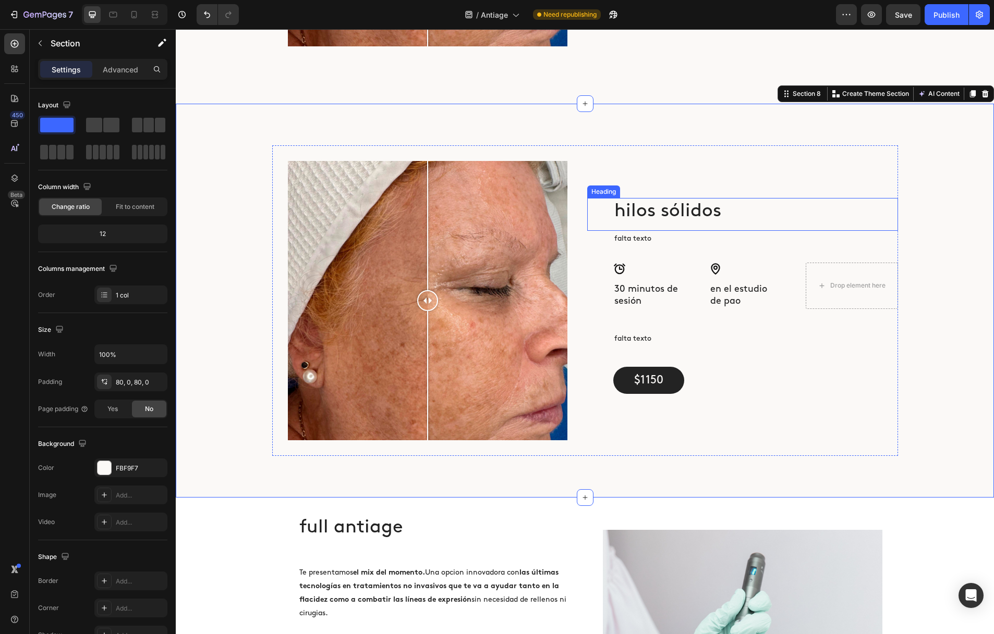
click at [673, 213] on h2 "hilos sólidos" at bounding box center [755, 211] width 285 height 27
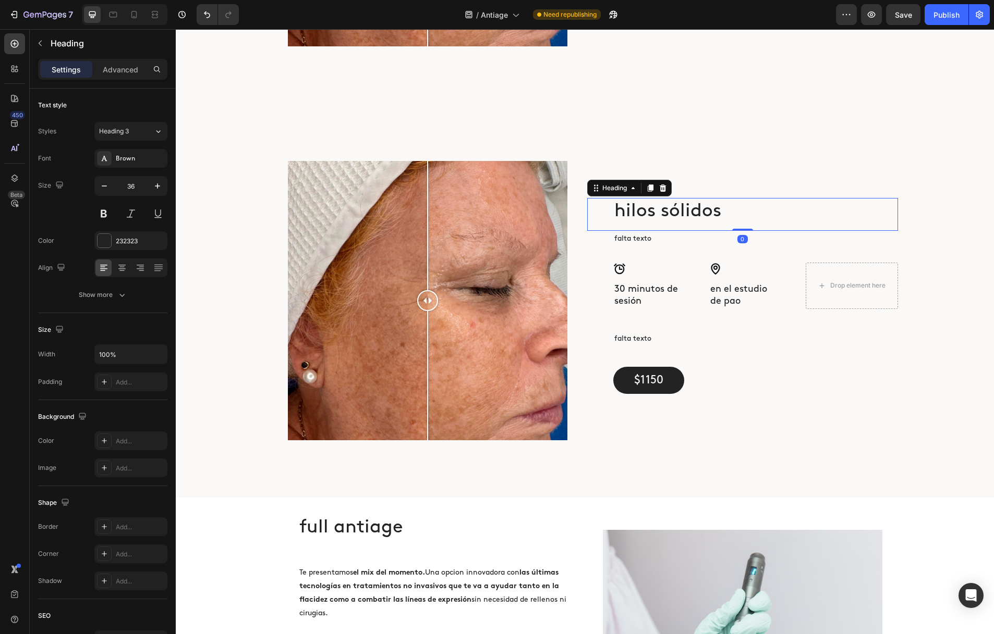
click at [673, 213] on h2 "hilos sólidos" at bounding box center [755, 211] width 285 height 27
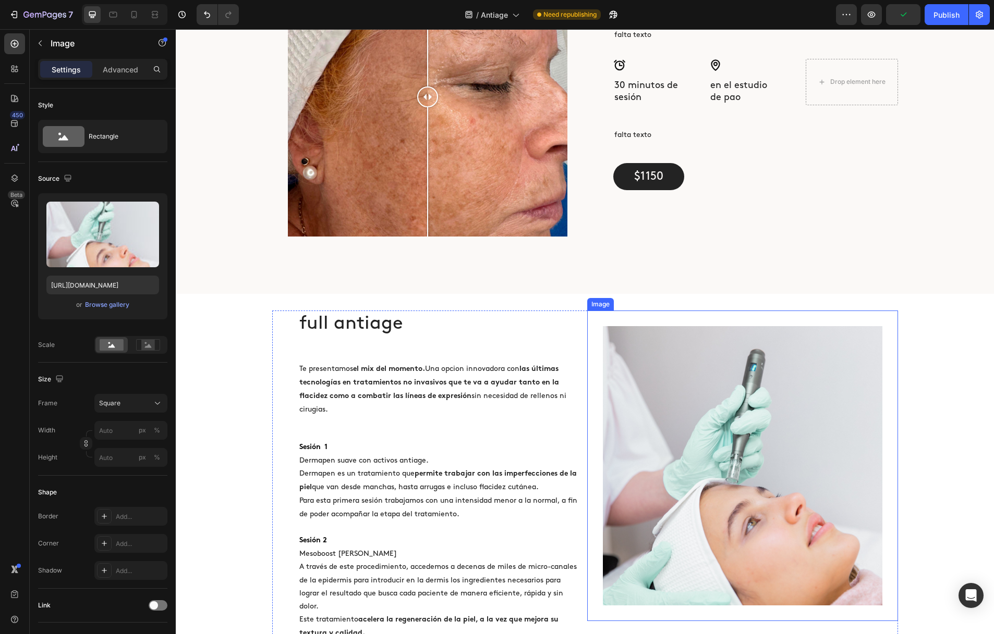
click at [590, 406] on div "Image" at bounding box center [742, 466] width 311 height 311
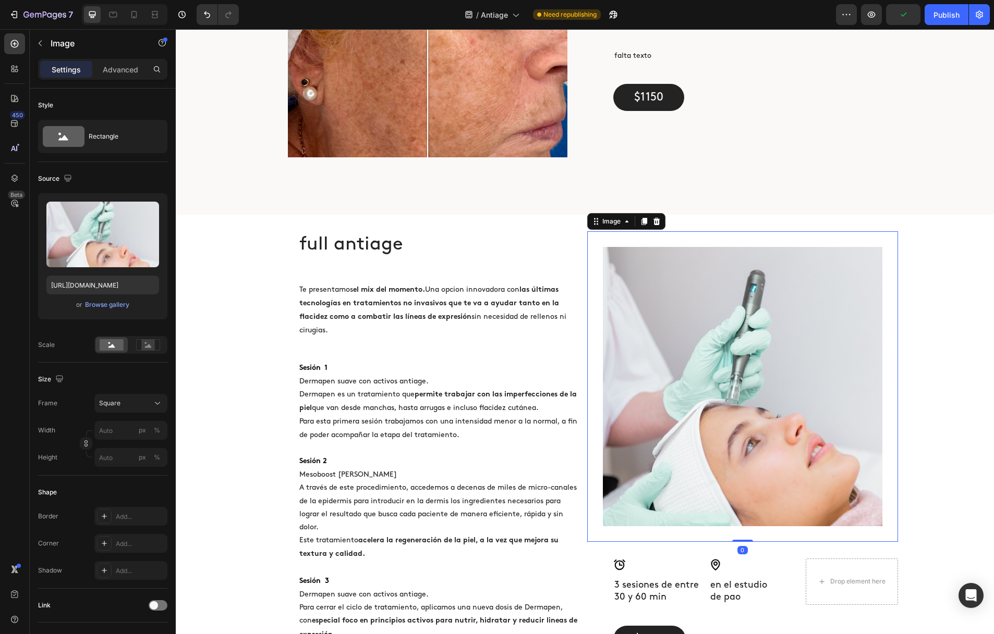
scroll to position [3410, 0]
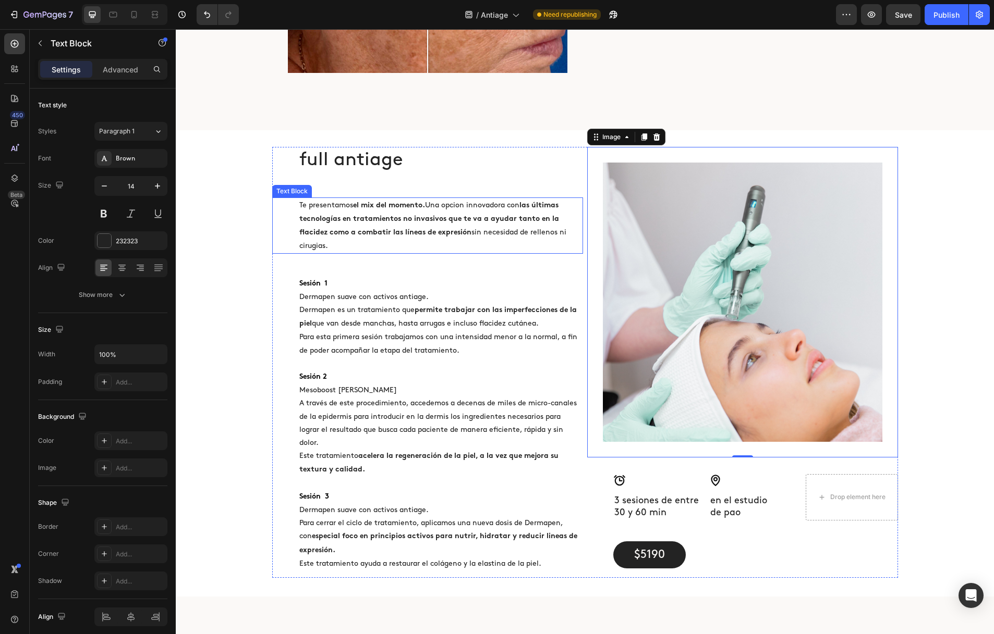
click at [287, 220] on div "Te presentamos el mix del momento. Una opcion innovadora con las últimas tecnol…" at bounding box center [427, 226] width 311 height 56
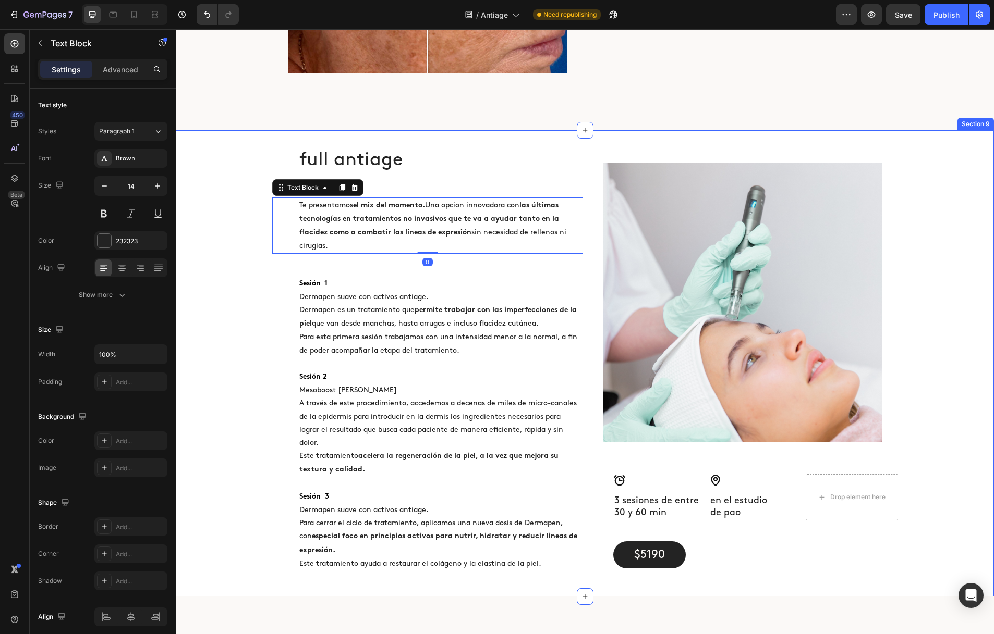
click at [243, 218] on div "full antiage Heading Te presentamos el mix del momento. Una opcion innovadora c…" at bounding box center [585, 362] width 818 height 431
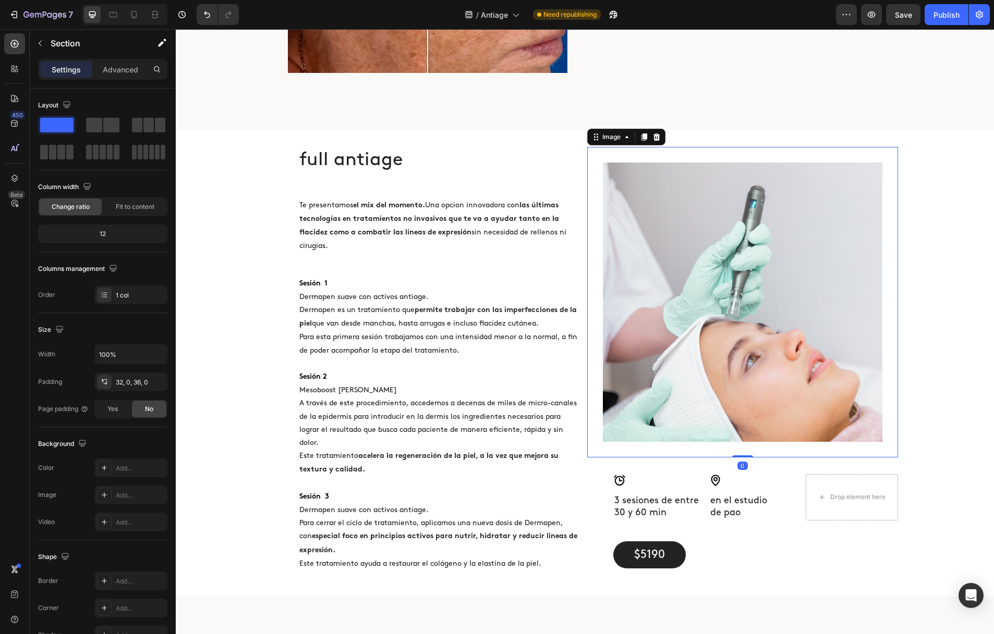
click at [714, 152] on div "Image 0" at bounding box center [742, 302] width 311 height 311
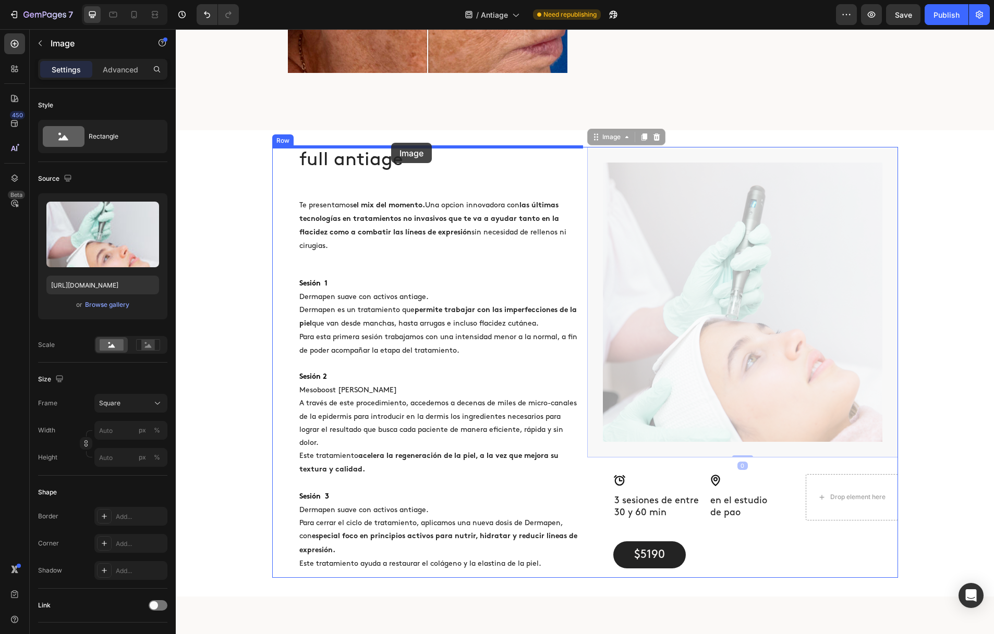
drag, startPoint x: 585, startPoint y: 139, endPoint x: 391, endPoint y: 143, distance: 194.5
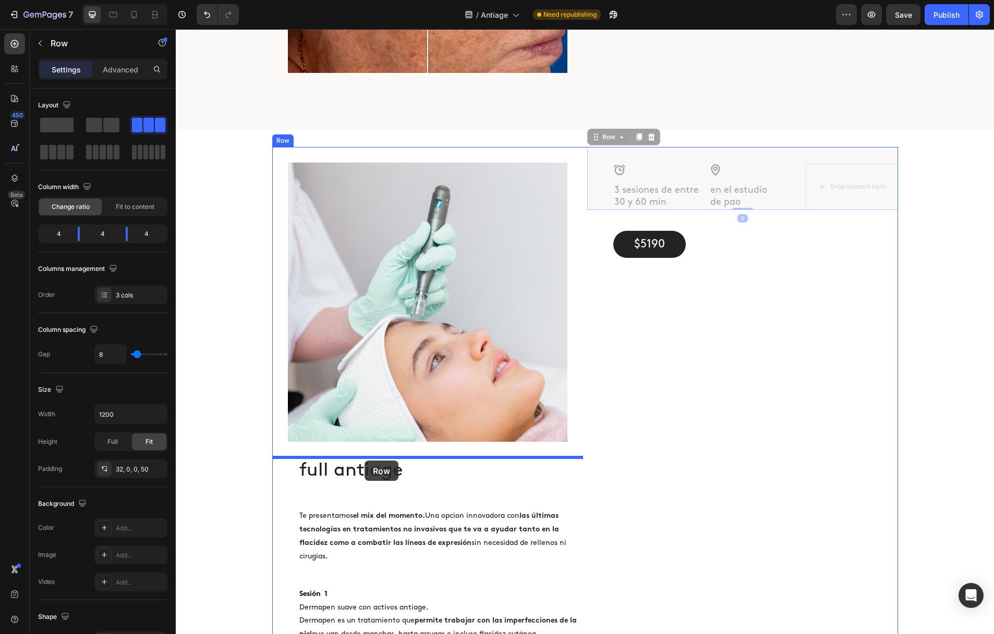
drag, startPoint x: 598, startPoint y: 142, endPoint x: 363, endPoint y: 461, distance: 396.8
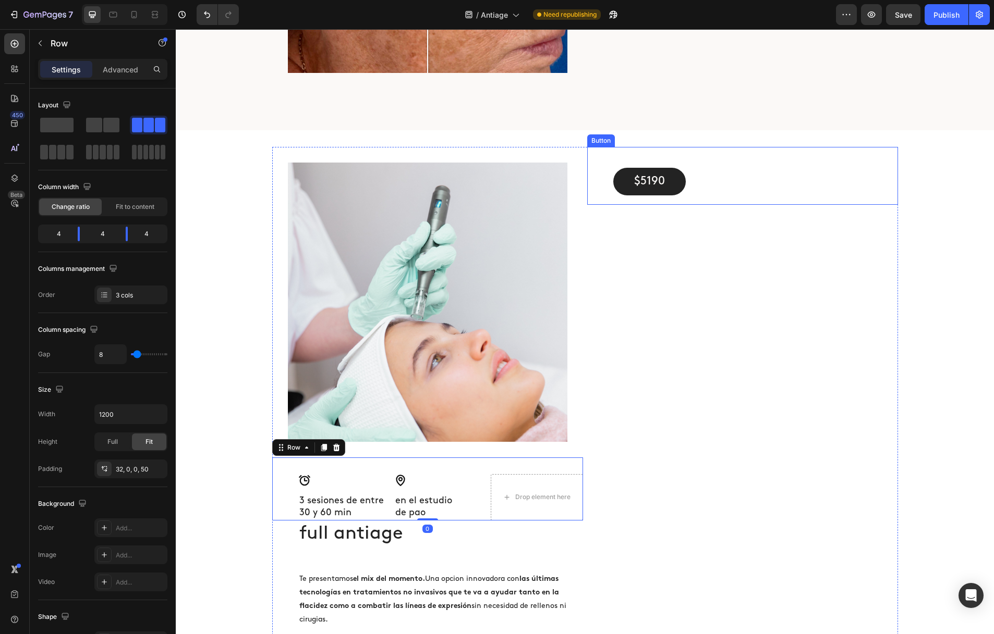
click at [600, 140] on div "Button" at bounding box center [600, 140] width 23 height 9
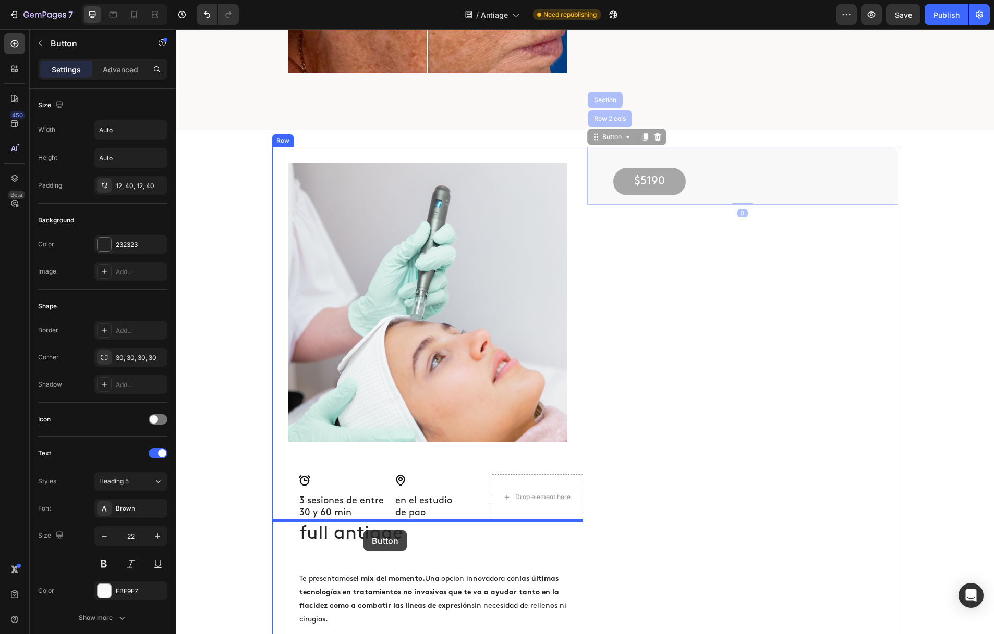
drag, startPoint x: 594, startPoint y: 150, endPoint x: 363, endPoint y: 530, distance: 445.2
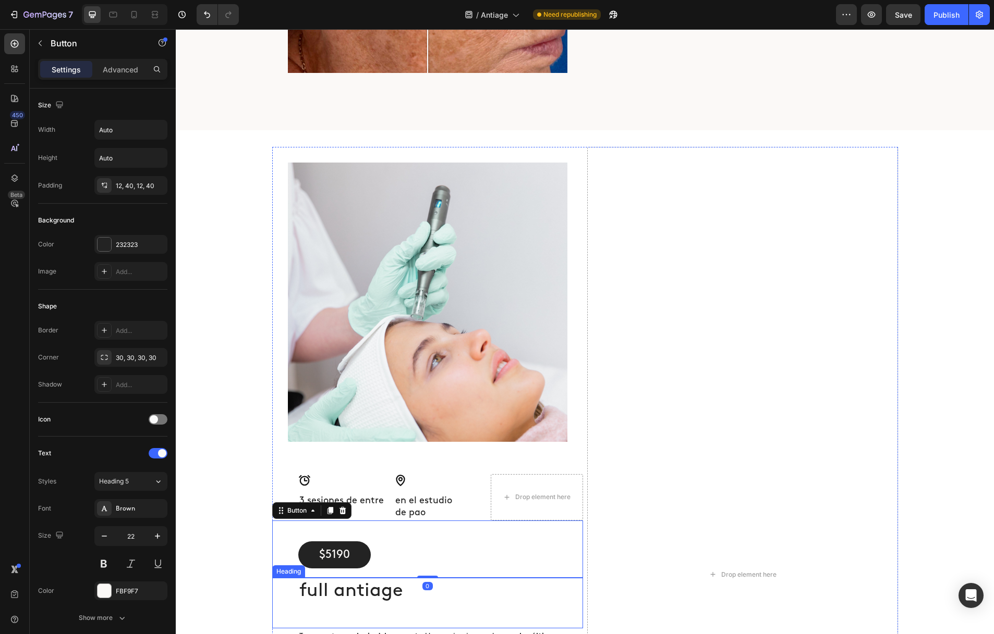
click at [319, 585] on h2 "full antiage" at bounding box center [440, 591] width 285 height 27
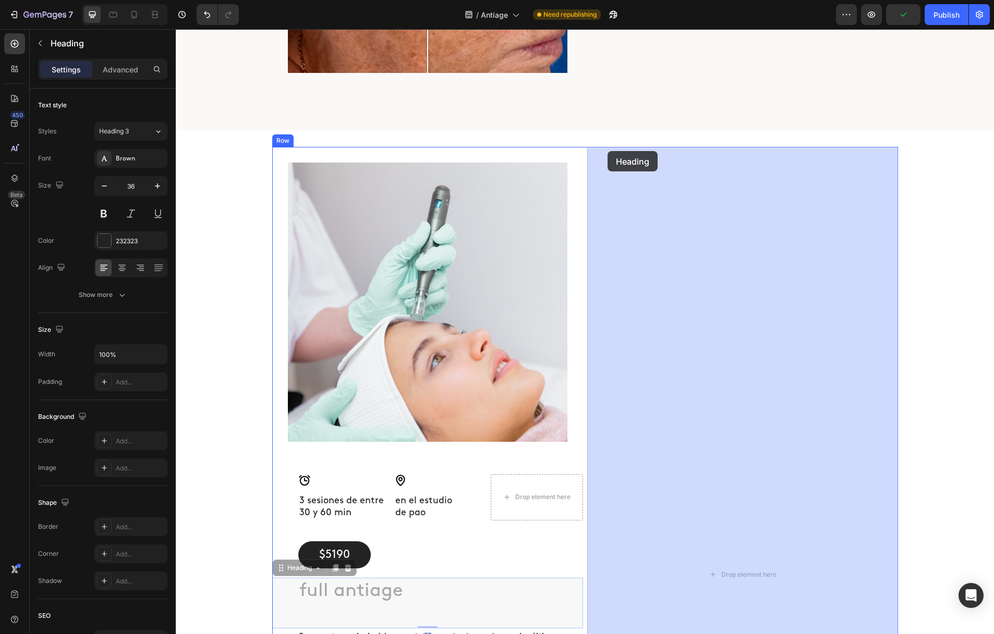
drag, startPoint x: 285, startPoint y: 570, endPoint x: 607, endPoint y: 151, distance: 528.3
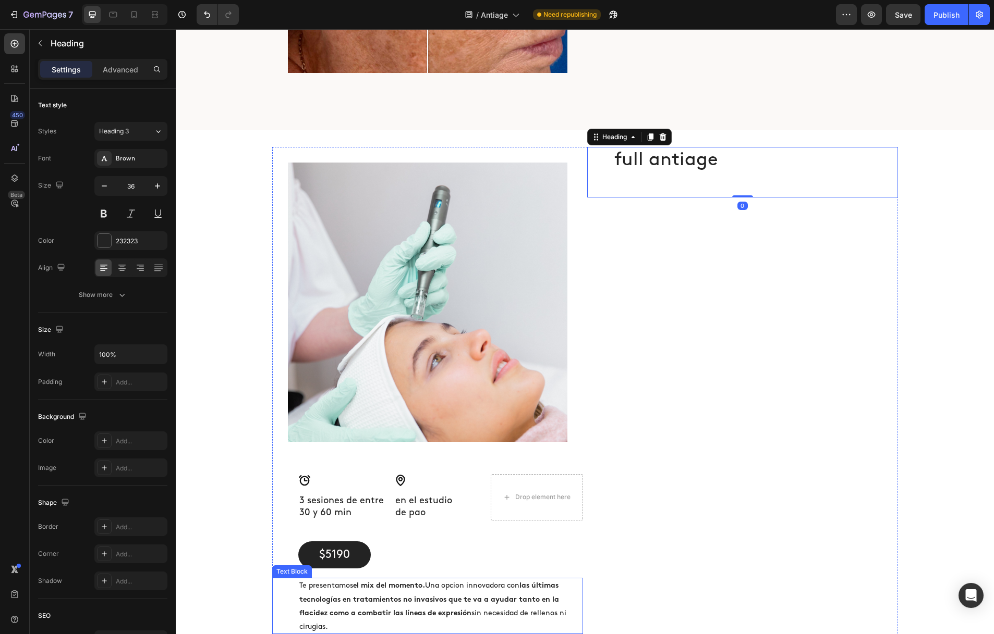
click at [294, 575] on div "Text Block" at bounding box center [292, 572] width 40 height 13
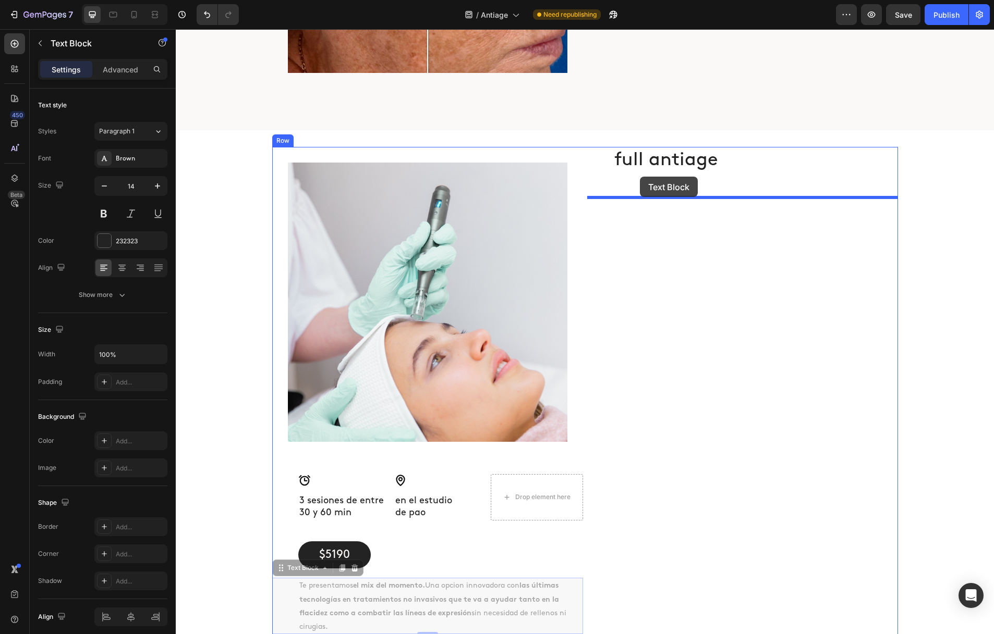
drag, startPoint x: 279, startPoint y: 570, endPoint x: 640, endPoint y: 177, distance: 533.6
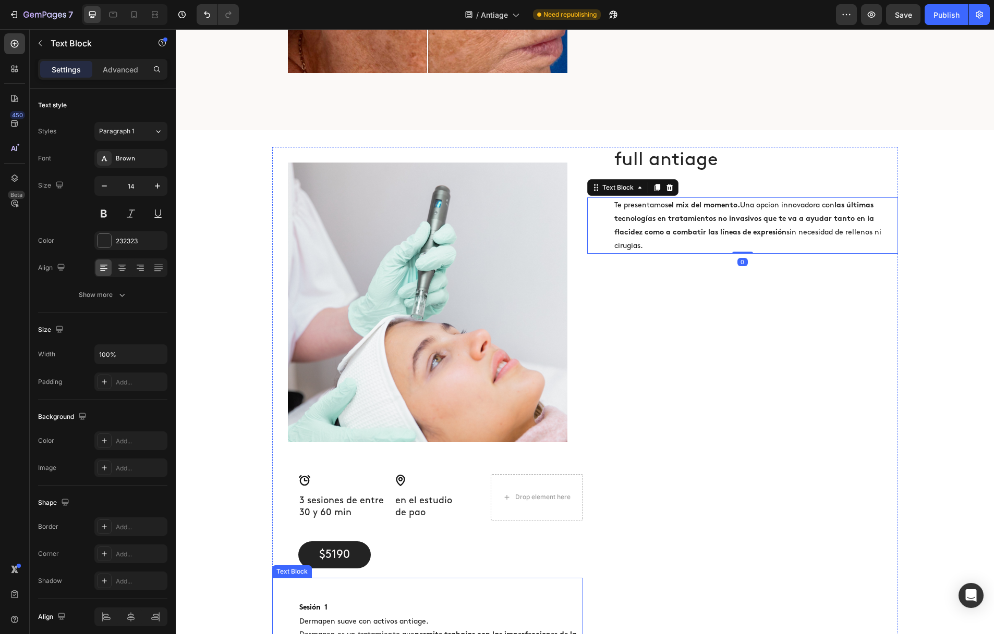
scroll to position [3449, 0]
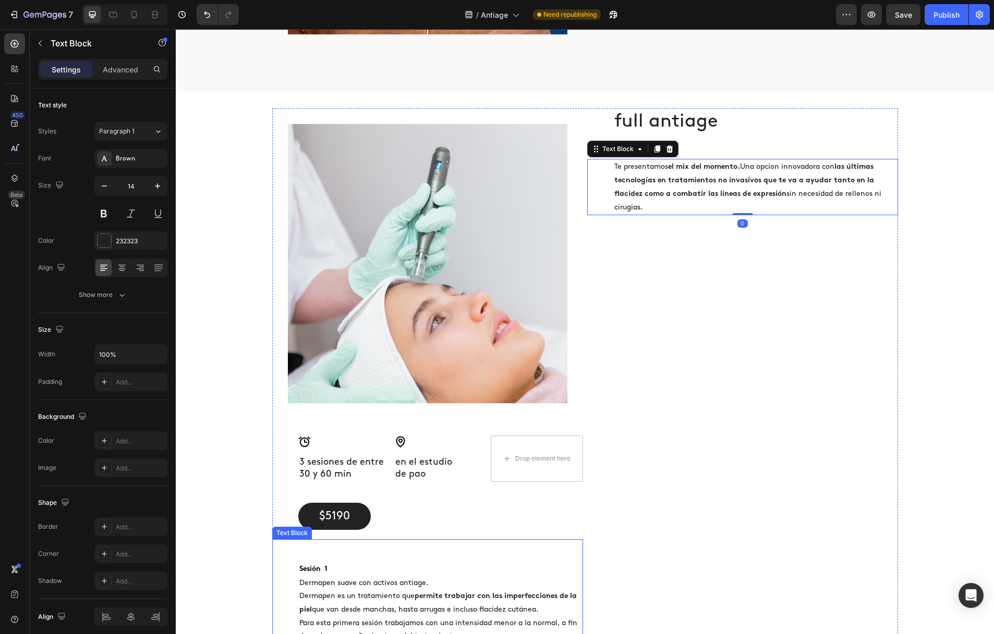
drag, startPoint x: 287, startPoint y: 532, endPoint x: 281, endPoint y: 536, distance: 7.4
click at [287, 532] on div "Text Block" at bounding box center [291, 533] width 35 height 9
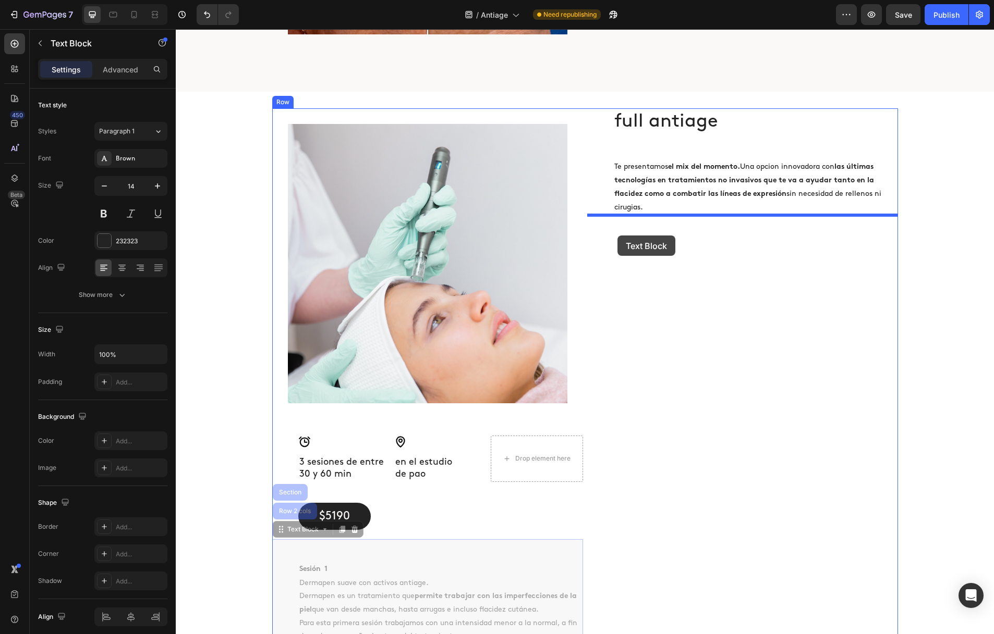
drag, startPoint x: 282, startPoint y: 533, endPoint x: 617, endPoint y: 236, distance: 448.0
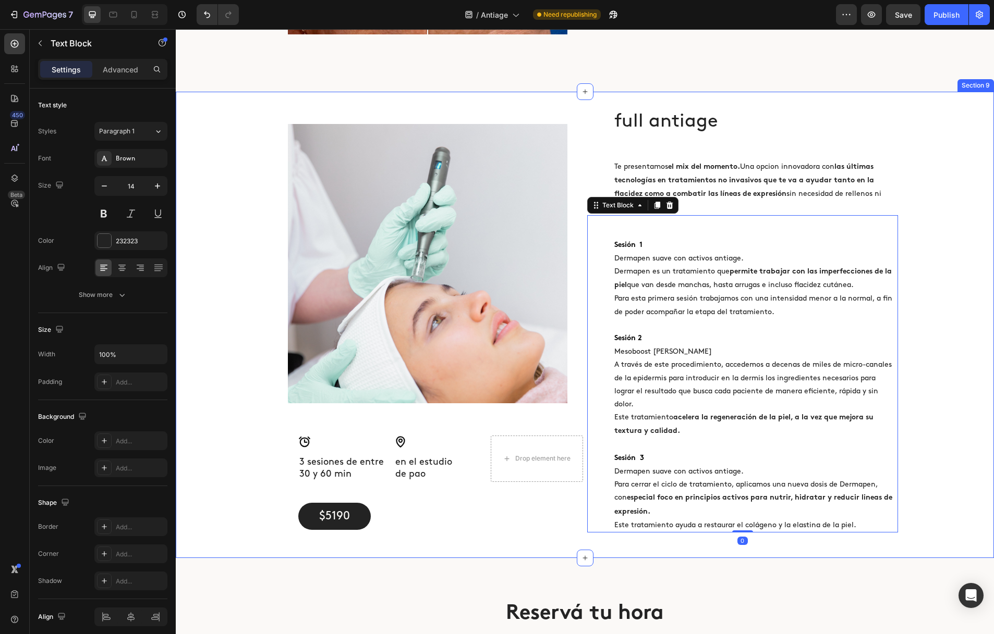
scroll to position [3516, 0]
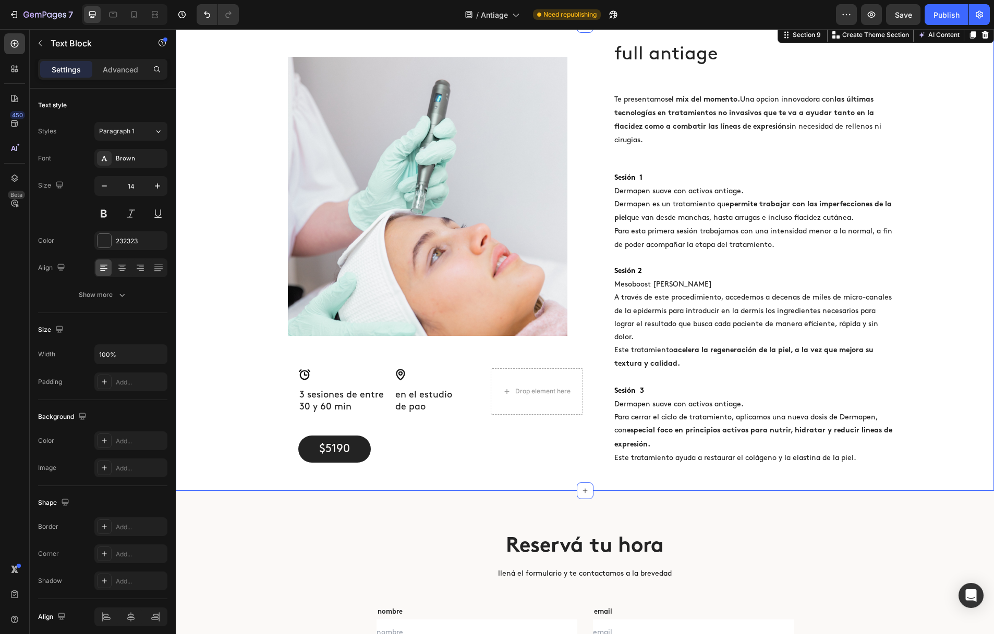
click at [214, 416] on div "Image Icon 3 sesiones de entre 30 y 60 min Heading Icon en el estudio [PERSON_N…" at bounding box center [585, 256] width 818 height 431
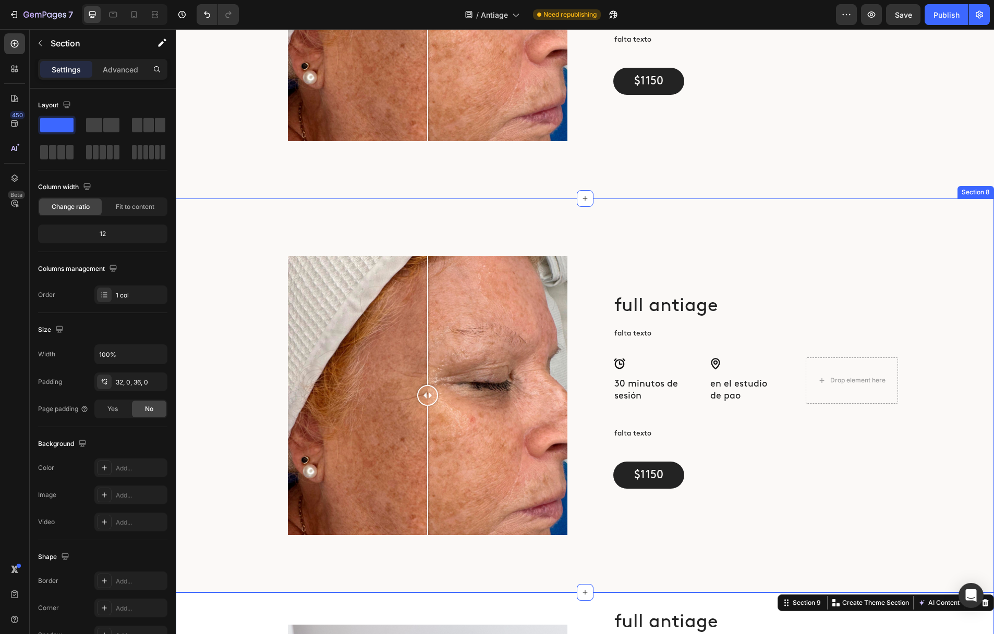
scroll to position [2916, 0]
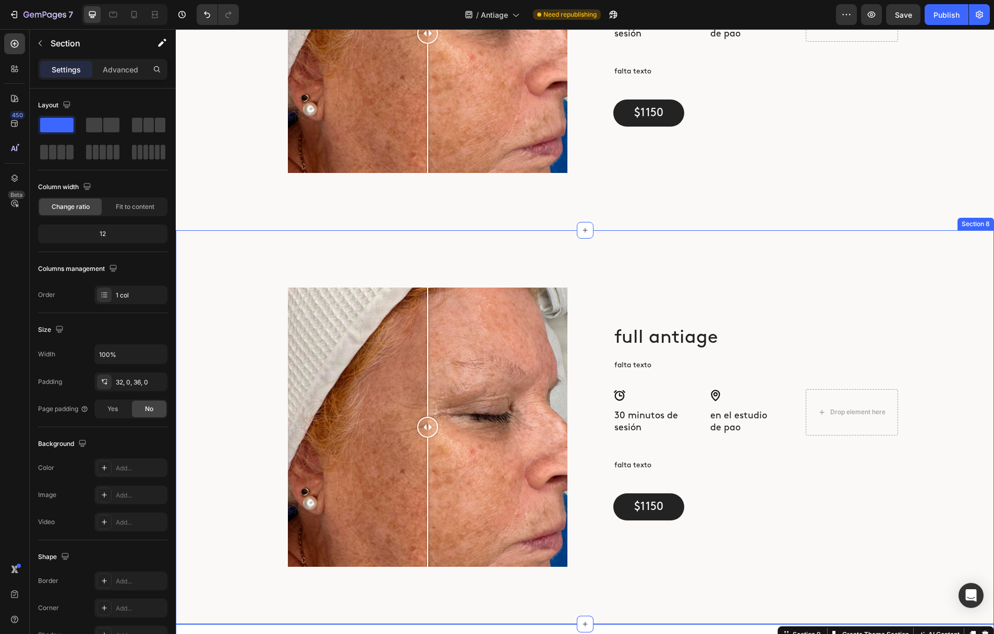
click at [243, 433] on div "full antiage Heading falta texto Text Block Icon 30 minutos de sesión Heading I…" at bounding box center [585, 427] width 818 height 311
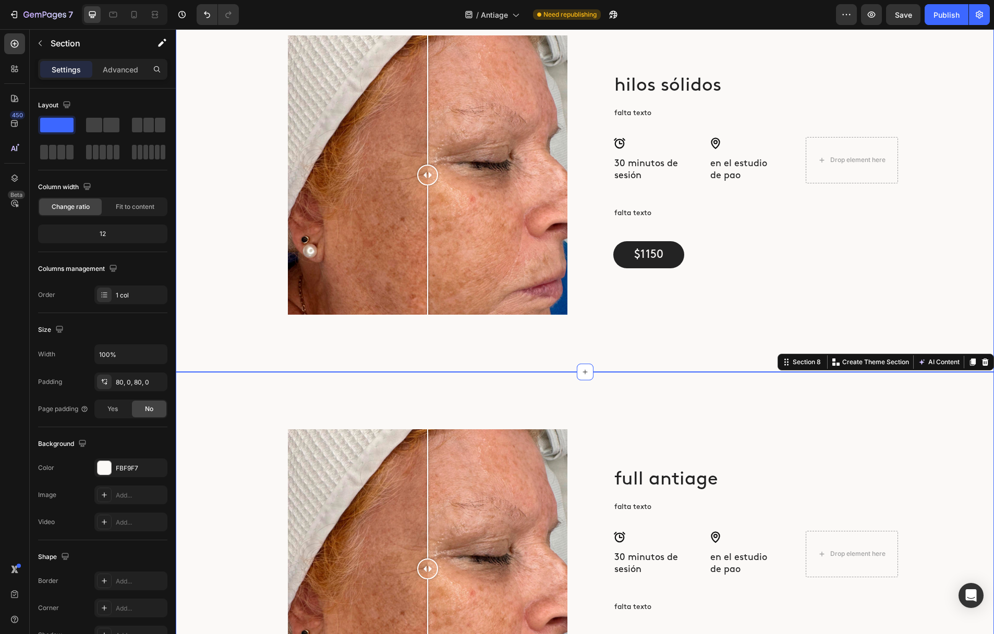
scroll to position [2834, 0]
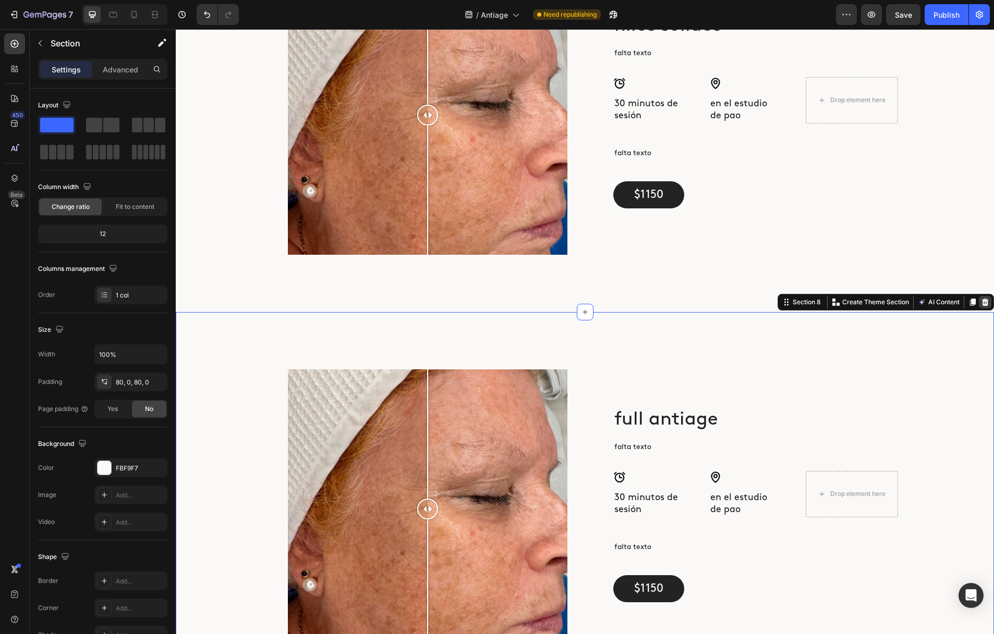
click at [981, 304] on icon at bounding box center [985, 302] width 8 height 8
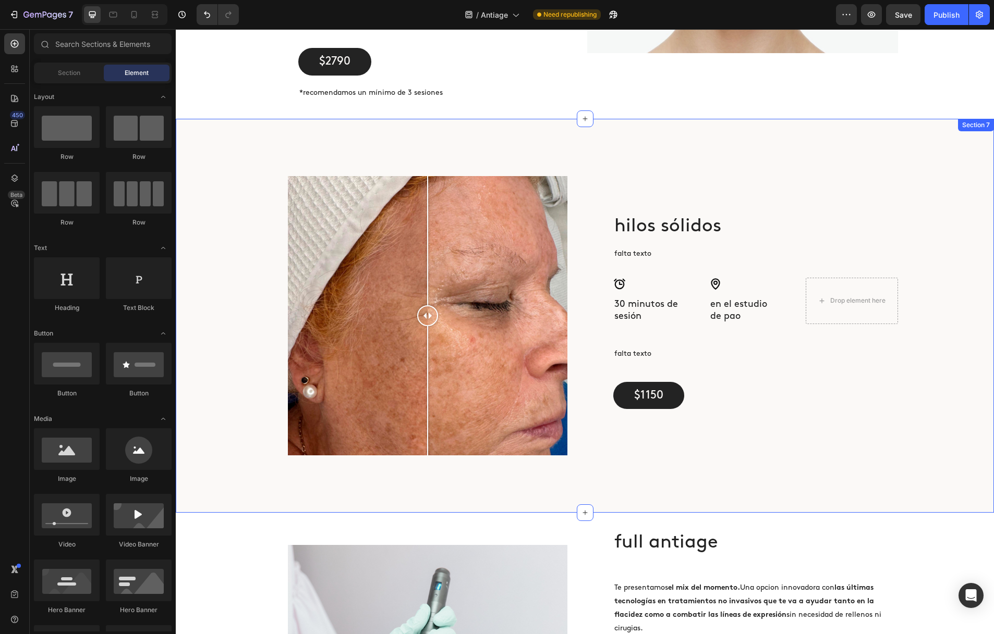
scroll to position [2626, 0]
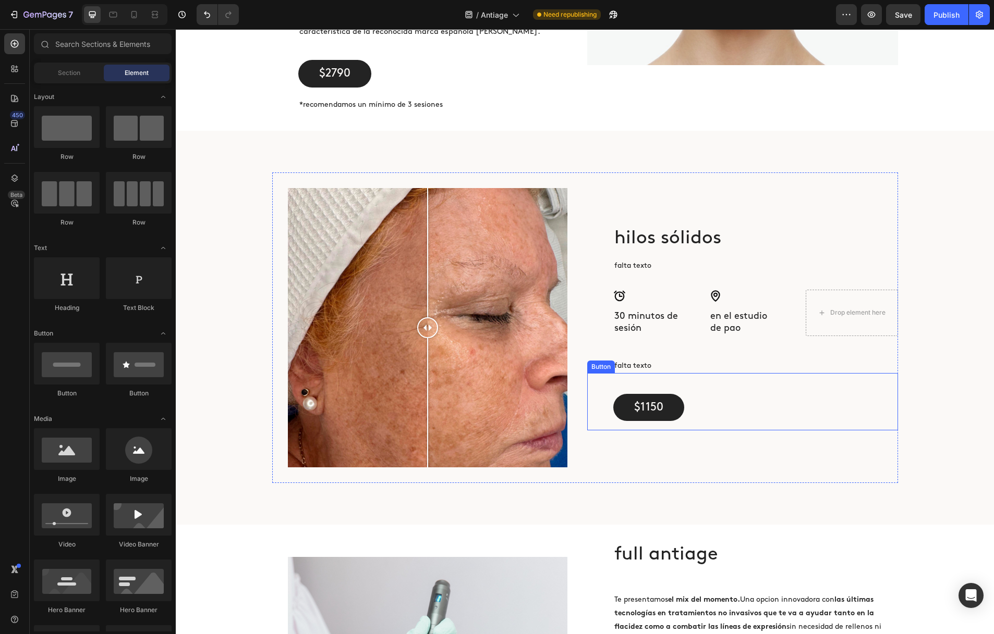
click at [793, 378] on div "$1150 Button" at bounding box center [742, 402] width 311 height 58
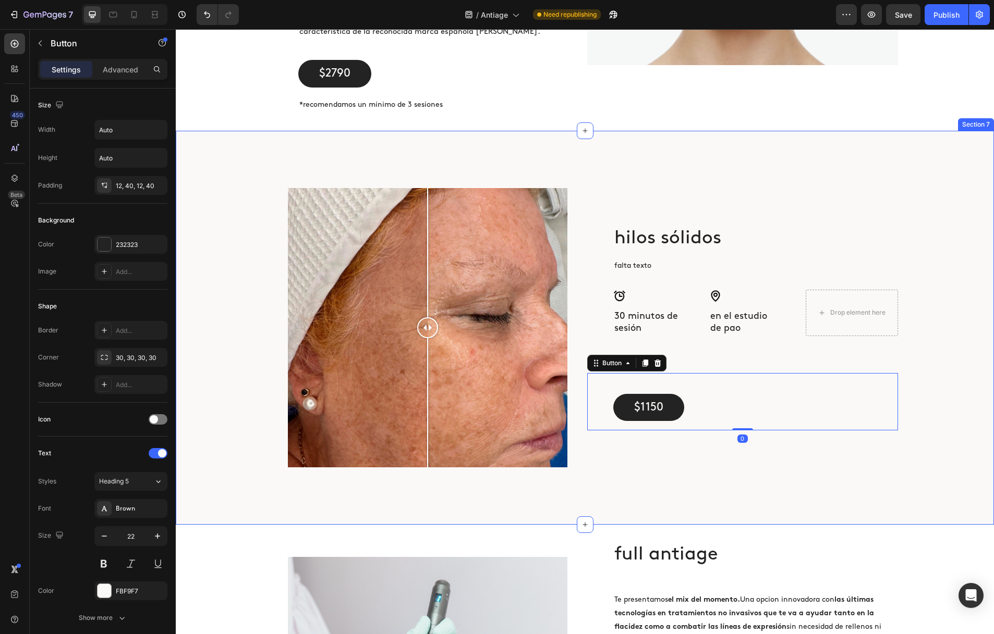
click at [960, 376] on div "hilos sólidos Heading falta texto Text Block Icon 30 minutos de sesión Heading …" at bounding box center [585, 328] width 818 height 311
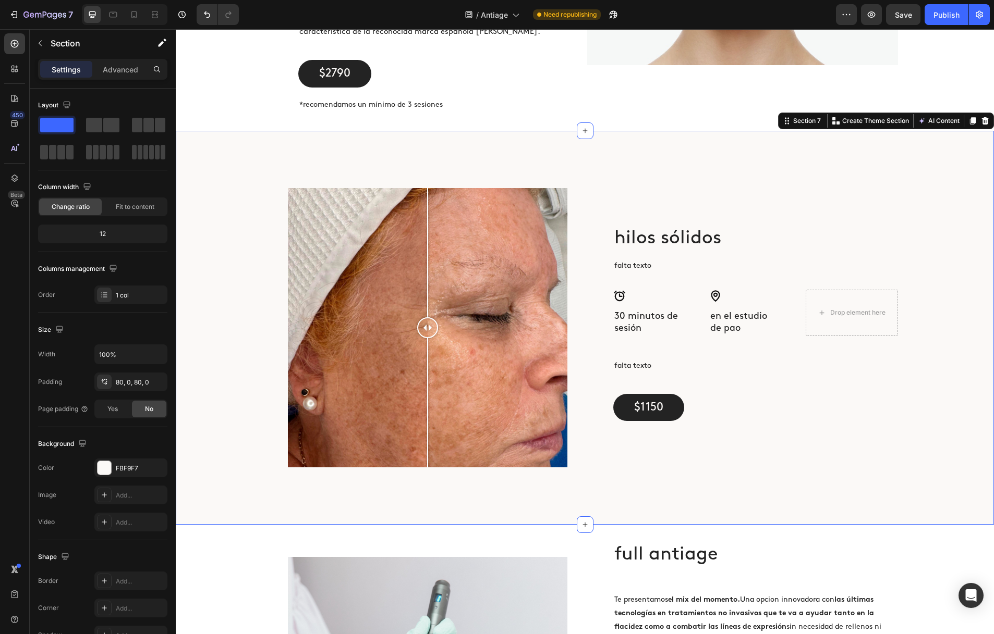
click at [983, 117] on icon at bounding box center [985, 120] width 7 height 7
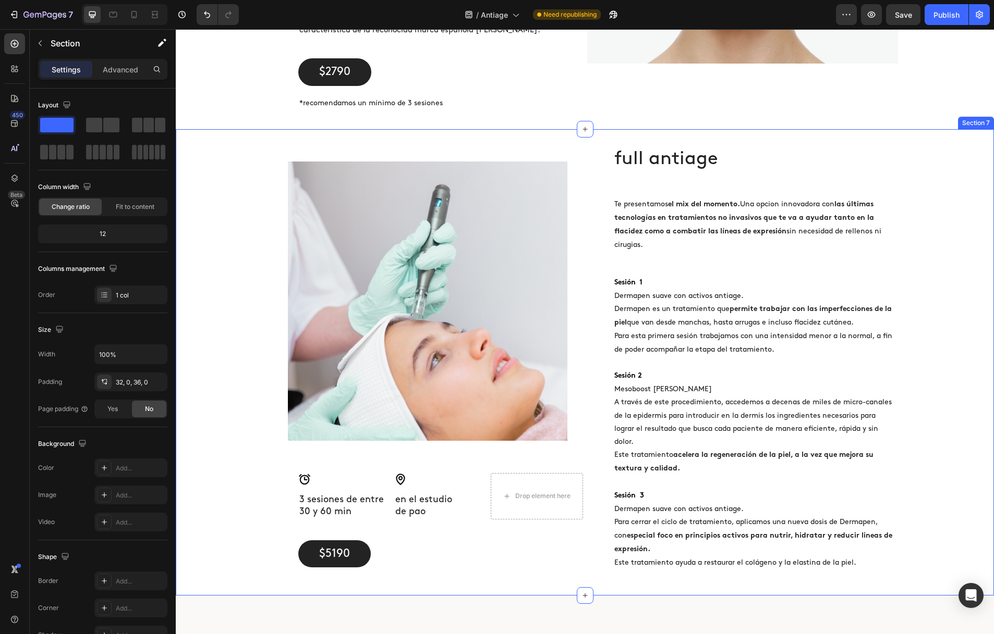
click at [957, 146] on div "Image Icon 3 sesiones de entre 30 y 60 min Heading Icon en el estudio [PERSON_N…" at bounding box center [585, 361] width 818 height 431
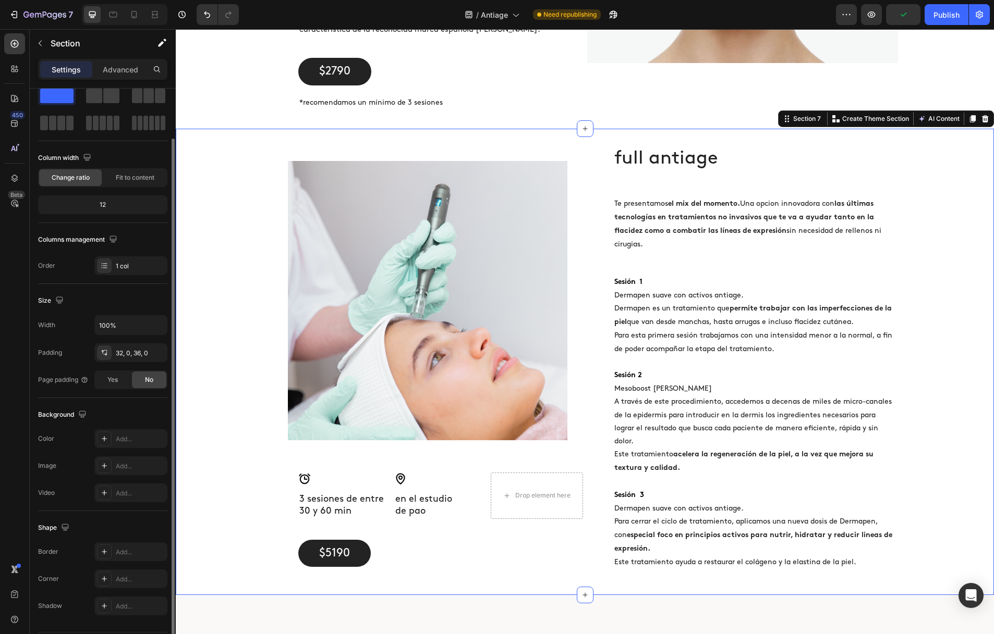
scroll to position [0, 0]
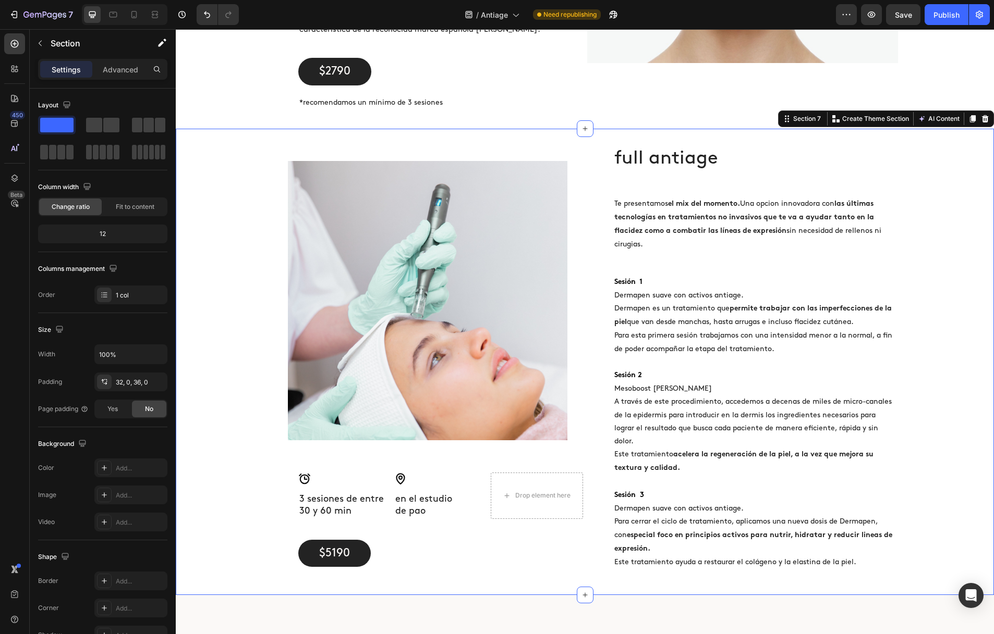
click at [199, 443] on div "Image Icon 3 sesiones de entre 30 y 60 min Heading Icon en el estudio [PERSON_N…" at bounding box center [585, 360] width 818 height 431
click at [214, 212] on div "Image Icon 3 sesiones de entre 30 y 60 min Heading Icon en el estudio [PERSON_N…" at bounding box center [585, 360] width 818 height 431
click at [231, 186] on div "Image Icon 3 sesiones de entre 30 y 60 min Heading Icon en el estudio [PERSON_N…" at bounding box center [585, 360] width 818 height 431
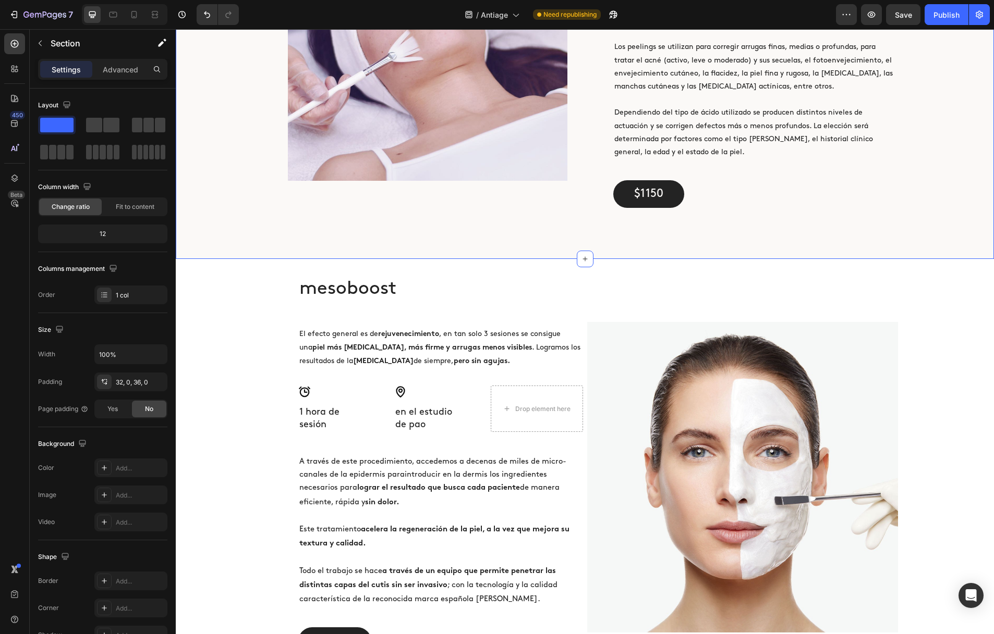
scroll to position [2014, 0]
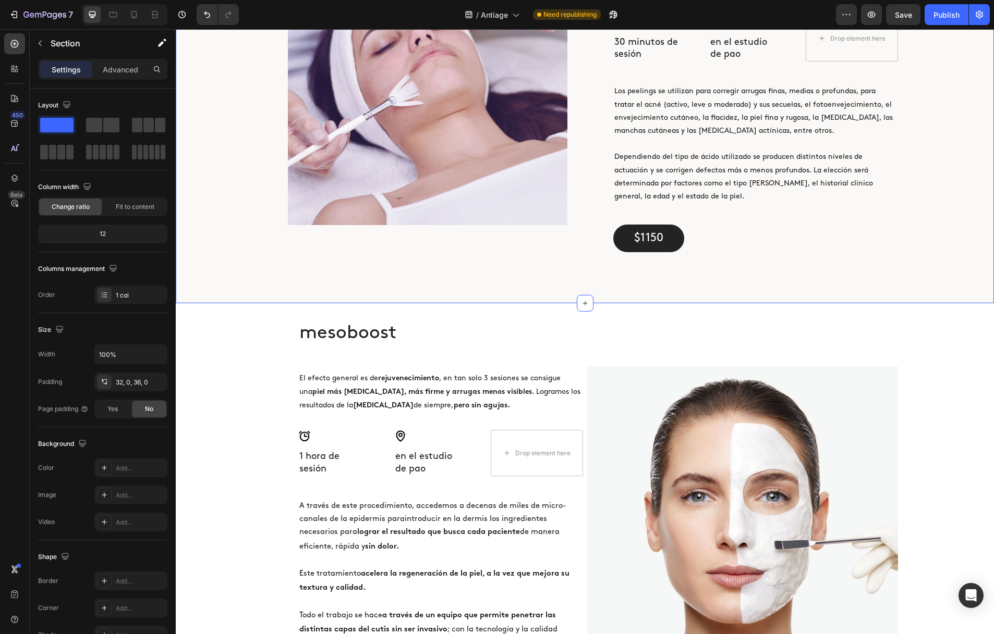
click at [231, 189] on div "peeling Heading El peeling es un procedimiento, de varias sesiones de duración,…" at bounding box center [585, 86] width 818 height 352
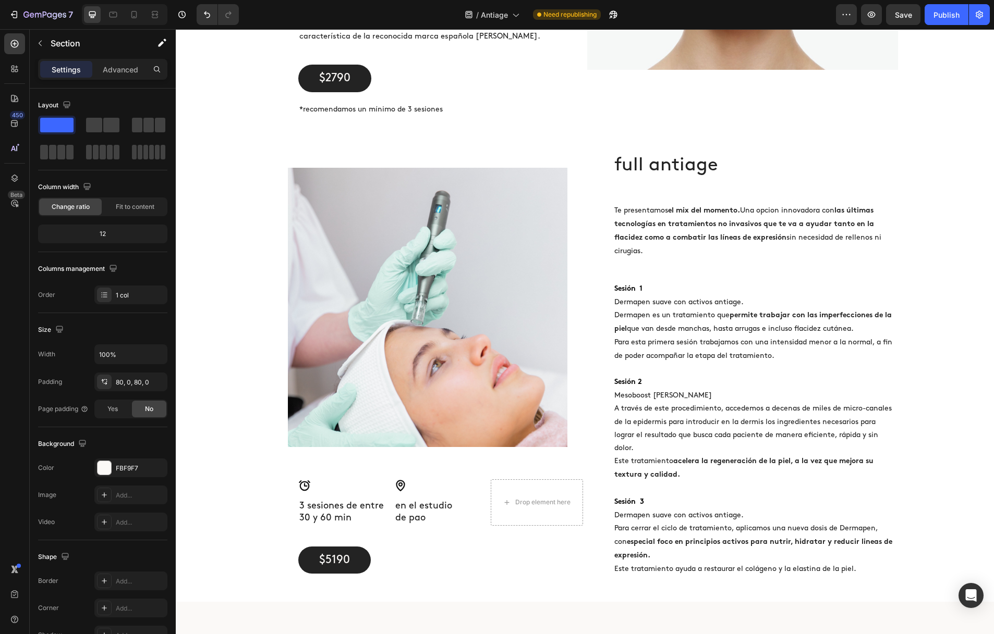
scroll to position [2624, 0]
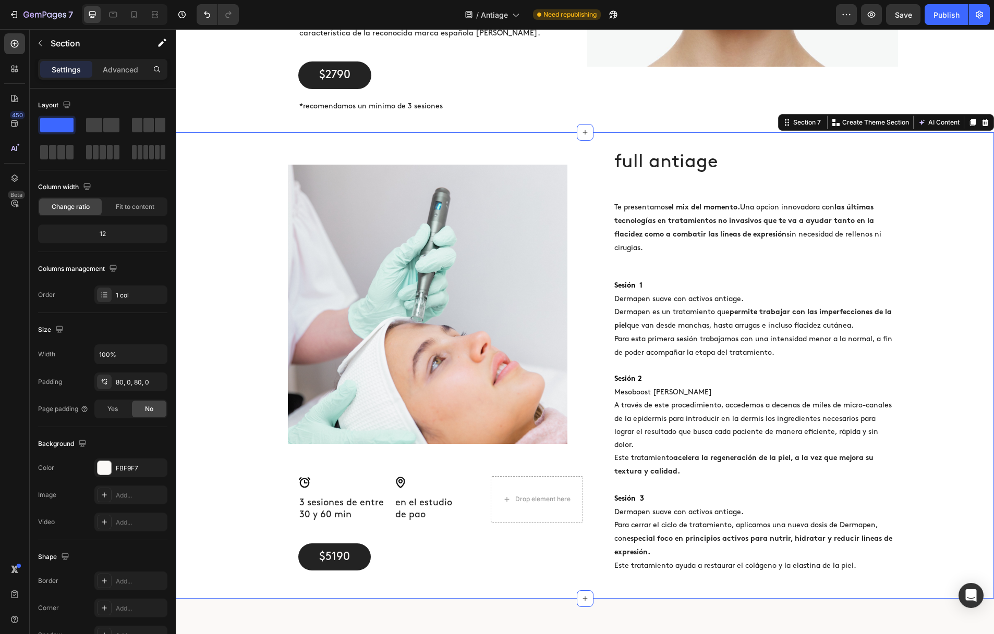
click at [231, 238] on div "Image Icon 3 sesiones de entre 30 y 60 min Heading Icon en el estudio [PERSON_N…" at bounding box center [585, 364] width 818 height 431
click at [104, 473] on div at bounding box center [104, 468] width 15 height 15
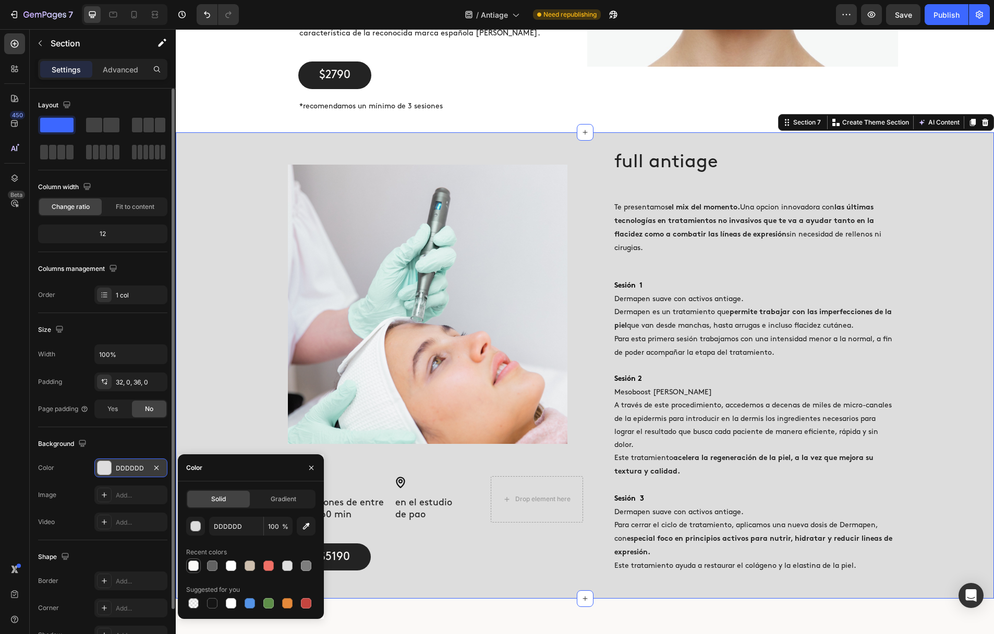
click at [197, 568] on div at bounding box center [193, 566] width 10 height 10
type input "FBF9F7"
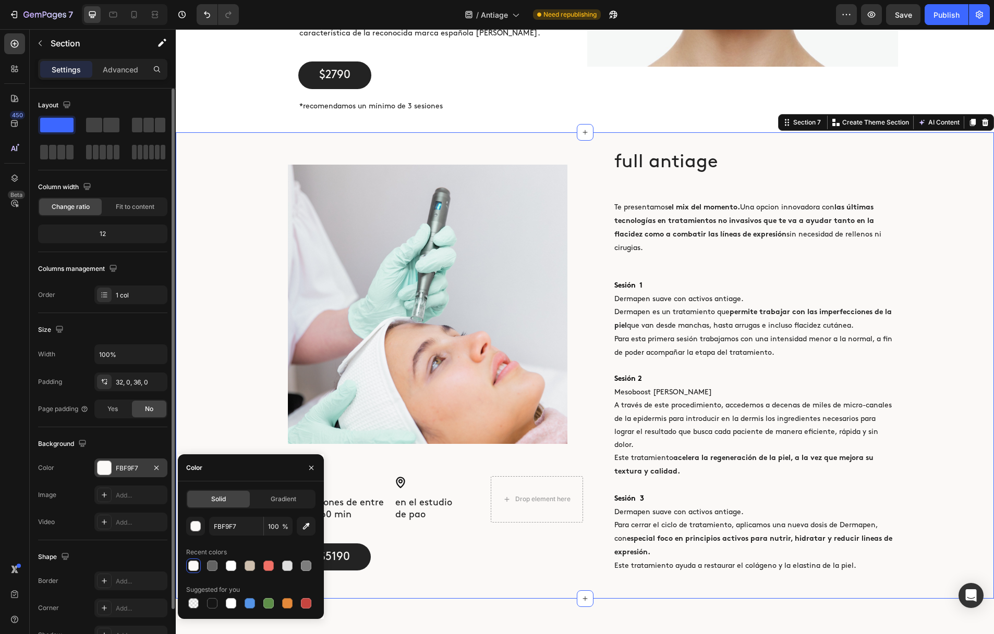
click at [204, 389] on div "Image Icon 3 sesiones de entre 30 y 60 min Heading Icon en el estudio [PERSON_N…" at bounding box center [585, 364] width 818 height 431
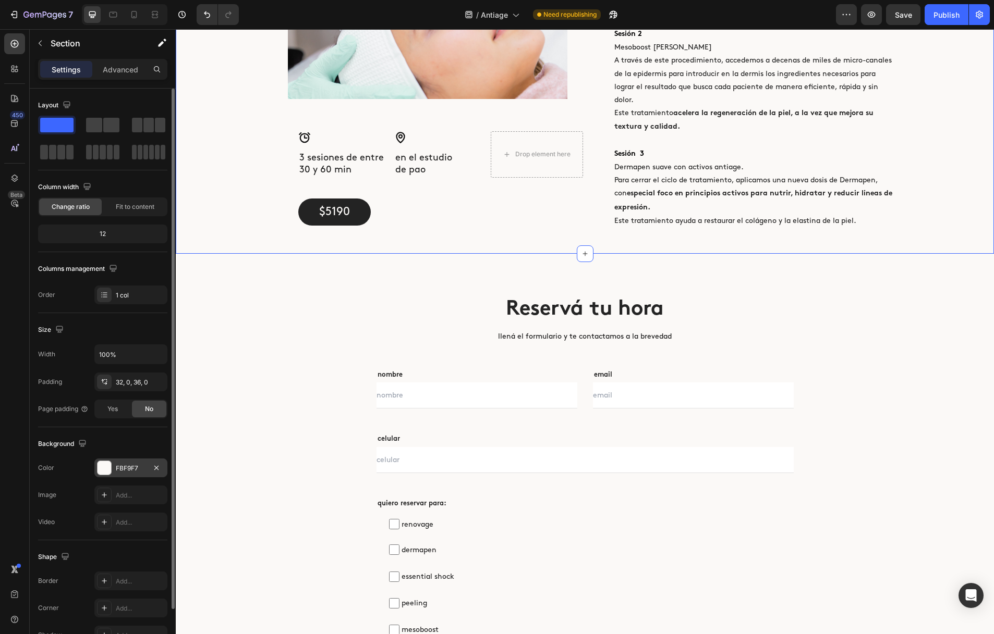
scroll to position [2973, 0]
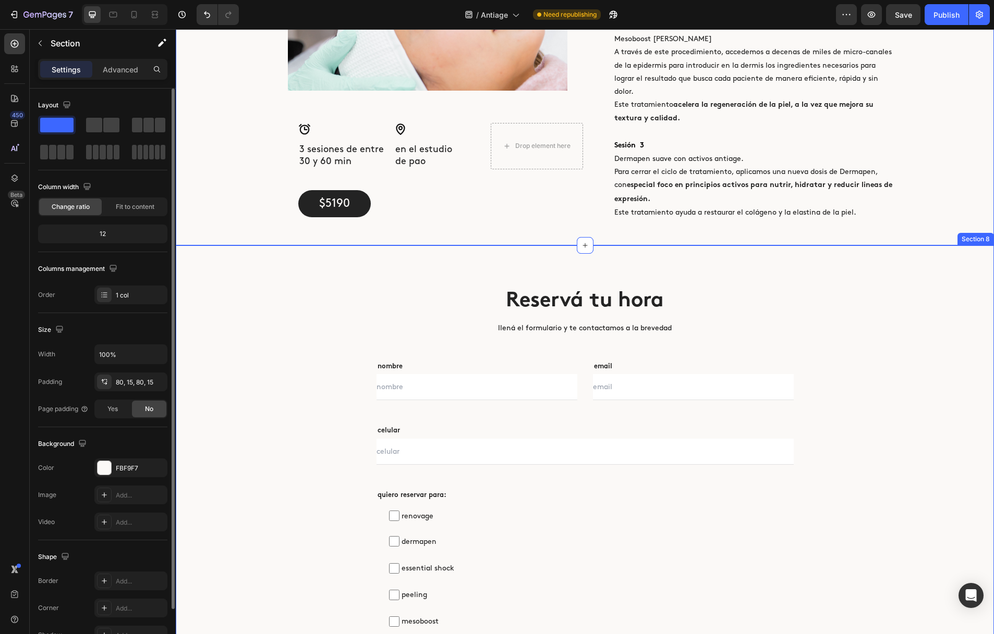
click at [223, 412] on div "Reservá tu hora Heading llená el formulario y te contactamos a la brevedad Text…" at bounding box center [585, 596] width 802 height 619
click at [105, 467] on div at bounding box center [104, 468] width 14 height 14
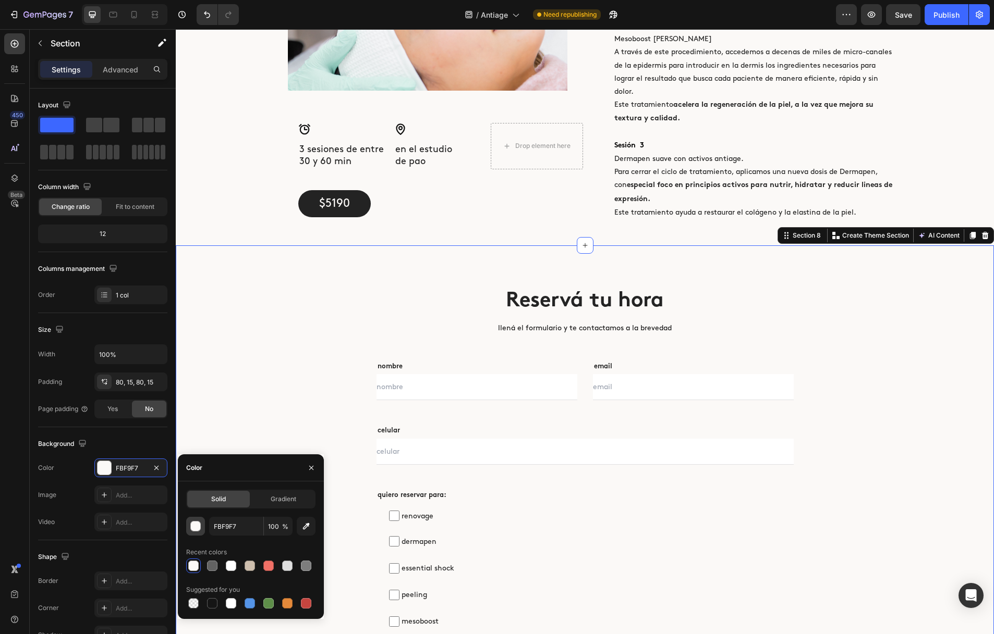
click at [196, 529] on div "button" at bounding box center [196, 527] width 10 height 10
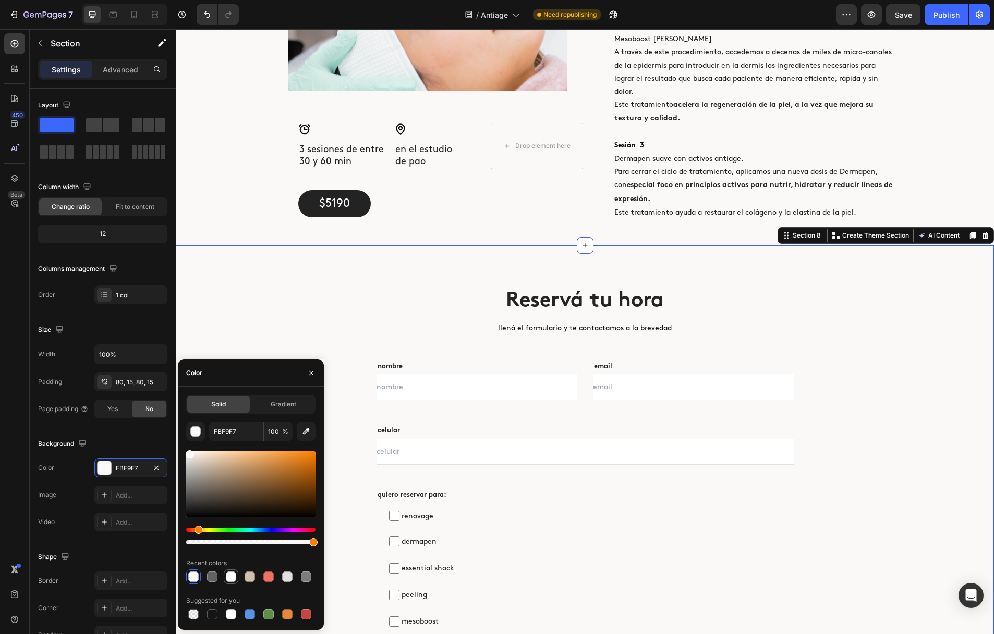
click at [232, 579] on div at bounding box center [231, 577] width 10 height 10
type input "FFFFFF"
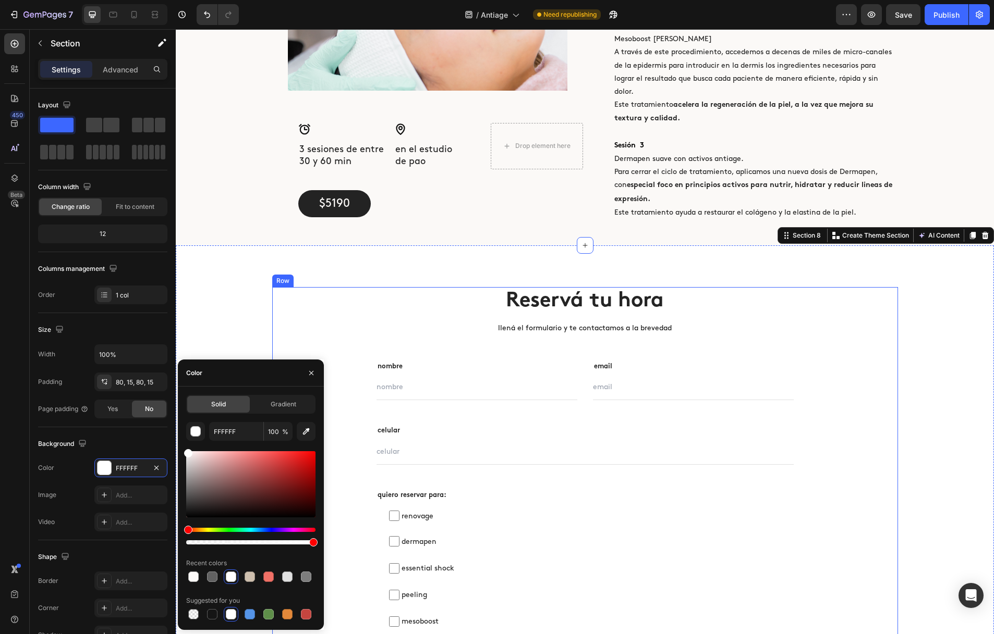
drag, startPoint x: 297, startPoint y: 290, endPoint x: 268, endPoint y: 302, distance: 30.9
click at [297, 290] on div "Reservá tu hora Heading llená el formulario y te contactamos a la brevedad Text…" at bounding box center [585, 558] width 626 height 543
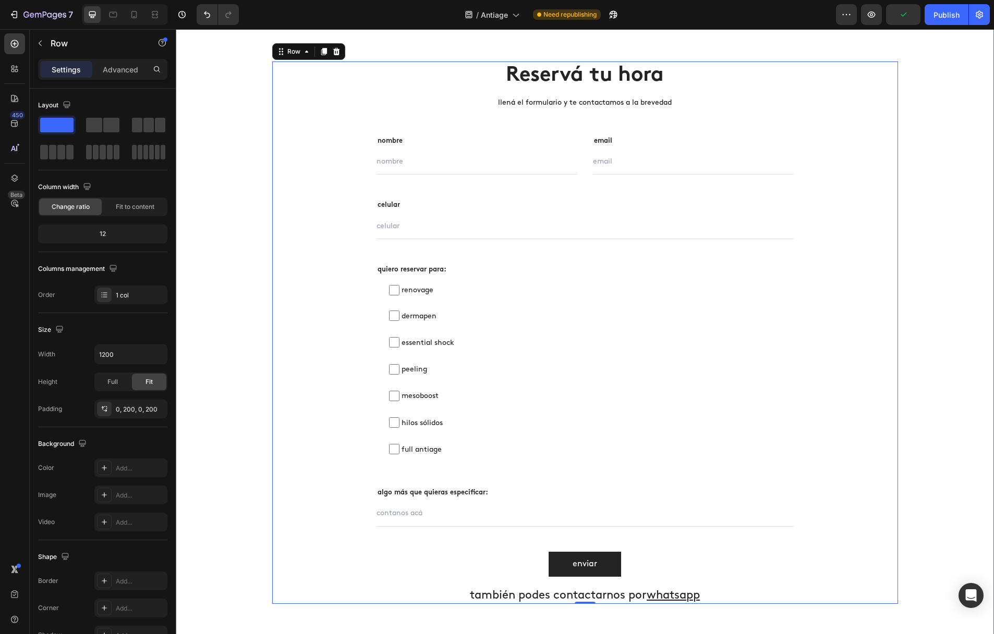
scroll to position [3241, 0]
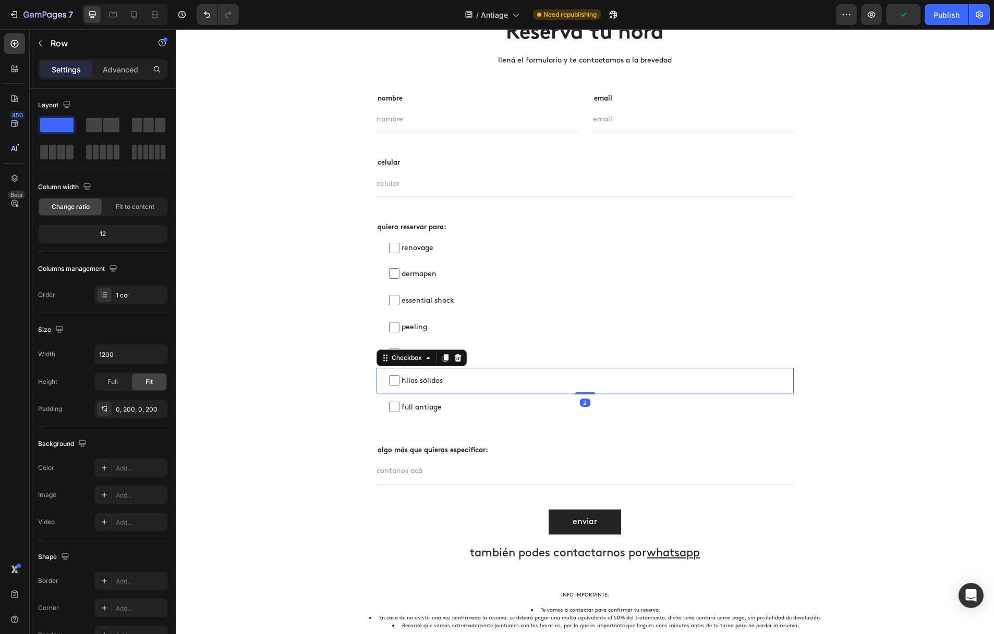
click at [425, 376] on span "hilos sólidos" at bounding box center [590, 380] width 382 height 13
click at [399, 376] on input "hilos sólidos" at bounding box center [394, 380] width 10 height 10
checkbox input "false"
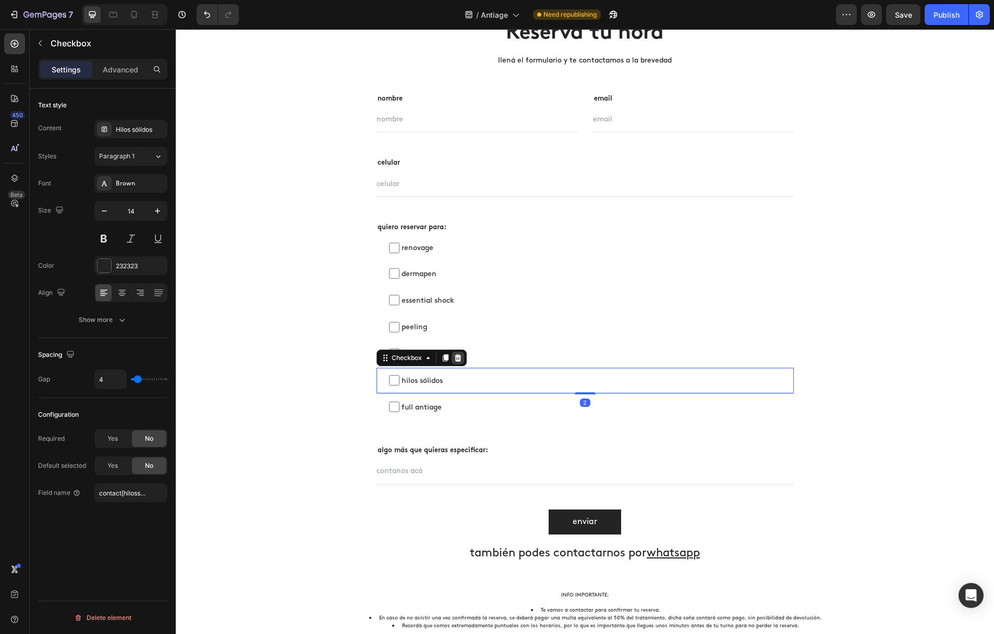
click at [458, 359] on icon at bounding box center [458, 358] width 8 height 8
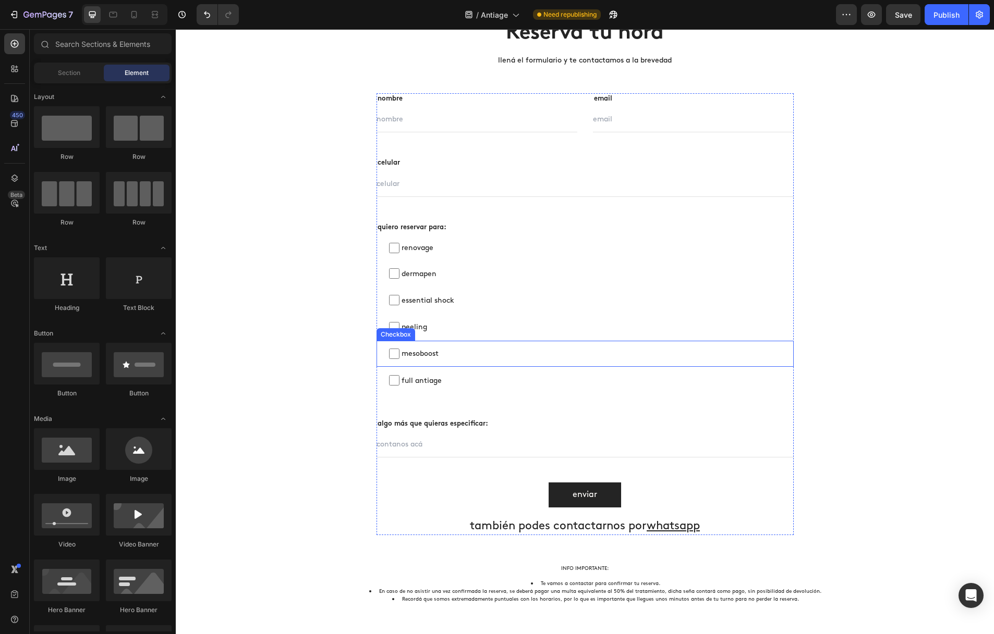
scroll to position [3243, 0]
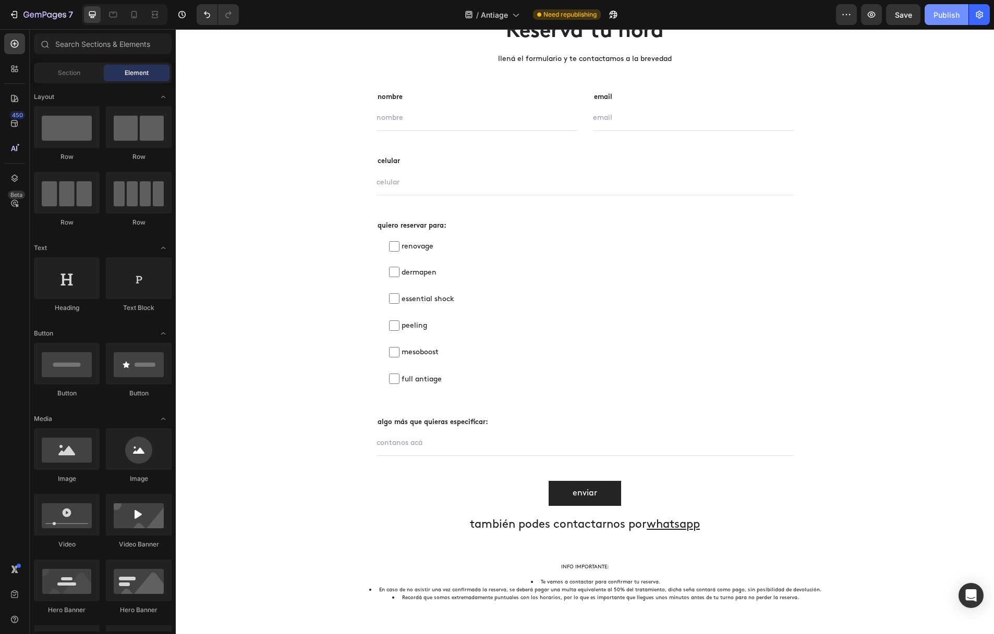
click at [950, 15] on div "Publish" at bounding box center [946, 14] width 26 height 11
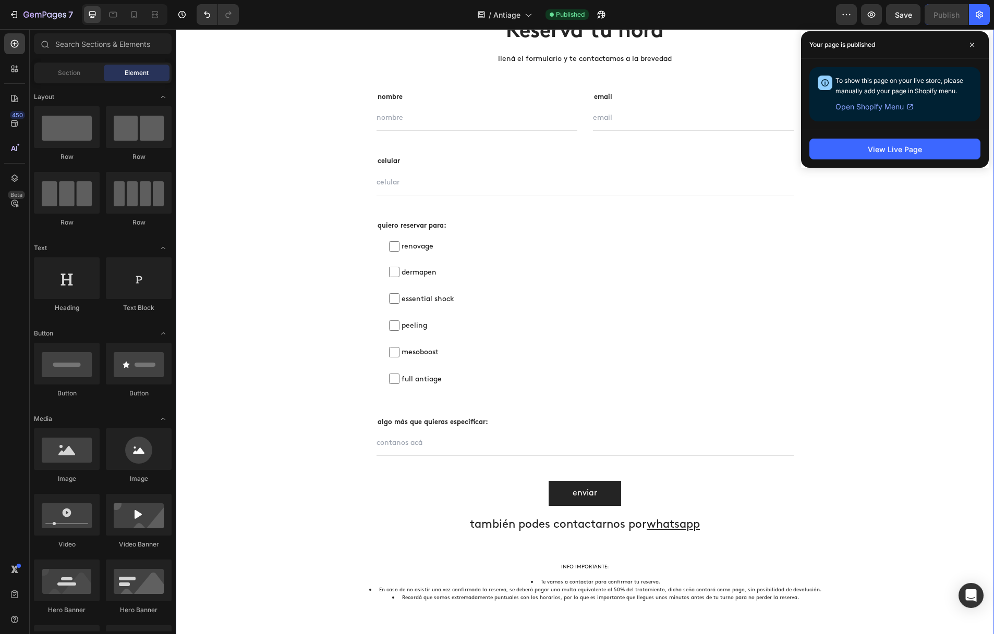
click at [938, 348] on div "Reservá tu hora Heading llená el formulario y te contactamos a la brevedad Text…" at bounding box center [585, 314] width 802 height 592
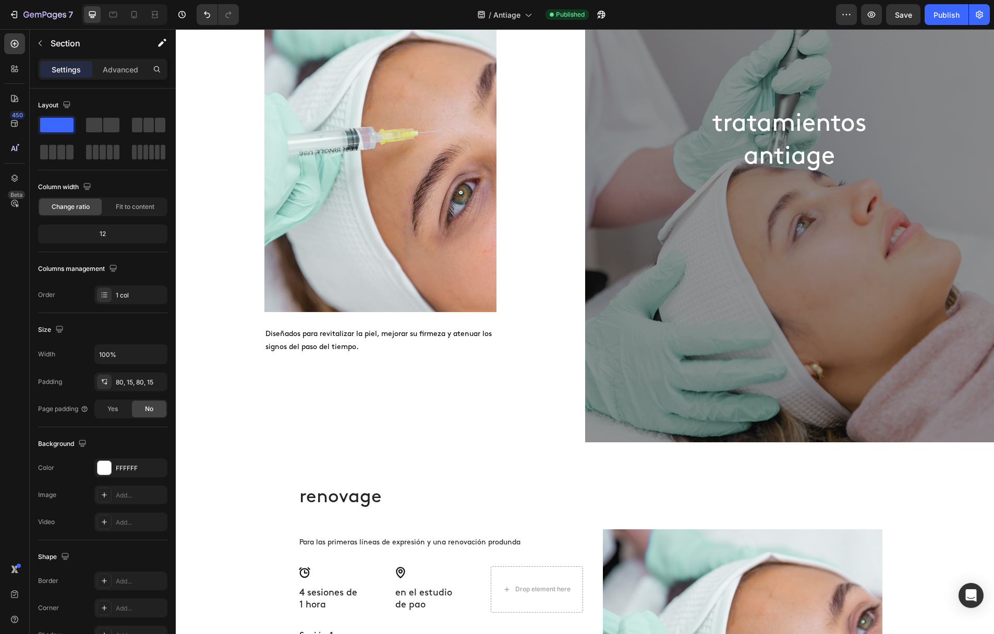
scroll to position [0, 0]
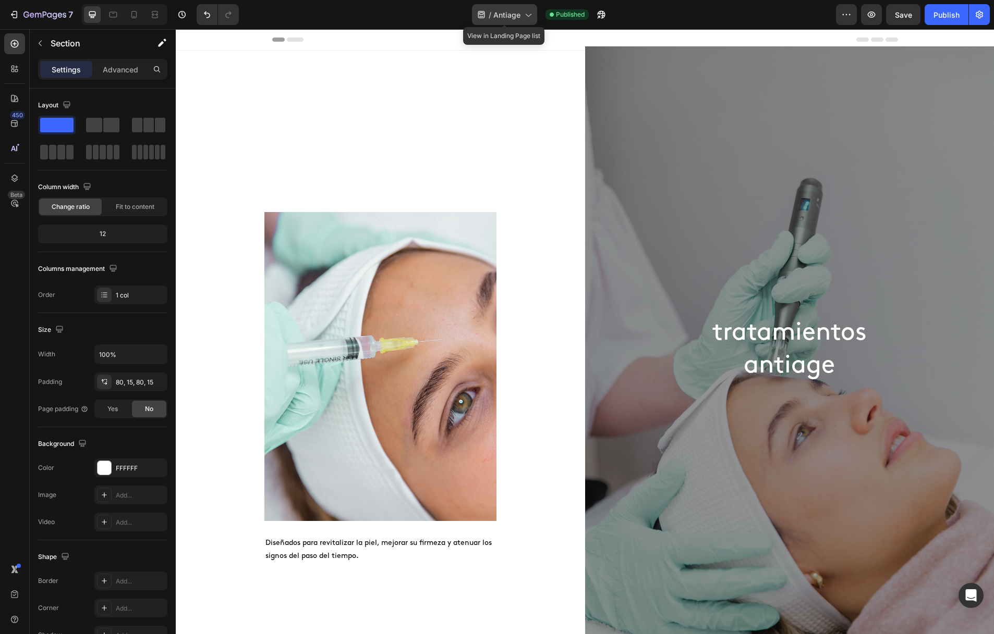
click at [494, 16] on span "Antiage" at bounding box center [506, 14] width 27 height 11
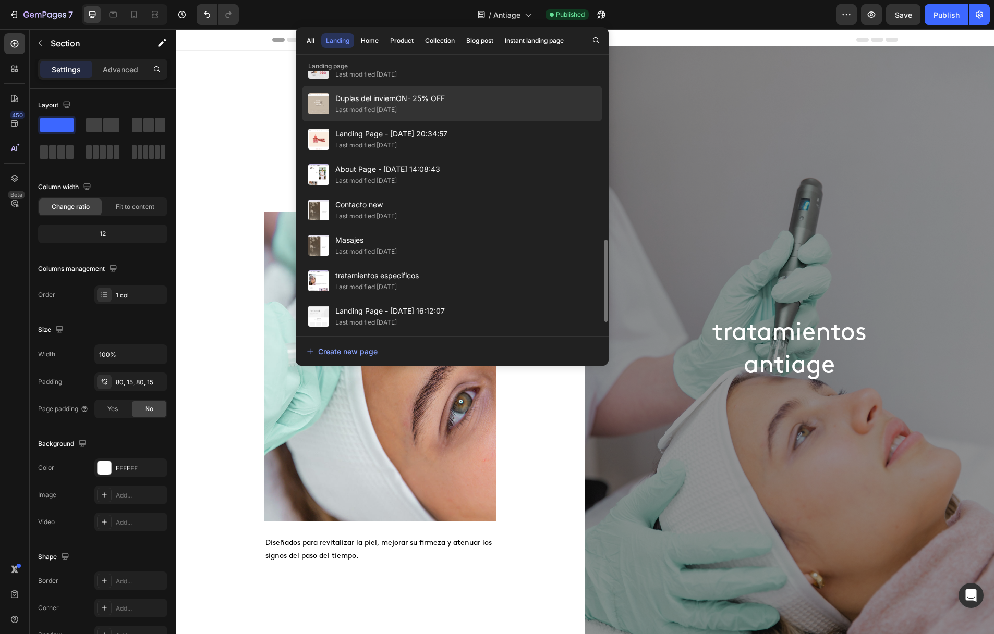
scroll to position [562, 0]
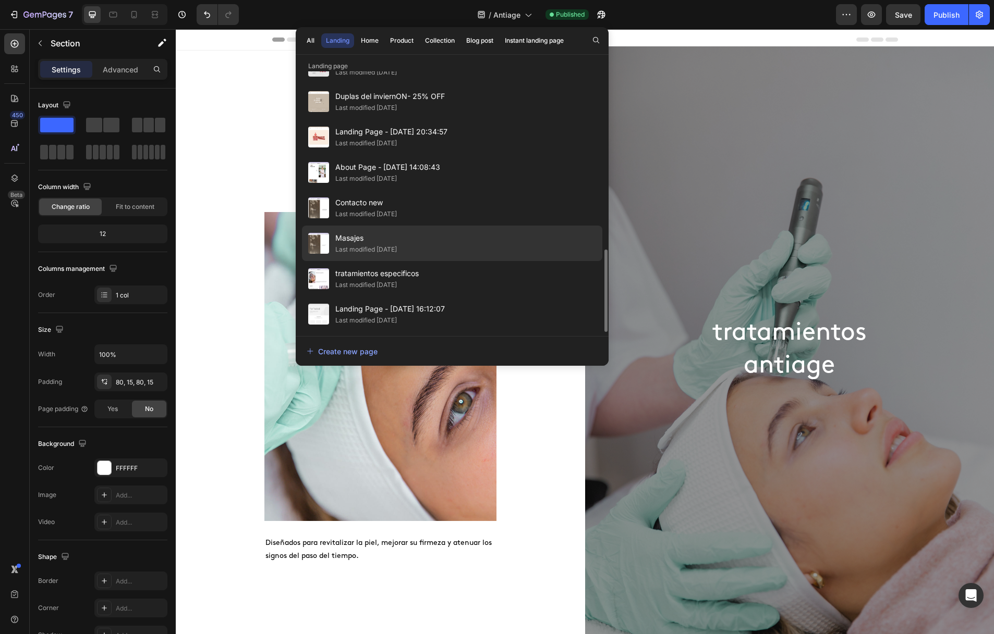
click at [397, 246] on div "Last modified [DATE]" at bounding box center [366, 250] width 62 height 10
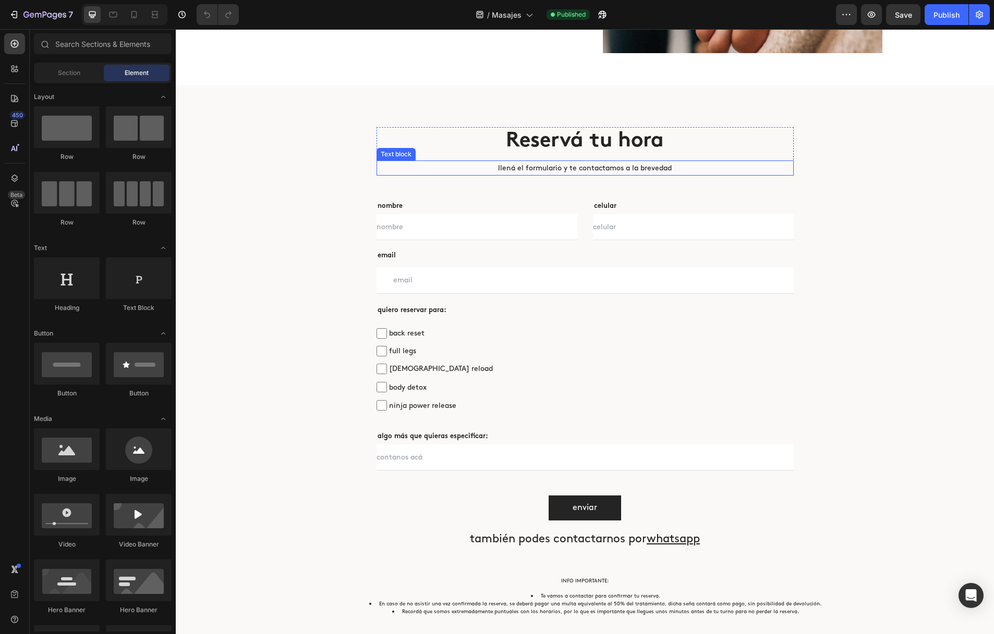
scroll to position [2404, 0]
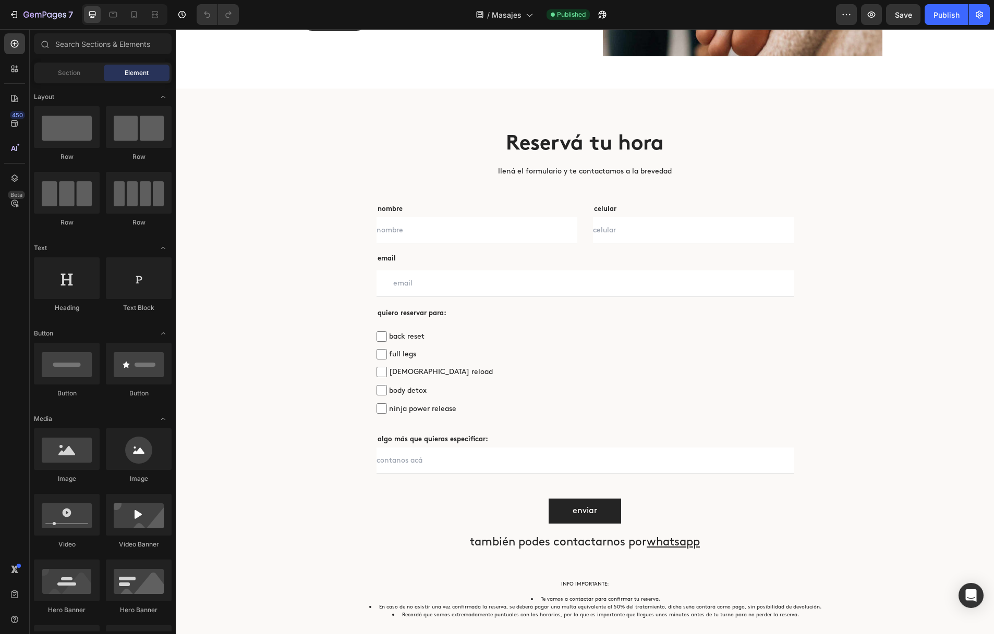
click at [59, 81] on div "Section Element" at bounding box center [103, 73] width 138 height 21
click at [62, 76] on span "Section" at bounding box center [69, 72] width 22 height 9
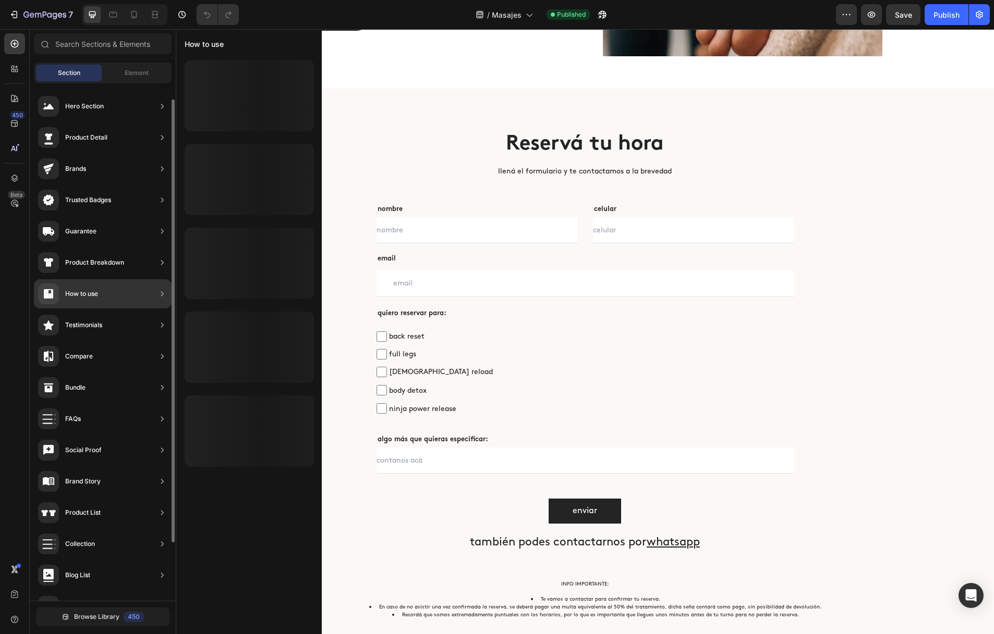
scroll to position [87, 0]
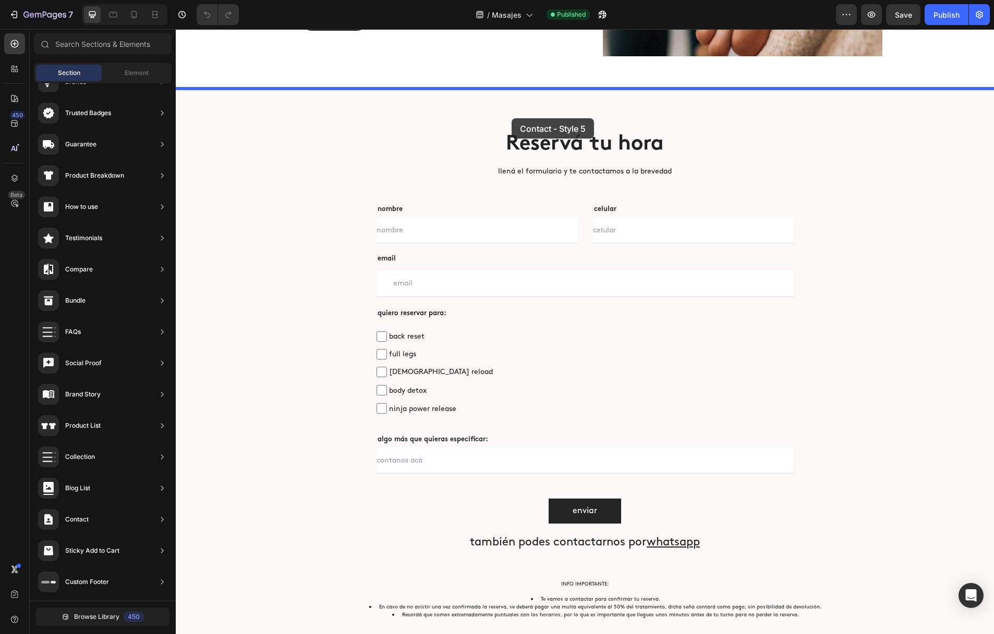
drag, startPoint x: 423, startPoint y: 217, endPoint x: 511, endPoint y: 118, distance: 132.6
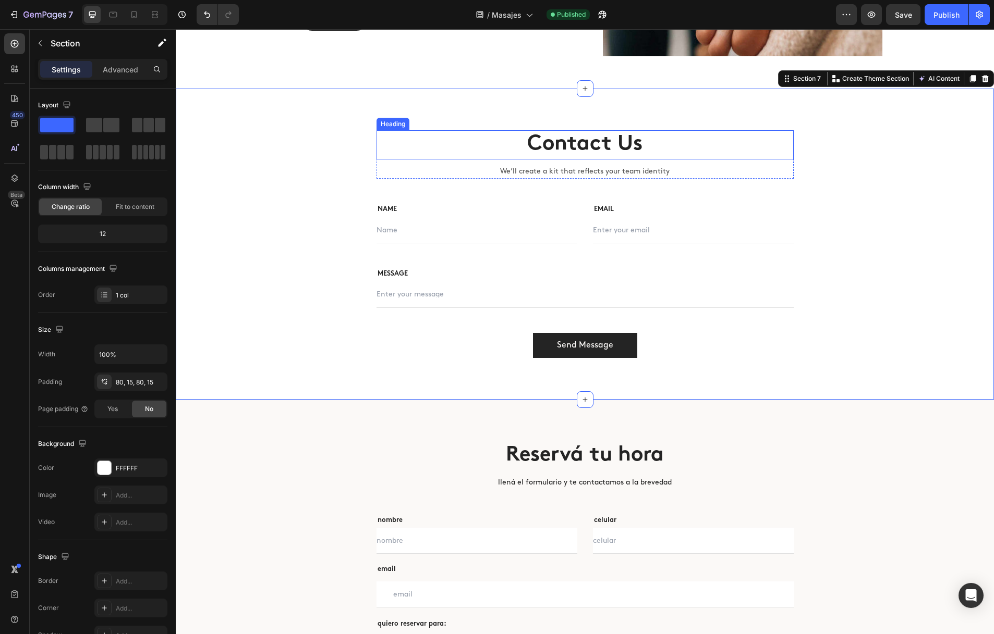
click at [567, 145] on p "Contact Us" at bounding box center [584, 144] width 415 height 27
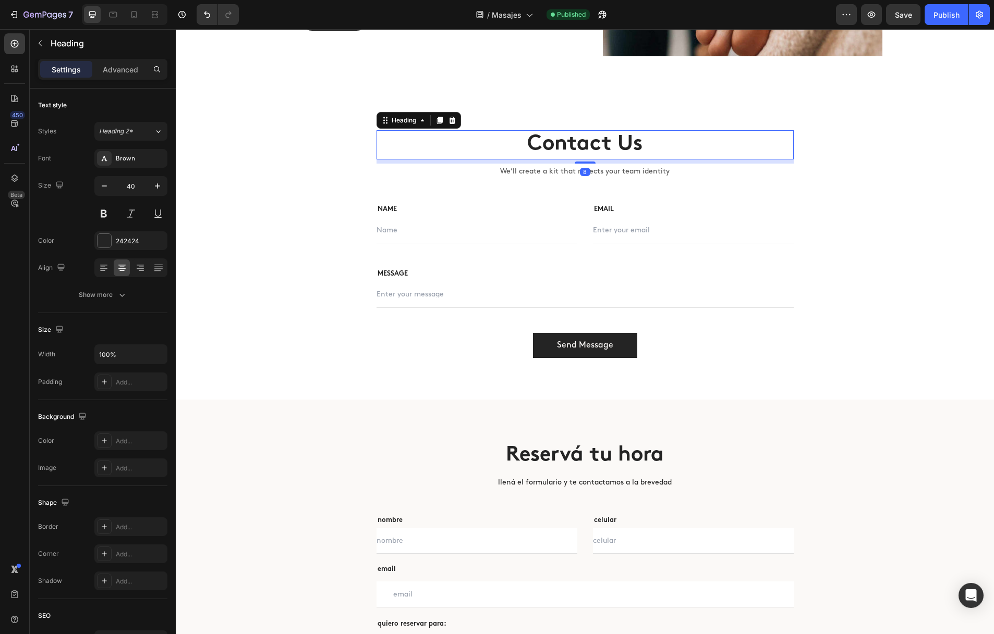
click at [567, 145] on p "Contact Us" at bounding box center [584, 144] width 415 height 27
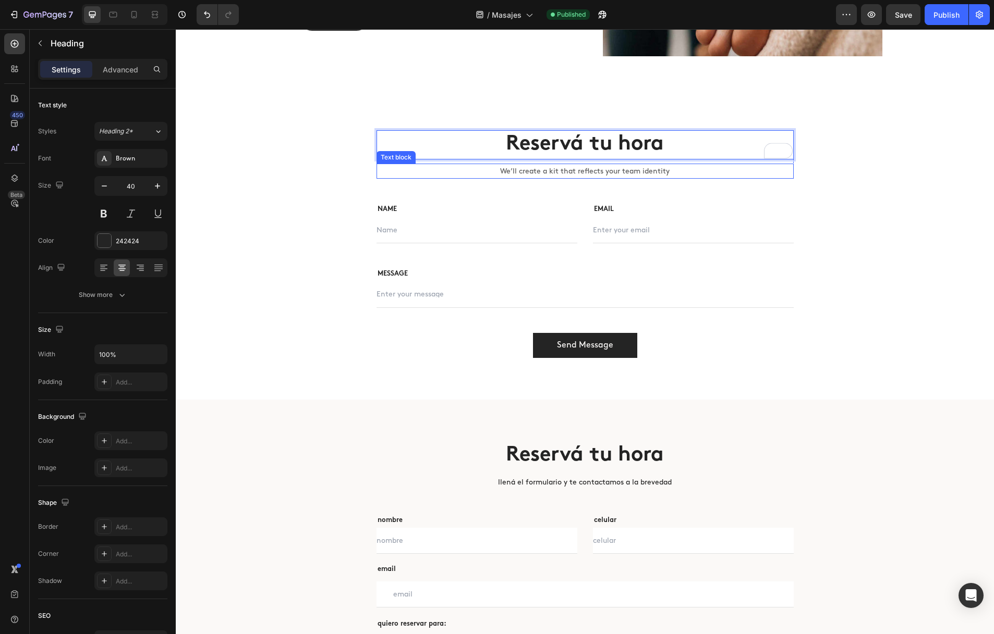
click at [522, 172] on p "We’ll create a kit that reflects your team identity" at bounding box center [584, 171] width 415 height 13
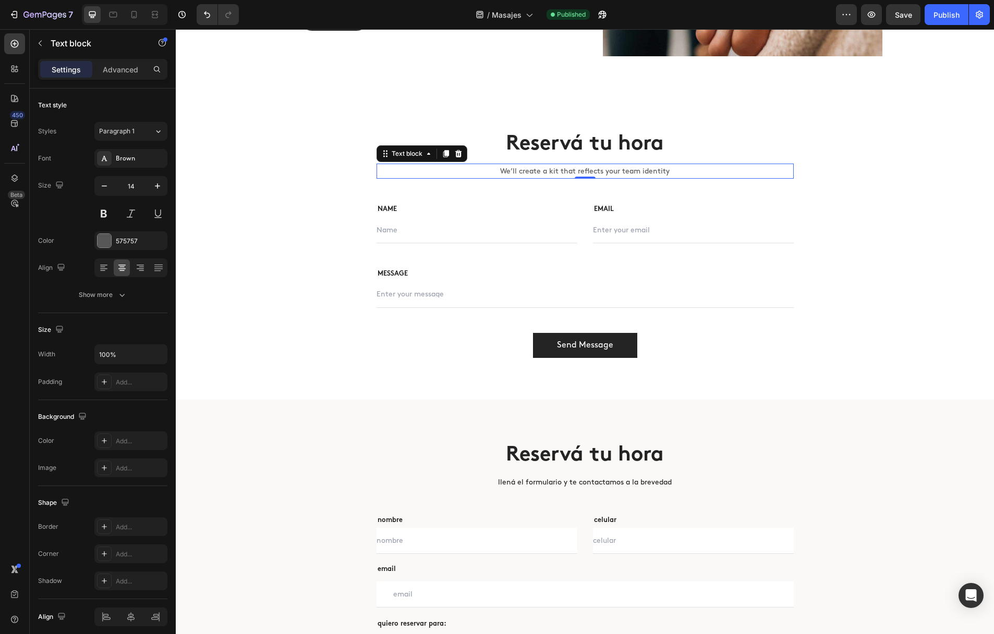
click at [504, 172] on p "We’ll create a kit that reflects your team identity" at bounding box center [584, 171] width 415 height 13
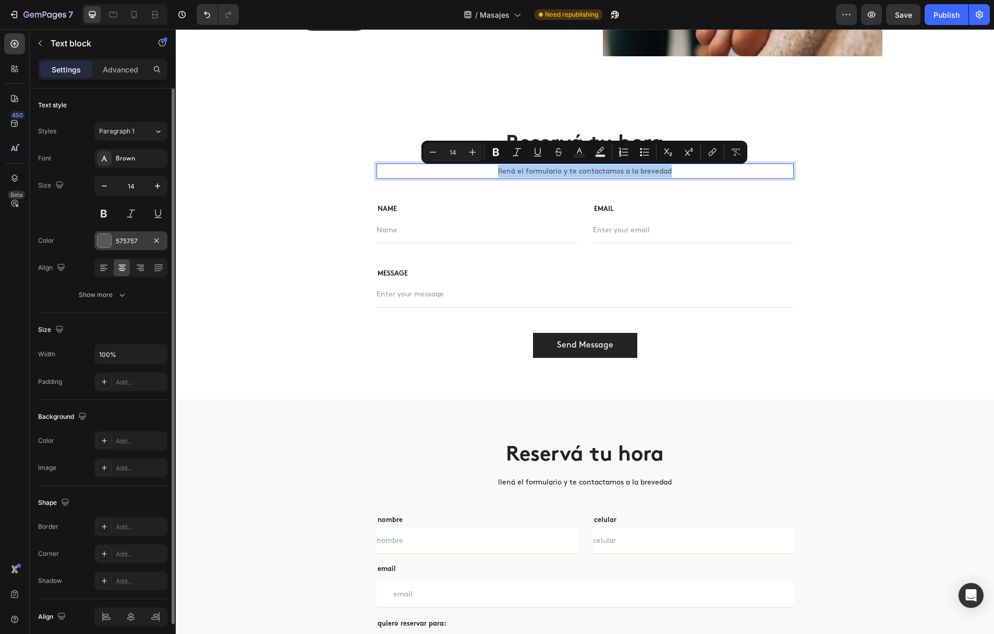
click at [106, 238] on div at bounding box center [104, 241] width 14 height 14
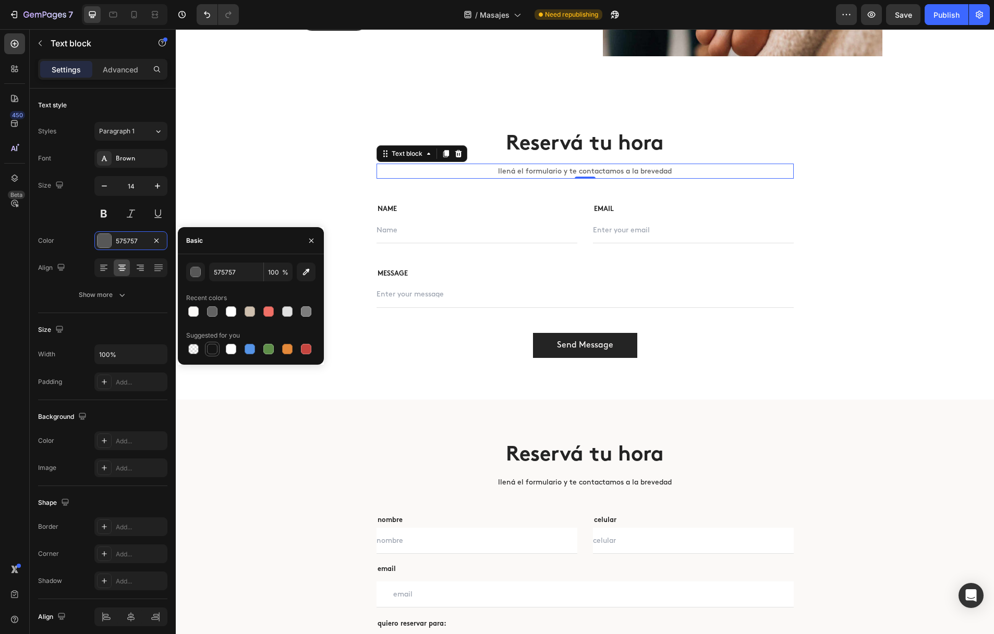
click at [211, 351] on div at bounding box center [212, 349] width 10 height 10
type input "151515"
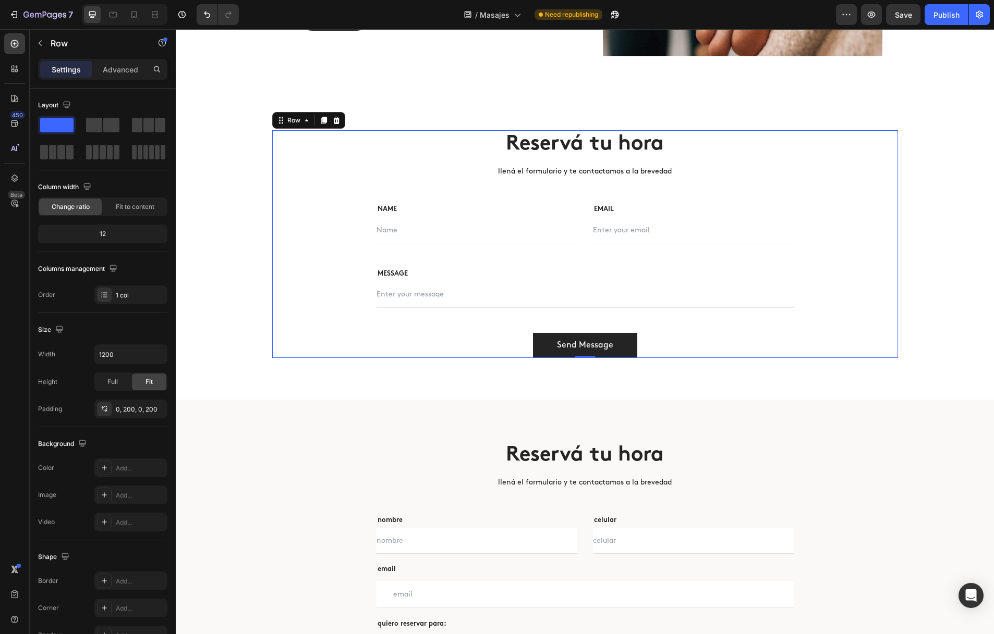
click at [299, 169] on div "Reservá tu hora Heading llená el formulario y te contactamos a la brevedad Text…" at bounding box center [585, 244] width 626 height 228
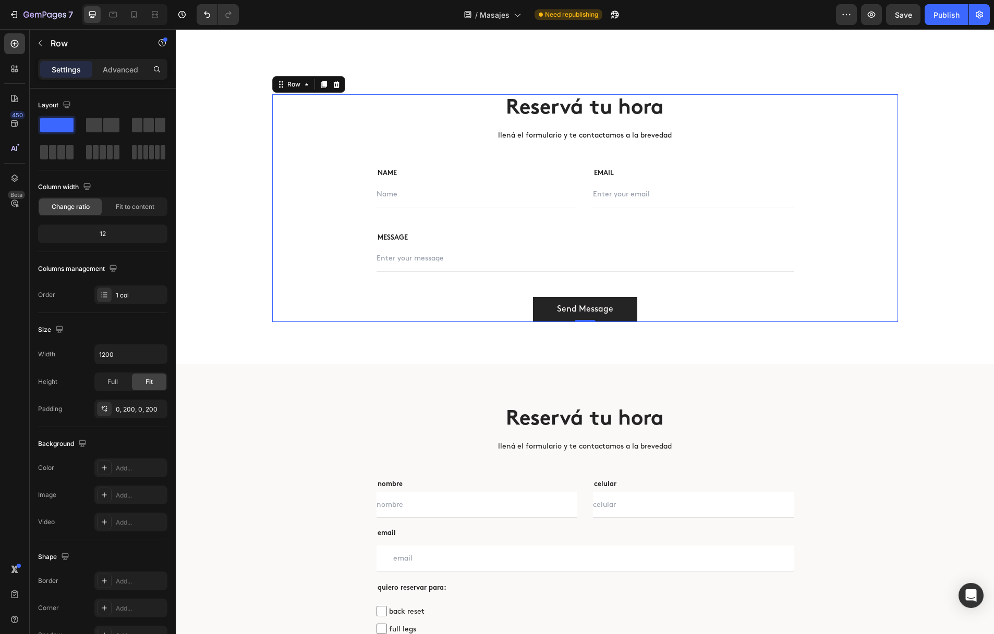
scroll to position [2444, 0]
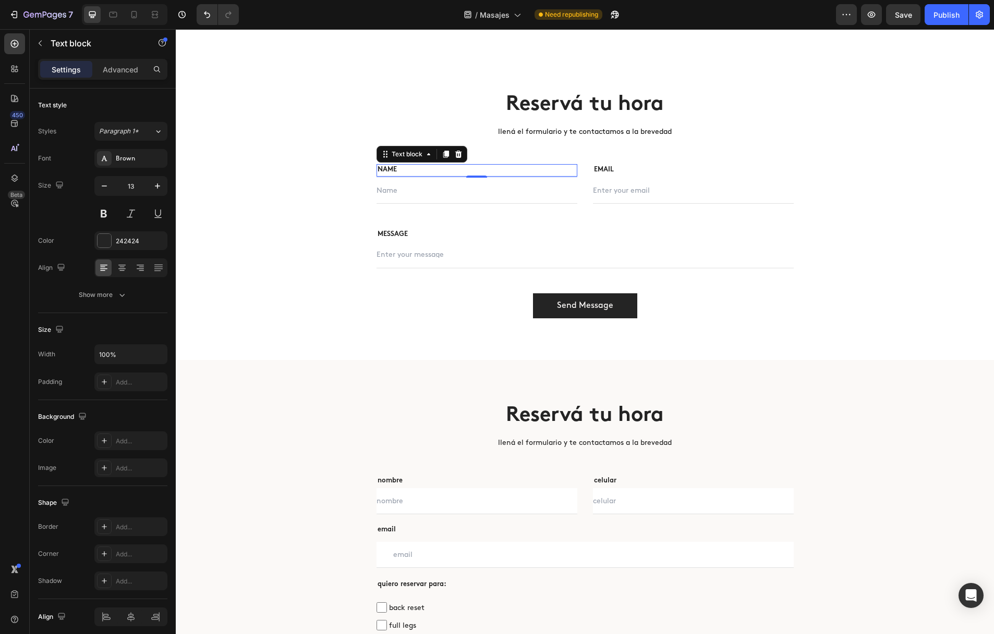
click at [437, 169] on p "NAME" at bounding box center [476, 170] width 199 height 10
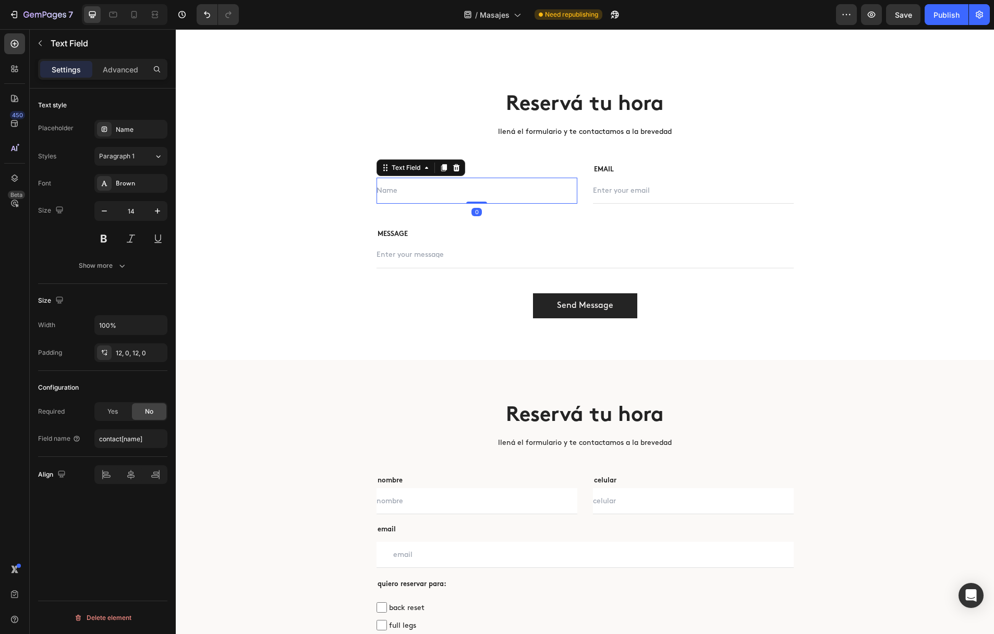
click at [462, 195] on input "text" at bounding box center [476, 191] width 201 height 26
click at [125, 132] on div "Name" at bounding box center [140, 129] width 49 height 9
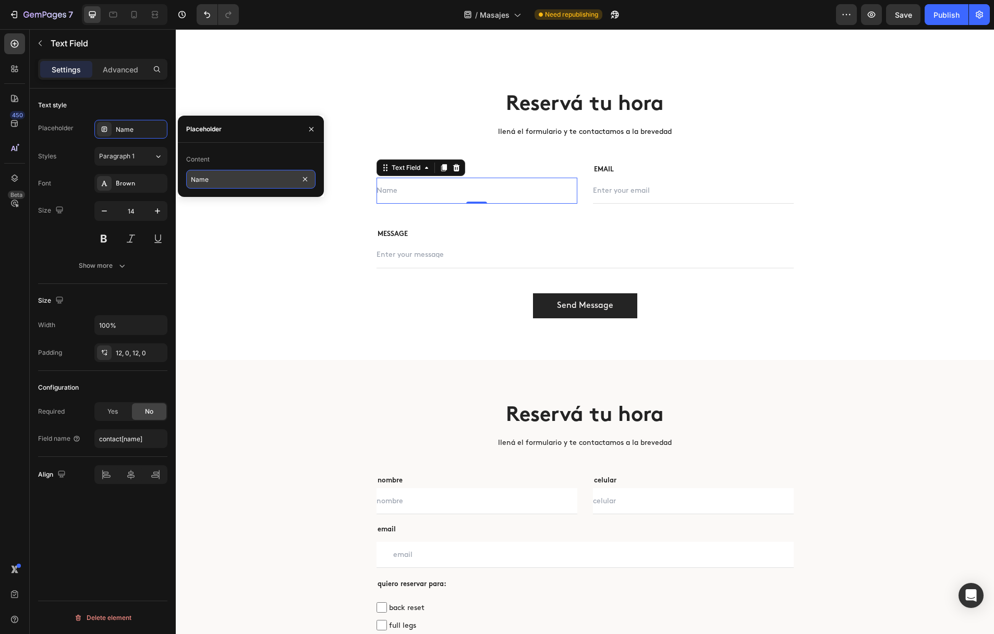
drag, startPoint x: 215, startPoint y: 180, endPoint x: 186, endPoint y: 179, distance: 28.7
click at [186, 179] on input "Name" at bounding box center [250, 179] width 129 height 19
drag, startPoint x: 212, startPoint y: 179, endPoint x: 182, endPoint y: 178, distance: 30.3
click at [182, 178] on div "Content Name" at bounding box center [251, 170] width 146 height 38
type input "nombre"
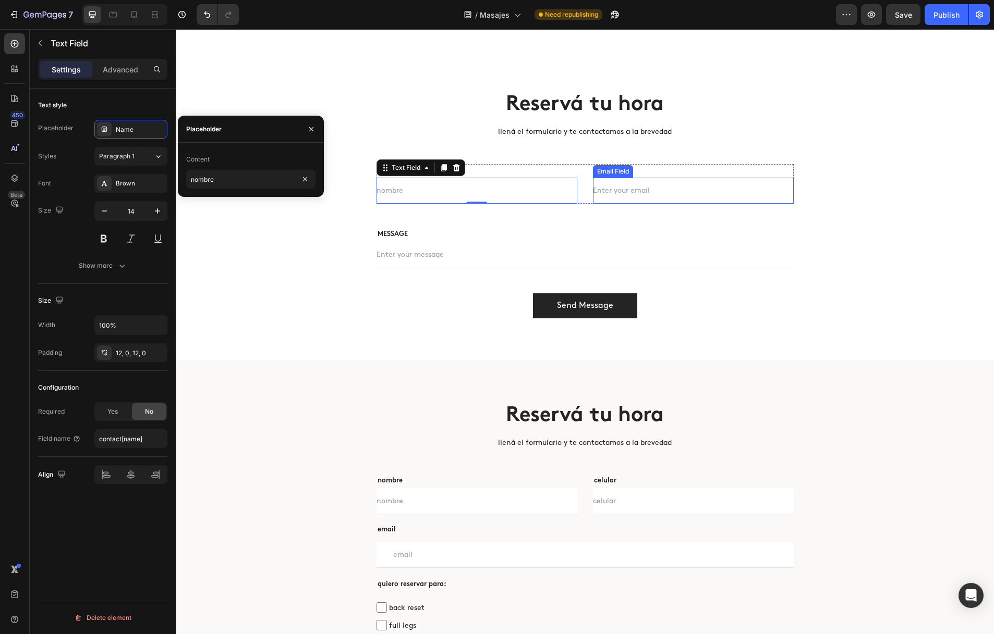
click at [604, 175] on div "Email Field" at bounding box center [613, 171] width 40 height 13
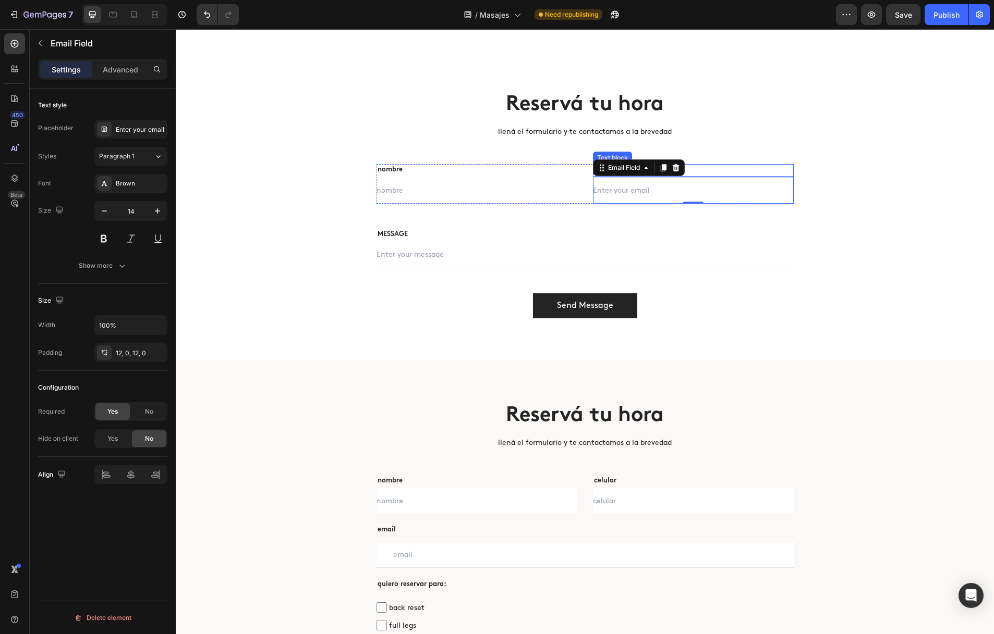
click at [727, 172] on p "EMAIL" at bounding box center [693, 170] width 199 height 10
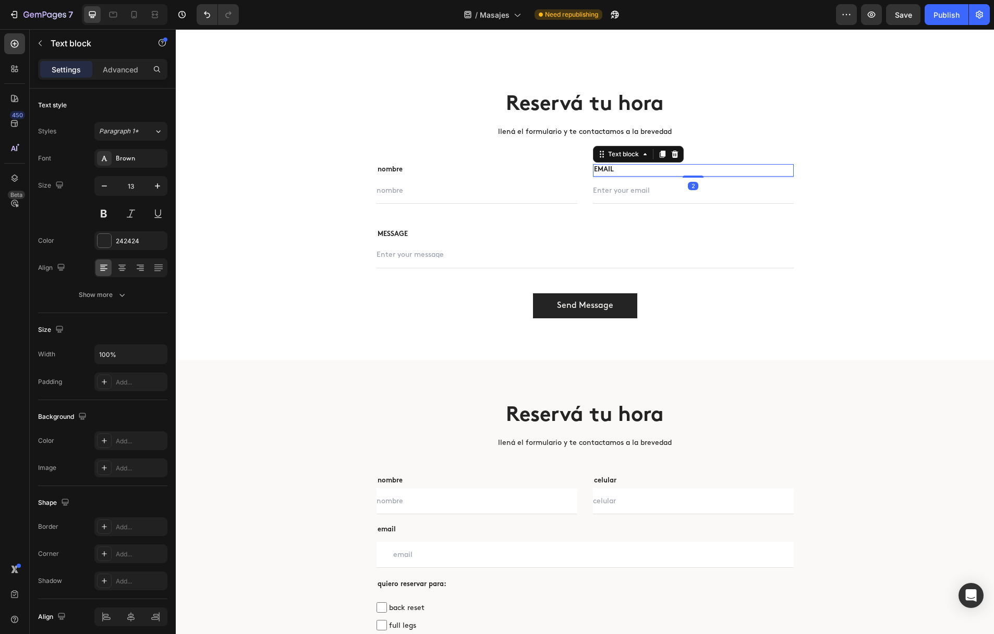
click at [696, 170] on p "EMAIL" at bounding box center [693, 170] width 199 height 10
click at [701, 185] on input "email" at bounding box center [693, 191] width 201 height 26
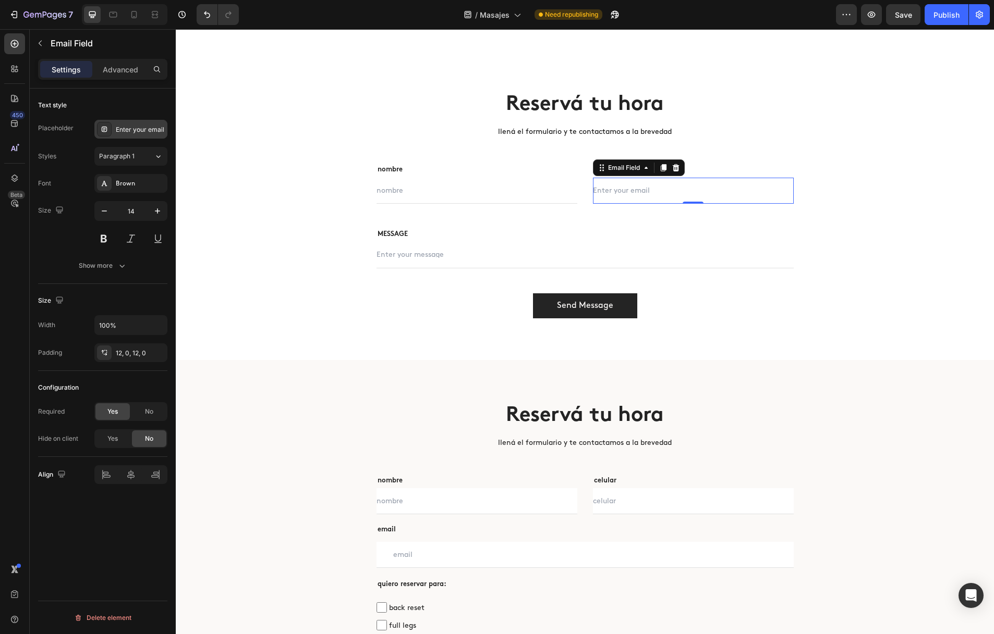
drag, startPoint x: 149, startPoint y: 130, endPoint x: 165, endPoint y: 133, distance: 17.0
click at [149, 130] on div "Enter your email" at bounding box center [140, 129] width 49 height 9
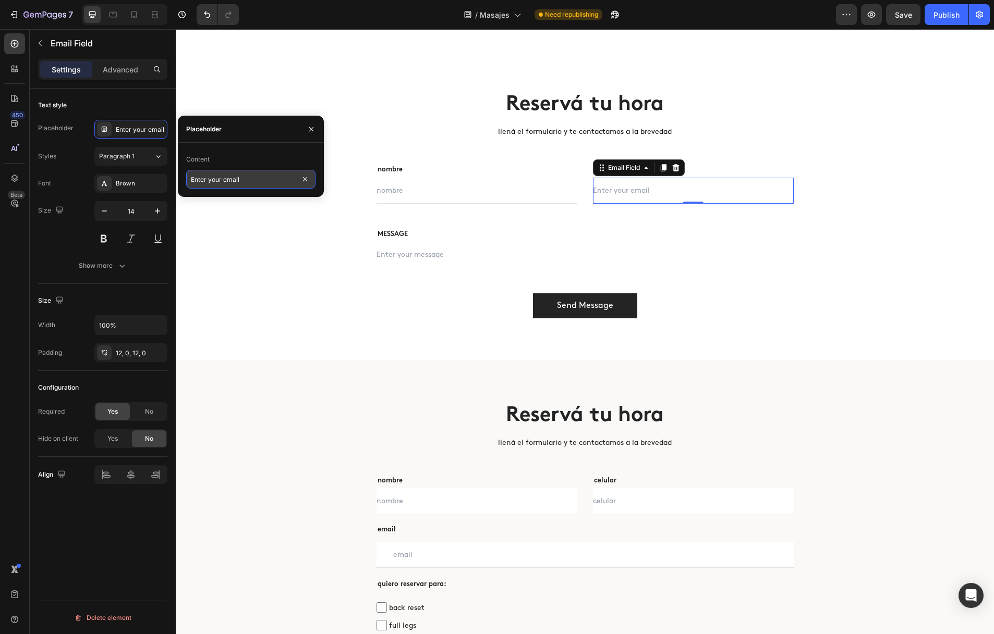
drag, startPoint x: 223, startPoint y: 180, endPoint x: 201, endPoint y: 179, distance: 21.9
click at [197, 179] on input "Enter your email" at bounding box center [250, 179] width 129 height 19
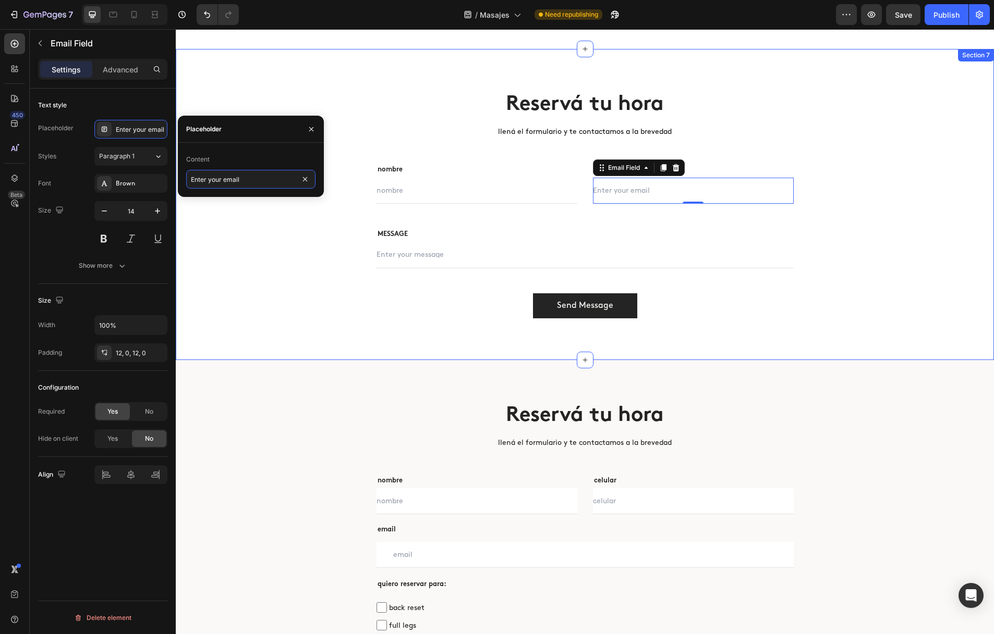
drag, startPoint x: 224, startPoint y: 179, endPoint x: 170, endPoint y: 179, distance: 54.2
click at [170, 179] on div "450 Beta Sections(18) Elements(83) Section Element Hero Section Product Detail …" at bounding box center [88, 331] width 176 height 605
type input "email"
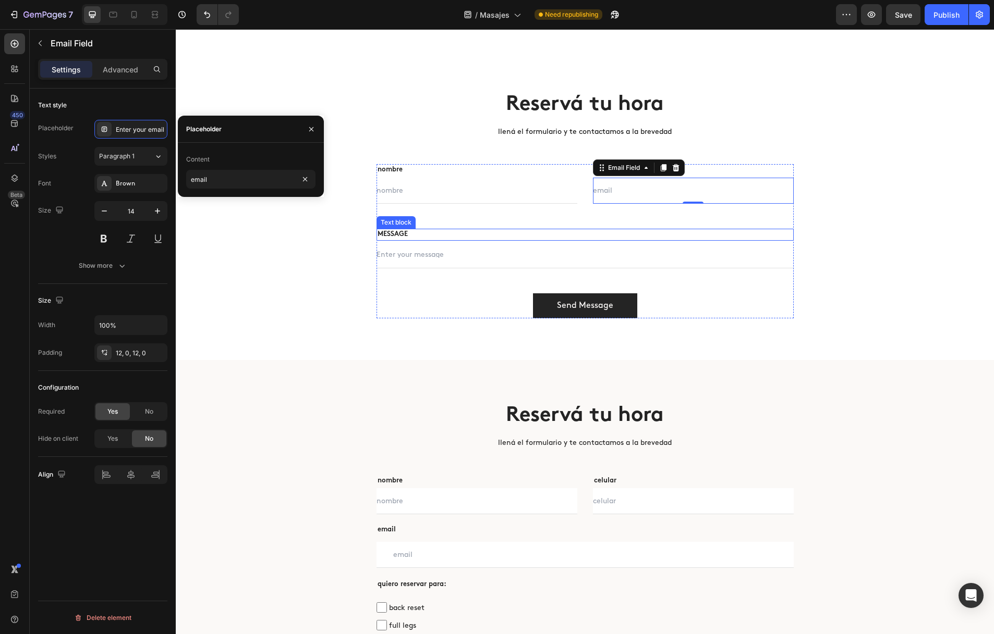
click at [415, 232] on p "MESSAGE" at bounding box center [584, 235] width 415 height 10
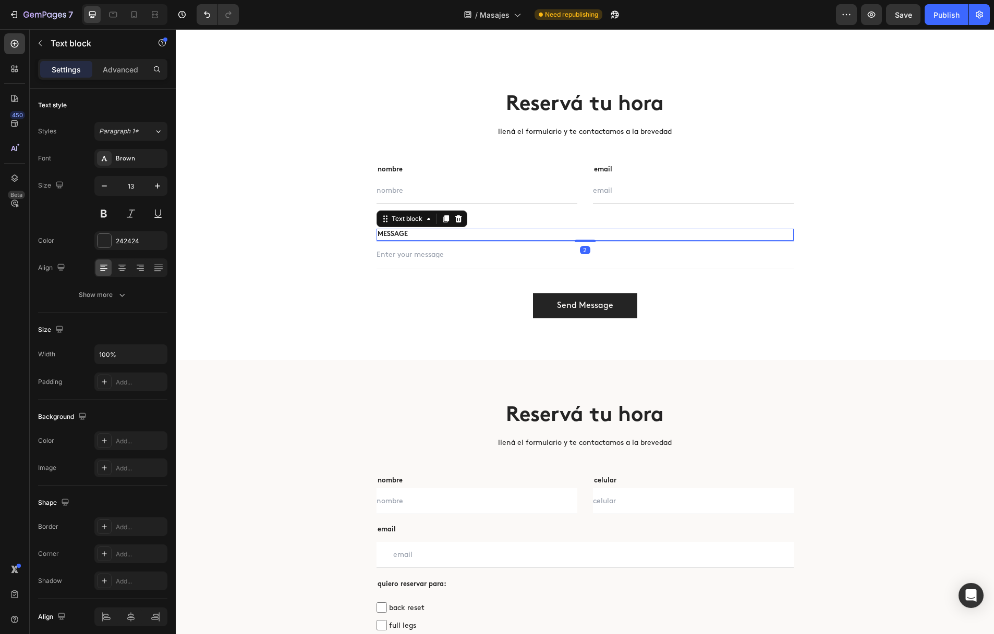
click at [445, 219] on icon at bounding box center [446, 218] width 6 height 7
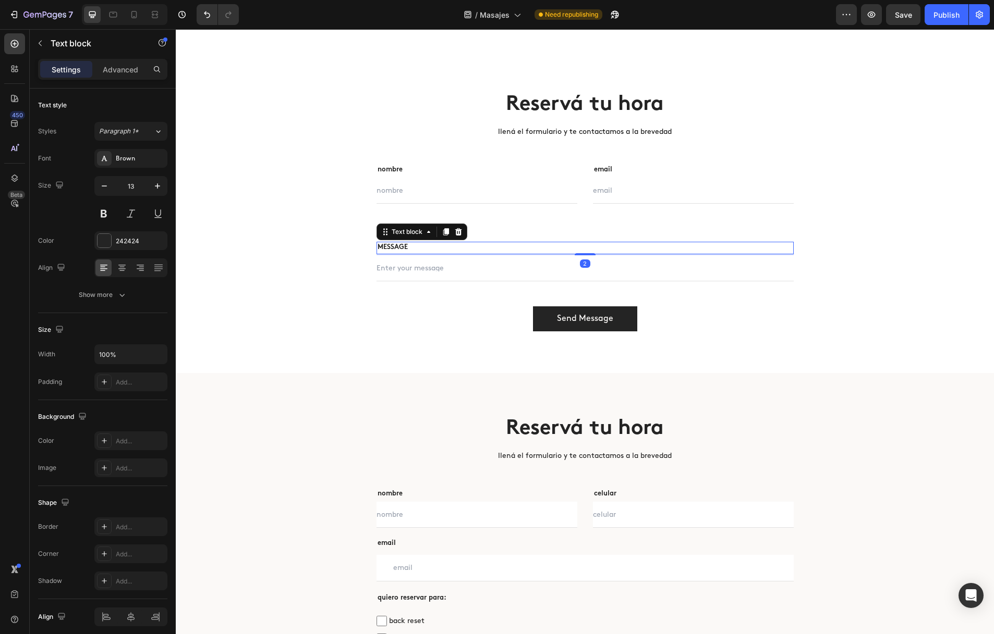
click at [499, 242] on div "MESSAGE" at bounding box center [584, 248] width 417 height 13
click at [498, 235] on p "MESSAGE" at bounding box center [584, 235] width 415 height 10
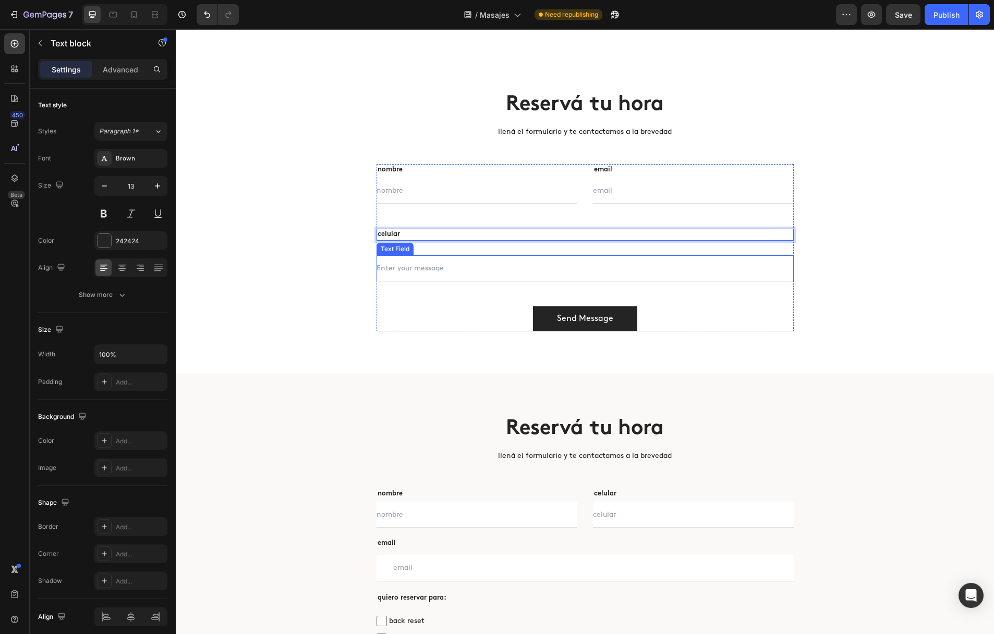
click at [426, 277] on input "text" at bounding box center [584, 268] width 417 height 26
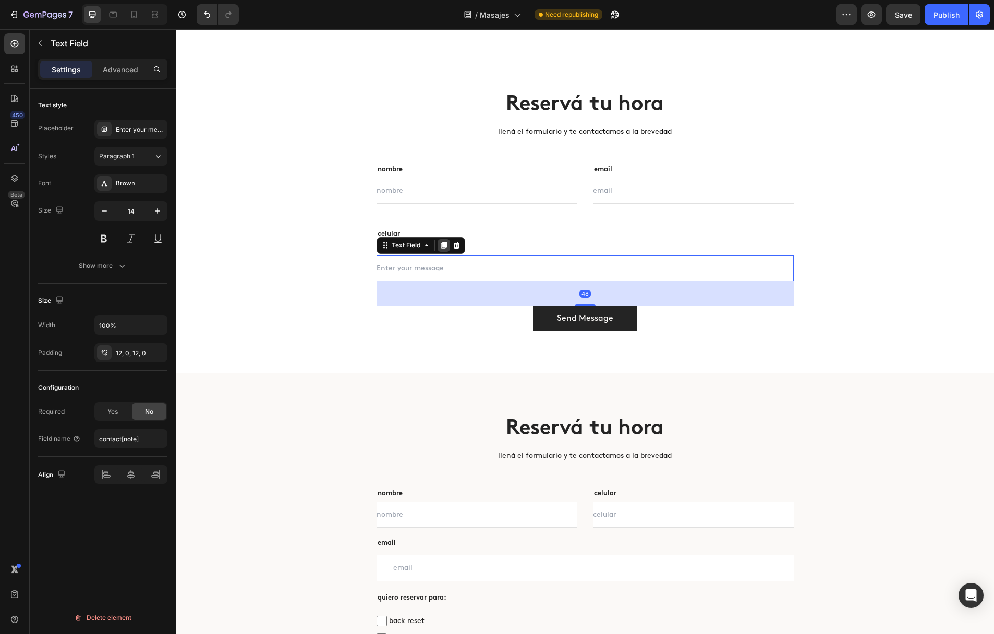
click at [442, 246] on icon at bounding box center [444, 245] width 6 height 7
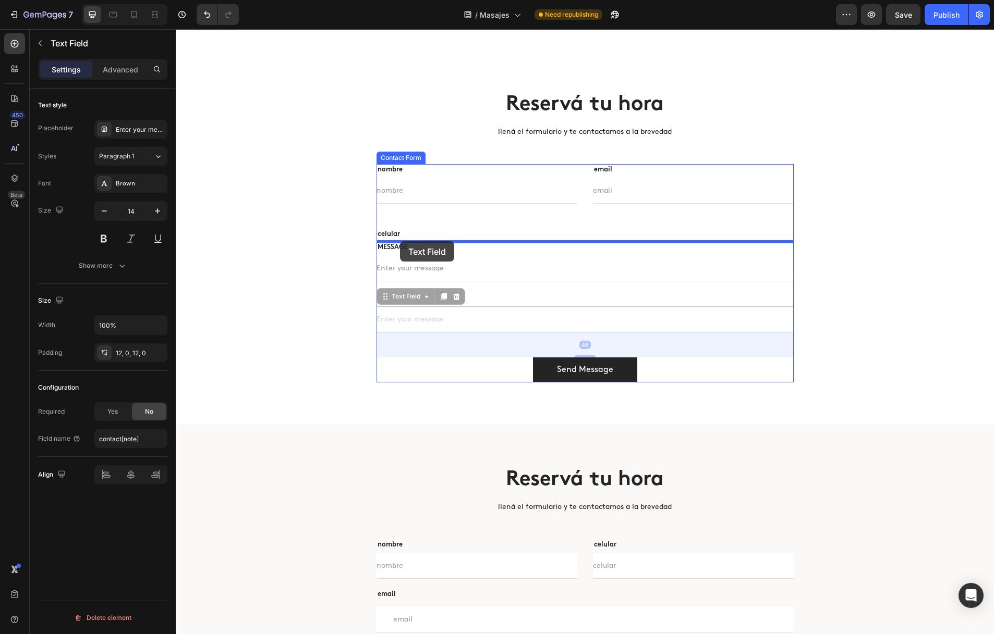
drag, startPoint x: 383, startPoint y: 298, endPoint x: 400, endPoint y: 241, distance: 58.7
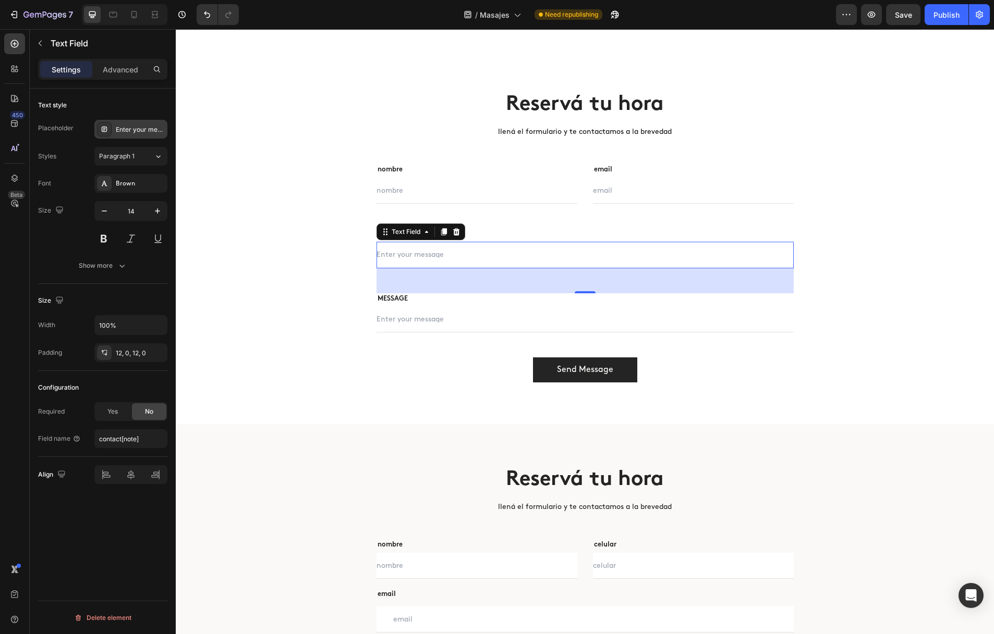
click at [153, 129] on div "Enter your message" at bounding box center [140, 129] width 49 height 9
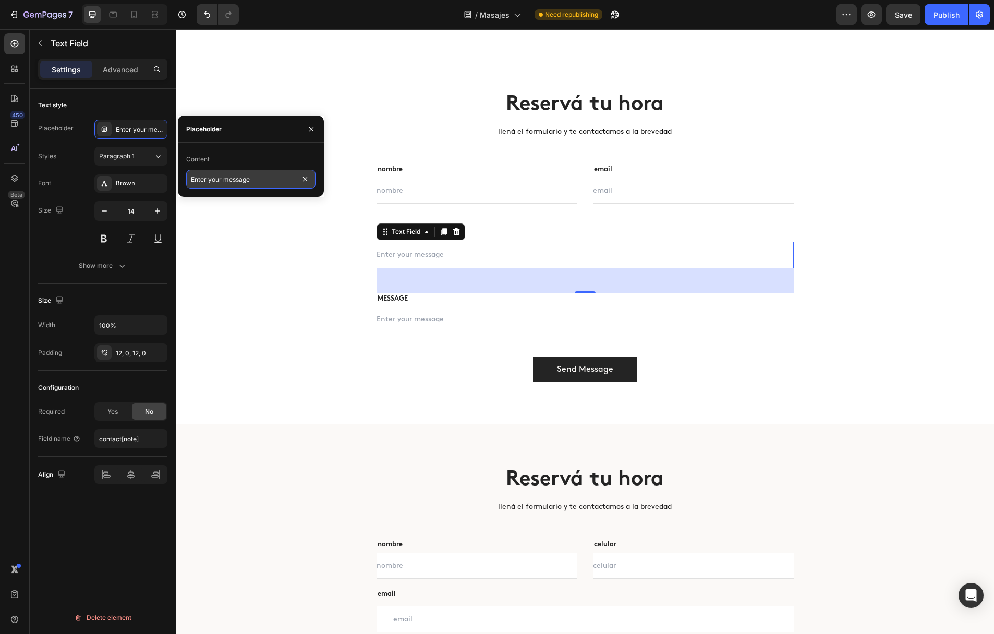
drag, startPoint x: 273, startPoint y: 180, endPoint x: 254, endPoint y: 180, distance: 18.8
click at [254, 180] on input "Enter your message" at bounding box center [250, 179] width 129 height 19
type input "celular"
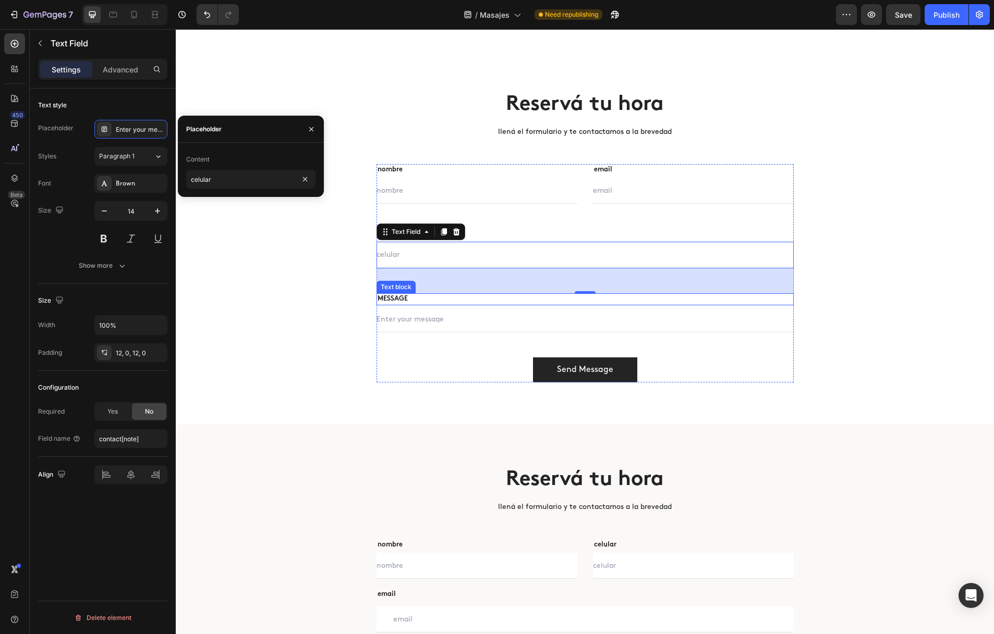
click at [425, 297] on p "MESSAGE" at bounding box center [584, 300] width 415 height 10
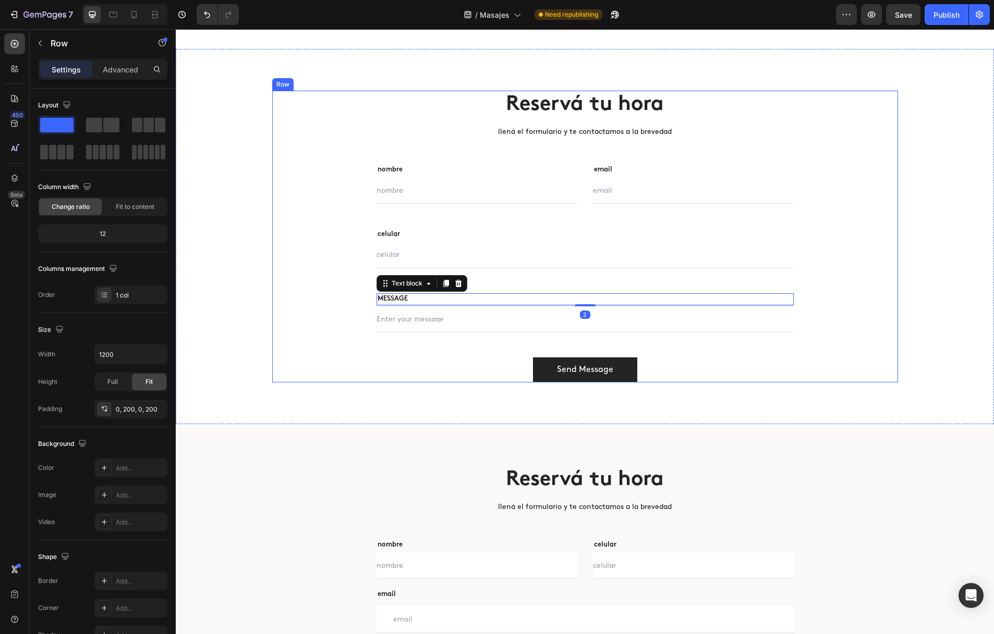
click at [331, 304] on div "Reservá tu hora Heading llená el formulario y te contactamos a la brevedad Text…" at bounding box center [585, 237] width 626 height 292
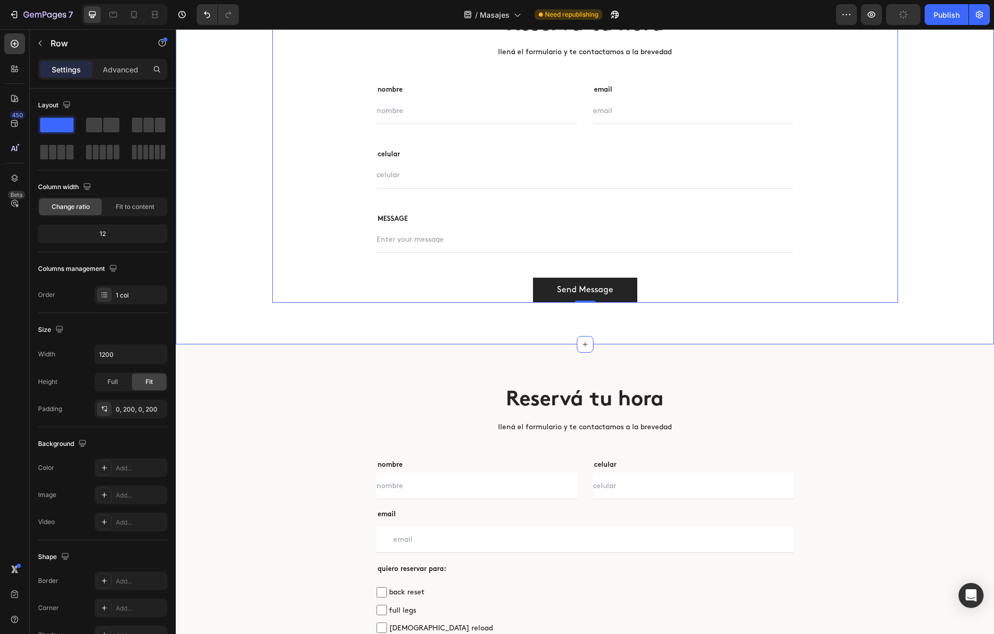
scroll to position [2527, 0]
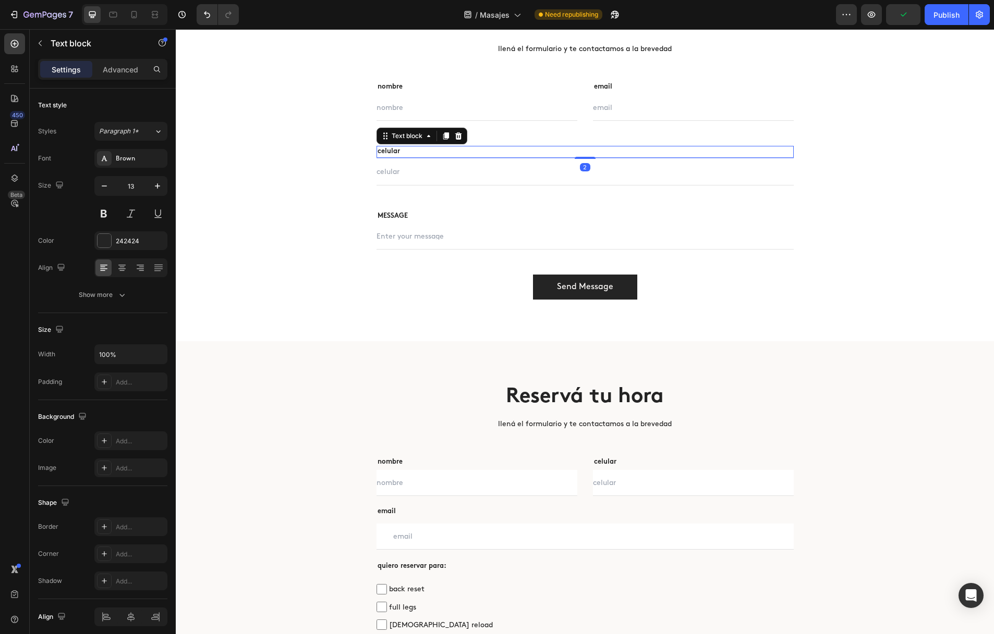
click at [405, 154] on p "celular" at bounding box center [584, 152] width 415 height 10
click at [443, 136] on icon at bounding box center [446, 136] width 8 height 8
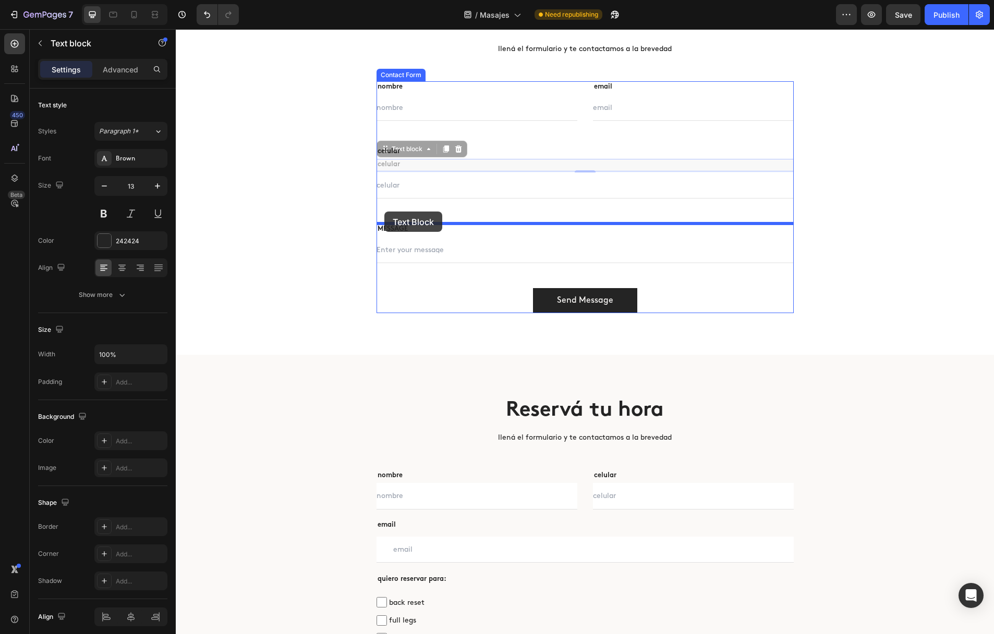
drag, startPoint x: 382, startPoint y: 152, endPoint x: 384, endPoint y: 212, distance: 60.0
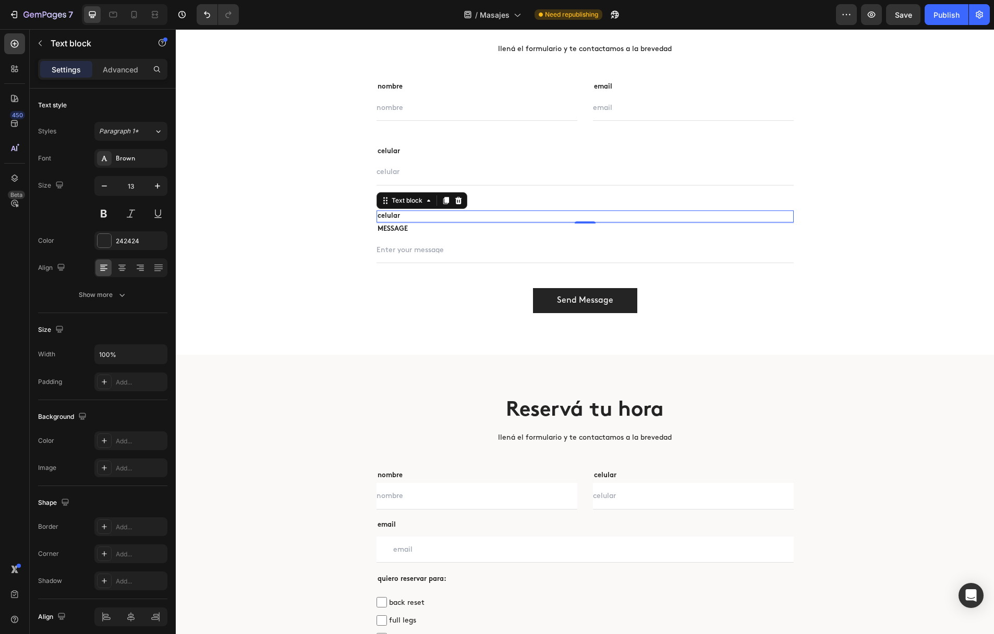
click at [400, 218] on p "celular" at bounding box center [584, 217] width 415 height 10
click at [205, 211] on div "Reservá tu hora Heading llená el formulario y te contactamos a la brevedad Text…" at bounding box center [585, 161] width 802 height 306
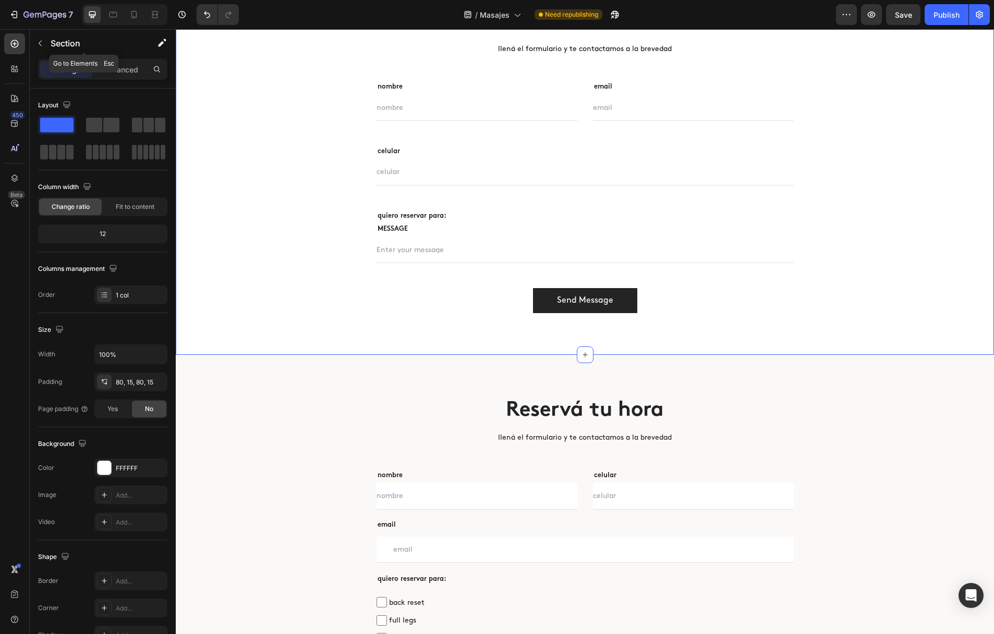
drag, startPoint x: 42, startPoint y: 45, endPoint x: 27, endPoint y: 39, distance: 17.0
click at [42, 45] on icon "button" at bounding box center [40, 43] width 8 height 8
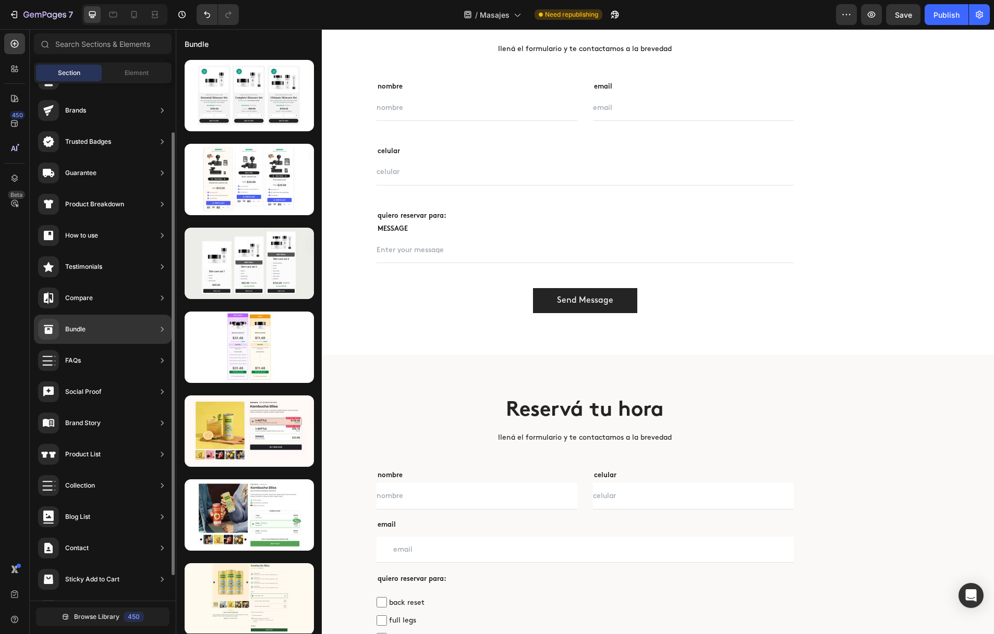
scroll to position [87, 0]
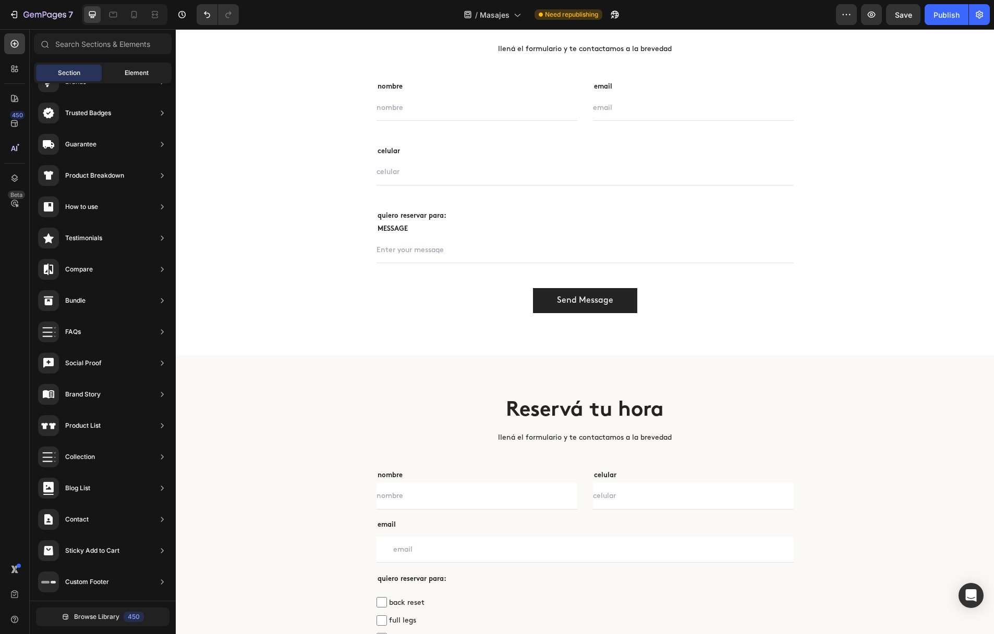
click at [137, 65] on div "Element" at bounding box center [137, 73] width 66 height 17
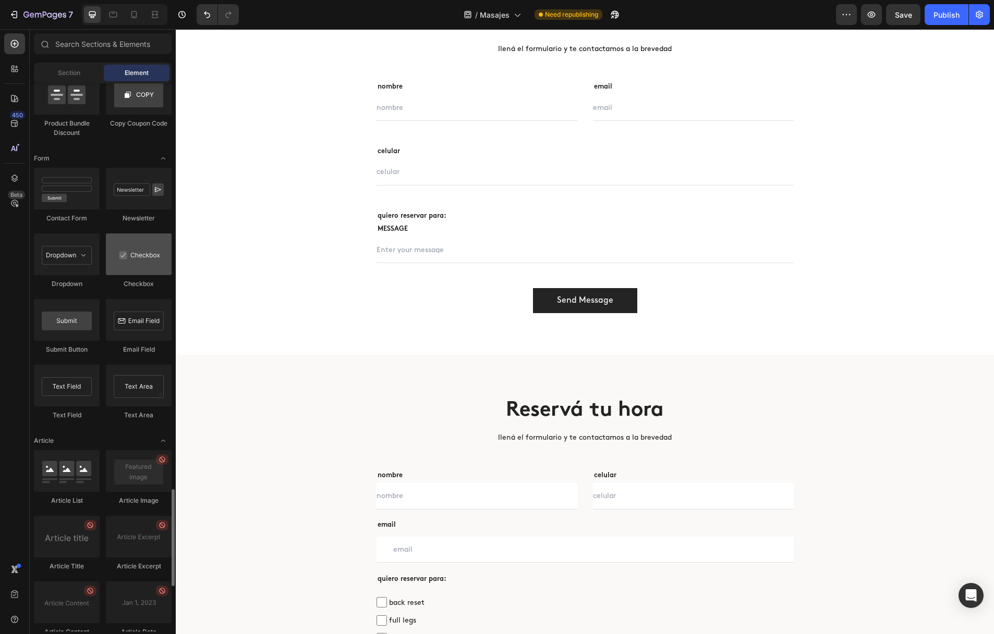
scroll to position [2310, 0]
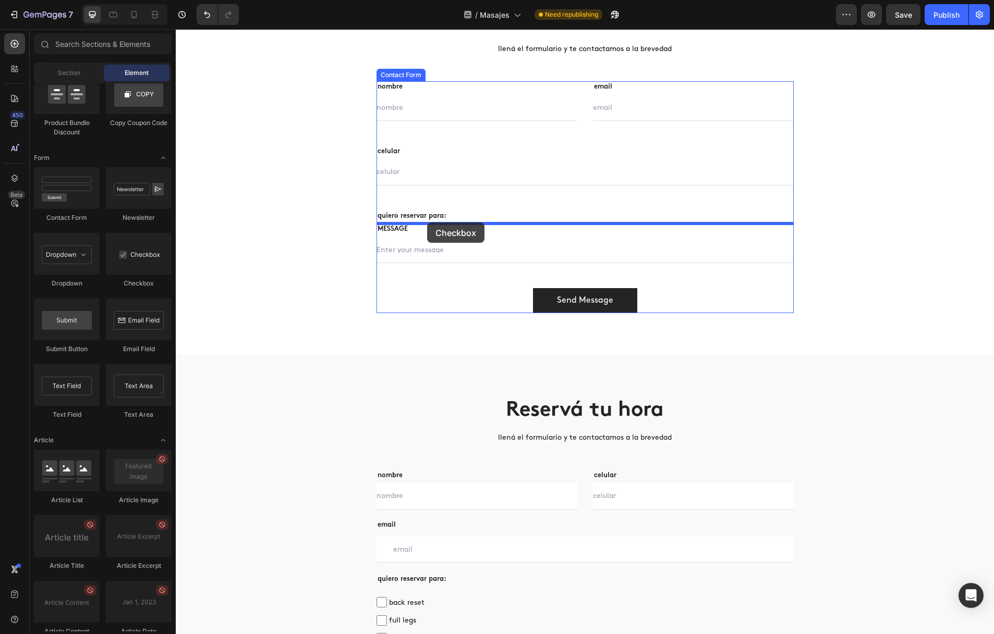
drag, startPoint x: 322, startPoint y: 285, endPoint x: 418, endPoint y: 223, distance: 113.8
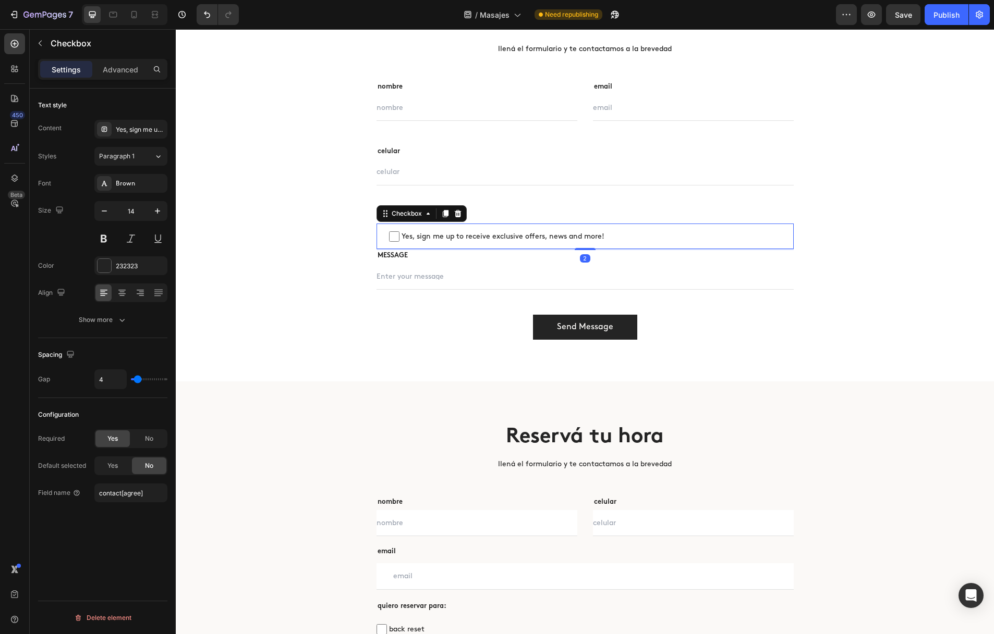
scroll to position [2574, 0]
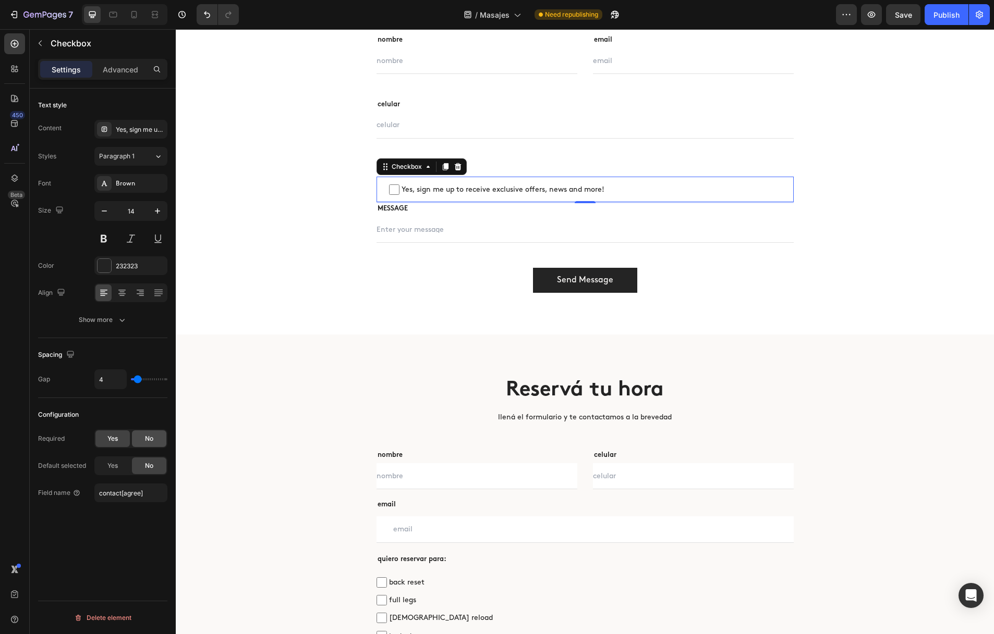
click at [142, 441] on div "No" at bounding box center [149, 439] width 34 height 17
click at [137, 126] on div "Yes, sign me up to receive exclusive offers, news and more!" at bounding box center [140, 129] width 49 height 9
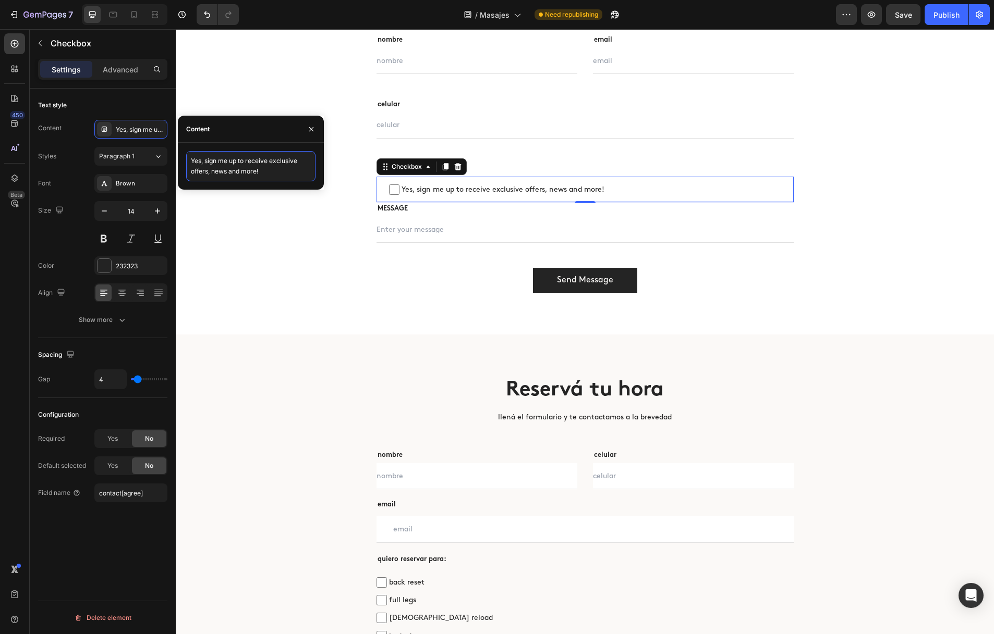
drag, startPoint x: 236, startPoint y: 168, endPoint x: 193, endPoint y: 158, distance: 43.3
click at [193, 158] on textarea "Yes, sign me up to receive exclusive offers, news and more!" at bounding box center [250, 166] width 129 height 30
type textarea "Y"
type textarea "back reset"
click at [128, 492] on input "contact[agree]" at bounding box center [130, 493] width 73 height 19
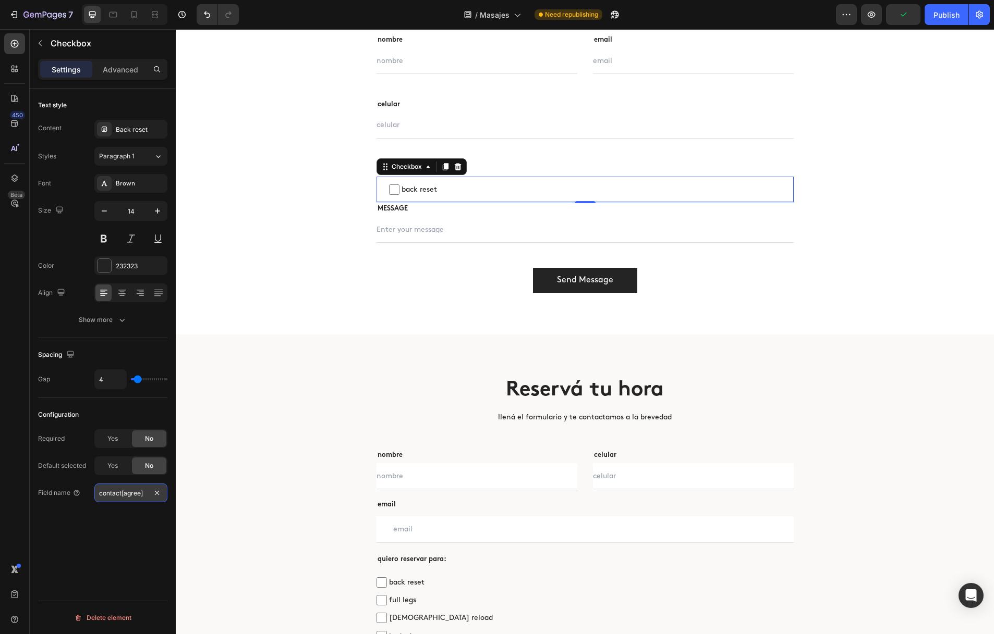
click at [128, 493] on input "contact[agree]" at bounding box center [130, 493] width 73 height 19
click at [133, 492] on input "contact[agree]" at bounding box center [130, 493] width 73 height 19
type input "contact[backreset]"
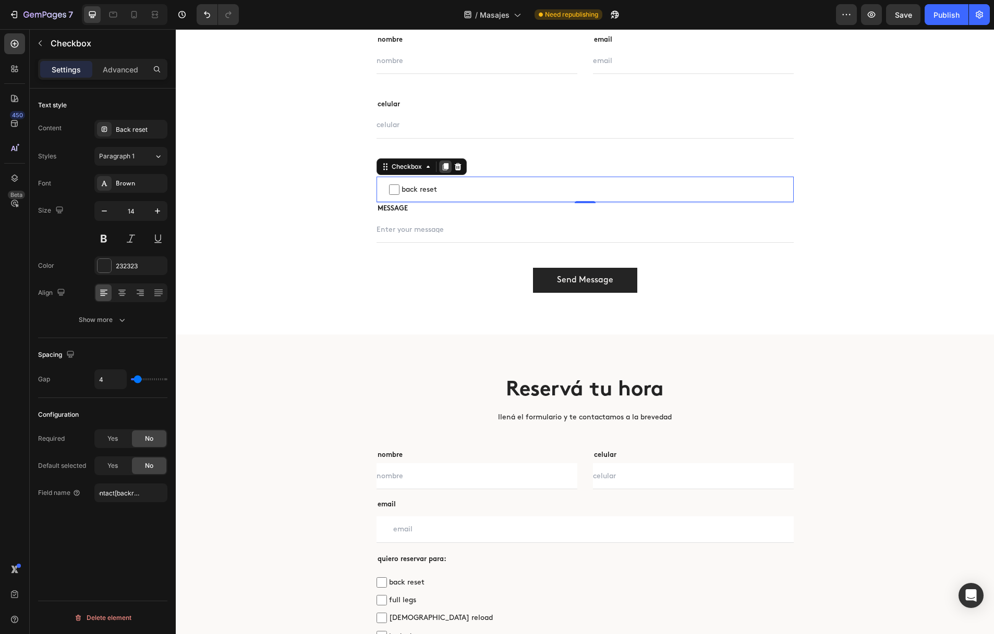
click at [448, 166] on icon at bounding box center [445, 167] width 8 height 8
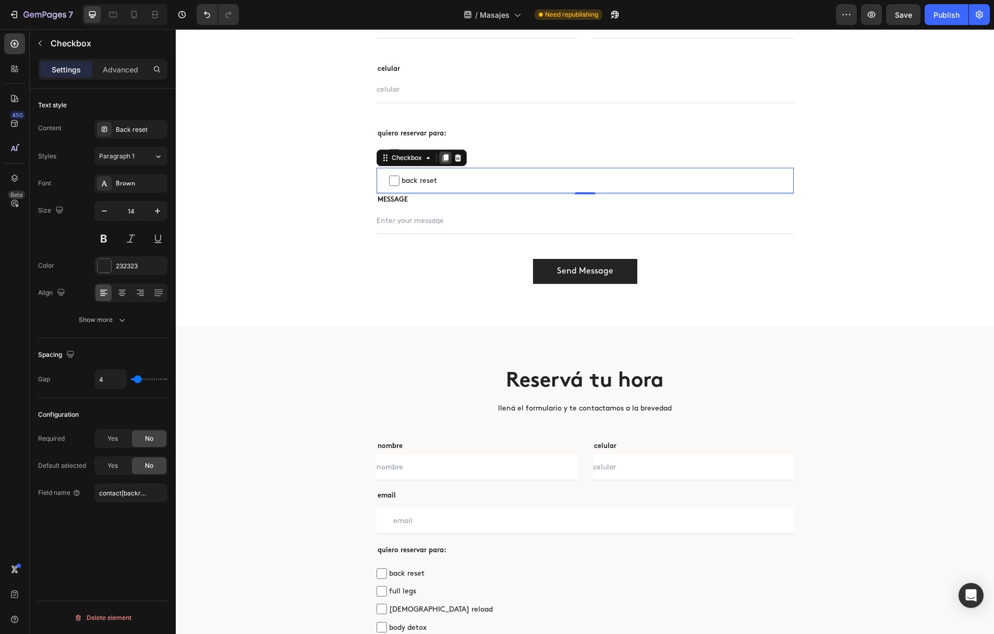
scroll to position [2623, 0]
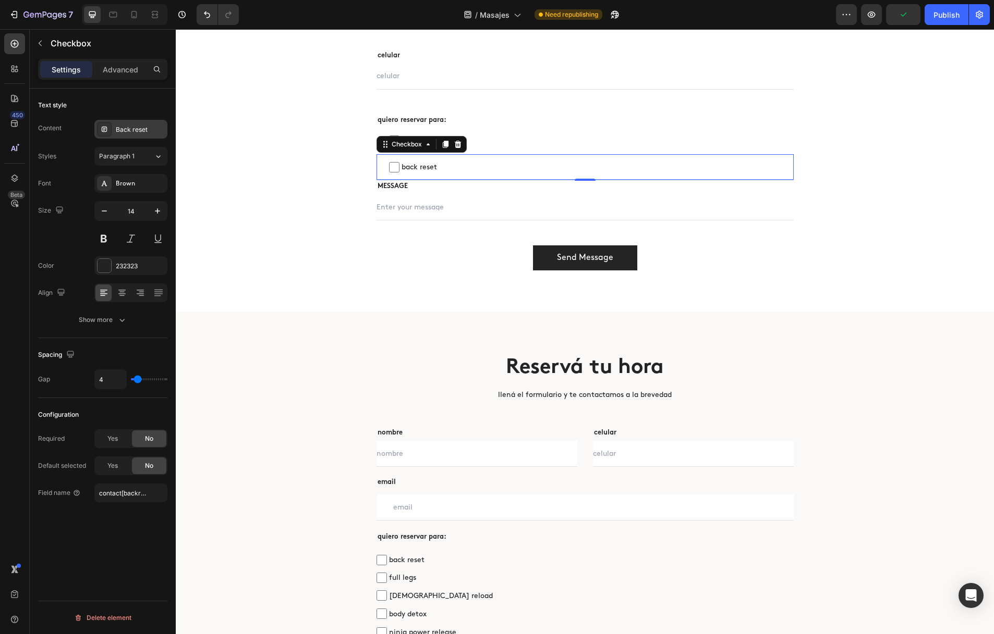
click at [130, 128] on div "Back reset" at bounding box center [140, 129] width 49 height 9
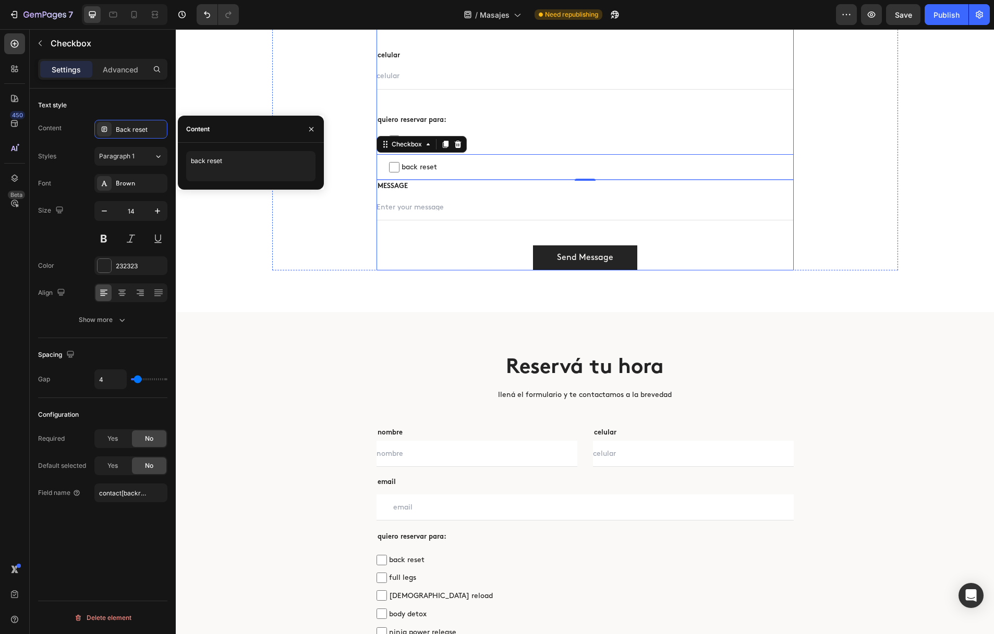
click at [412, 228] on div "nombre Text block Text Field email Text block Email Field Row celular Text bloc…" at bounding box center [584, 127] width 417 height 285
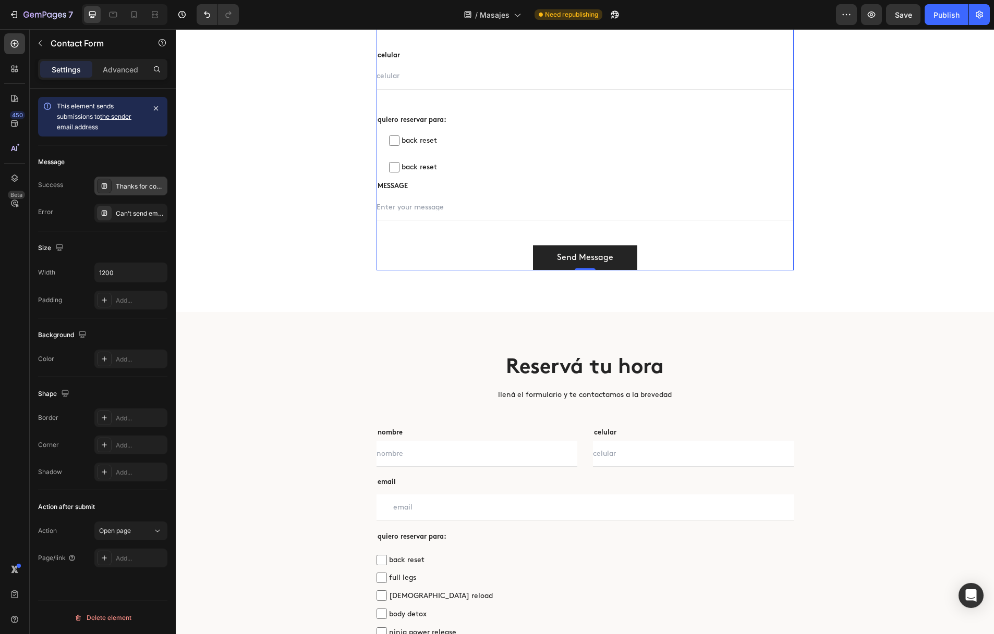
drag, startPoint x: 119, startPoint y: 182, endPoint x: 113, endPoint y: 184, distance: 5.8
click at [119, 183] on div "Thanks for contacting us. We'll get back to you as soon as possible." at bounding box center [140, 186] width 49 height 9
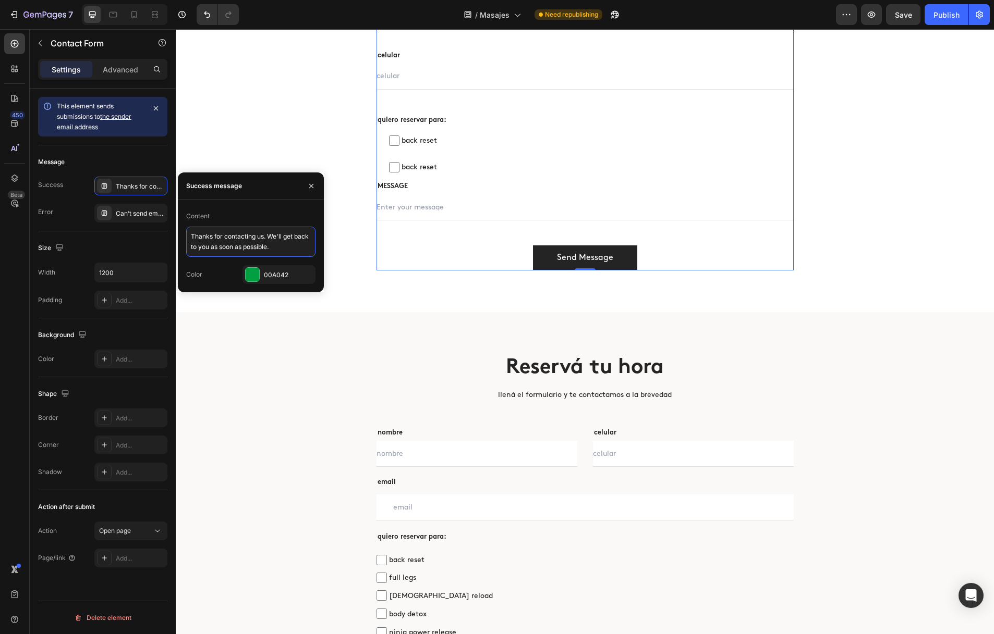
drag, startPoint x: 279, startPoint y: 250, endPoint x: 181, endPoint y: 231, distance: 99.2
click at [187, 232] on textarea "Thanks for contacting us. We'll get back to you as soon as possible." at bounding box center [250, 242] width 129 height 30
paste textarea "gracias por tu mensaje! nos comunicaremos pronto"
type textarea "gracias por tu mensaje! nos comunicaremos pronto"
click at [340, 114] on div "Reservá tu hora Heading llená el formulario y te contactamos a la brevedad Text…" at bounding box center [585, 91] width 626 height 359
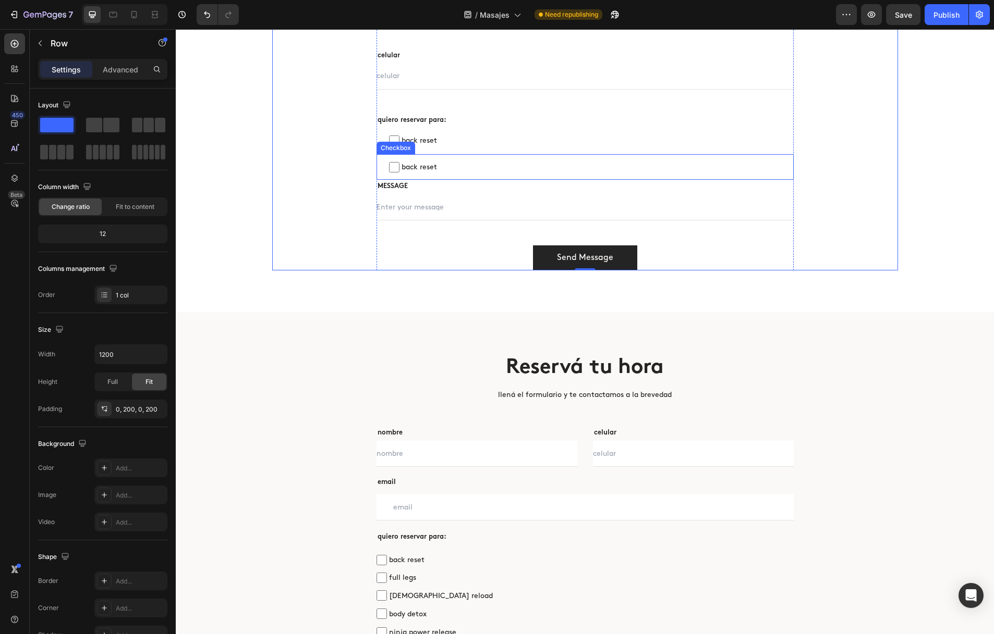
click at [445, 170] on span "back reset" at bounding box center [590, 167] width 382 height 13
click at [399, 170] on input "back reset" at bounding box center [394, 167] width 10 height 10
checkbox input "false"
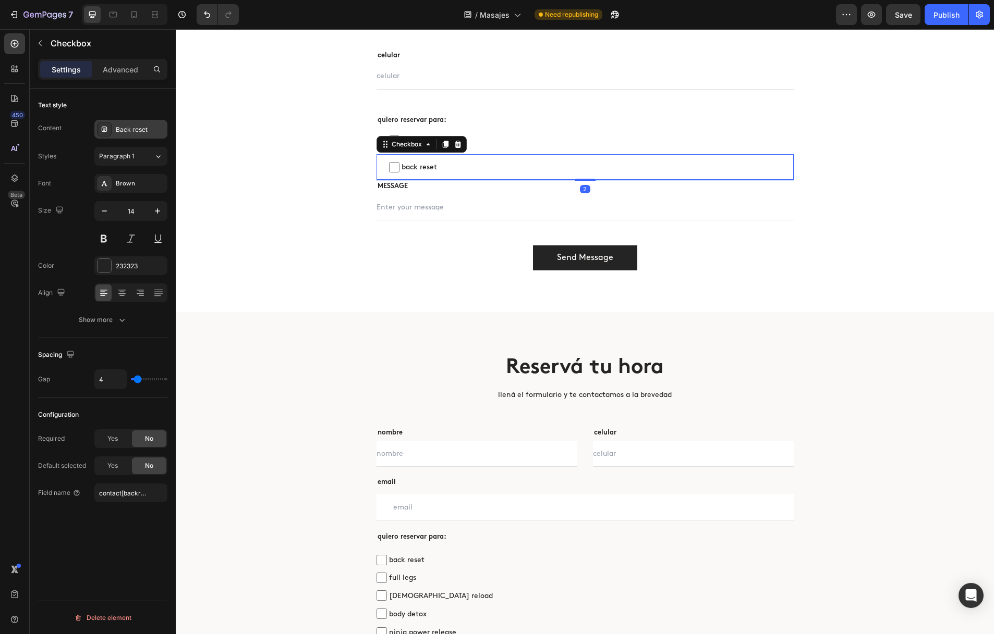
click at [122, 125] on div "Back reset" at bounding box center [140, 129] width 49 height 9
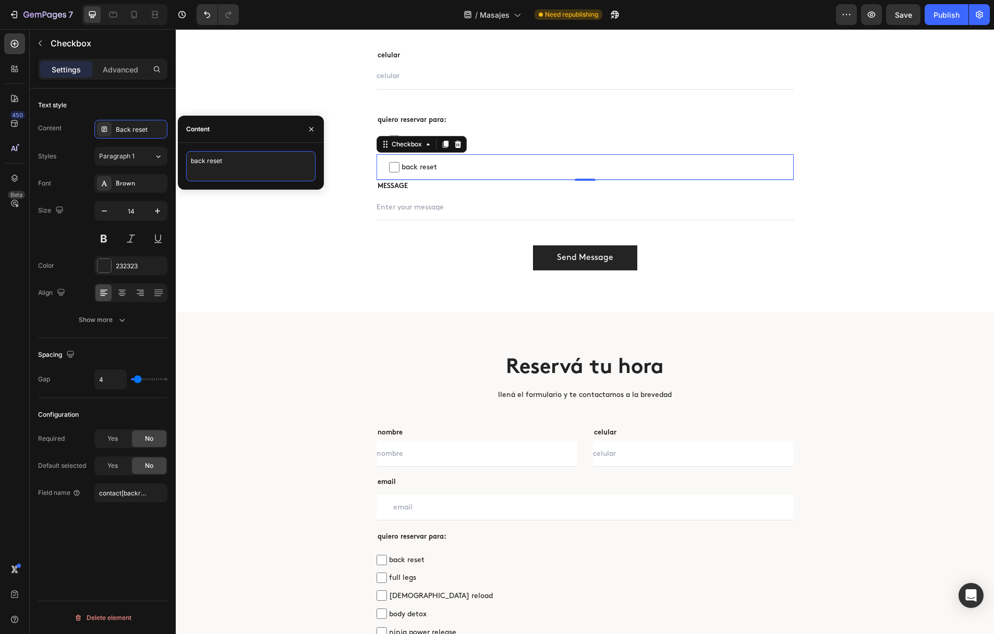
drag, startPoint x: 205, startPoint y: 161, endPoint x: 191, endPoint y: 161, distance: 14.6
click at [191, 161] on textarea "back reset" at bounding box center [250, 166] width 129 height 30
type textarea "full legs"
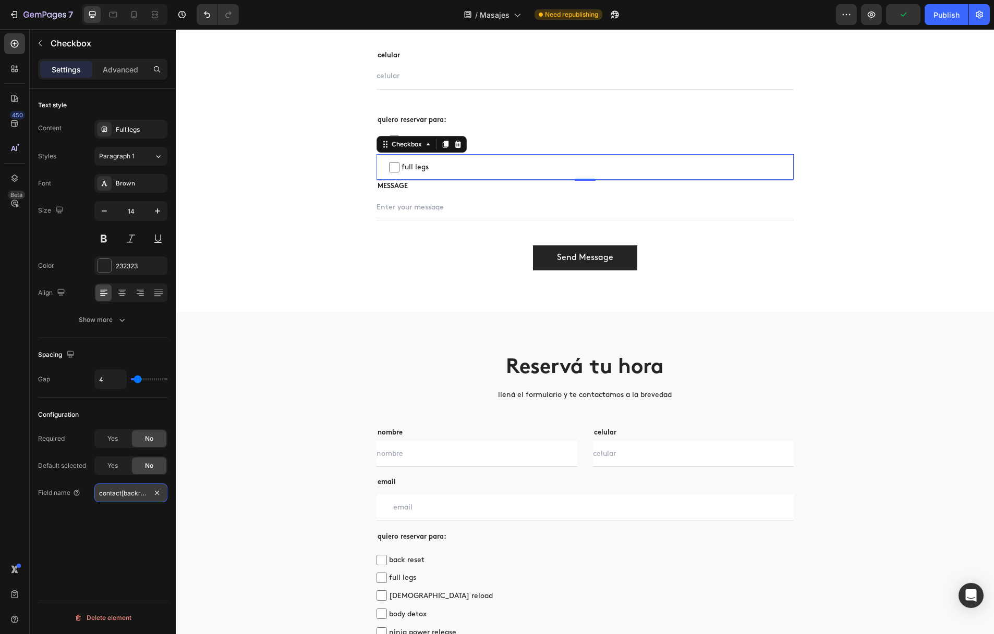
click at [124, 490] on input "contact[backreset]" at bounding box center [130, 493] width 73 height 19
click at [133, 493] on input "contact[backreset]" at bounding box center [130, 493] width 73 height 19
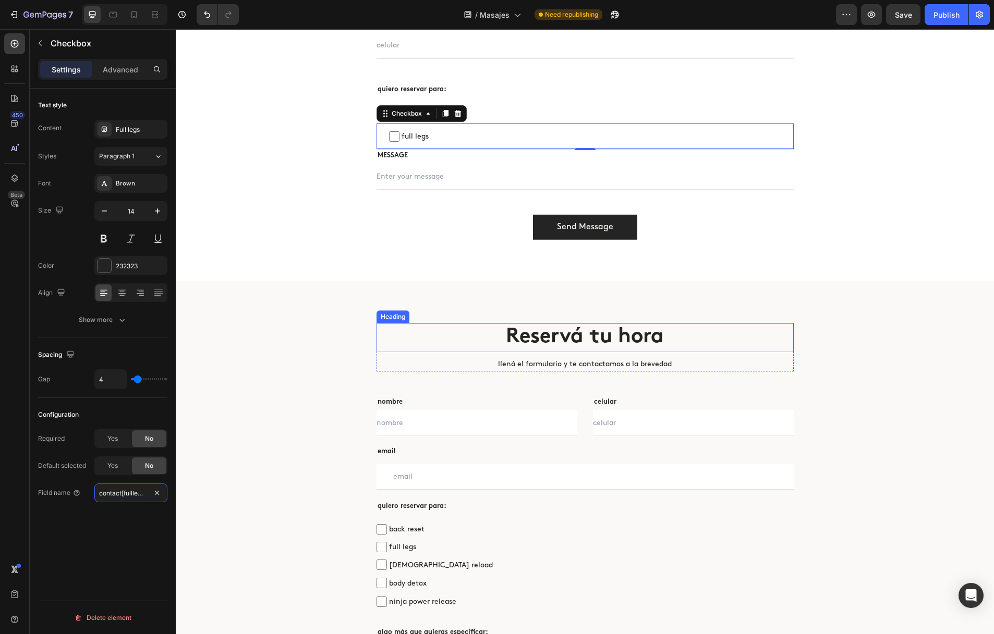
scroll to position [2659, 0]
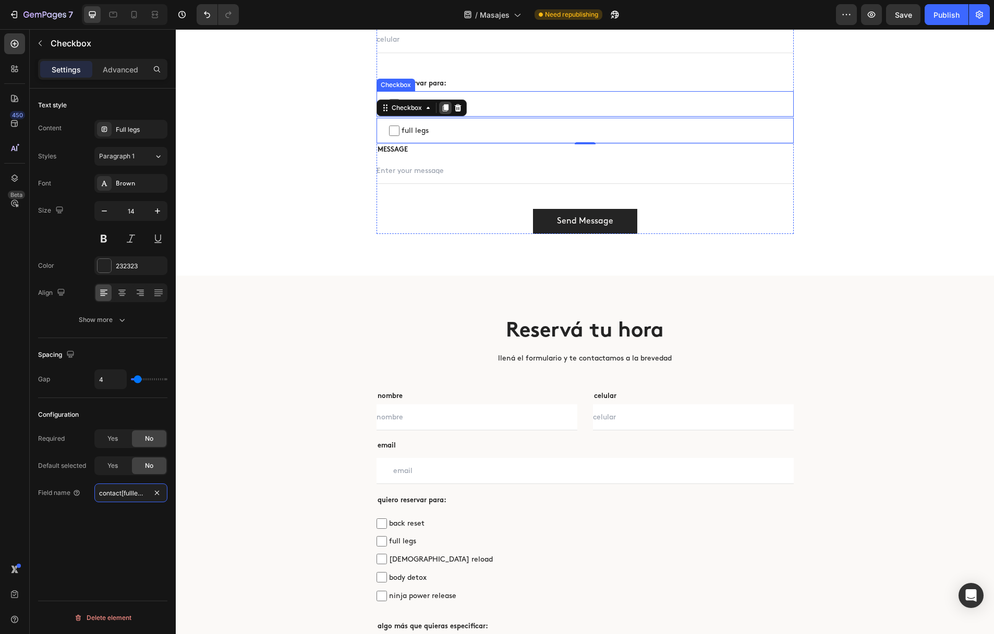
type input "contact[fulllegs]"
click at [446, 108] on icon at bounding box center [445, 107] width 6 height 7
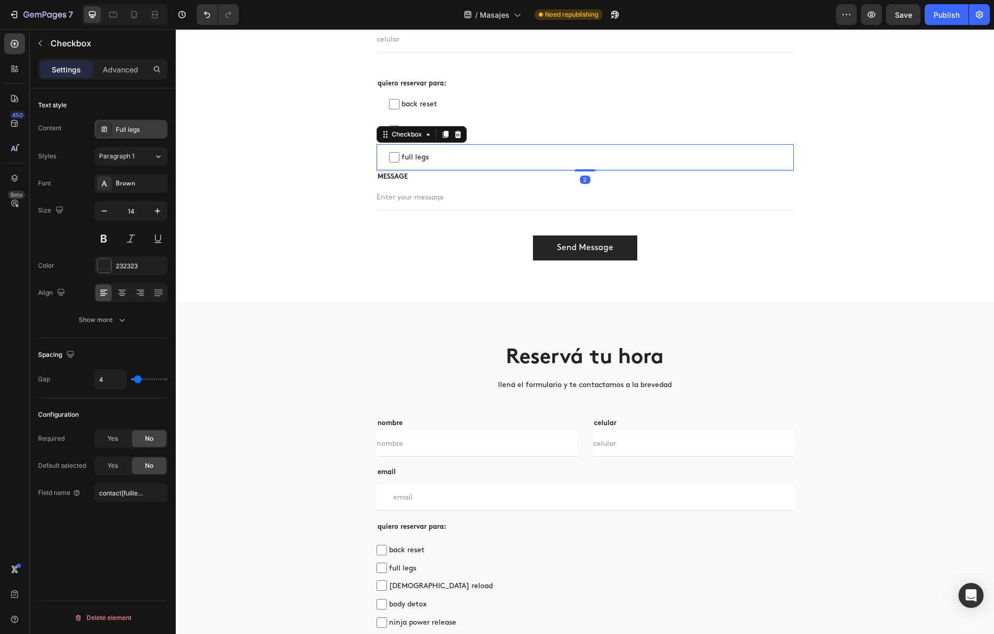
click at [124, 128] on div "Full legs" at bounding box center [140, 129] width 49 height 9
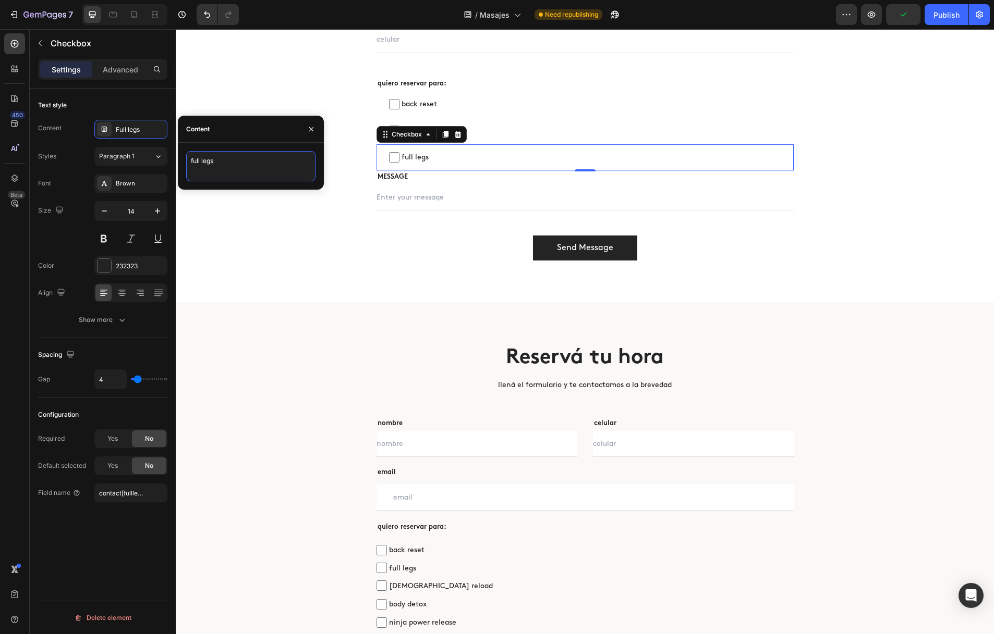
drag, startPoint x: 238, startPoint y: 163, endPoint x: 185, endPoint y: 161, distance: 53.2
click at [185, 161] on div "full legs" at bounding box center [251, 166] width 146 height 30
type textarea "[DEMOGRAPHIC_DATA] reload"
drag, startPoint x: 136, startPoint y: 484, endPoint x: 135, endPoint y: 495, distance: 11.5
click at [136, 484] on input "contact[fulllegs]" at bounding box center [130, 493] width 73 height 19
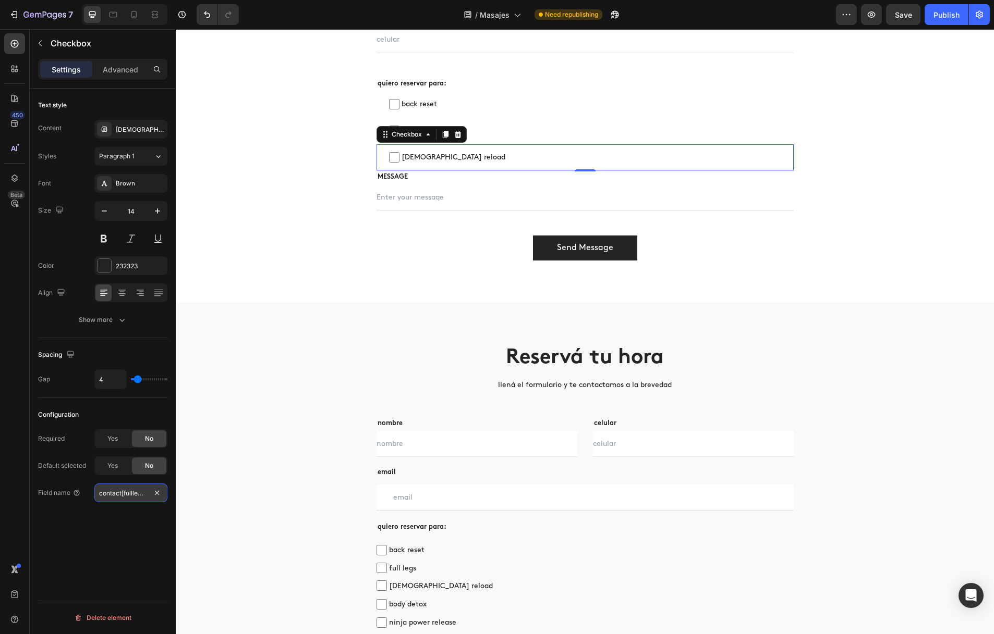
click at [135, 495] on input "contact[fulllegs]" at bounding box center [130, 493] width 73 height 19
type input "contact[zenreload]"
click at [442, 135] on icon at bounding box center [445, 134] width 8 height 8
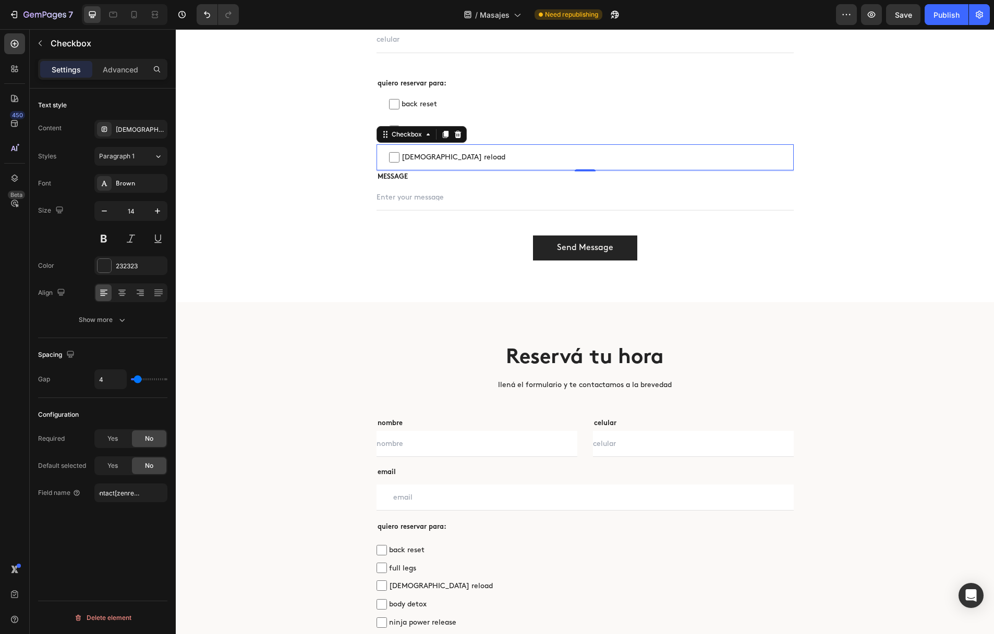
scroll to position [0, 0]
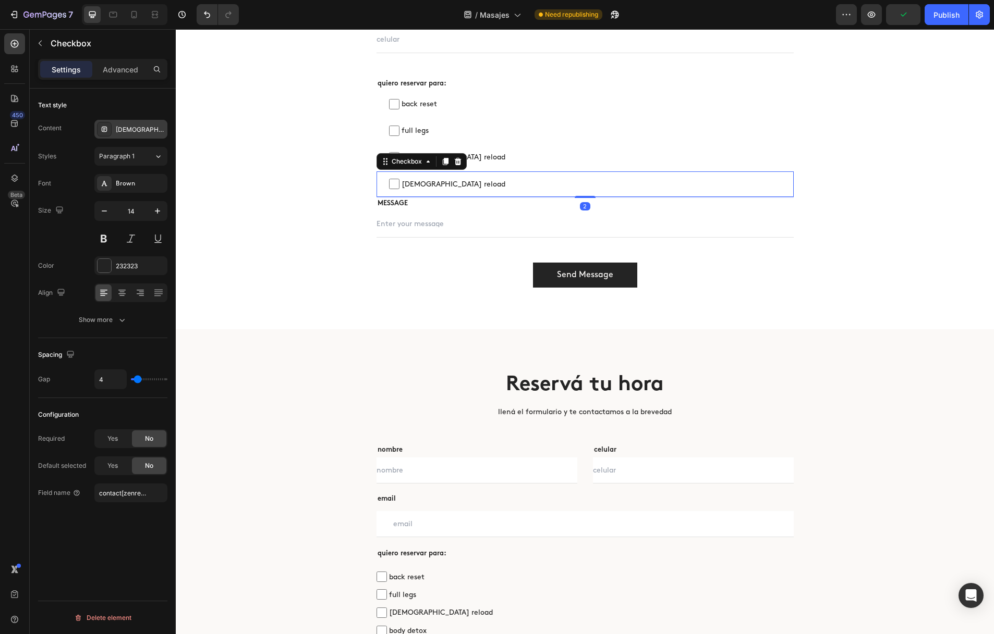
click at [135, 127] on div "[DEMOGRAPHIC_DATA] reload" at bounding box center [140, 129] width 49 height 9
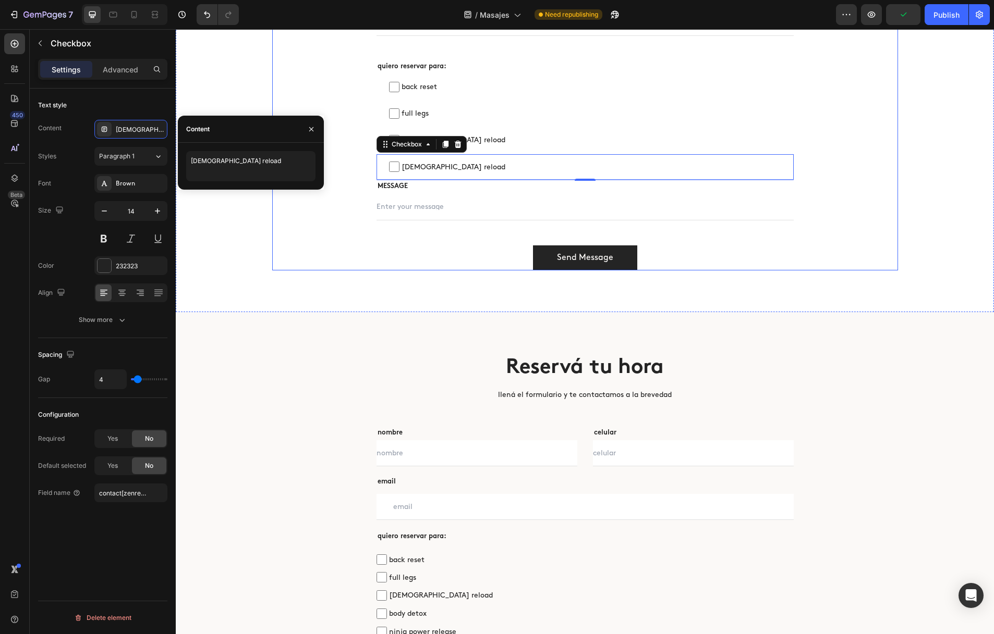
scroll to position [2679, 0]
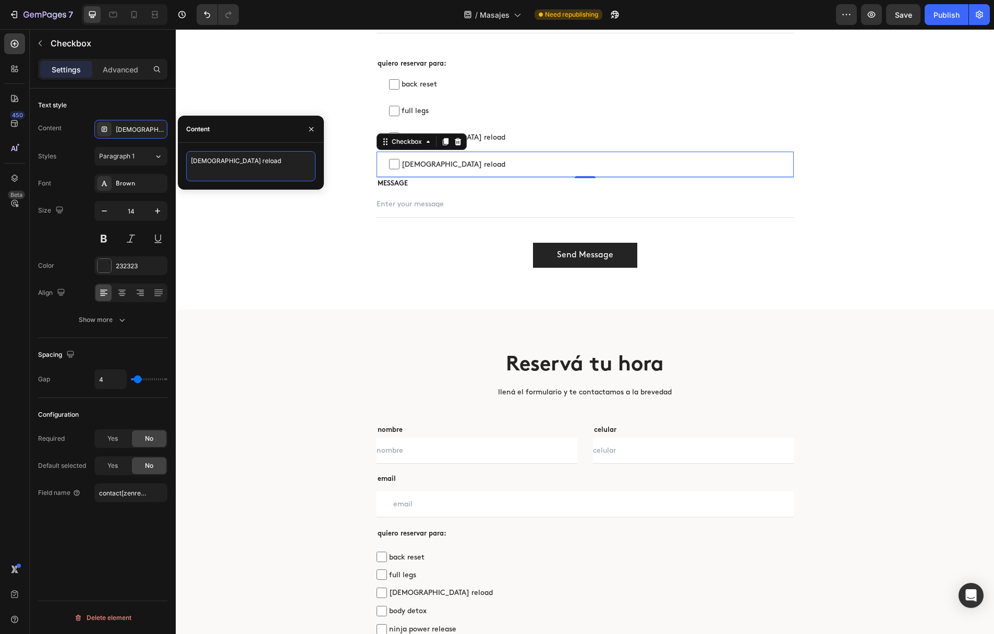
click at [237, 160] on textarea "[DEMOGRAPHIC_DATA] reload" at bounding box center [250, 166] width 129 height 30
drag, startPoint x: 217, startPoint y: 161, endPoint x: 191, endPoint y: 161, distance: 26.6
click at [191, 161] on textarea "[DEMOGRAPHIC_DATA] reload" at bounding box center [250, 166] width 129 height 30
type textarea "body detox"
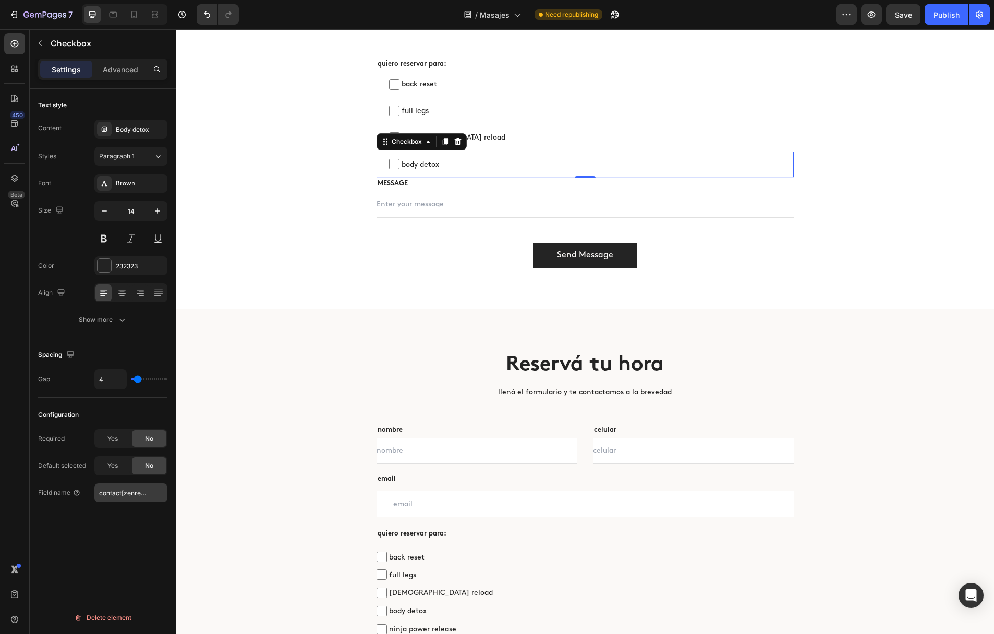
click at [124, 503] on div "Configuration Required Yes No Default selected Yes No Field name contact[zenrel…" at bounding box center [102, 454] width 129 height 113
click at [132, 490] on input "contact[zenreload]" at bounding box center [130, 493] width 73 height 19
click at [133, 493] on input "contact[zenreload]" at bounding box center [130, 493] width 73 height 19
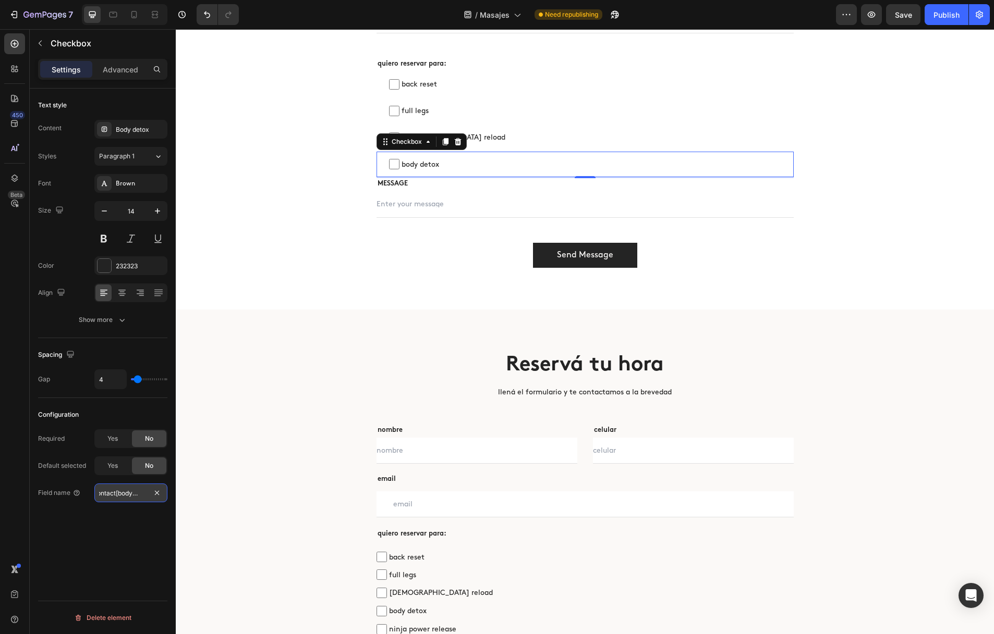
scroll to position [0, 9]
type input "contact[bodydetox]"
click at [448, 142] on icon at bounding box center [445, 141] width 6 height 7
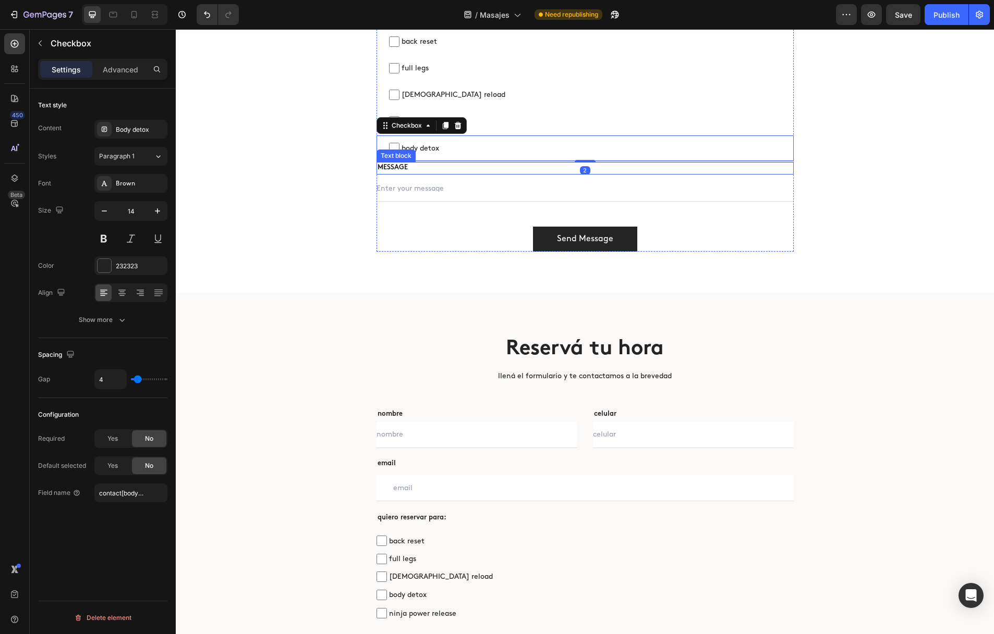
scroll to position [2718, 0]
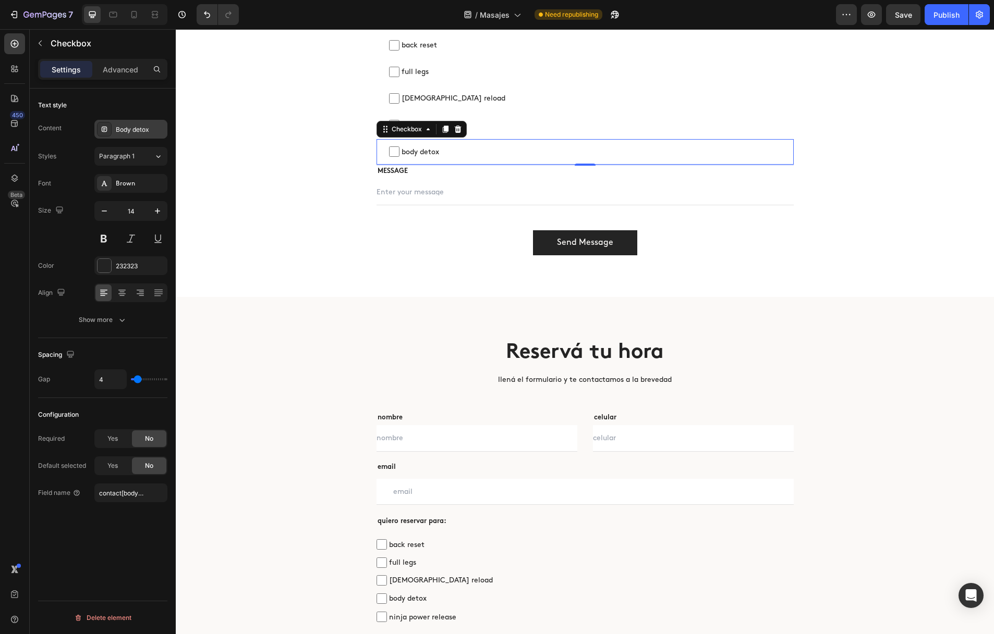
click at [136, 126] on div "Body detox" at bounding box center [140, 129] width 49 height 9
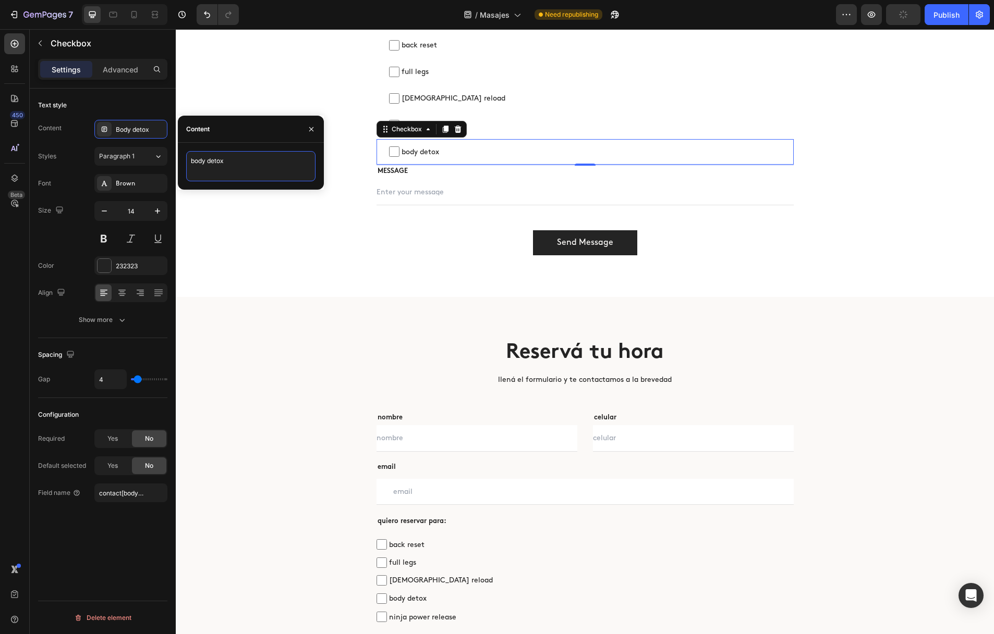
drag, startPoint x: 230, startPoint y: 162, endPoint x: 183, endPoint y: 161, distance: 46.9
click at [183, 161] on div "body detox" at bounding box center [251, 166] width 146 height 30
type textarea "ninja power release"
drag, startPoint x: 124, startPoint y: 485, endPoint x: 131, endPoint y: 489, distance: 8.2
click at [124, 485] on input "contact[bodydetox]" at bounding box center [130, 493] width 73 height 19
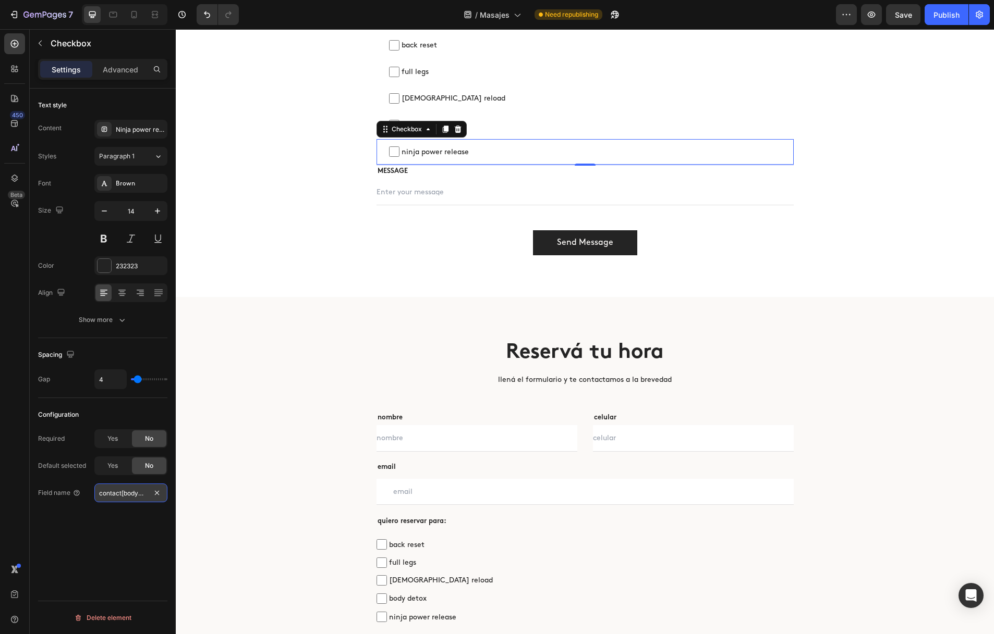
click at [133, 494] on input "contact[bodydetox]" at bounding box center [130, 493] width 73 height 19
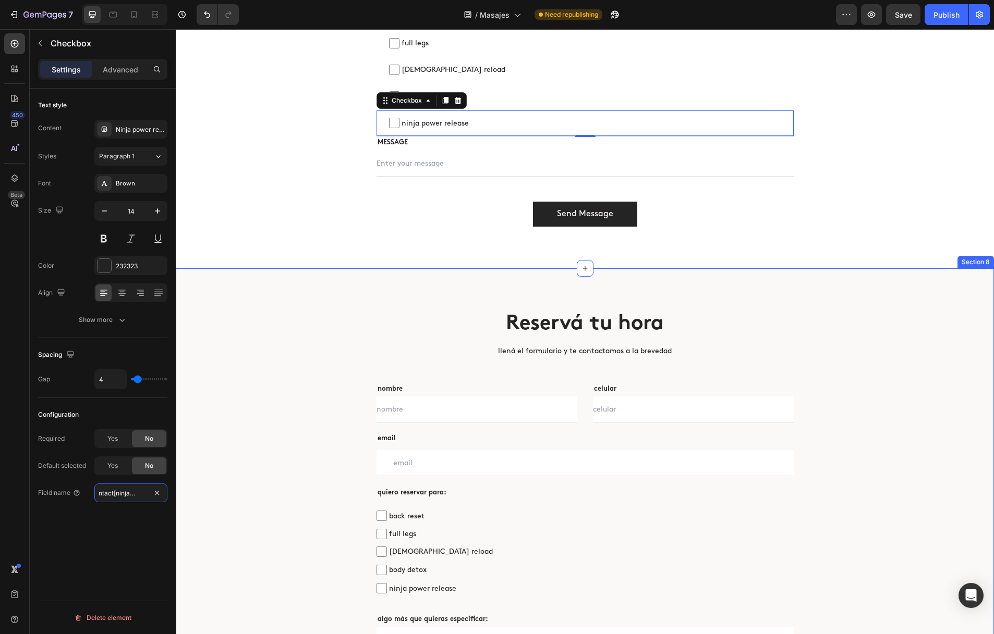
scroll to position [0, 10]
type input "contact[ninjapower]"
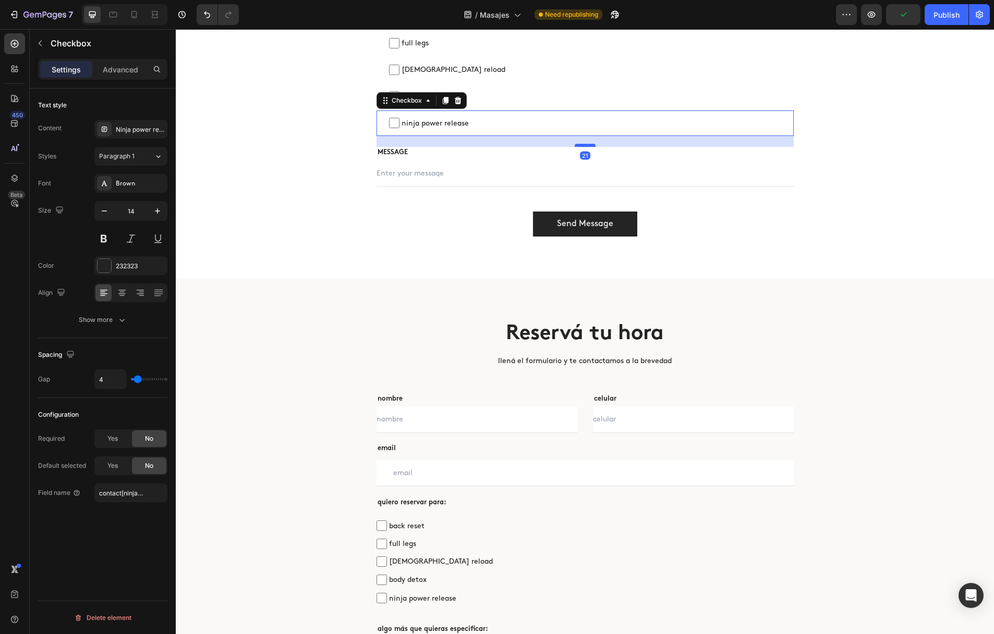
drag, startPoint x: 587, startPoint y: 137, endPoint x: 587, endPoint y: 146, distance: 9.9
click at [587, 146] on div at bounding box center [585, 145] width 21 height 3
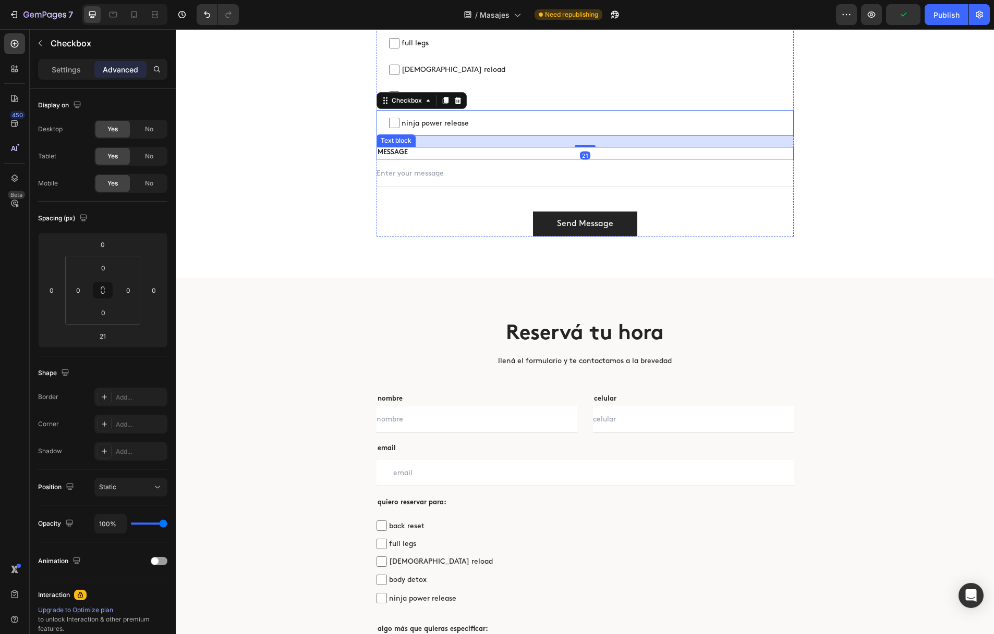
click at [408, 154] on p "MESSAGE" at bounding box center [584, 153] width 415 height 10
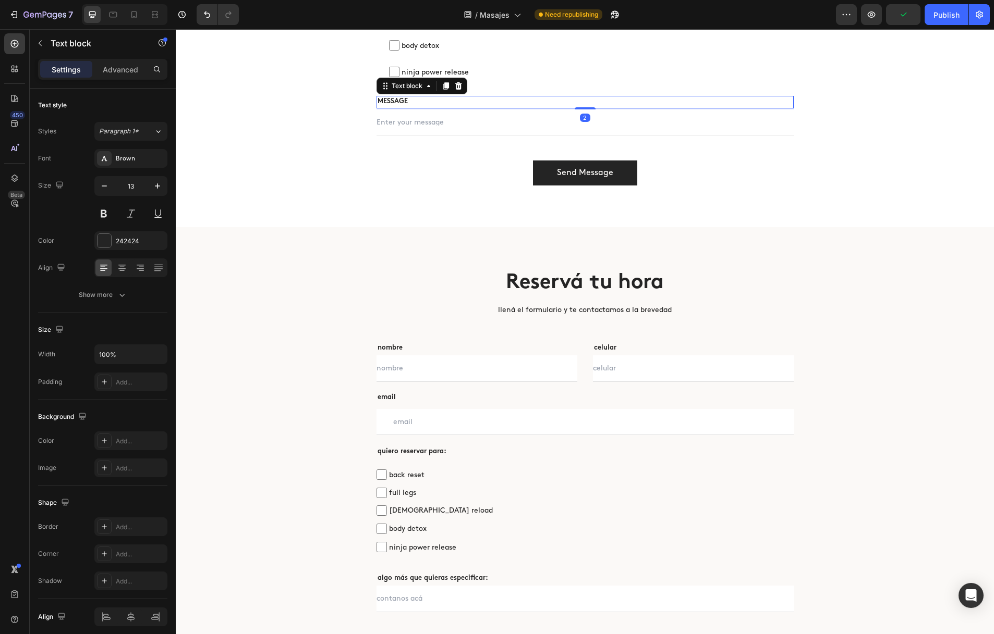
scroll to position [2801, 0]
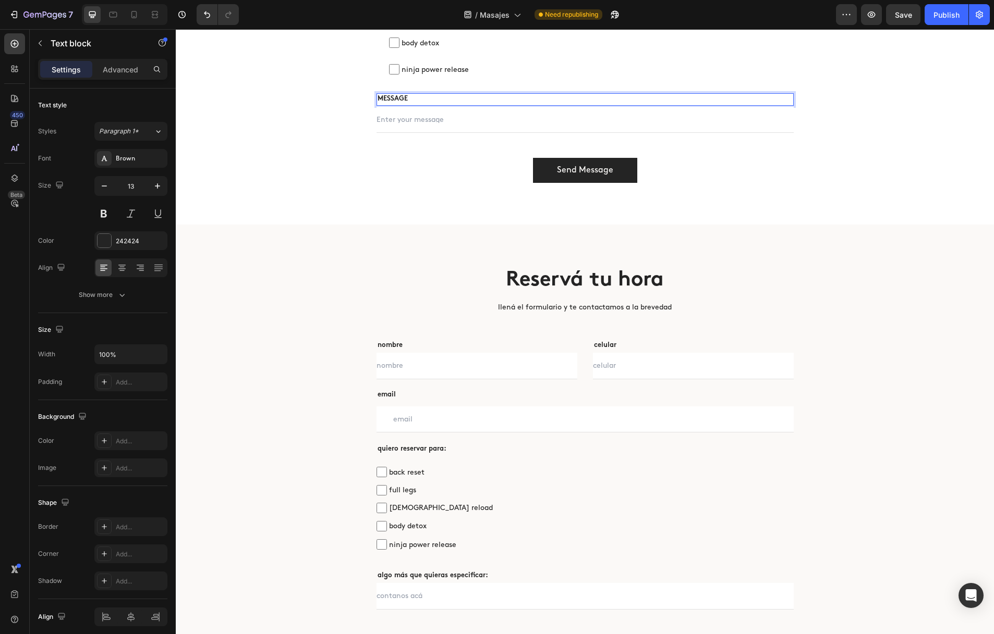
click at [420, 102] on p "MESSAGE" at bounding box center [584, 99] width 415 height 10
click at [418, 122] on input "text" at bounding box center [584, 120] width 417 height 26
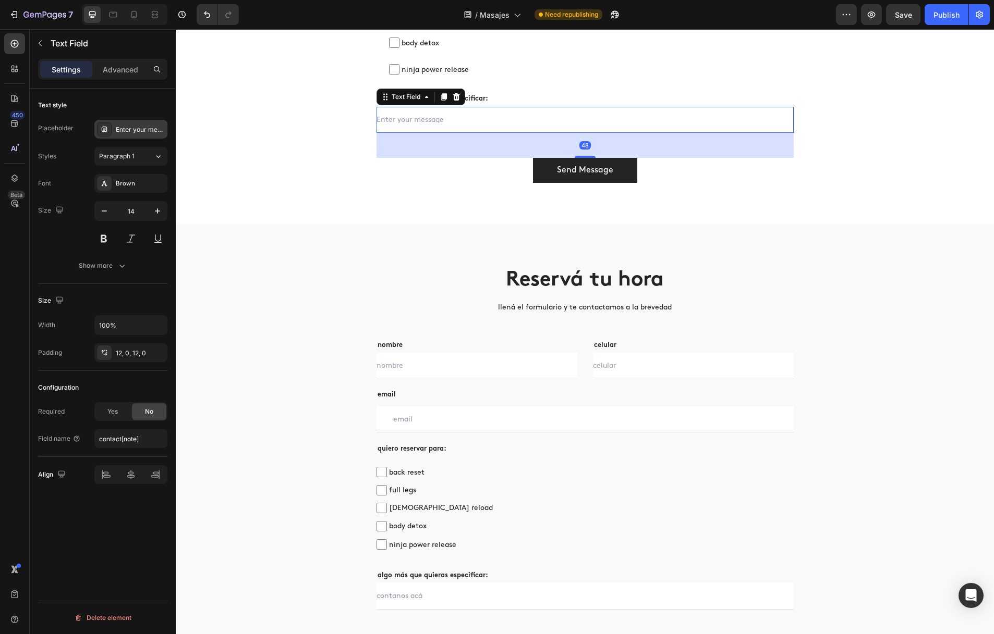
drag, startPoint x: 133, startPoint y: 128, endPoint x: 150, endPoint y: 135, distance: 17.3
click at [133, 128] on div "Enter your message" at bounding box center [140, 129] width 49 height 9
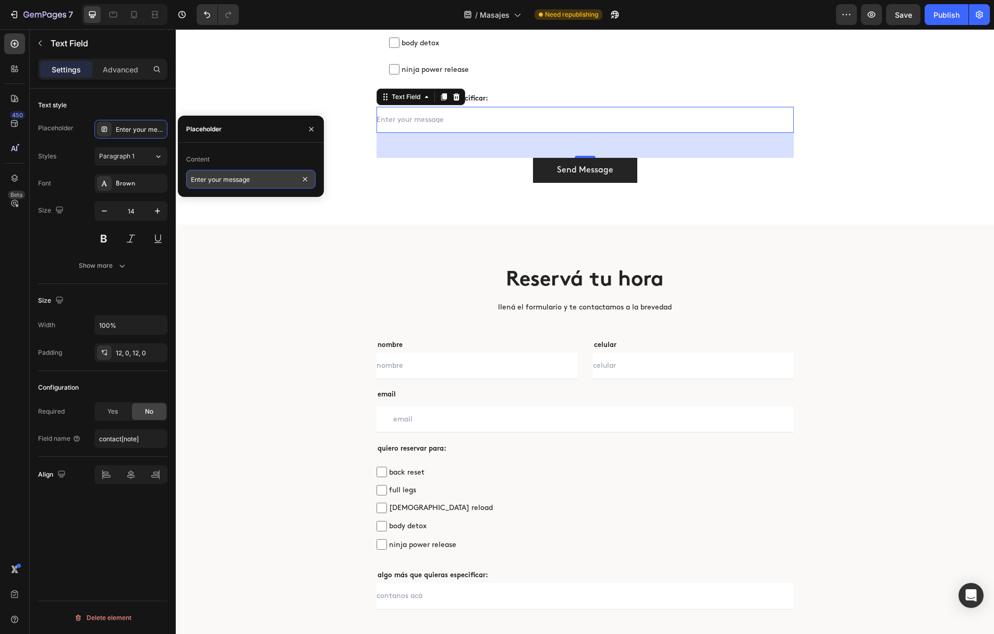
drag, startPoint x: 224, startPoint y: 180, endPoint x: 253, endPoint y: 179, distance: 29.2
click at [250, 179] on input "Enter your message" at bounding box center [250, 179] width 129 height 19
drag, startPoint x: 221, startPoint y: 178, endPoint x: 180, endPoint y: 178, distance: 40.7
click at [180, 178] on div "Content Enter your message" at bounding box center [251, 170] width 146 height 38
type input "contanos acá"
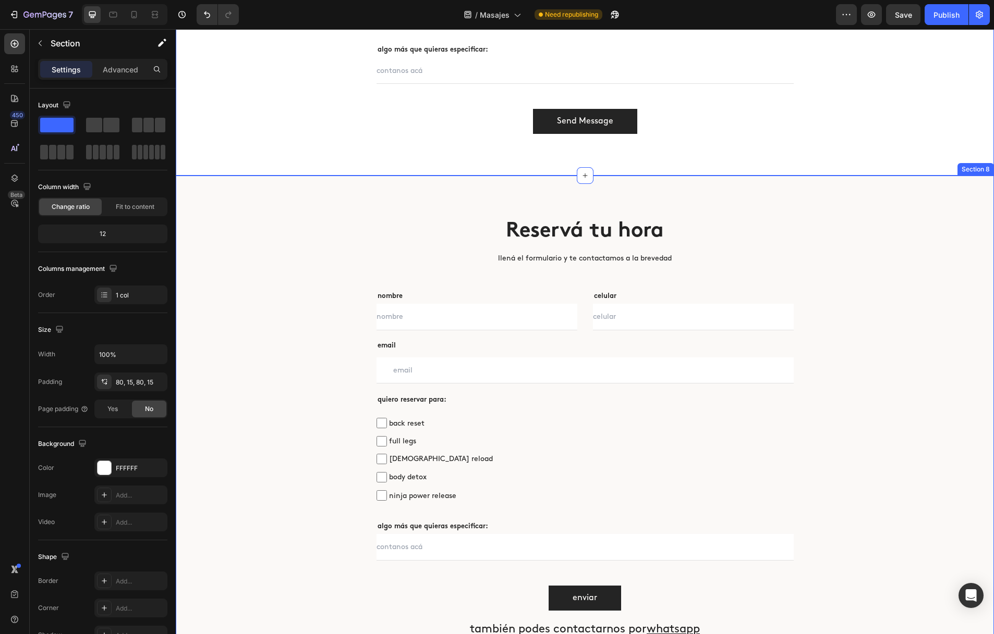
scroll to position [2878, 0]
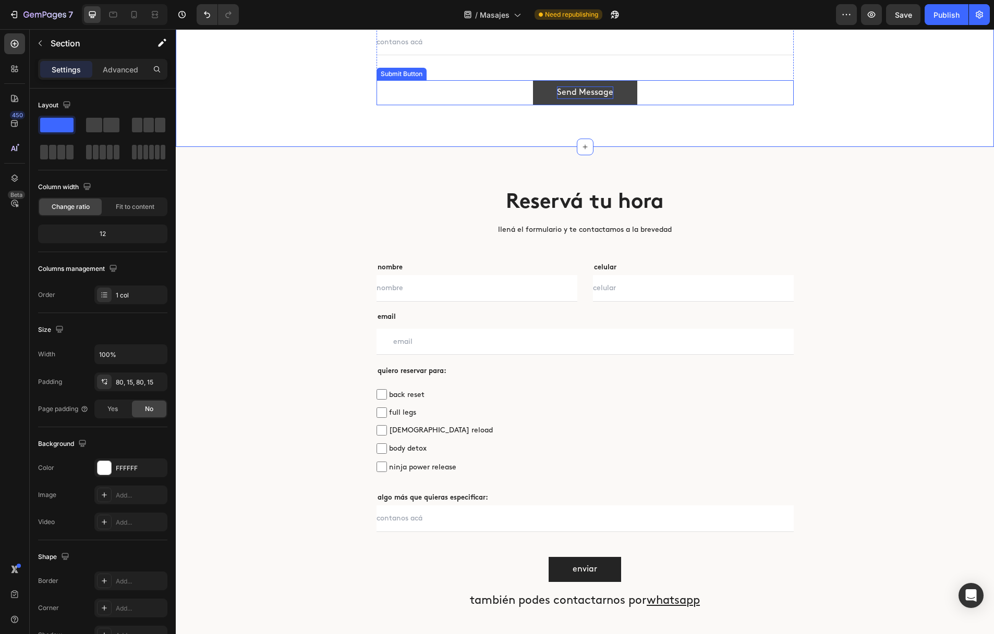
drag, startPoint x: 587, startPoint y: 94, endPoint x: 596, endPoint y: 93, distance: 10.0
click at [587, 94] on div "Send Message" at bounding box center [585, 93] width 56 height 13
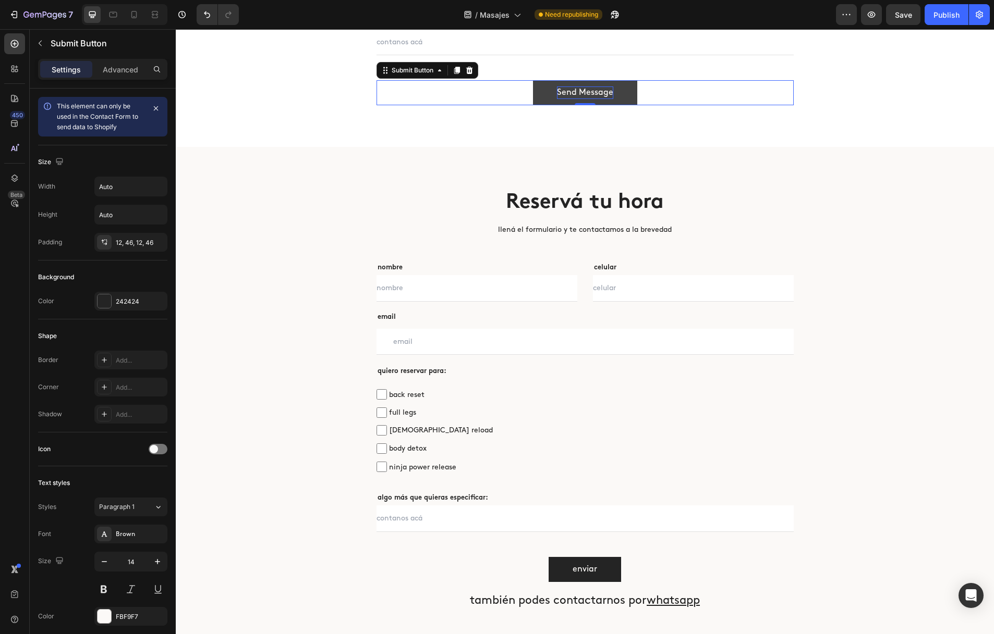
click at [605, 92] on div "Send Message" at bounding box center [585, 93] width 56 height 13
click at [605, 92] on p "Send Message" at bounding box center [585, 93] width 56 height 13
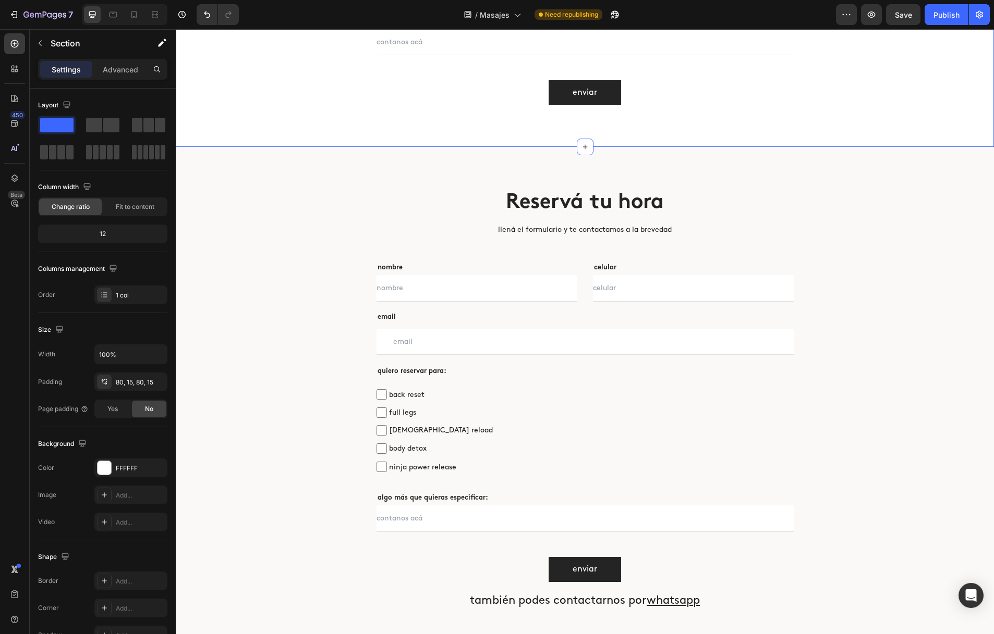
click at [378, 577] on div "Heading" at bounding box center [392, 576] width 33 height 13
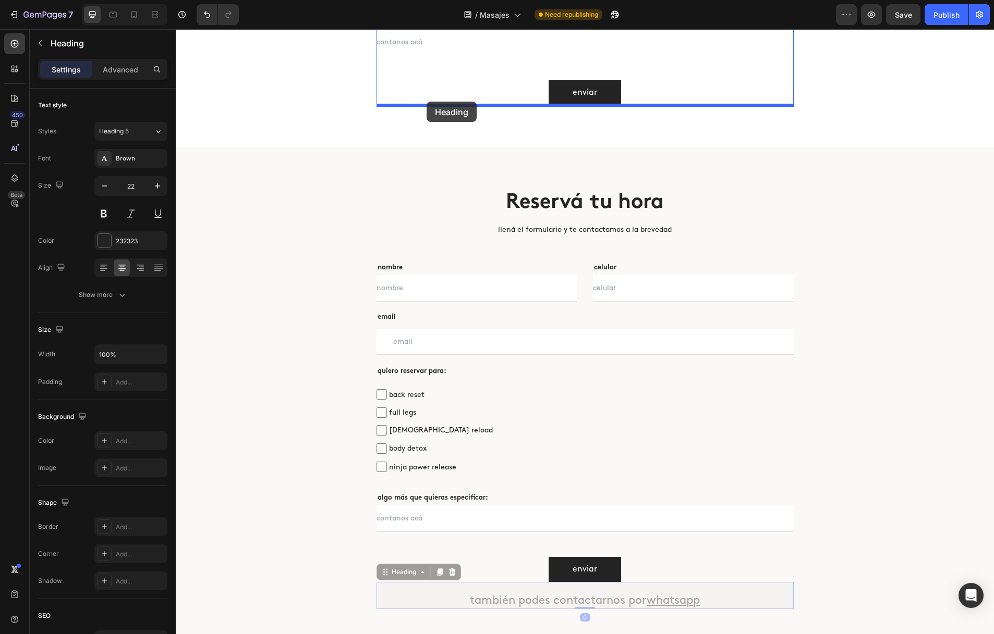
drag, startPoint x: 399, startPoint y: 548, endPoint x: 426, endPoint y: 102, distance: 447.1
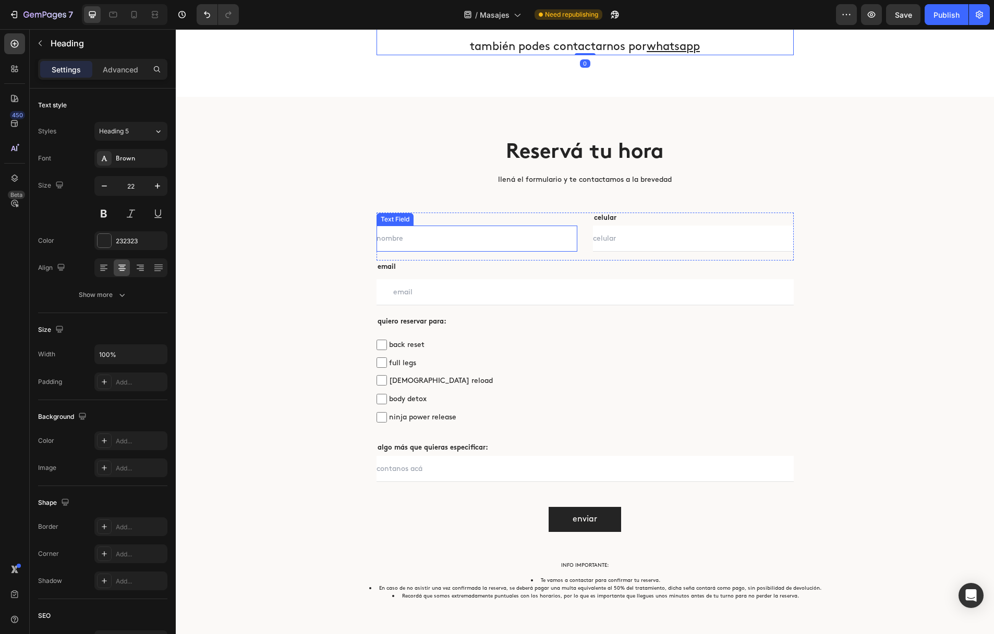
scroll to position [2945, 0]
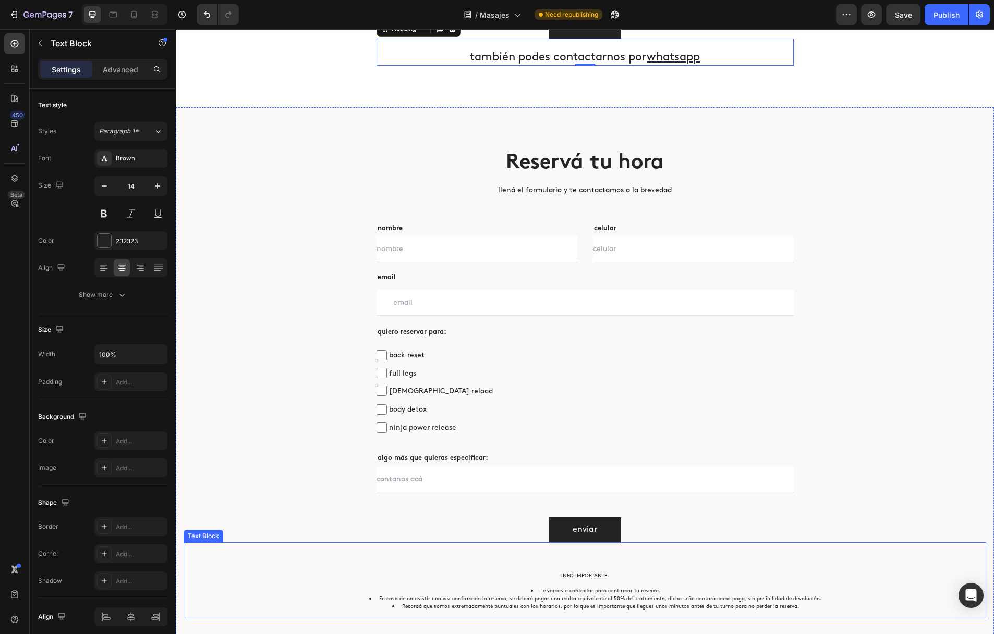
click at [376, 559] on div "INFO IMPORTANTE: Te vamos a contactar para confirmar tu reserva. En caso de no …" at bounding box center [585, 581] width 802 height 76
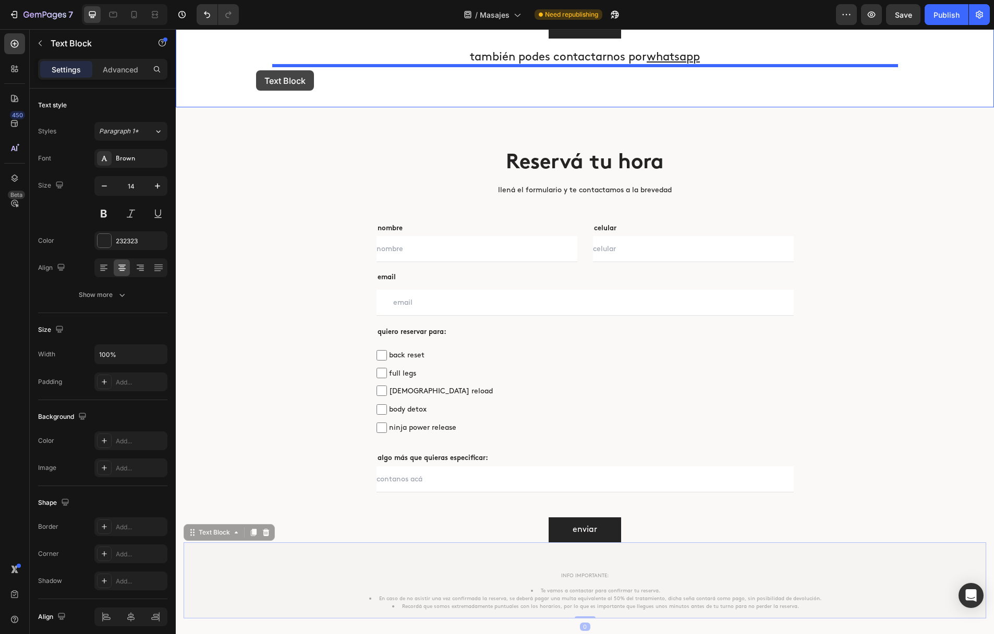
drag, startPoint x: 193, startPoint y: 533, endPoint x: 256, endPoint y: 70, distance: 467.2
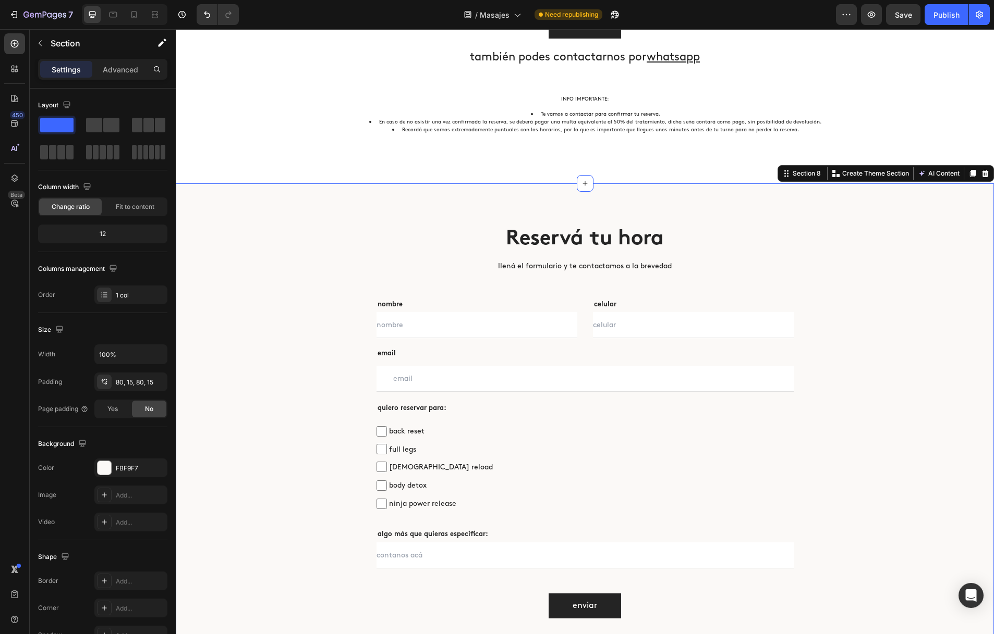
click at [860, 221] on div "Reservá tu hora Heading llená el formulario y te contactamos a la brevedad Text…" at bounding box center [585, 422] width 818 height 477
click at [985, 175] on icon at bounding box center [985, 173] width 8 height 8
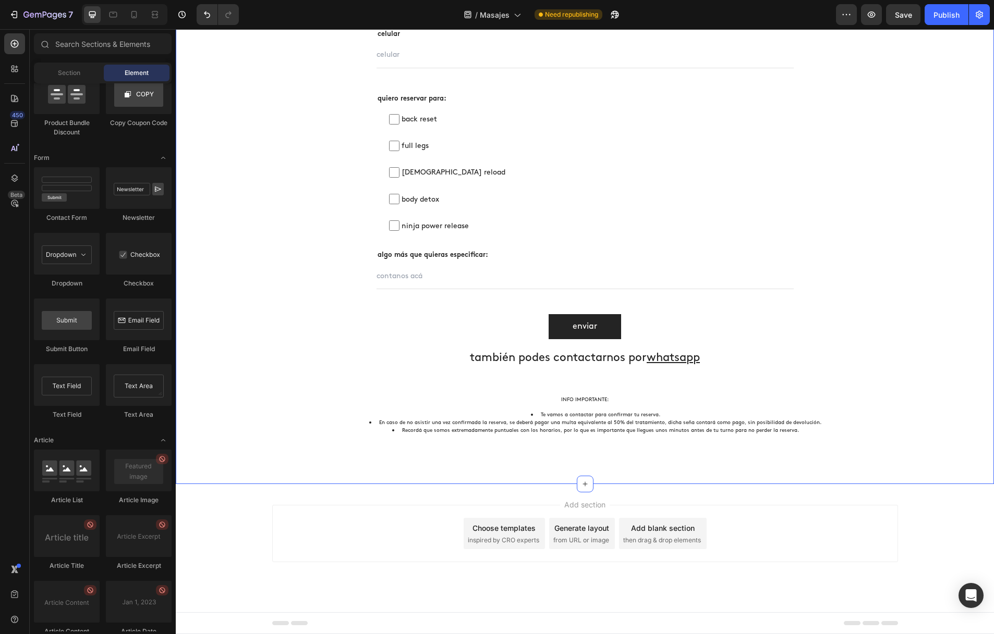
scroll to position [2644, 0]
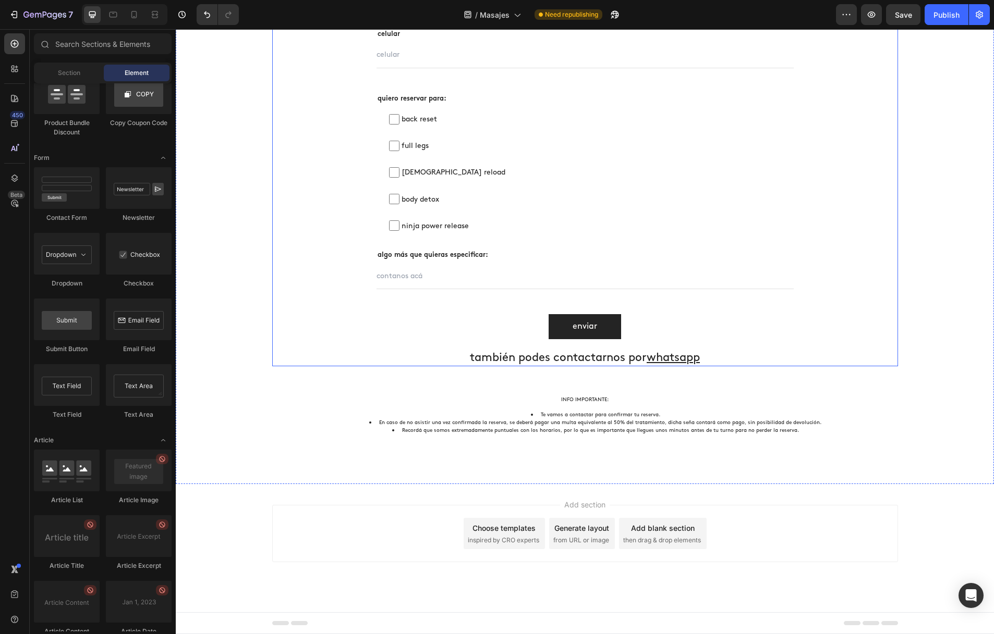
click at [304, 205] on div "Reservá tu hora Heading llená el formulario y te contactamos a la brevedad Text…" at bounding box center [585, 129] width 626 height 476
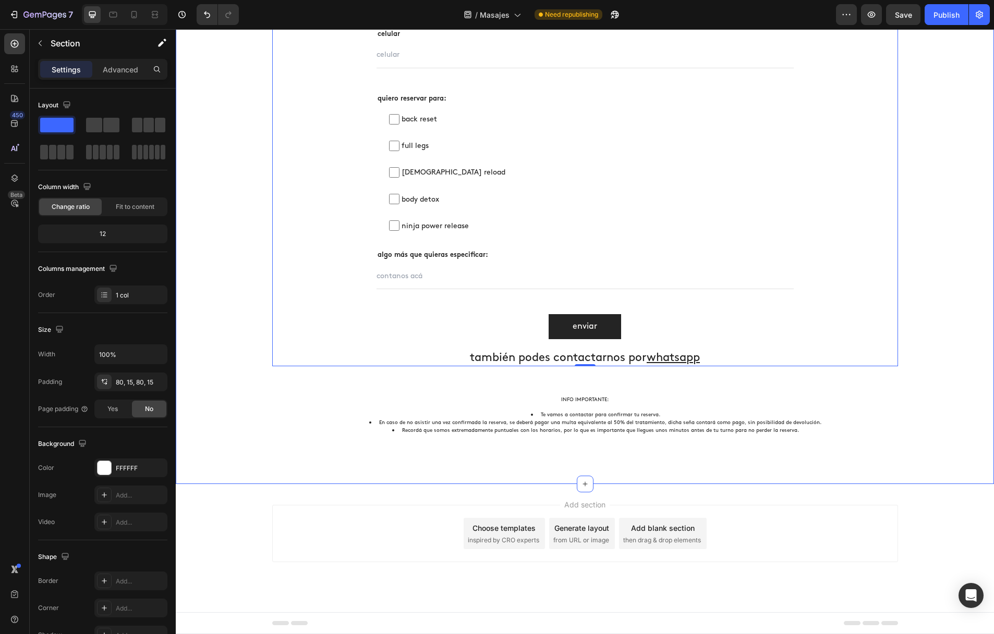
click at [238, 203] on div "Reservá tu hora Heading llená el formulario y te contactamos a la brevedad Text…" at bounding box center [585, 167] width 802 height 552
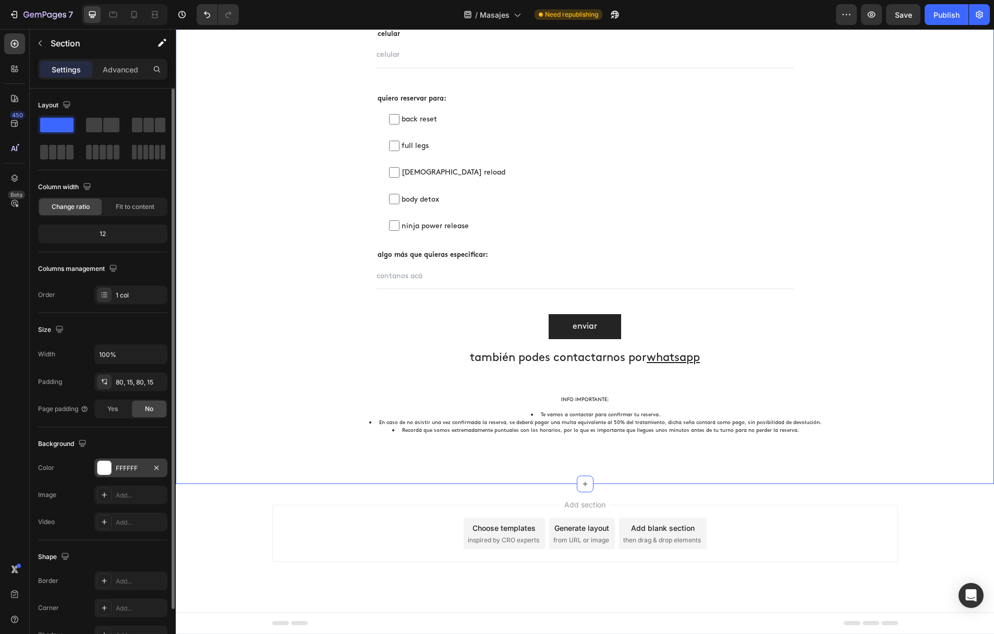
click at [106, 469] on div at bounding box center [104, 468] width 14 height 14
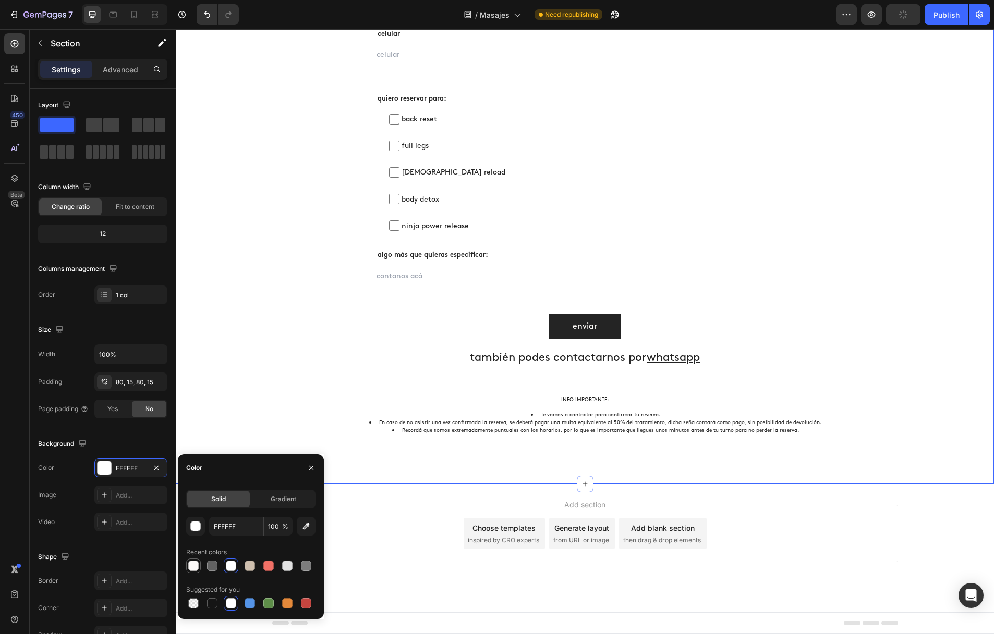
click at [196, 562] on div at bounding box center [193, 566] width 10 height 10
type input "FBF9F7"
click at [234, 296] on div "Reservá tu hora Heading llená el formulario y te contactamos a la brevedad Text…" at bounding box center [585, 167] width 802 height 552
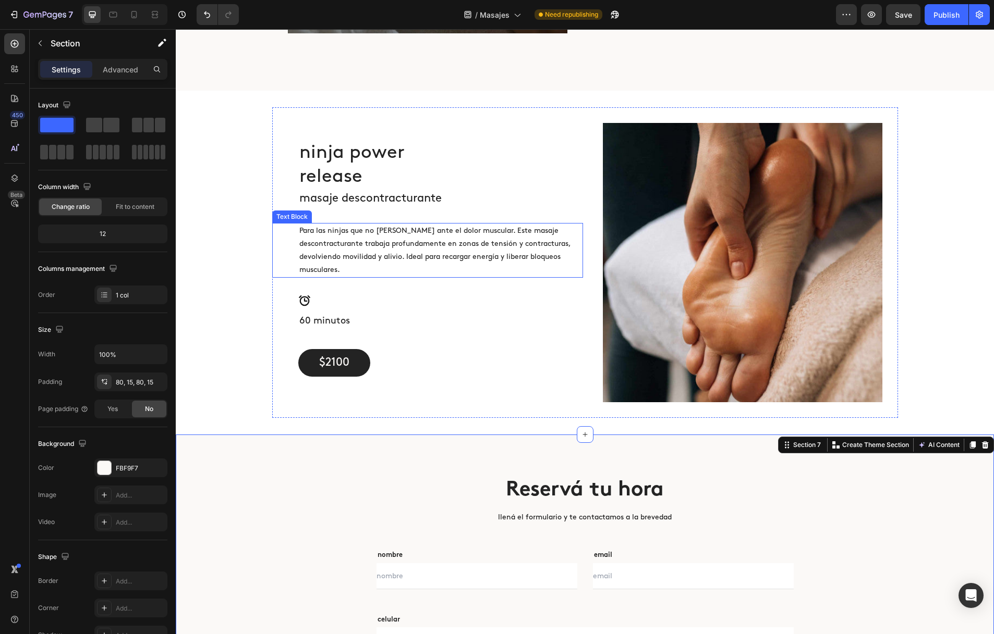
scroll to position [2043, 0]
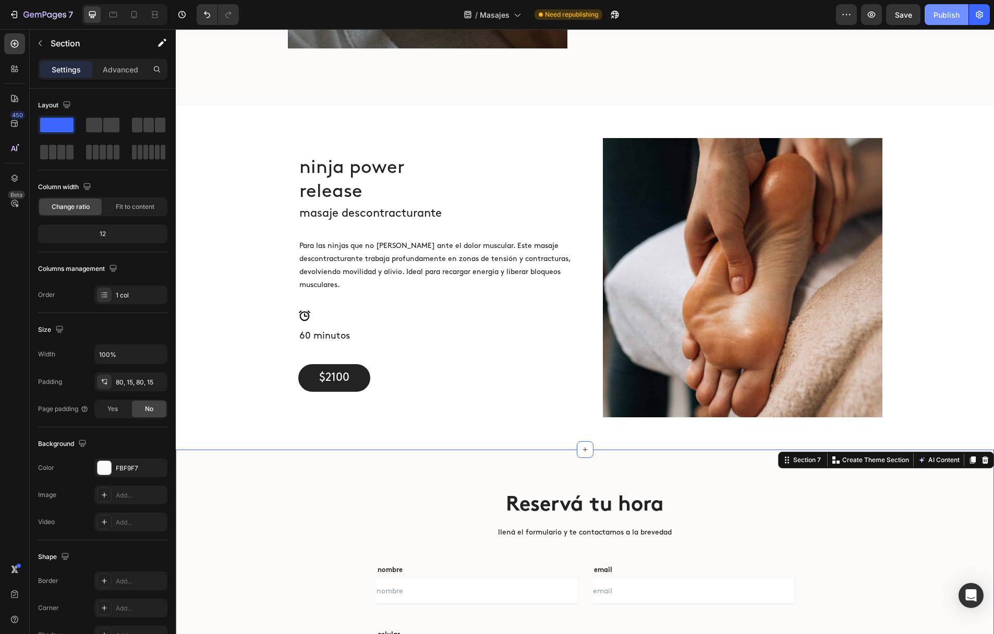
click at [938, 17] on div "Publish" at bounding box center [946, 14] width 26 height 11
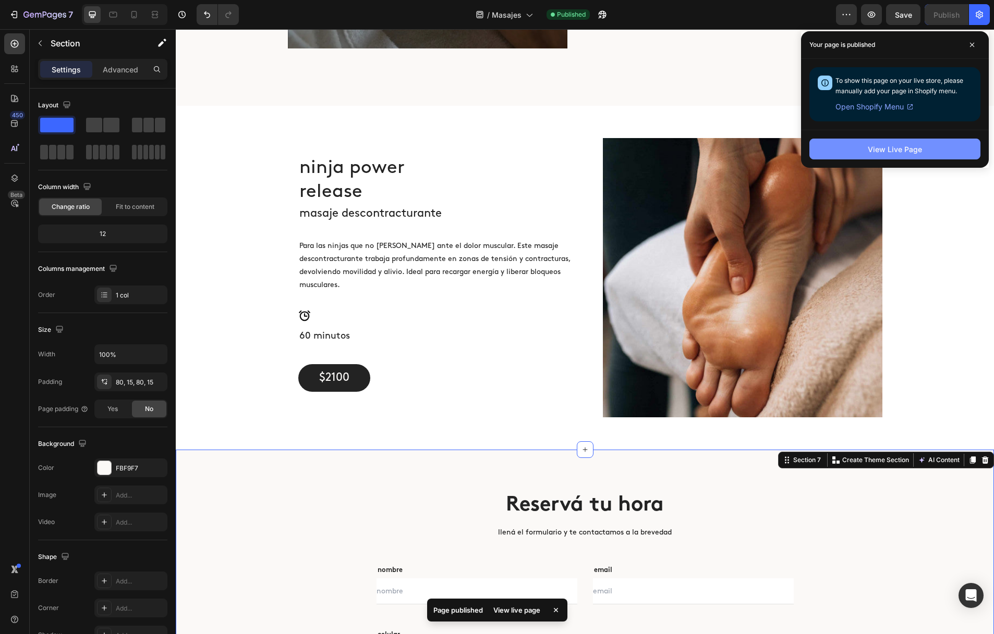
click at [923, 148] on button "View Live Page" at bounding box center [894, 149] width 171 height 21
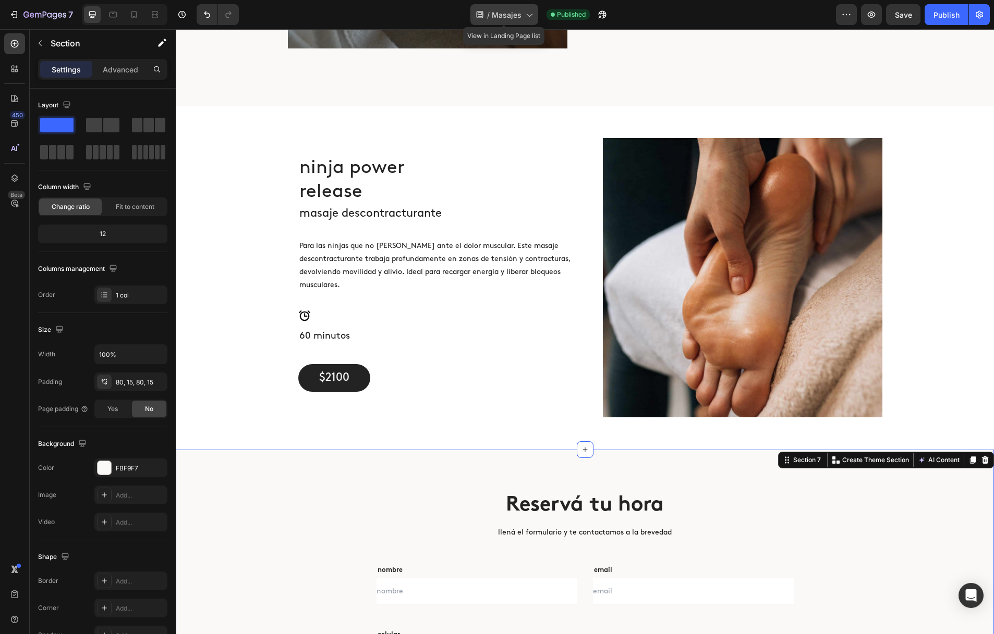
click at [517, 11] on span "Masajes" at bounding box center [507, 14] width 30 height 11
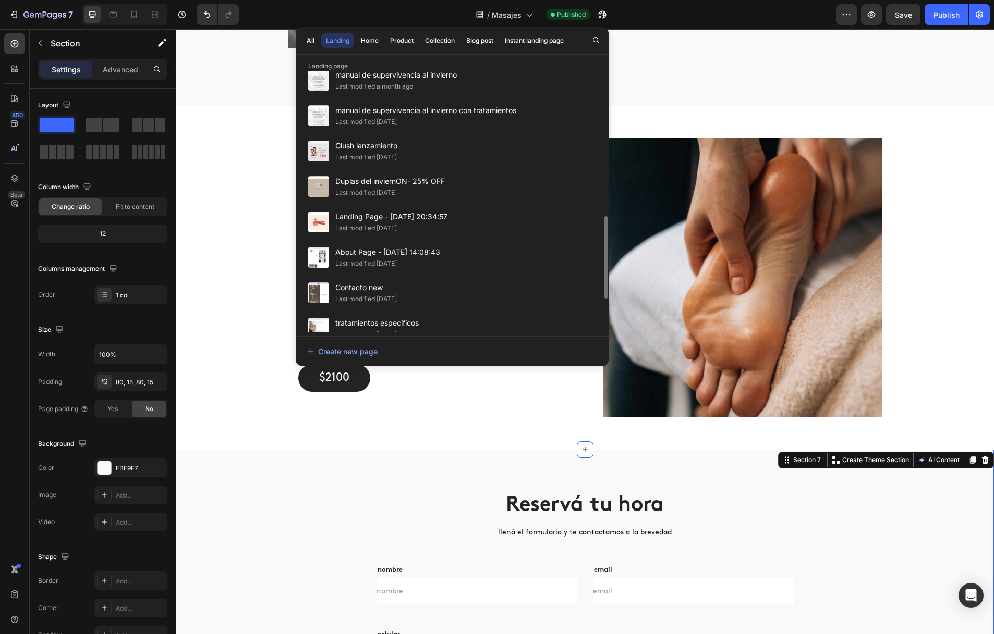
scroll to position [562, 0]
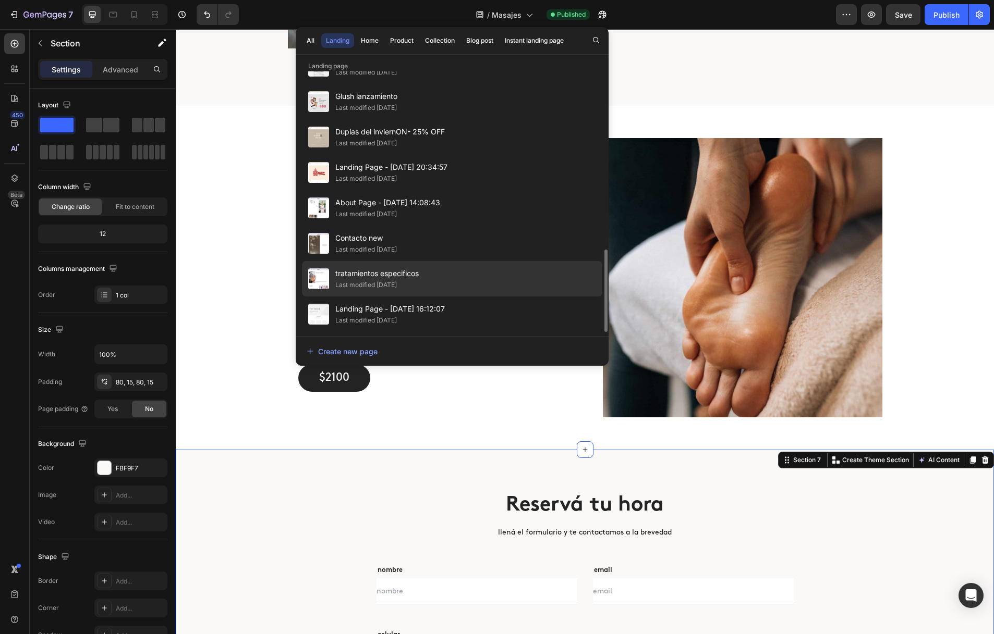
click at [456, 297] on div "tratamientos especificos Last modified 6 months ago" at bounding box center [452, 314] width 300 height 35
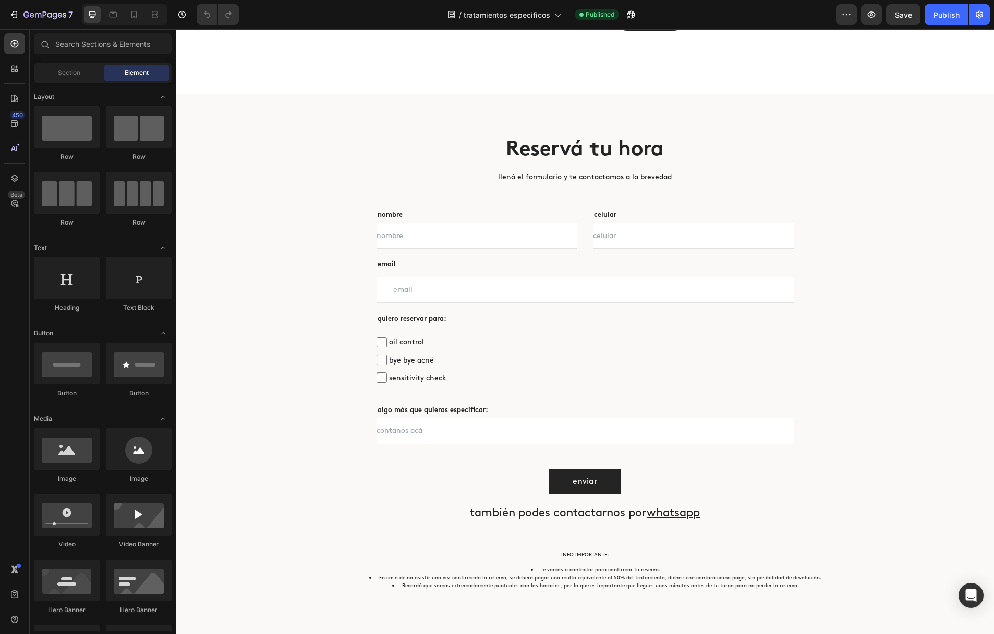
scroll to position [1819, 0]
click at [85, 79] on div "Section" at bounding box center [69, 73] width 66 height 17
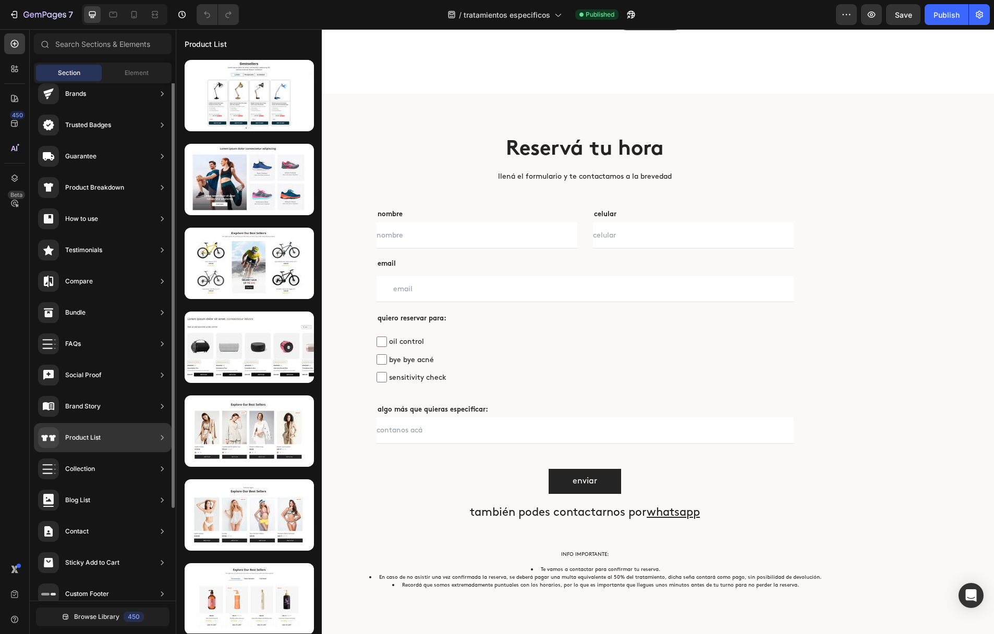
scroll to position [87, 0]
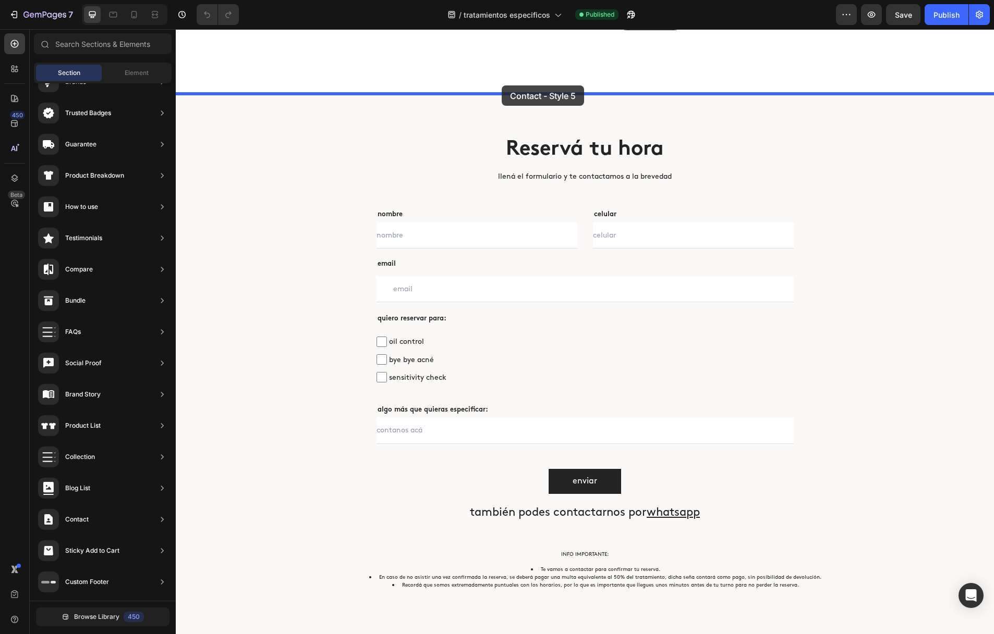
drag, startPoint x: 442, startPoint y: 211, endPoint x: 502, endPoint y: 85, distance: 139.0
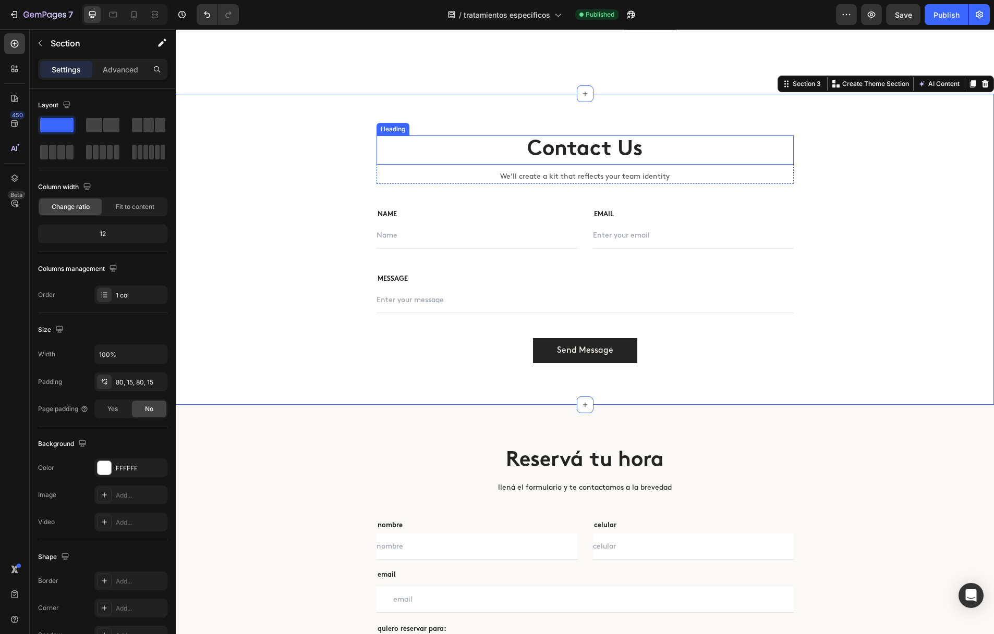
click at [570, 148] on p "Contact Us" at bounding box center [584, 150] width 415 height 27
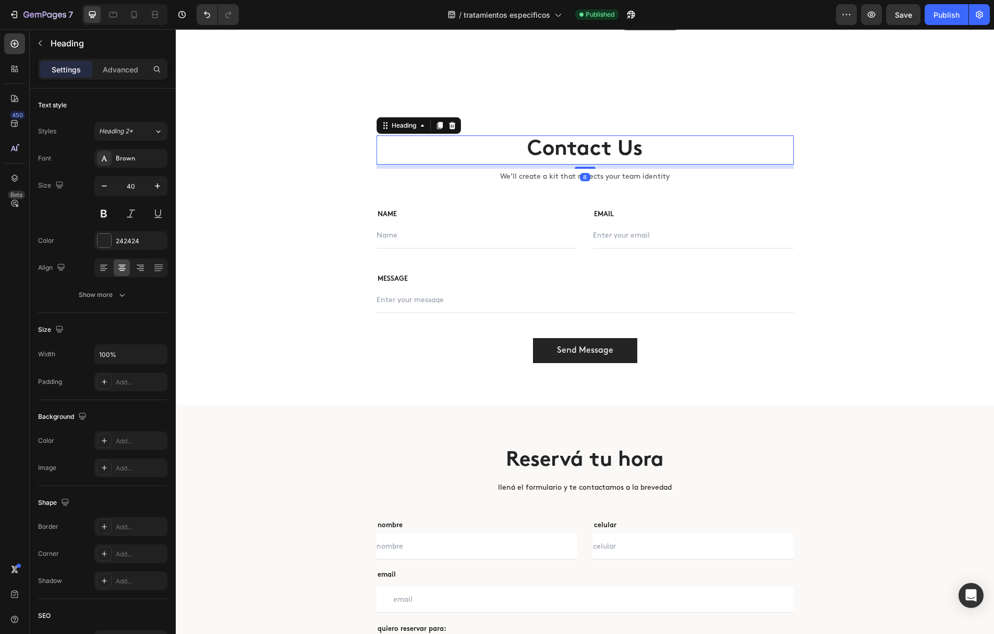
click at [533, 150] on p "Contact Us" at bounding box center [584, 150] width 415 height 27
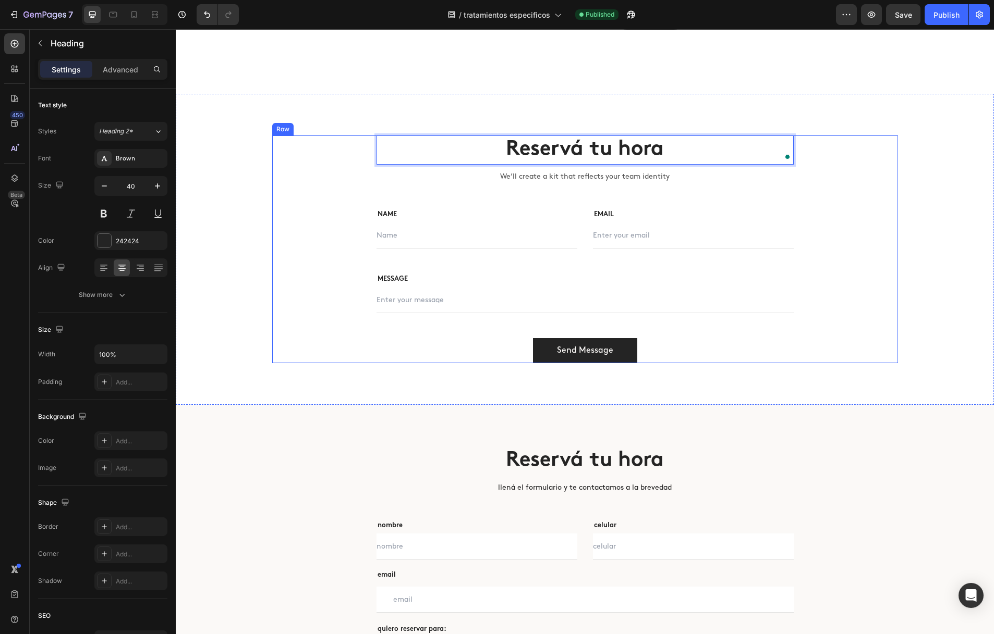
click at [518, 181] on p "We’ll create a kit that reflects your team identity" at bounding box center [584, 176] width 415 height 13
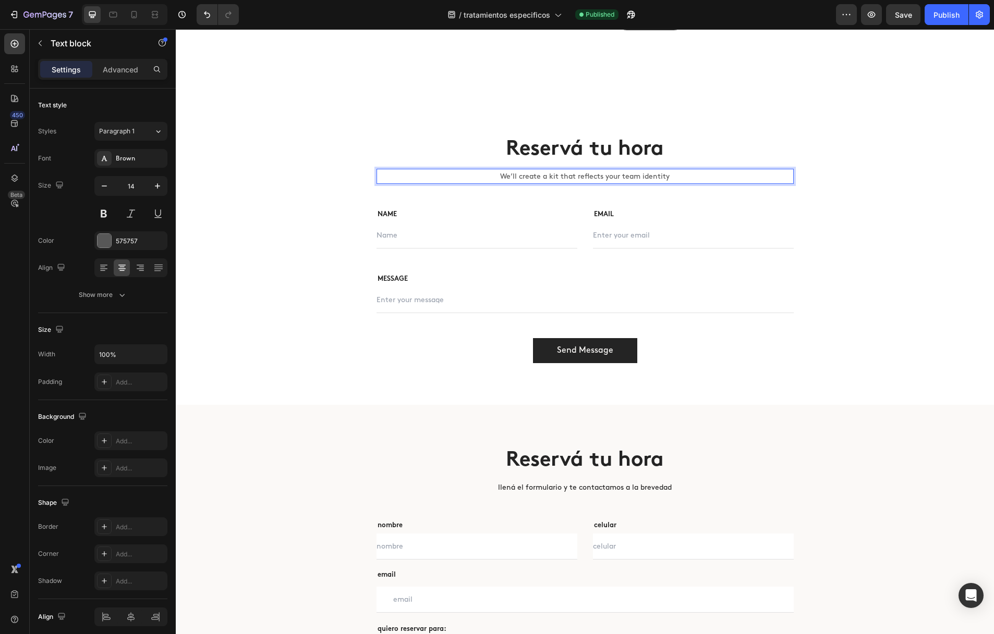
click at [506, 177] on p "We’ll create a kit that reflects your team identity" at bounding box center [584, 176] width 415 height 13
drag, startPoint x: 548, startPoint y: 178, endPoint x: 632, endPoint y: 178, distance: 84.5
click at [632, 178] on p "llen create a kit that reflects" at bounding box center [584, 176] width 415 height 13
drag, startPoint x: 522, startPoint y: 176, endPoint x: 681, endPoint y: 176, distance: 159.0
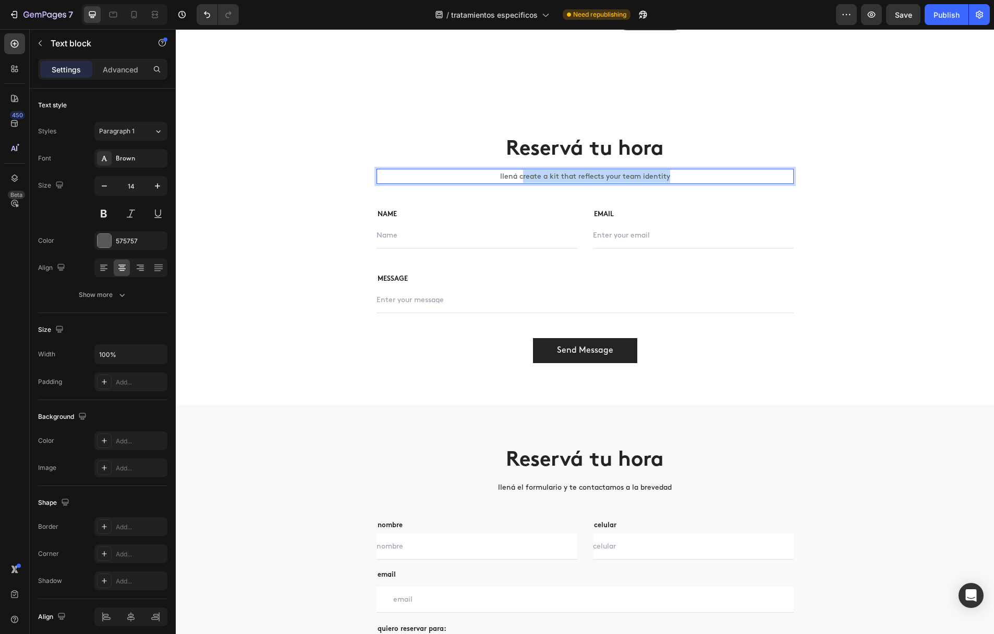
click at [681, 176] on p "llená create a kit that reflects your team identity" at bounding box center [584, 176] width 415 height 13
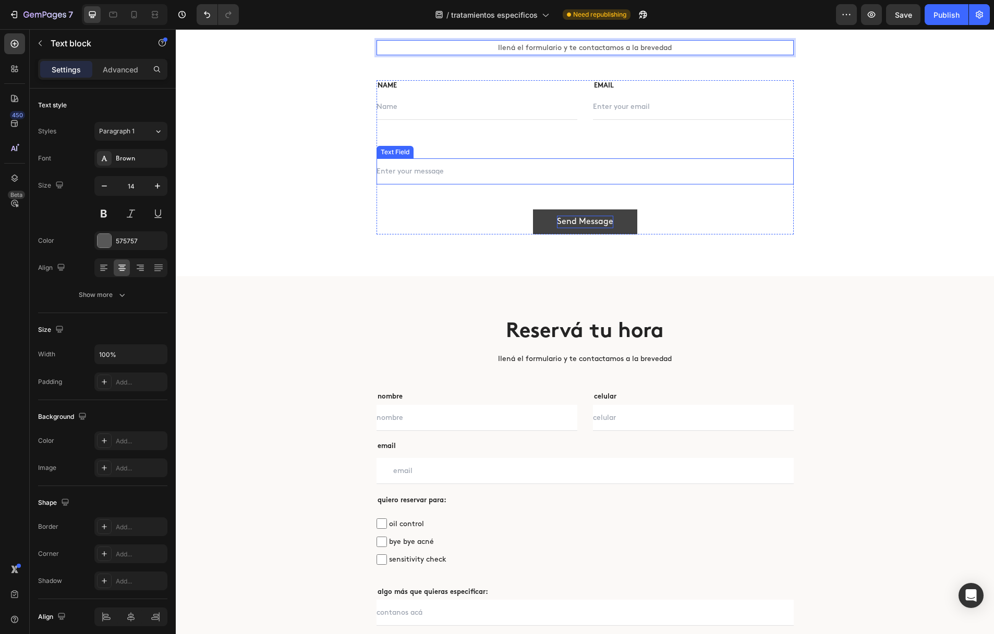
scroll to position [1957, 0]
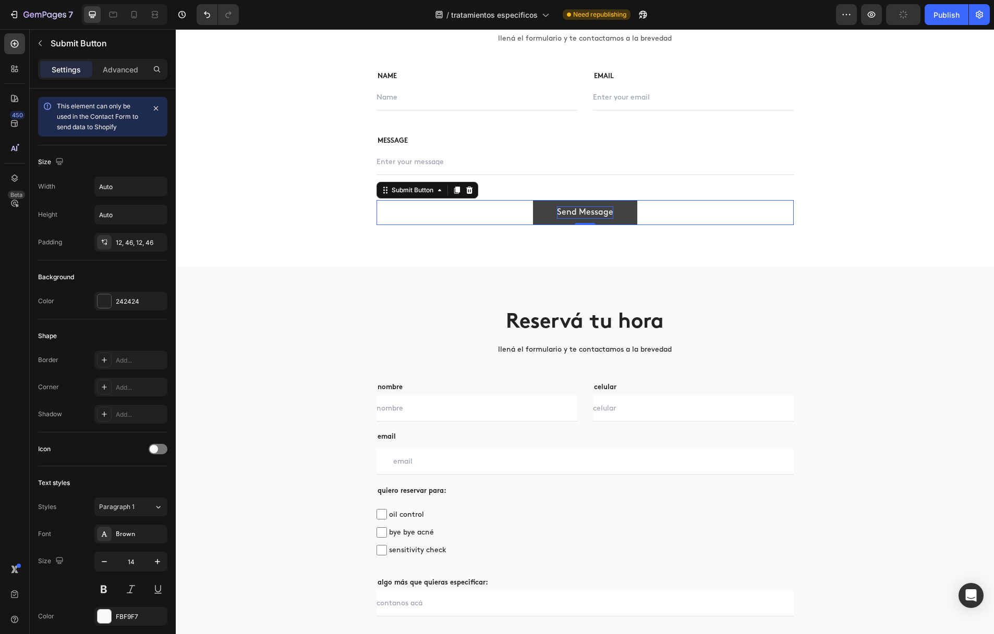
click at [585, 213] on div "Send Message" at bounding box center [585, 212] width 56 height 13
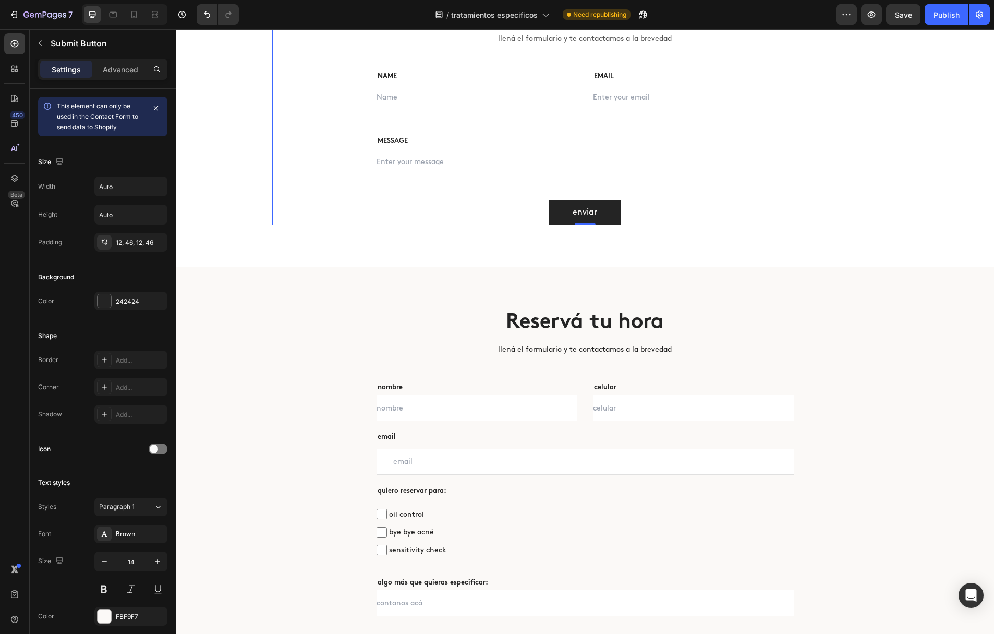
click at [848, 212] on div "Reservá tu hora Heading llená el formulario y te contactamos a la brevedad Text…" at bounding box center [585, 111] width 626 height 228
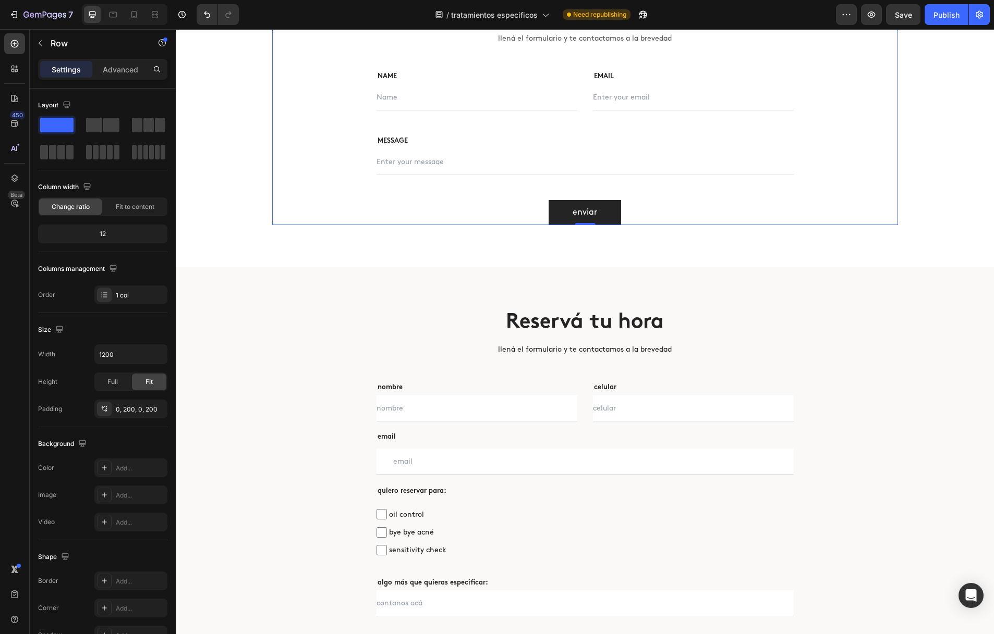
scroll to position [2071, 0]
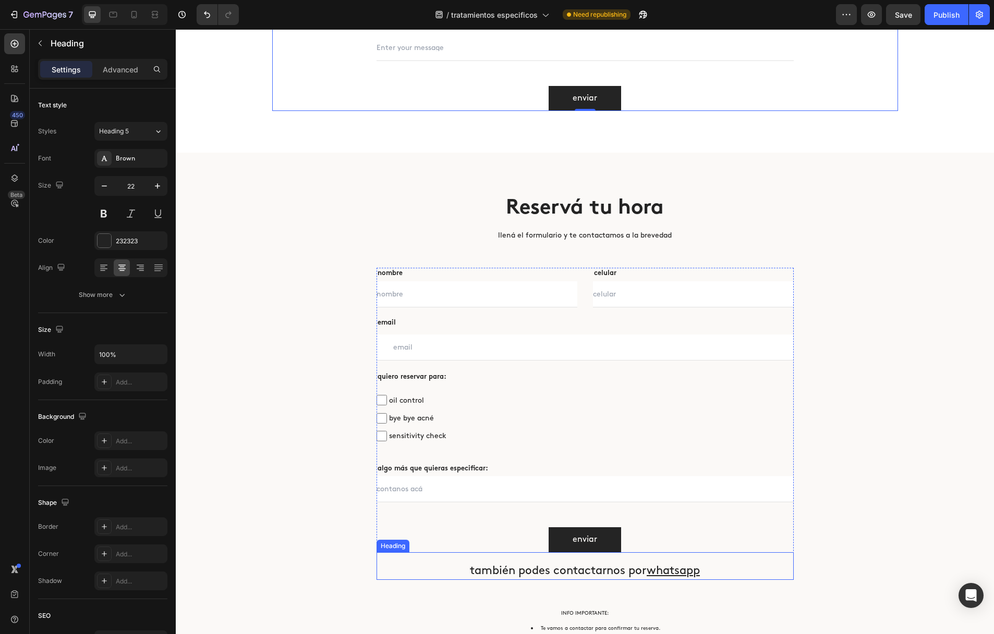
click at [493, 574] on h2 "también podes contactarnos por whatsapp" at bounding box center [584, 571] width 417 height 17
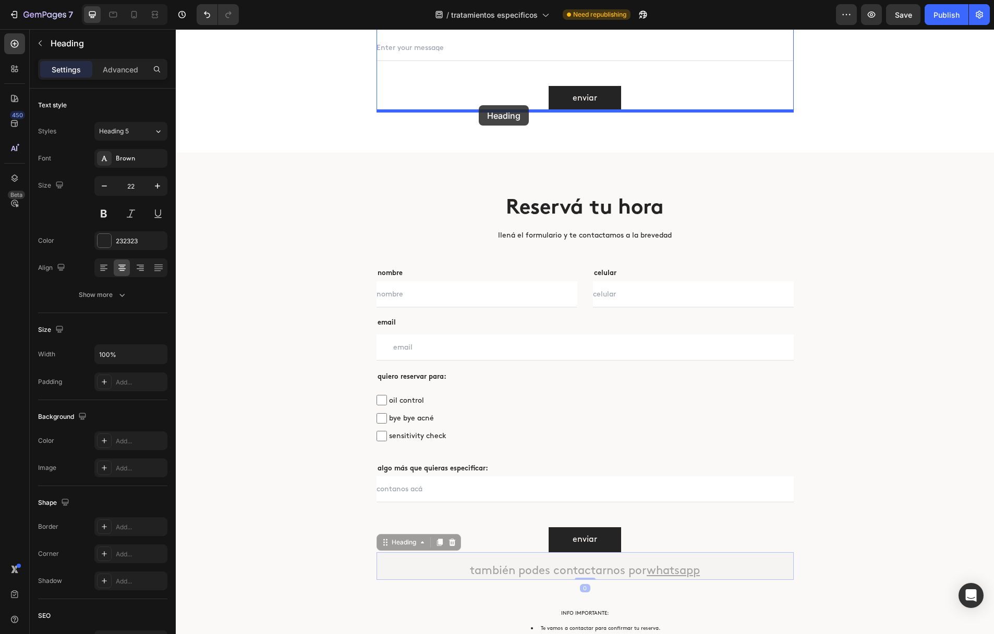
drag, startPoint x: 386, startPoint y: 543, endPoint x: 479, endPoint y: 105, distance: 447.5
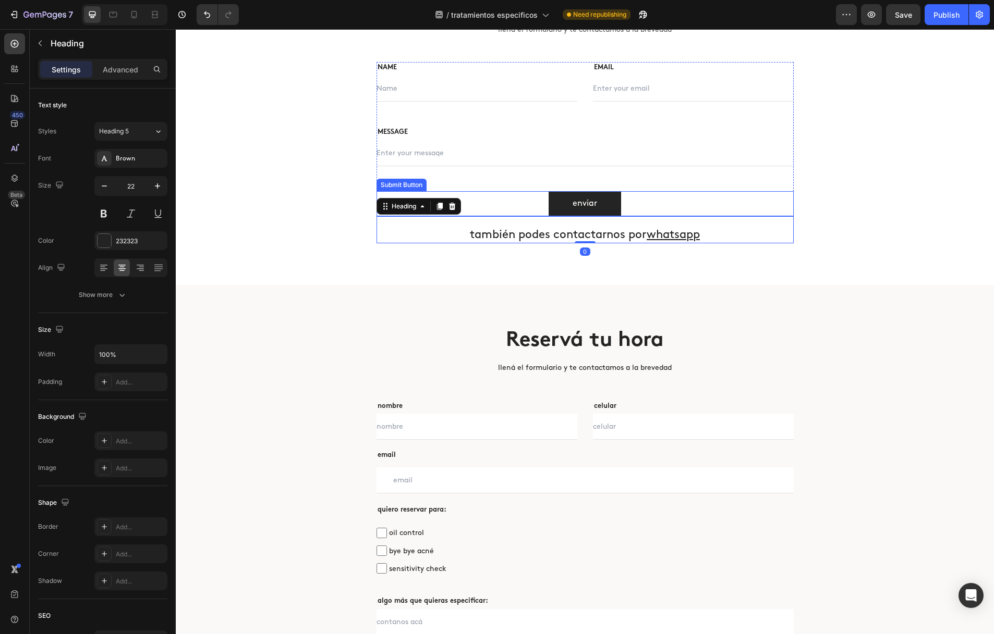
scroll to position [1959, 0]
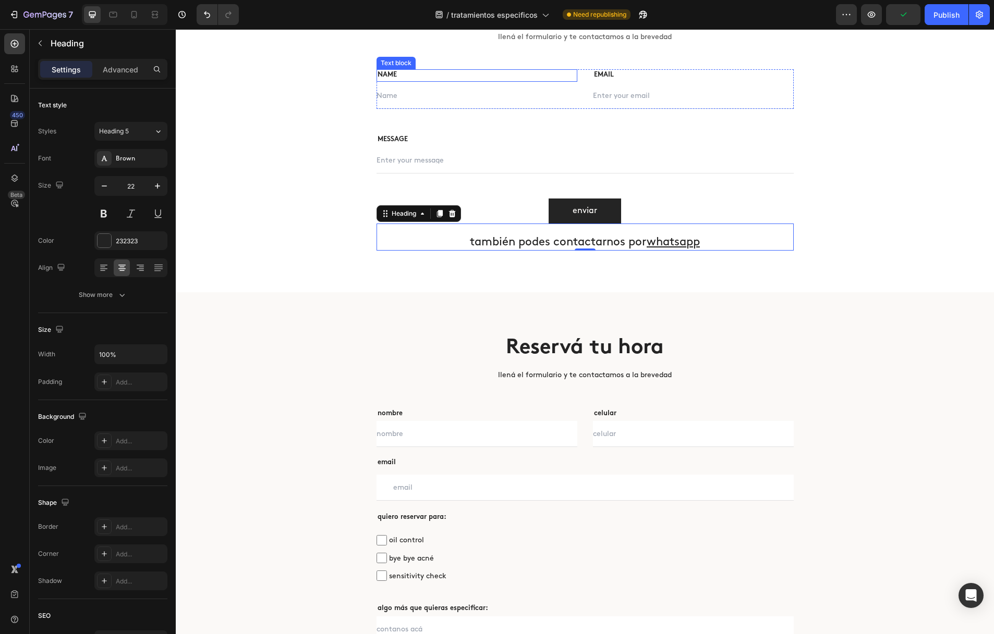
click at [411, 73] on p "NAME" at bounding box center [476, 75] width 199 height 10
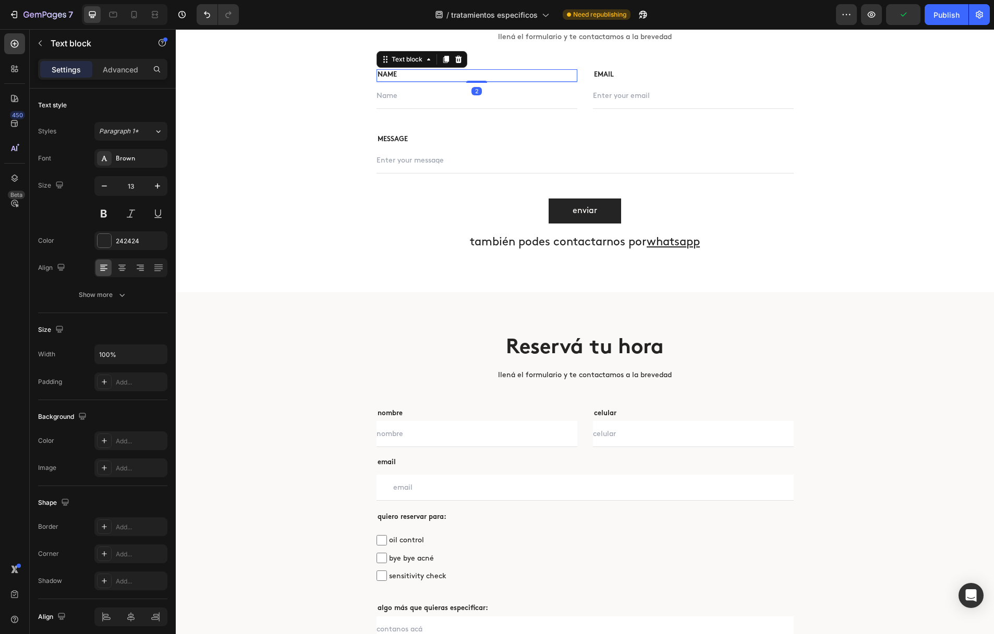
click at [411, 73] on p "NAME" at bounding box center [476, 75] width 199 height 10
click at [631, 77] on p "EMAIL" at bounding box center [693, 75] width 199 height 10
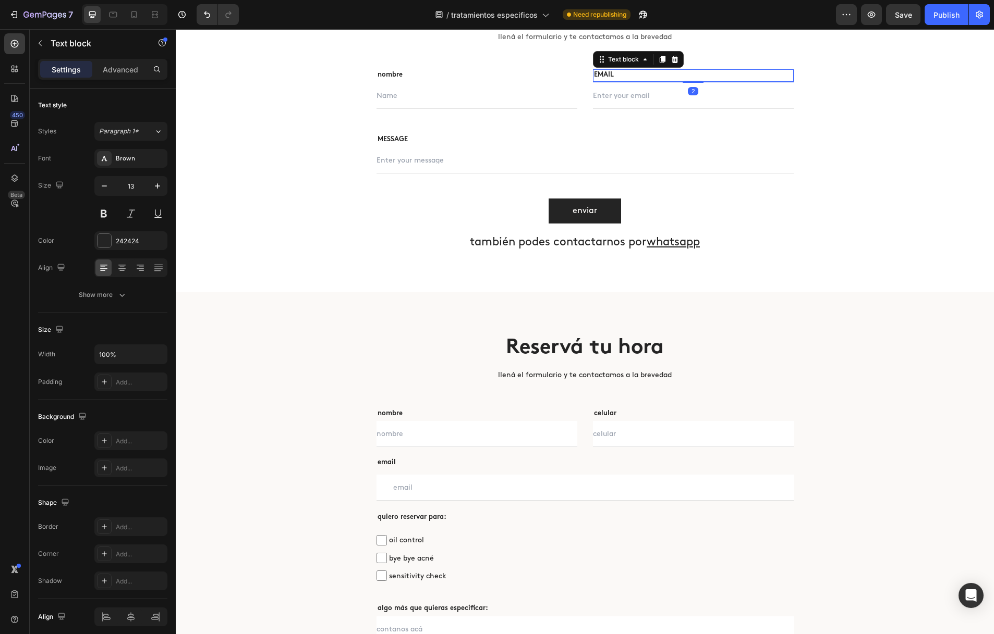
click at [631, 77] on p "EMAIL" at bounding box center [693, 75] width 199 height 10
click at [543, 99] on input "text" at bounding box center [476, 96] width 201 height 26
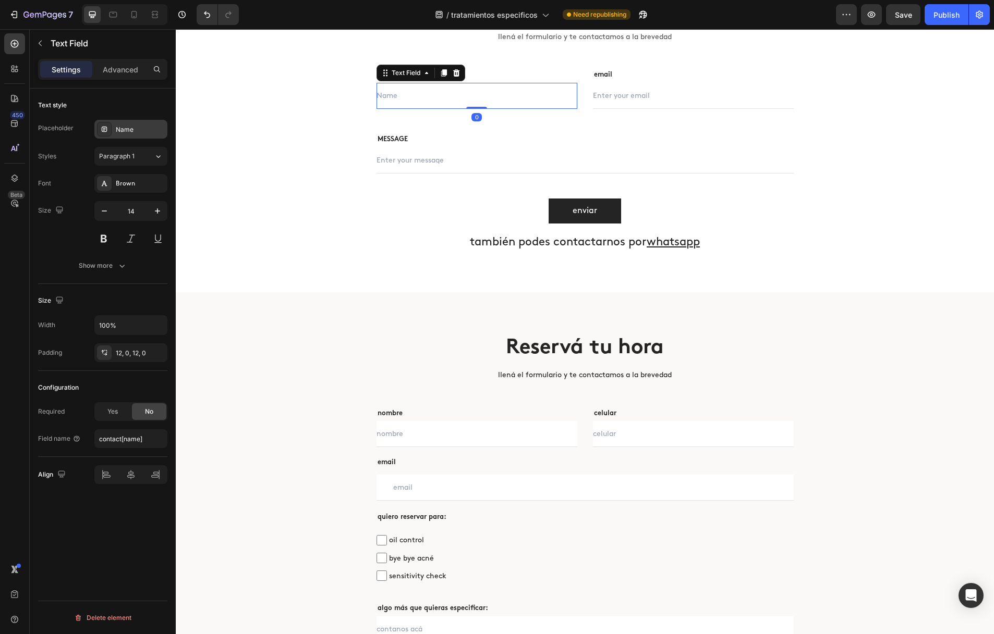
click at [143, 127] on div "Name" at bounding box center [140, 129] width 49 height 9
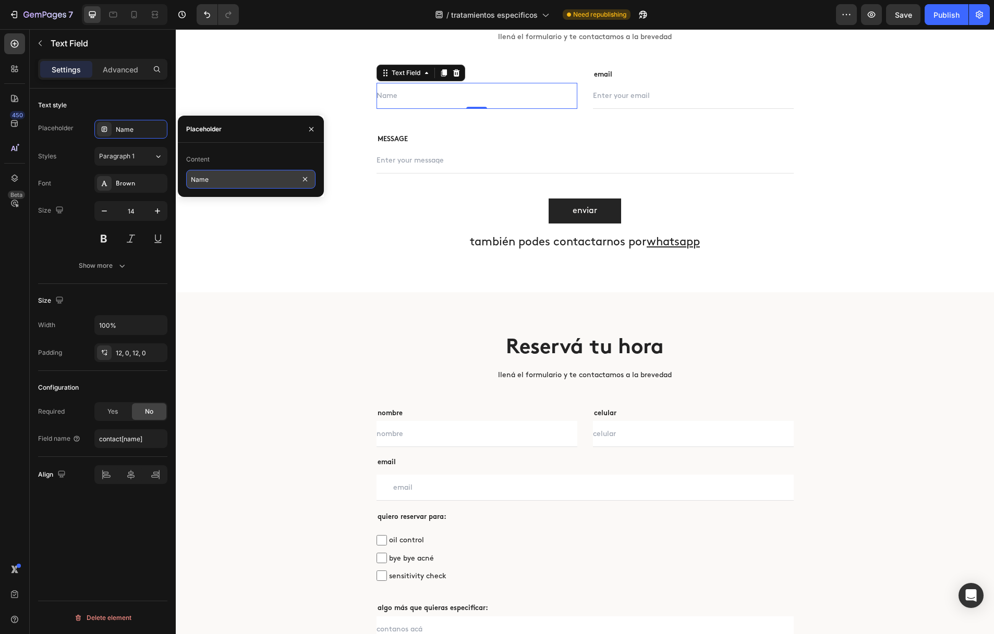
drag, startPoint x: 226, startPoint y: 180, endPoint x: 216, endPoint y: 179, distance: 10.5
click at [216, 179] on input "Name" at bounding box center [250, 179] width 129 height 19
type input "nombre"
click at [112, 409] on span "Yes" at bounding box center [112, 411] width 10 height 9
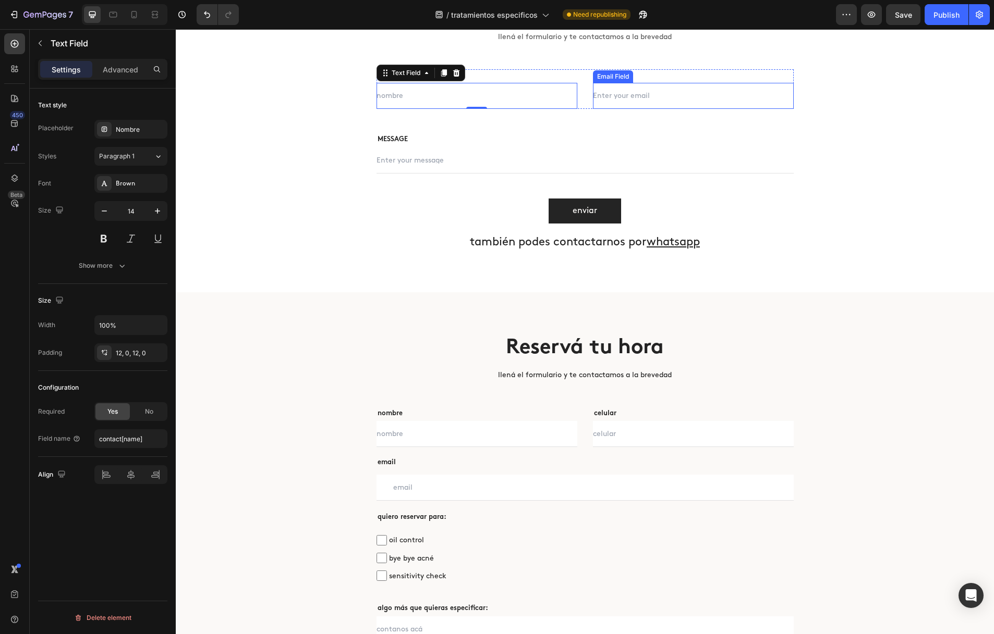
click at [645, 103] on input "email" at bounding box center [693, 96] width 201 height 26
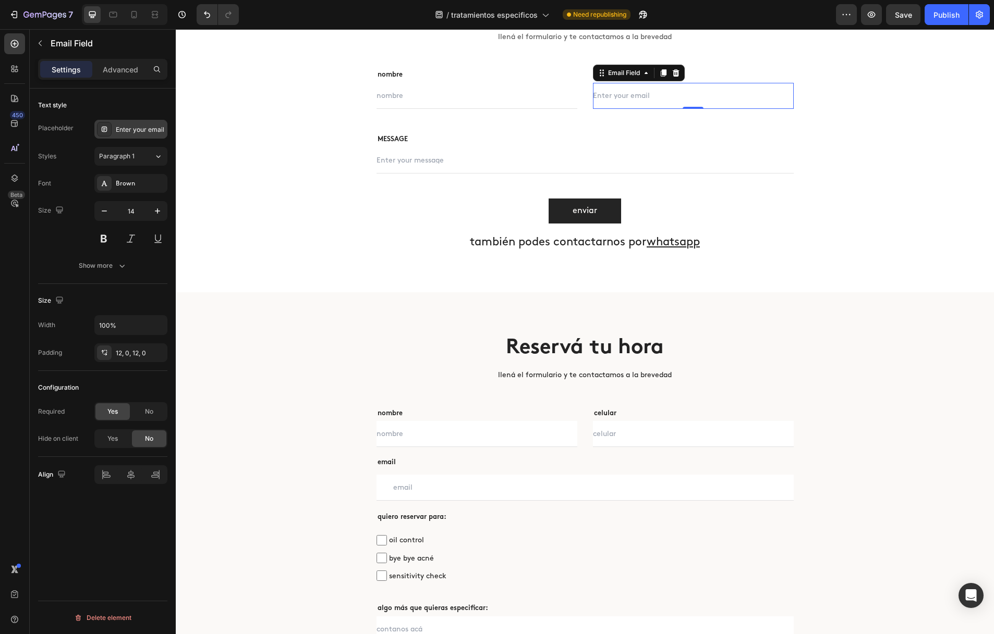
click at [129, 128] on div "Enter your email" at bounding box center [140, 129] width 49 height 9
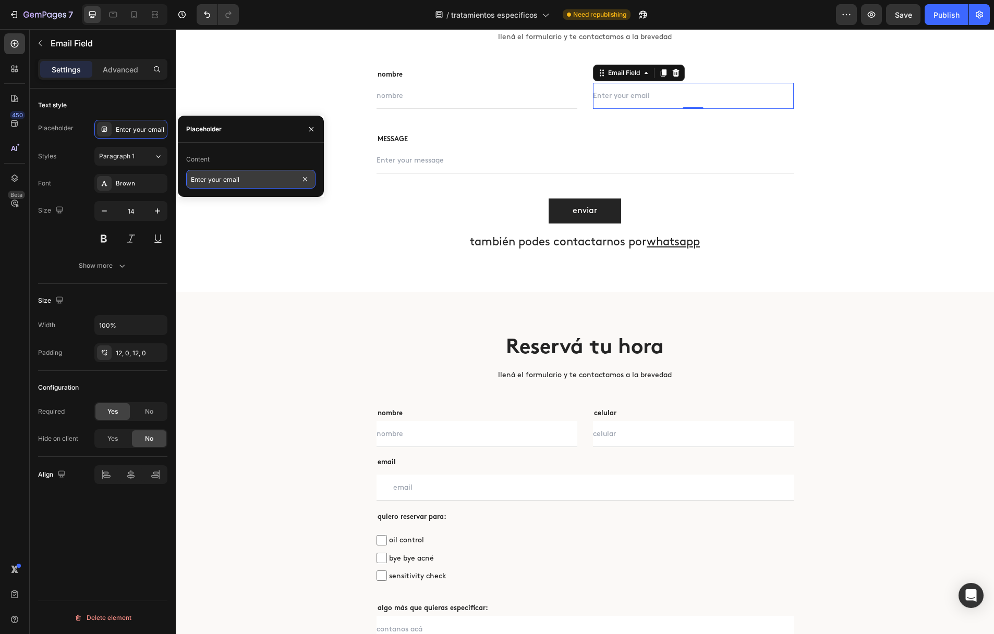
click at [221, 179] on input "Enter your email" at bounding box center [250, 179] width 129 height 19
click at [225, 180] on input "Enter your email" at bounding box center [250, 179] width 129 height 19
drag, startPoint x: 223, startPoint y: 180, endPoint x: 187, endPoint y: 179, distance: 35.5
click at [187, 179] on input "Enter your email" at bounding box center [250, 179] width 129 height 19
type input "email"
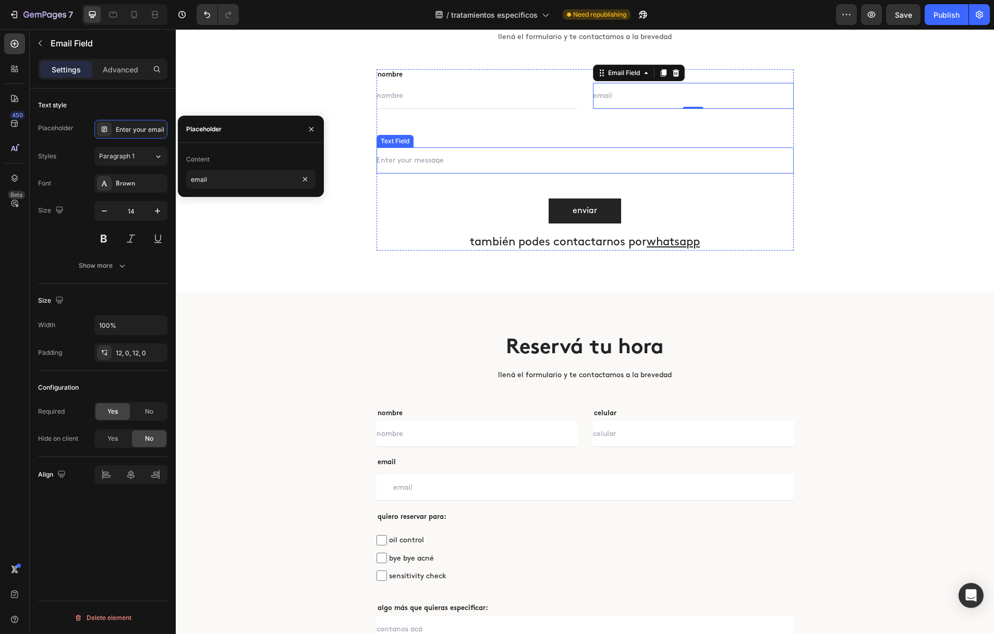
click at [405, 142] on div "Text Field" at bounding box center [394, 141] width 33 height 9
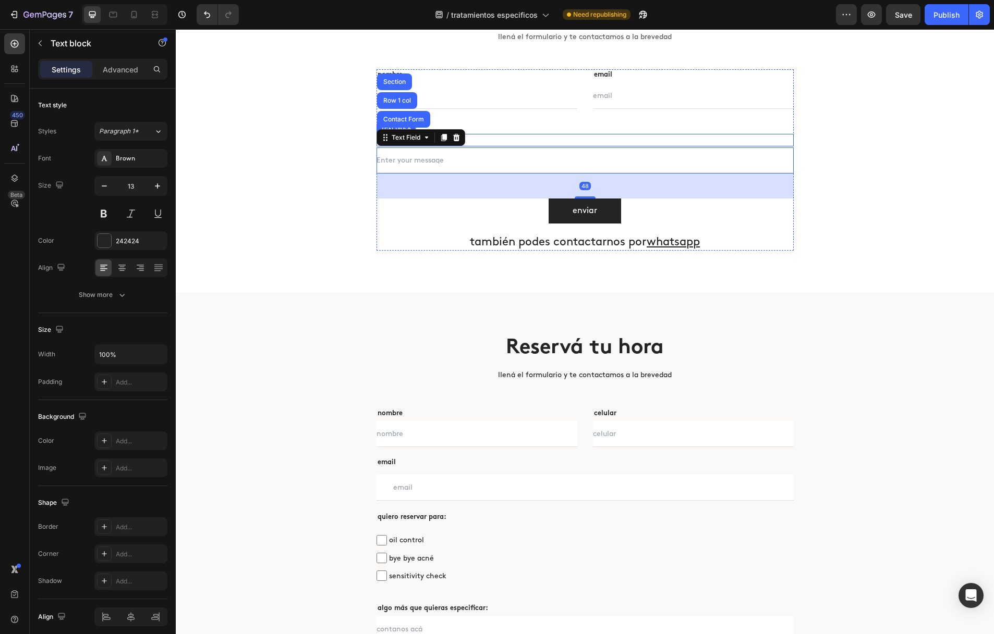
click at [495, 141] on p "MESSAGE" at bounding box center [584, 140] width 415 height 10
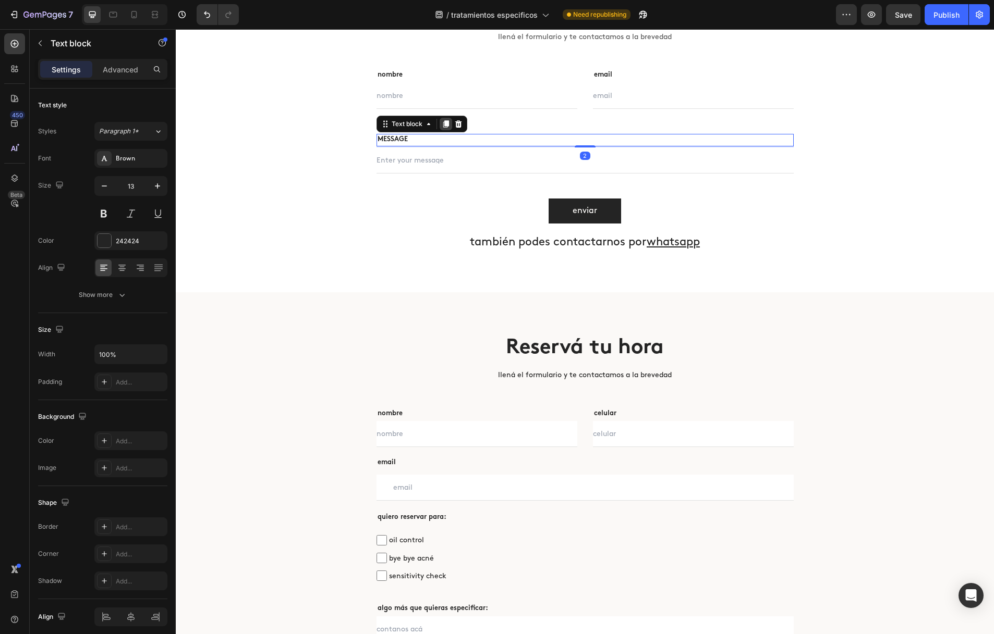
click at [444, 123] on icon at bounding box center [446, 123] width 6 height 7
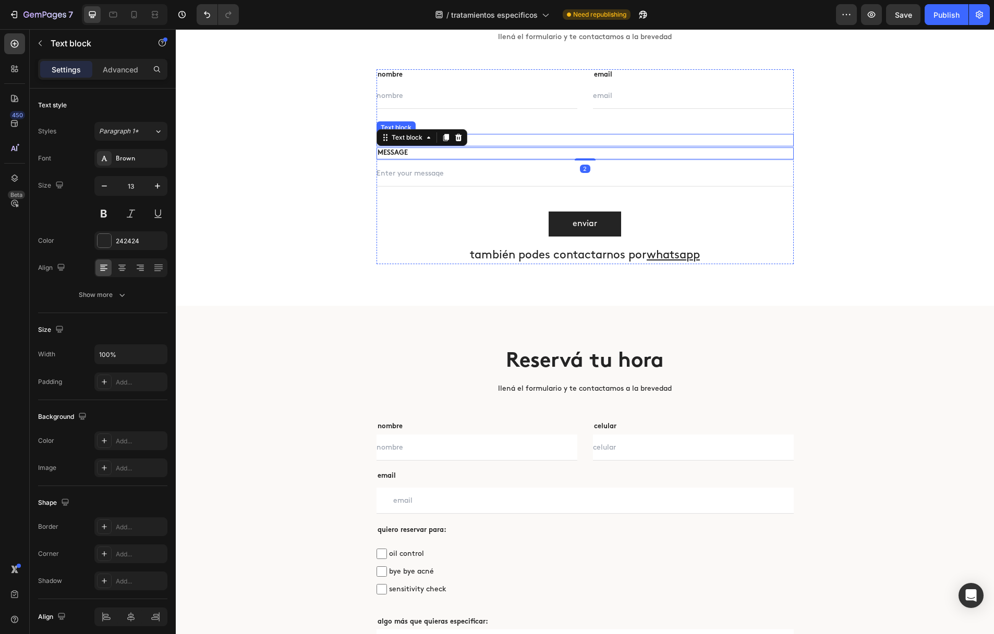
click at [511, 141] on p "MESSAGE" at bounding box center [584, 140] width 415 height 10
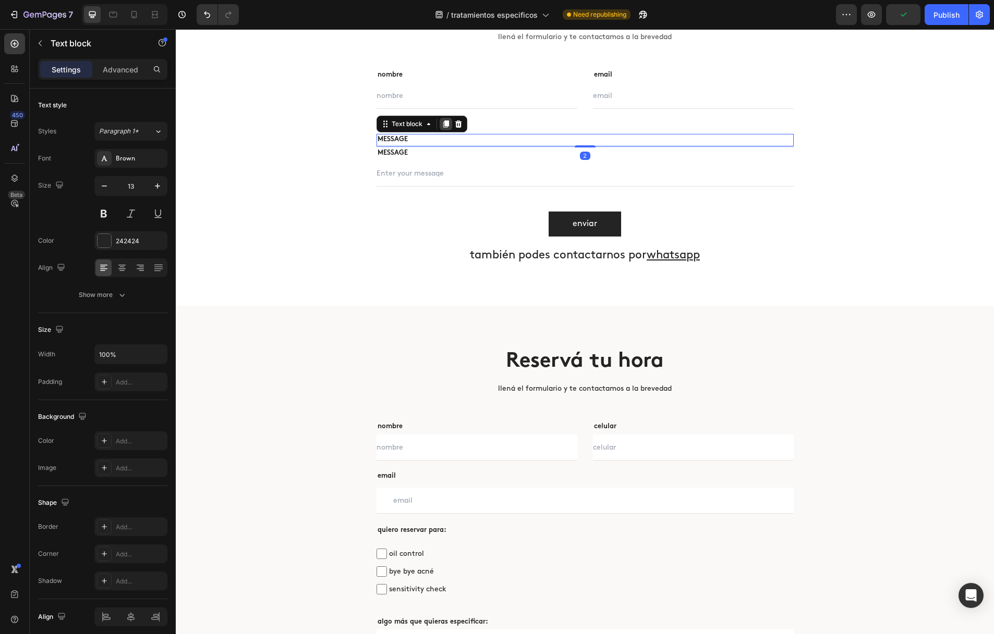
click at [444, 125] on icon at bounding box center [446, 124] width 8 height 8
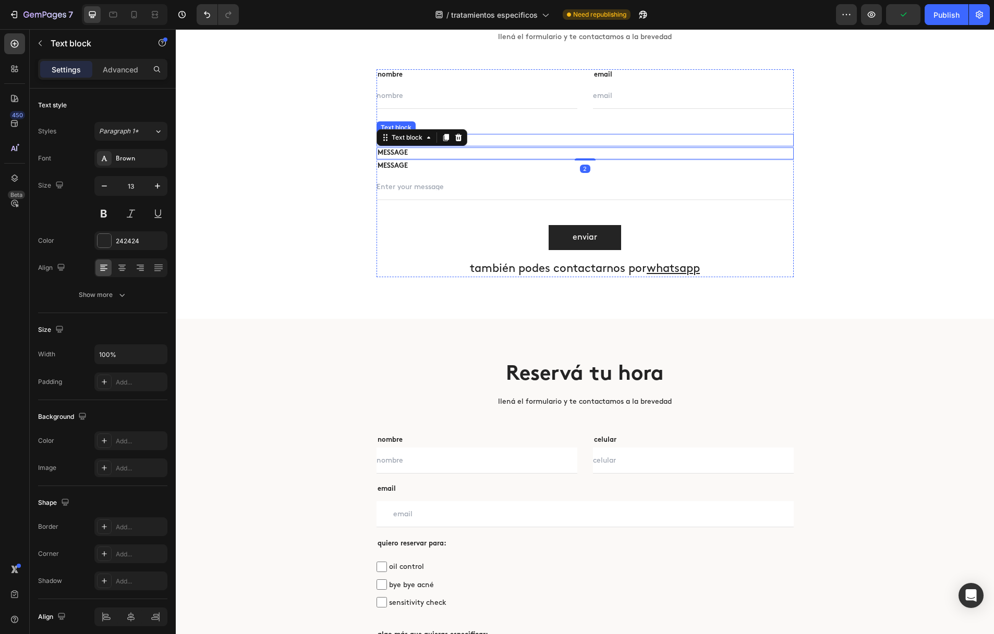
click at [504, 136] on p "MESSAGE" at bounding box center [584, 140] width 415 height 10
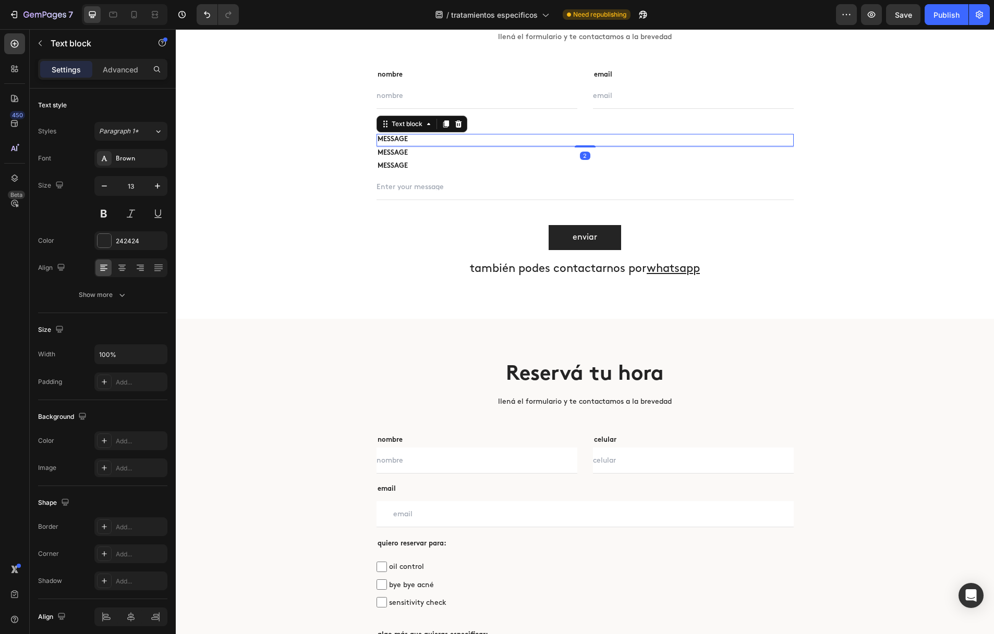
click at [389, 141] on p "MESSAGE" at bounding box center [584, 140] width 415 height 10
click at [448, 190] on input "text" at bounding box center [584, 187] width 417 height 26
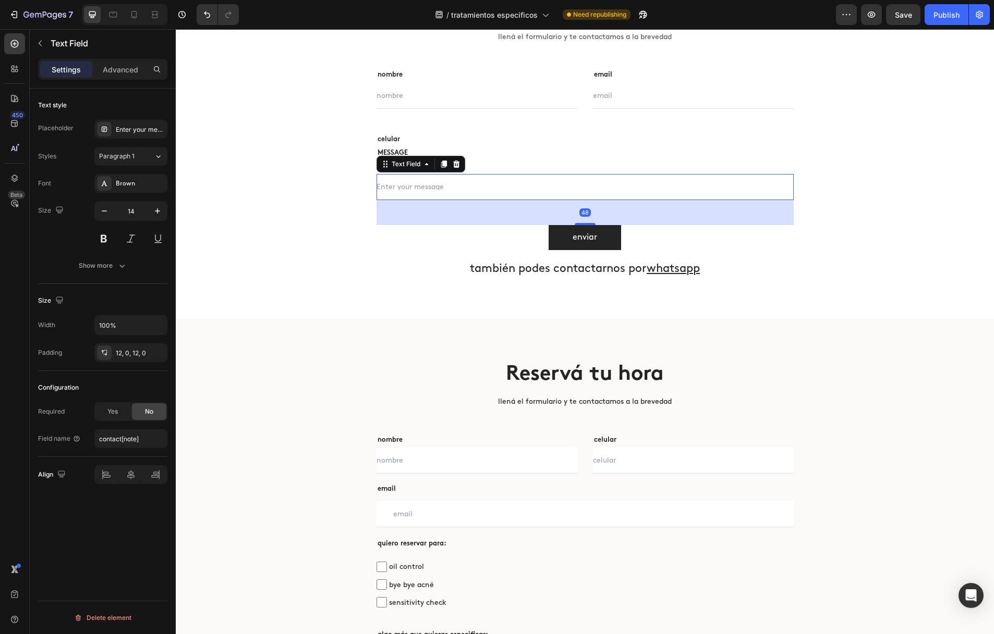
drag, startPoint x: 443, startPoint y: 162, endPoint x: 425, endPoint y: 177, distance: 23.3
click at [443, 162] on icon at bounding box center [444, 164] width 6 height 7
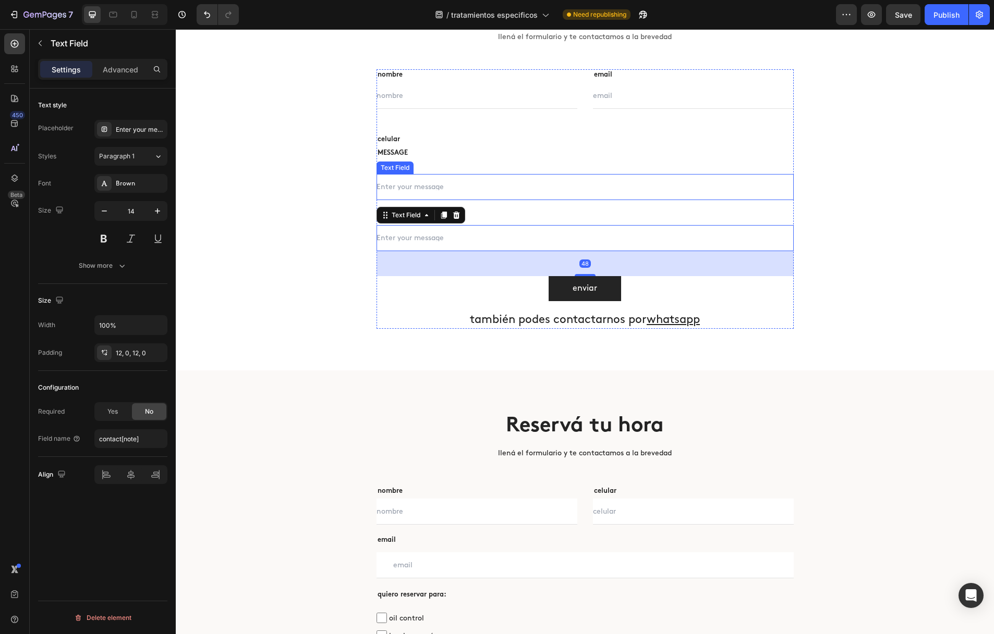
click at [380, 170] on div "Text Field" at bounding box center [394, 168] width 37 height 13
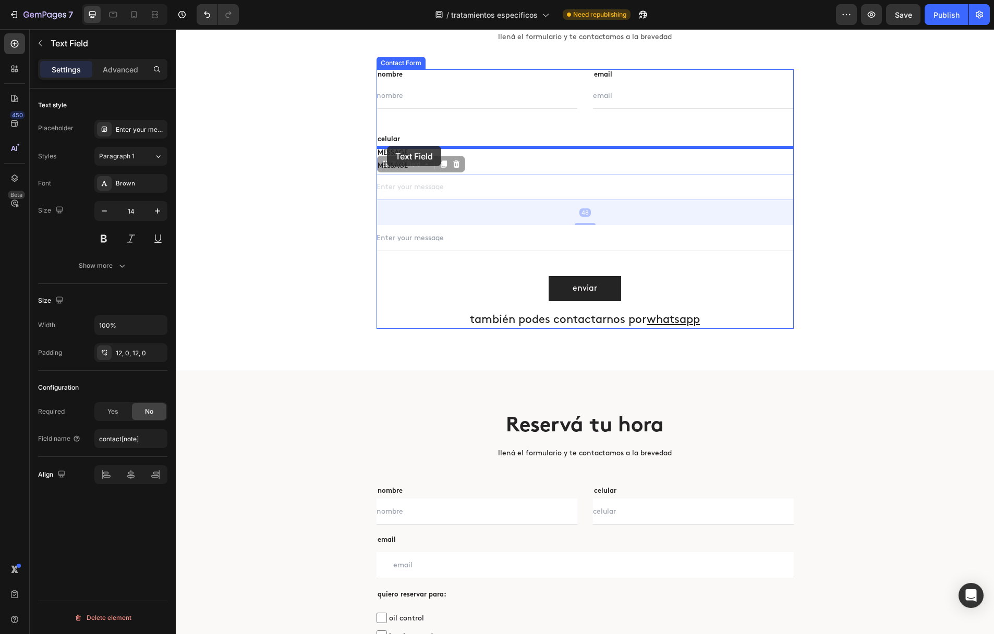
drag, startPoint x: 384, startPoint y: 163, endPoint x: 387, endPoint y: 146, distance: 17.0
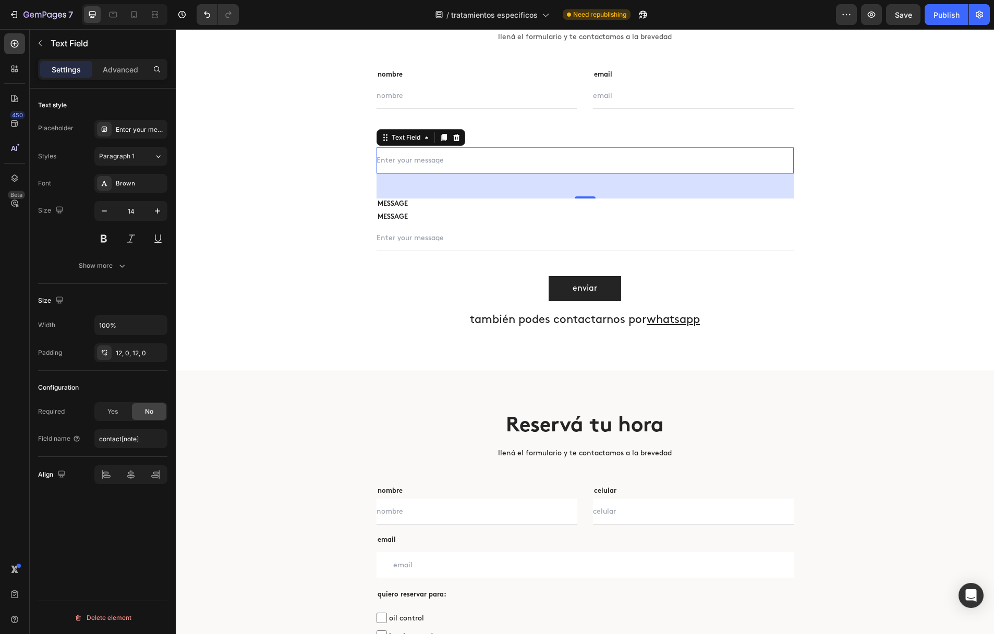
drag, startPoint x: 481, startPoint y: 165, endPoint x: 378, endPoint y: 158, distance: 103.4
click at [481, 165] on input "text" at bounding box center [584, 161] width 417 height 26
click at [143, 132] on div "Enter your message" at bounding box center [140, 129] width 49 height 9
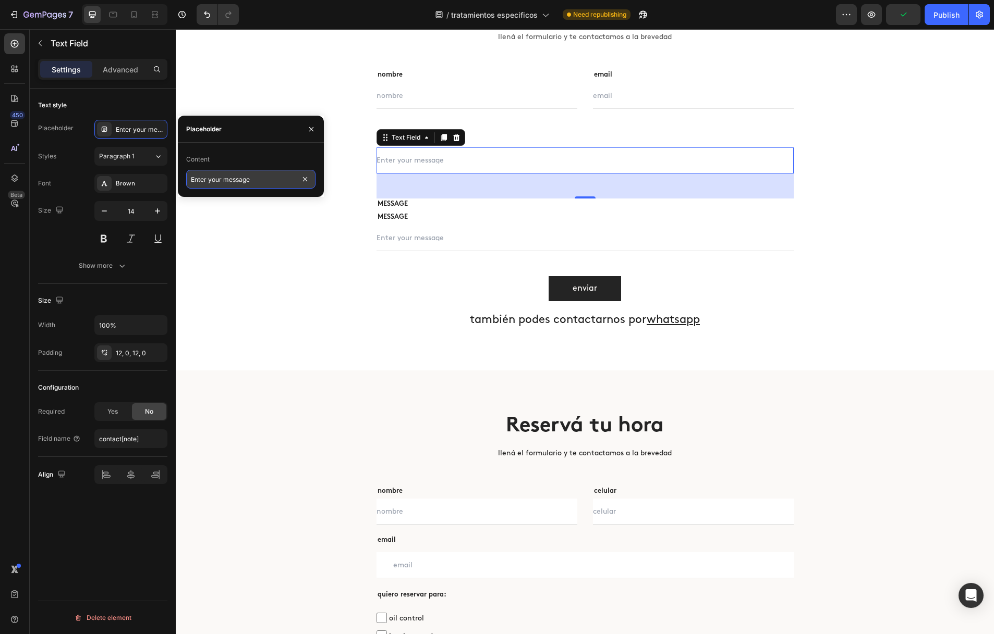
click at [225, 182] on input "Enter your message" at bounding box center [250, 179] width 129 height 19
drag, startPoint x: 225, startPoint y: 179, endPoint x: 192, endPoint y: 178, distance: 32.9
click at [192, 178] on input "Enter your message" at bounding box center [250, 179] width 129 height 19
type input "E"
type input "celular"
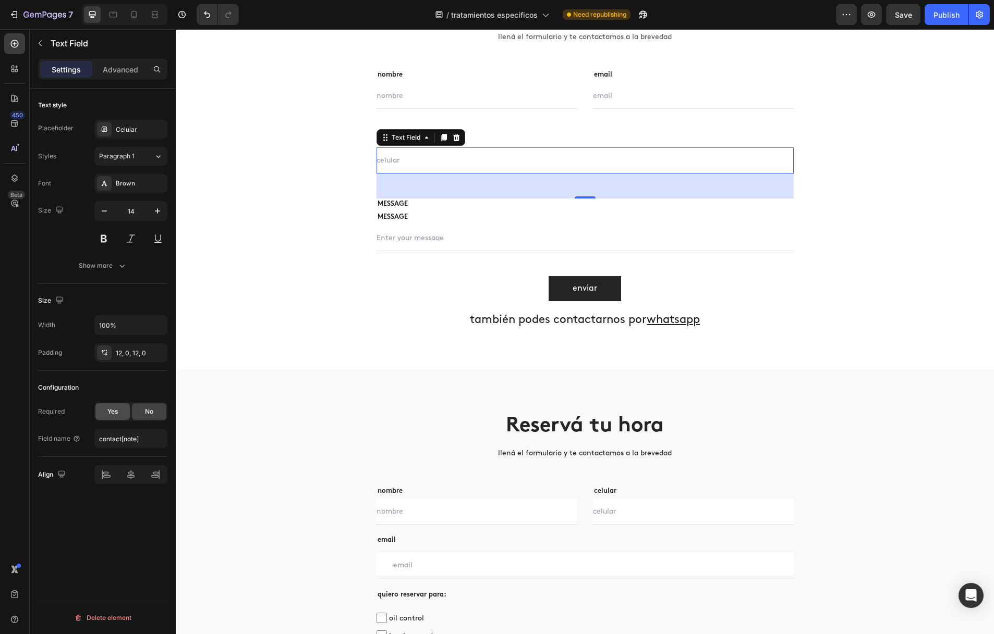
click at [114, 422] on div "Required Yes No Field name contact[note]" at bounding box center [102, 425] width 129 height 46
click at [114, 417] on div "Yes" at bounding box center [112, 412] width 34 height 17
click at [132, 443] on input "contact[note]" at bounding box center [130, 439] width 73 height 19
click at [129, 437] on input "contact[note]" at bounding box center [130, 439] width 73 height 19
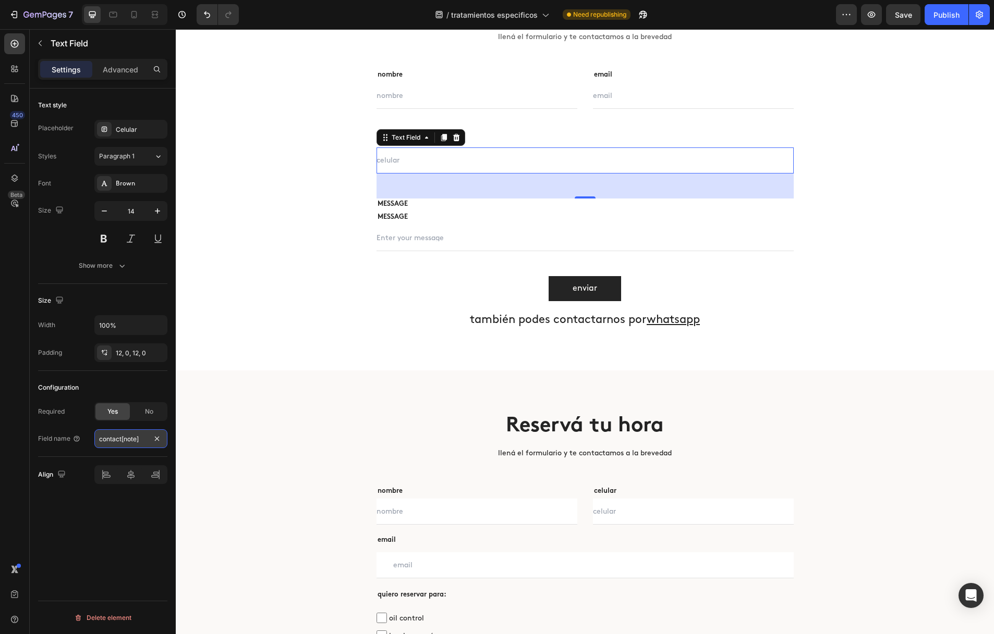
click at [129, 437] on input "contact[note]" at bounding box center [130, 439] width 73 height 19
type input "contact[celular]"
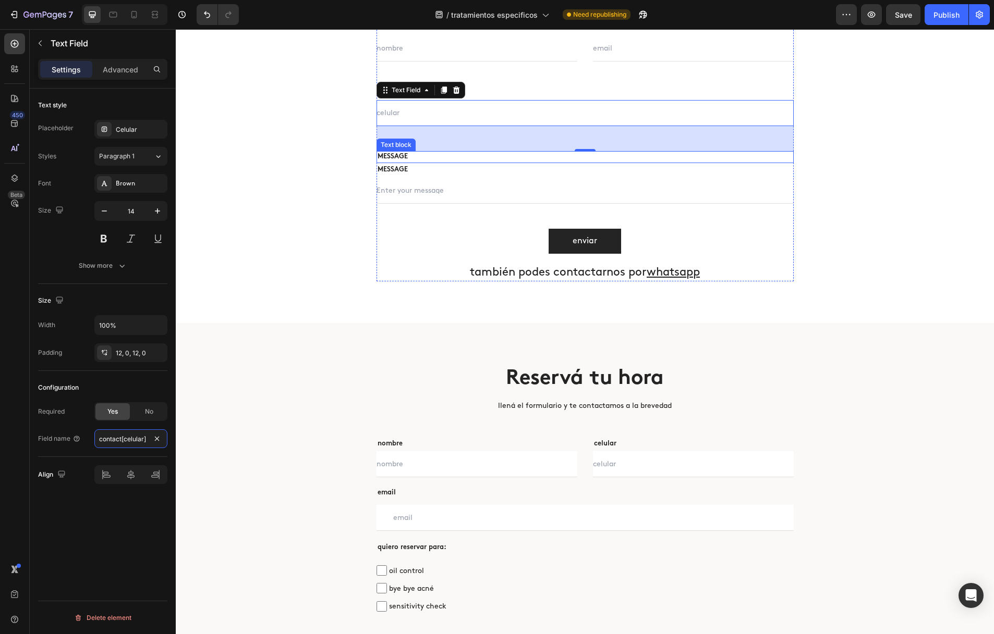
scroll to position [2019, 0]
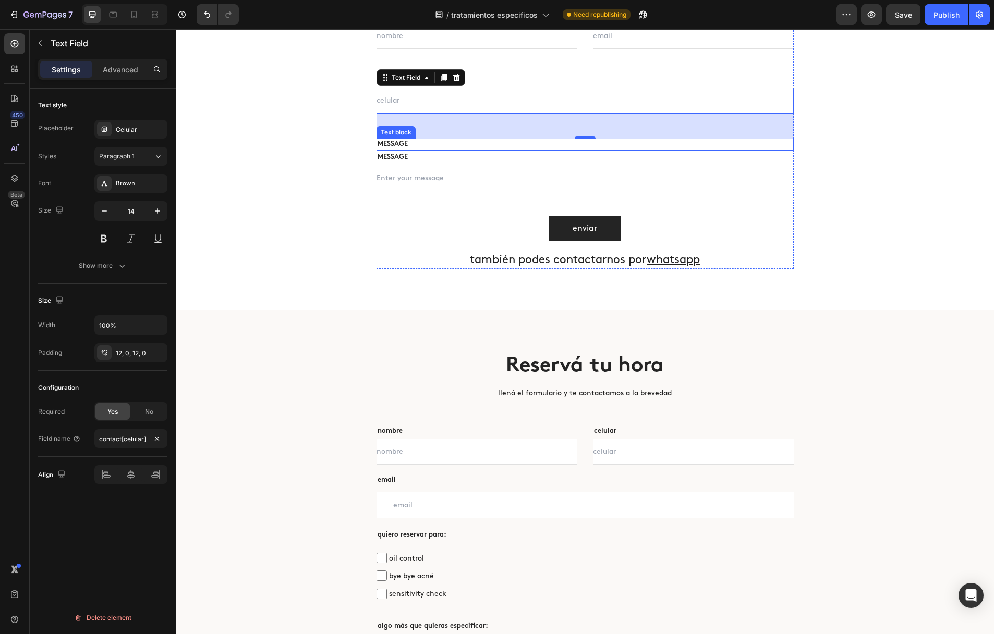
click at [418, 144] on p "MESSAGE" at bounding box center [584, 145] width 415 height 10
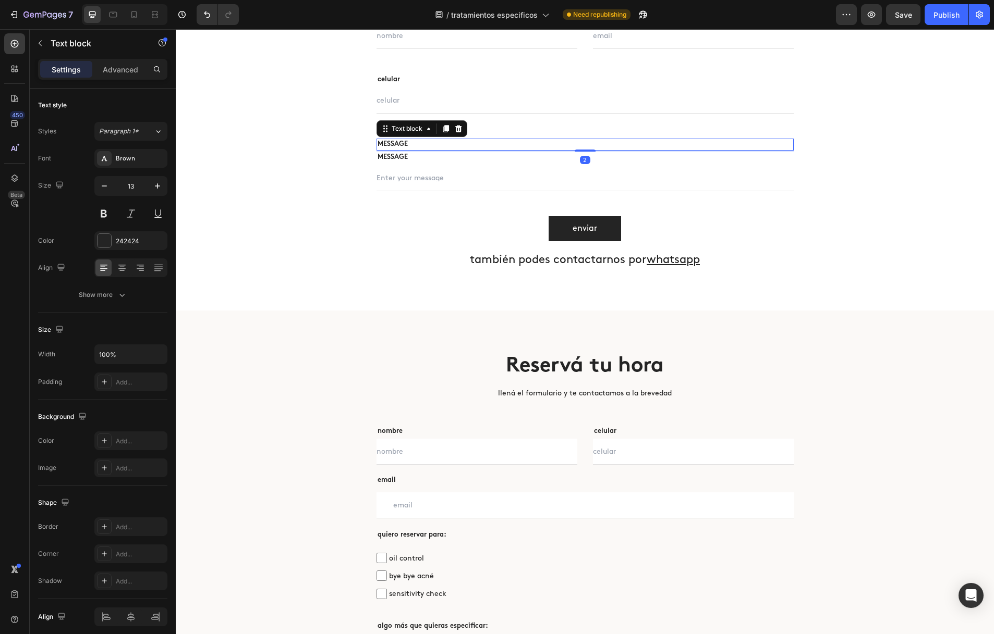
click at [406, 143] on p "MESSAGE" at bounding box center [584, 145] width 415 height 10
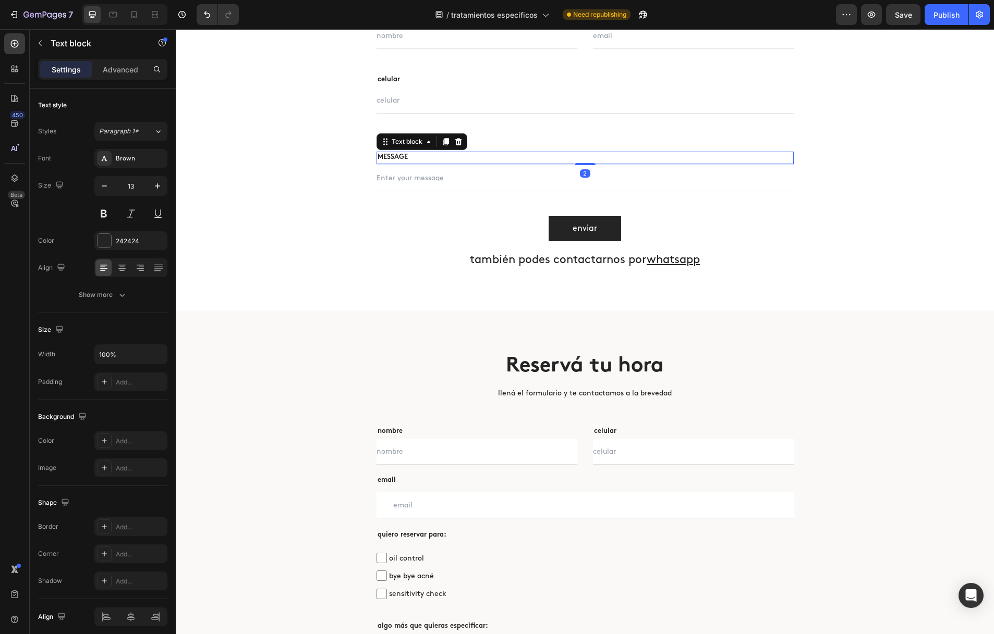
click at [427, 156] on p "MESSAGE" at bounding box center [584, 158] width 415 height 10
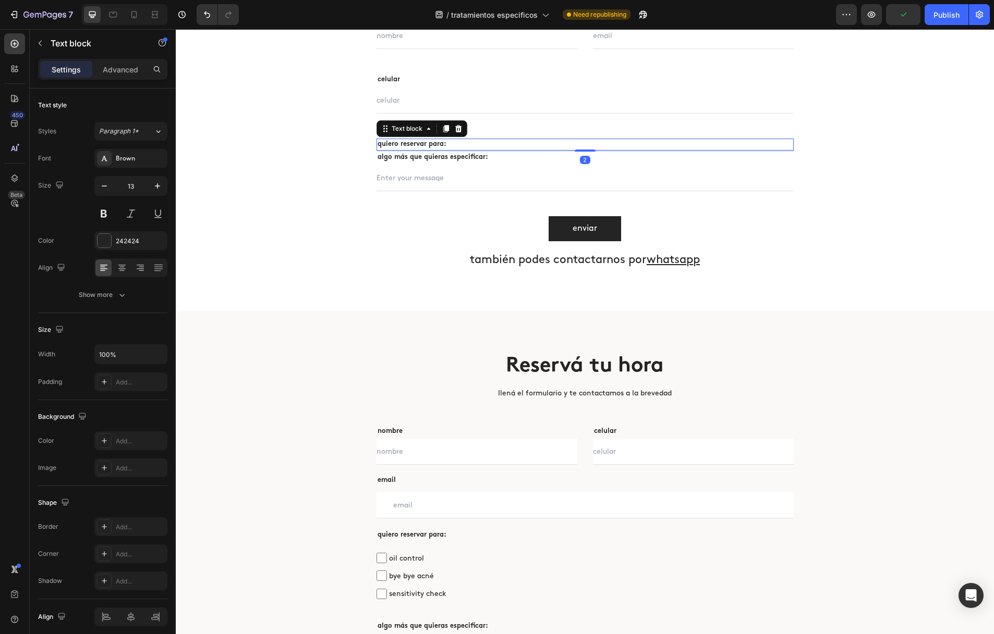
click at [460, 140] on p "quiero reservar para:" at bounding box center [584, 145] width 415 height 10
click at [46, 50] on button "button" at bounding box center [40, 43] width 17 height 17
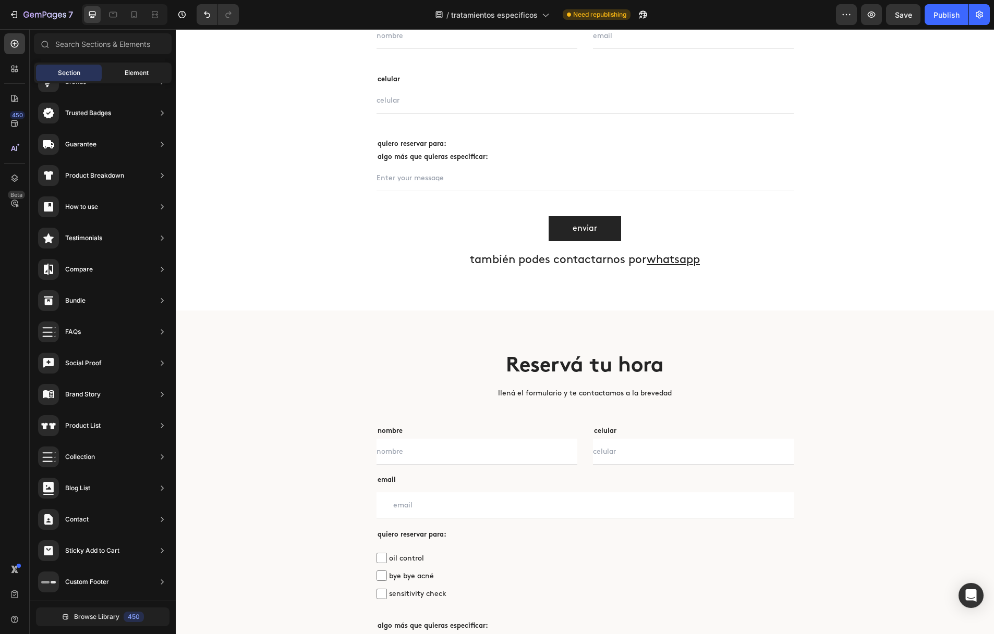
click at [125, 67] on div "Element" at bounding box center [137, 73] width 66 height 17
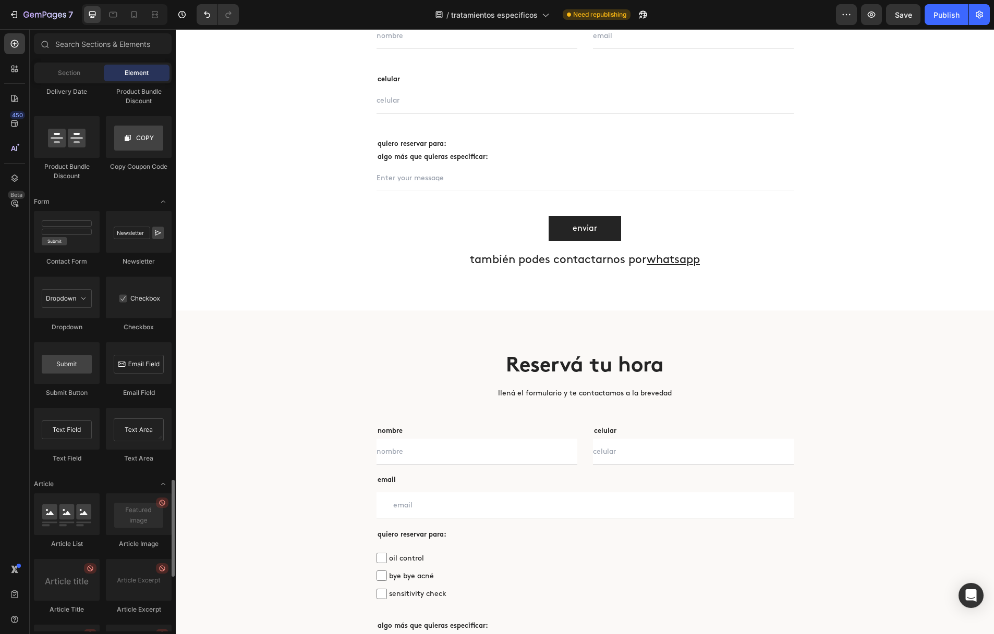
scroll to position [2258, 0]
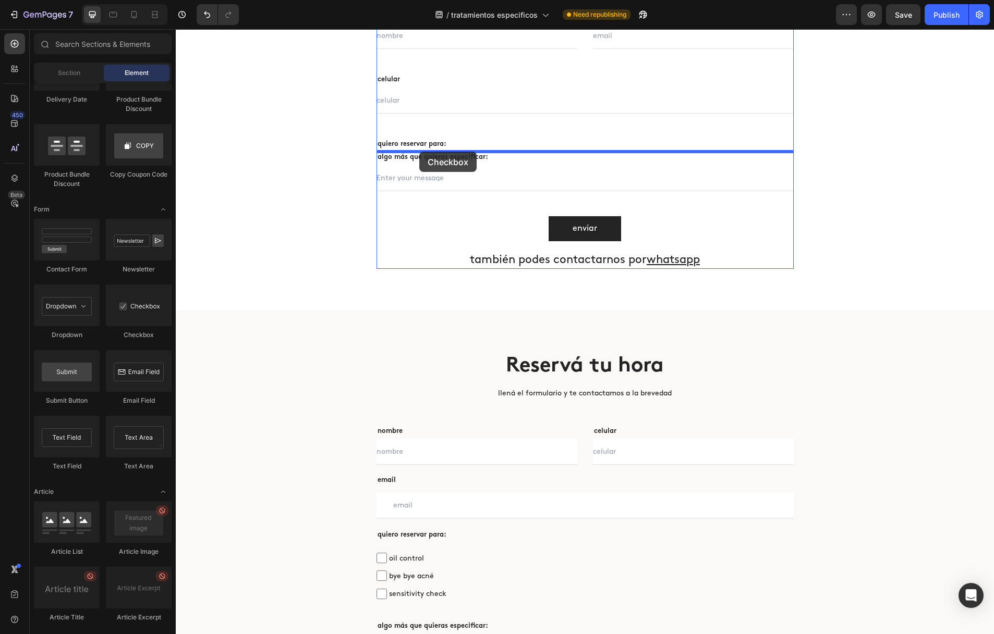
drag, startPoint x: 303, startPoint y: 343, endPoint x: 419, endPoint y: 152, distance: 223.2
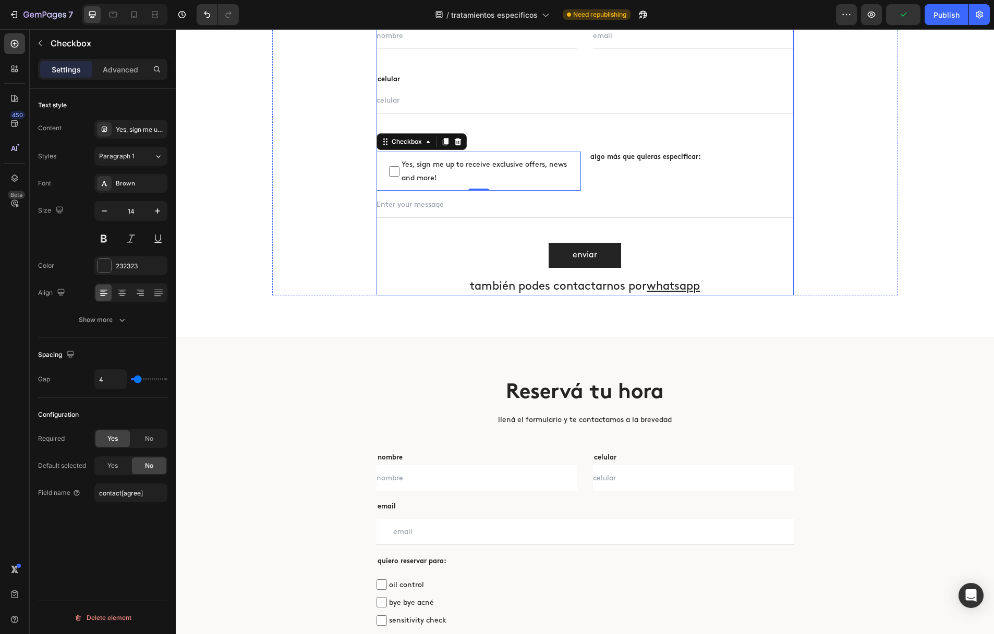
click at [444, 236] on div "nombre Text block Text Field email Text block Email Field Row celular Text bloc…" at bounding box center [584, 152] width 417 height 286
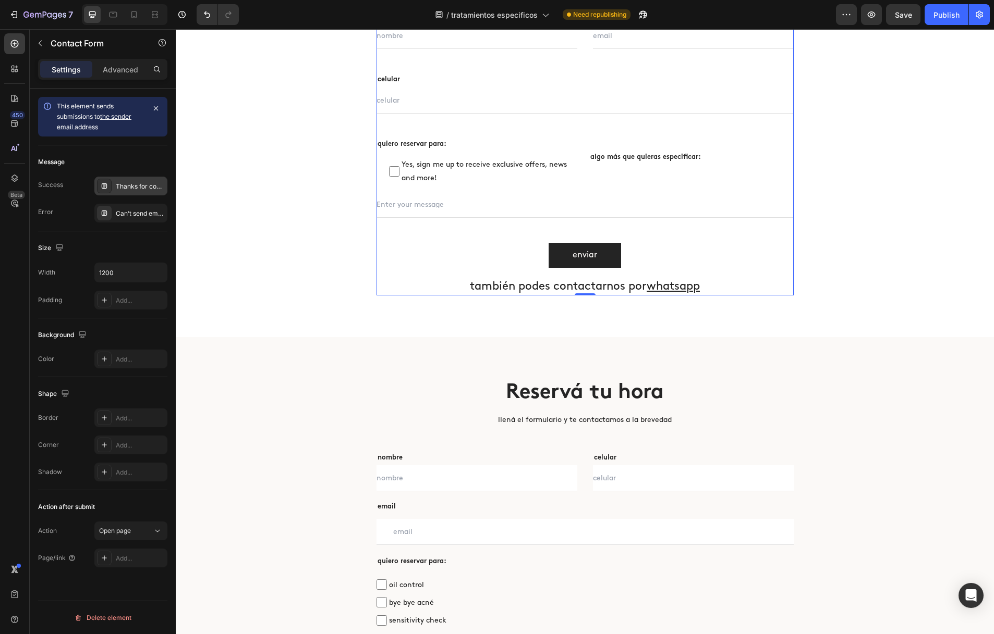
click at [140, 182] on div "Thanks for contacting us. We'll get back to you as soon as possible." at bounding box center [140, 186] width 49 height 9
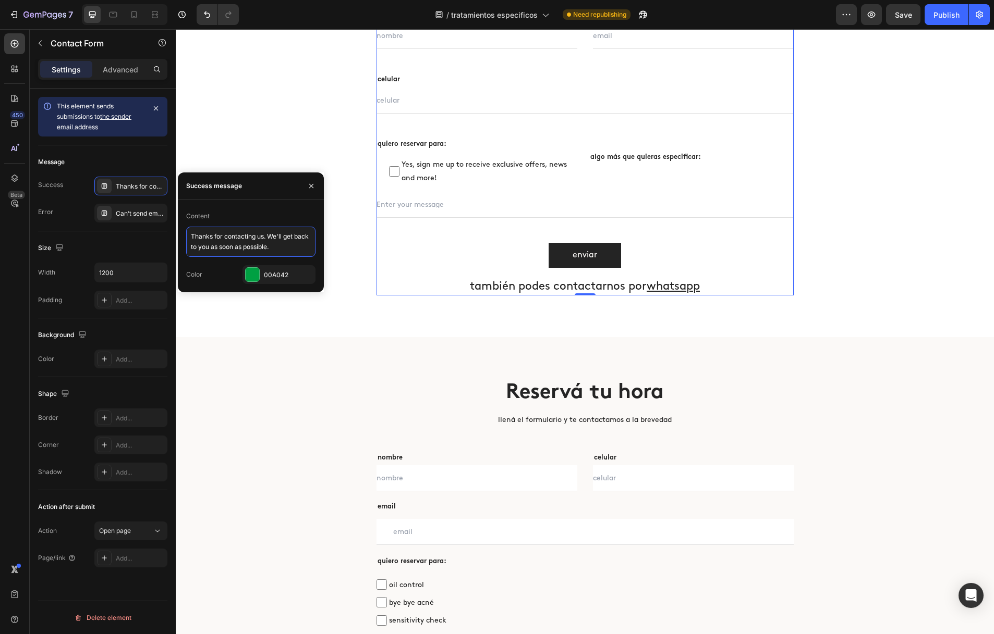
drag, startPoint x: 458, startPoint y: 275, endPoint x: 176, endPoint y: 228, distance: 285.8
paste textarea "gracias por tu mensaje! nos comunicaremos pronto"
type textarea "gracias por tu mensaje! nos comunicaremos pronto"
click at [470, 182] on span "Yes, sign me up to receive exclusive offers, news and more!" at bounding box center [483, 171] width 169 height 26
click at [399, 177] on input "Yes, sign me up to receive exclusive offers, news and more!" at bounding box center [394, 171] width 10 height 10
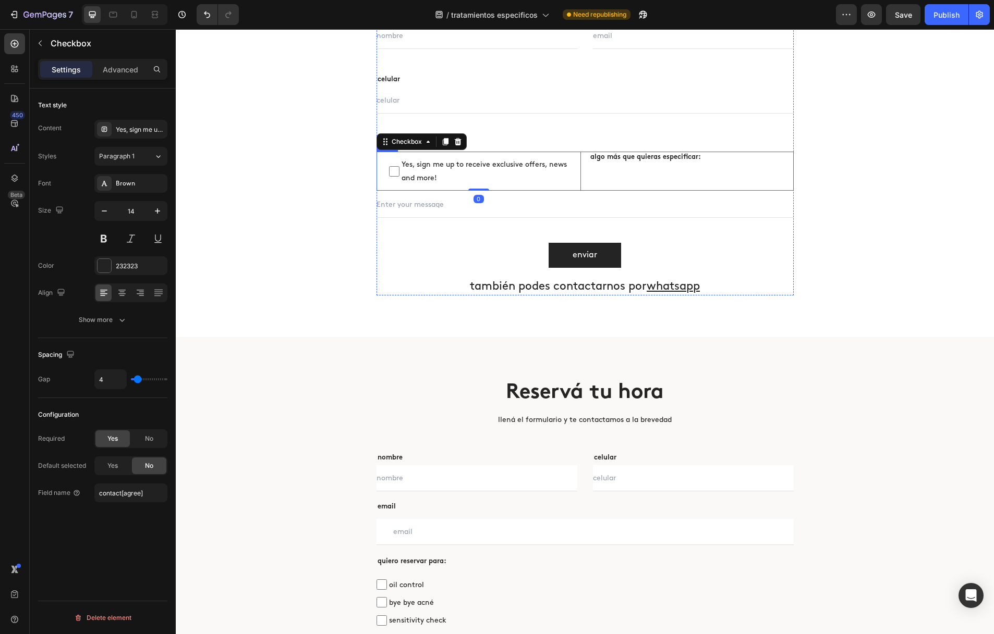
click at [625, 169] on div "algo más que quieras especificar: Text block" at bounding box center [691, 171] width 204 height 39
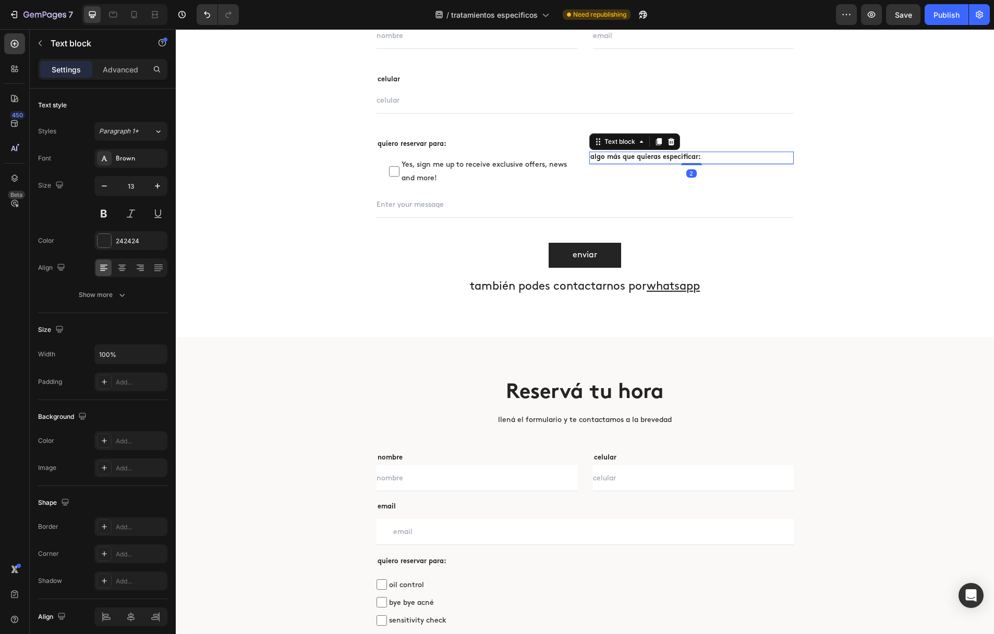
click at [595, 156] on p "algo más que quieras especificar:" at bounding box center [691, 158] width 202 height 10
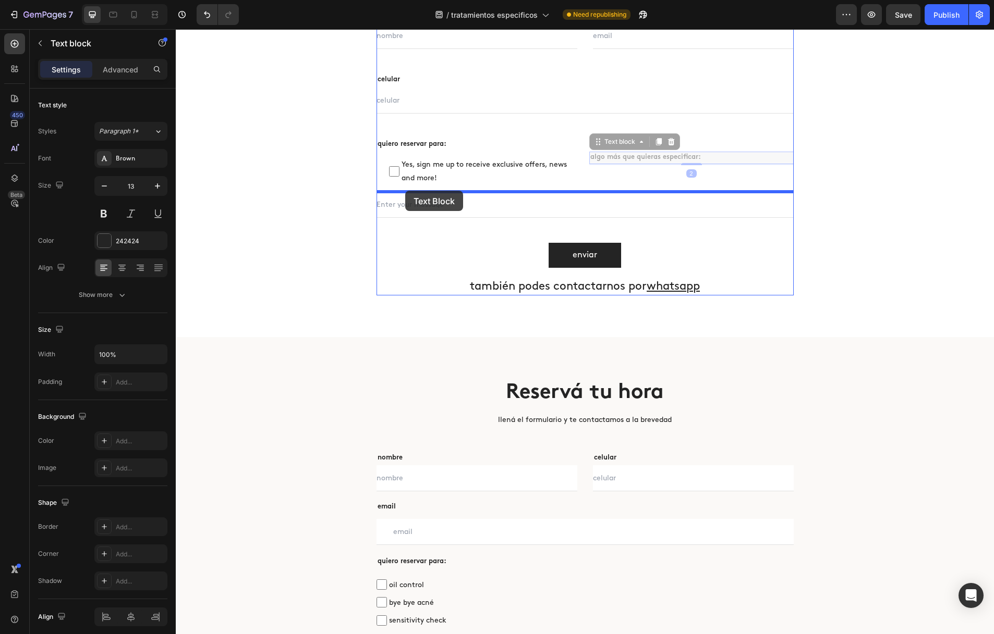
drag, startPoint x: 593, startPoint y: 148, endPoint x: 406, endPoint y: 191, distance: 192.1
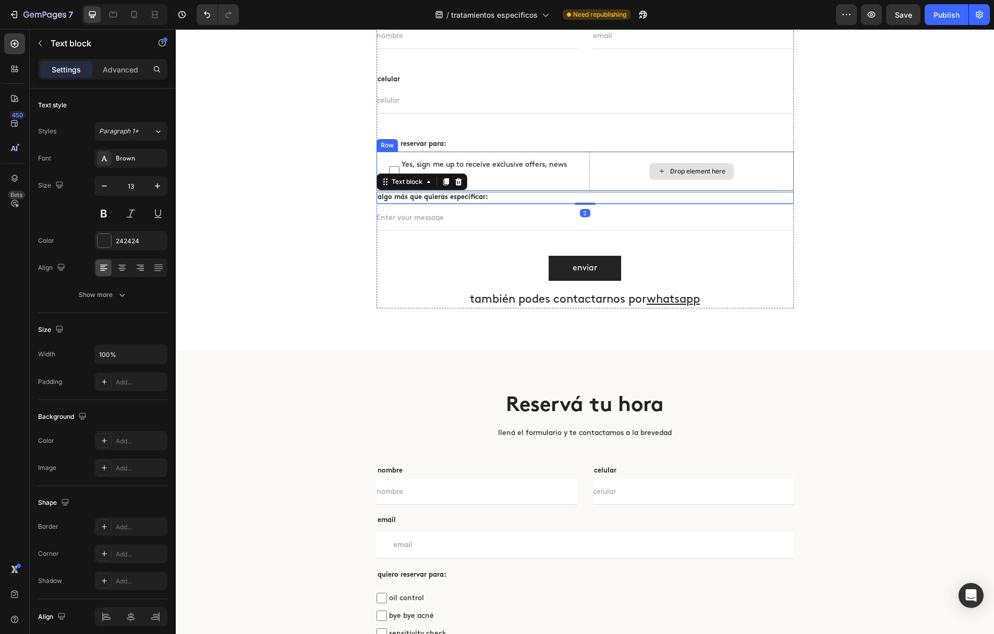
click at [625, 168] on div "Drop element here" at bounding box center [691, 171] width 204 height 39
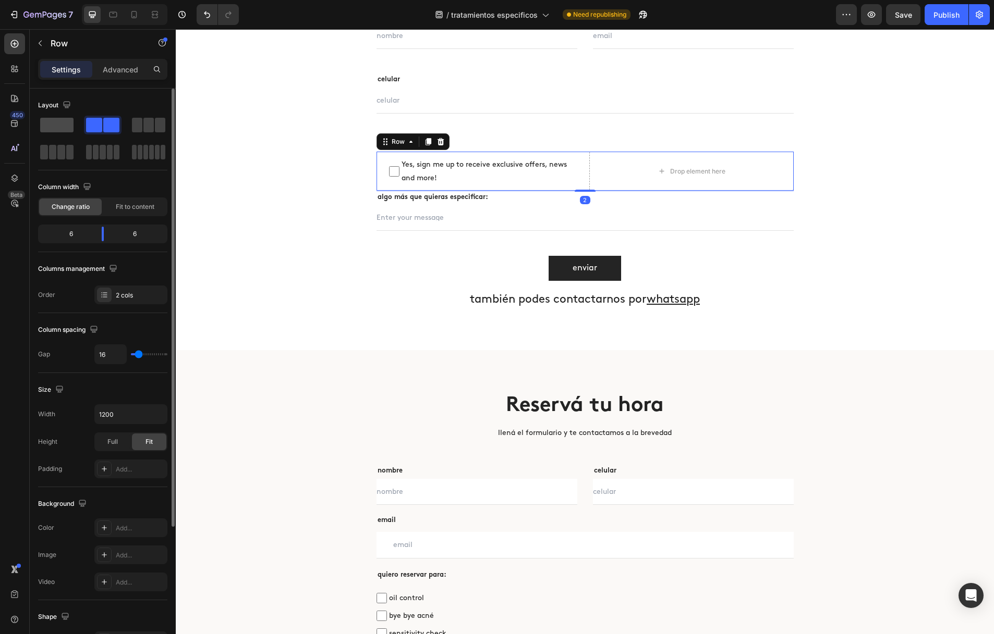
click at [68, 131] on span at bounding box center [56, 125] width 33 height 15
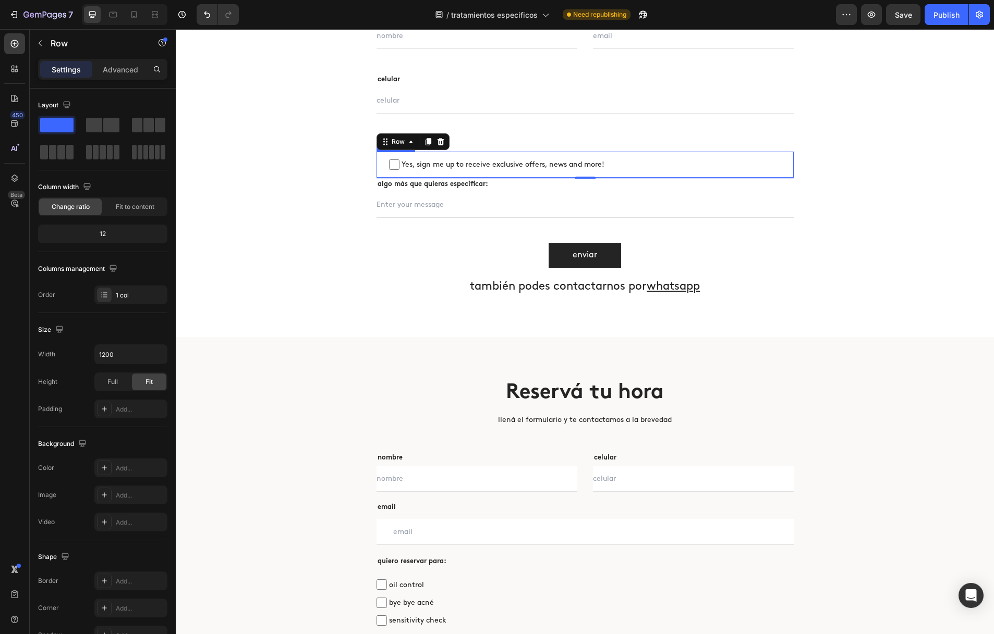
click at [436, 165] on span "Yes, sign me up to receive exclusive offers, news and more!" at bounding box center [590, 164] width 382 height 13
click at [399, 165] on input "Yes, sign me up to receive exclusive offers, news and more!" at bounding box center [394, 165] width 10 height 10
checkbox input "false"
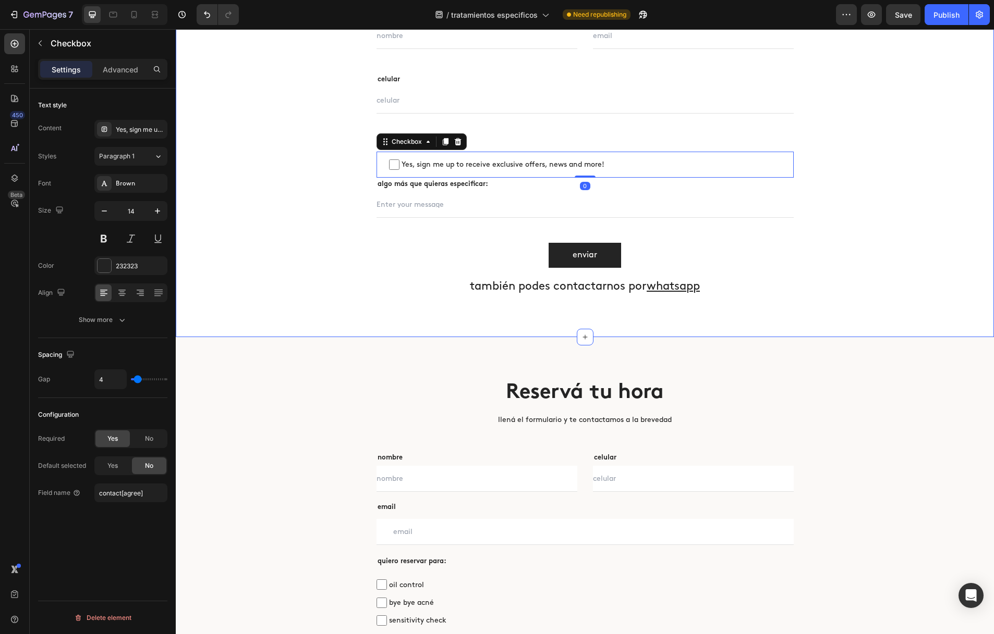
scroll to position [2044, 0]
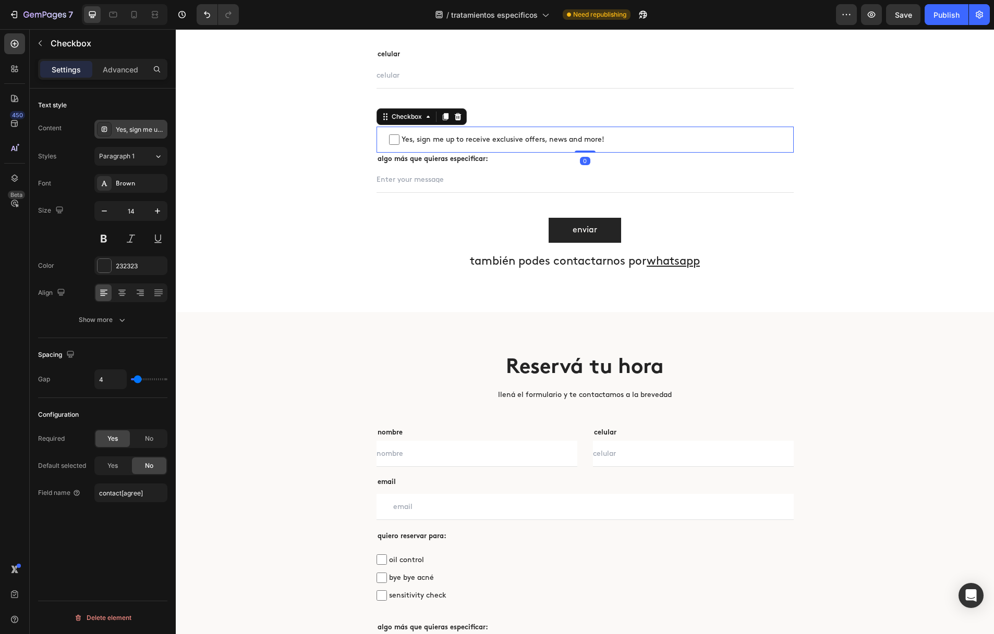
click at [120, 131] on div "Yes, sign me up to receive exclusive offers, news and more!" at bounding box center [140, 129] width 49 height 9
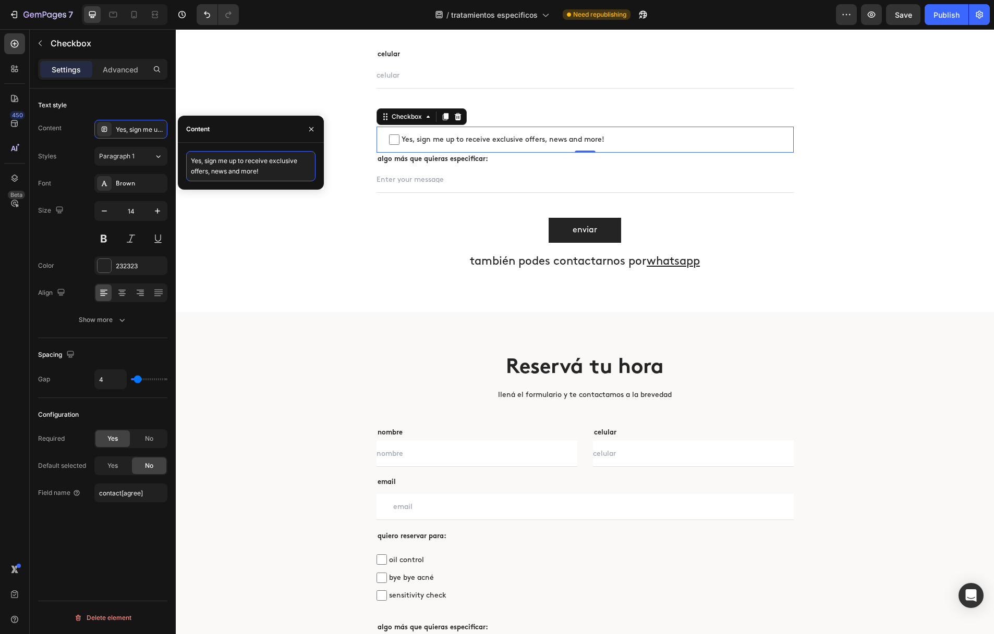
drag, startPoint x: 228, startPoint y: 164, endPoint x: 186, endPoint y: 156, distance: 42.9
click at [186, 156] on textarea "Yes, sign me up to receive exclusive offers, news and more!" at bounding box center [250, 166] width 129 height 30
type textarea "oil control"
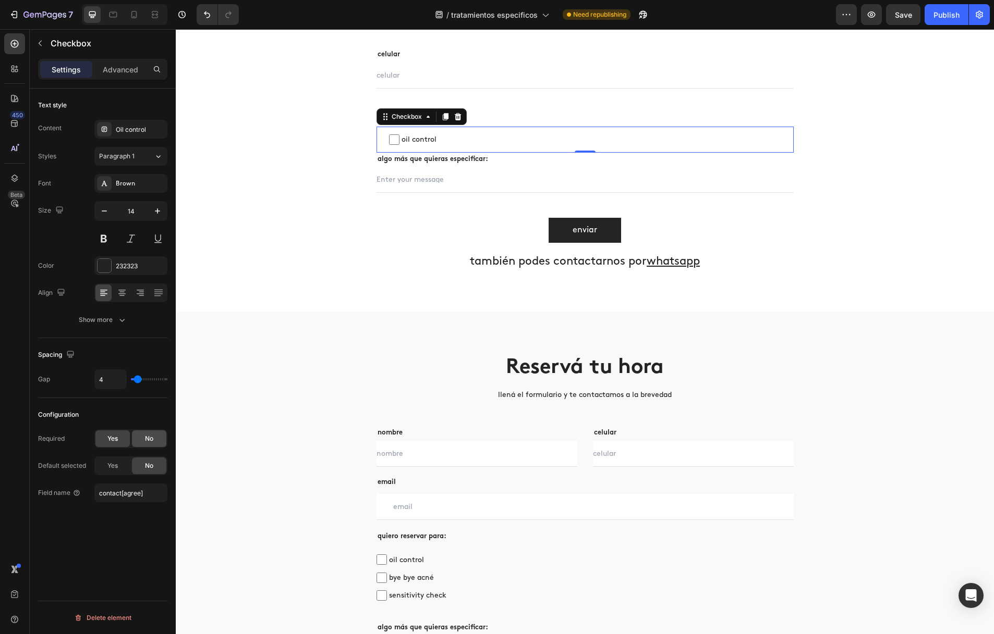
click at [139, 435] on div "No" at bounding box center [149, 439] width 34 height 17
click at [131, 492] on input "contact[agree]" at bounding box center [130, 493] width 73 height 19
click at [134, 493] on input "contact[agree]" at bounding box center [130, 493] width 73 height 19
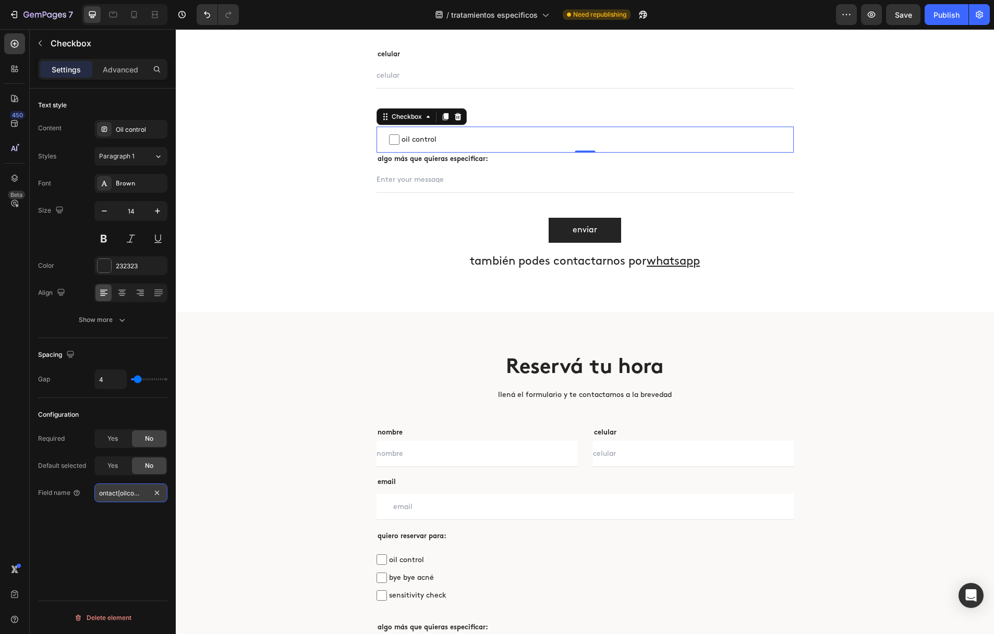
scroll to position [0, 5]
type input "contact[oilcontrol]"
click at [443, 116] on icon at bounding box center [445, 117] width 8 height 8
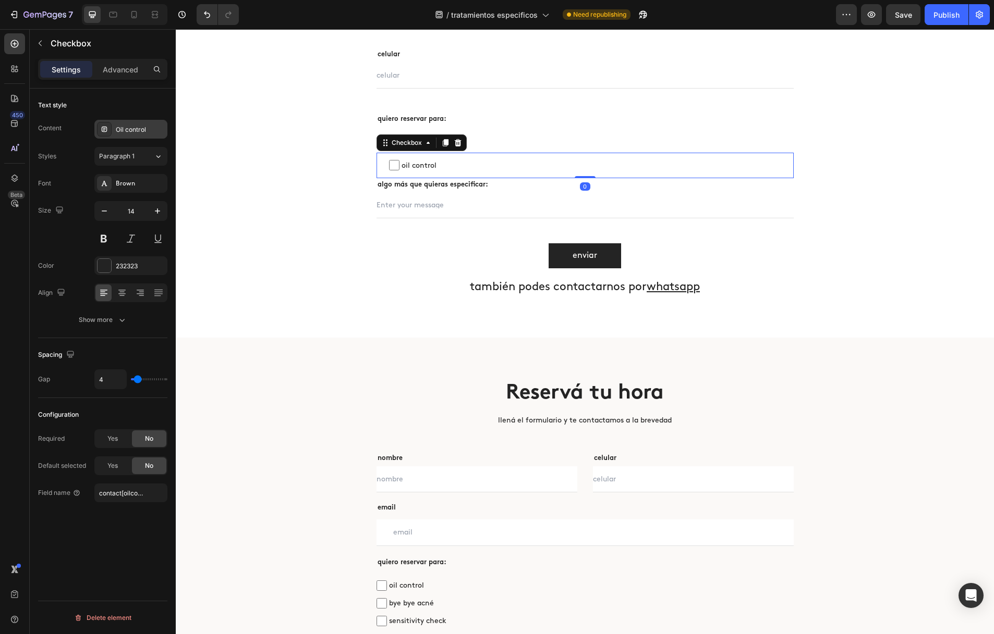
click at [131, 136] on div "Oil control" at bounding box center [130, 129] width 73 height 19
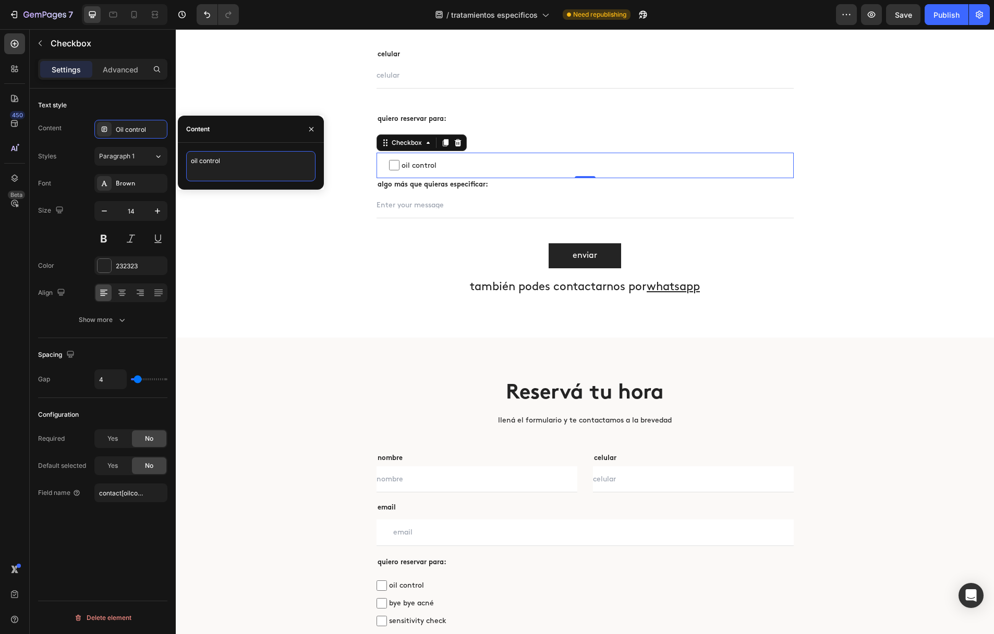
drag, startPoint x: 223, startPoint y: 161, endPoint x: 183, endPoint y: 160, distance: 39.6
click at [183, 160] on div "oil control" at bounding box center [251, 166] width 146 height 30
type textarea "bye bye acné"
click at [135, 494] on input "contact[oilcontrol]" at bounding box center [130, 493] width 73 height 19
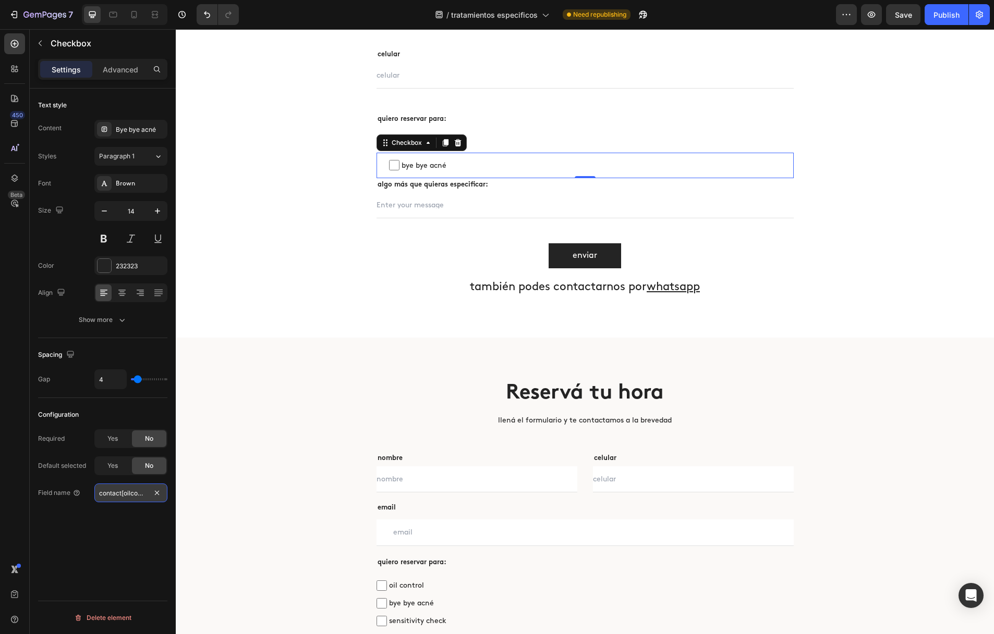
click at [136, 495] on input "contact[oilcontrol]" at bounding box center [130, 493] width 73 height 19
type input "contact[byeacne]"
click at [447, 145] on icon at bounding box center [445, 143] width 8 height 8
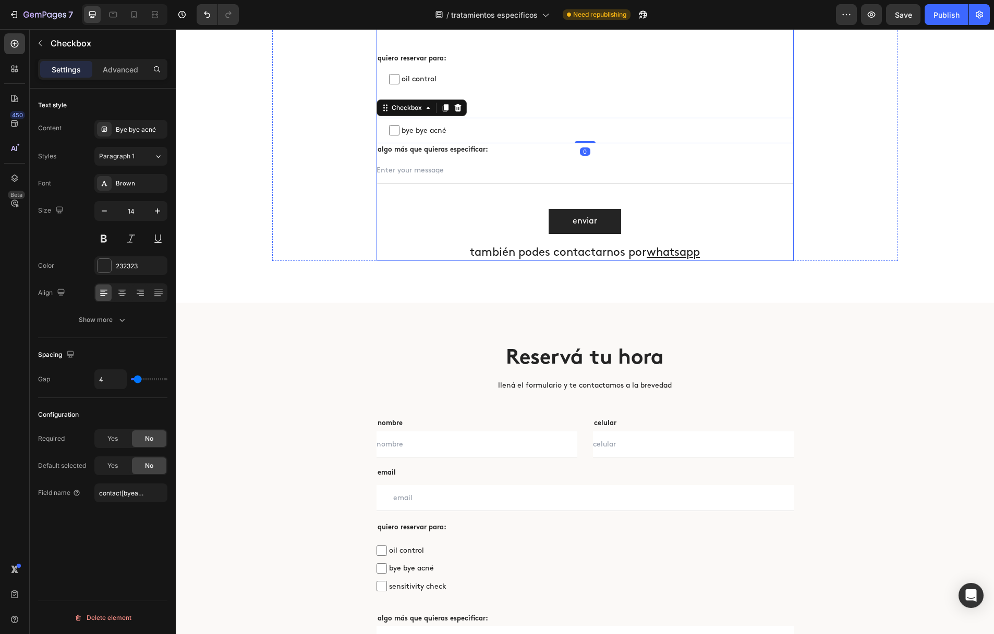
scroll to position [2105, 0]
drag, startPoint x: 139, startPoint y: 121, endPoint x: 155, endPoint y: 135, distance: 20.7
click at [139, 121] on div "Bye bye acné" at bounding box center [130, 129] width 73 height 19
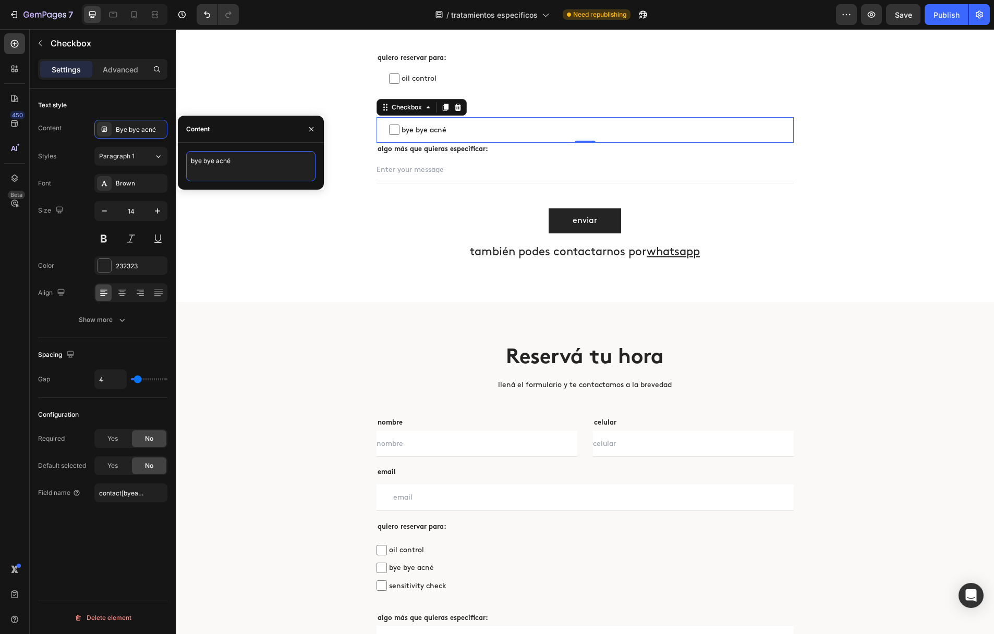
drag, startPoint x: 226, startPoint y: 161, endPoint x: 189, endPoint y: 160, distance: 37.0
click at [189, 160] on textarea "bye bye acné" at bounding box center [250, 166] width 129 height 30
type textarea "sensitivity check"
drag, startPoint x: 132, startPoint y: 494, endPoint x: 138, endPoint y: 495, distance: 5.8
click at [132, 494] on input "contact[byeacne]" at bounding box center [130, 493] width 73 height 19
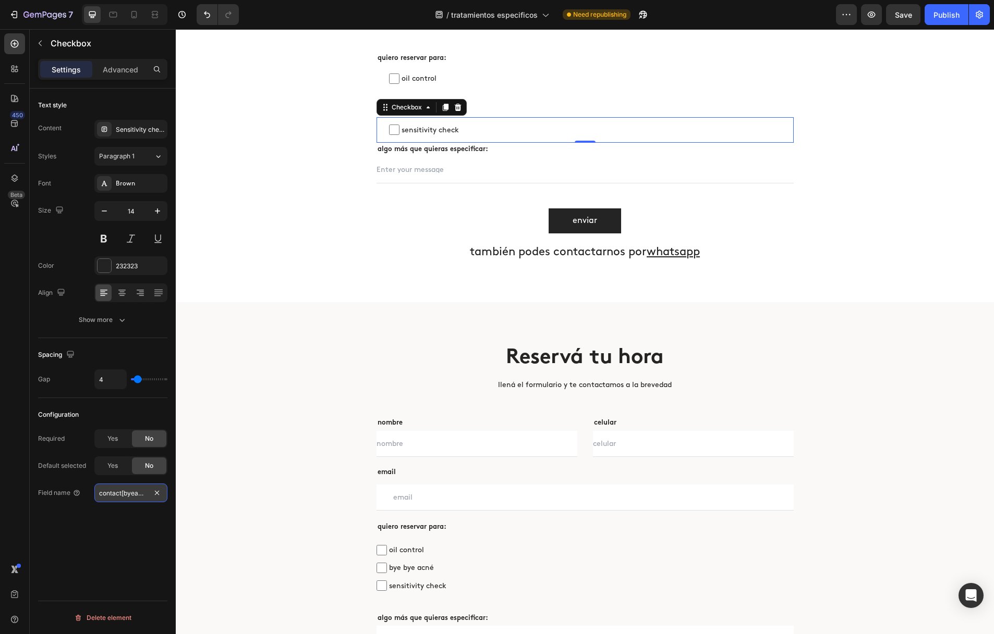
click at [138, 495] on input "contact[byeacne]" at bounding box center [130, 493] width 73 height 19
type input "[MEDICAL_DATA]]"
click at [444, 165] on input "text" at bounding box center [584, 170] width 417 height 26
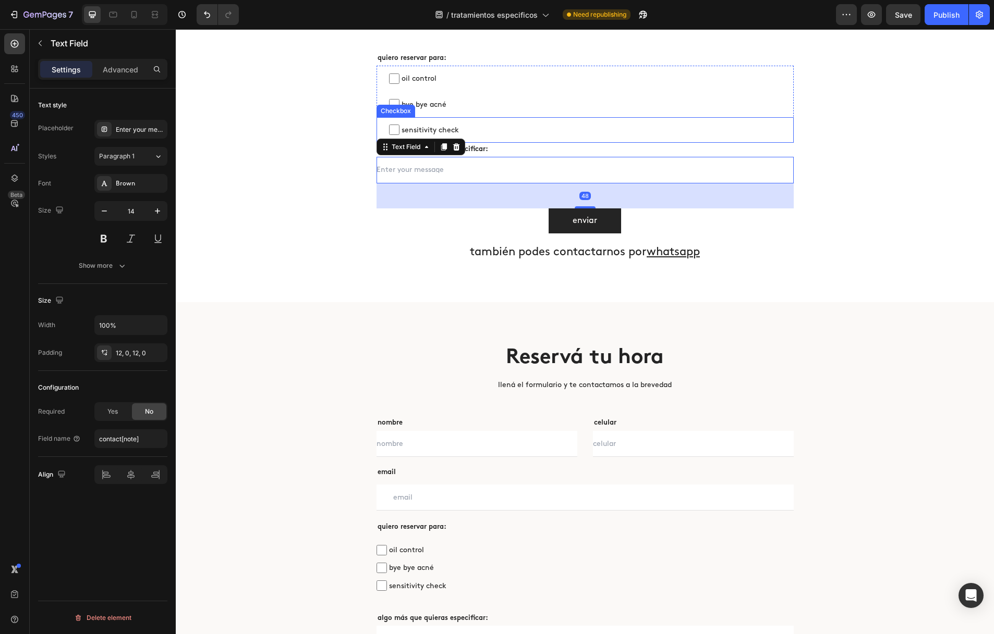
click at [515, 124] on span "sensitivity check" at bounding box center [590, 130] width 382 height 13
click at [399, 125] on input "sensitivity check" at bounding box center [394, 130] width 10 height 10
checkbox input "false"
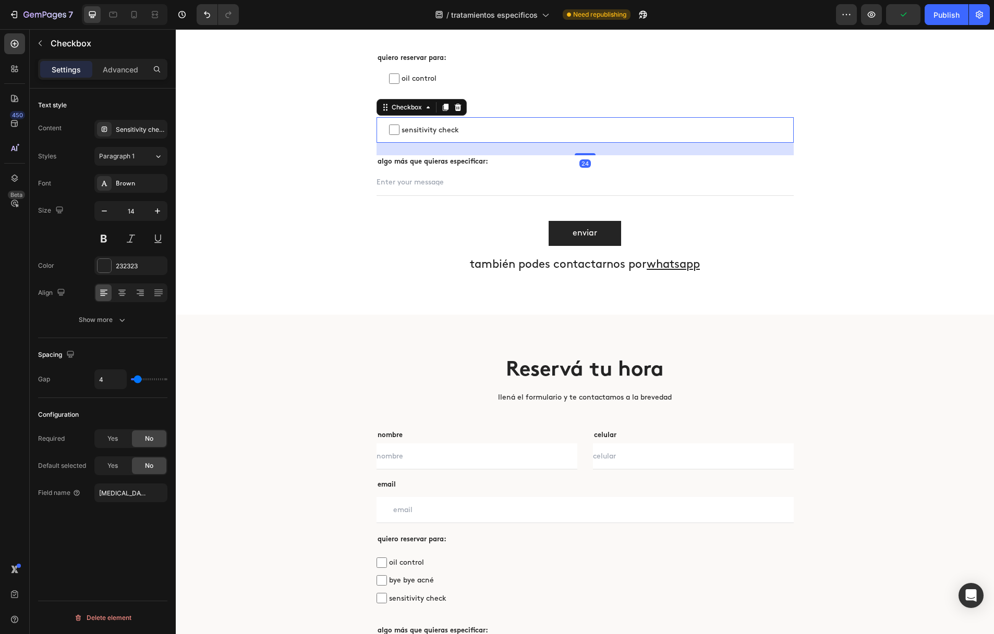
drag, startPoint x: 580, startPoint y: 142, endPoint x: 556, endPoint y: 163, distance: 31.4
click at [581, 154] on div at bounding box center [585, 154] width 21 height 2
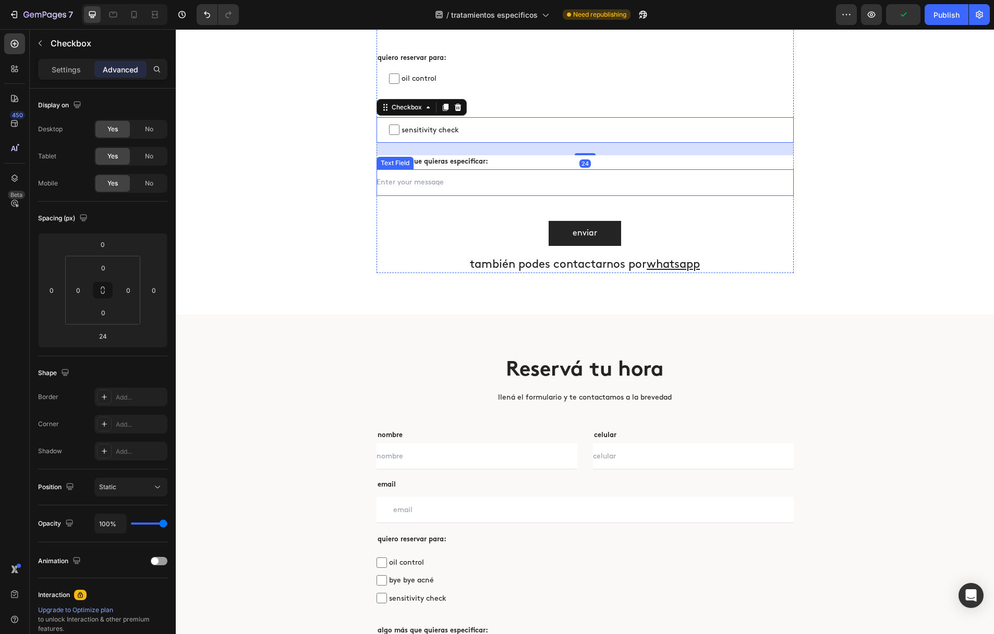
click at [459, 189] on input "text" at bounding box center [584, 182] width 417 height 26
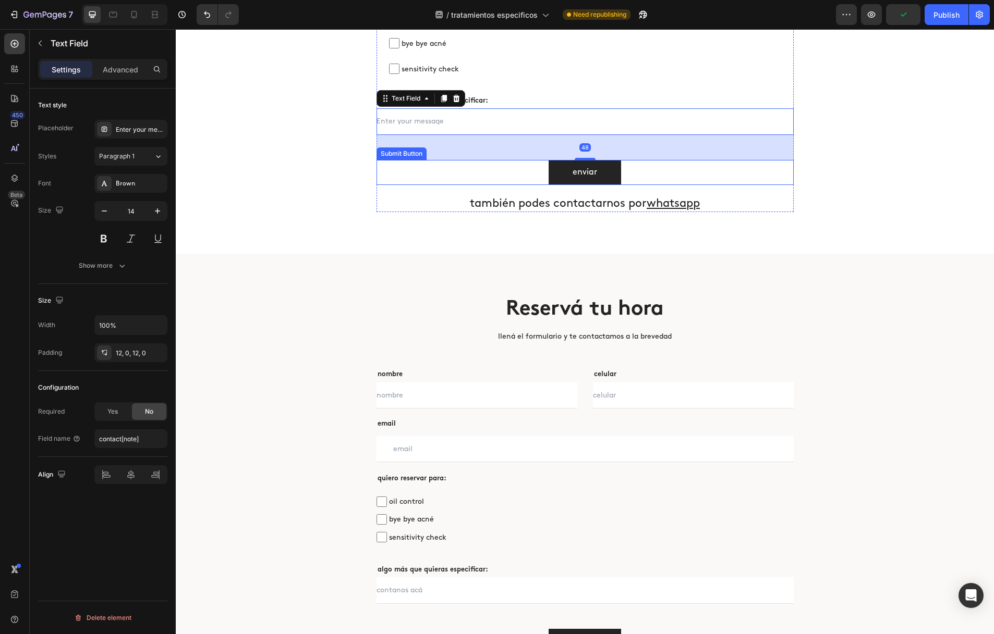
scroll to position [2168, 0]
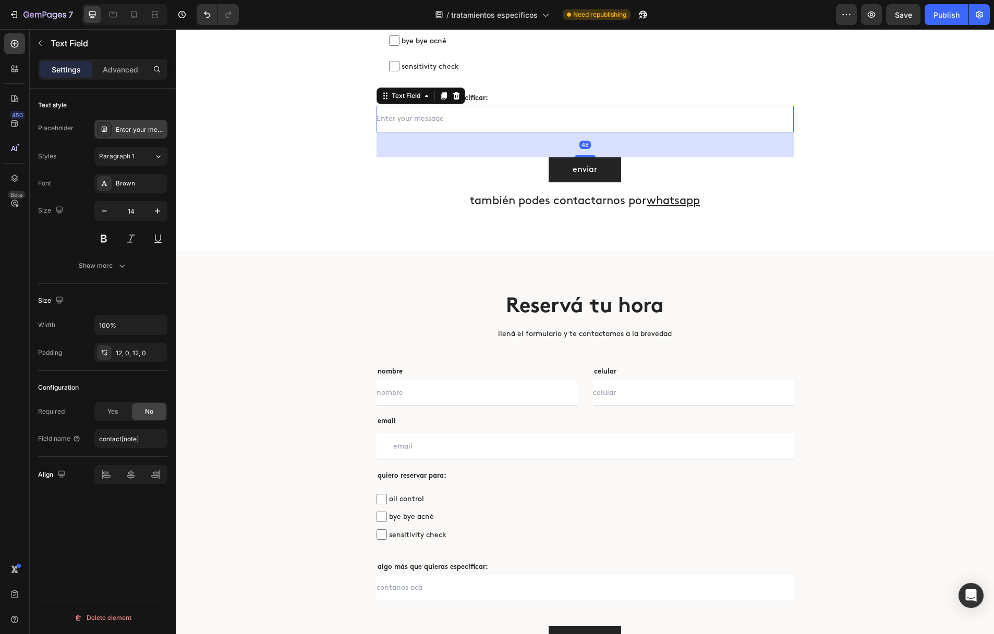
click at [164, 124] on div "Enter your message" at bounding box center [130, 129] width 73 height 19
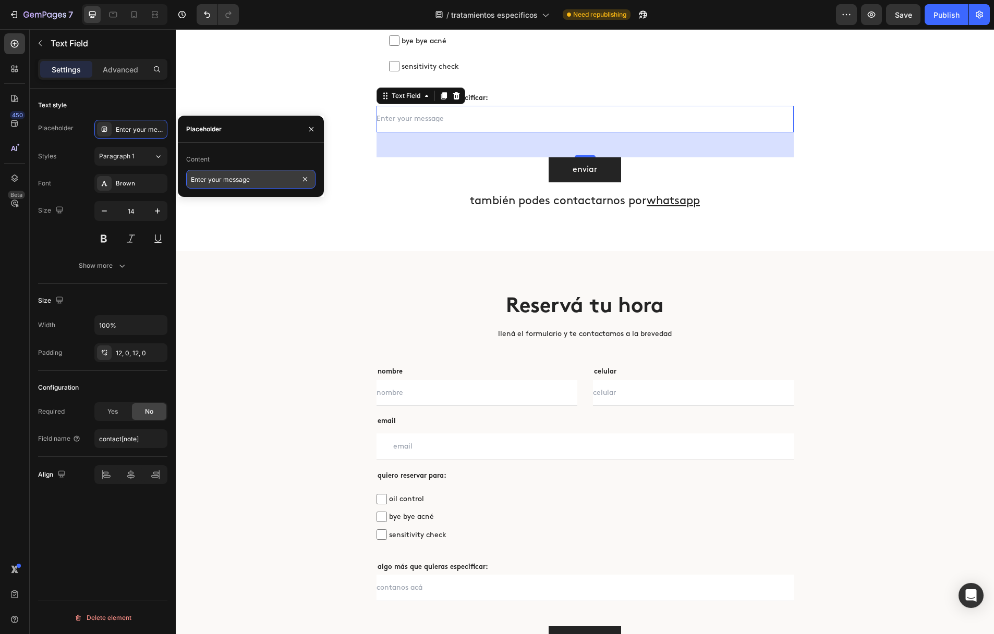
click at [253, 179] on input "Enter your message" at bounding box center [250, 179] width 129 height 19
type input "contanos acá"
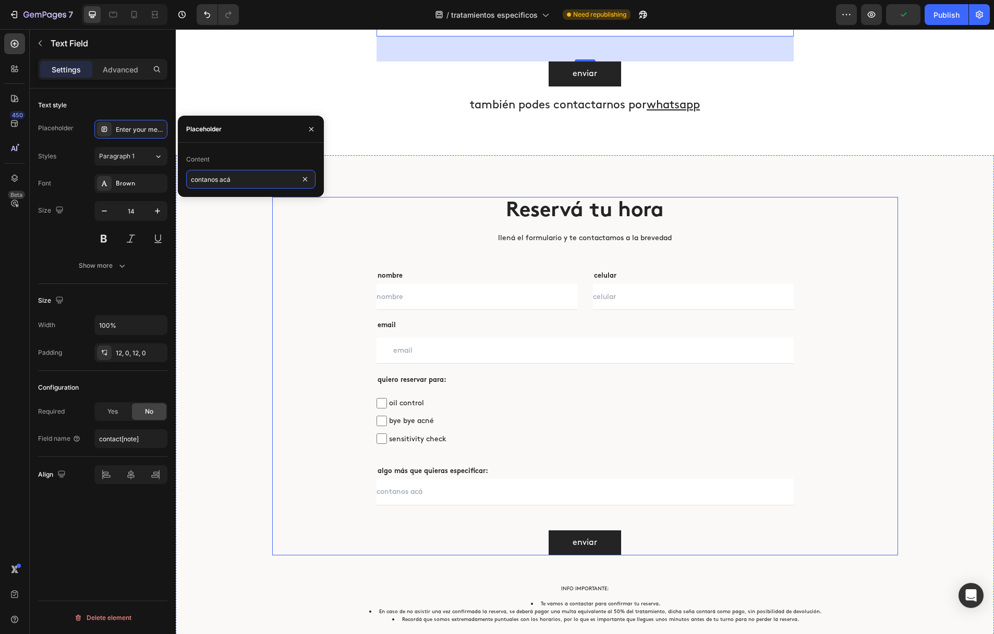
scroll to position [2263, 0]
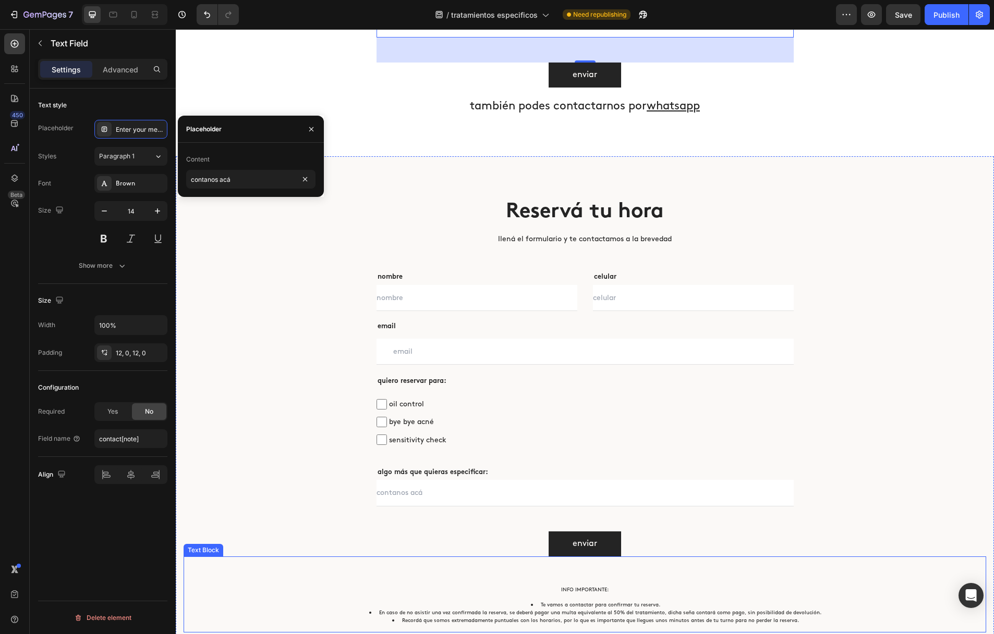
click at [348, 588] on p "INFO IMPORTANTE:" at bounding box center [585, 590] width 748 height 8
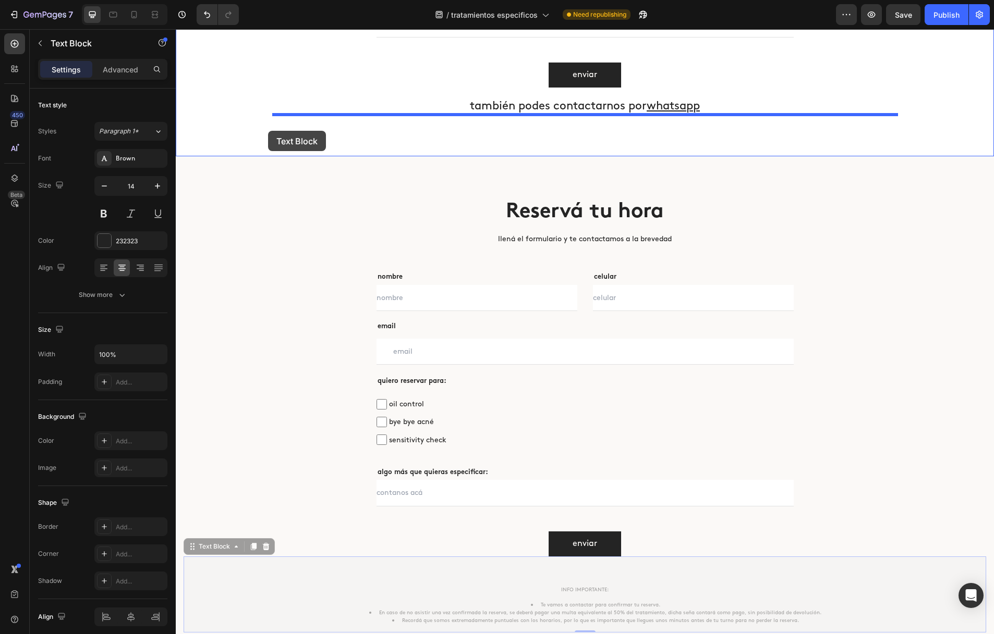
drag, startPoint x: 191, startPoint y: 546, endPoint x: 268, endPoint y: 131, distance: 422.0
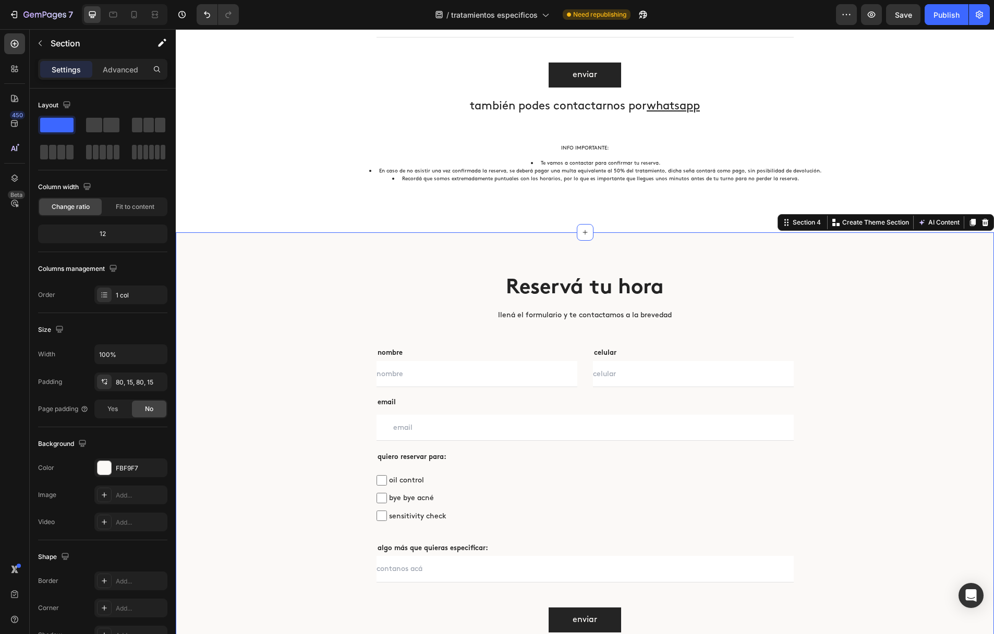
click at [275, 245] on div "Reservá tu hora Heading llená el formulario y te contactamos a la brevedad Text…" at bounding box center [585, 454] width 818 height 442
click at [985, 226] on icon at bounding box center [985, 222] width 7 height 7
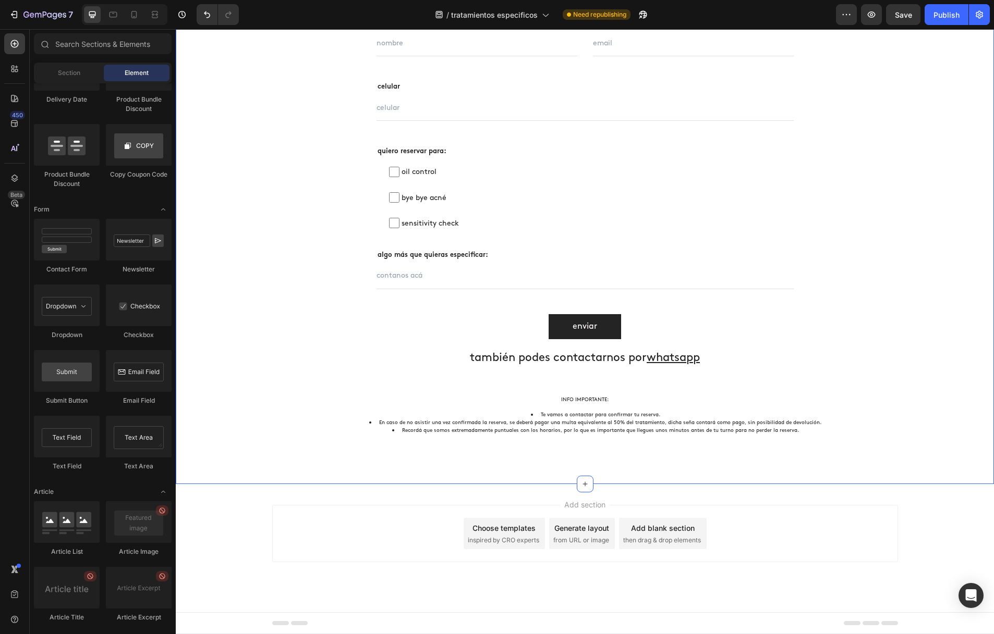
click at [228, 219] on div "Reservá tu hora Heading llená el formulario y te contactamos a la brevedad Text…" at bounding box center [585, 192] width 802 height 499
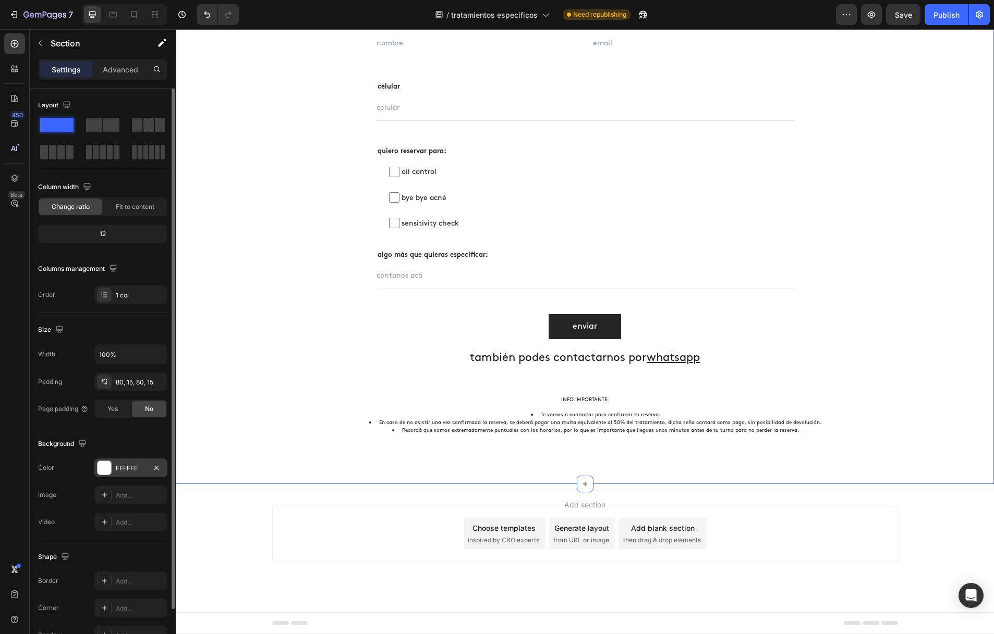
click at [104, 468] on div at bounding box center [104, 468] width 14 height 14
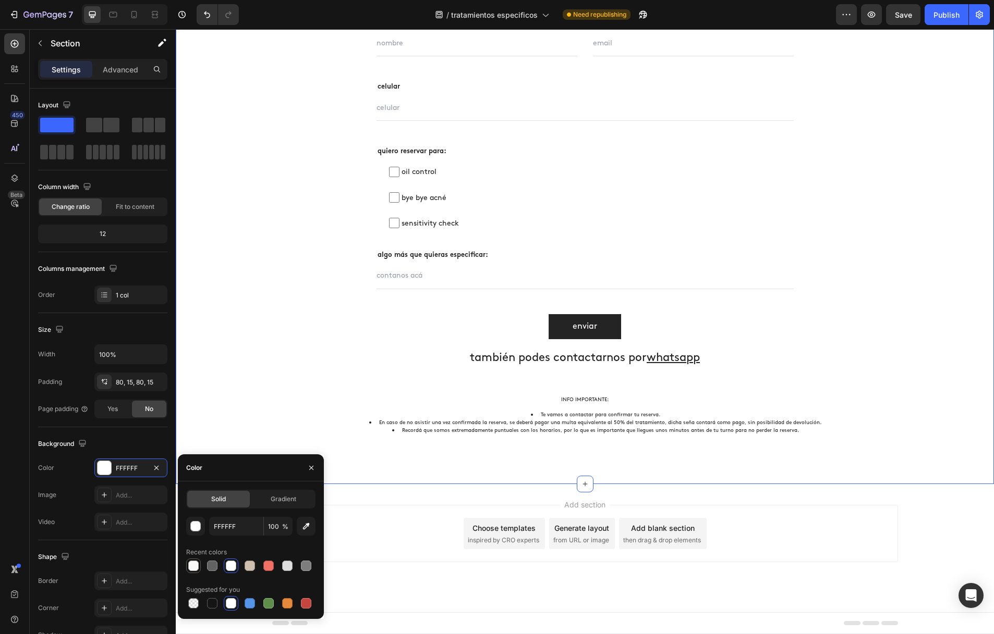
click at [189, 564] on div at bounding box center [193, 566] width 10 height 10
type input "FBF9F7"
click at [269, 305] on div "Reservá tu hora Heading llená el formulario y te contactamos a la brevedad Text…" at bounding box center [585, 192] width 802 height 499
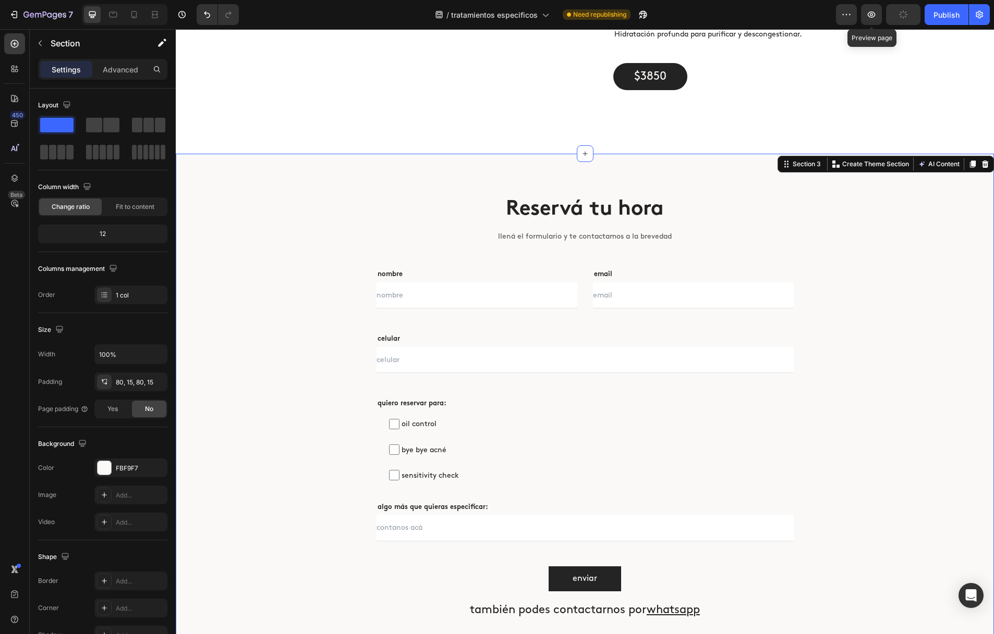
scroll to position [1758, 0]
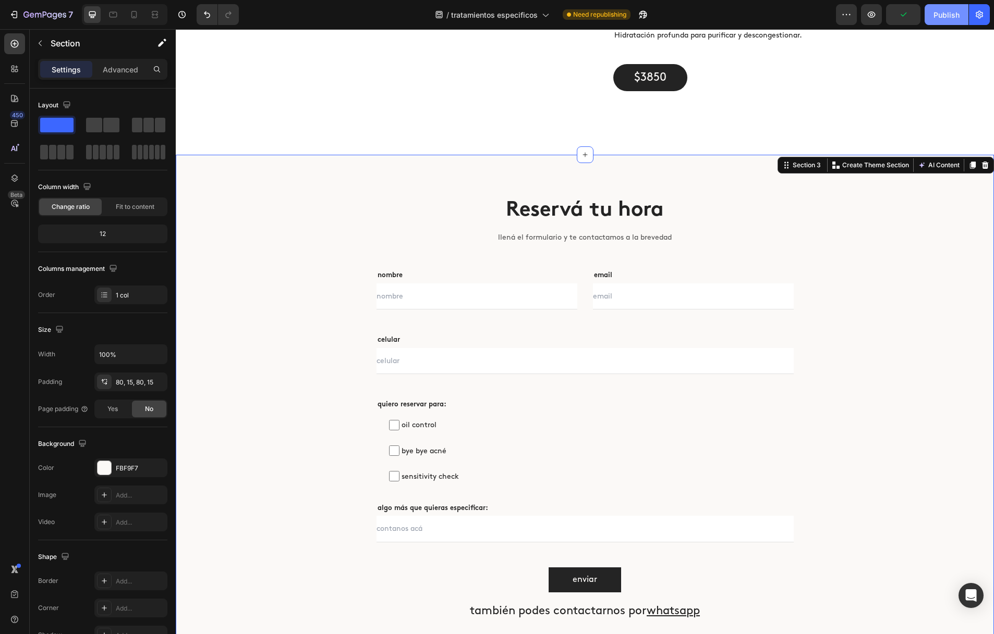
click at [962, 10] on button "Publish" at bounding box center [946, 14] width 44 height 21
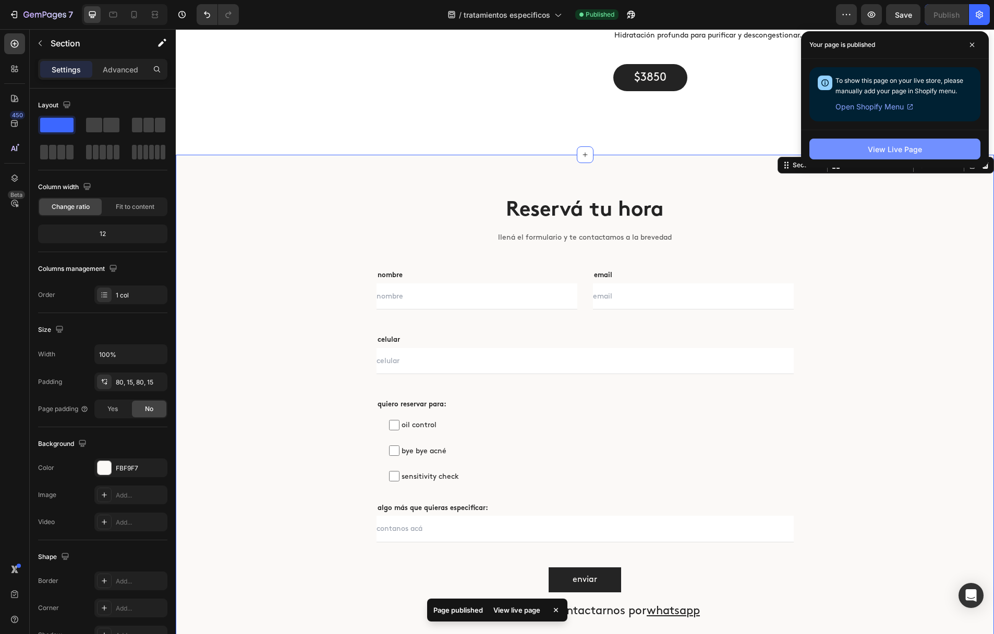
click at [892, 158] on button "View Live Page" at bounding box center [894, 149] width 171 height 21
